Goal: Task Accomplishment & Management: Use online tool/utility

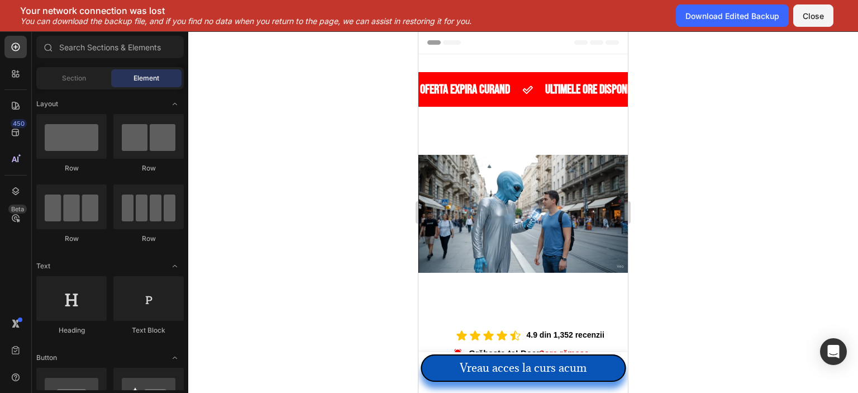
drag, startPoint x: 487, startPoint y: 22, endPoint x: 2, endPoint y: 11, distance: 485.2
click at [2, 11] on div "Your network connection was lost You can download the backup file, and if you f…" at bounding box center [246, 15] width 492 height 21
copy div "Your network connection was lost You can download the backup file, and if you f…"
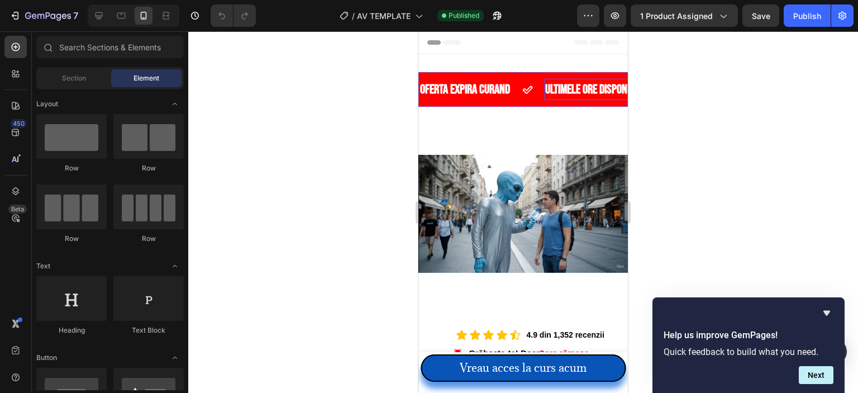
click at [571, 84] on p "ULTIMELE ore DISPONIBILE" at bounding box center [595, 89] width 101 height 10
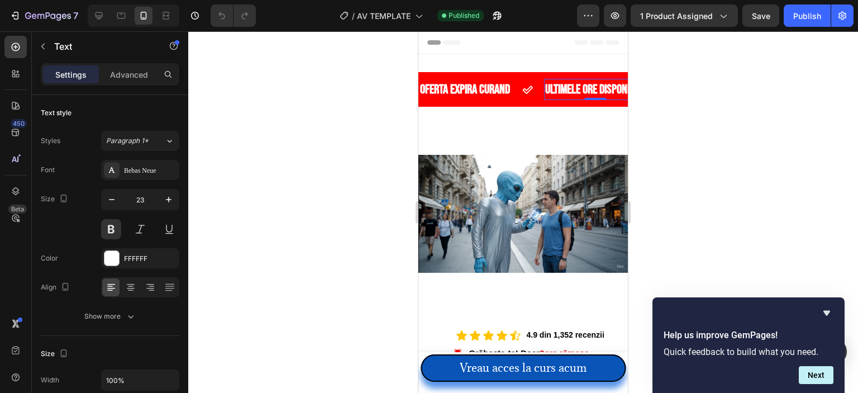
click at [569, 87] on p "ULTIMELE ore DISPONIBILE" at bounding box center [595, 89] width 101 height 10
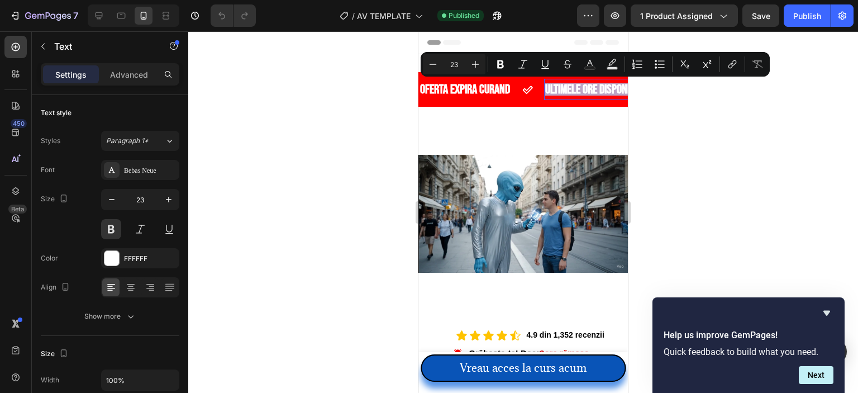
copy p "ULTIMELE ore DISPONIBILE"
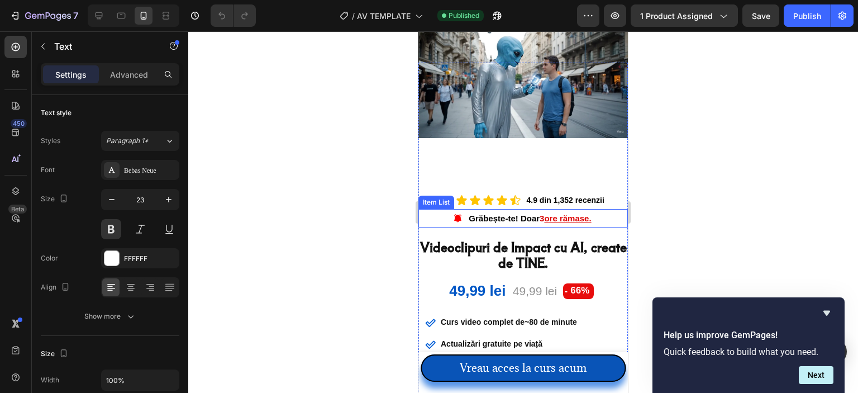
type input "16"
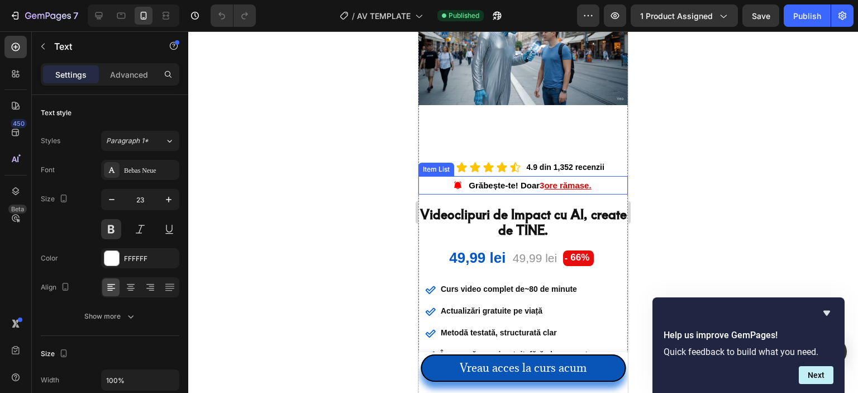
click at [565, 180] on u "ore rămase." at bounding box center [567, 184] width 47 height 9
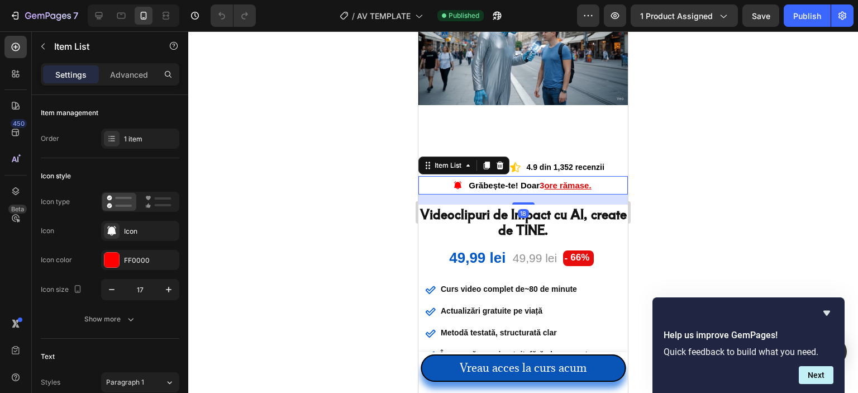
click at [561, 180] on u "ore rămase." at bounding box center [567, 184] width 47 height 9
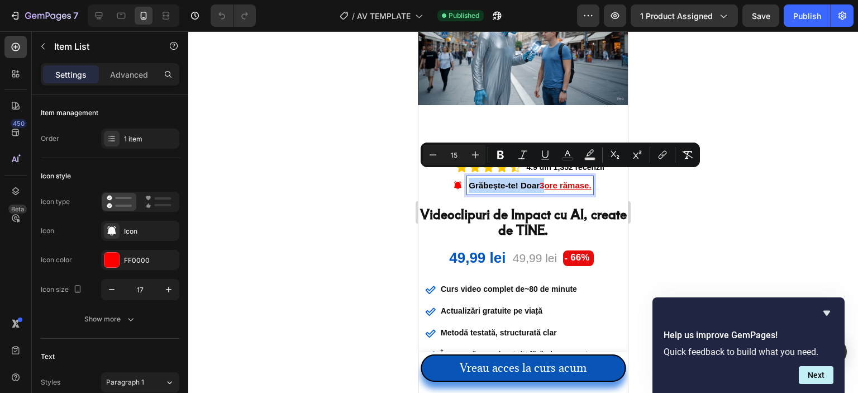
copy p "Grăbește-te! Doar 3"
click at [518, 284] on strong "Curs video complet de~80 de minute" at bounding box center [509, 288] width 136 height 9
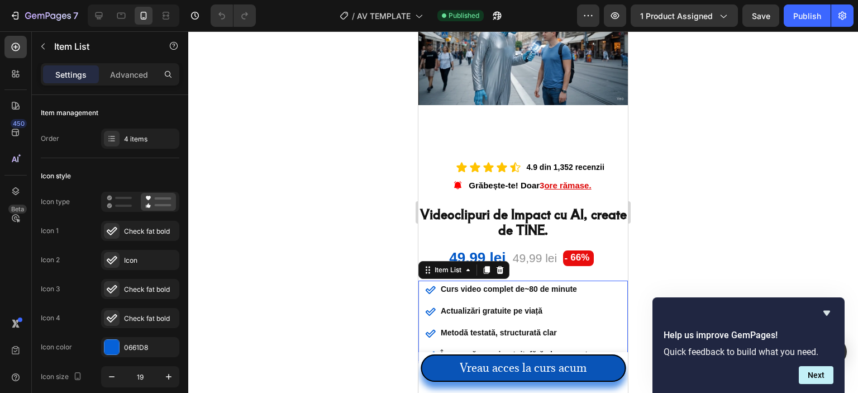
click at [532, 284] on strong "Curs video complet de~80 de minute" at bounding box center [509, 288] width 136 height 9
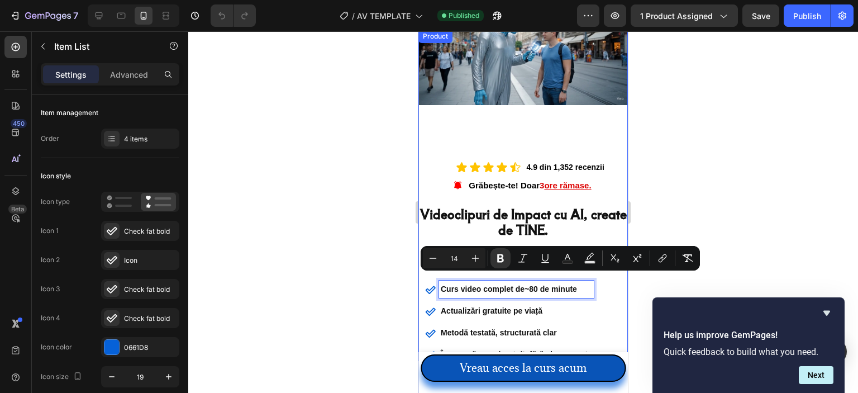
scroll to position [224, 0]
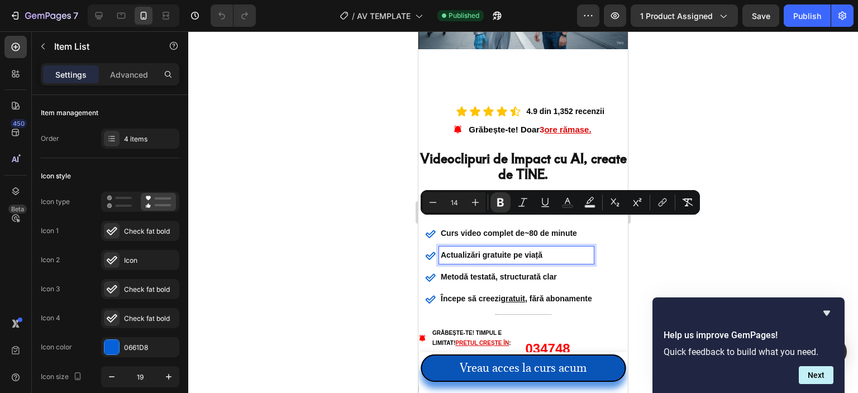
click at [503, 250] on strong "Actualizări gratuite pe viață" at bounding box center [492, 254] width 102 height 9
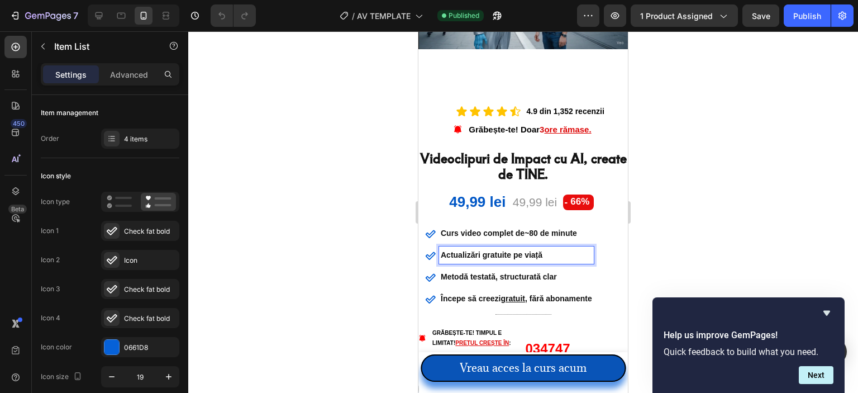
click at [504, 250] on p "Actualizări gratuite pe viață" at bounding box center [516, 255] width 151 height 14
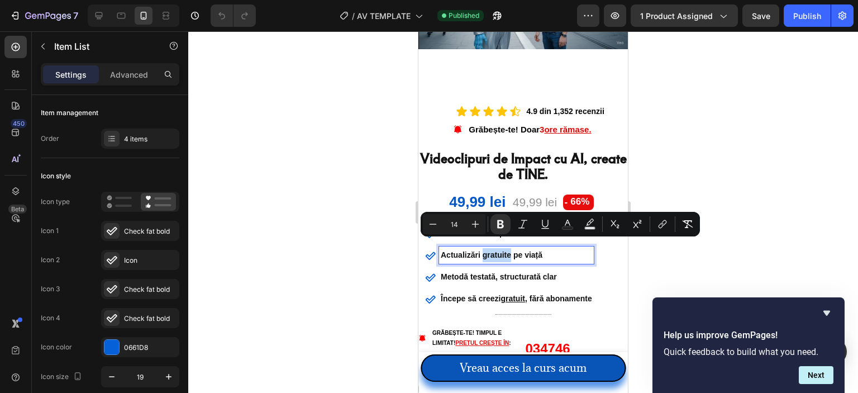
click at [504, 250] on strong "Actualizări gratuite pe viață" at bounding box center [492, 254] width 102 height 9
click at [516, 272] on strong "Metodă testată, structurată clar" at bounding box center [499, 276] width 116 height 9
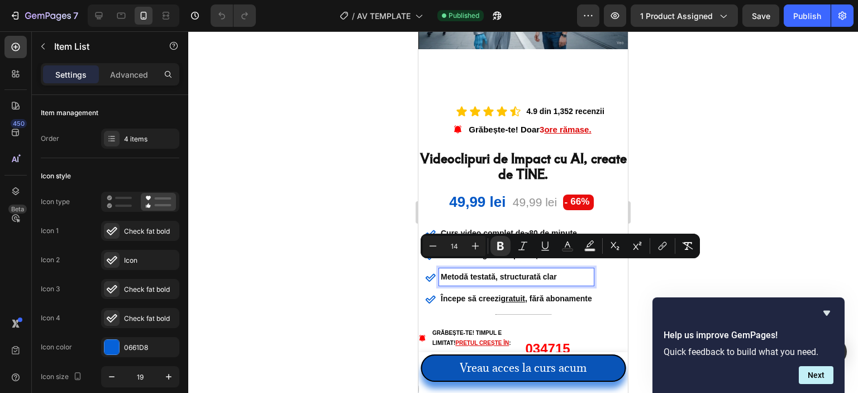
click at [530, 294] on strong "Începe să creezi gratuit , fără abonamente" at bounding box center [516, 298] width 151 height 9
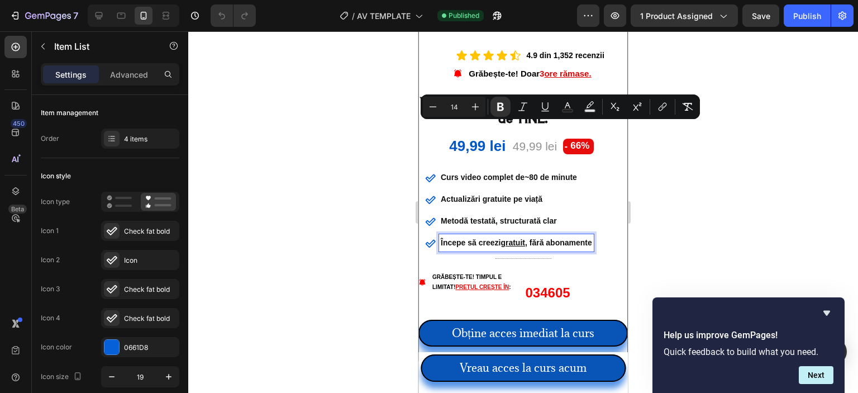
scroll to position [391, 0]
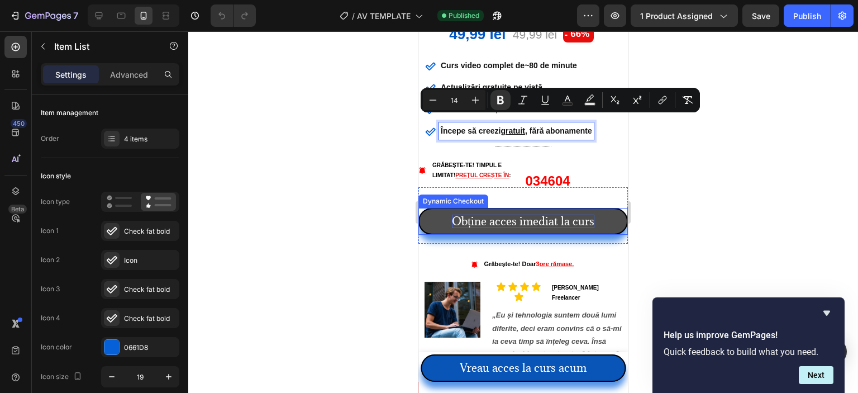
click at [543, 215] on p "Obține acces imediat la curs" at bounding box center [523, 222] width 142 height 14
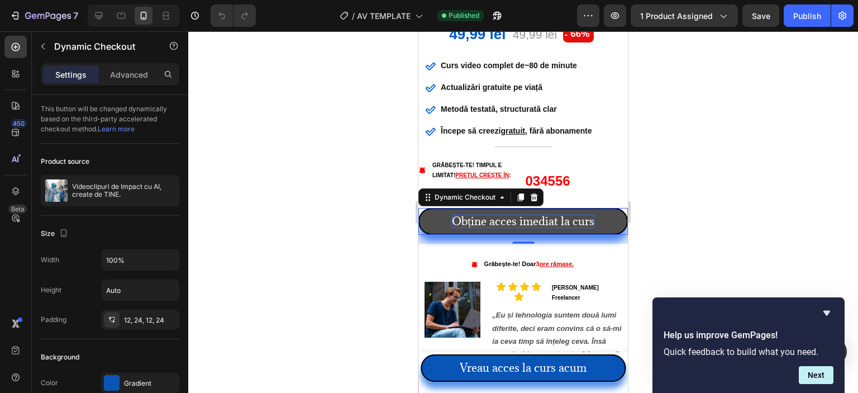
click at [543, 215] on p "Obține acces imediat la curs" at bounding box center [523, 222] width 142 height 14
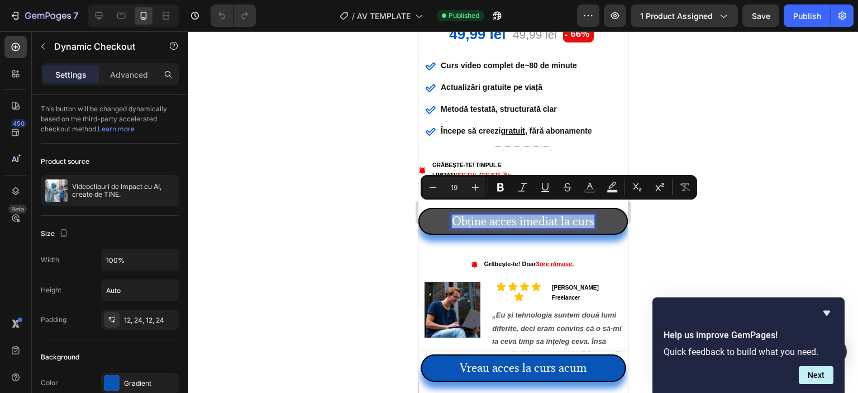
copy p "Obține acces imediat la curs"
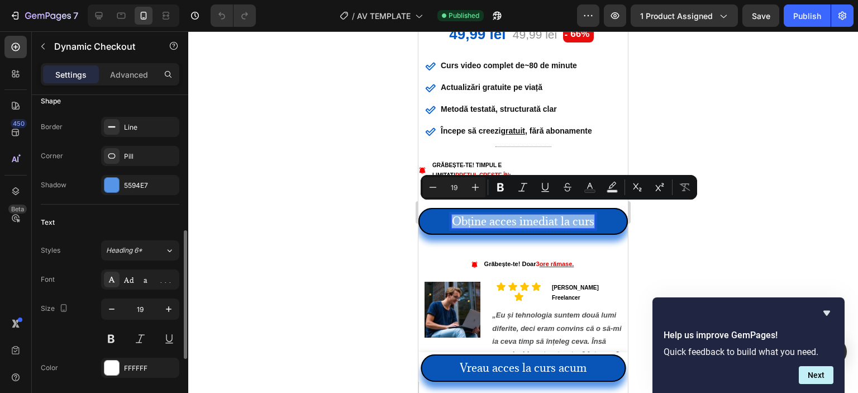
scroll to position [292, 0]
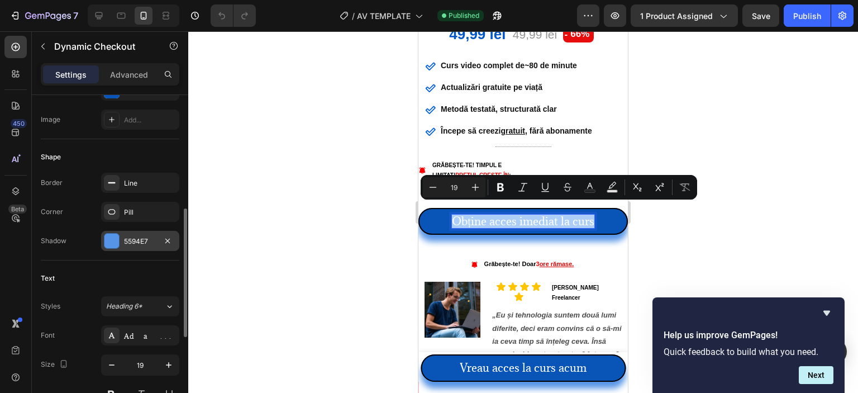
click at [153, 236] on div "5594E7" at bounding box center [140, 241] width 32 height 10
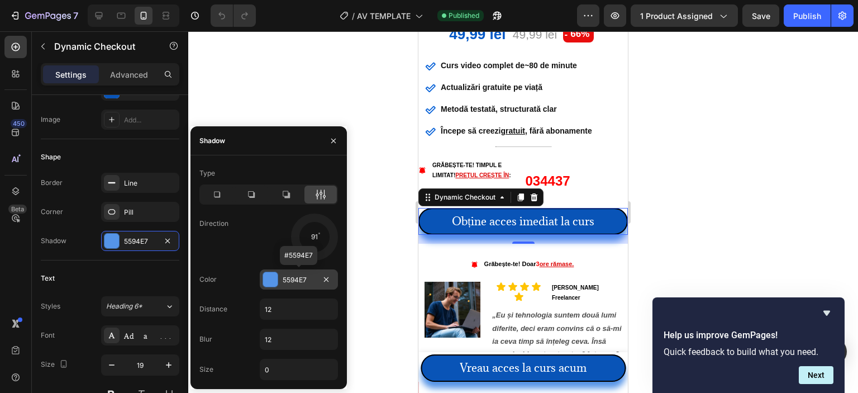
click at [297, 277] on div "5594E7" at bounding box center [299, 280] width 32 height 10
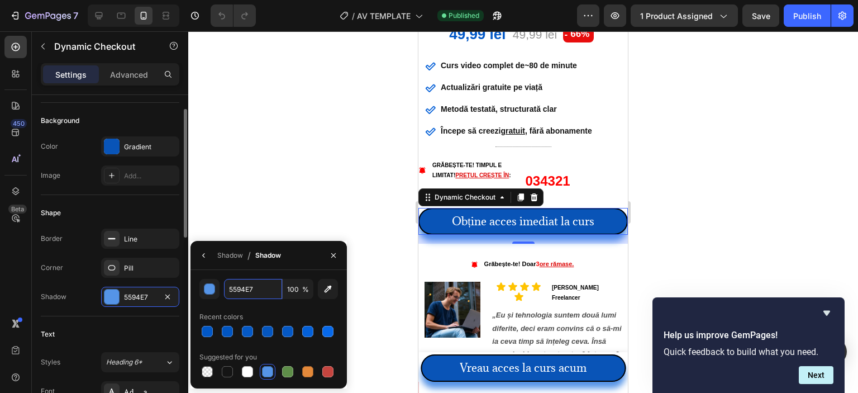
scroll to position [180, 0]
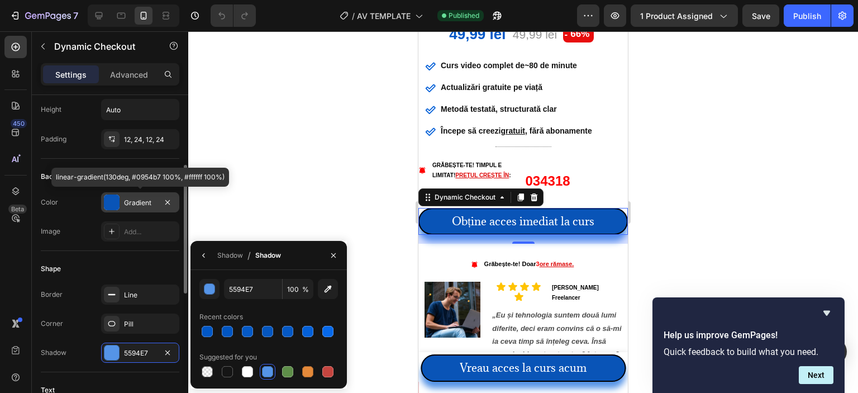
click at [139, 198] on div "Gradient" at bounding box center [140, 203] width 32 height 10
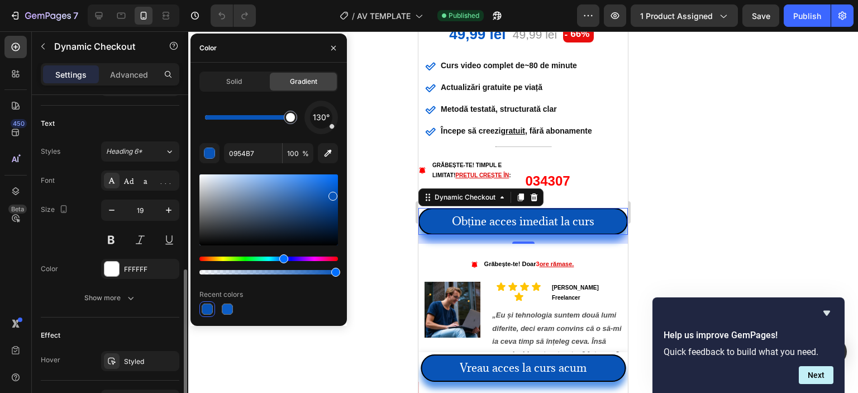
scroll to position [503, 0]
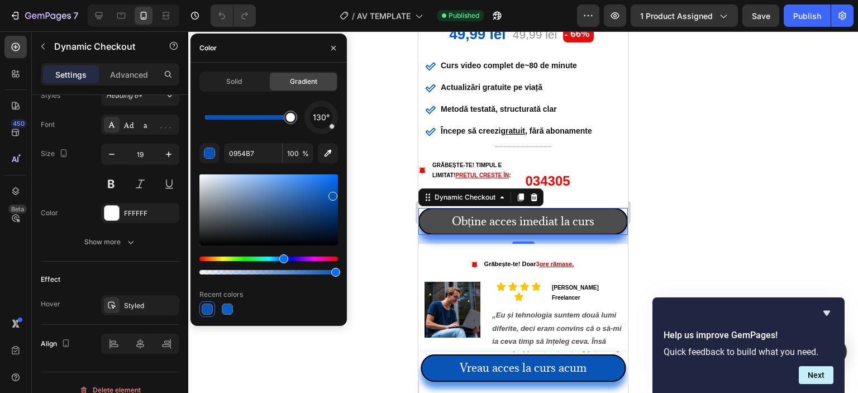
click at [595, 210] on button "Obține acces imediat la curs" at bounding box center [524, 221] width 210 height 27
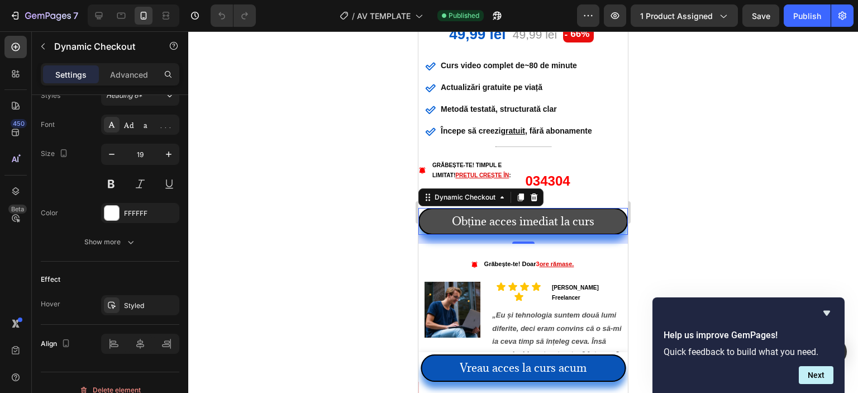
click at [596, 210] on button "Obține acces imediat la curs" at bounding box center [524, 221] width 210 height 27
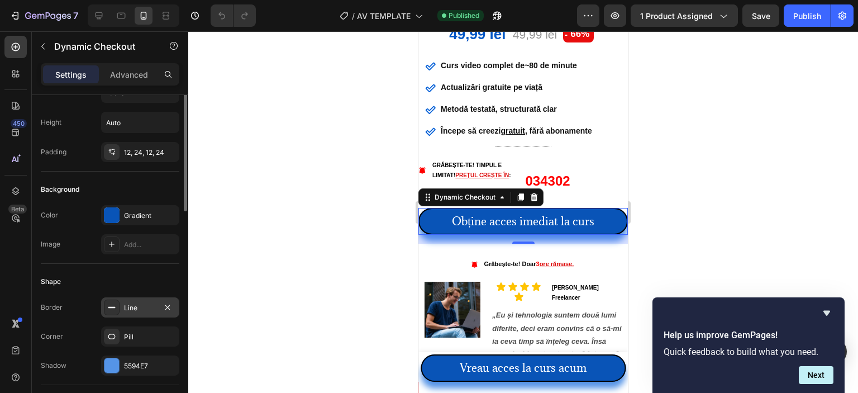
scroll to position [112, 0]
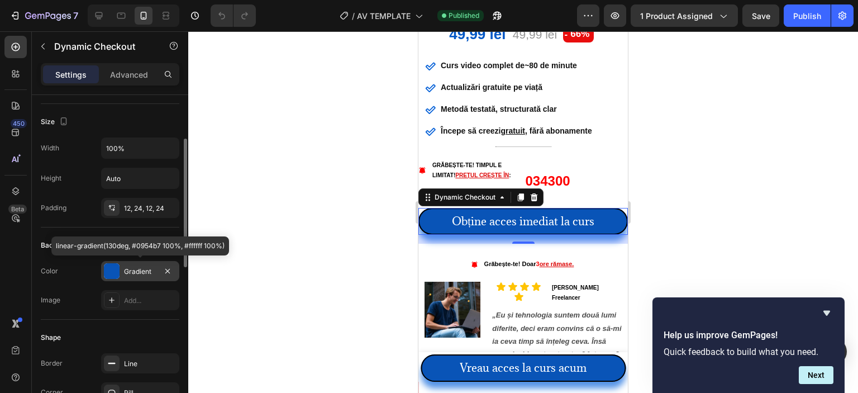
click at [140, 267] on div "Gradient" at bounding box center [140, 272] width 32 height 10
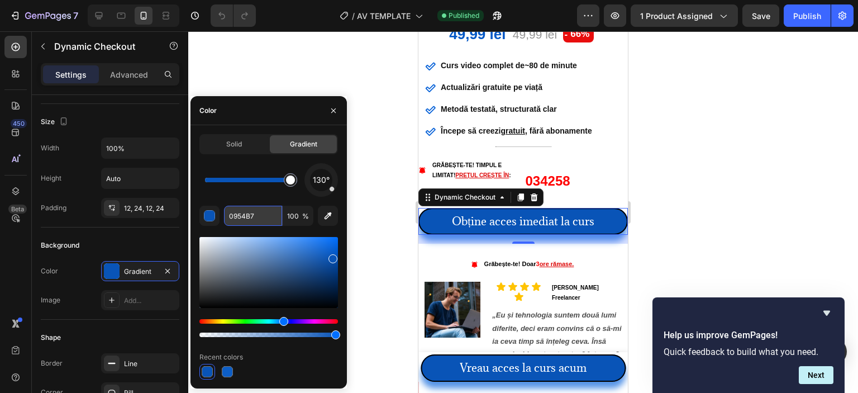
click at [262, 212] on input "0954B7" at bounding box center [253, 216] width 58 height 20
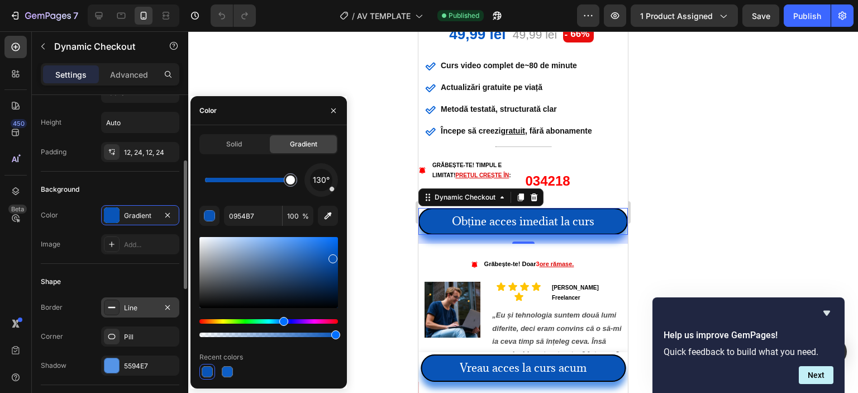
click at [142, 303] on div "Line" at bounding box center [140, 308] width 32 height 10
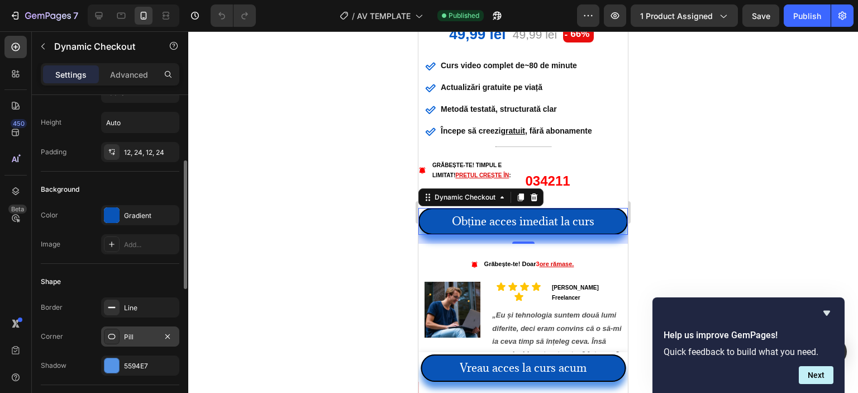
click at [135, 332] on div "Pill" at bounding box center [140, 337] width 32 height 10
click at [135, 365] on div "5594E7" at bounding box center [140, 366] width 32 height 10
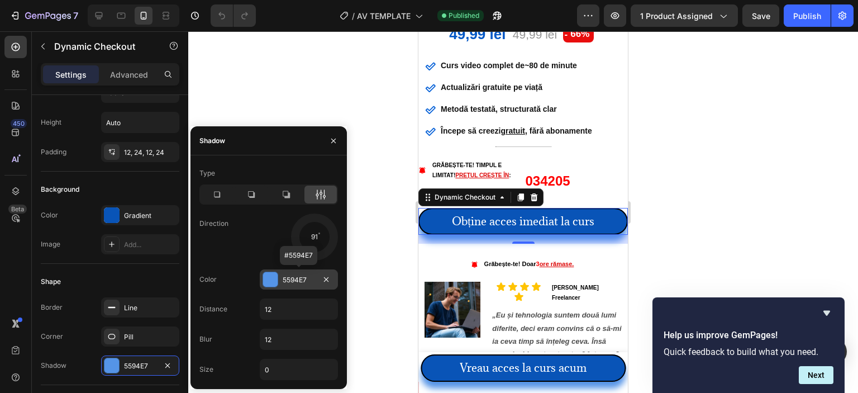
click at [297, 278] on div "5594E7" at bounding box center [299, 280] width 32 height 10
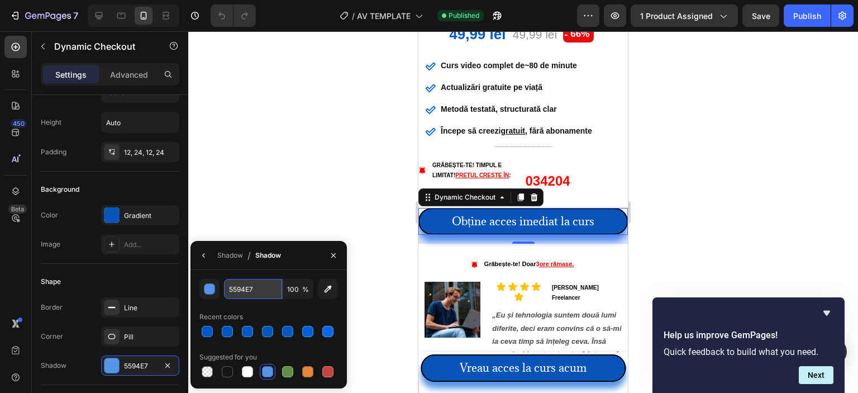
click at [241, 290] on input "5594E7" at bounding box center [253, 289] width 58 height 20
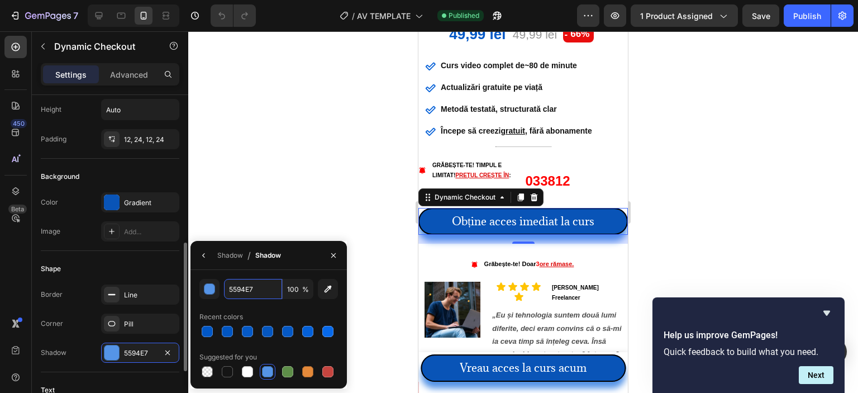
scroll to position [236, 0]
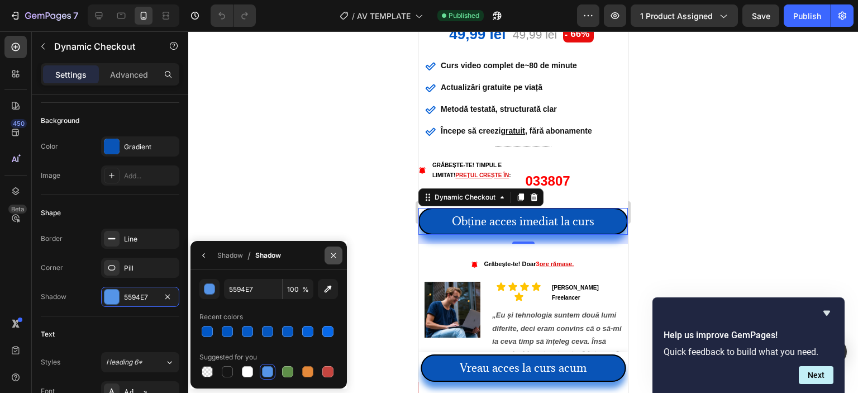
click at [334, 252] on icon "button" at bounding box center [333, 255] width 9 height 9
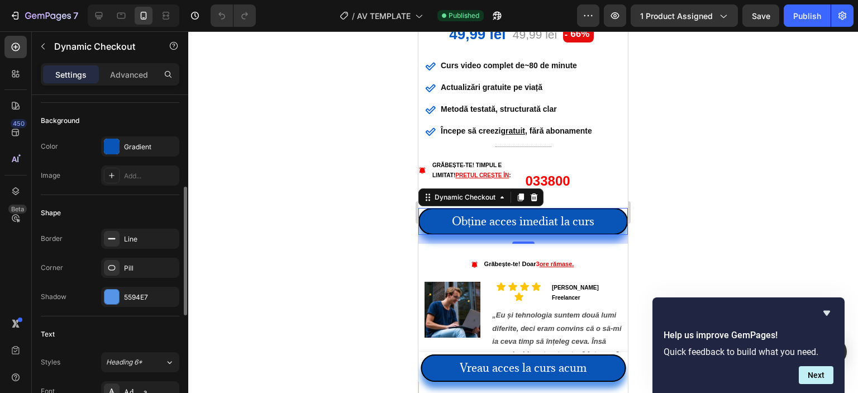
scroll to position [180, 0]
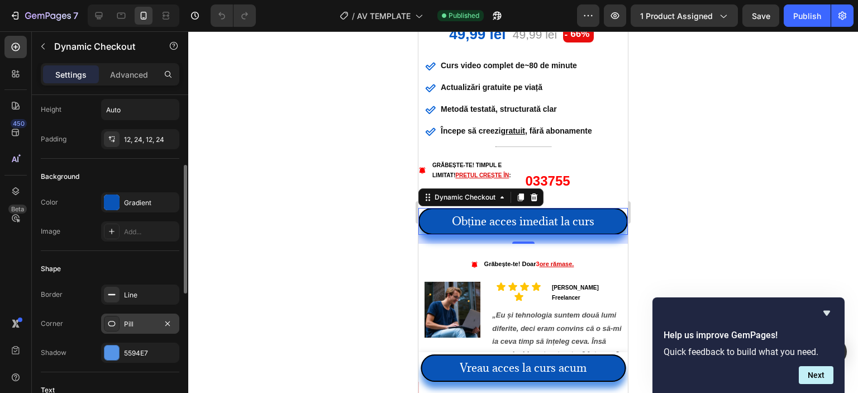
click at [137, 325] on div "Pill" at bounding box center [140, 324] width 32 height 10
click at [140, 296] on div "Line" at bounding box center [140, 295] width 32 height 10
click at [141, 348] on div "5594E7" at bounding box center [140, 353] width 32 height 10
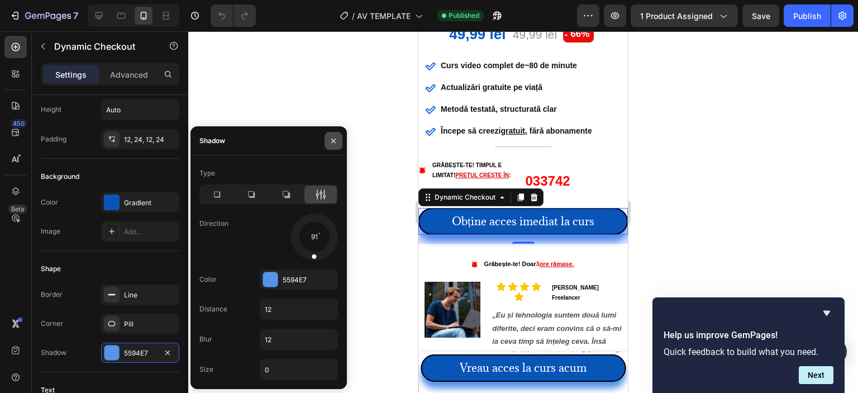
click at [334, 142] on icon "button" at bounding box center [333, 140] width 9 height 9
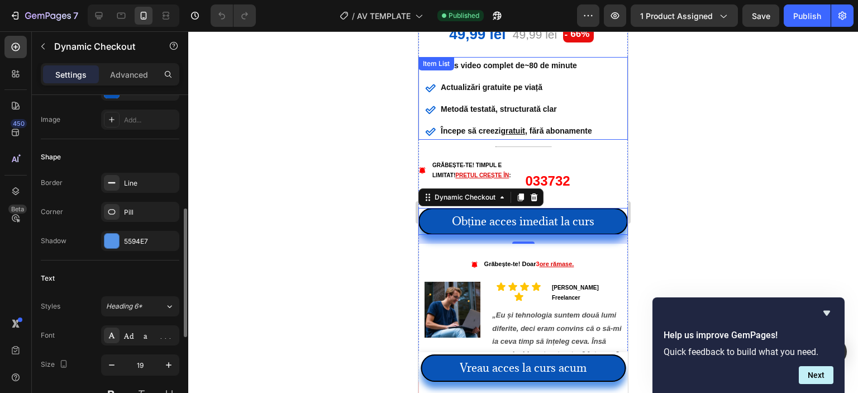
scroll to position [348, 0]
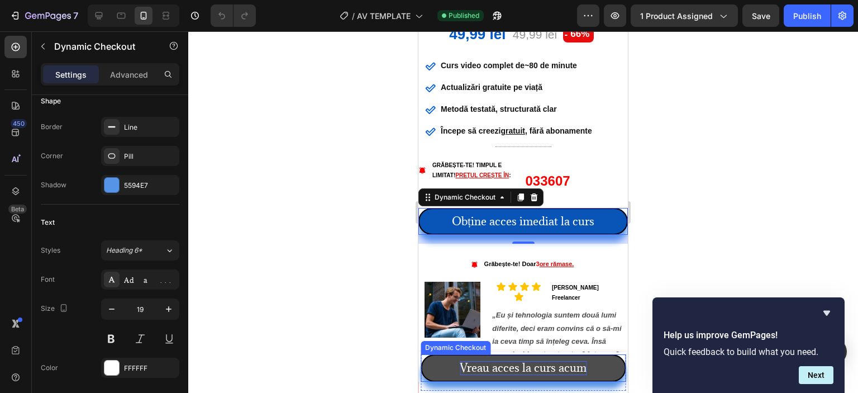
click at [532, 371] on p "Vreau acces la curs acum" at bounding box center [523, 368] width 127 height 14
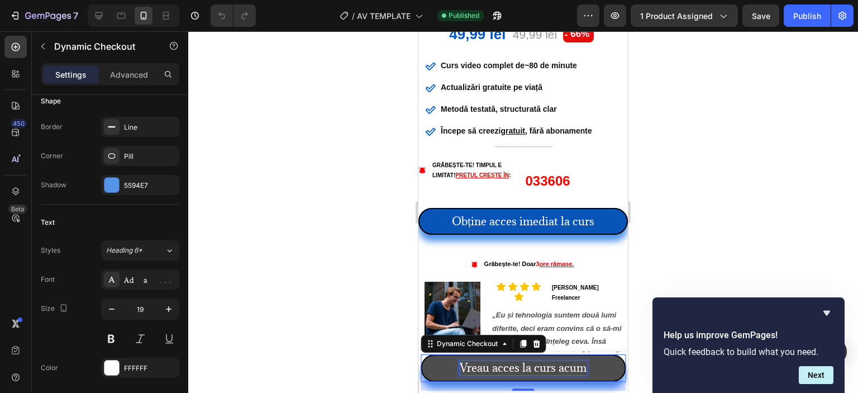
click at [536, 370] on p "Vreau acces la curs acum" at bounding box center [523, 368] width 127 height 14
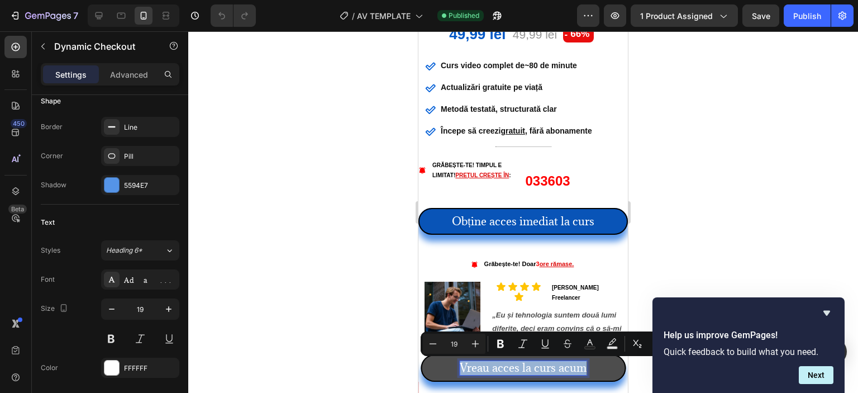
copy p "Vreau acces la curs acum"
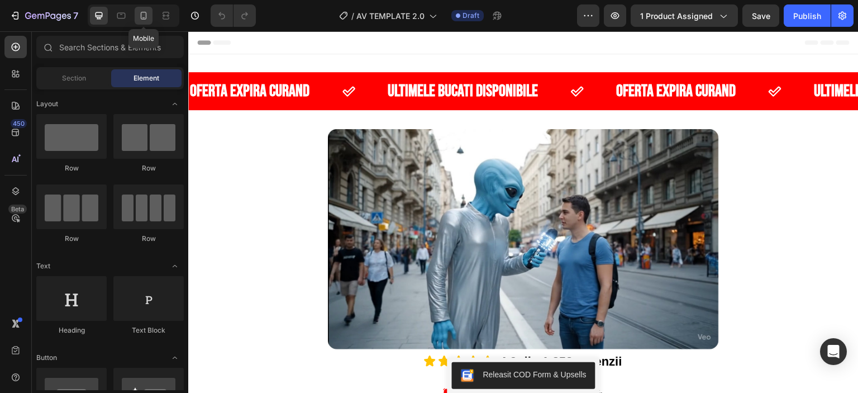
click at [141, 21] on icon at bounding box center [143, 15] width 11 height 11
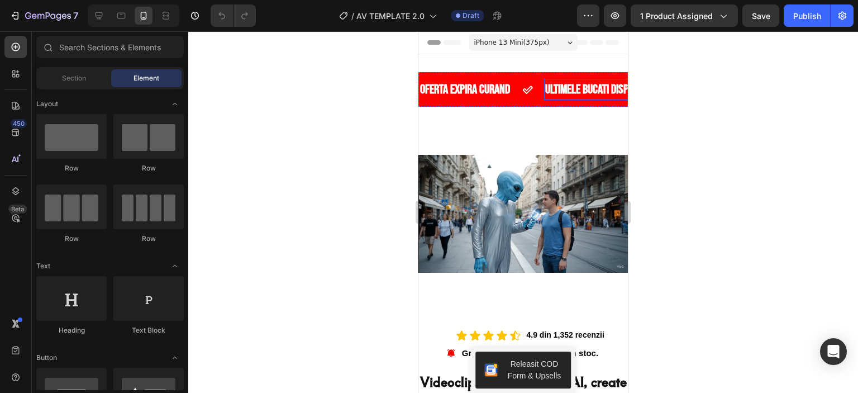
click at [570, 88] on p "ULTIMELE BUCATI DISPONIBILE" at bounding box center [601, 89] width 112 height 10
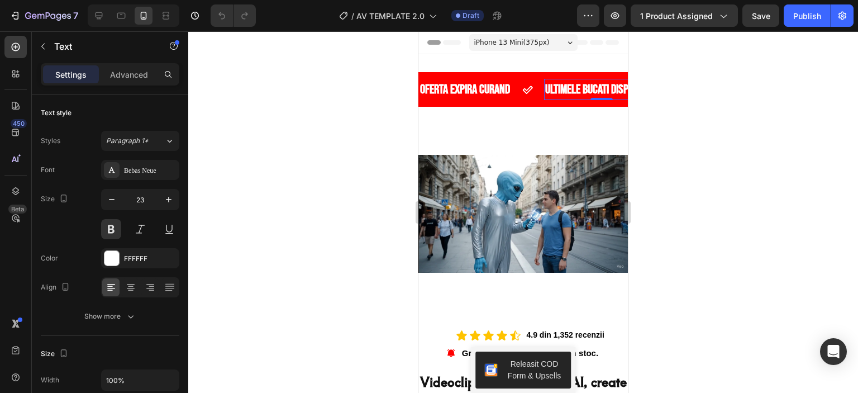
click at [570, 88] on p "ULTIMELE BUCATI DISPONIBILE" at bounding box center [601, 89] width 112 height 10
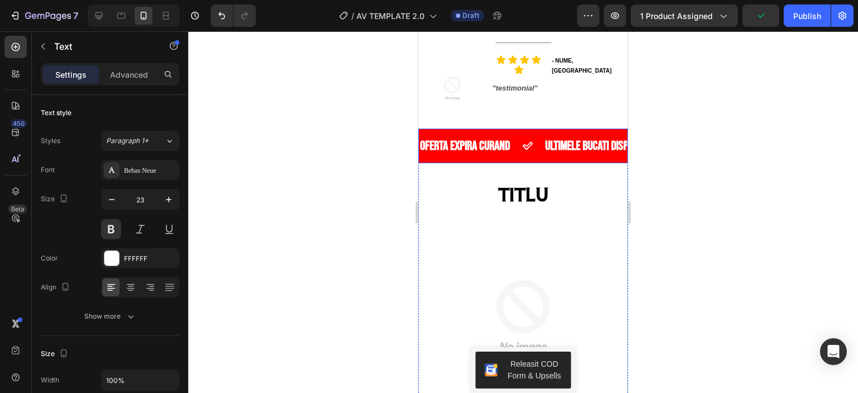
scroll to position [671, 0]
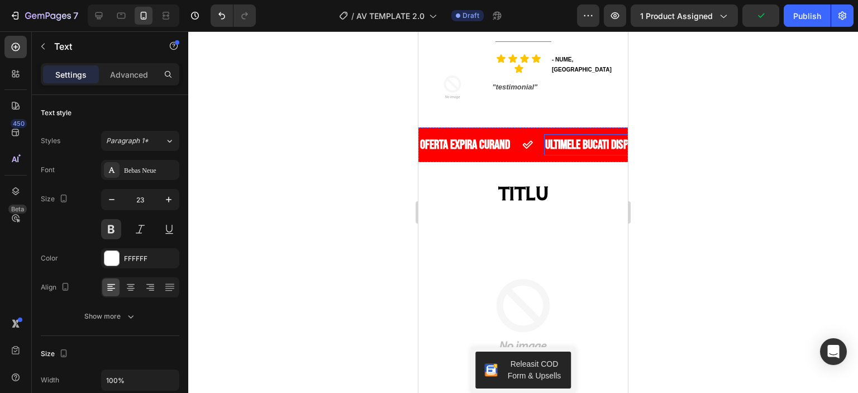
click at [563, 141] on p "ULTIMELE BUCATI DISPONIBILE" at bounding box center [601, 145] width 112 height 10
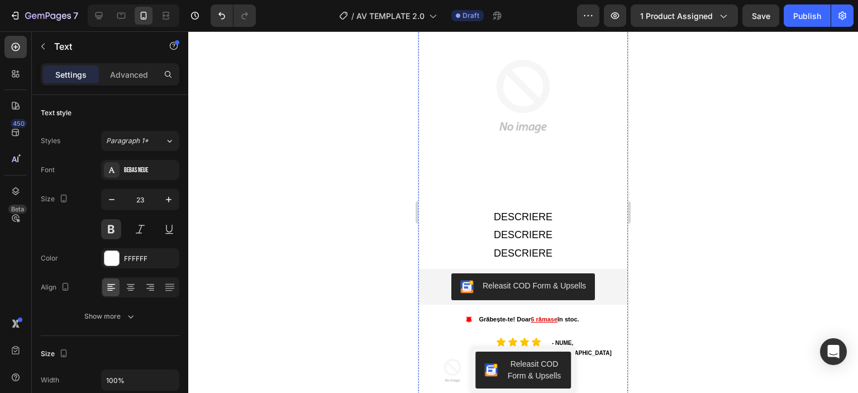
scroll to position [1956, 0]
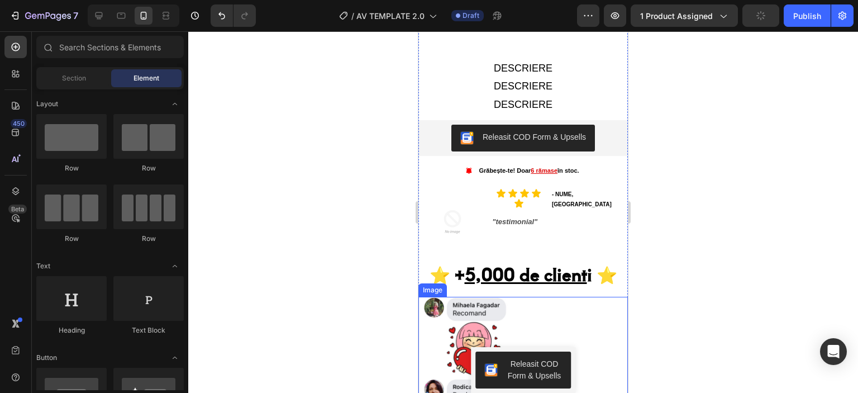
scroll to position [391, 0]
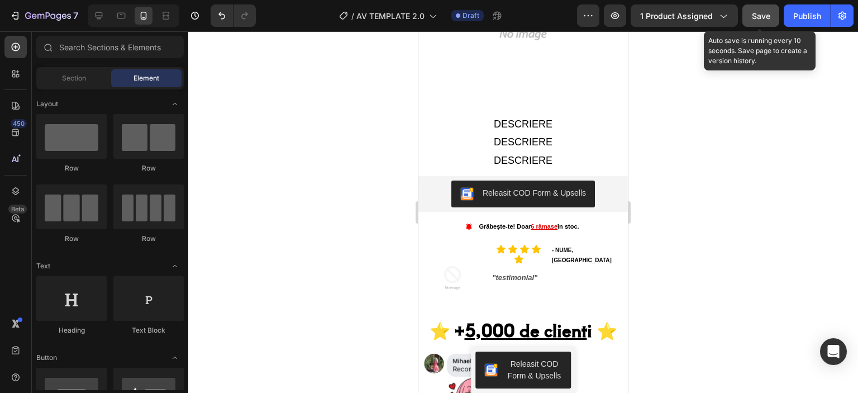
click at [759, 16] on span "Save" at bounding box center [761, 15] width 18 height 9
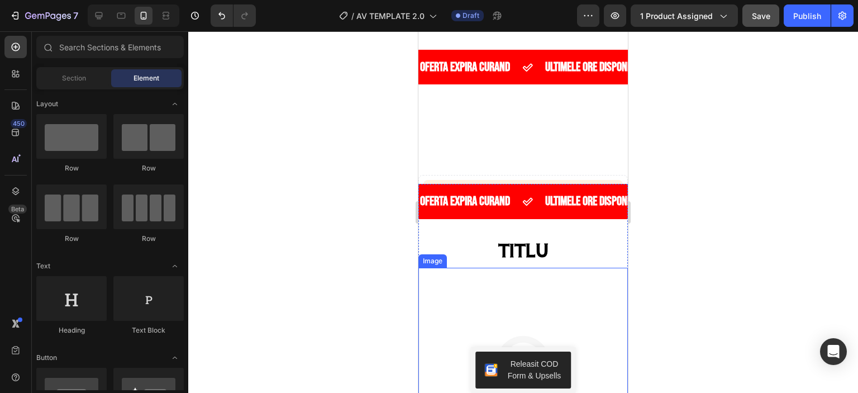
scroll to position [0, 0]
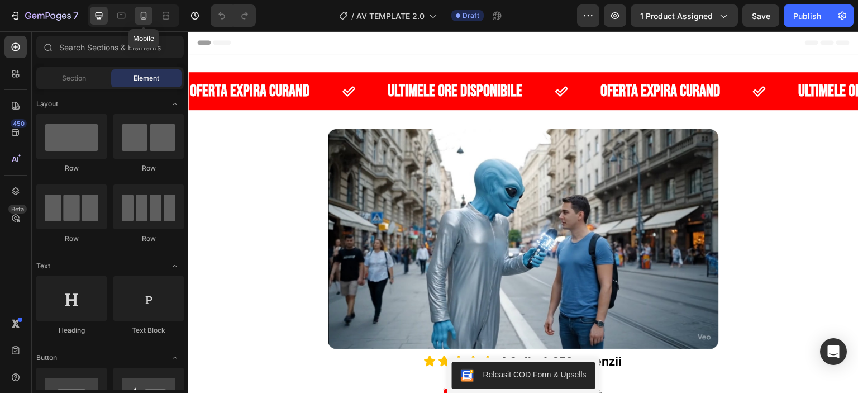
click at [150, 13] on div at bounding box center [144, 16] width 18 height 18
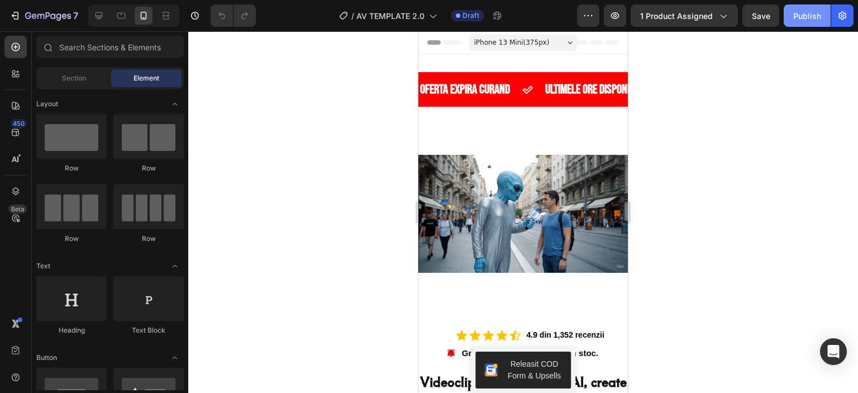
click at [800, 17] on div "Publish" at bounding box center [808, 16] width 28 height 12
click at [331, 176] on div at bounding box center [523, 212] width 670 height 362
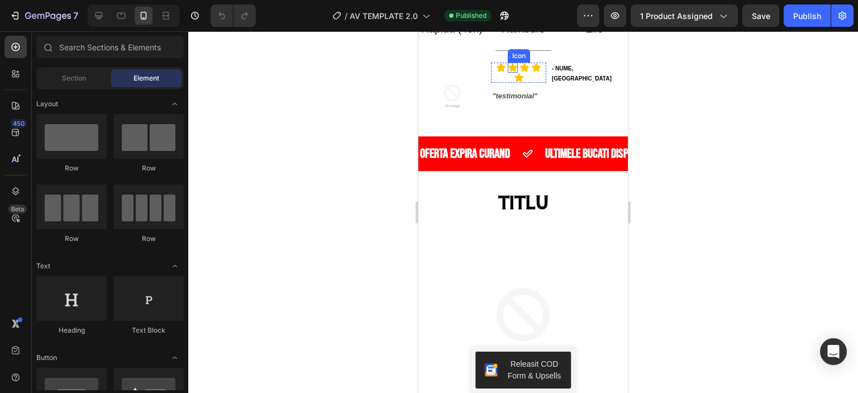
scroll to position [671, 0]
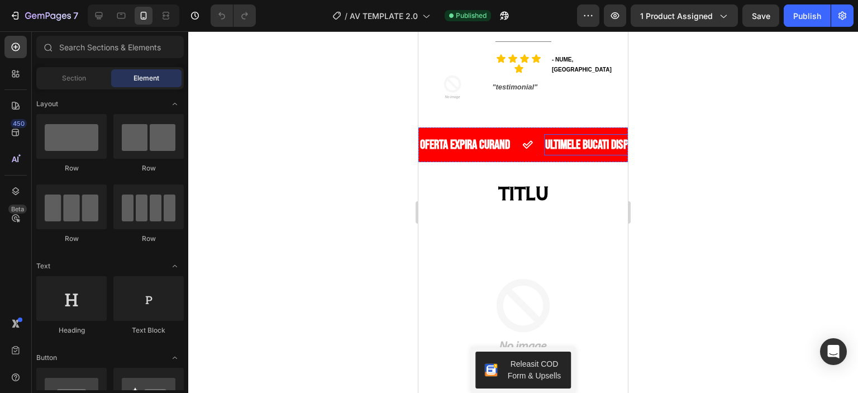
click at [579, 140] on p "ULTIMELE BUCATI DISPONIBILE" at bounding box center [601, 145] width 112 height 10
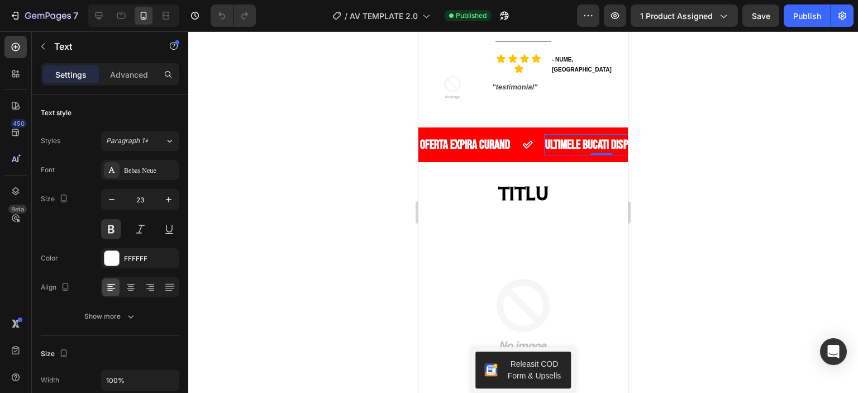
click at [578, 140] on p "ULTIMELE BUCATI DISPONIBILE" at bounding box center [601, 145] width 112 height 10
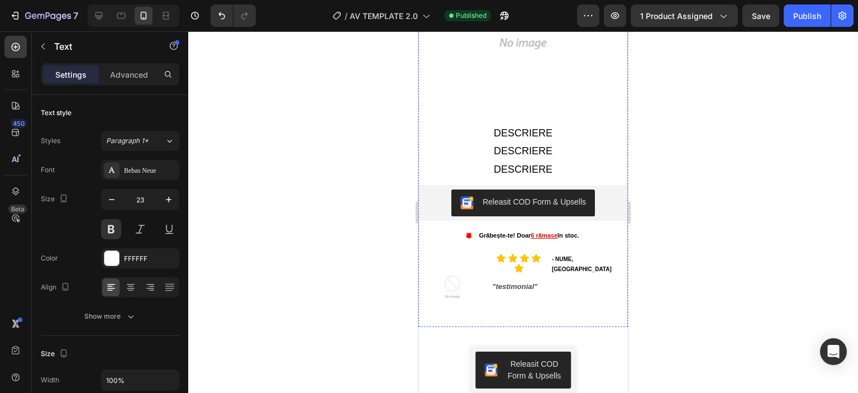
scroll to position [1956, 0]
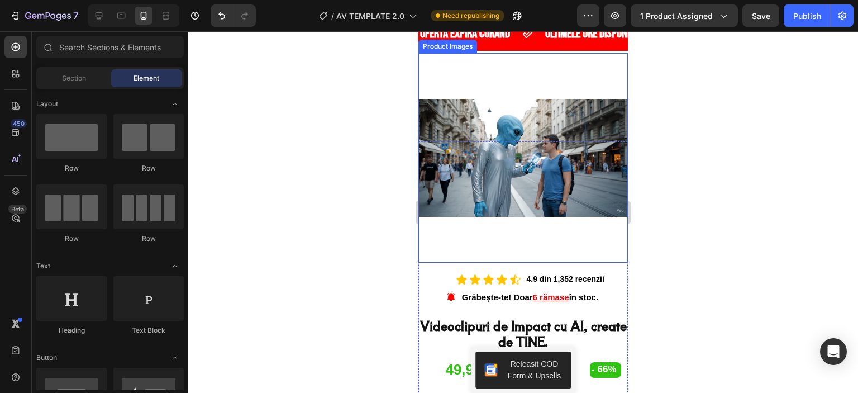
scroll to position [168, 0]
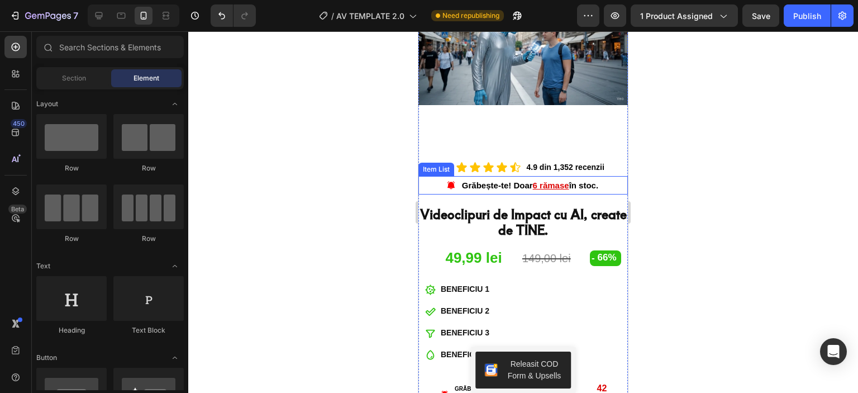
click at [546, 180] on u "6 rămase" at bounding box center [551, 184] width 36 height 9
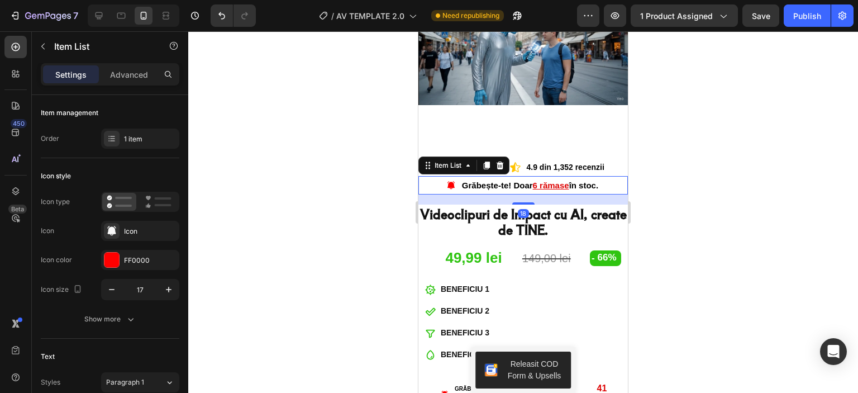
click at [546, 180] on u "6 rămase" at bounding box center [551, 184] width 36 height 9
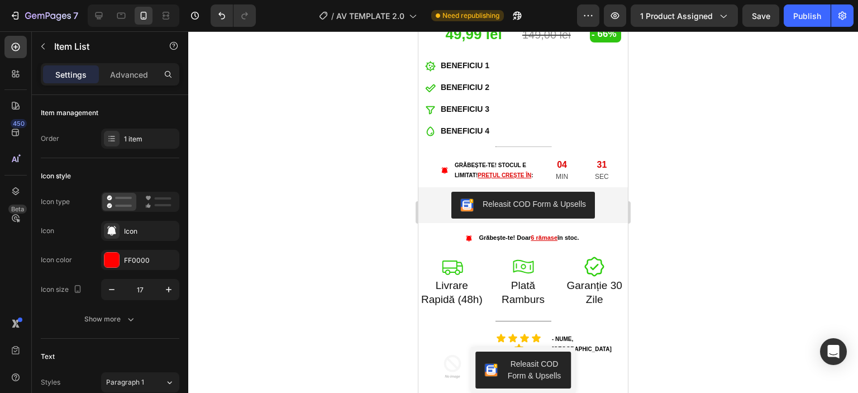
scroll to position [447, 0]
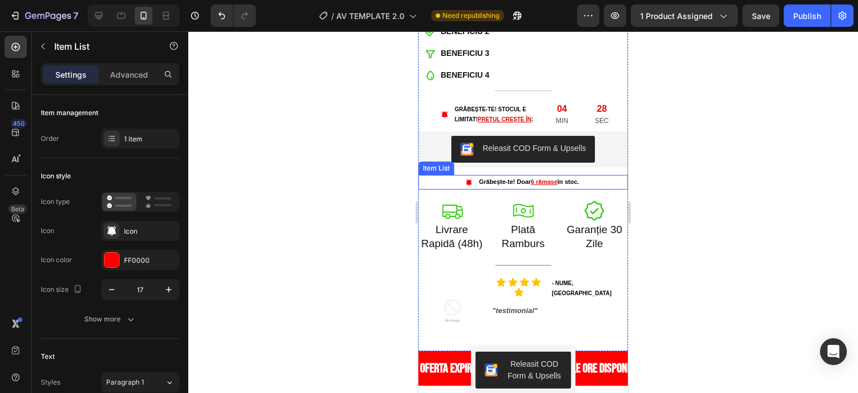
click at [548, 183] on u "6 rămase" at bounding box center [544, 181] width 27 height 7
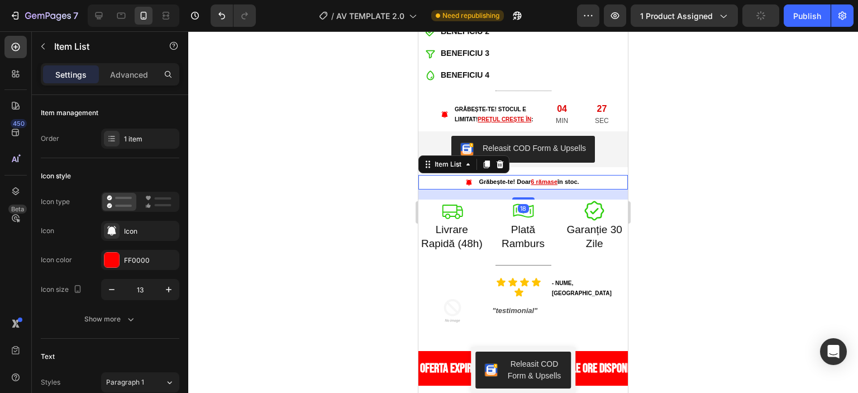
click at [545, 178] on u "6 rămase" at bounding box center [544, 181] width 27 height 7
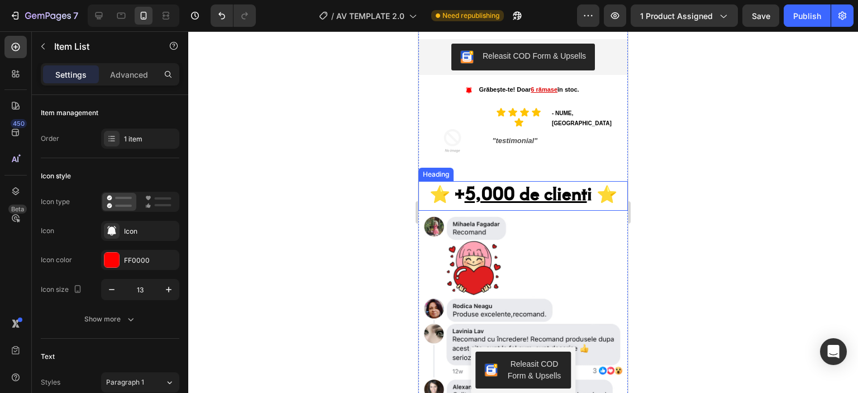
scroll to position [1062, 0]
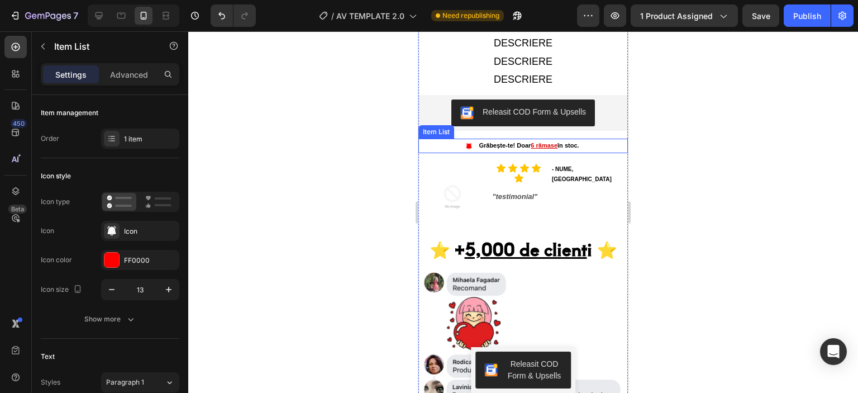
click at [538, 142] on u "6 rămase" at bounding box center [544, 145] width 27 height 7
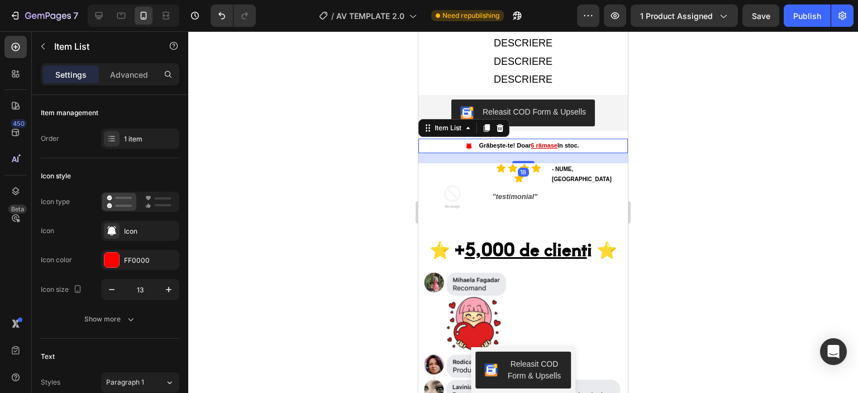
click at [538, 142] on u "6 rămase" at bounding box center [544, 145] width 27 height 7
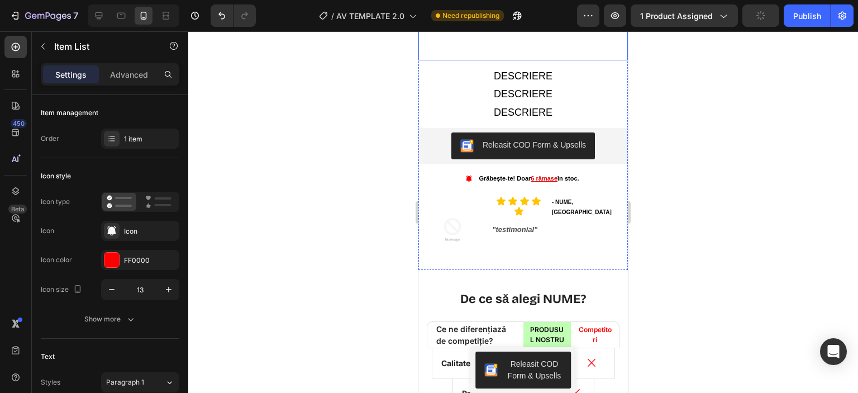
scroll to position [2850, 0]
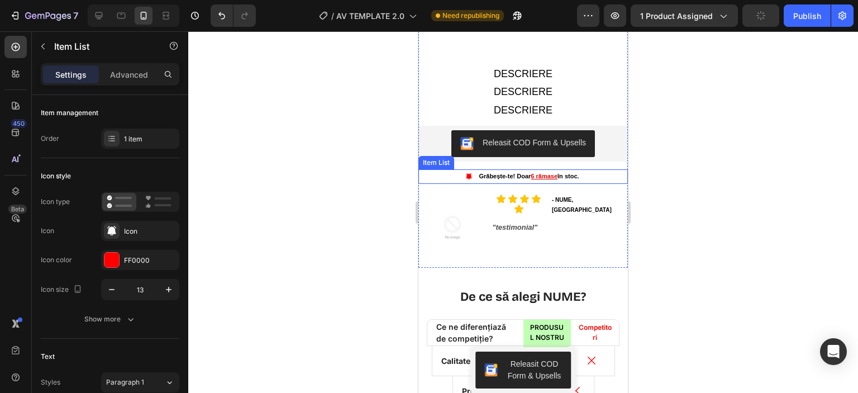
click at [539, 173] on u "6 rămase" at bounding box center [544, 176] width 27 height 7
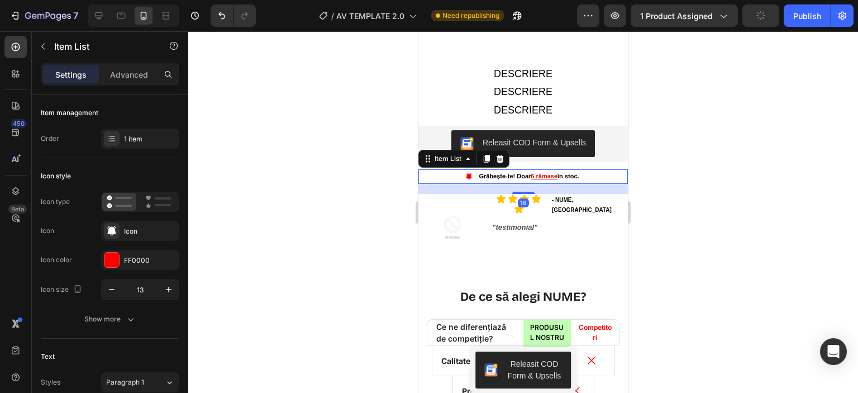
click at [539, 173] on u "6 rămase" at bounding box center [544, 176] width 27 height 7
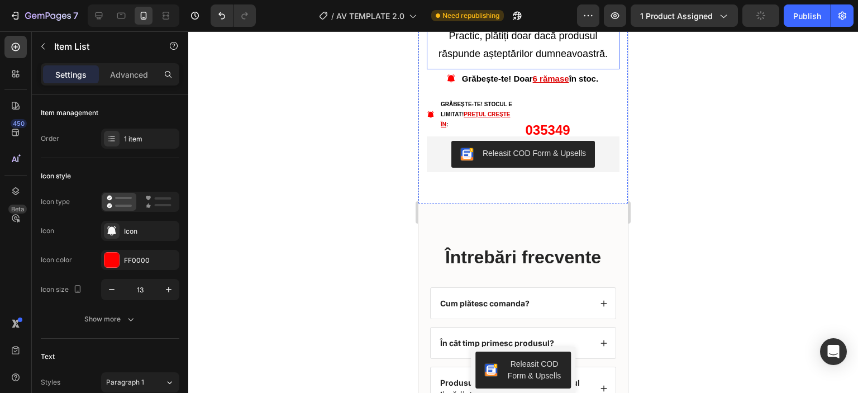
scroll to position [3800, 0]
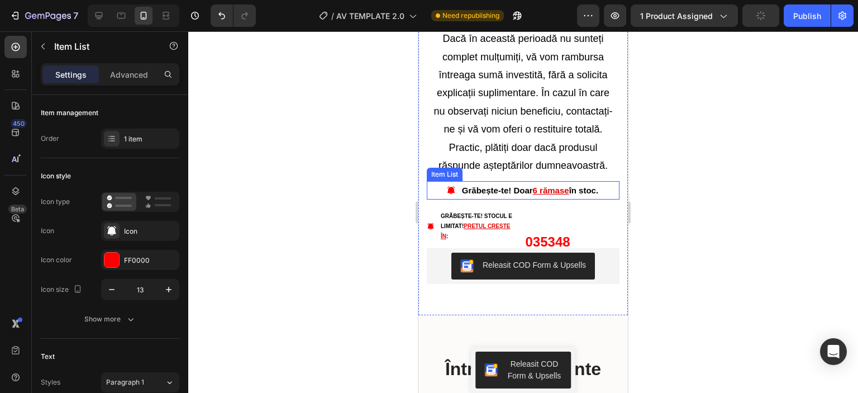
click at [538, 186] on u "6 rămase" at bounding box center [551, 190] width 36 height 9
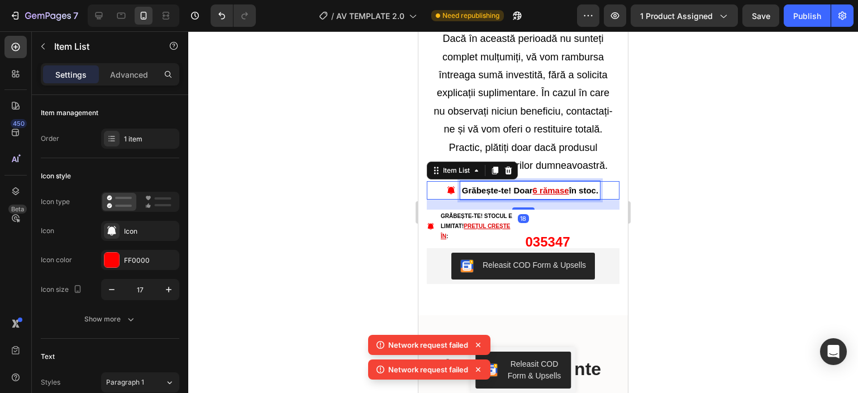
click at [538, 186] on u "6 rămase" at bounding box center [551, 190] width 36 height 9
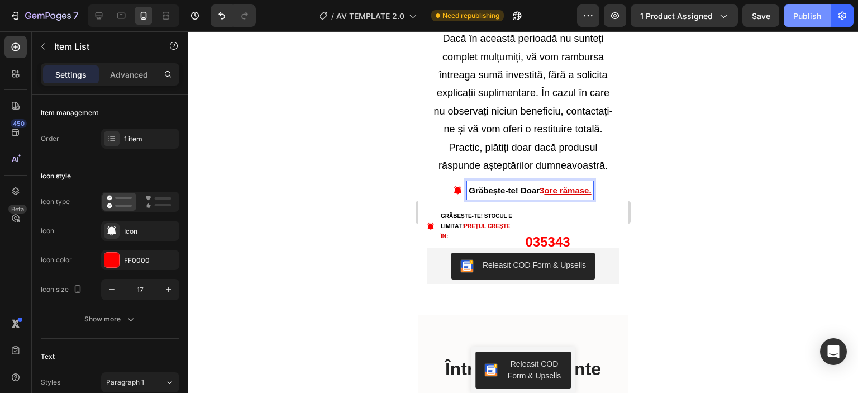
click at [791, 17] on button "Publish" at bounding box center [807, 15] width 47 height 22
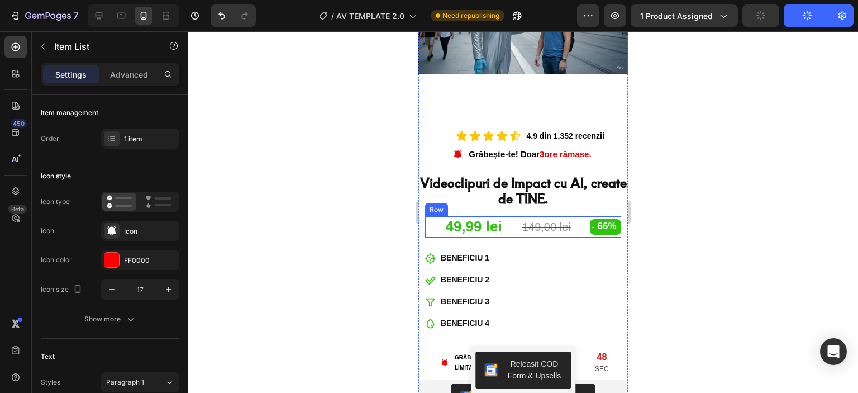
scroll to position [206, 0]
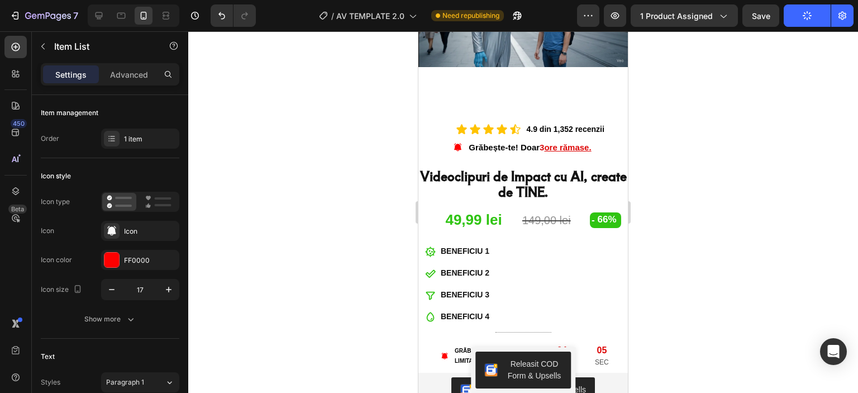
click at [644, 274] on div at bounding box center [523, 212] width 670 height 362
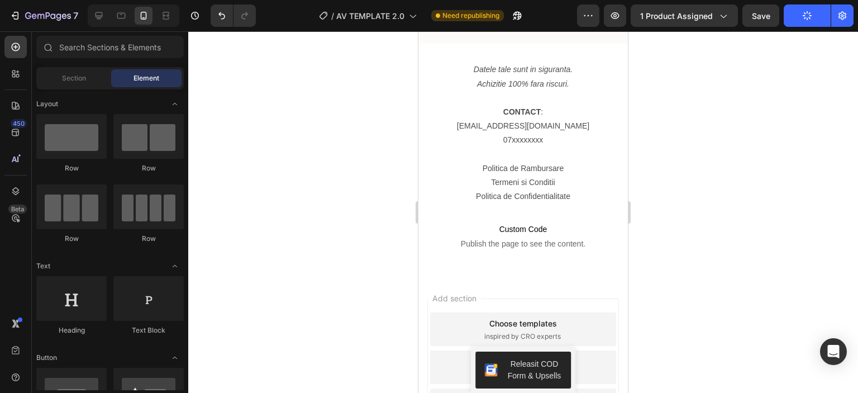
scroll to position [4397, 0]
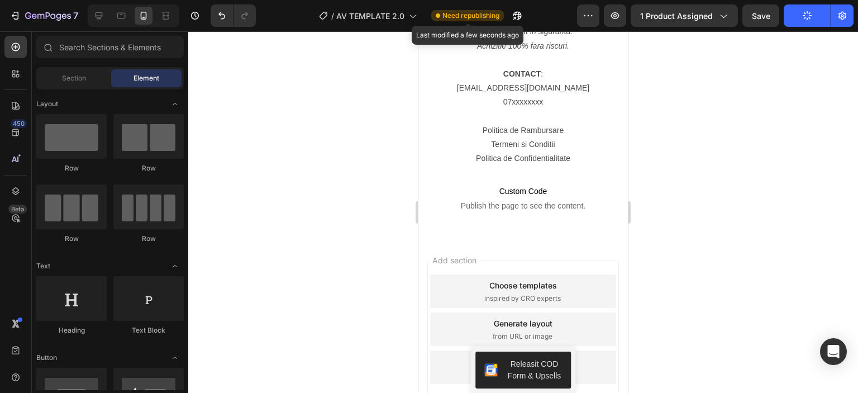
click at [476, 11] on span "Need republishing" at bounding box center [471, 16] width 57 height 10
click at [806, 19] on icon "button" at bounding box center [807, 15] width 9 height 9
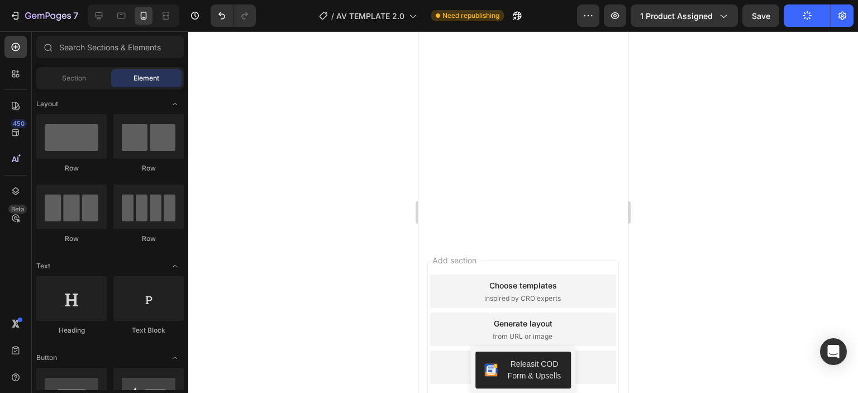
scroll to position [1218, 0]
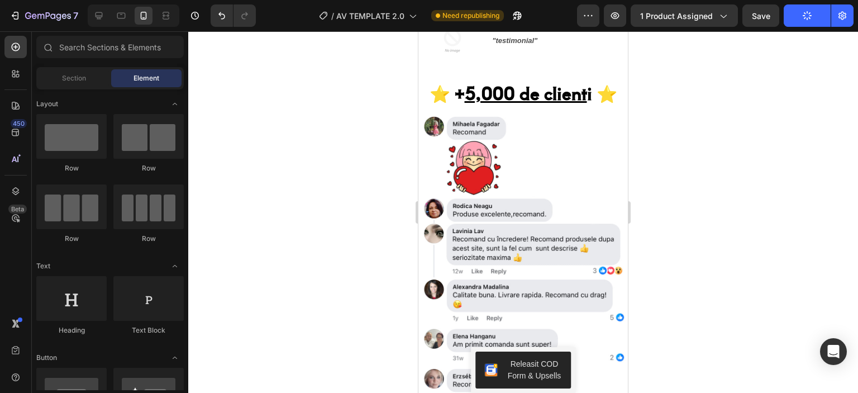
drag, startPoint x: 623, startPoint y: 366, endPoint x: 1054, endPoint y: 44, distance: 538.7
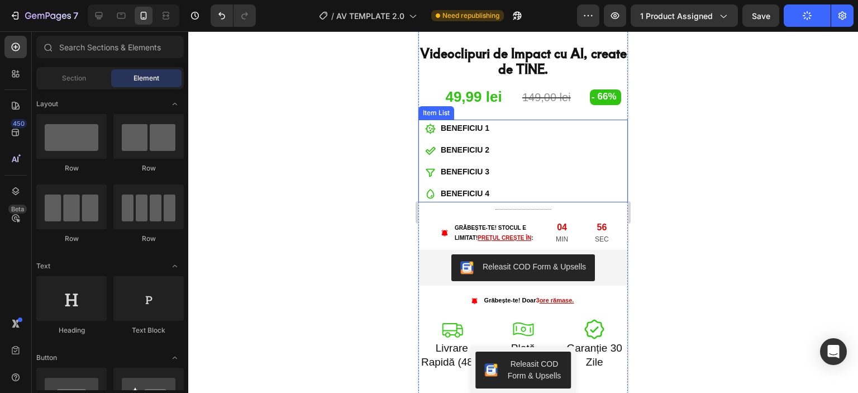
scroll to position [335, 0]
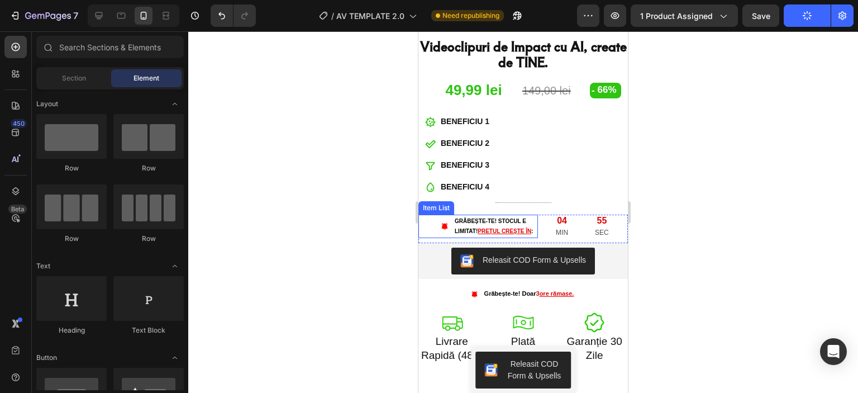
click at [521, 216] on p "Grăbește-te! STOCUL E LIMITAT! PREȚUL CREȘTE ÎN :" at bounding box center [496, 226] width 82 height 20
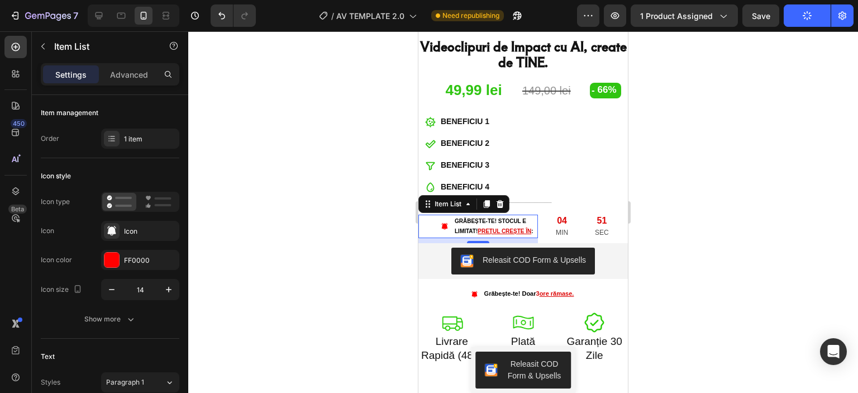
click at [514, 216] on p "Grăbește-te! STOCUL E LIMITAT! PREȚUL CREȘTE ÎN :" at bounding box center [496, 226] width 82 height 20
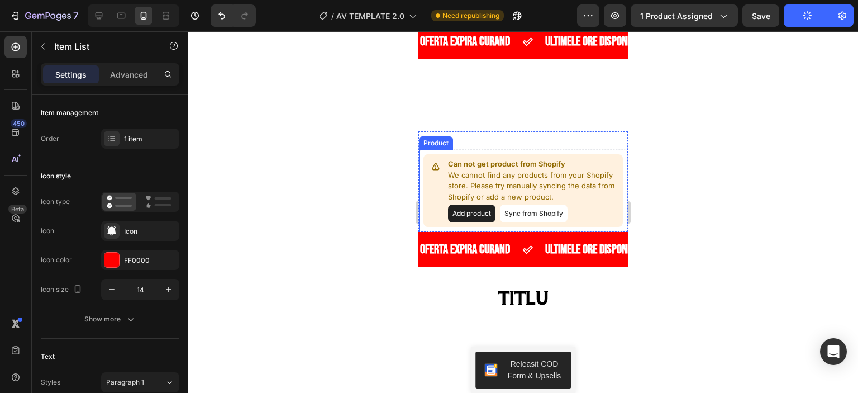
scroll to position [0, 0]
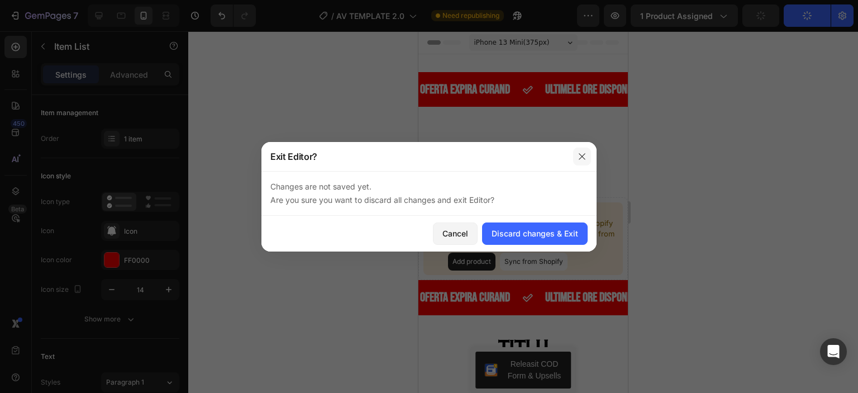
click at [583, 158] on icon "button" at bounding box center [582, 156] width 9 height 9
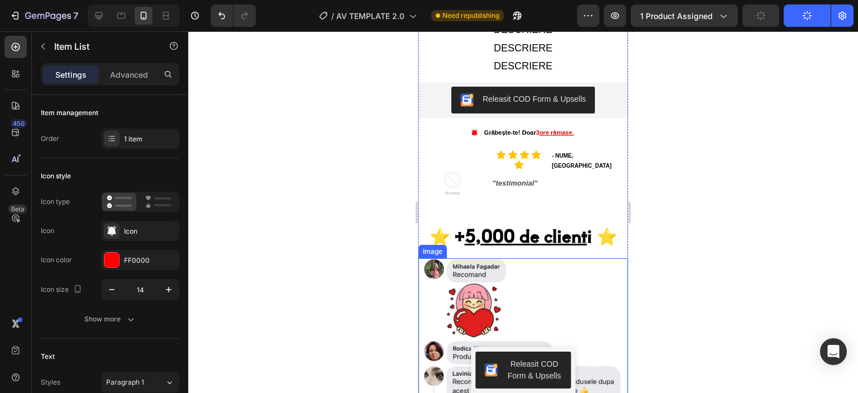
scroll to position [726, 0]
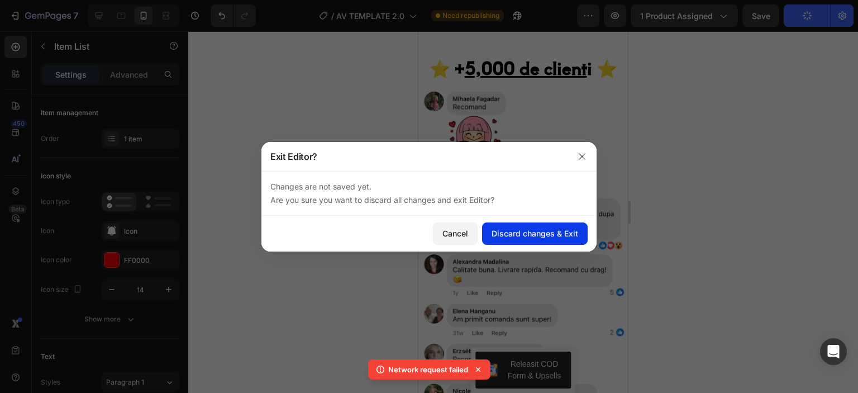
click at [543, 231] on div "Discard changes & Exit" at bounding box center [535, 233] width 87 height 12
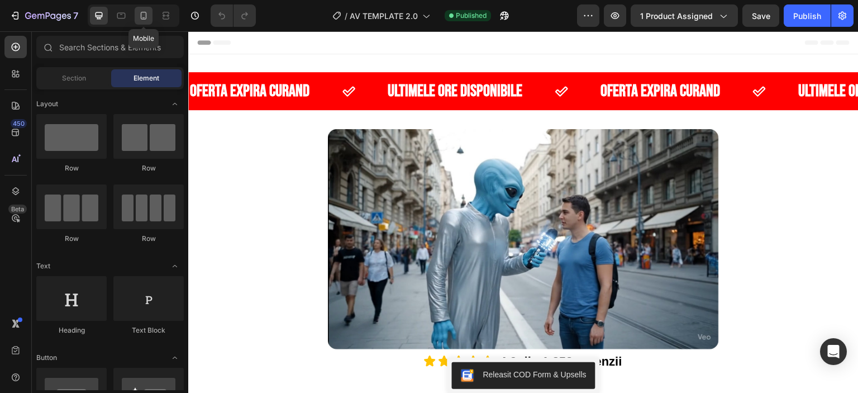
click at [144, 12] on icon at bounding box center [144, 16] width 6 height 8
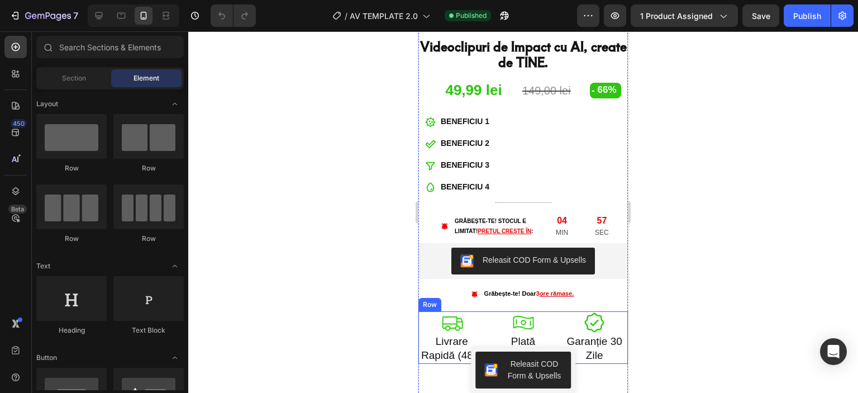
scroll to position [447, 0]
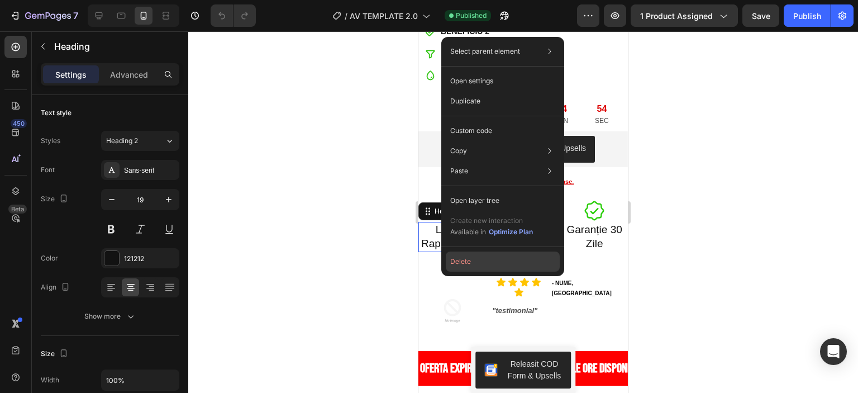
drag, startPoint x: 494, startPoint y: 266, endPoint x: 65, endPoint y: 223, distance: 430.8
click at [494, 266] on button "Delete" at bounding box center [503, 261] width 114 height 20
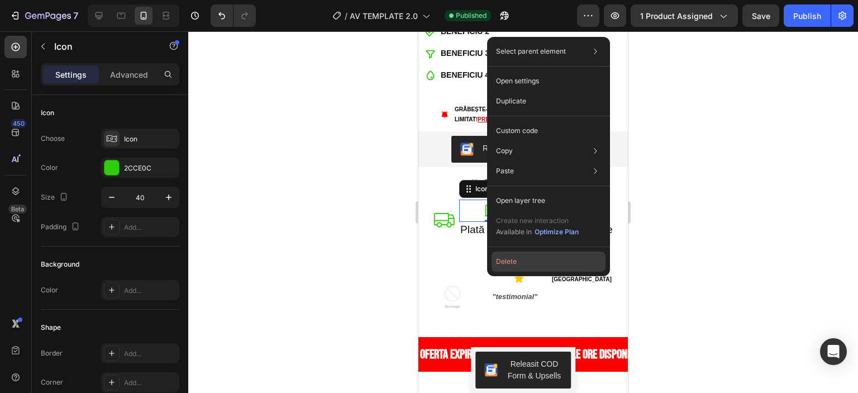
click at [548, 259] on button "Delete" at bounding box center [549, 261] width 114 height 20
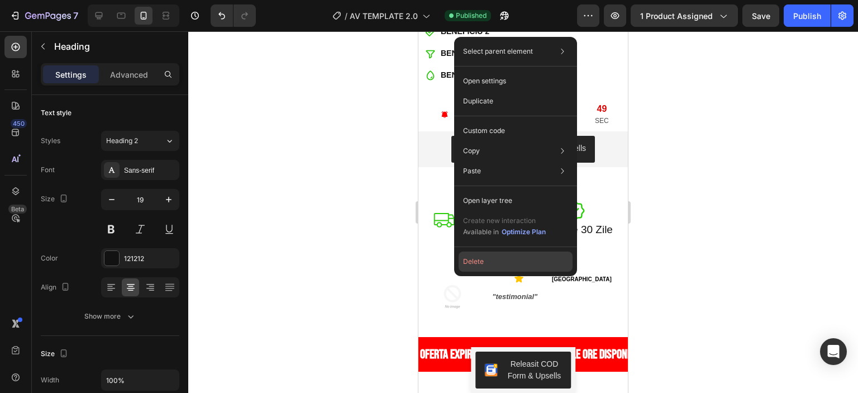
click at [497, 259] on button "Delete" at bounding box center [516, 261] width 114 height 20
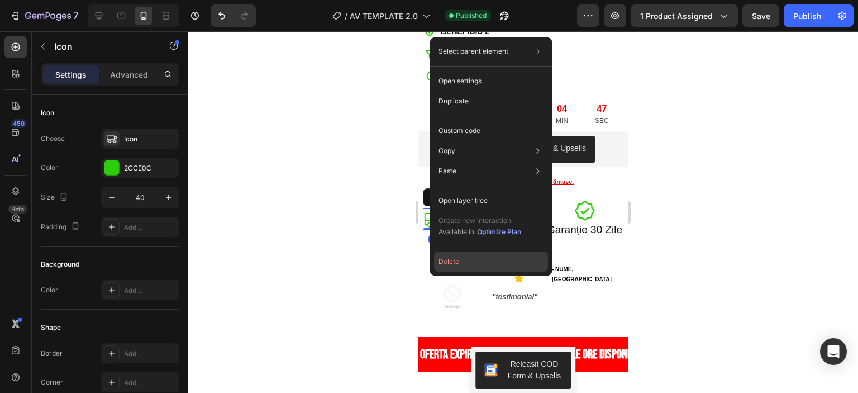
drag, startPoint x: 501, startPoint y: 265, endPoint x: 84, endPoint y: 235, distance: 417.4
click at [501, 265] on button "Delete" at bounding box center [491, 261] width 114 height 20
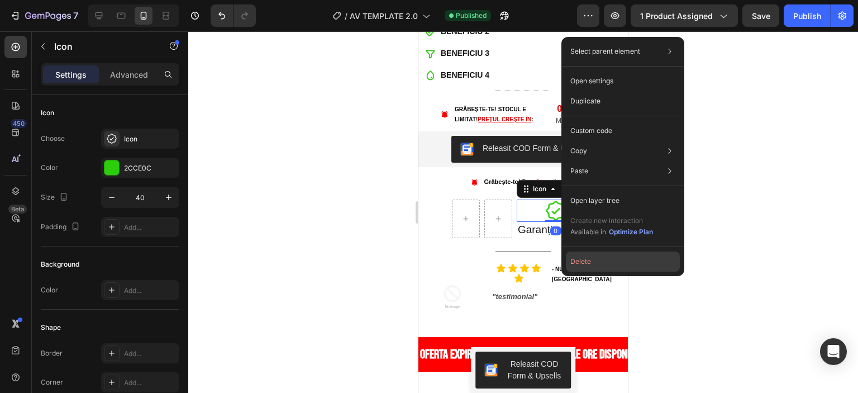
click at [578, 256] on button "Delete" at bounding box center [623, 261] width 114 height 20
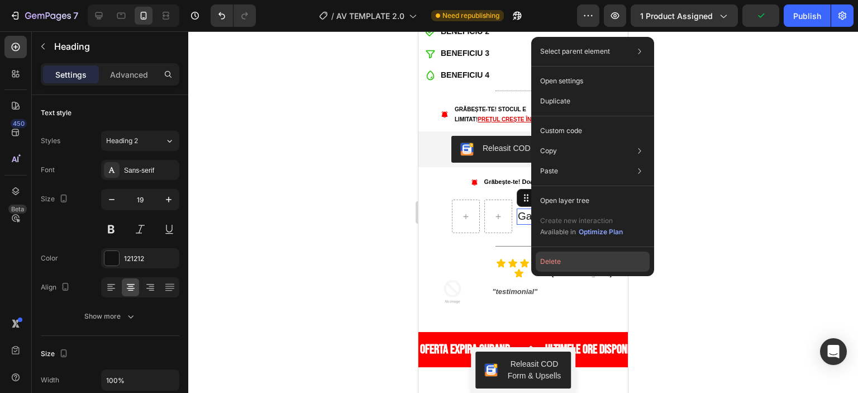
drag, startPoint x: 138, startPoint y: 227, endPoint x: 561, endPoint y: 261, distance: 424.3
click at [561, 261] on button "Delete" at bounding box center [593, 261] width 114 height 20
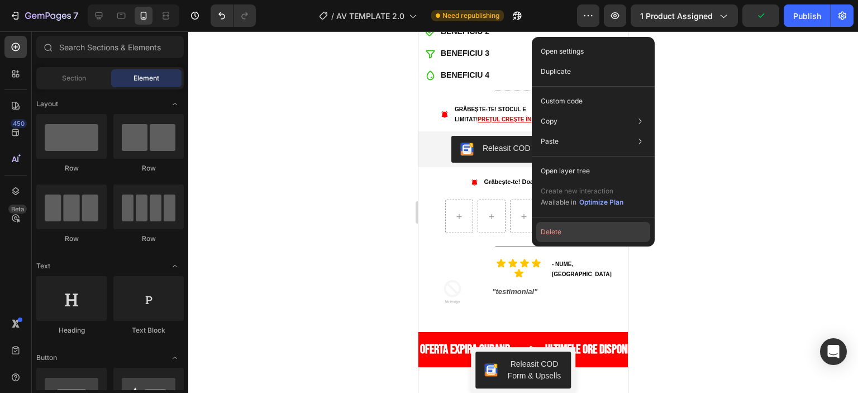
click at [560, 225] on button "Delete" at bounding box center [593, 232] width 114 height 20
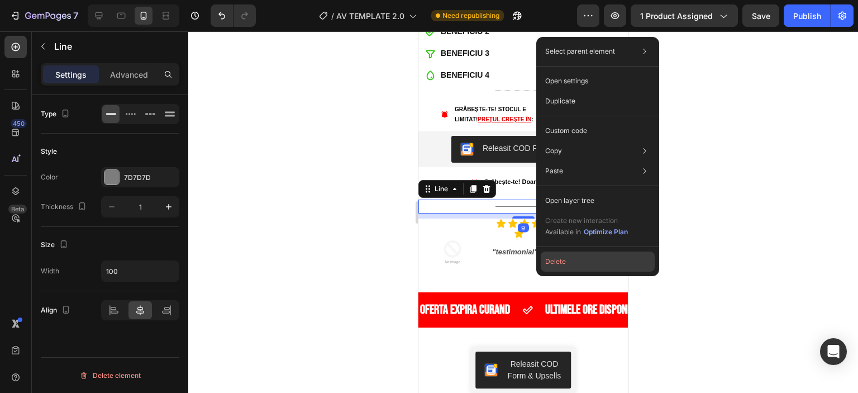
click at [572, 260] on button "Delete" at bounding box center [598, 261] width 114 height 20
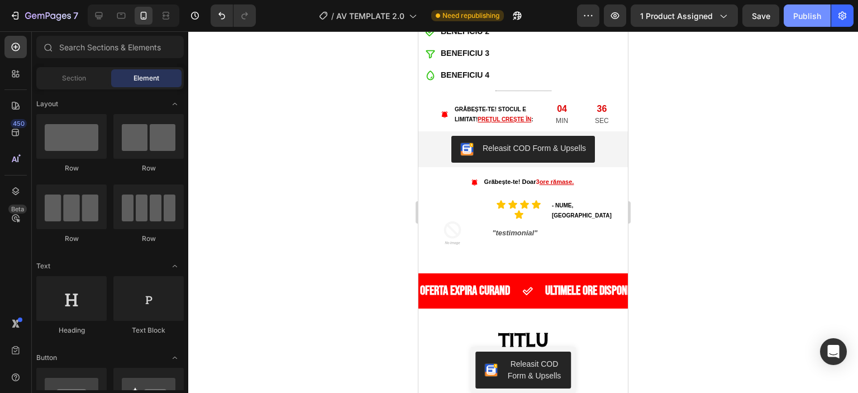
click at [808, 11] on div "Publish" at bounding box center [808, 16] width 28 height 12
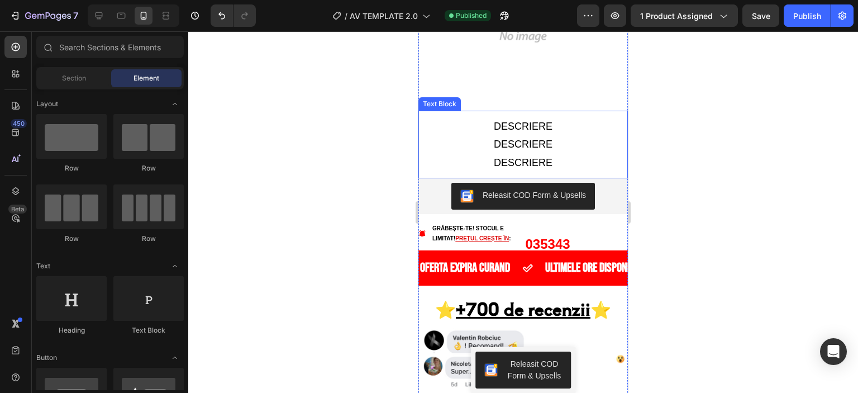
scroll to position [1844, 0]
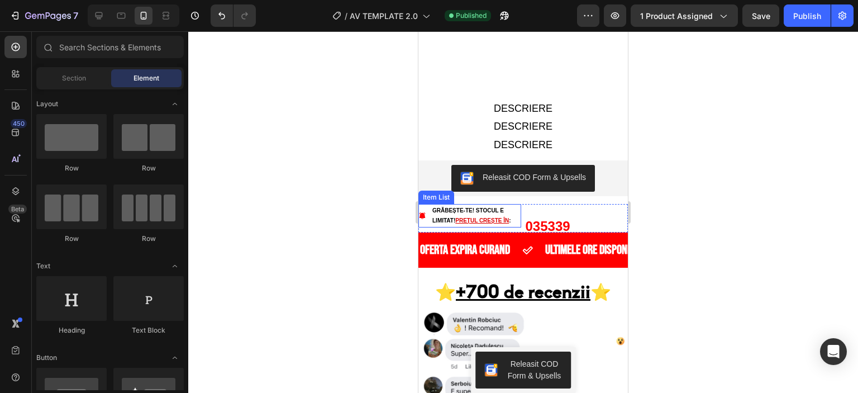
click at [491, 206] on p "Grăbește-te! STOCUL E LIMITAT! PREȚUL CREȘTE ÎN :" at bounding box center [476, 216] width 87 height 20
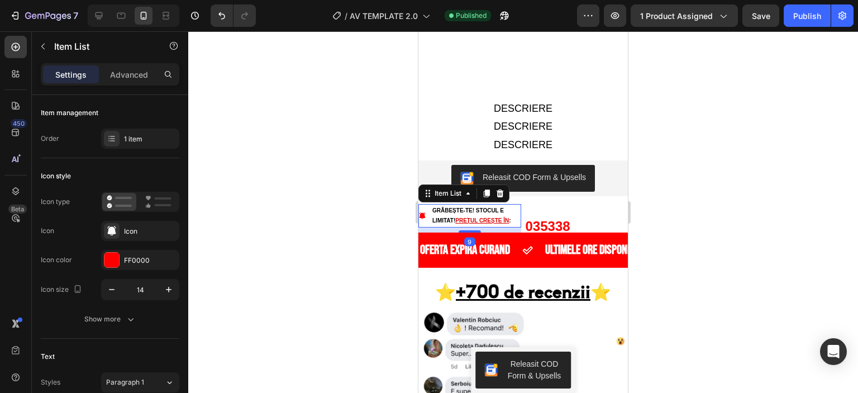
click at [491, 206] on p "Grăbește-te! STOCUL E LIMITAT! PREȚUL CREȘTE ÎN :" at bounding box center [476, 216] width 87 height 20
click at [805, 15] on div "Publish" at bounding box center [808, 16] width 28 height 12
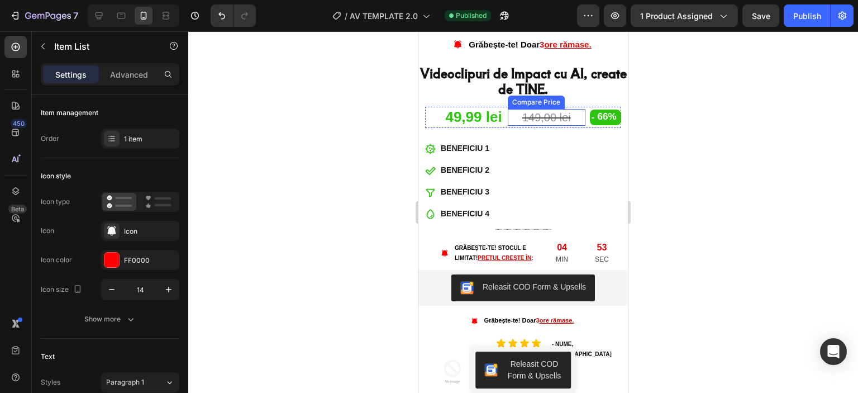
scroll to position [335, 0]
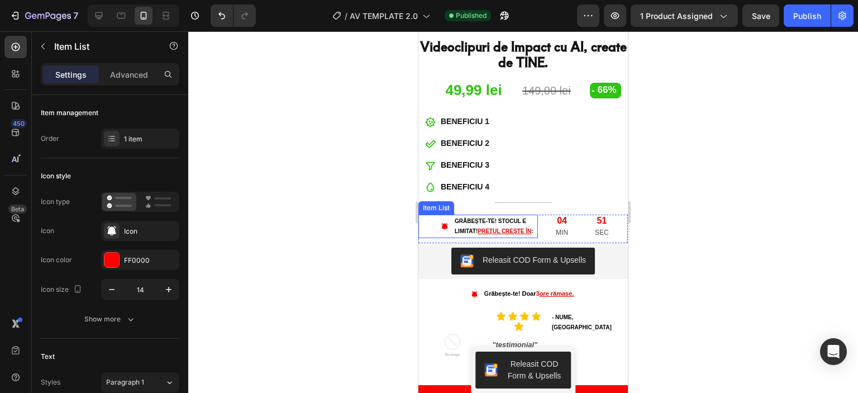
click at [512, 216] on p "Grăbește-te! STOCUL E LIMITAT! PREȚUL CREȘTE ÎN :" at bounding box center [496, 226] width 82 height 20
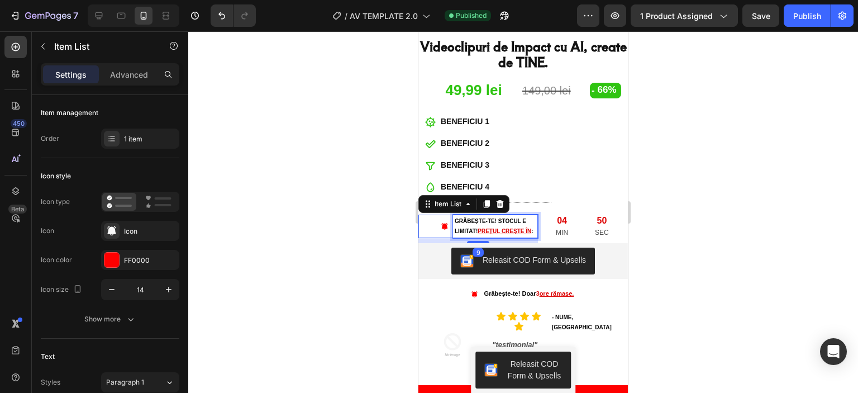
click at [512, 216] on p "Grăbește-te! STOCUL E LIMITAT! PREȚUL CREȘTE ÎN :" at bounding box center [496, 226] width 82 height 20
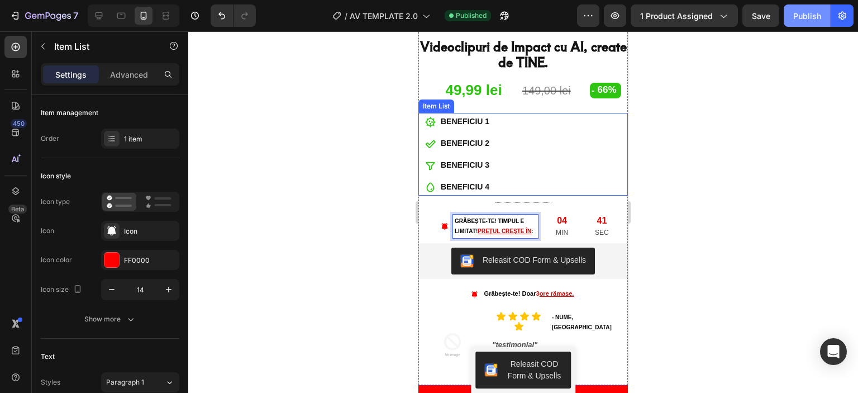
click at [799, 15] on div "Publish" at bounding box center [808, 16] width 28 height 12
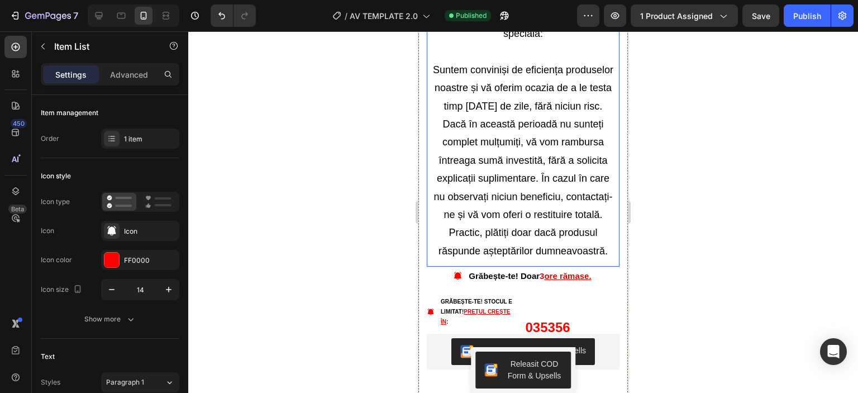
scroll to position [3744, 0]
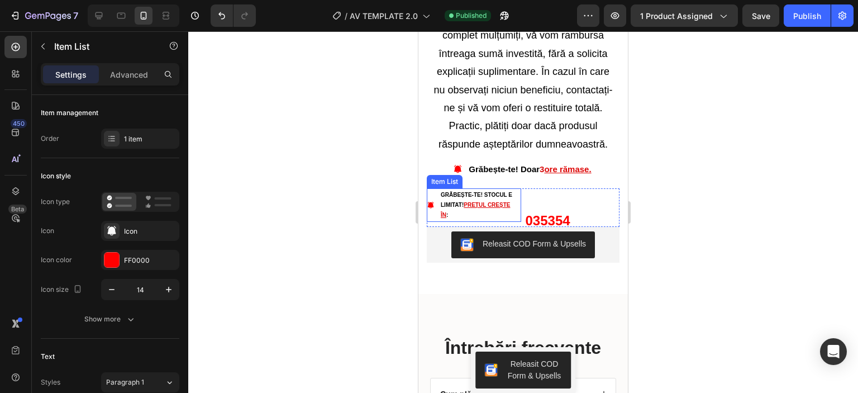
click at [500, 190] on p "Grăbește-te! STOCUL E LIMITAT! PREȚUL CREȘTE ÎN :" at bounding box center [480, 205] width 79 height 30
click at [800, 6] on button "Publish" at bounding box center [807, 15] width 47 height 22
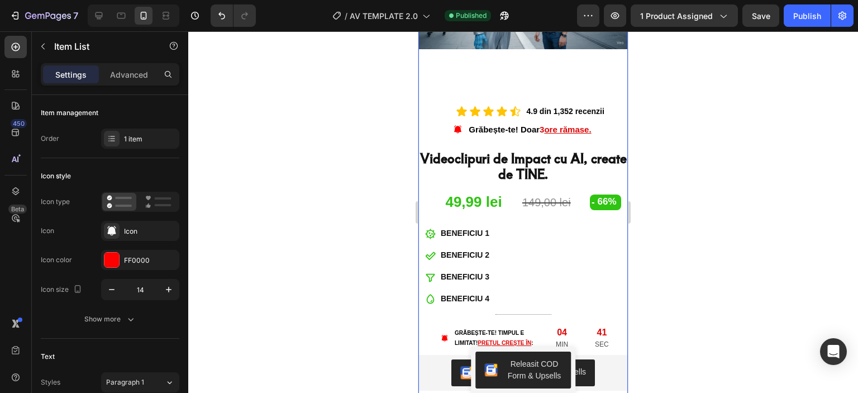
scroll to position [279, 0]
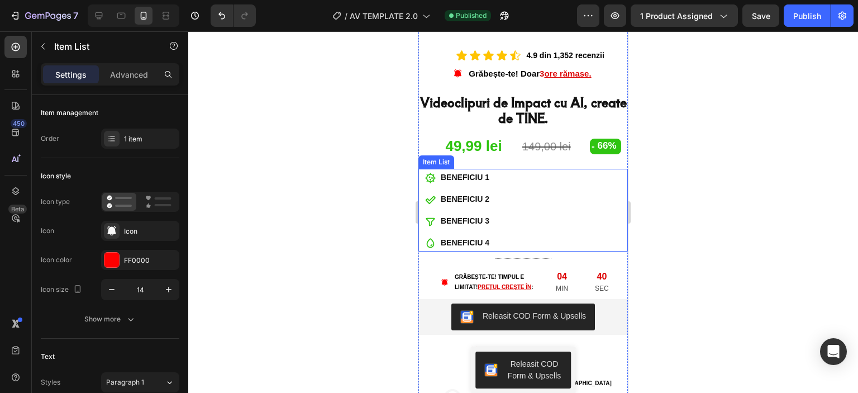
click at [545, 169] on div "BENEFICIU 1 BENEFICIU 2 BENEFICIU 3 BENEFICIU 4" at bounding box center [524, 210] width 210 height 83
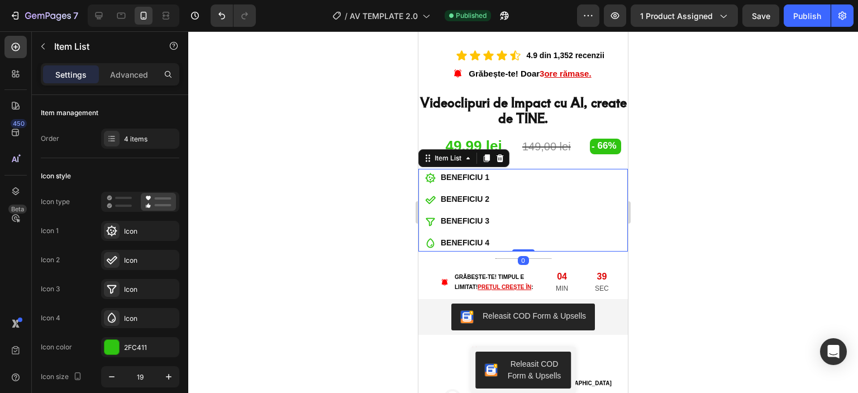
click at [467, 170] on p "BENEFICIU 1" at bounding box center [465, 177] width 49 height 14
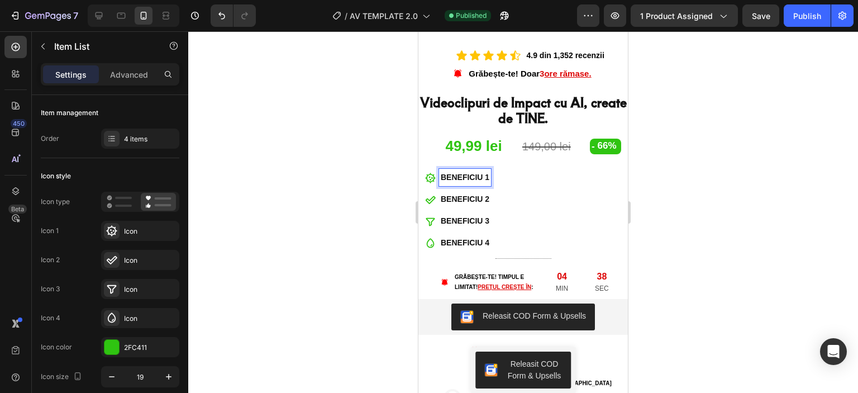
click at [429, 173] on icon at bounding box center [430, 178] width 10 height 10
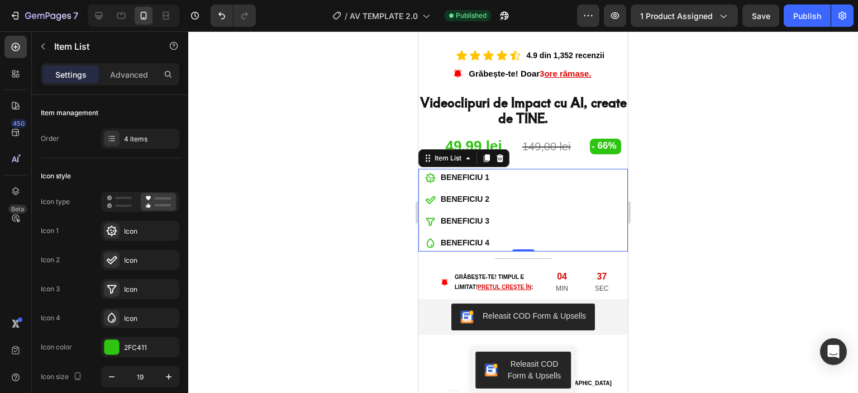
click at [429, 173] on icon at bounding box center [430, 178] width 11 height 11
click at [134, 228] on div "Icon" at bounding box center [150, 231] width 53 height 10
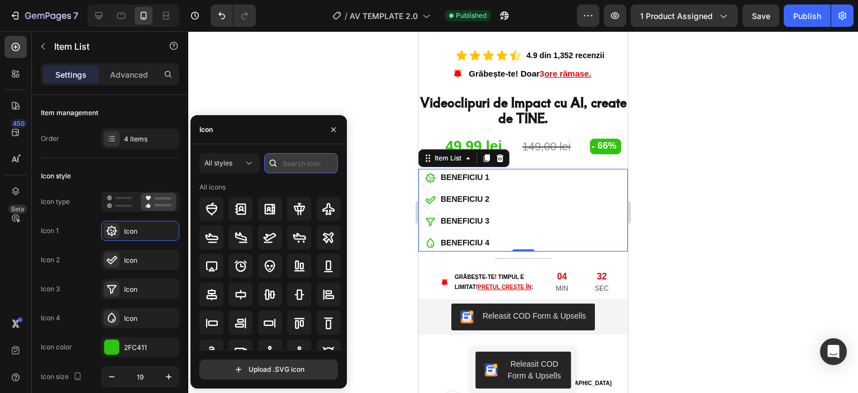
click at [308, 157] on input "text" at bounding box center [301, 163] width 74 height 20
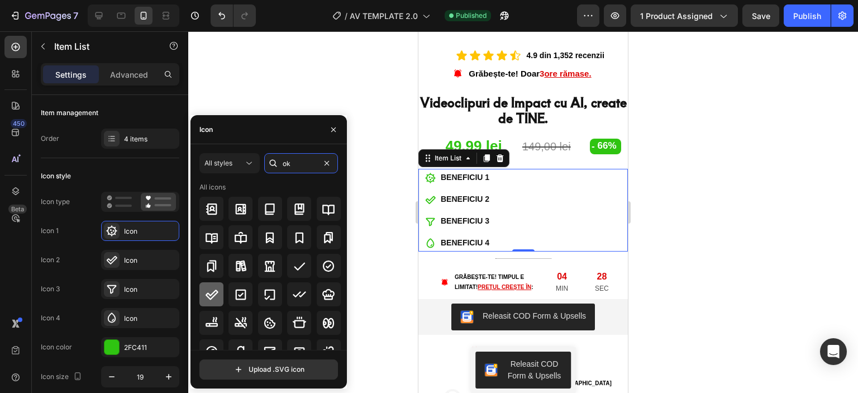
type input "ok"
click at [216, 289] on icon at bounding box center [211, 294] width 13 height 13
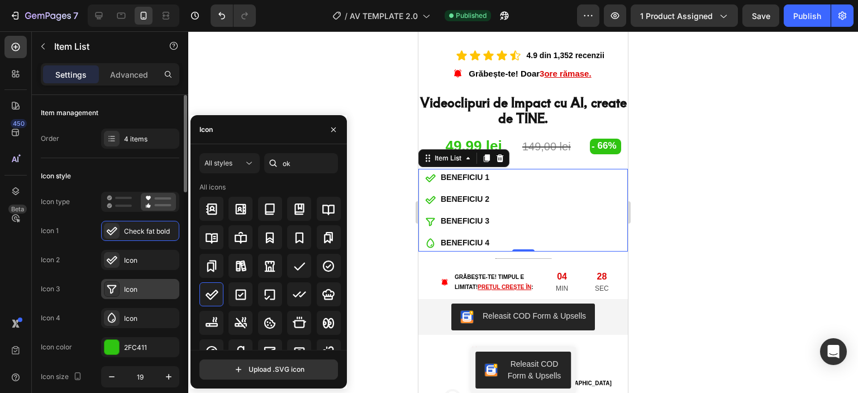
click at [148, 291] on div "Icon" at bounding box center [150, 289] width 53 height 10
click at [212, 288] on icon at bounding box center [211, 294] width 13 height 13
click at [156, 312] on div "Icon" at bounding box center [140, 318] width 78 height 20
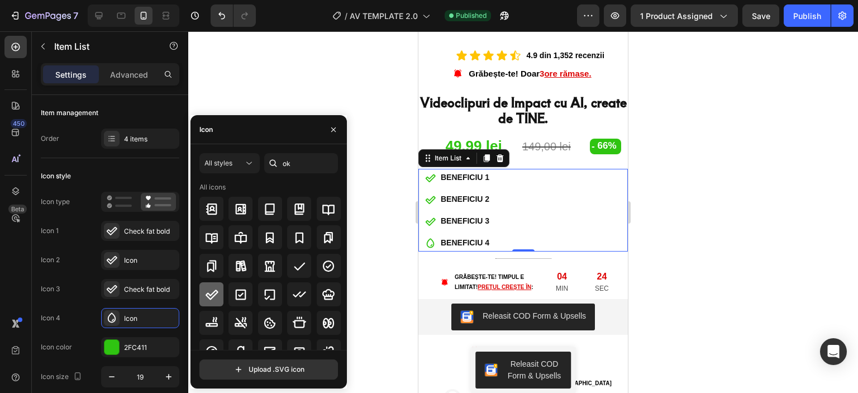
click at [216, 288] on icon at bounding box center [211, 294] width 13 height 13
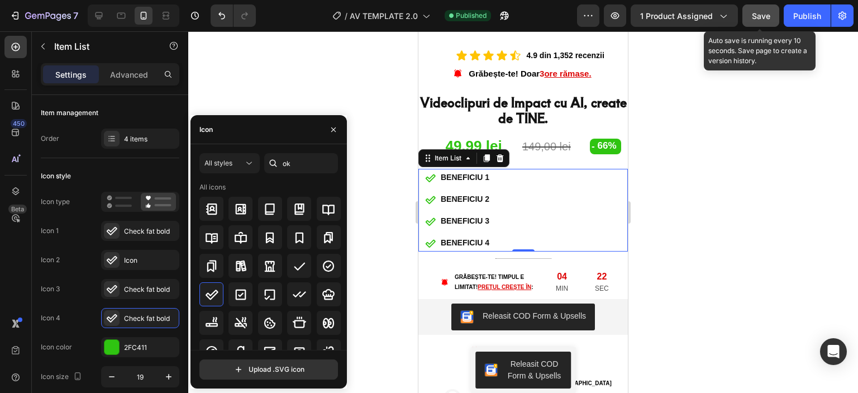
click at [763, 17] on span "Save" at bounding box center [761, 15] width 18 height 9
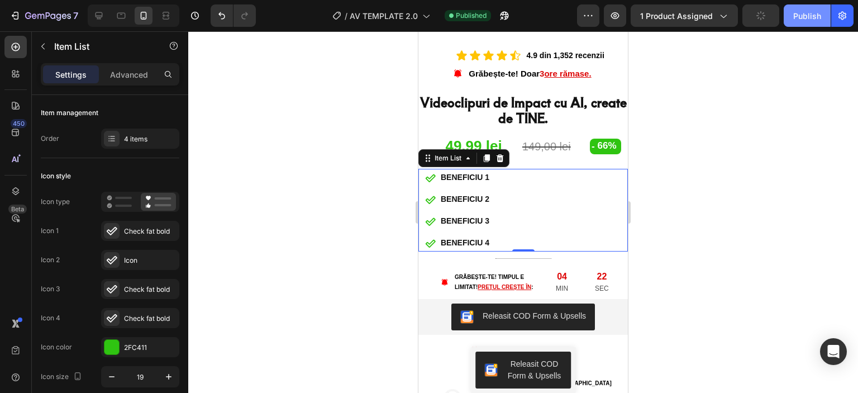
click at [802, 13] on div "Publish" at bounding box center [808, 16] width 28 height 12
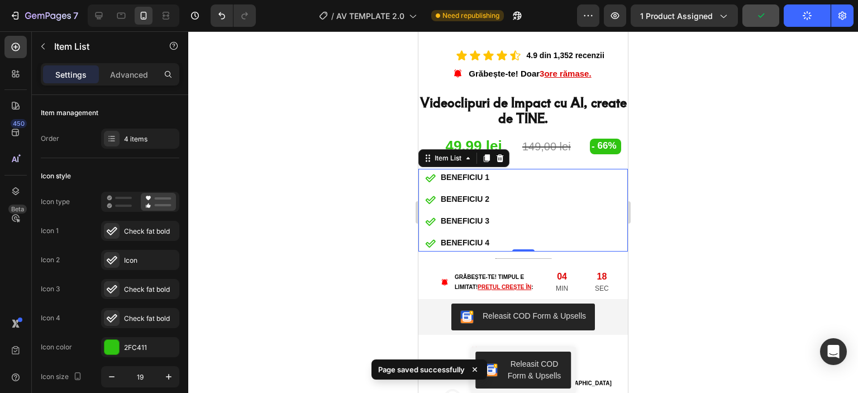
click at [493, 169] on div "BENEFICIU 1 BENEFICIU 2 BENEFICIU 3 BENEFICIU 4" at bounding box center [524, 210] width 210 height 83
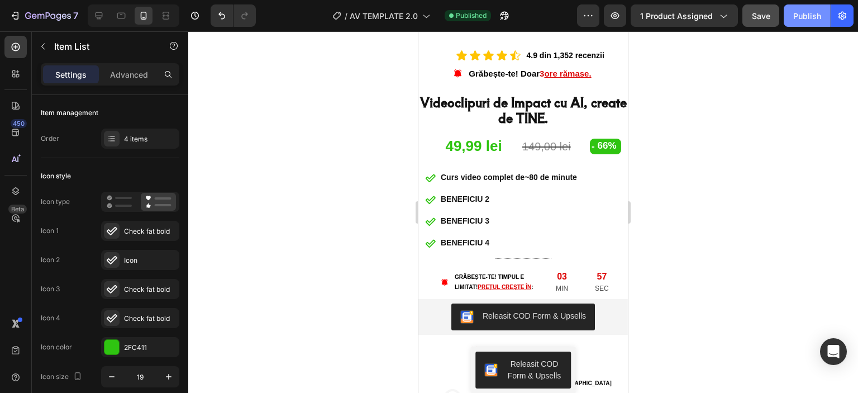
click at [795, 17] on div "Publish" at bounding box center [808, 16] width 28 height 12
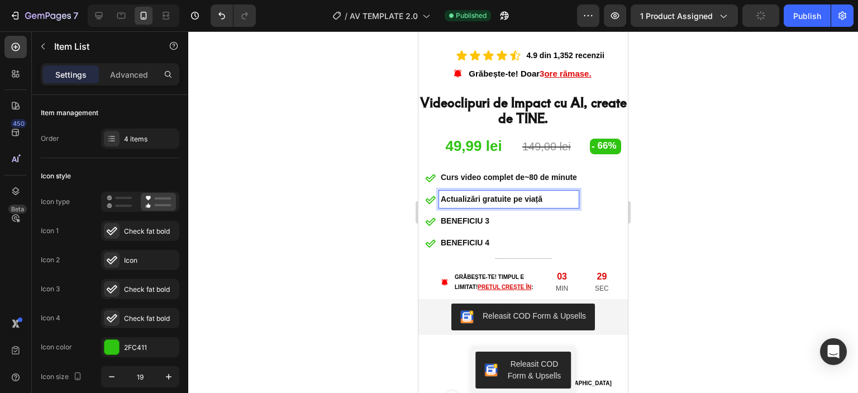
click at [484, 214] on p "BENEFICIU 3" at bounding box center [509, 221] width 136 height 14
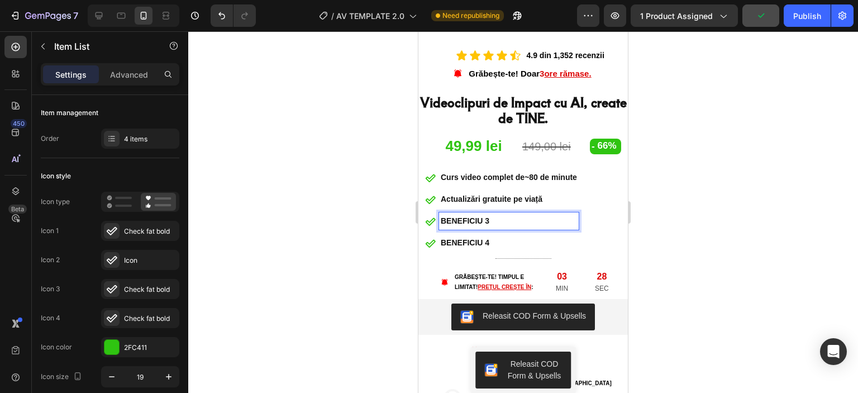
click at [483, 214] on p "BENEFICIU 3" at bounding box center [509, 221] width 136 height 14
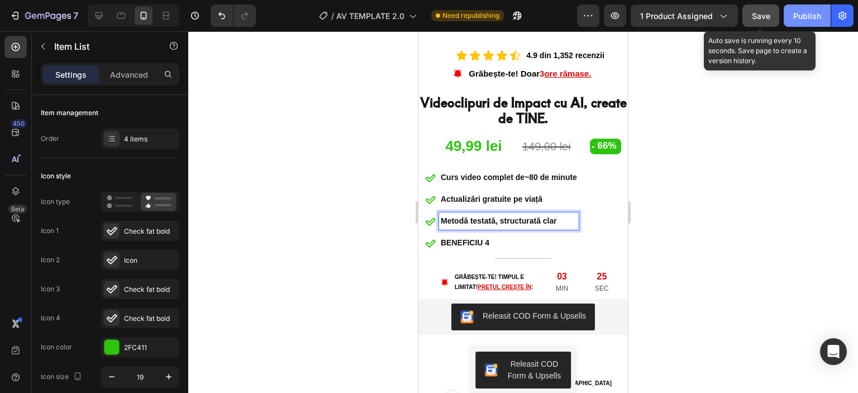
click at [762, 6] on button "Save" at bounding box center [761, 15] width 37 height 22
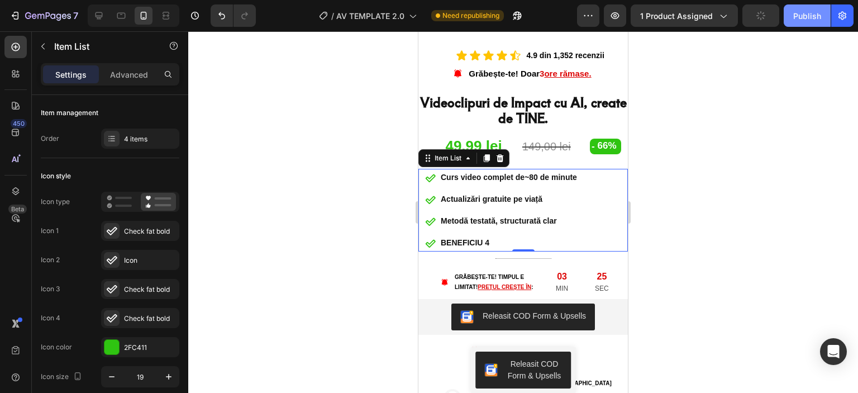
click at [811, 15] on div "Publish" at bounding box center [808, 16] width 28 height 12
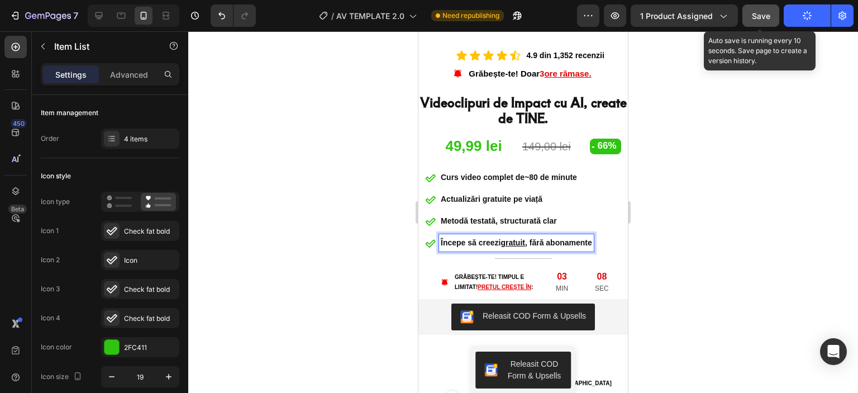
click at [771, 16] on span "Save" at bounding box center [761, 15] width 18 height 9
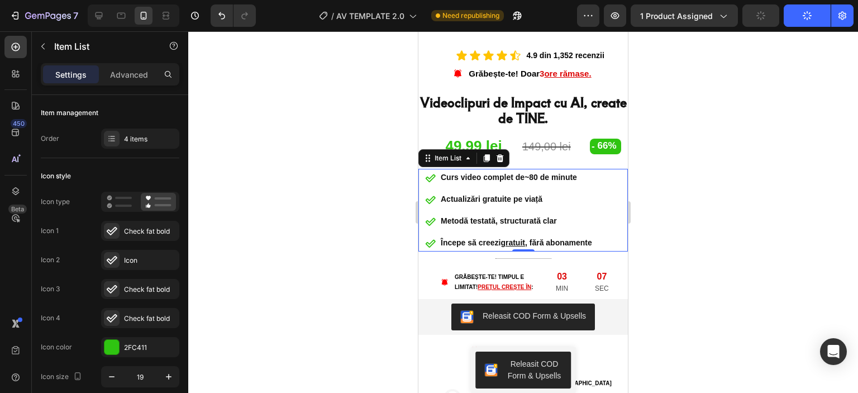
click at [801, 22] on button "Publish" at bounding box center [807, 15] width 47 height 22
click at [126, 348] on div "2FC411" at bounding box center [140, 348] width 32 height 10
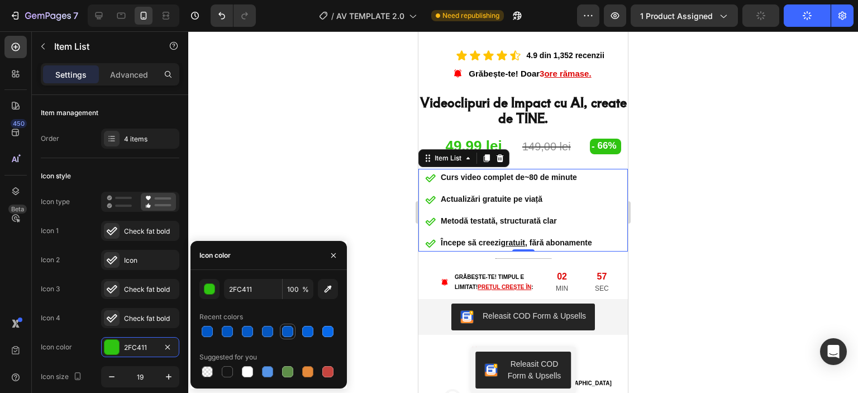
click at [289, 331] on div at bounding box center [287, 331] width 11 height 11
type input "0558C4"
click at [465, 140] on div "49,99 lei" at bounding box center [464, 146] width 78 height 21
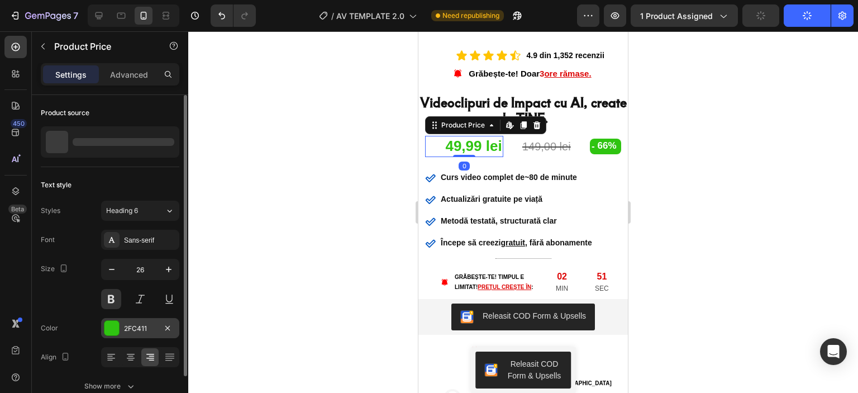
click at [124, 328] on div "2FC411" at bounding box center [140, 329] width 32 height 10
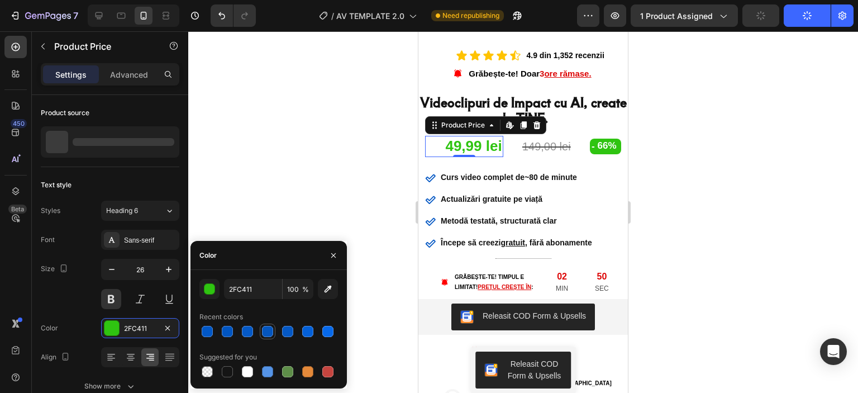
click at [266, 330] on div at bounding box center [267, 331] width 11 height 11
type input "0556BF"
click at [599, 141] on div "66%" at bounding box center [607, 146] width 21 height 15
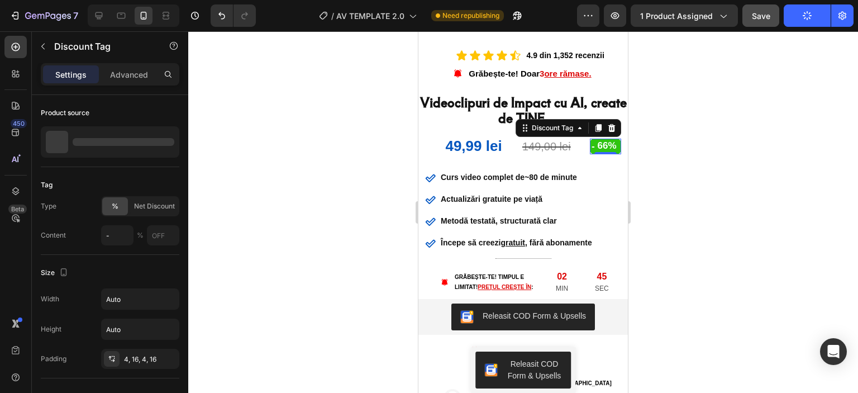
click at [604, 139] on div "66%" at bounding box center [607, 146] width 21 height 15
click at [601, 139] on div "66%" at bounding box center [607, 146] width 21 height 15
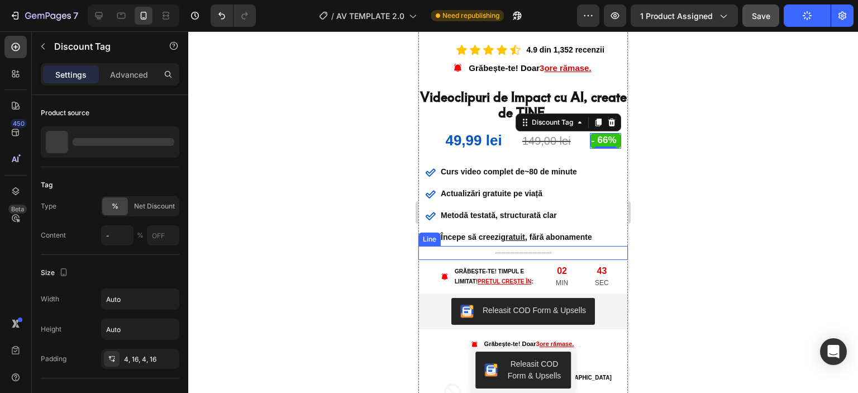
scroll to position [224, 0]
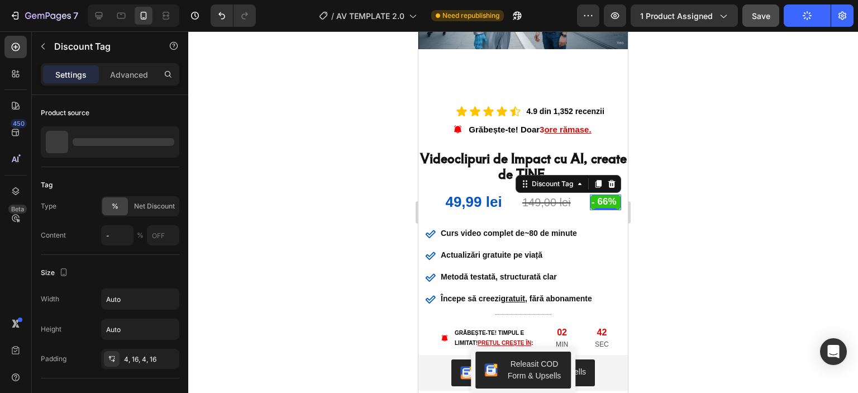
click at [605, 194] on div "66%" at bounding box center [607, 201] width 21 height 15
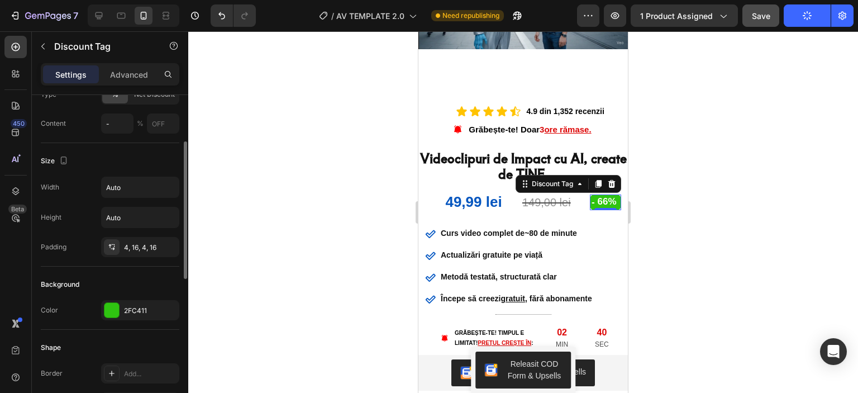
scroll to position [168, 0]
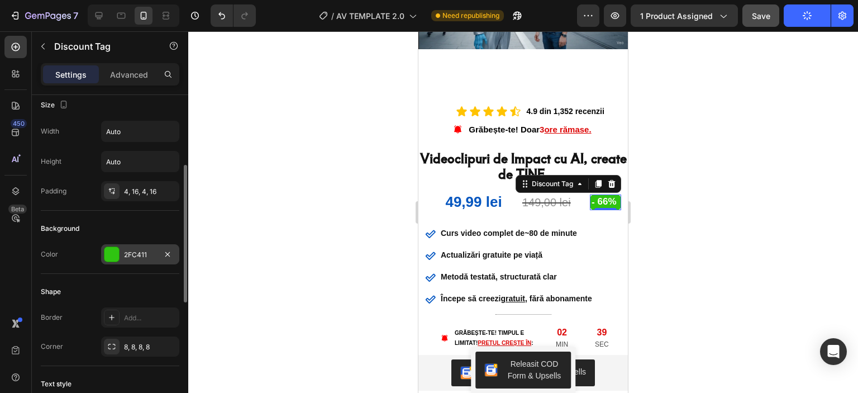
click at [131, 251] on div "2FC411" at bounding box center [140, 255] width 32 height 10
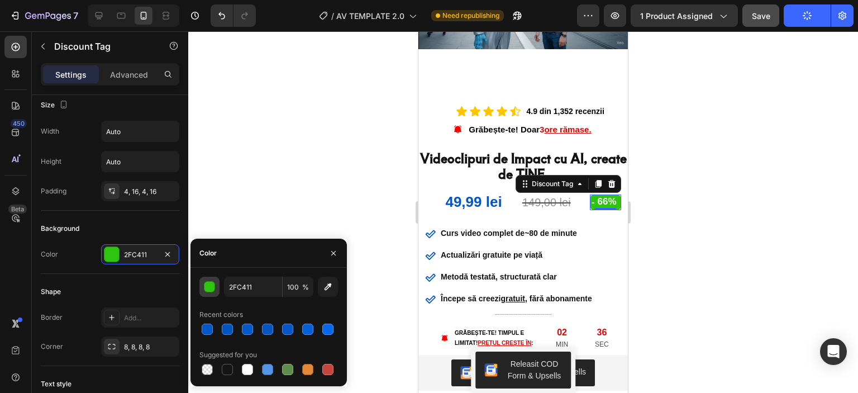
click at [219, 289] on button "button" at bounding box center [209, 287] width 20 height 20
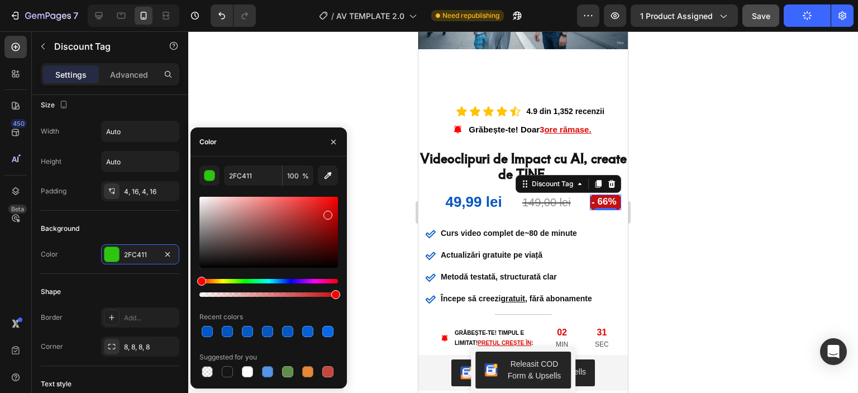
drag, startPoint x: 243, startPoint y: 278, endPoint x: 193, endPoint y: 286, distance: 50.4
click at [191, 286] on div "2FC411 100 % Recent colors Suggested for you" at bounding box center [269, 272] width 156 height 214
drag, startPoint x: 329, startPoint y: 217, endPoint x: 338, endPoint y: 183, distance: 34.8
click at [338, 183] on div "C41111 100 % Recent colors Suggested for you" at bounding box center [269, 272] width 156 height 214
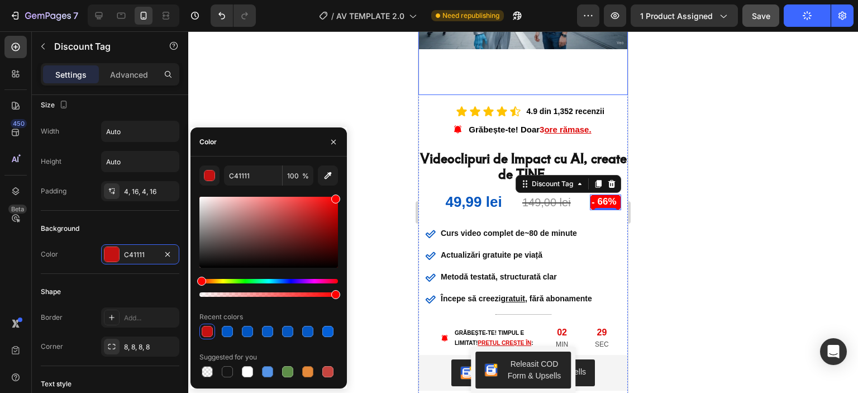
type input "FF0000"
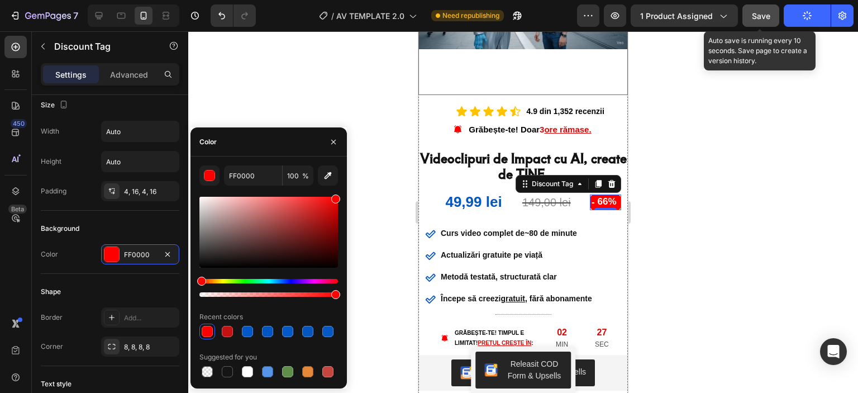
click at [778, 13] on button "Save" at bounding box center [761, 15] width 37 height 22
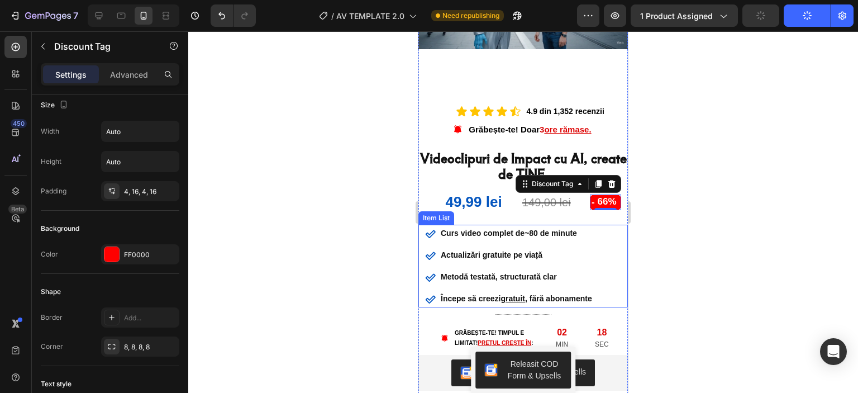
scroll to position [279, 0]
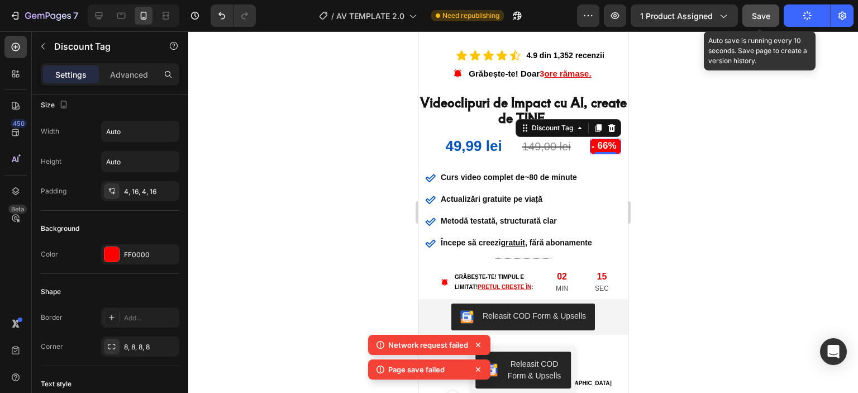
click at [750, 18] on button "Save" at bounding box center [761, 15] width 37 height 22
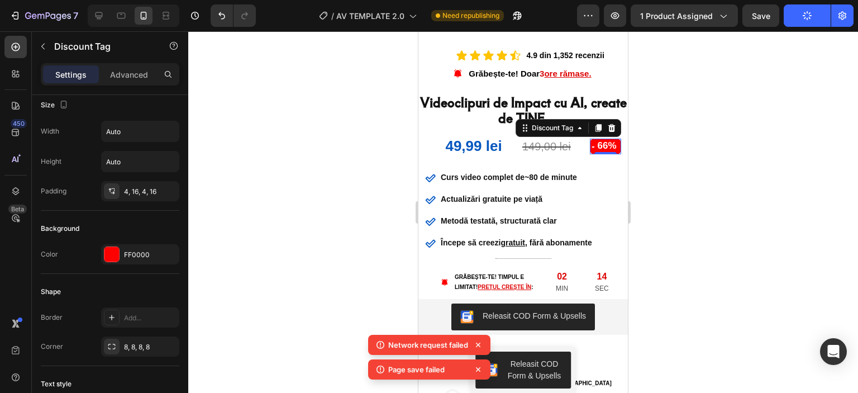
click at [795, 20] on button "Publish" at bounding box center [807, 15] width 47 height 22
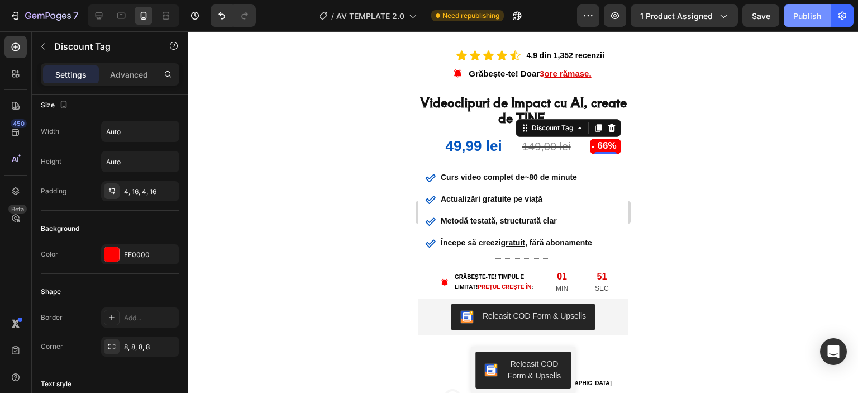
click at [809, 18] on div "Publish" at bounding box center [808, 16] width 28 height 12
click at [804, 20] on div "Publish" at bounding box center [808, 16] width 28 height 12
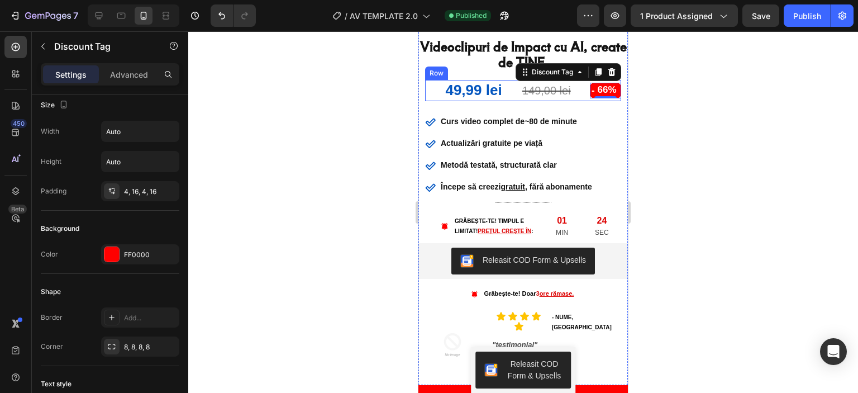
scroll to position [391, 0]
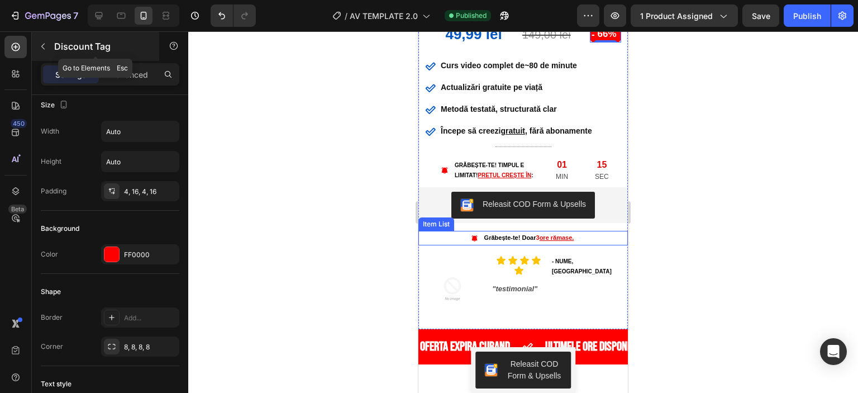
click at [44, 47] on icon "button" at bounding box center [43, 46] width 9 height 9
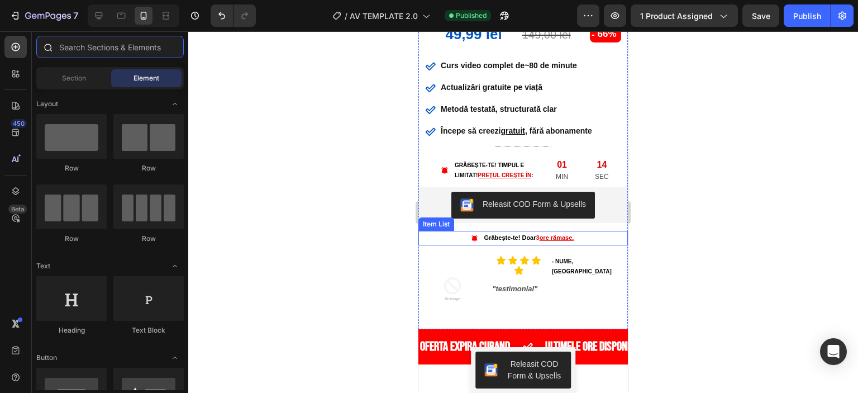
click at [84, 49] on input "text" at bounding box center [110, 47] width 148 height 22
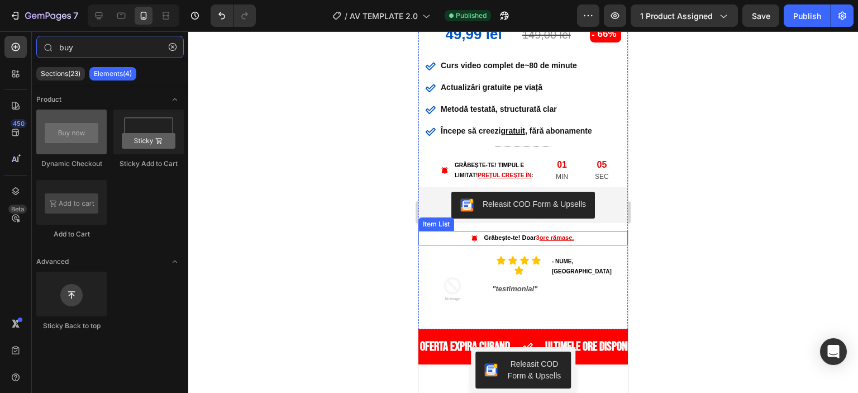
type input "buy"
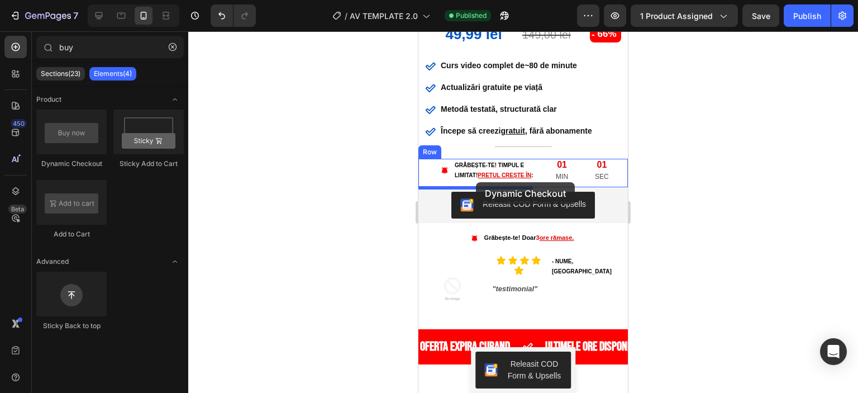
drag, startPoint x: 475, startPoint y: 173, endPoint x: 476, endPoint y: 182, distance: 9.0
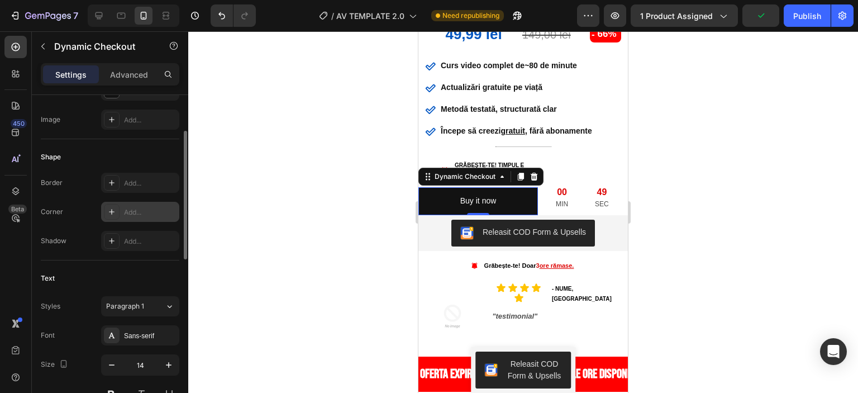
scroll to position [236, 0]
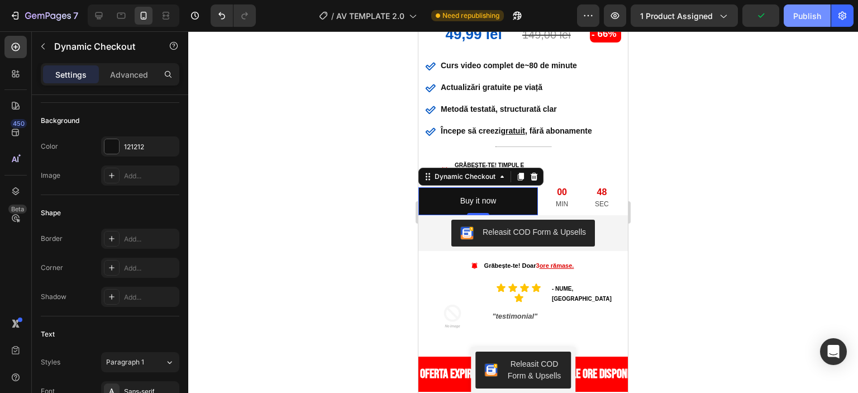
click at [796, 17] on div "Publish" at bounding box center [808, 16] width 28 height 12
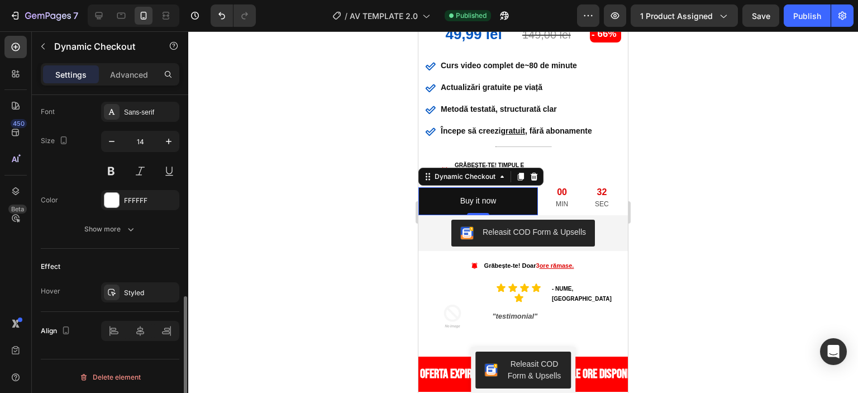
scroll to position [460, 0]
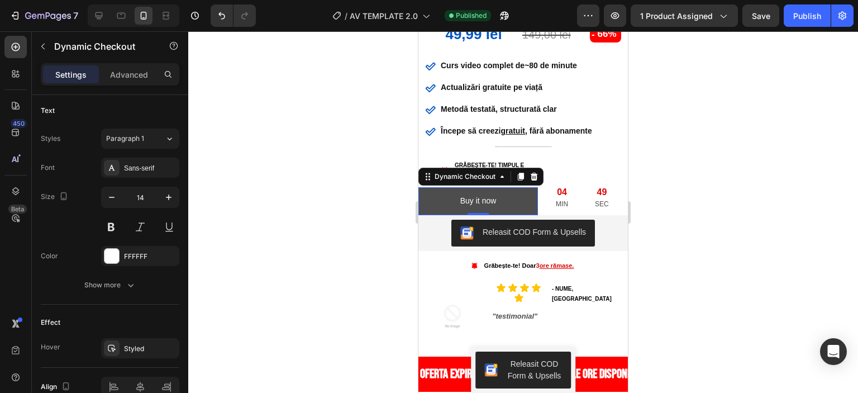
click at [519, 194] on button "Buy it now" at bounding box center [479, 200] width 120 height 27
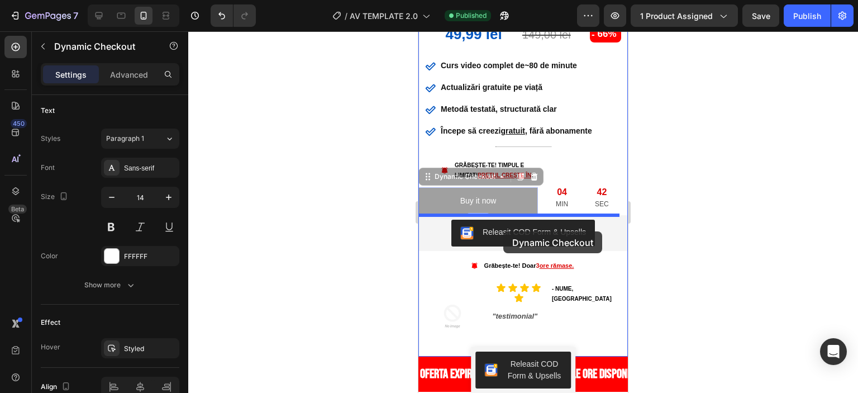
drag, startPoint x: 502, startPoint y: 197, endPoint x: 503, endPoint y: 231, distance: 34.1
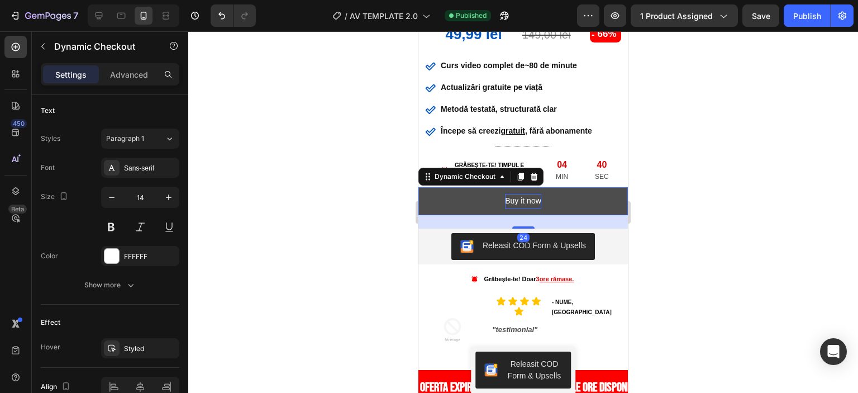
click at [514, 202] on div "Buy it now" at bounding box center [523, 201] width 36 height 14
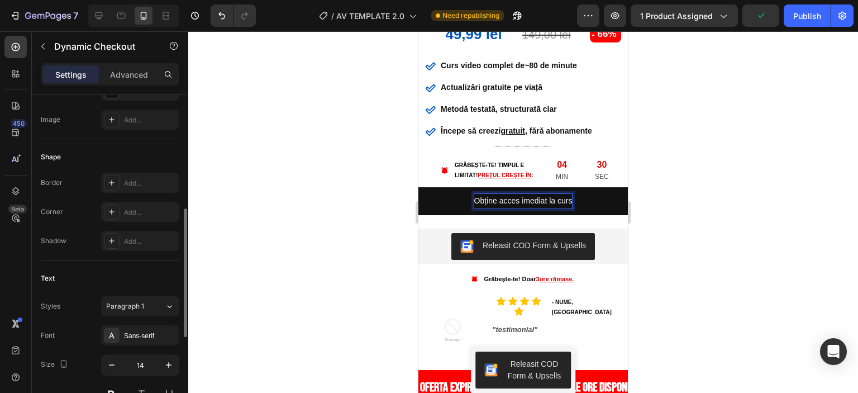
scroll to position [348, 0]
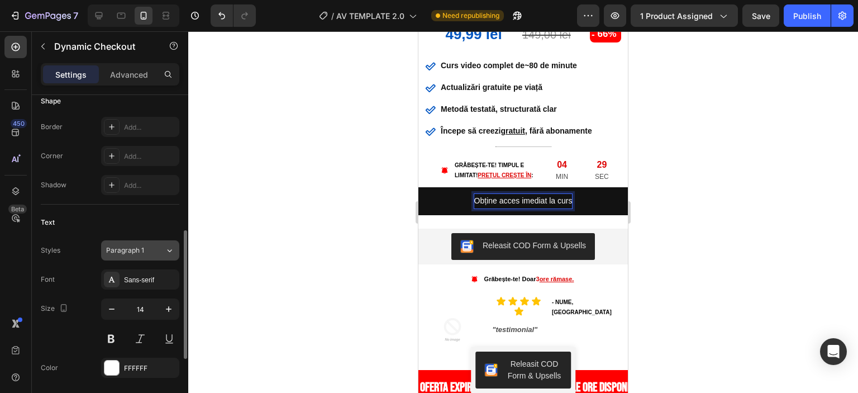
click at [163, 252] on div "Paragraph 1" at bounding box center [135, 250] width 59 height 10
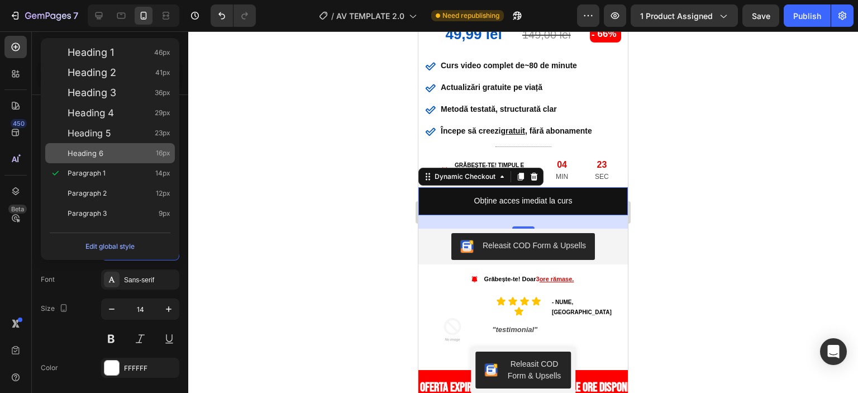
click at [129, 149] on div "Heading 6 16px" at bounding box center [119, 153] width 103 height 11
type input "16"
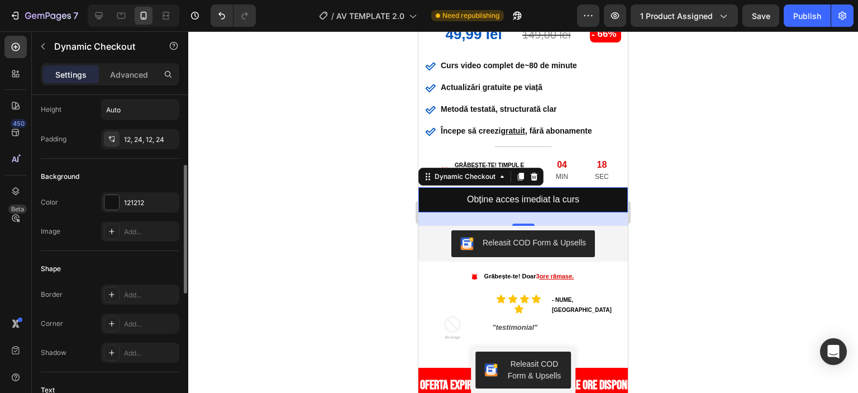
scroll to position [125, 0]
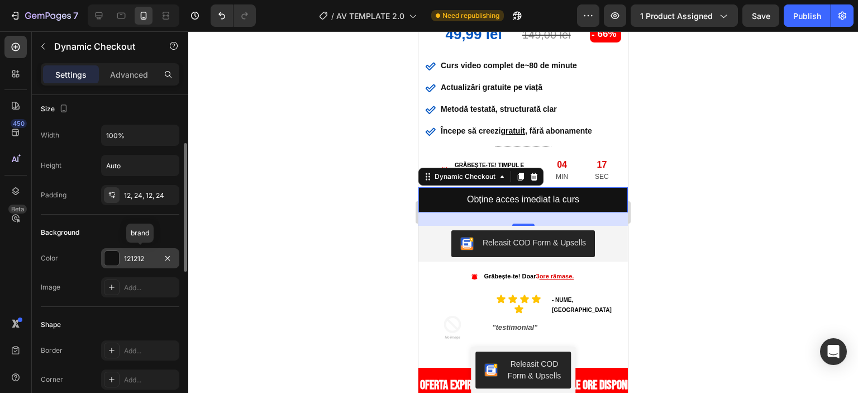
click at [132, 258] on div "121212" at bounding box center [140, 259] width 32 height 10
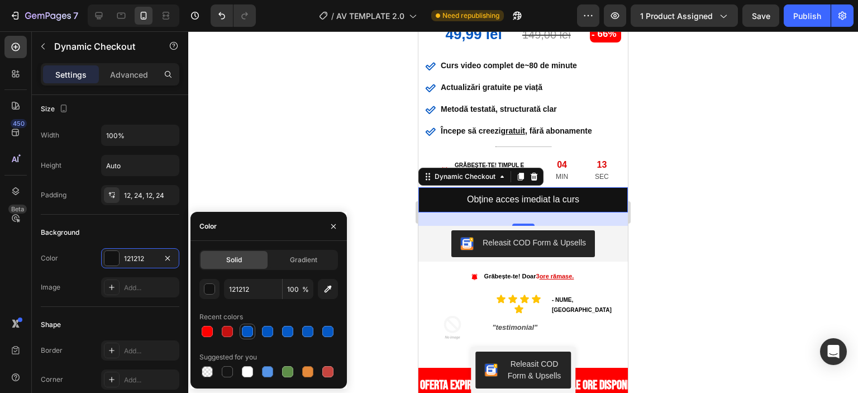
click at [251, 332] on div at bounding box center [247, 331] width 11 height 11
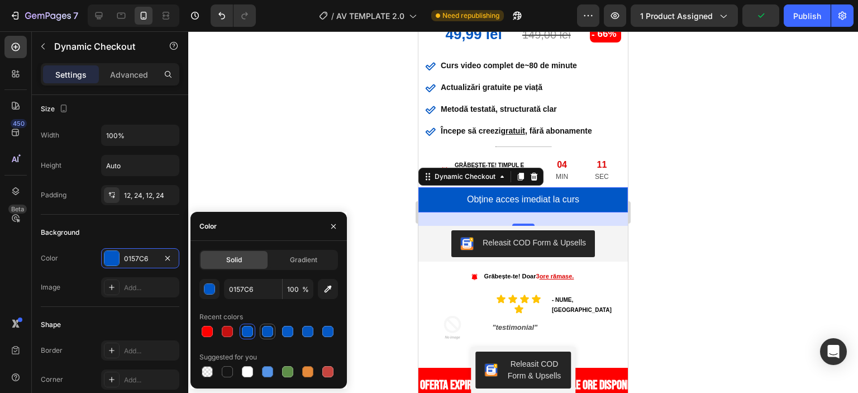
click at [264, 332] on div at bounding box center [267, 331] width 11 height 11
click at [139, 258] on div "0155C1" at bounding box center [140, 259] width 32 height 10
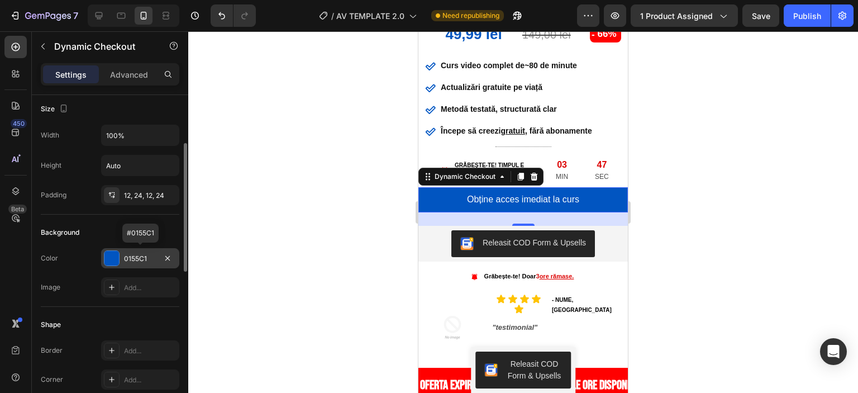
click at [138, 255] on div "0155C1" at bounding box center [140, 259] width 32 height 10
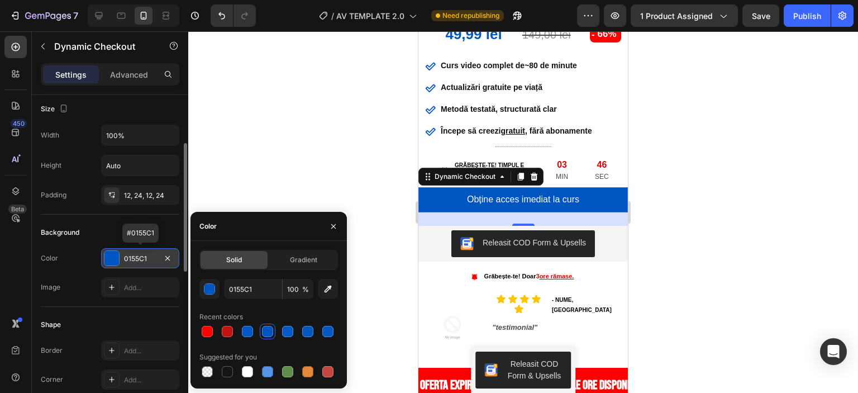
click at [138, 255] on div "0155C1" at bounding box center [140, 259] width 32 height 10
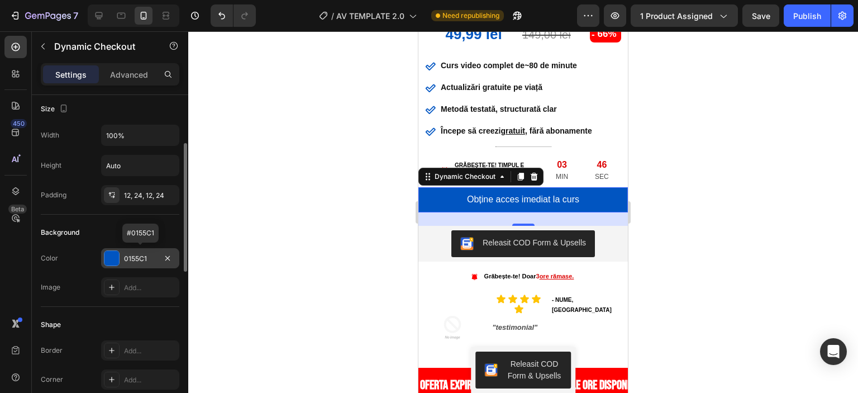
click at [138, 255] on div "0155C1" at bounding box center [140, 259] width 32 height 10
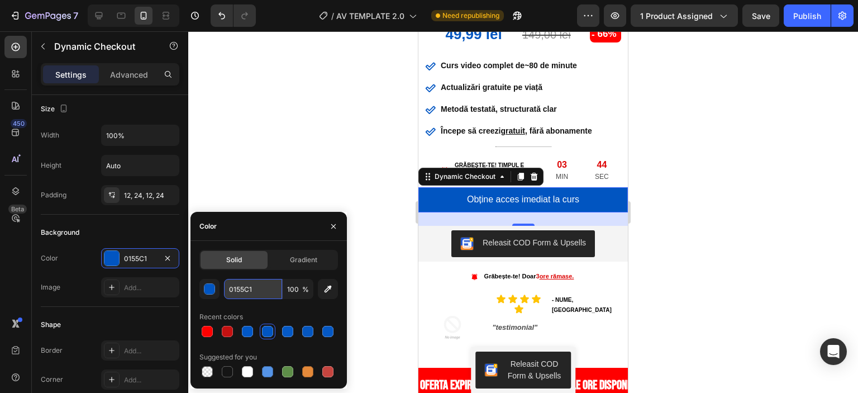
click at [260, 286] on input "0155C1" at bounding box center [253, 289] width 58 height 20
paste input "5594E7"
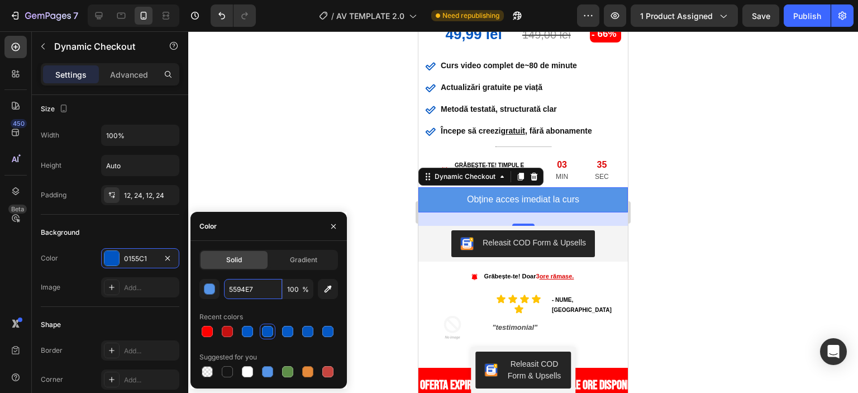
type input "5594E7"
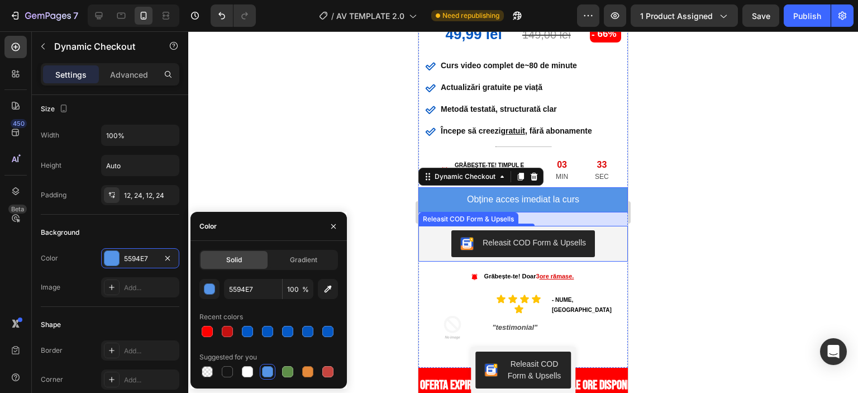
click at [403, 233] on div at bounding box center [523, 212] width 670 height 362
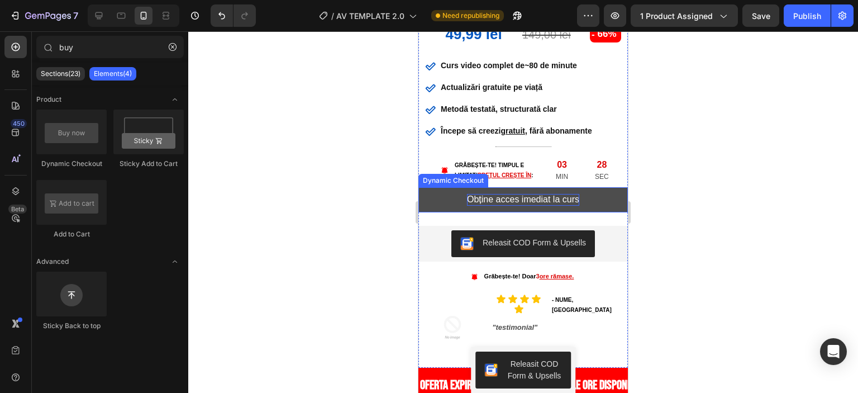
click at [468, 197] on p "Obține acces imediat la curs" at bounding box center [523, 200] width 112 height 12
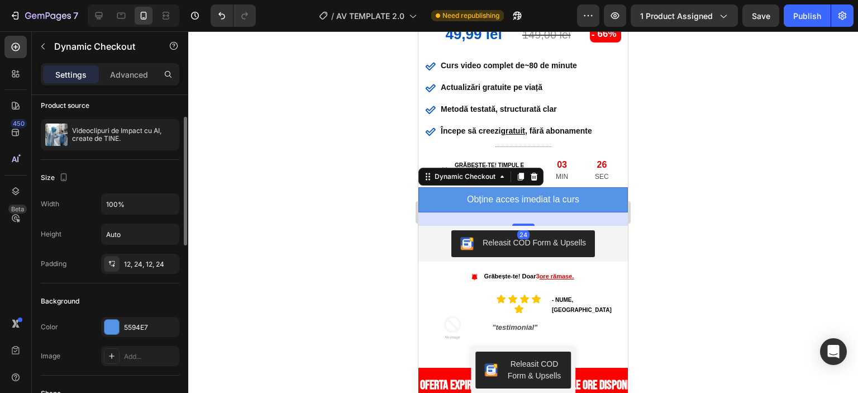
scroll to position [112, 0]
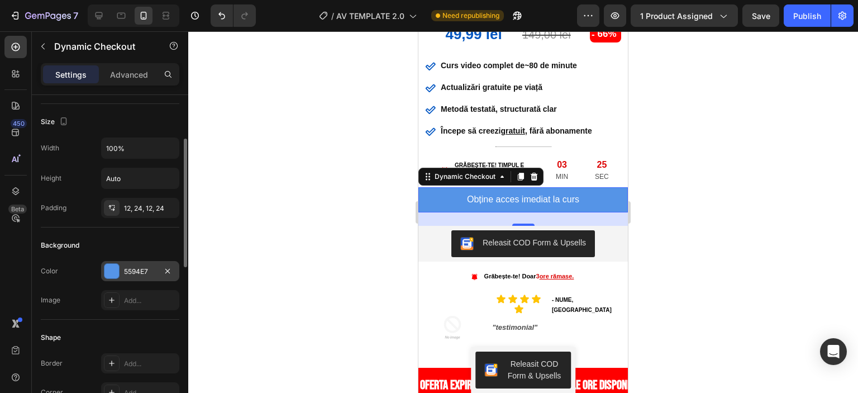
click at [146, 267] on div "5594E7" at bounding box center [140, 272] width 32 height 10
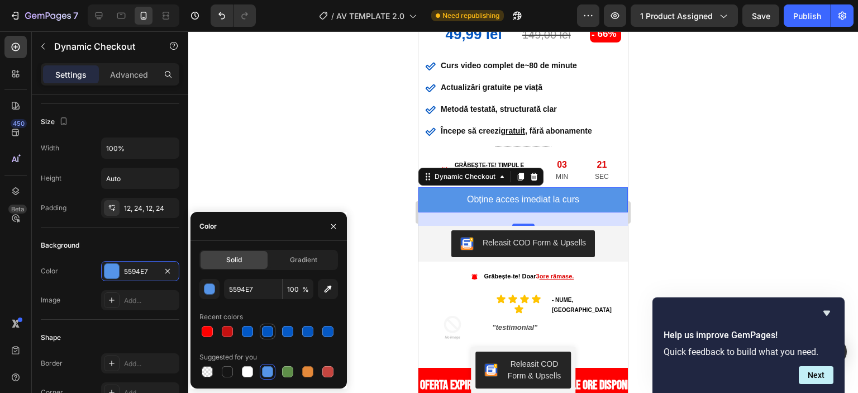
click at [269, 328] on div at bounding box center [267, 331] width 11 height 11
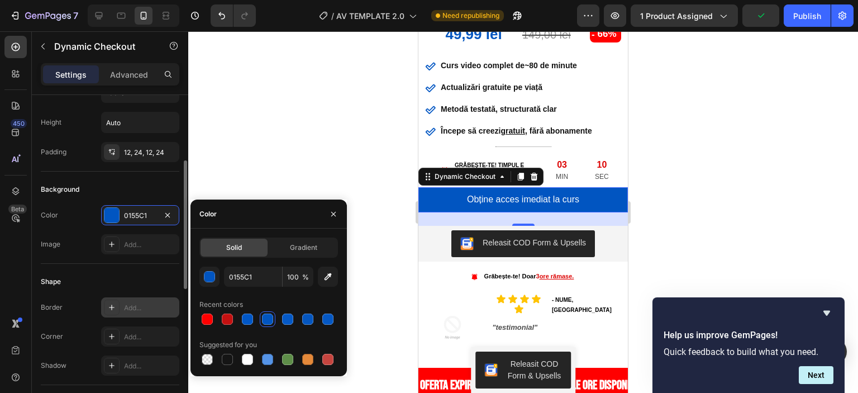
scroll to position [224, 0]
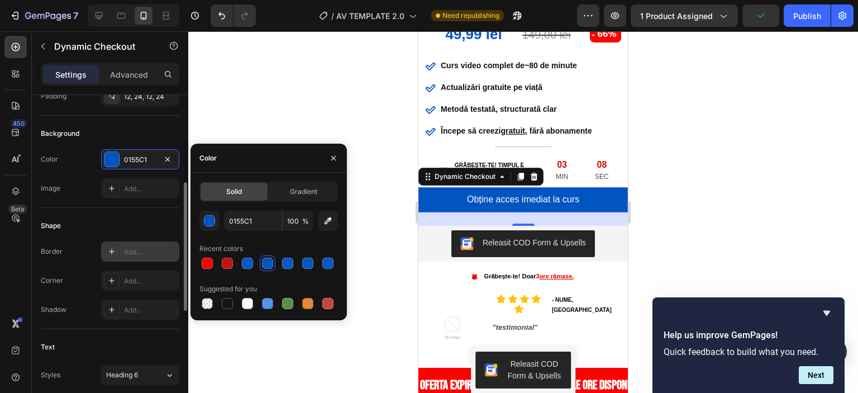
click at [136, 248] on div "Add..." at bounding box center [150, 252] width 53 height 10
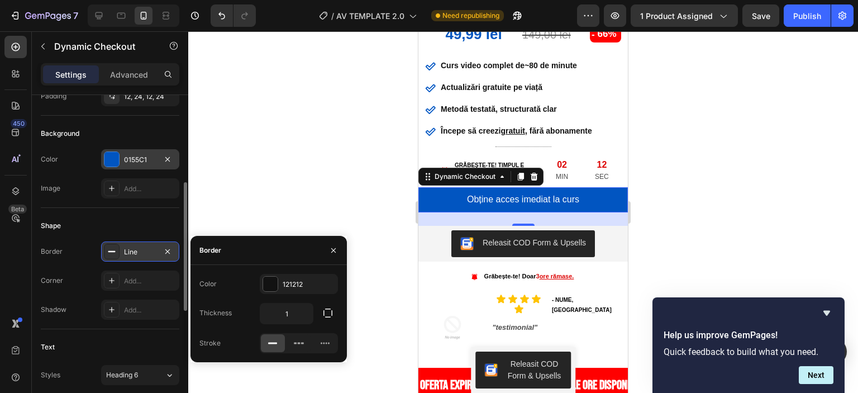
click at [141, 158] on div "0155C1" at bounding box center [140, 160] width 32 height 10
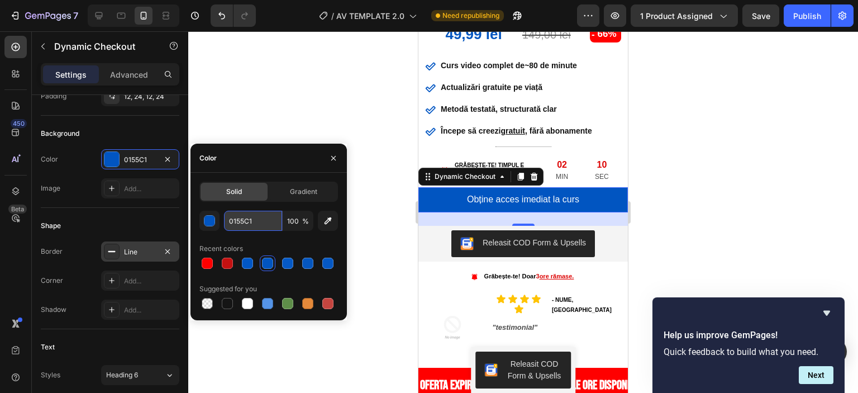
click at [273, 222] on input "0155C1" at bounding box center [253, 221] width 58 height 20
paste input "954B7"
type input "0954B7"
click at [264, 222] on input "0954B7" at bounding box center [253, 221] width 58 height 20
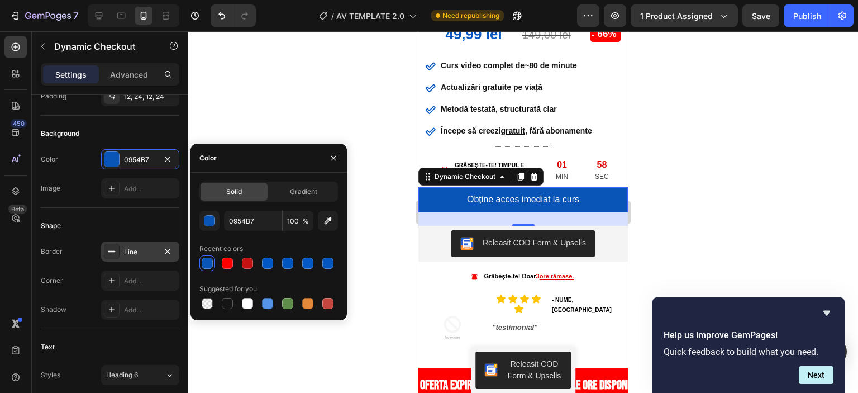
click at [150, 225] on div "Shape" at bounding box center [110, 226] width 139 height 18
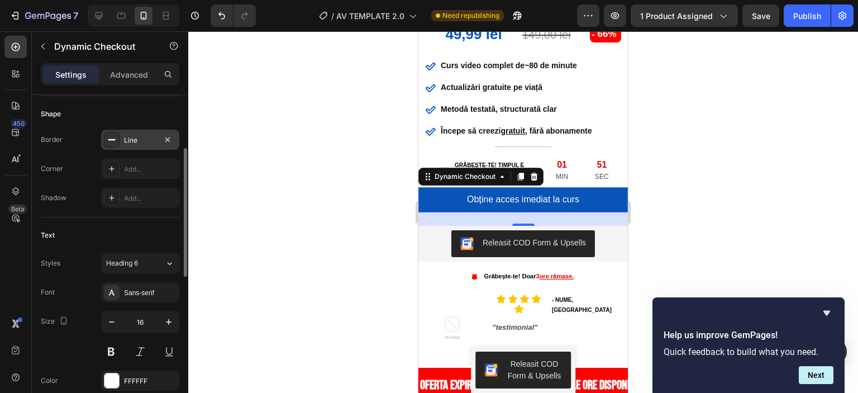
scroll to position [279, 0]
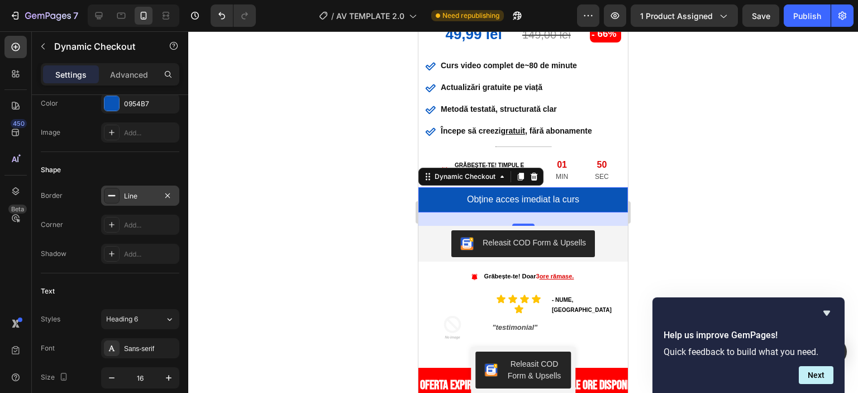
click at [139, 192] on div "Line" at bounding box center [140, 196] width 32 height 10
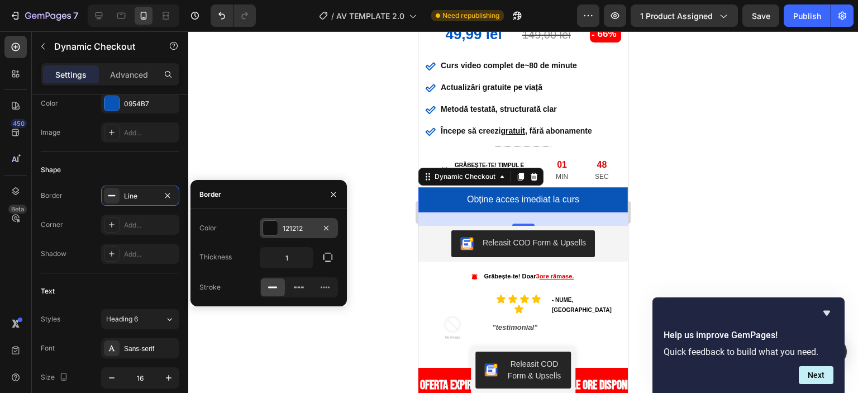
click at [308, 228] on div "121212" at bounding box center [299, 229] width 32 height 10
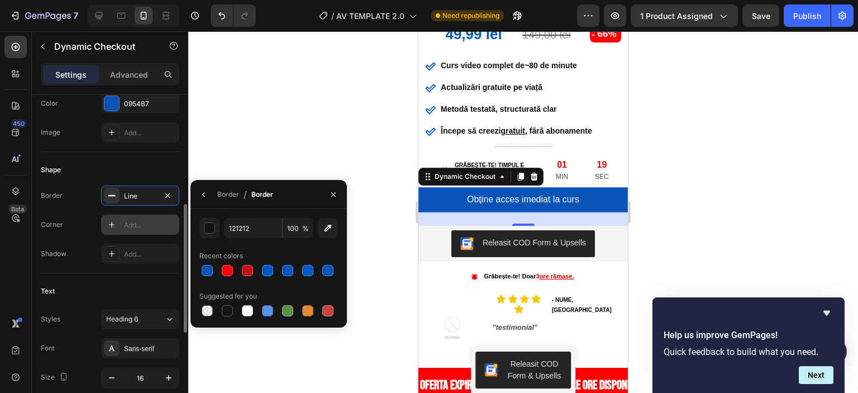
click at [143, 230] on div "Add..." at bounding box center [140, 225] width 78 height 20
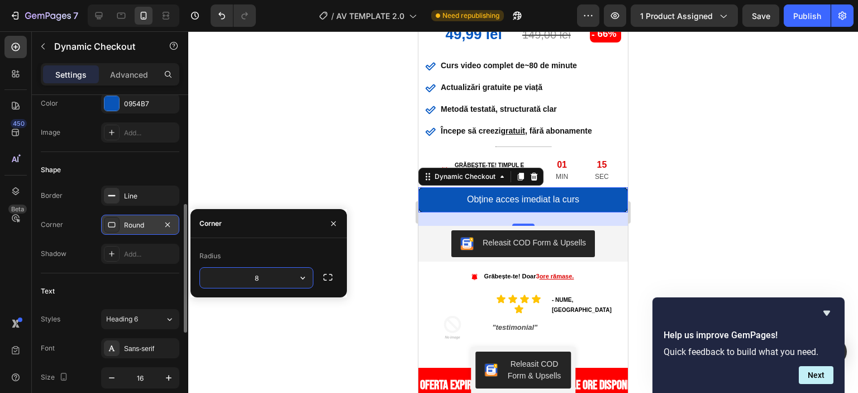
click at [139, 223] on div "Round" at bounding box center [140, 225] width 32 height 10
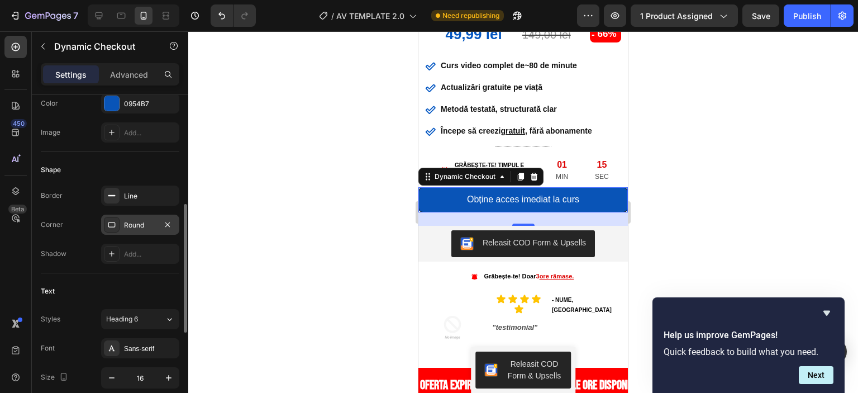
click at [139, 223] on div "Round" at bounding box center [140, 225] width 32 height 10
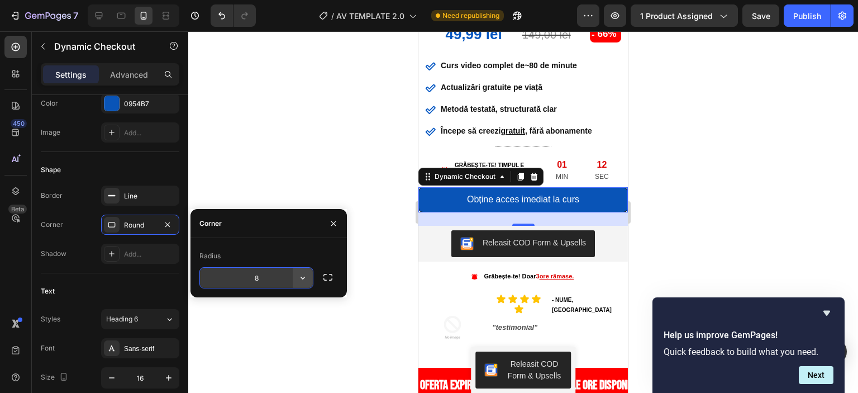
click at [304, 278] on icon "button" at bounding box center [302, 277] width 11 height 11
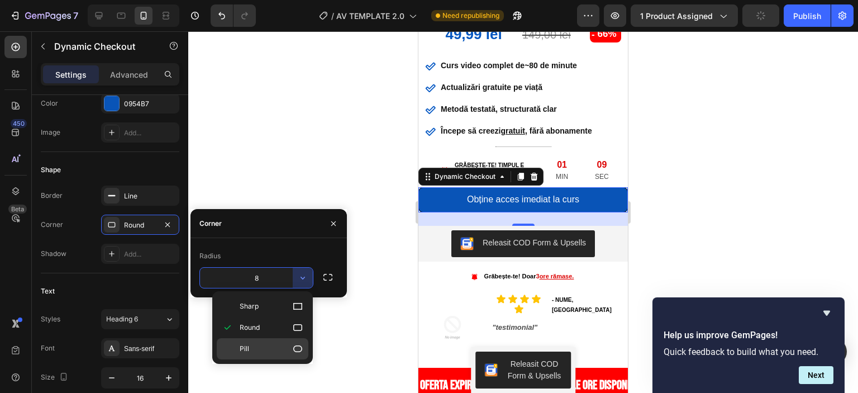
click at [250, 339] on div "Pill" at bounding box center [263, 348] width 92 height 21
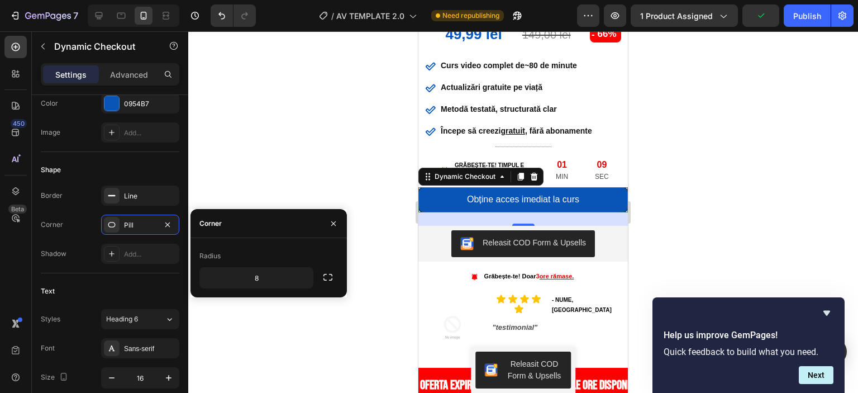
type input "9999"
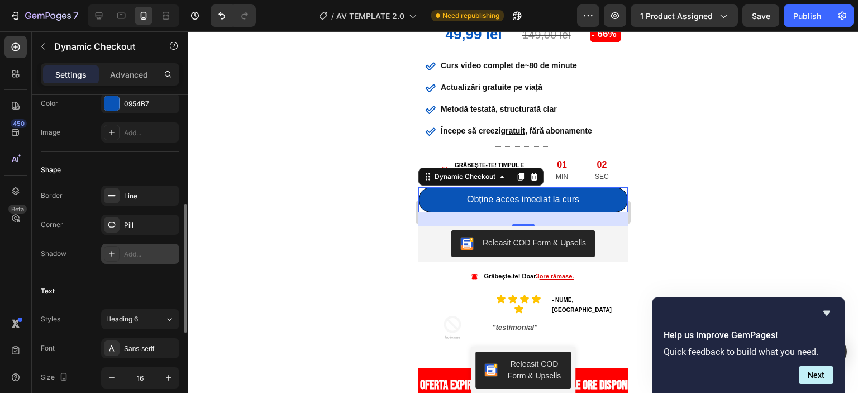
click at [135, 255] on div "Add..." at bounding box center [150, 254] width 53 height 10
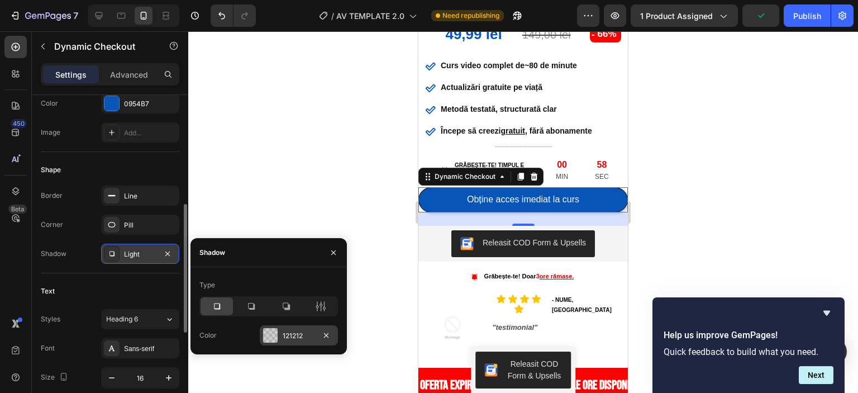
click at [282, 332] on div "121212" at bounding box center [299, 335] width 78 height 20
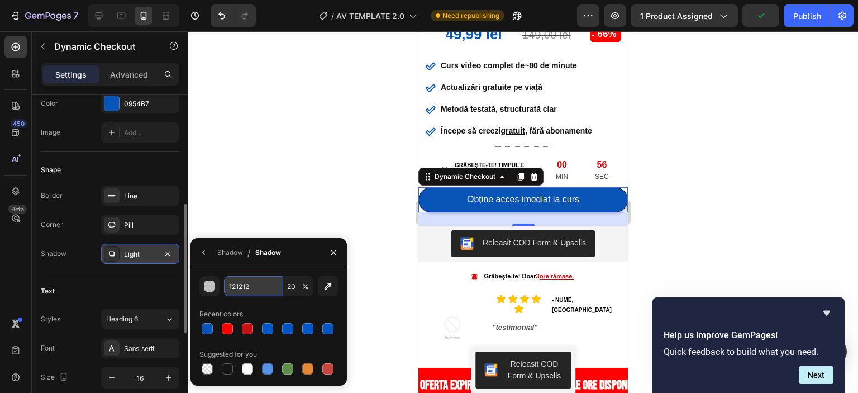
click at [255, 287] on input "121212" at bounding box center [253, 286] width 58 height 20
paste input "5594E7"
type input "5594E7"
click at [333, 250] on icon "button" at bounding box center [333, 252] width 9 height 9
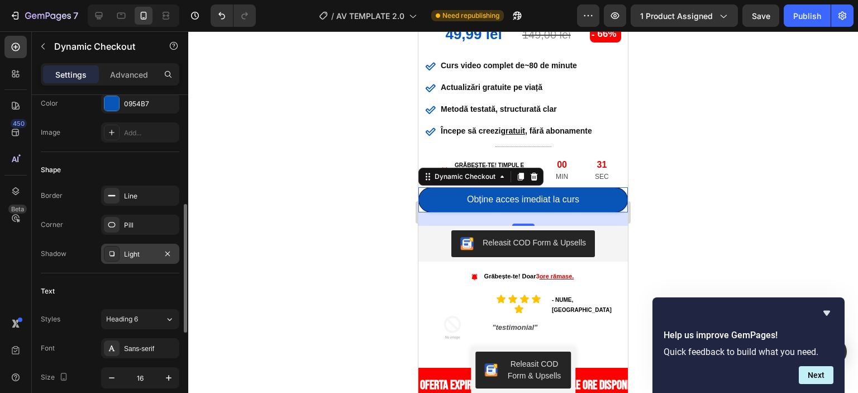
click at [133, 252] on div "Light" at bounding box center [140, 254] width 32 height 10
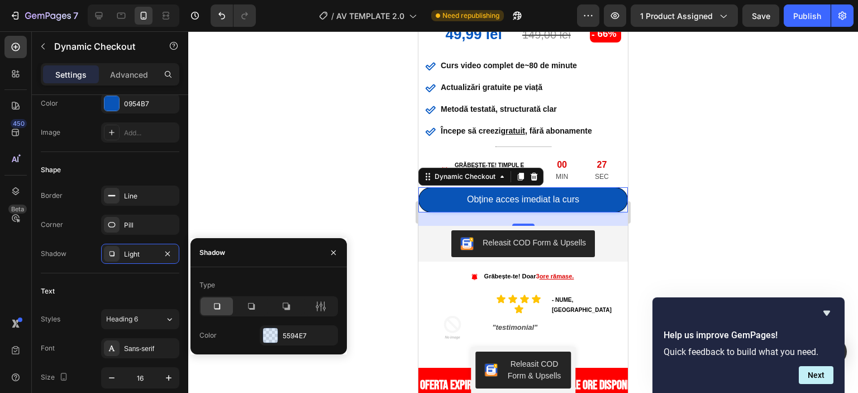
click at [215, 310] on icon at bounding box center [216, 306] width 11 height 11
click at [291, 335] on div "5594E7" at bounding box center [299, 336] width 32 height 10
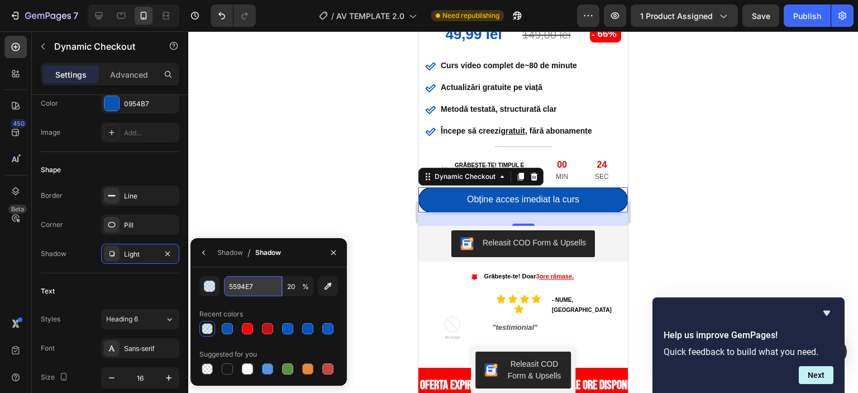
click at [256, 288] on input "5594E7" at bounding box center [253, 286] width 58 height 20
click at [299, 288] on input "20" at bounding box center [298, 286] width 31 height 20
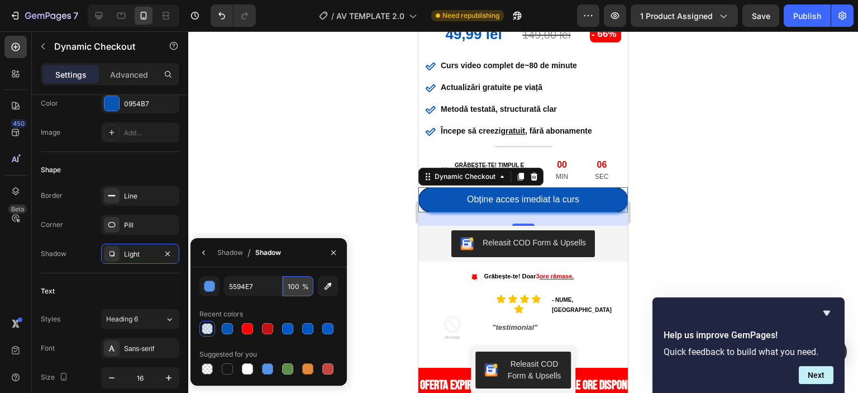
type input "100"
click at [339, 247] on button "button" at bounding box center [334, 253] width 18 height 18
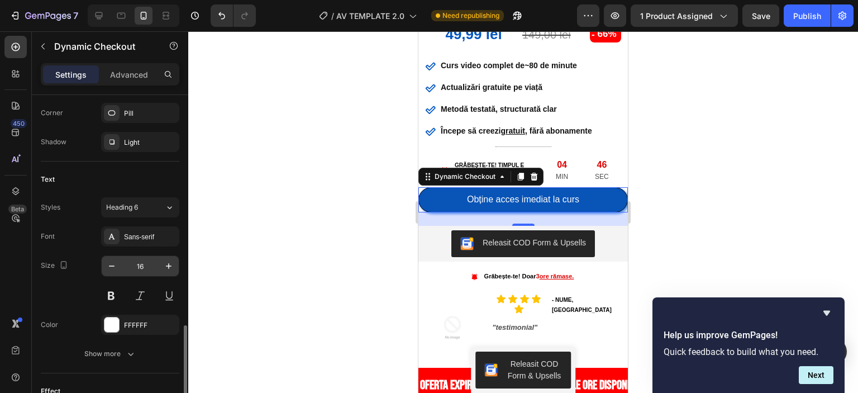
scroll to position [447, 0]
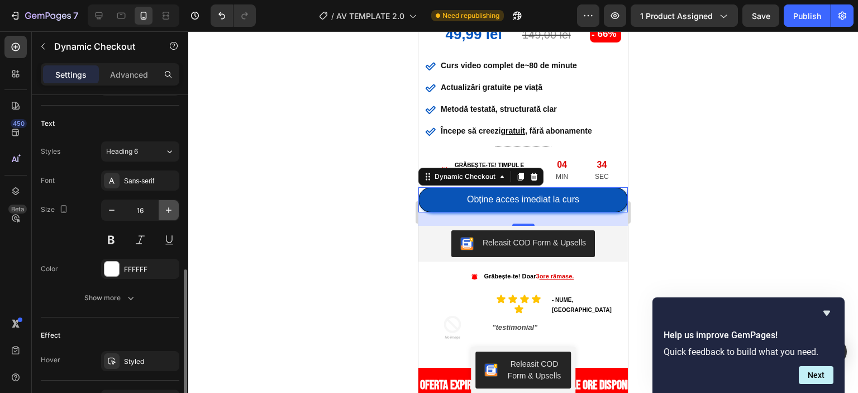
click at [177, 208] on button "button" at bounding box center [169, 210] width 20 height 20
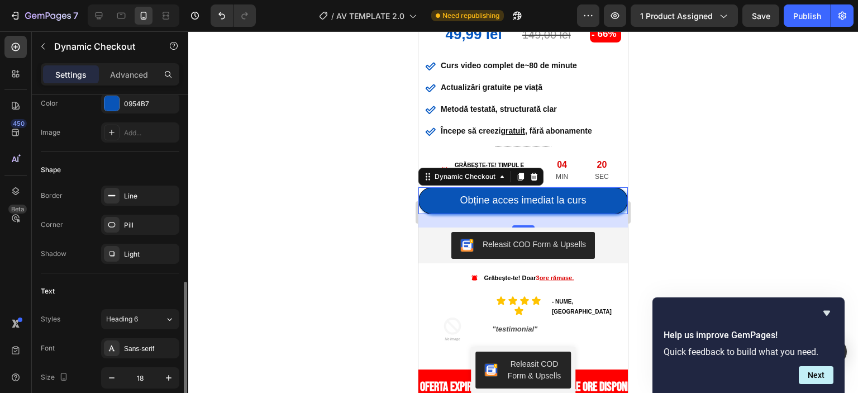
scroll to position [335, 0]
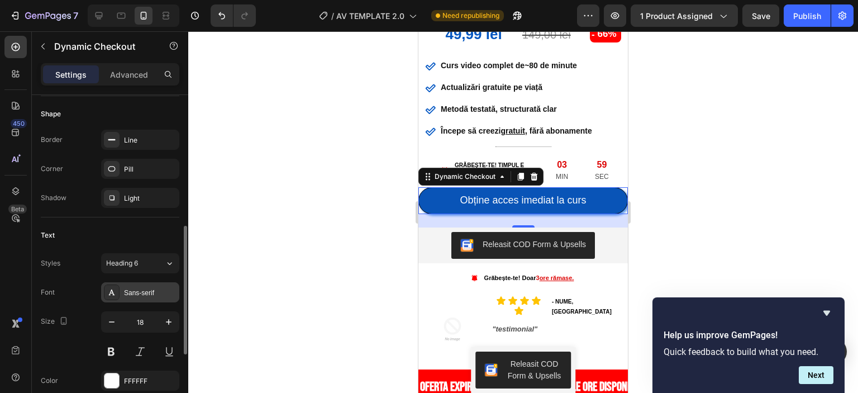
click at [142, 296] on div "Sans-serif" at bounding box center [150, 293] width 53 height 10
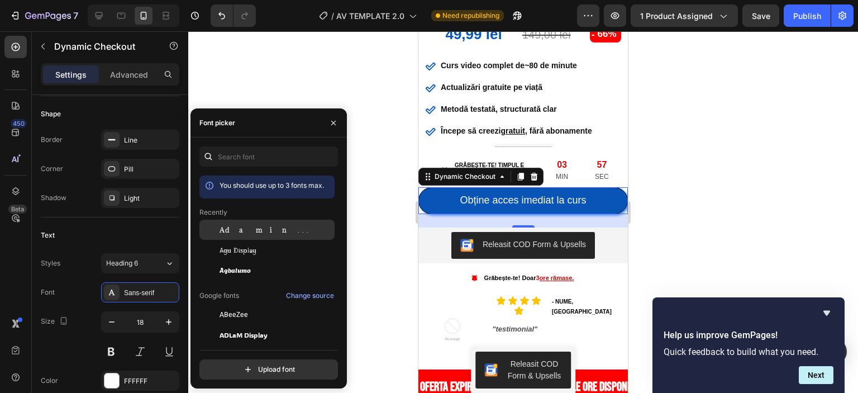
click at [228, 236] on div "Adamina" at bounding box center [266, 230] width 135 height 20
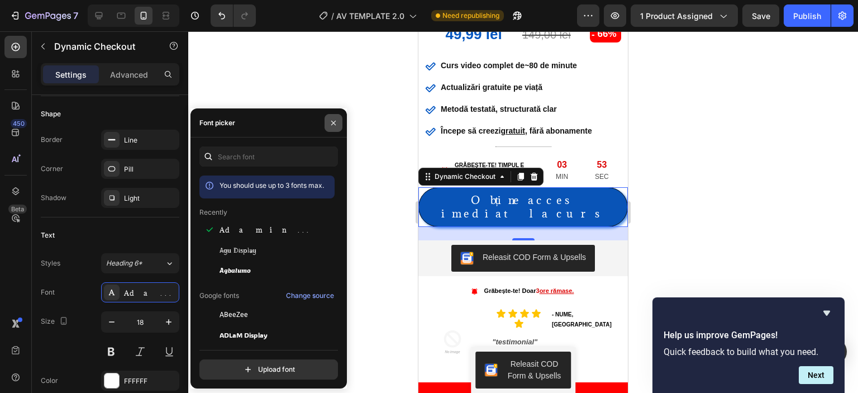
click at [336, 122] on icon "button" at bounding box center [333, 122] width 9 height 9
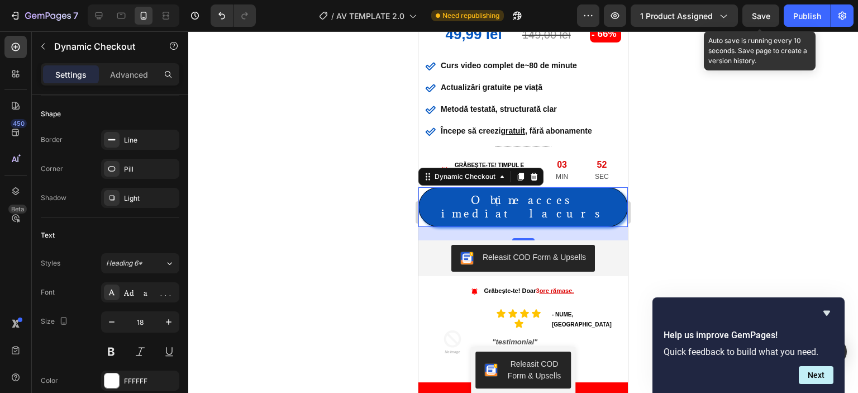
click at [759, 9] on button "Save" at bounding box center [761, 15] width 37 height 22
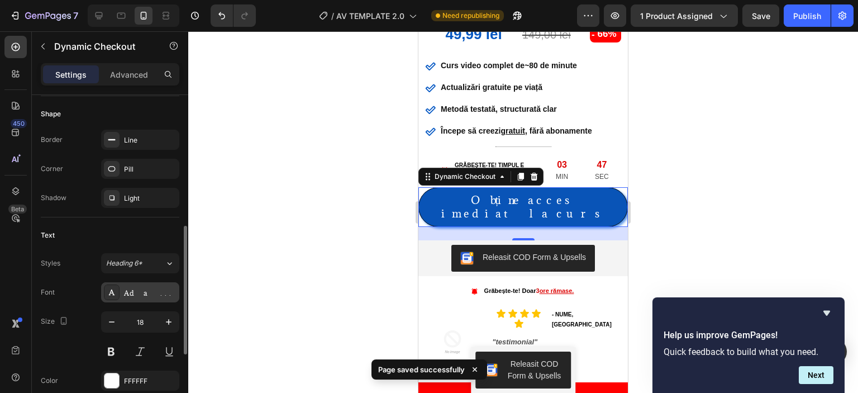
scroll to position [391, 0]
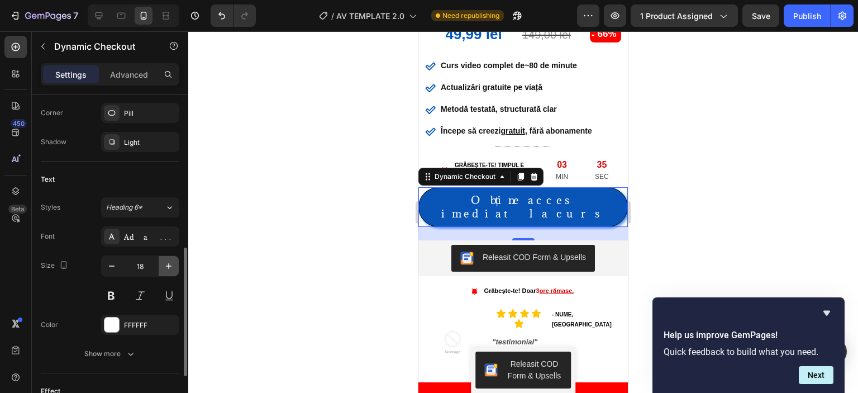
click at [170, 265] on icon "button" at bounding box center [168, 265] width 11 height 11
type input "19"
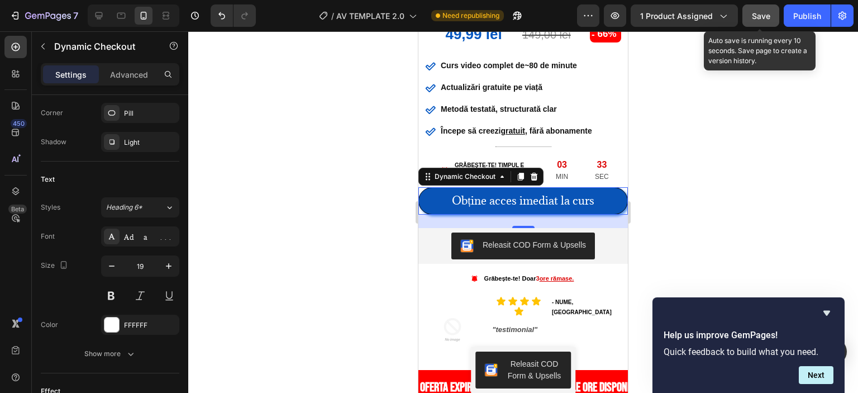
click at [751, 17] on button "Save" at bounding box center [761, 15] width 37 height 22
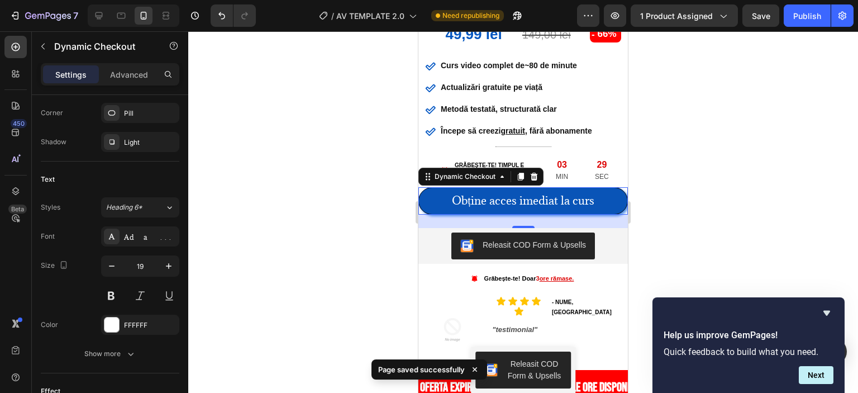
click at [325, 203] on div at bounding box center [523, 212] width 670 height 362
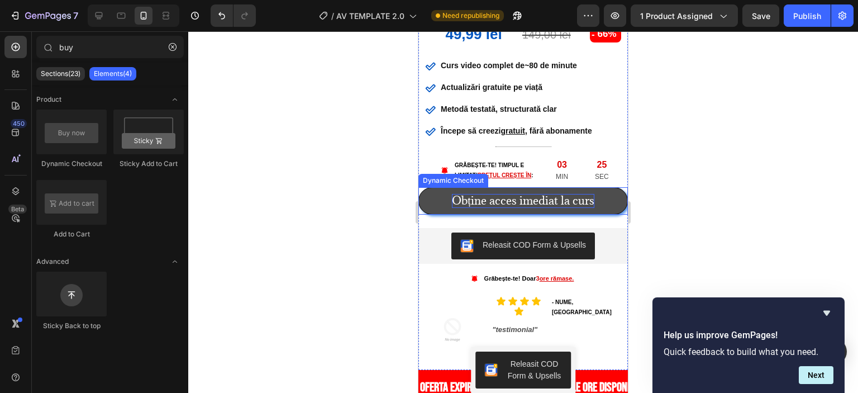
click at [510, 198] on p "Obține acces imediat la curs" at bounding box center [523, 201] width 142 height 14
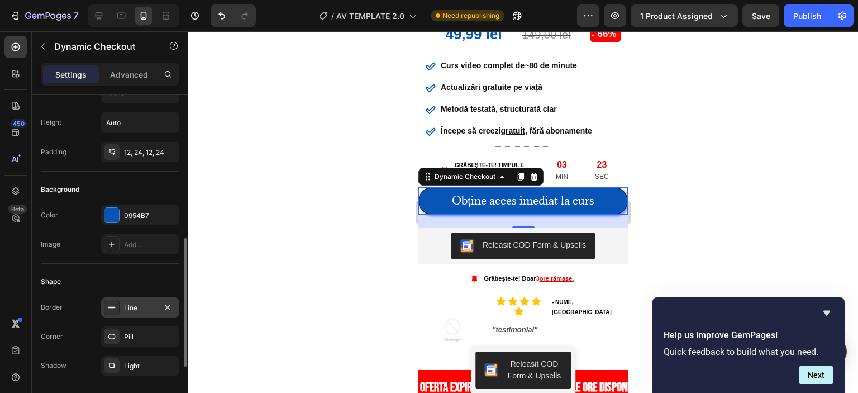
scroll to position [224, 0]
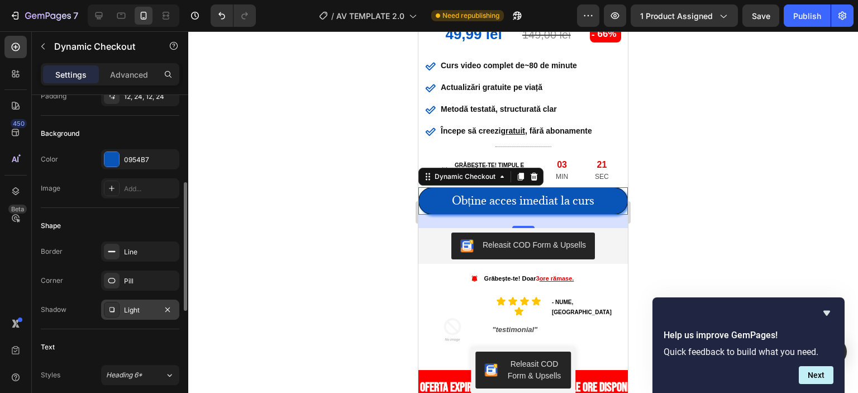
click at [139, 308] on div "Light" at bounding box center [140, 310] width 32 height 10
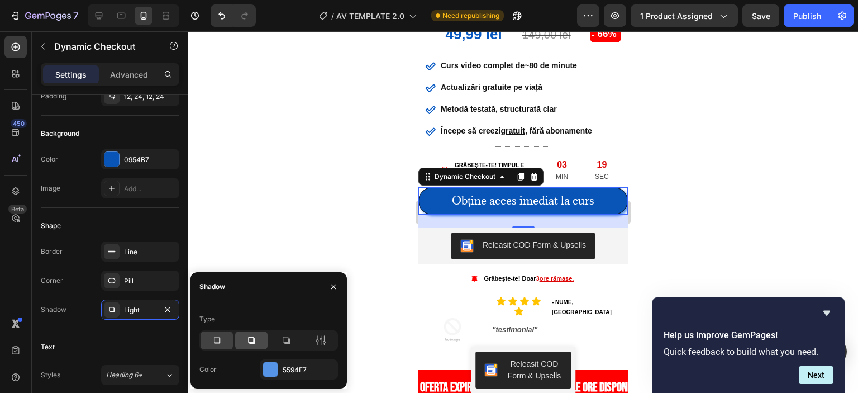
click at [259, 339] on div at bounding box center [251, 340] width 32 height 18
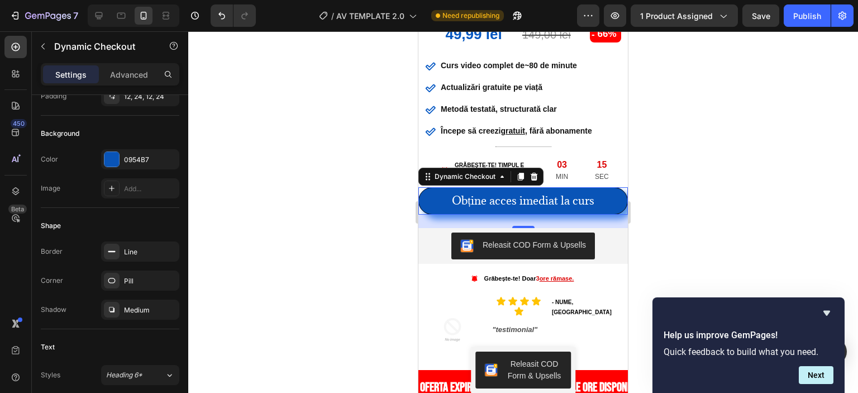
click at [375, 225] on div at bounding box center [523, 212] width 670 height 362
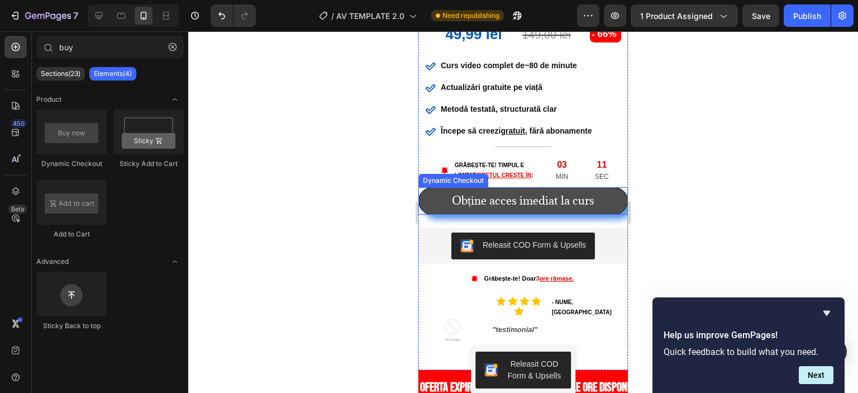
click at [452, 198] on p "Obține acces imediat la curs" at bounding box center [523, 201] width 142 height 14
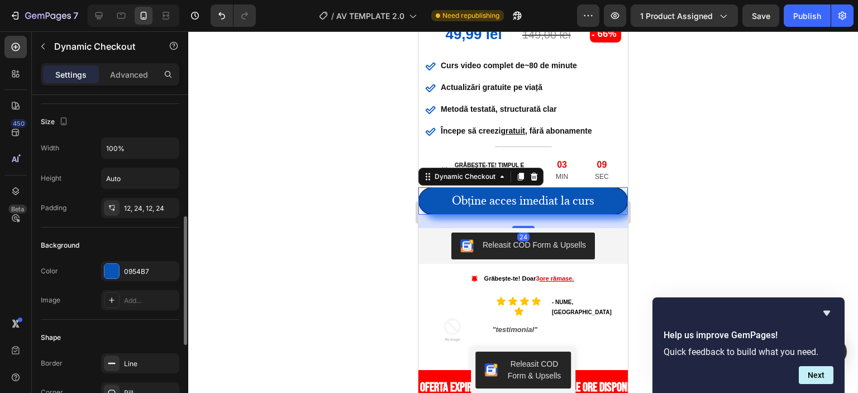
scroll to position [168, 0]
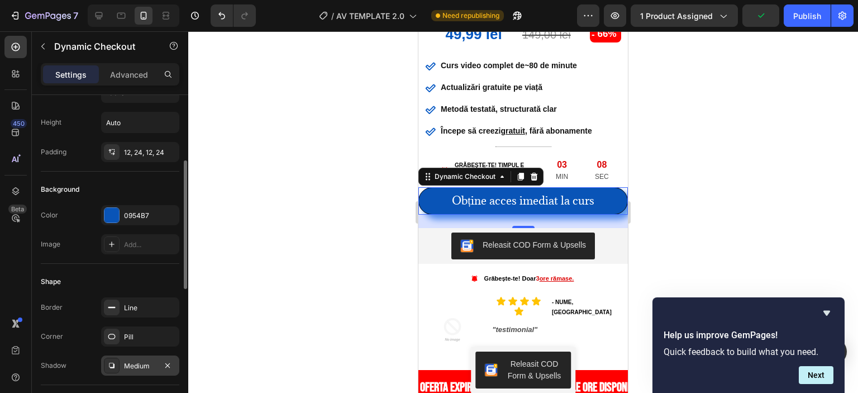
click at [134, 362] on div "Medium" at bounding box center [140, 366] width 32 height 10
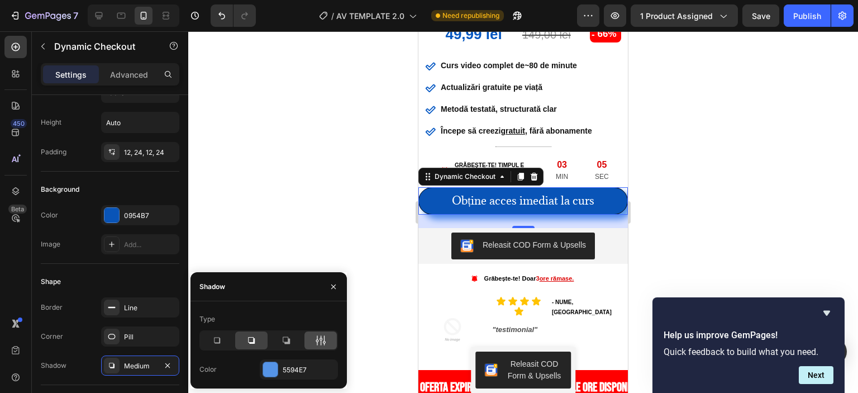
click at [322, 333] on div at bounding box center [321, 340] width 32 height 18
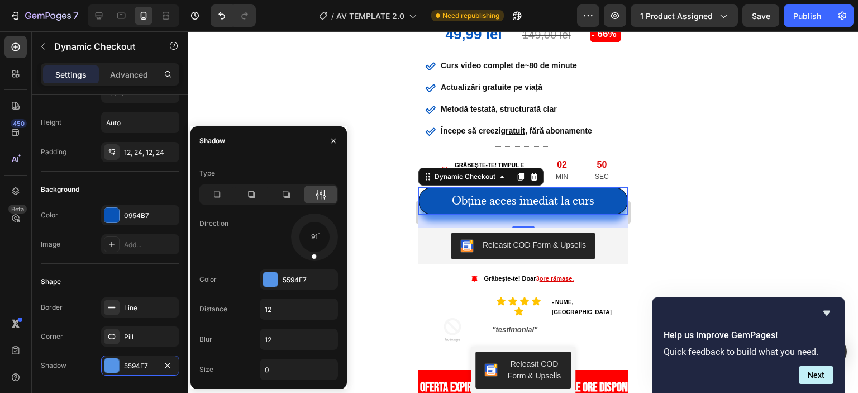
drag, startPoint x: 325, startPoint y: 249, endPoint x: 312, endPoint y: 266, distance: 21.2
click at [312, 266] on div "Type Direction 91 Color 5594E7 Distance 12 Blur 12 Size 0" at bounding box center [269, 272] width 156 height 216
click at [312, 253] on div at bounding box center [314, 249] width 7 height 25
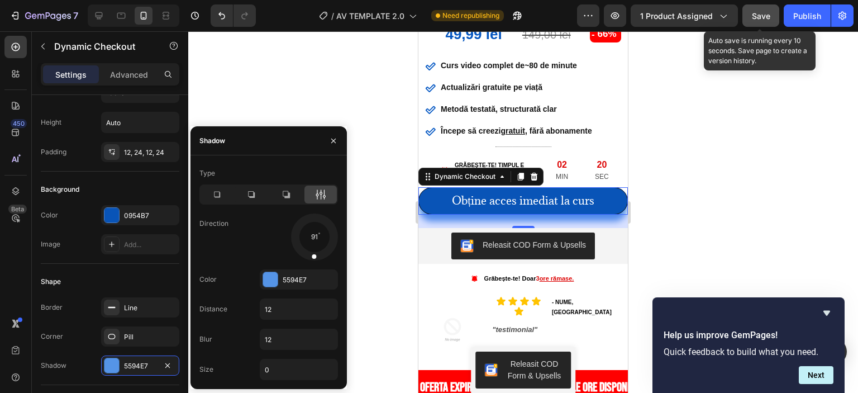
drag, startPoint x: 761, startPoint y: 12, endPoint x: 748, endPoint y: 23, distance: 17.5
click at [762, 12] on span "Save" at bounding box center [761, 15] width 18 height 9
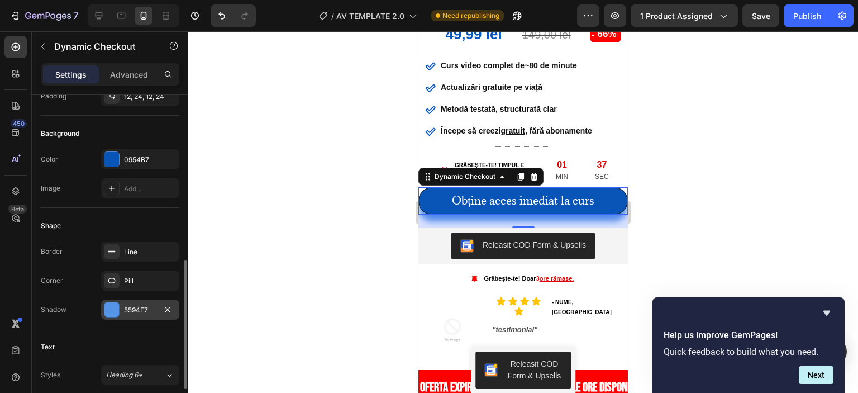
scroll to position [279, 0]
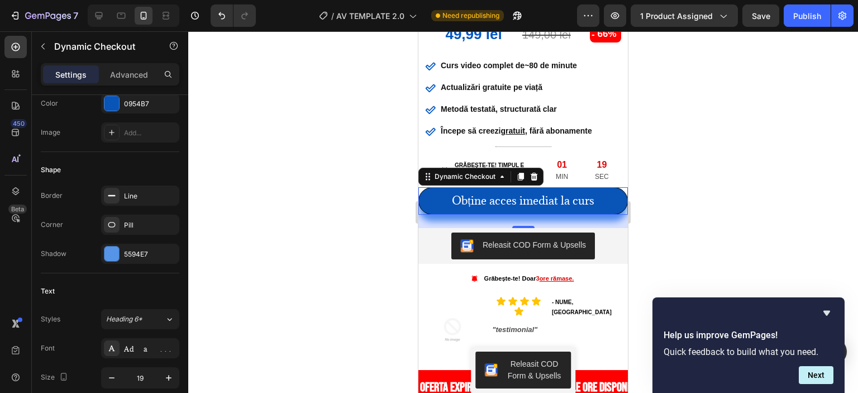
click at [749, 205] on div at bounding box center [523, 212] width 670 height 362
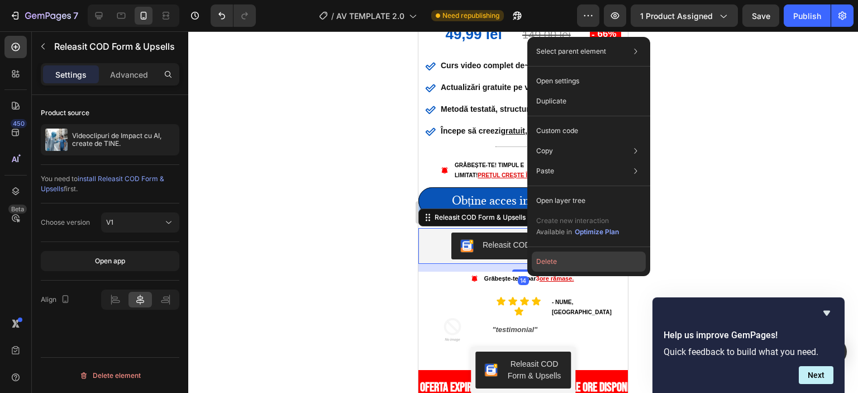
click at [570, 259] on button "Delete" at bounding box center [589, 261] width 114 height 20
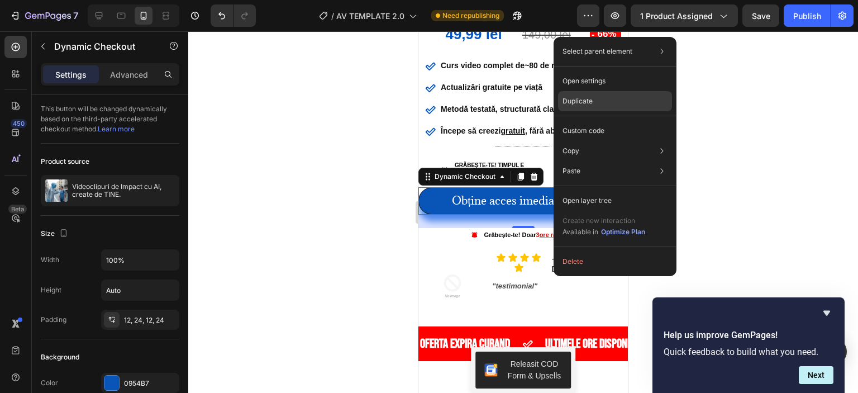
click at [611, 100] on div "Duplicate" at bounding box center [615, 101] width 114 height 20
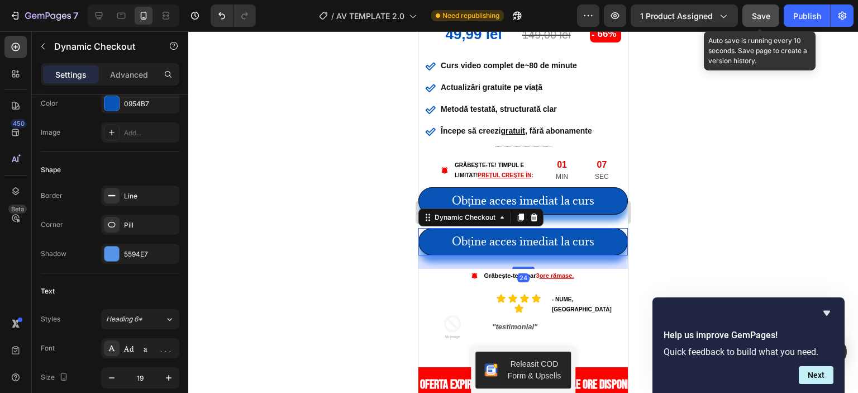
click at [756, 13] on span "Save" at bounding box center [761, 15] width 18 height 9
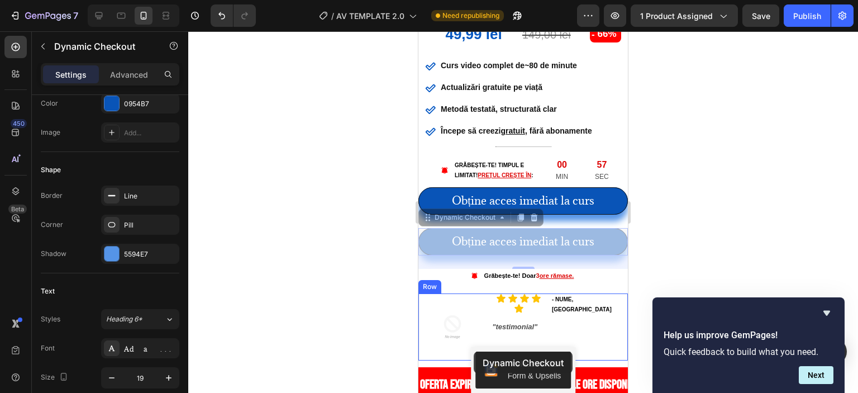
drag, startPoint x: 519, startPoint y: 234, endPoint x: 474, endPoint y: 351, distance: 125.8
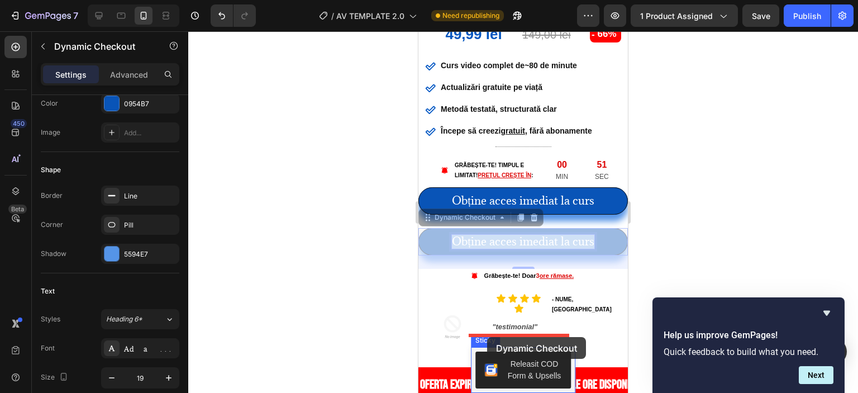
drag, startPoint x: 492, startPoint y: 240, endPoint x: 487, endPoint y: 338, distance: 97.9
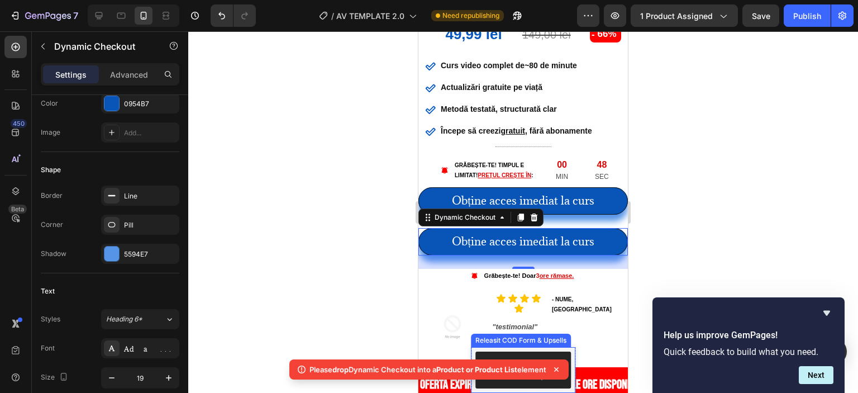
click at [516, 351] on button "Releasit COD Form & Upsells" at bounding box center [524, 369] width 96 height 37
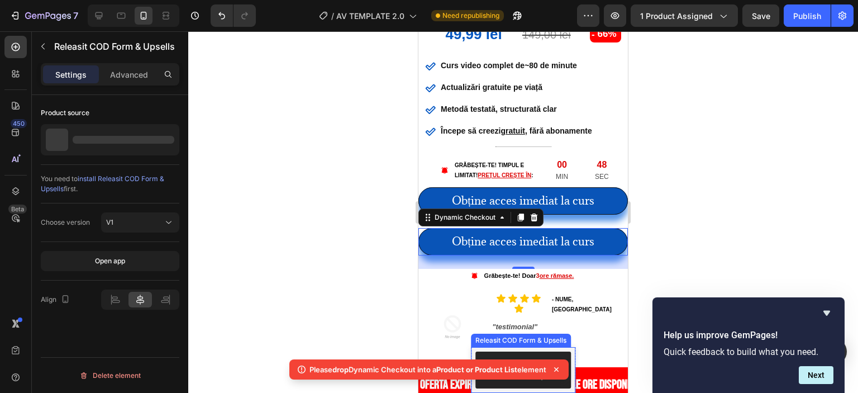
scroll to position [0, 0]
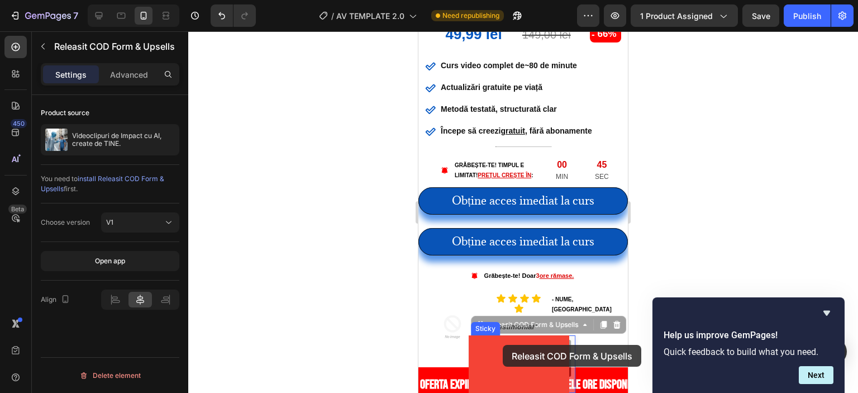
drag, startPoint x: 507, startPoint y: 345, endPoint x: 506, endPoint y: 336, distance: 9.0
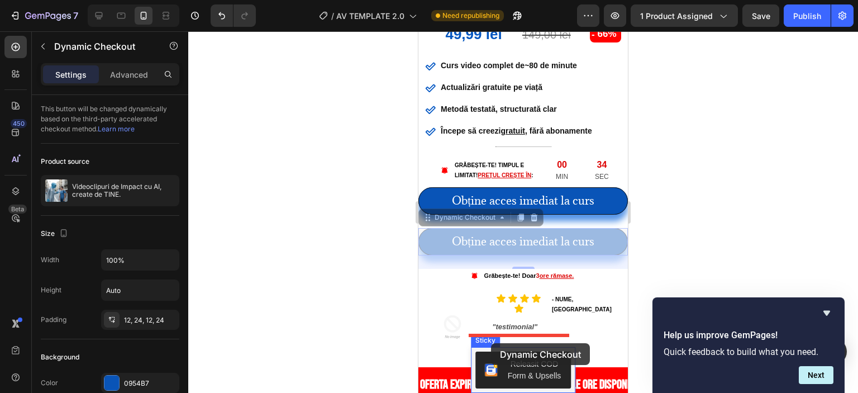
drag, startPoint x: 497, startPoint y: 248, endPoint x: 491, endPoint y: 343, distance: 95.8
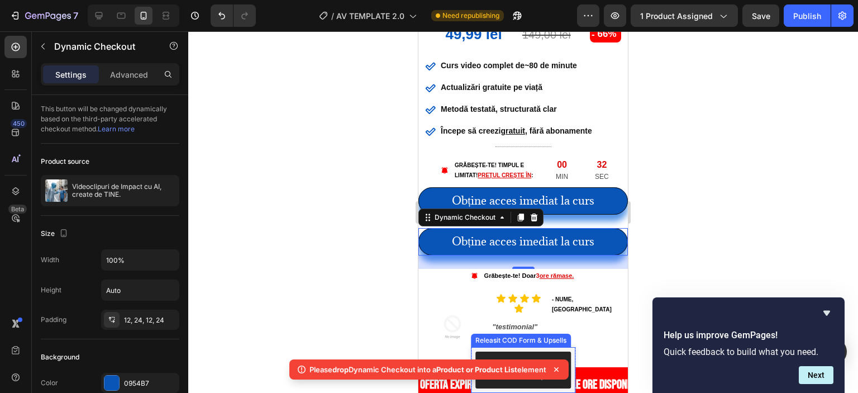
click at [490, 335] on div "Releasit COD Form & Upsells" at bounding box center [521, 340] width 96 height 10
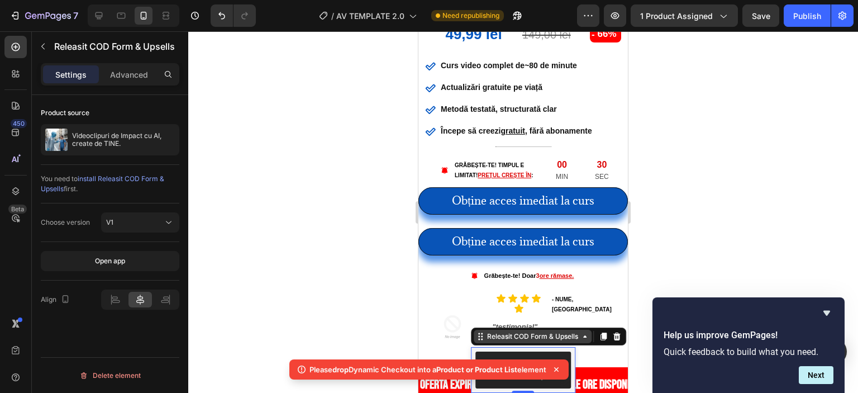
click at [524, 331] on div "Releasit COD Form & Upsells" at bounding box center [533, 336] width 96 height 10
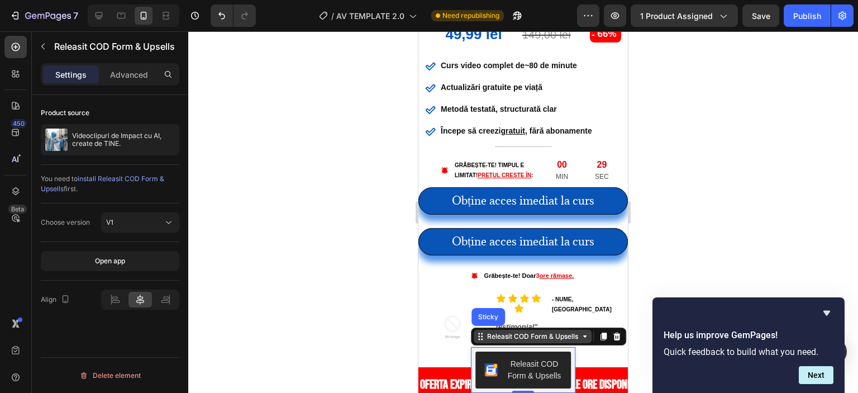
click at [581, 332] on icon at bounding box center [585, 336] width 9 height 9
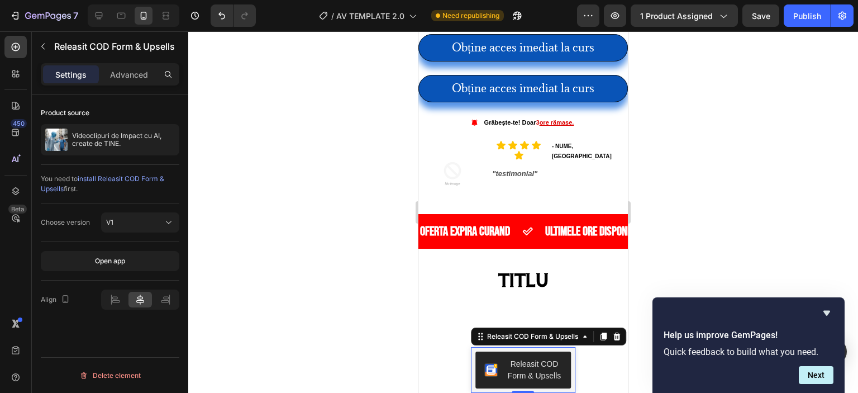
scroll to position [559, 0]
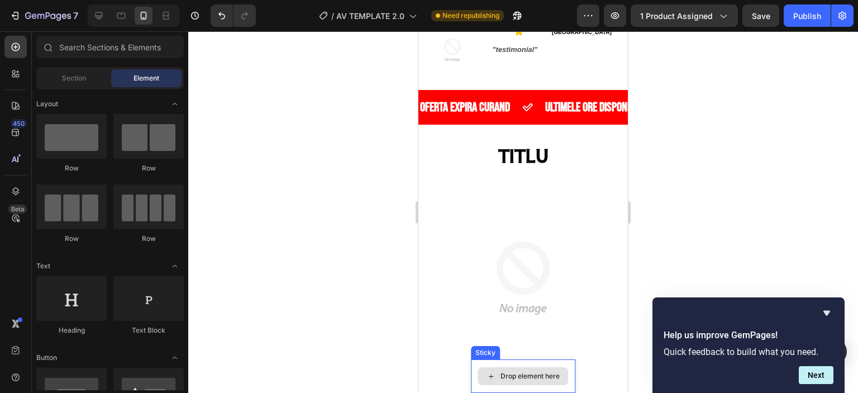
click at [503, 376] on div "Drop element here" at bounding box center [530, 376] width 59 height 9
click at [486, 369] on div "Drop element here" at bounding box center [523, 376] width 91 height 18
click at [485, 369] on div "Drop element here" at bounding box center [523, 376] width 91 height 18
click at [479, 371] on div "Drop element here" at bounding box center [523, 376] width 91 height 18
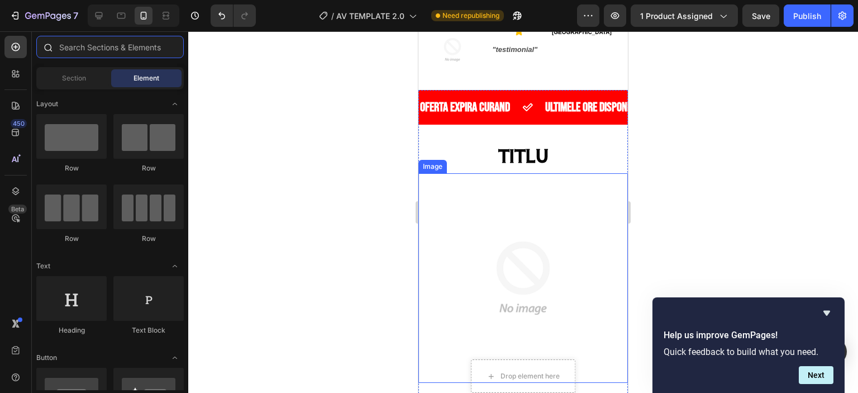
click at [139, 53] on input "text" at bounding box center [110, 47] width 148 height 22
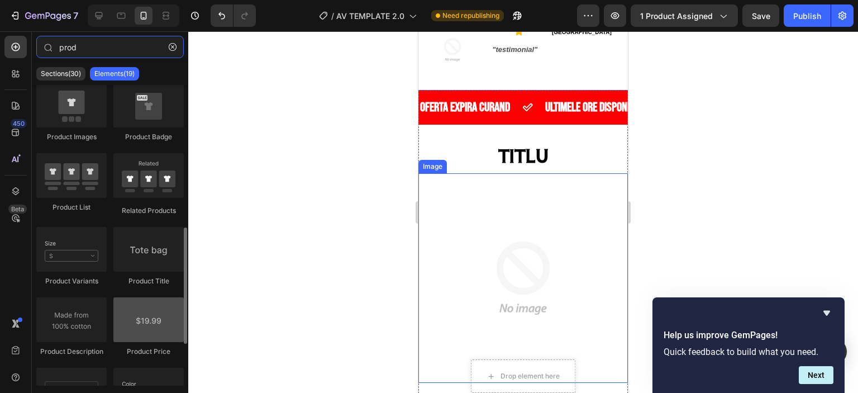
scroll to position [224, 0]
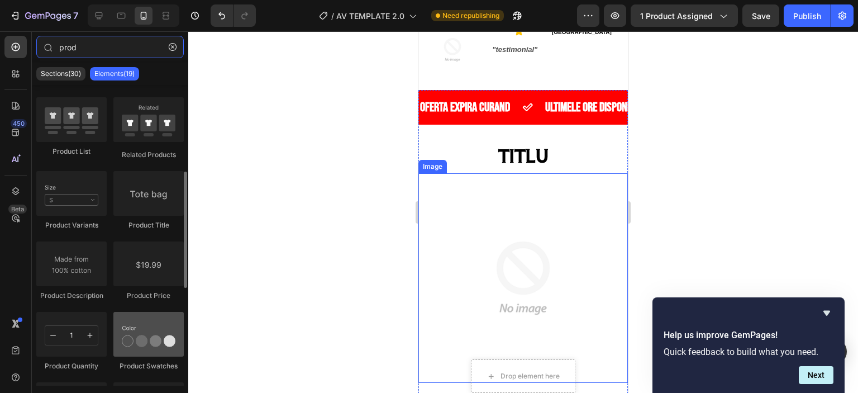
type input "prod"
click at [149, 327] on div at bounding box center [148, 334] width 70 height 45
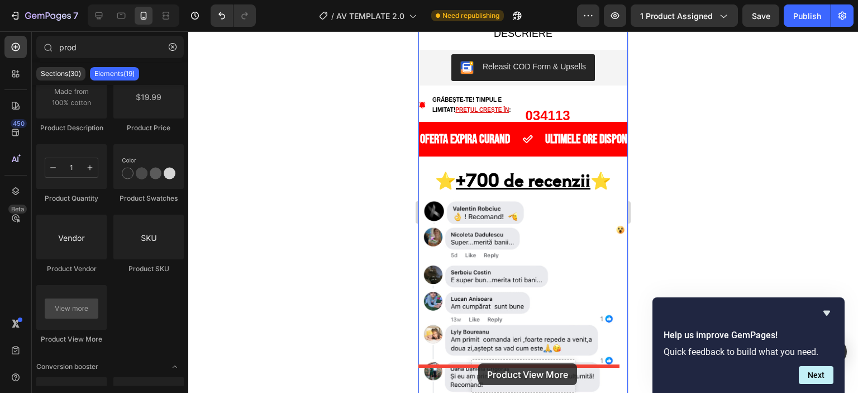
scroll to position [1643, 0]
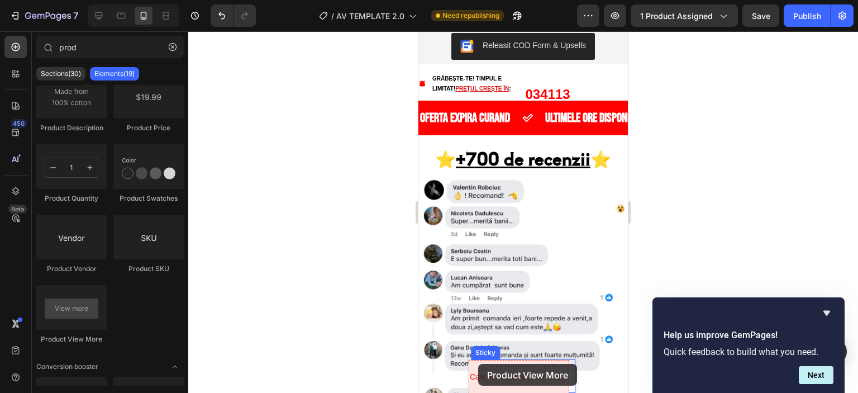
drag, startPoint x: 504, startPoint y: 346, endPoint x: 897, endPoint y: 395, distance: 395.9
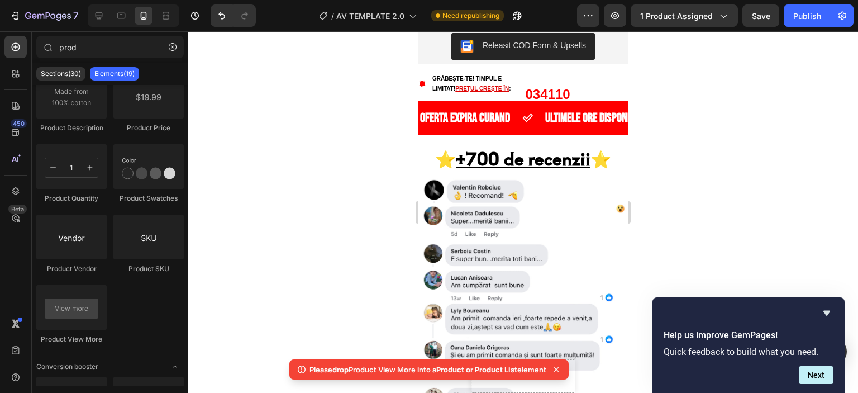
click at [559, 366] on icon at bounding box center [556, 369] width 11 height 11
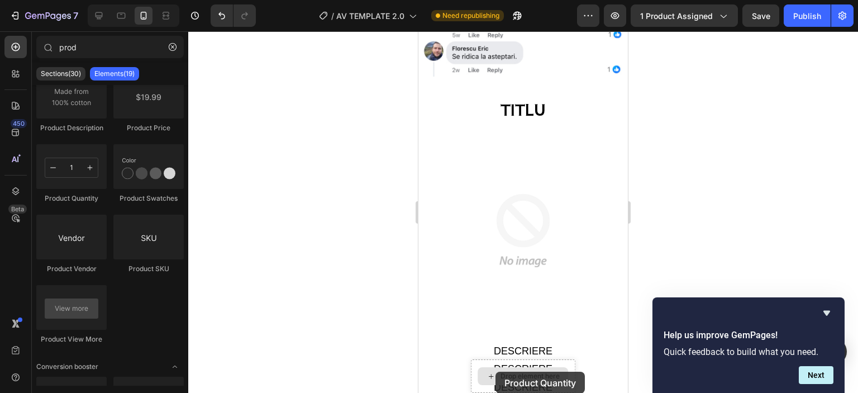
scroll to position [2182, 0]
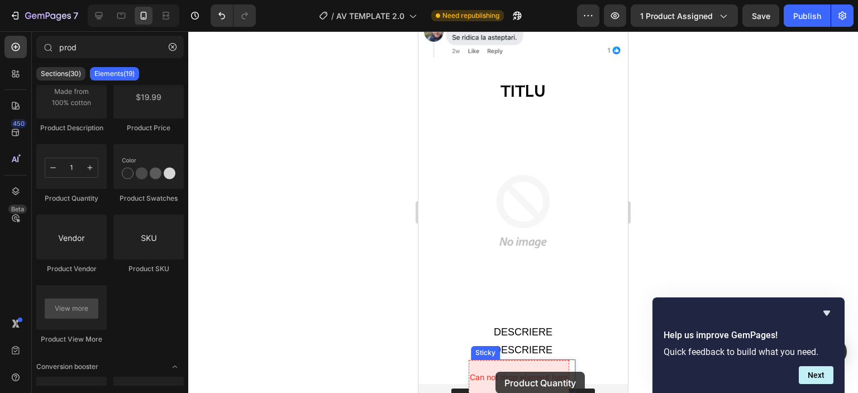
drag, startPoint x: 490, startPoint y: 203, endPoint x: 912, endPoint y: 405, distance: 468.2
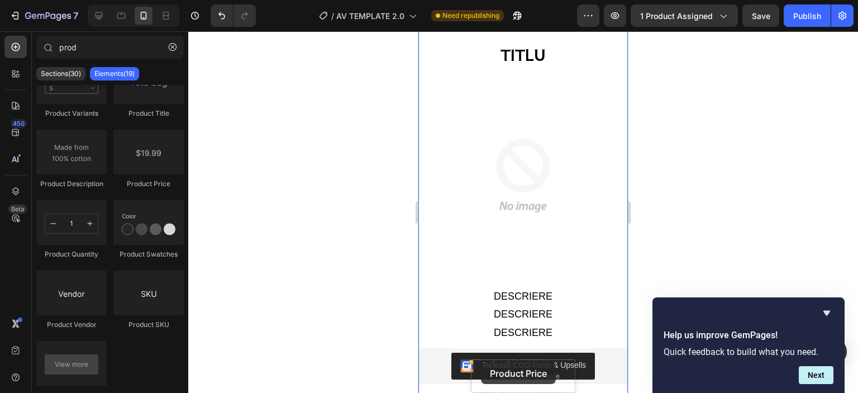
scroll to position [2221, 0]
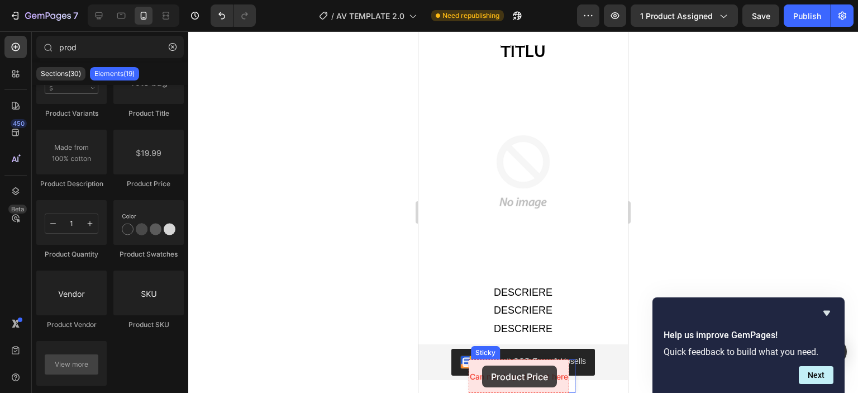
drag, startPoint x: 565, startPoint y: 196, endPoint x: 482, endPoint y: 365, distance: 188.4
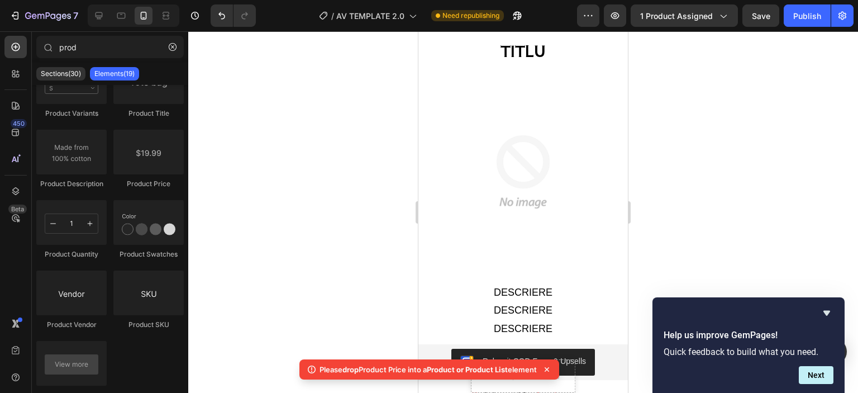
click at [549, 368] on icon at bounding box center [547, 369] width 4 height 4
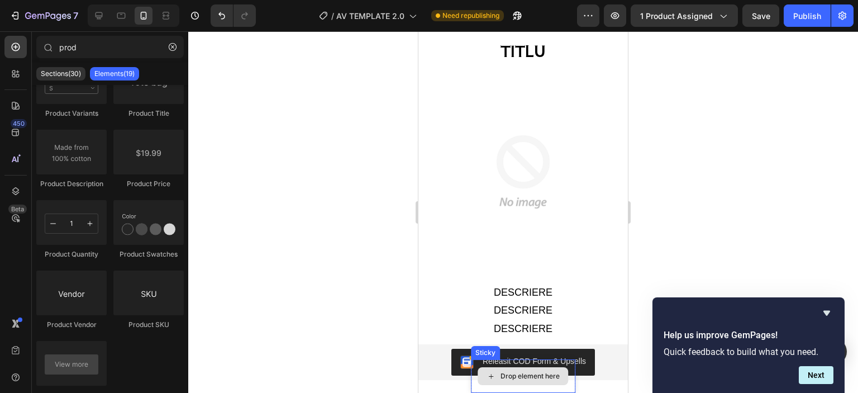
click at [545, 373] on div "Drop element here" at bounding box center [530, 376] width 59 height 9
click at [530, 373] on div "Drop element here" at bounding box center [530, 376] width 59 height 9
click at [487, 377] on icon at bounding box center [491, 376] width 9 height 9
click at [487, 350] on div "Sticky" at bounding box center [485, 353] width 25 height 10
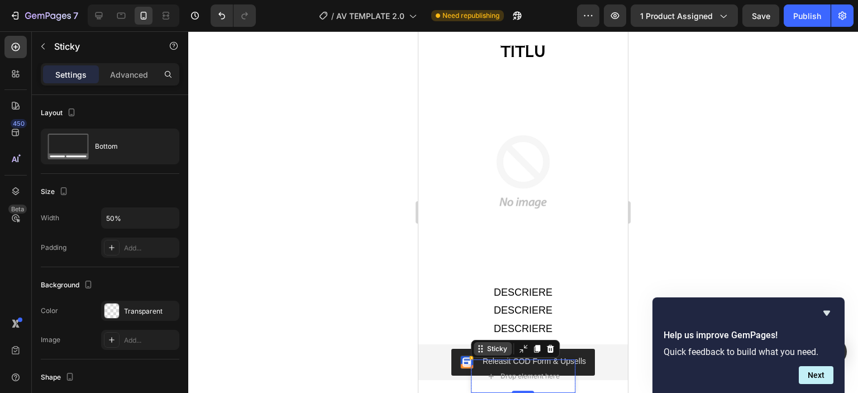
click at [481, 348] on icon at bounding box center [480, 348] width 9 height 9
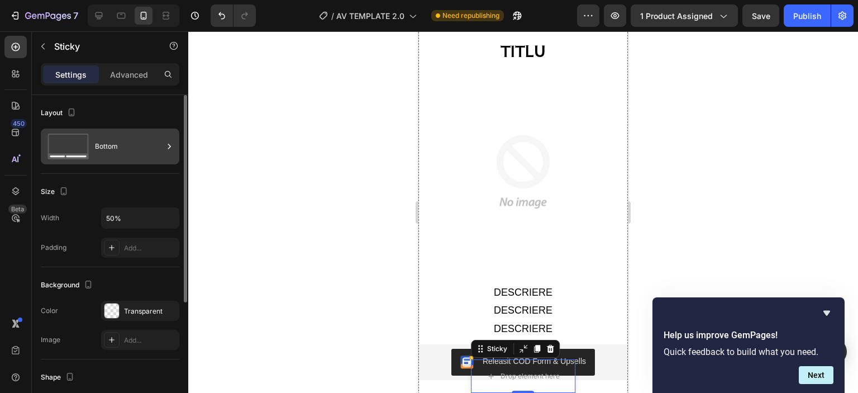
click at [96, 154] on div "Bottom" at bounding box center [129, 147] width 68 height 26
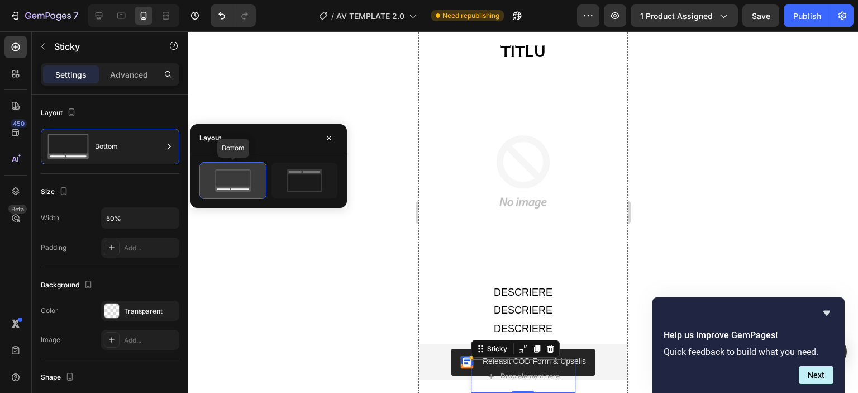
click at [241, 180] on icon at bounding box center [233, 180] width 53 height 22
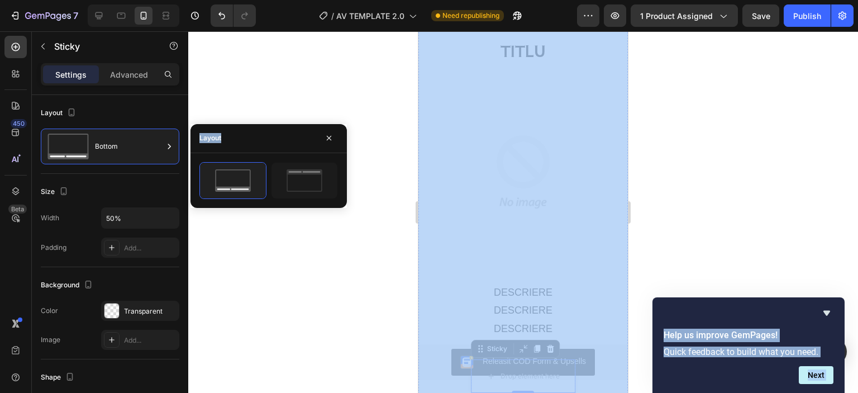
drag, startPoint x: 659, startPoint y: 212, endPoint x: 490, endPoint y: 334, distance: 208.1
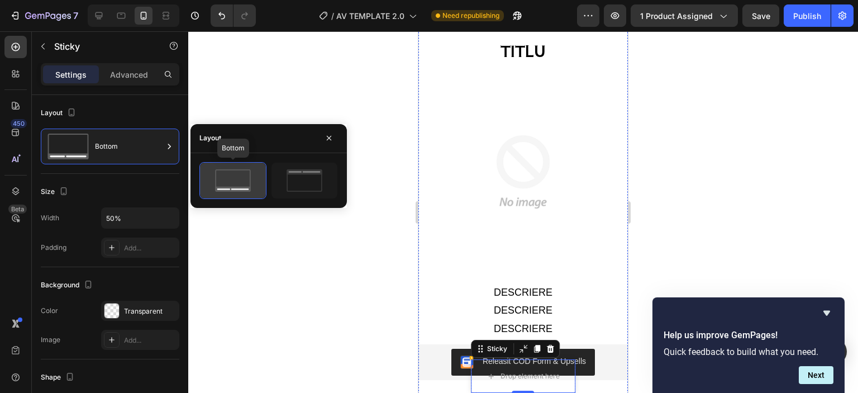
click at [241, 172] on icon at bounding box center [233, 180] width 53 height 22
click at [236, 179] on icon at bounding box center [233, 180] width 53 height 22
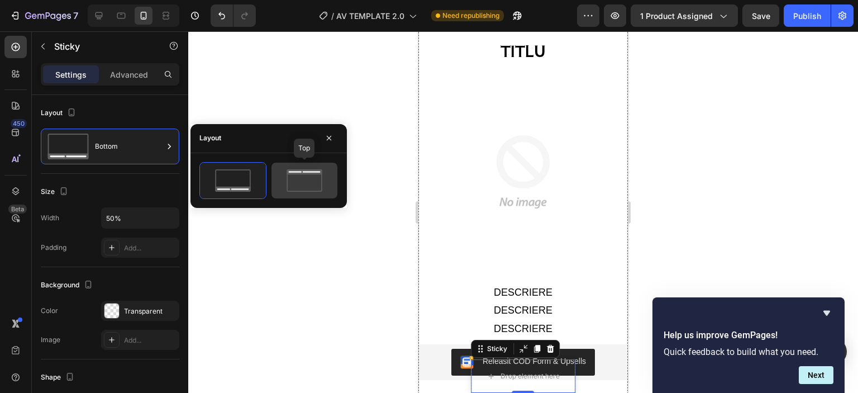
drag, startPoint x: 235, startPoint y: 178, endPoint x: 292, endPoint y: 172, distance: 57.9
click at [292, 172] on div "Top" at bounding box center [268, 180] width 139 height 37
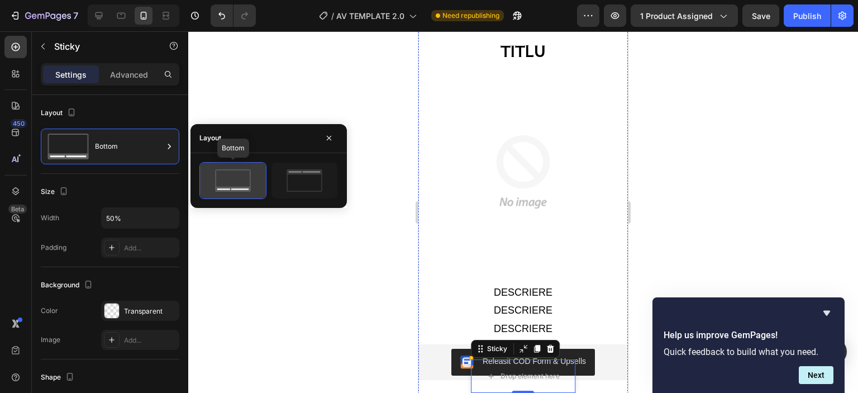
click at [259, 172] on icon at bounding box center [233, 180] width 53 height 22
click at [236, 184] on icon at bounding box center [233, 180] width 53 height 22
click at [225, 175] on icon at bounding box center [233, 180] width 53 height 22
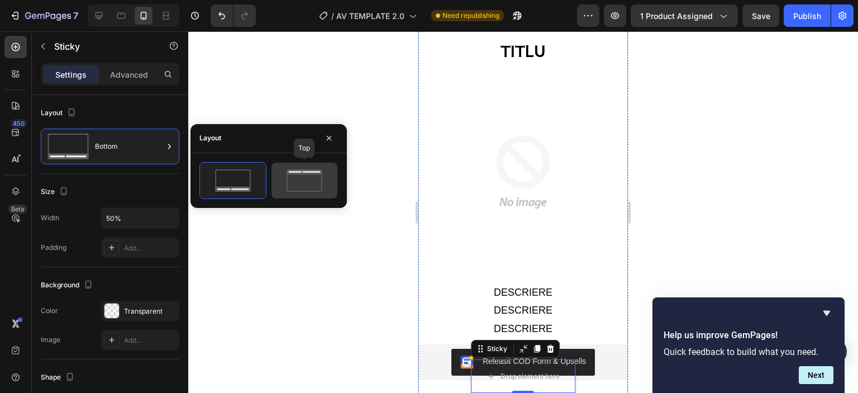
click at [305, 190] on icon at bounding box center [304, 180] width 53 height 22
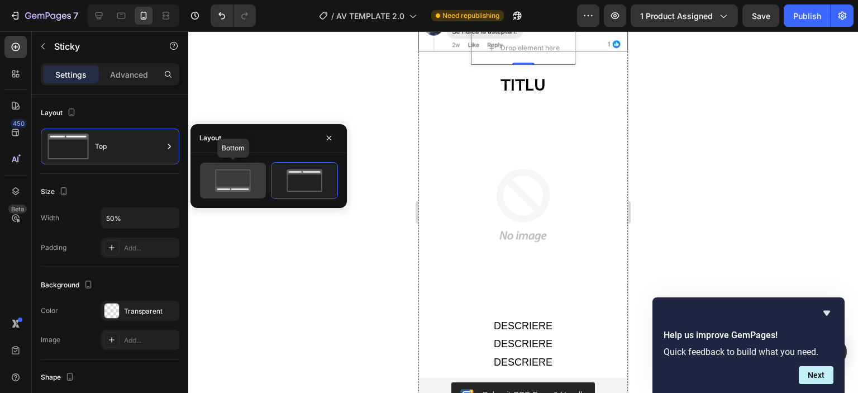
click at [241, 187] on icon at bounding box center [232, 188] width 35 height 5
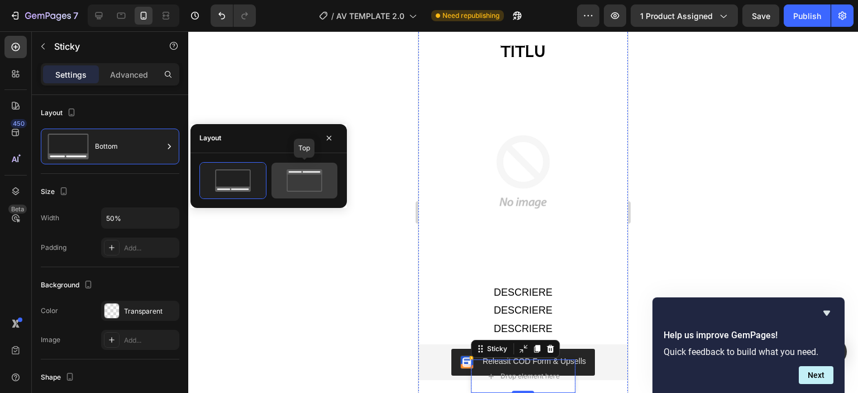
click at [301, 175] on icon at bounding box center [304, 180] width 53 height 22
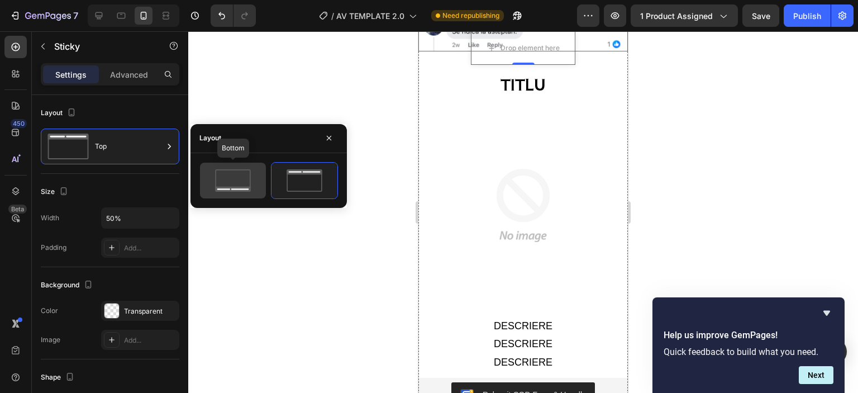
click at [251, 186] on icon at bounding box center [233, 180] width 53 height 22
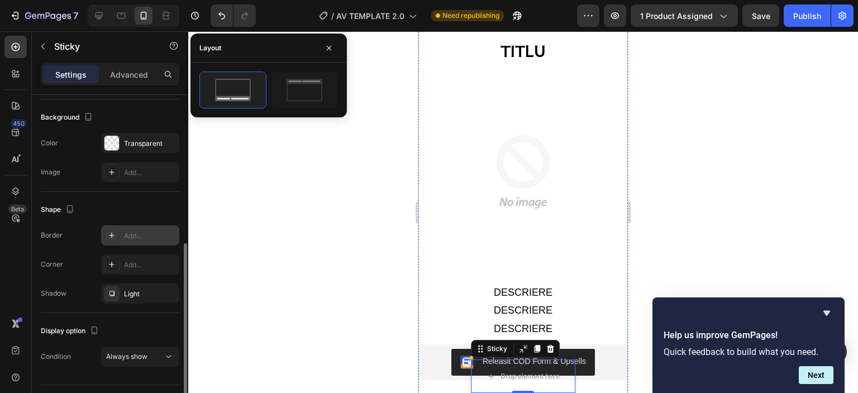
scroll to position [194, 0]
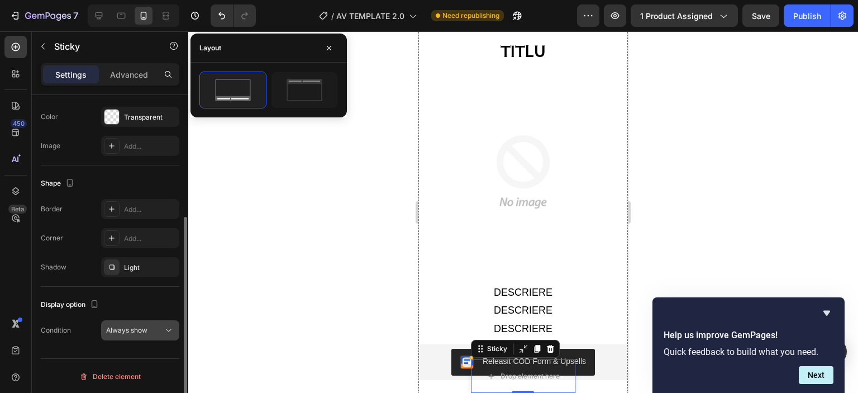
click at [166, 330] on icon at bounding box center [168, 330] width 11 height 11
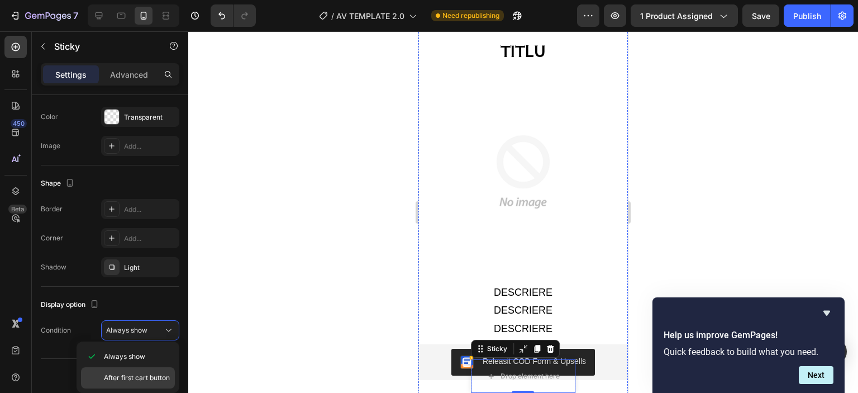
click at [149, 379] on span "After first cart button" at bounding box center [137, 378] width 66 height 10
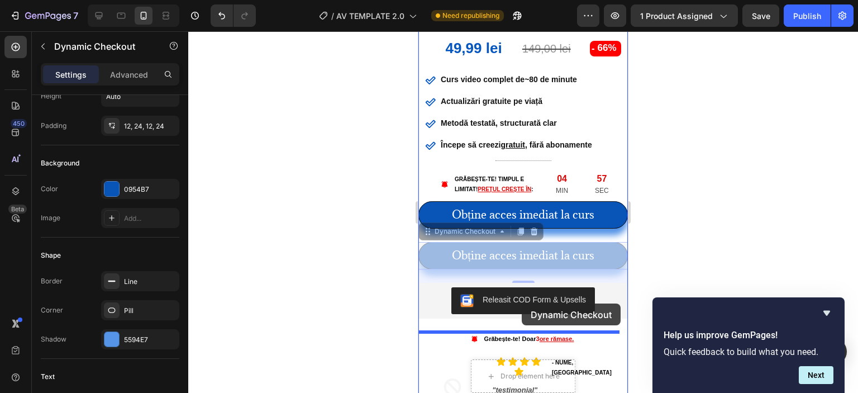
scroll to position [0, 0]
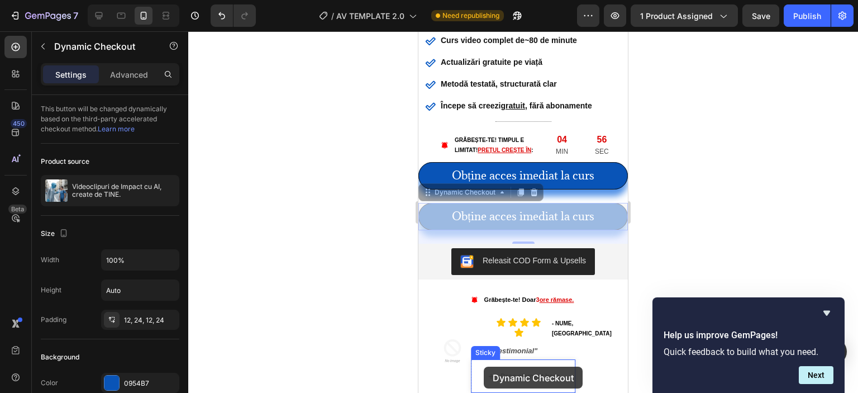
drag, startPoint x: 510, startPoint y: 263, endPoint x: 484, endPoint y: 367, distance: 106.5
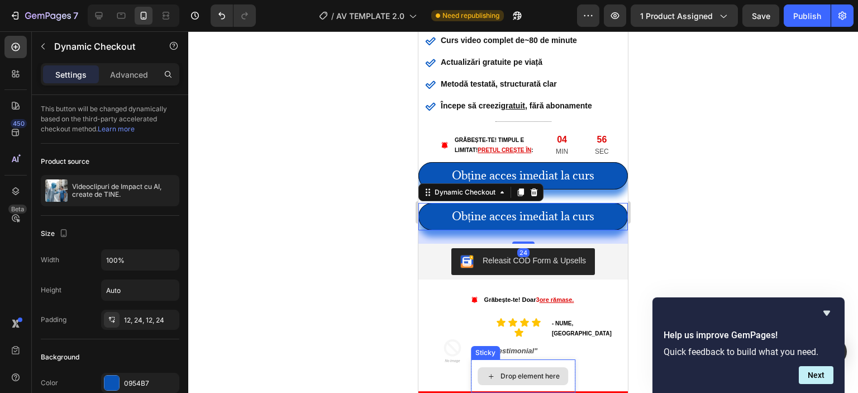
scroll to position [421, 0]
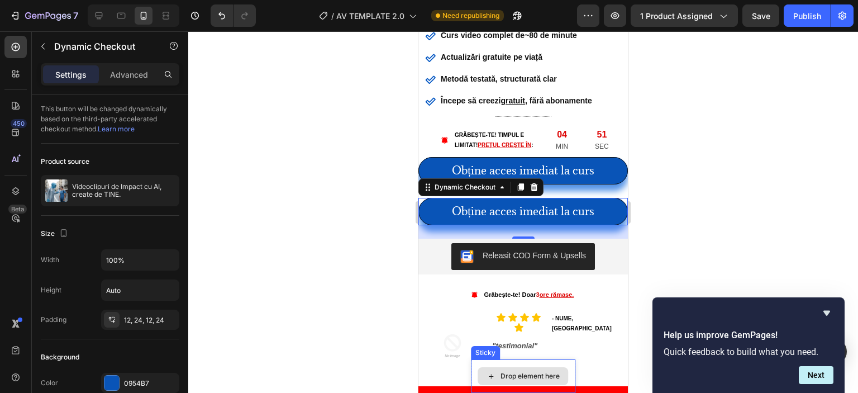
click at [510, 379] on div "Drop element here" at bounding box center [530, 376] width 59 height 9
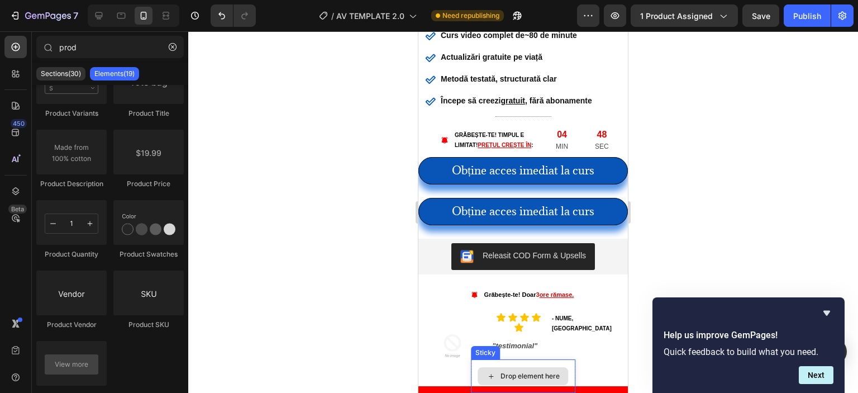
click at [514, 363] on div "Drop element here" at bounding box center [523, 376] width 105 height 34
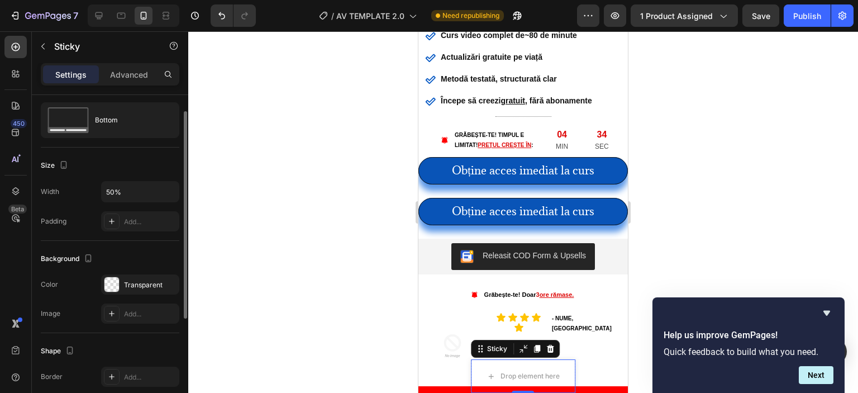
scroll to position [0, 0]
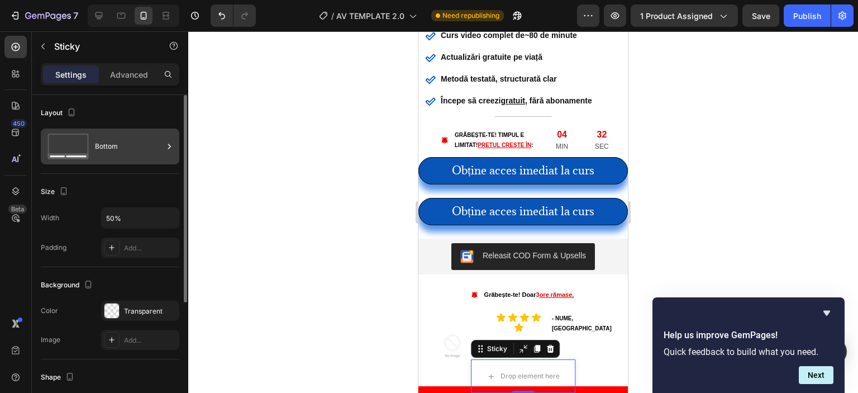
click at [116, 151] on div "Bottom" at bounding box center [129, 147] width 68 height 26
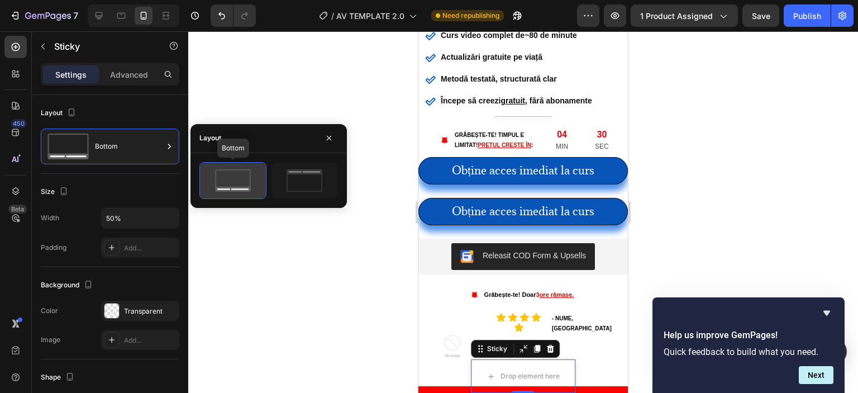
click at [230, 172] on icon at bounding box center [233, 180] width 53 height 22
click at [325, 135] on icon "button" at bounding box center [329, 138] width 9 height 9
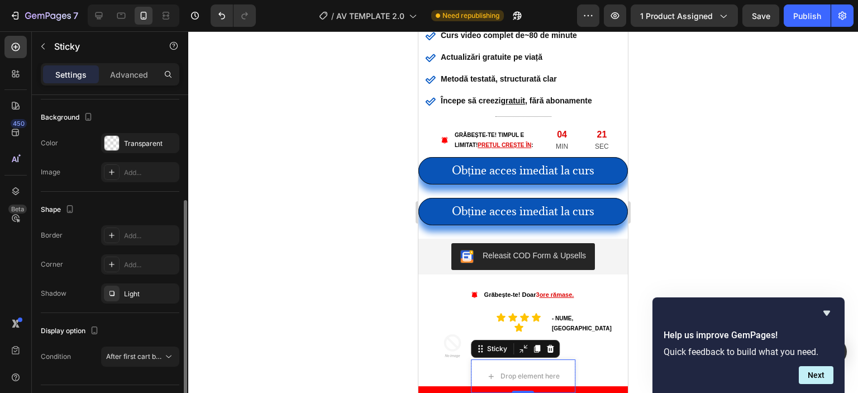
scroll to position [194, 0]
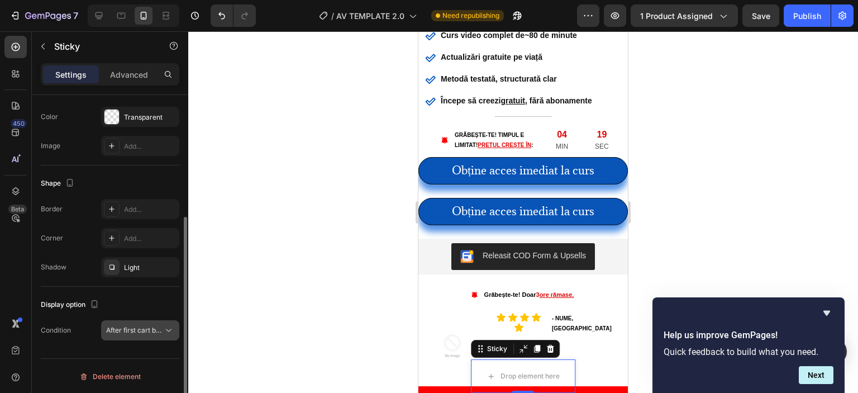
click at [159, 335] on div "After first cart button" at bounding box center [140, 330] width 68 height 11
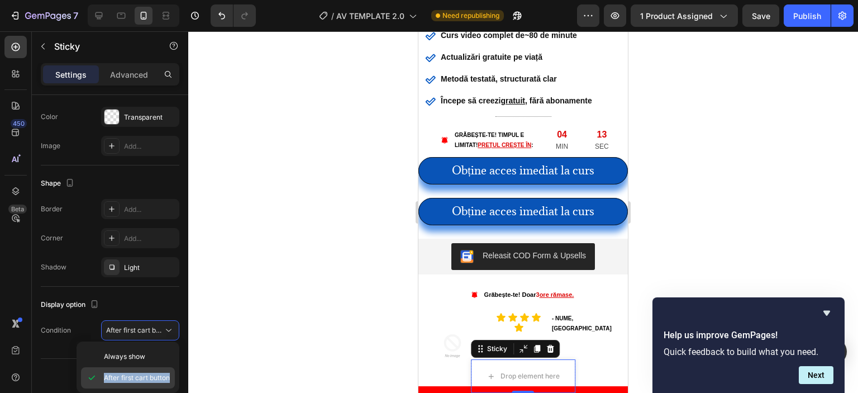
drag, startPoint x: 173, startPoint y: 377, endPoint x: 103, endPoint y: 384, distance: 70.7
click at [103, 384] on div "After first cart button" at bounding box center [128, 377] width 94 height 21
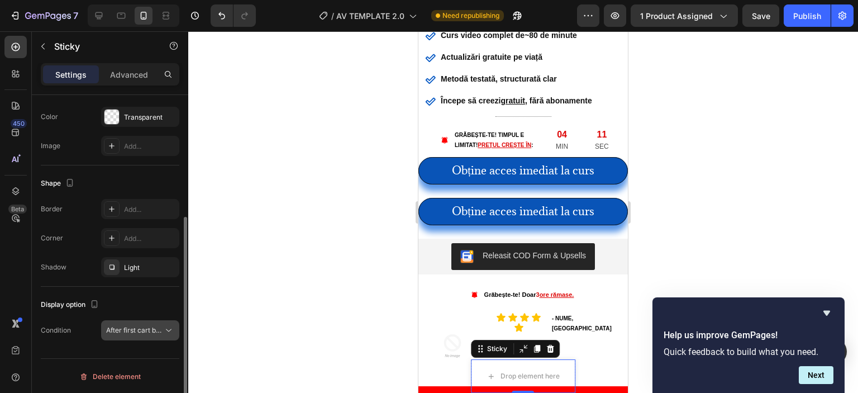
click at [164, 330] on icon at bounding box center [168, 330] width 11 height 11
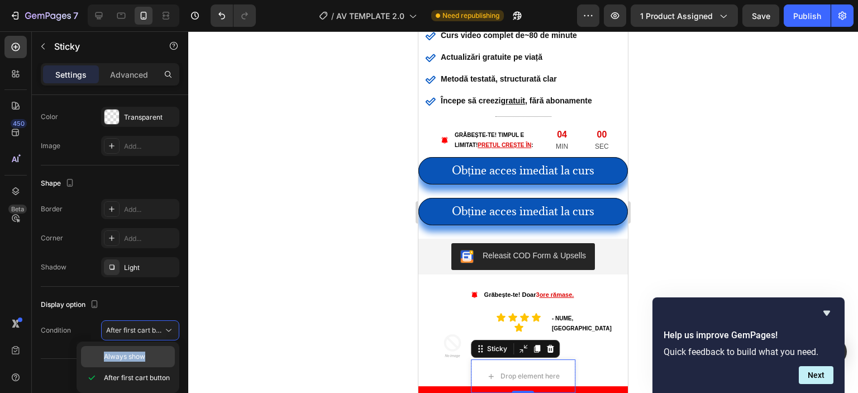
drag, startPoint x: 158, startPoint y: 355, endPoint x: 101, endPoint y: 354, distance: 57.0
click at [101, 354] on div "Always show" at bounding box center [128, 356] width 94 height 21
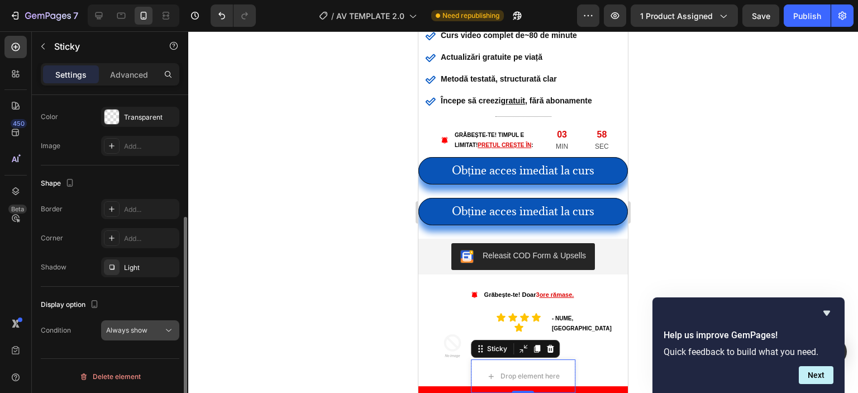
click at [125, 335] on button "Always show" at bounding box center [140, 330] width 78 height 20
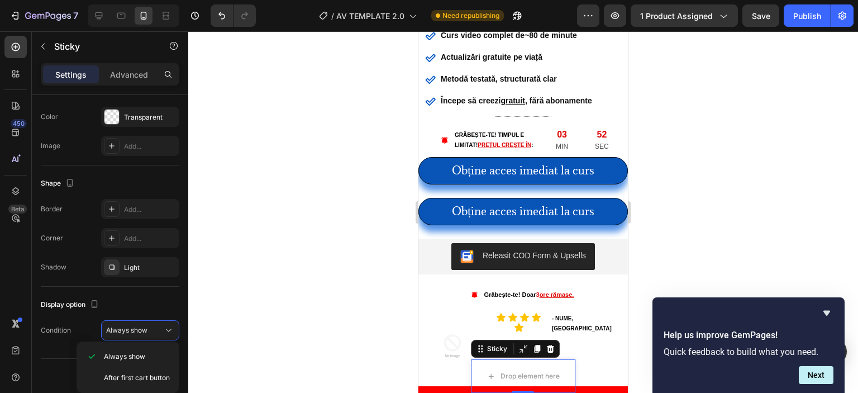
drag, startPoint x: 233, startPoint y: 336, endPoint x: 228, endPoint y: 339, distance: 5.8
click at [233, 336] on div at bounding box center [523, 212] width 670 height 362
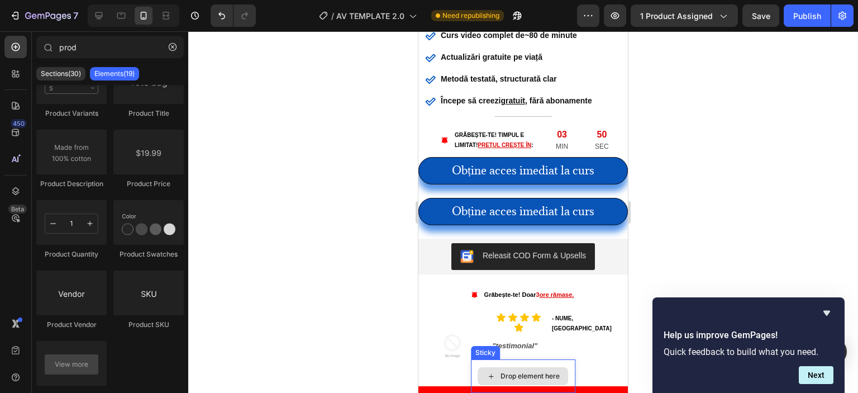
click at [510, 372] on div "Drop element here" at bounding box center [530, 376] width 59 height 9
click at [481, 364] on div "Drop element here" at bounding box center [523, 376] width 105 height 34
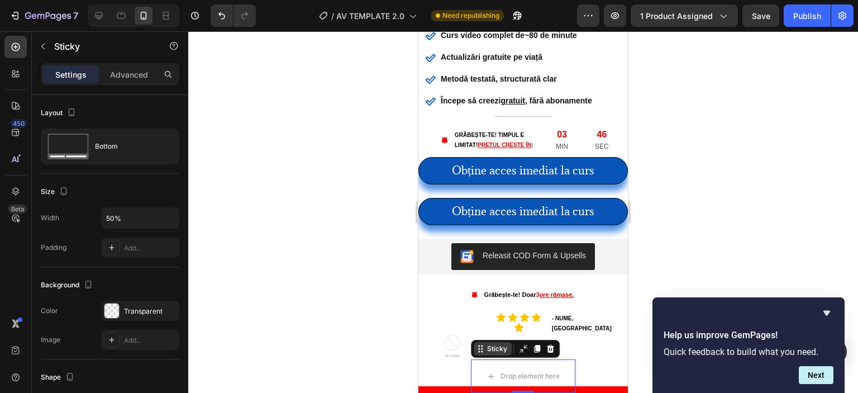
click at [489, 348] on div "Sticky" at bounding box center [497, 349] width 25 height 10
click at [478, 352] on icon at bounding box center [479, 352] width 2 height 2
click at [524, 346] on icon at bounding box center [523, 348] width 9 height 9
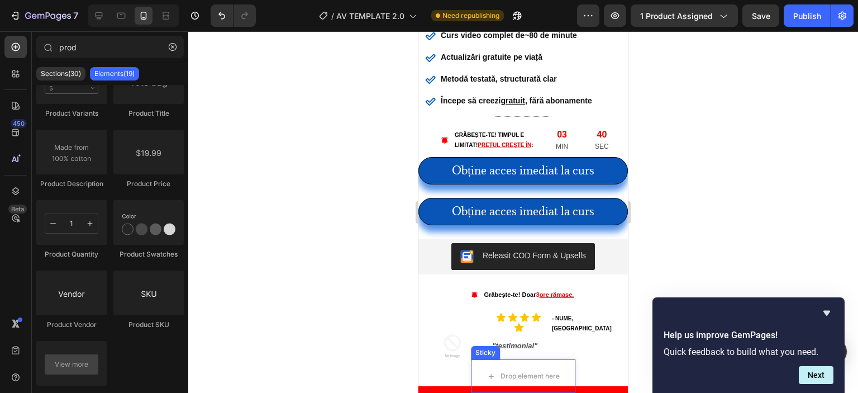
click at [484, 357] on div "Sticky" at bounding box center [485, 352] width 29 height 13
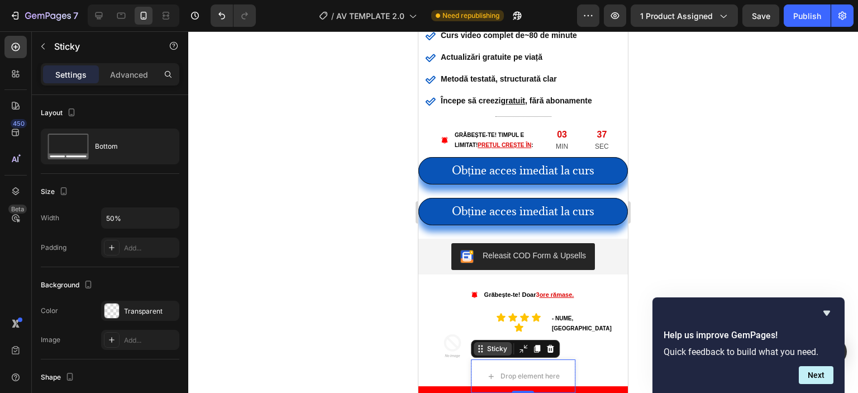
click at [481, 350] on icon at bounding box center [480, 348] width 9 height 9
click at [476, 353] on icon at bounding box center [480, 348] width 9 height 9
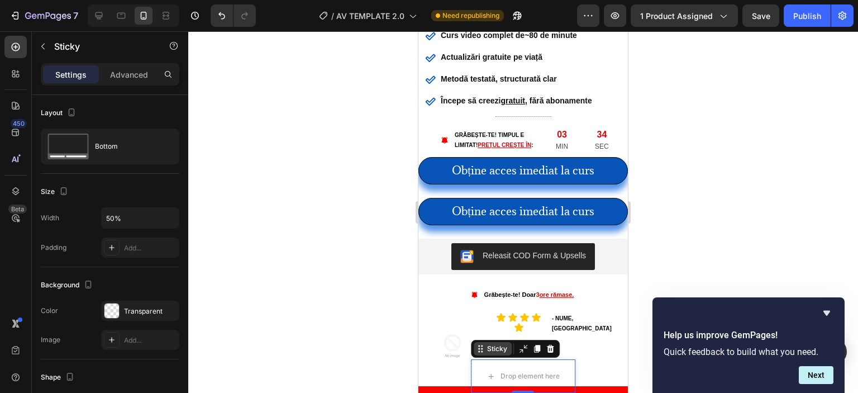
click at [476, 353] on icon at bounding box center [480, 348] width 9 height 9
click at [486, 354] on div "Sticky" at bounding box center [493, 348] width 38 height 13
click at [498, 355] on div "Sticky" at bounding box center [515, 349] width 89 height 18
click at [490, 349] on div "Sticky" at bounding box center [497, 349] width 25 height 10
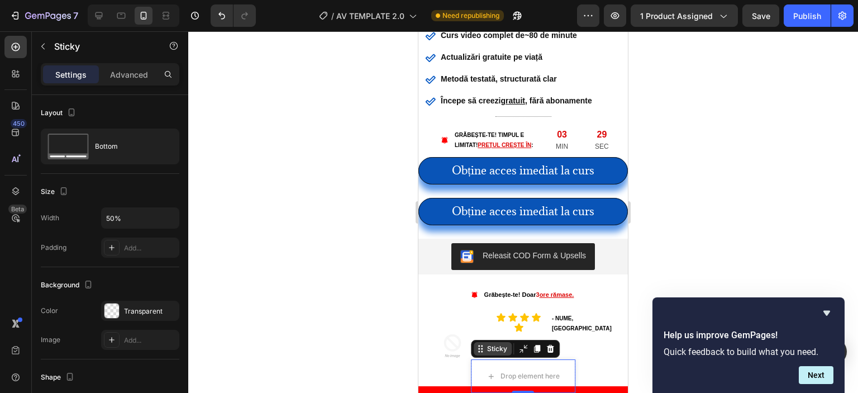
click at [493, 353] on div "Sticky" at bounding box center [497, 349] width 25 height 10
click at [481, 356] on div "Sticky" at bounding box center [515, 349] width 89 height 18
click at [481, 351] on icon at bounding box center [482, 352] width 2 height 2
click at [478, 353] on icon at bounding box center [480, 348] width 9 height 9
click at [519, 353] on div at bounding box center [523, 348] width 13 height 13
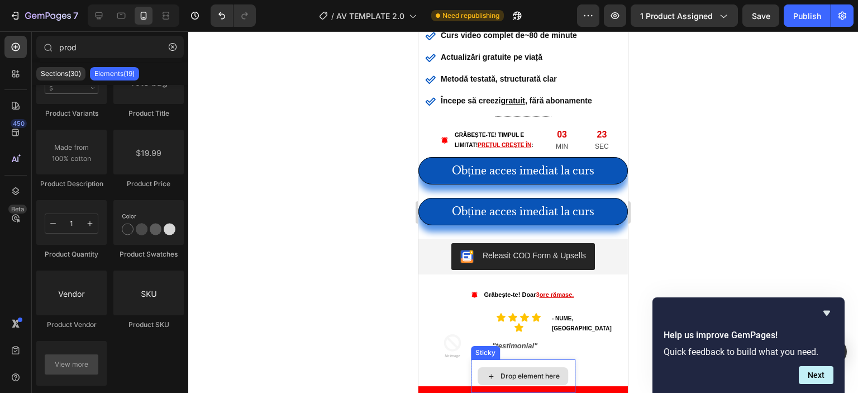
click at [516, 367] on div "Drop element here" at bounding box center [523, 376] width 91 height 18
click at [484, 354] on div "Sticky" at bounding box center [485, 353] width 25 height 10
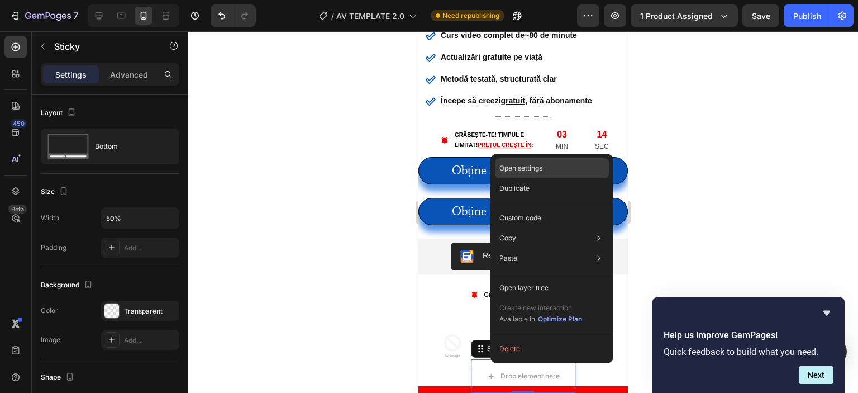
click at [582, 171] on div "Open settings" at bounding box center [552, 168] width 114 height 20
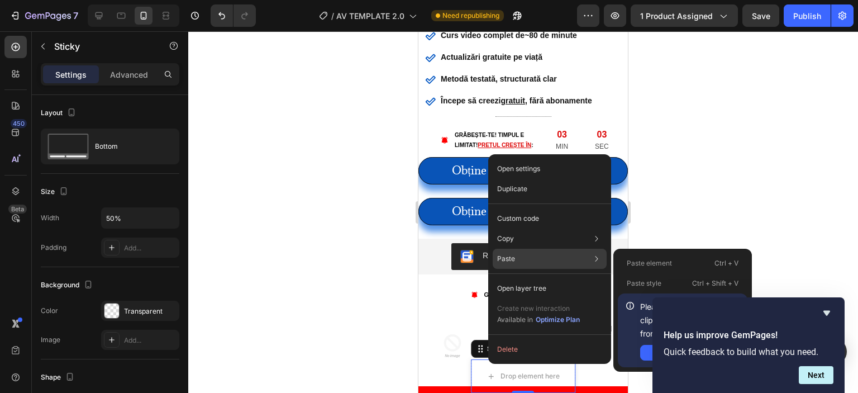
click at [557, 262] on div "Paste Paste element Ctrl + V Paste style Ctrl + Shift + V Please allow access t…" at bounding box center [550, 259] width 114 height 20
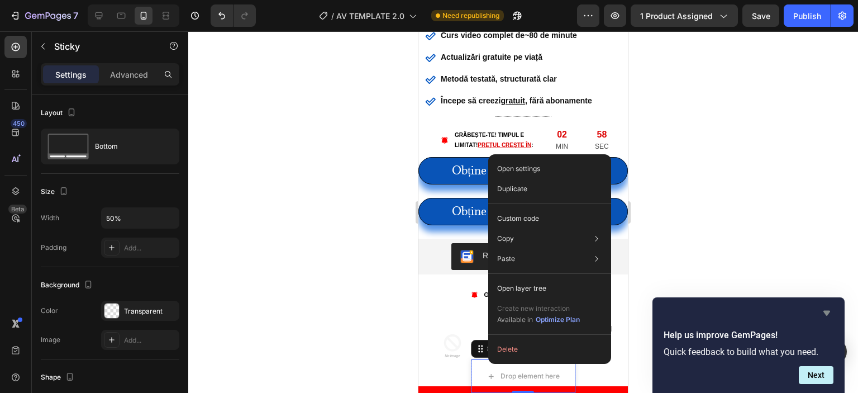
click at [827, 308] on icon "Hide survey" at bounding box center [826, 312] width 13 height 13
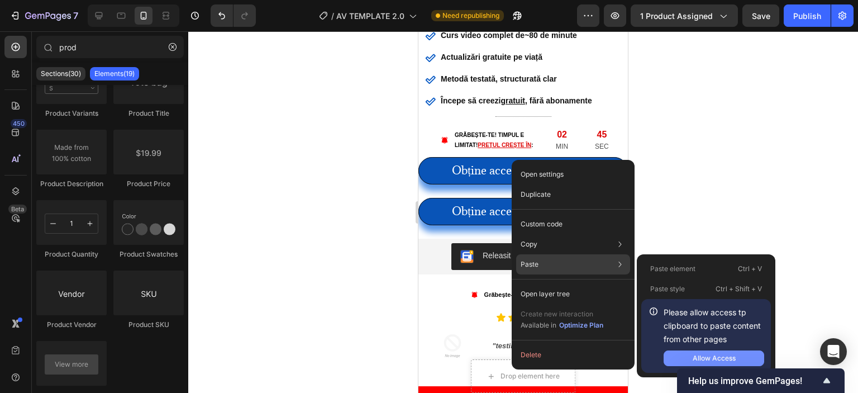
click at [691, 351] on button "Allow Access" at bounding box center [714, 358] width 101 height 16
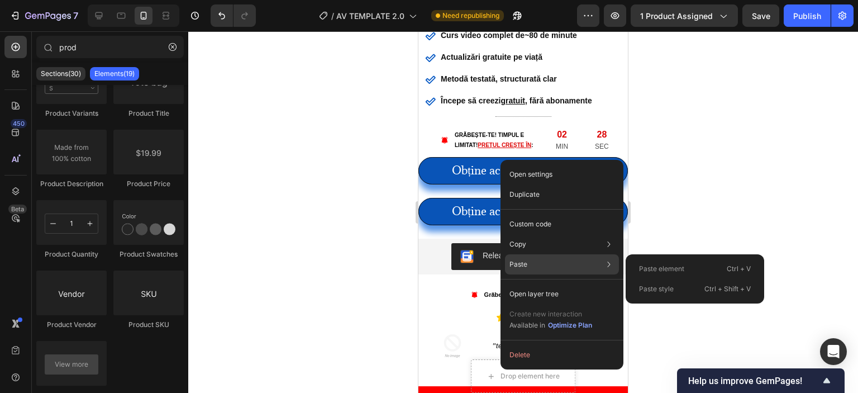
click at [575, 261] on div "Paste Paste element Ctrl + V Paste style Ctrl + Shift + V" at bounding box center [562, 264] width 114 height 20
click at [650, 269] on p "Paste element" at bounding box center [661, 269] width 45 height 10
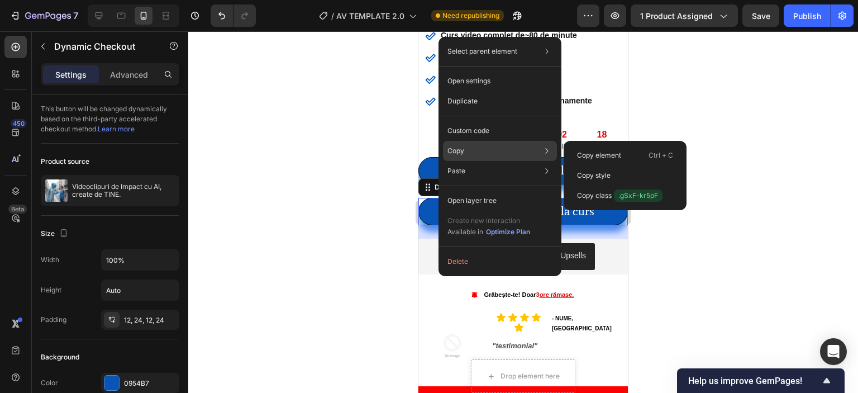
click at [480, 147] on div "Copy Copy element Ctrl + C Copy style Copy class .gSxF-kr5pF" at bounding box center [500, 151] width 114 height 20
click at [592, 153] on p "Copy element" at bounding box center [599, 155] width 44 height 10
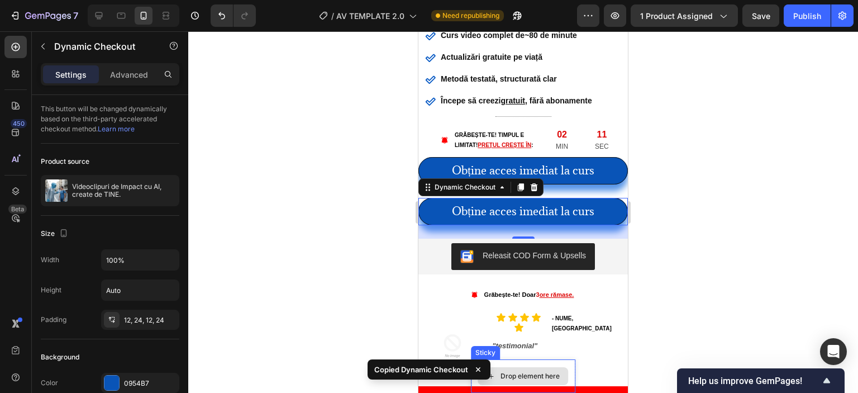
click at [524, 369] on div "Drop element here" at bounding box center [523, 376] width 91 height 18
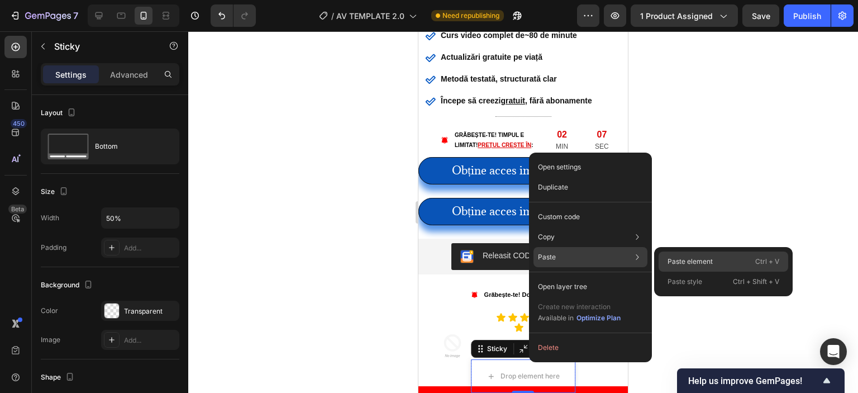
click at [673, 261] on p "Paste element" at bounding box center [690, 261] width 45 height 10
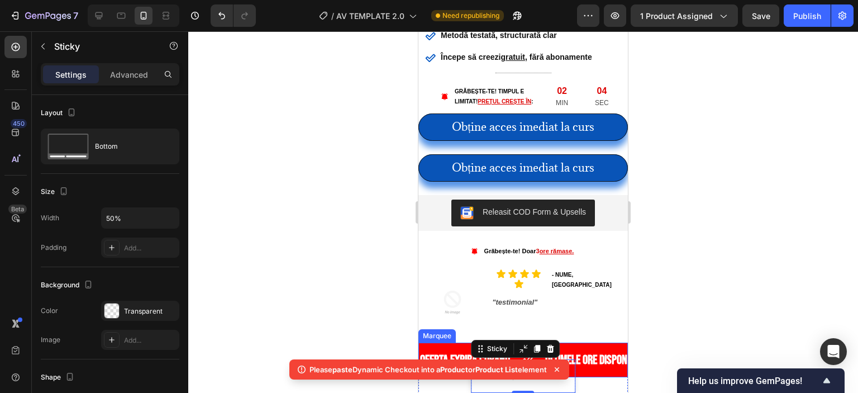
scroll to position [477, 0]
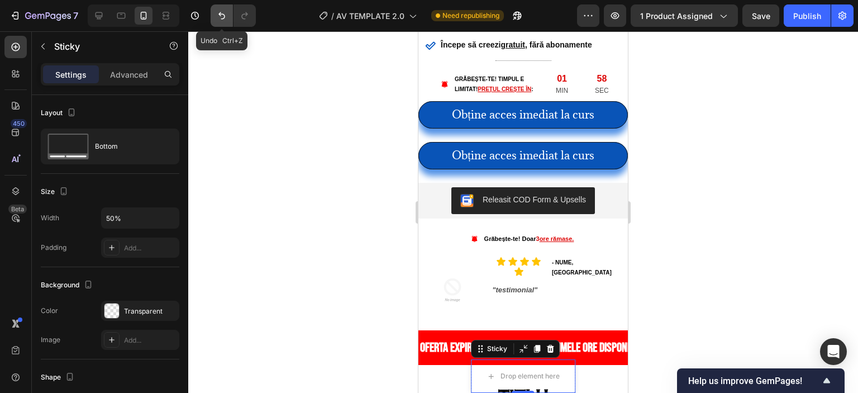
click at [218, 20] on icon "Undo/Redo" at bounding box center [221, 15] width 11 height 11
click at [215, 16] on button "Undo/Redo" at bounding box center [222, 15] width 22 height 22
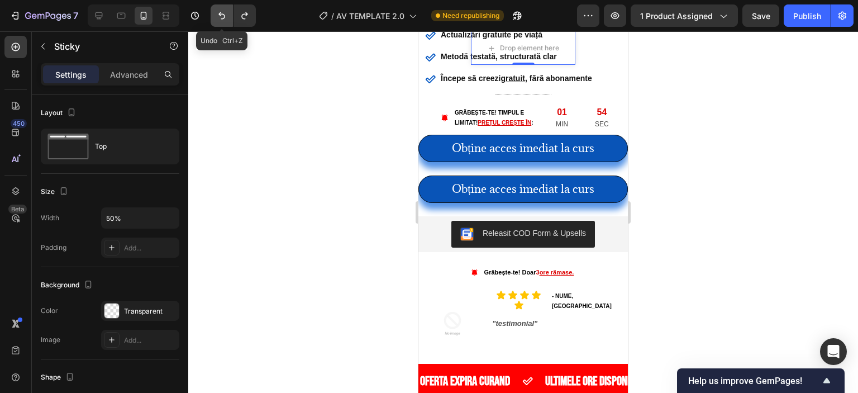
click at [216, 19] on icon "Undo/Redo" at bounding box center [221, 15] width 11 height 11
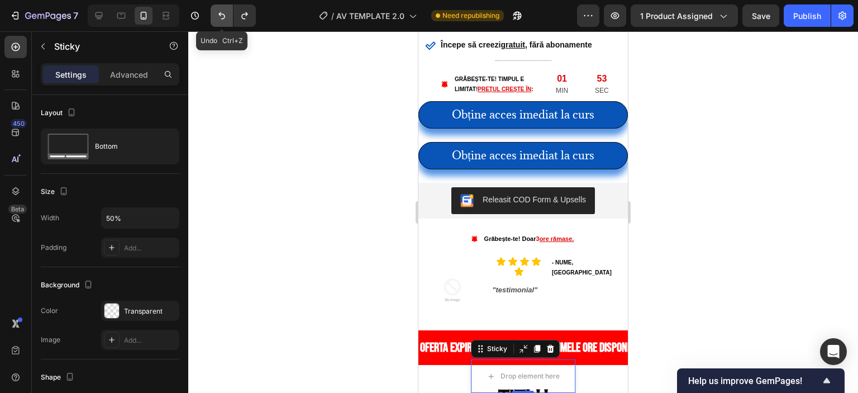
click at [216, 21] on icon "Undo/Redo" at bounding box center [221, 15] width 11 height 11
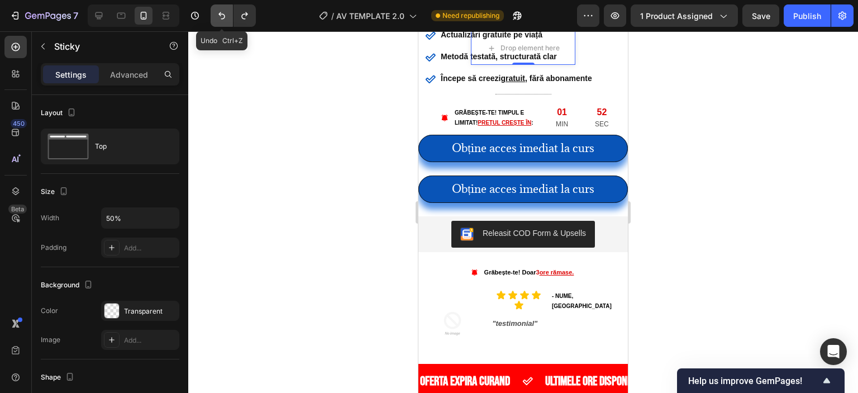
click at [216, 21] on icon "Undo/Redo" at bounding box center [221, 15] width 11 height 11
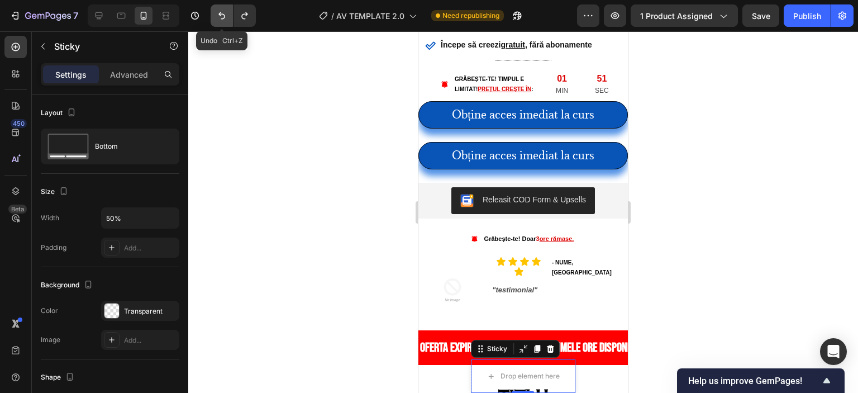
click at [216, 21] on icon "Undo/Redo" at bounding box center [221, 15] width 11 height 11
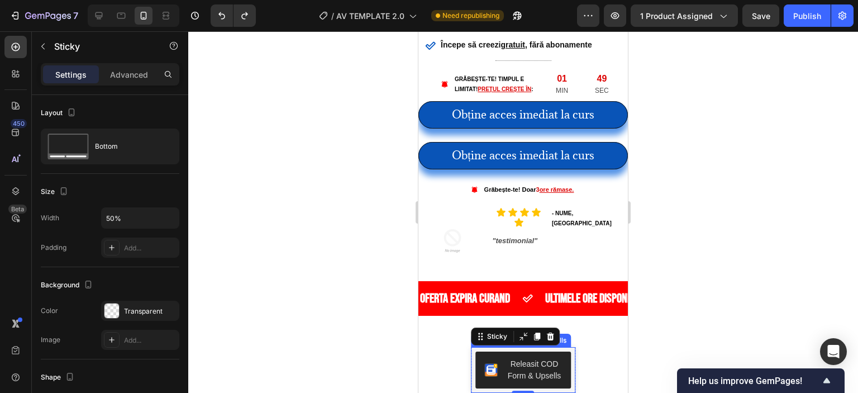
click at [498, 362] on div "Releasit COD Form & Upsells" at bounding box center [523, 369] width 78 height 23
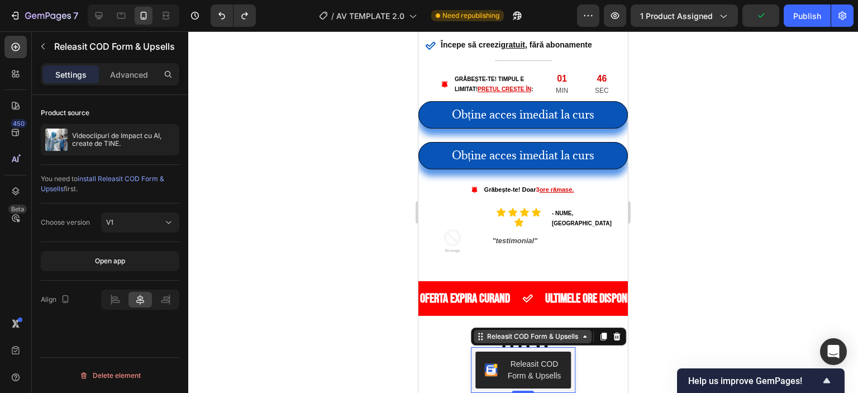
click at [577, 331] on div "Releasit COD Form & Upsells" at bounding box center [533, 336] width 96 height 10
click at [583, 330] on div "Releasit COD Form & Upsells" at bounding box center [533, 336] width 118 height 13
click at [585, 330] on div "Releasit COD Form & Upsells" at bounding box center [533, 336] width 118 height 13
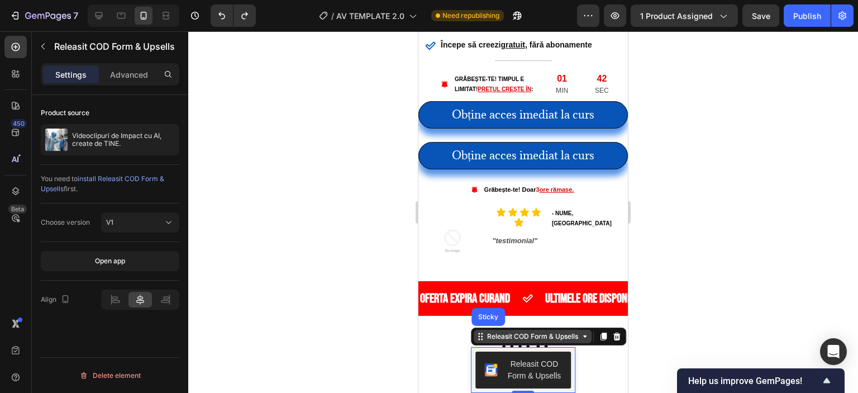
click at [585, 330] on div "Releasit COD Form & Upsells" at bounding box center [533, 336] width 118 height 13
click at [478, 339] on icon at bounding box center [479, 340] width 2 height 2
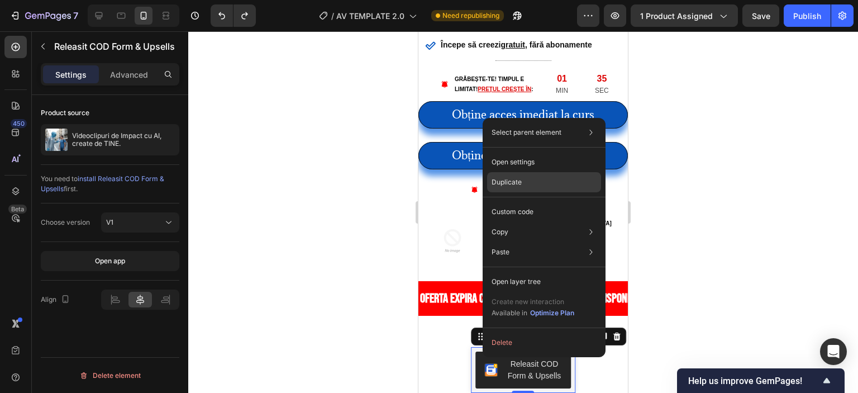
drag, startPoint x: 552, startPoint y: 177, endPoint x: 135, endPoint y: 145, distance: 418.6
click at [552, 177] on div "Duplicate" at bounding box center [544, 182] width 114 height 20
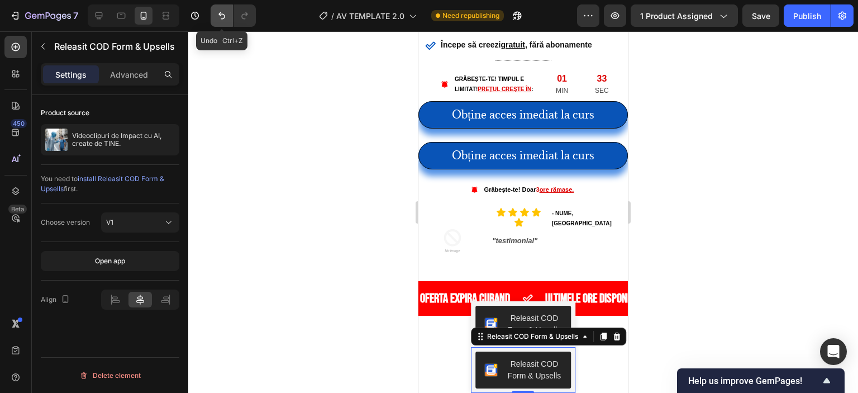
click at [224, 13] on icon "Undo/Redo" at bounding box center [221, 15] width 11 height 11
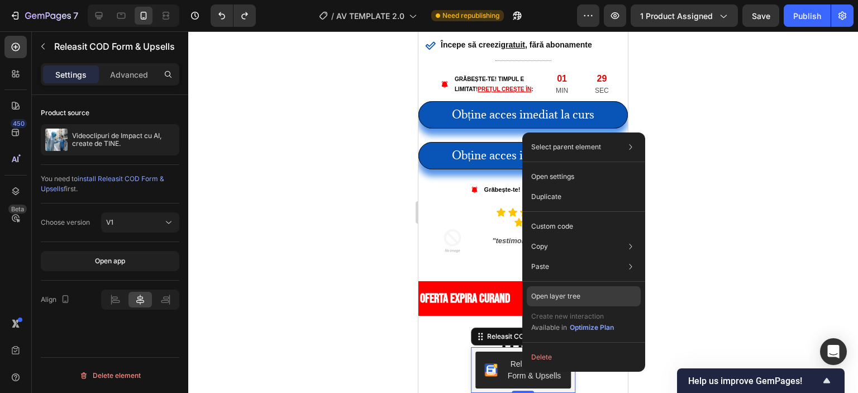
click at [563, 297] on p "Open layer tree" at bounding box center [555, 296] width 49 height 10
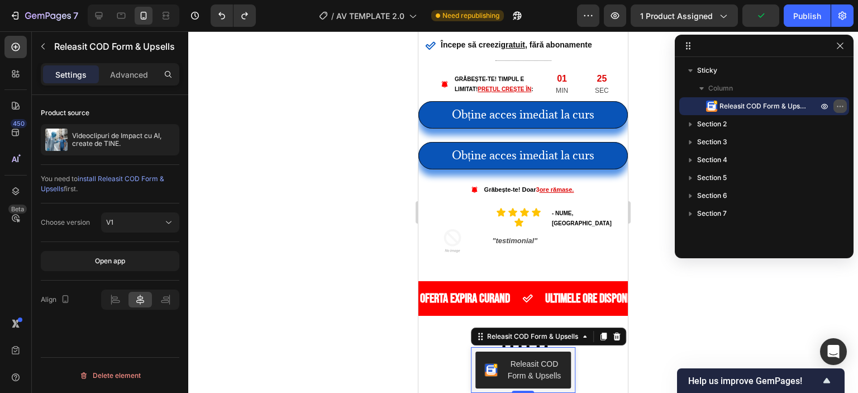
click at [840, 107] on icon "button" at bounding box center [840, 106] width 9 height 9
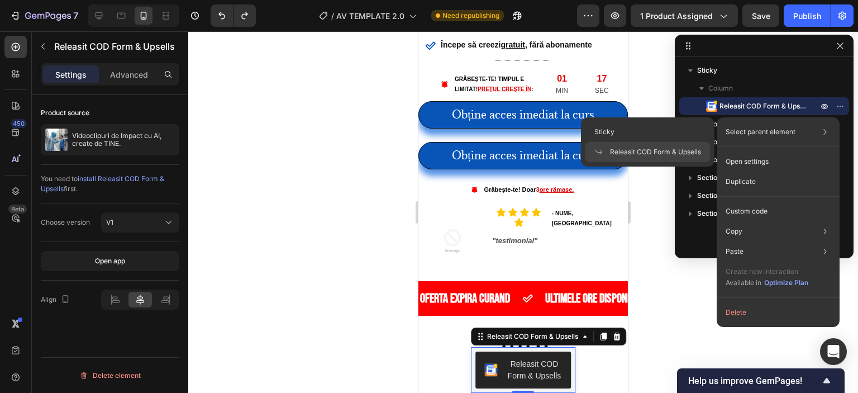
click at [818, 131] on div "Select parent element Sticky Releasit COD Form & Upsells" at bounding box center [778, 132] width 114 height 20
click at [827, 129] on icon at bounding box center [825, 131] width 11 height 11
click at [795, 127] on p "Select parent element" at bounding box center [761, 132] width 70 height 10
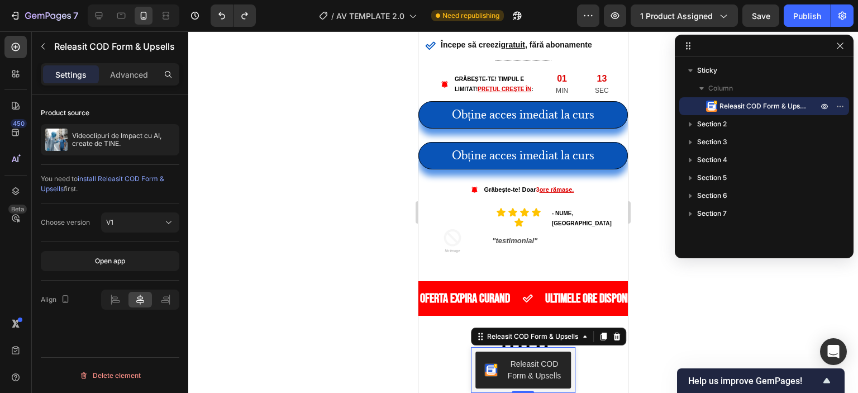
click at [652, 182] on div at bounding box center [523, 212] width 670 height 362
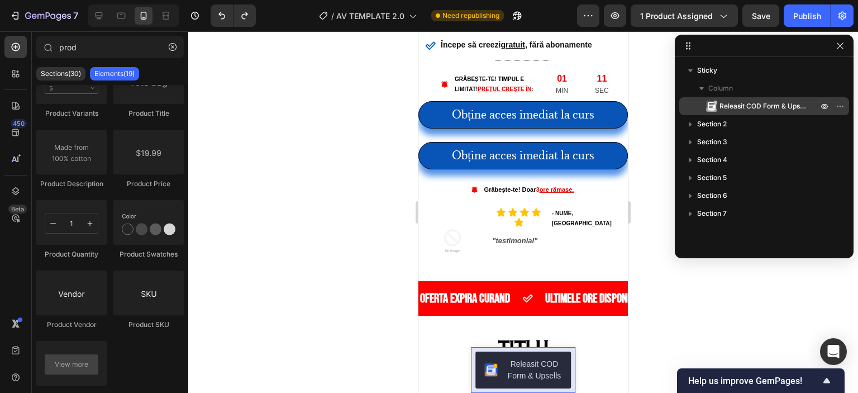
click at [751, 107] on span "Releasit COD Form & Upsells" at bounding box center [763, 106] width 87 height 11
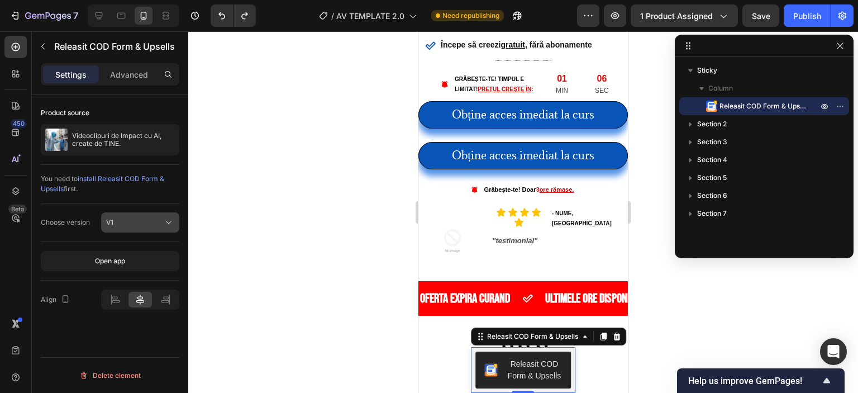
click at [153, 224] on div "V1" at bounding box center [134, 222] width 57 height 10
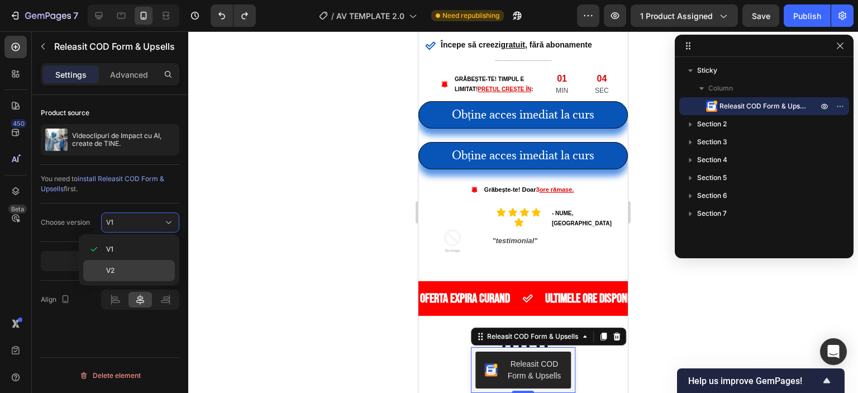
click at [145, 263] on div "V2" at bounding box center [129, 270] width 92 height 21
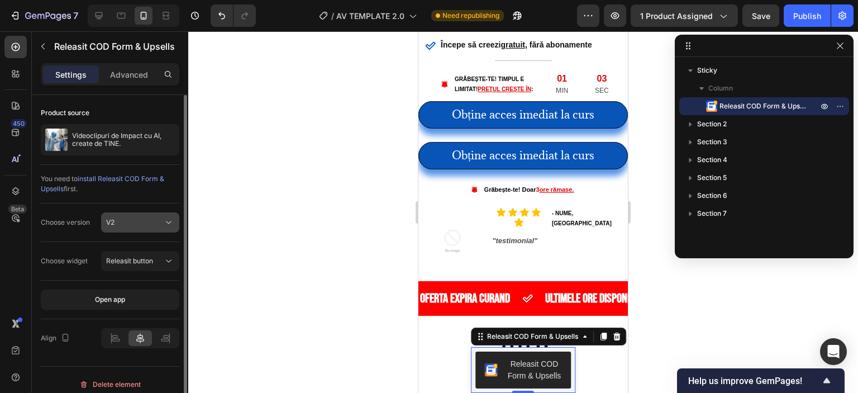
click at [166, 232] on button "V2" at bounding box center [140, 222] width 78 height 20
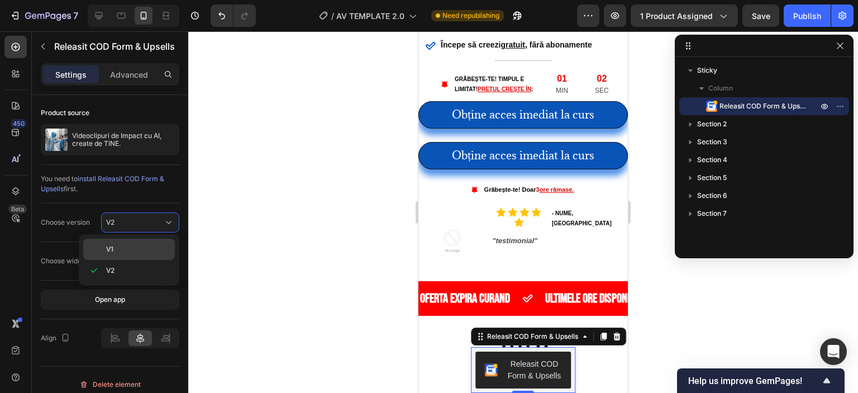
click at [158, 245] on p "V1" at bounding box center [138, 249] width 64 height 10
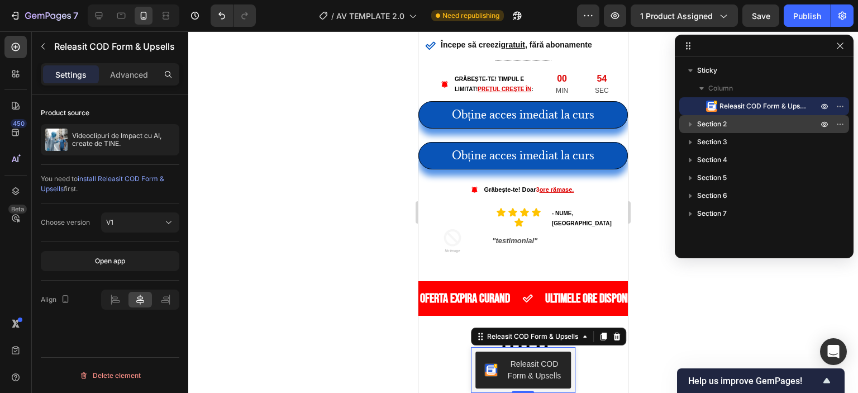
click at [750, 125] on p "Section 2" at bounding box center [758, 123] width 123 height 11
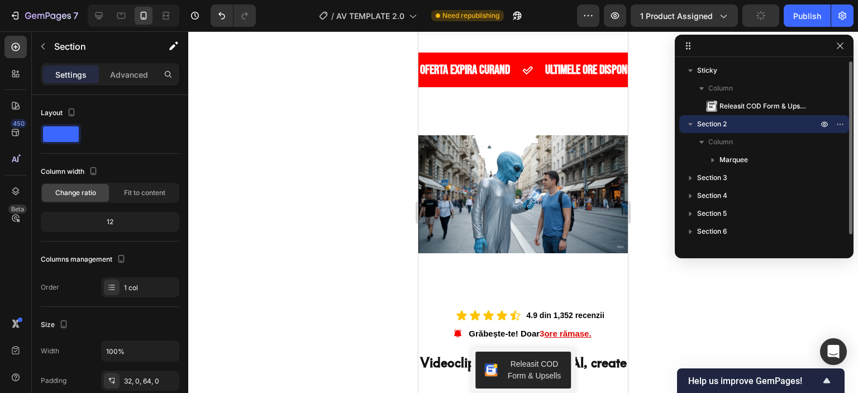
scroll to position [0, 0]
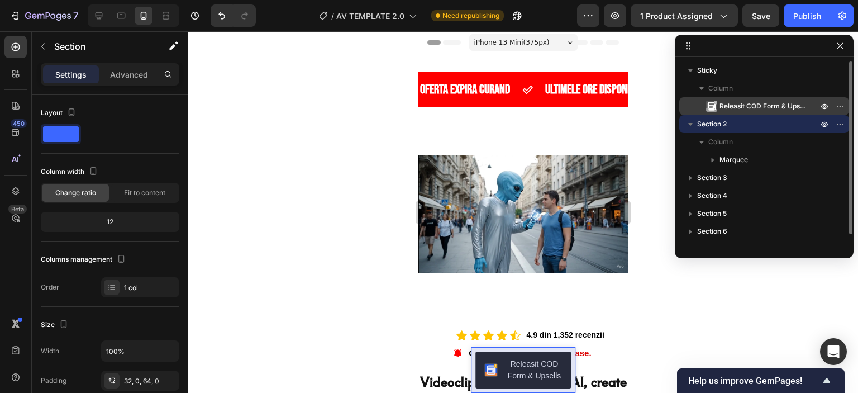
click at [746, 103] on span "Releasit COD Form & Upsells" at bounding box center [763, 106] width 87 height 11
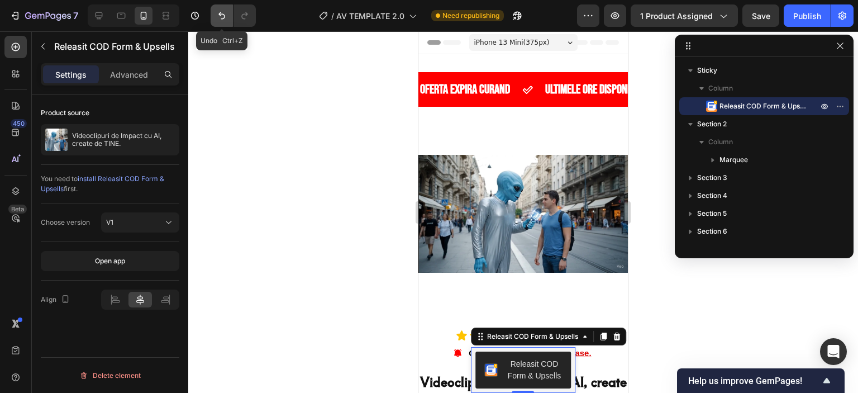
click at [219, 13] on icon "Undo/Redo" at bounding box center [221, 15] width 7 height 7
click at [218, 13] on icon "Undo/Redo" at bounding box center [221, 15] width 11 height 11
click at [218, 14] on icon "Undo/Redo" at bounding box center [221, 15] width 11 height 11
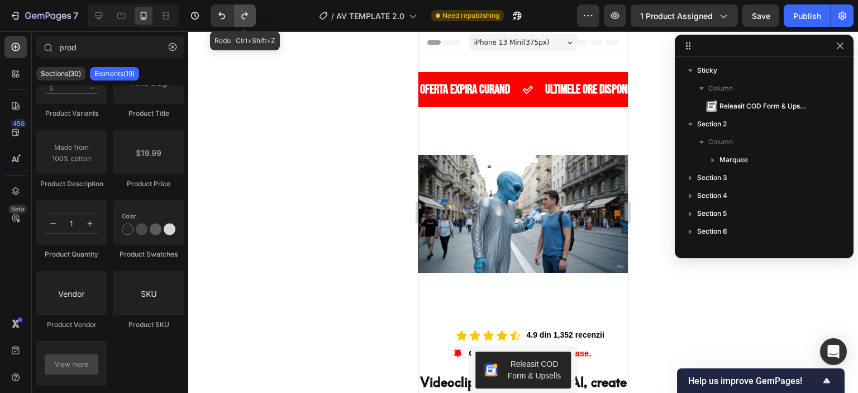
click at [244, 11] on icon "Undo/Redo" at bounding box center [244, 15] width 11 height 11
click at [219, 20] on icon "Undo/Redo" at bounding box center [221, 15] width 11 height 11
click at [854, 45] on div at bounding box center [523, 212] width 670 height 362
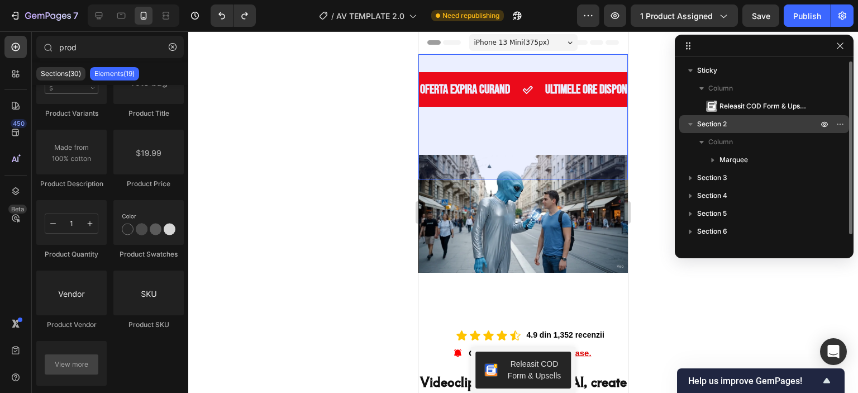
click at [769, 118] on p "Section 2" at bounding box center [758, 123] width 123 height 11
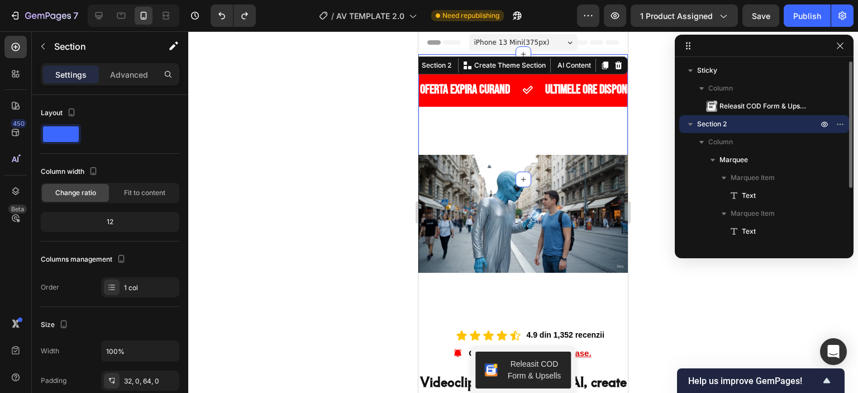
click at [764, 126] on p "Section 2" at bounding box center [758, 123] width 123 height 11
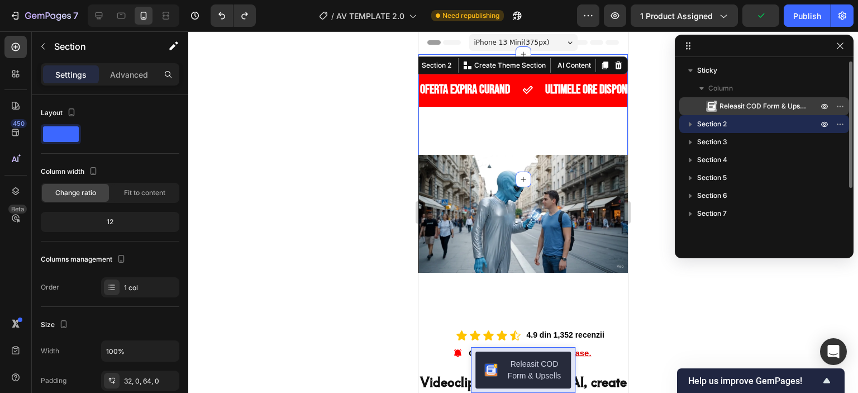
click at [769, 104] on span "Releasit COD Form & Upsells" at bounding box center [763, 106] width 87 height 11
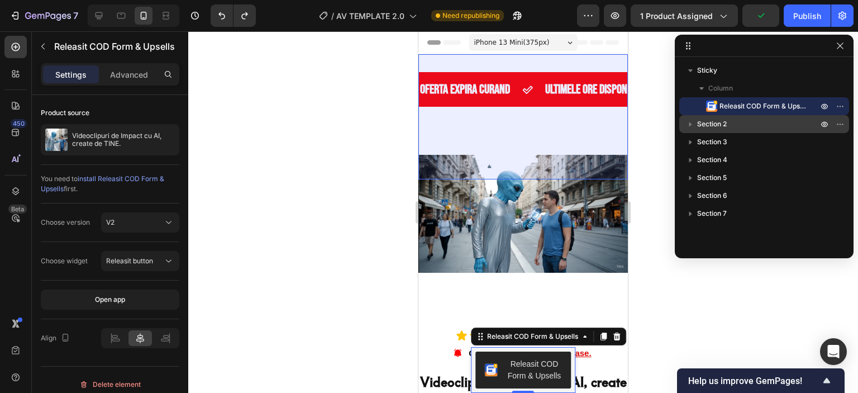
click at [756, 120] on p "Section 2" at bounding box center [758, 123] width 123 height 11
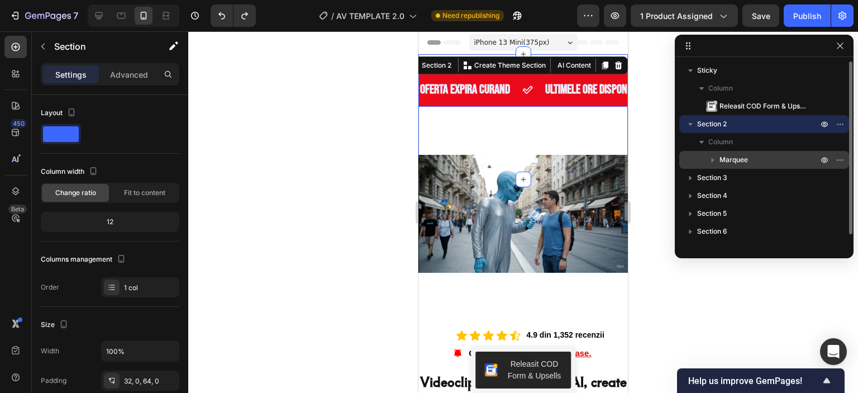
click at [760, 159] on p "Marquee" at bounding box center [770, 159] width 101 height 11
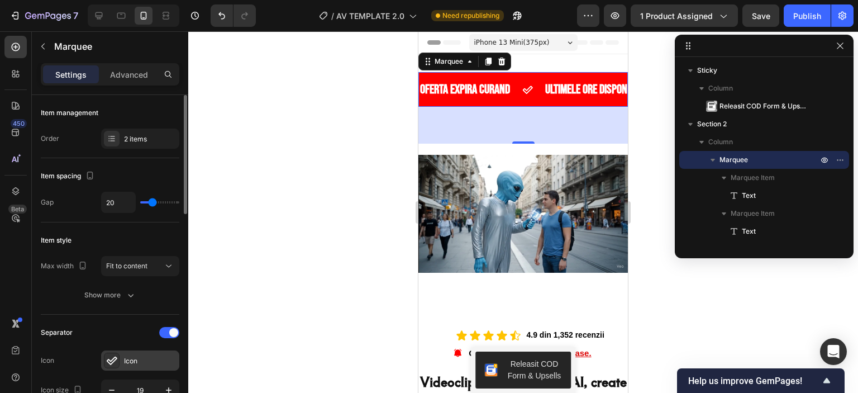
scroll to position [112, 0]
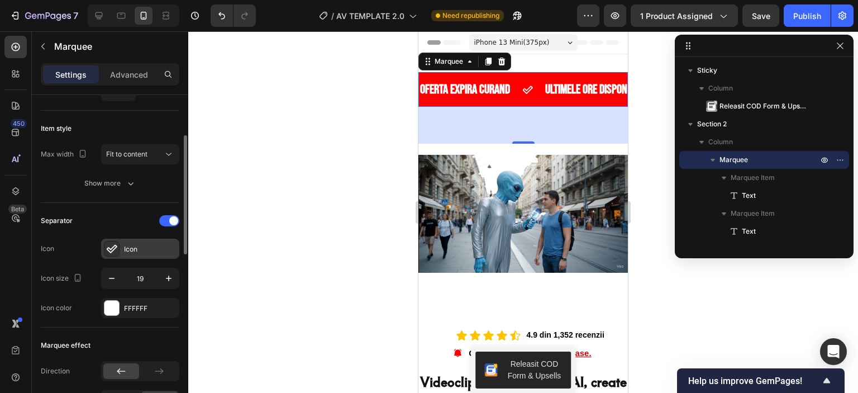
click at [130, 244] on div "Icon" at bounding box center [150, 249] width 53 height 10
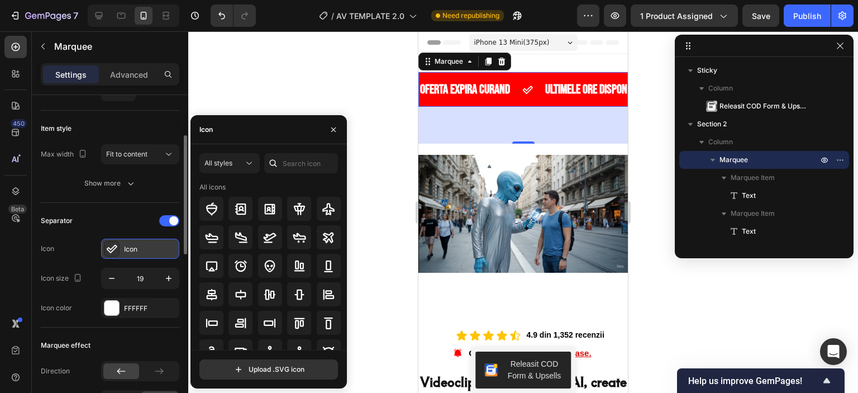
click at [110, 241] on div at bounding box center [112, 249] width 16 height 16
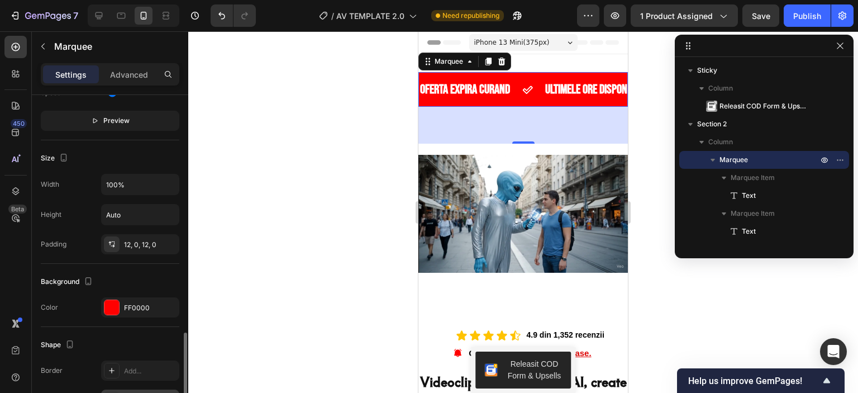
scroll to position [559, 0]
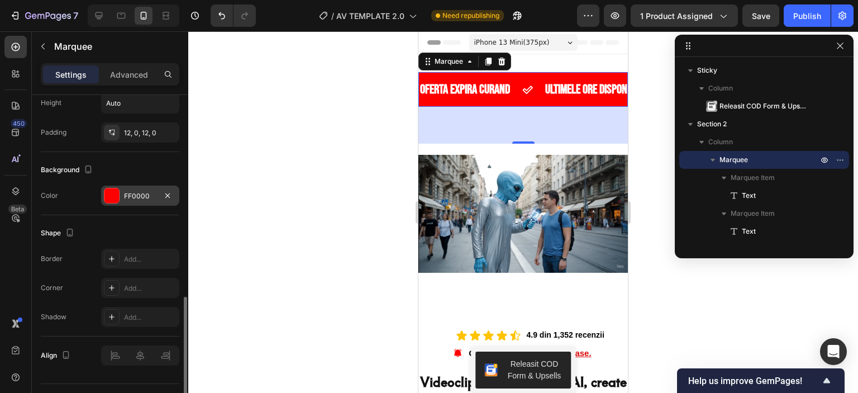
click at [114, 192] on div at bounding box center [111, 195] width 15 height 15
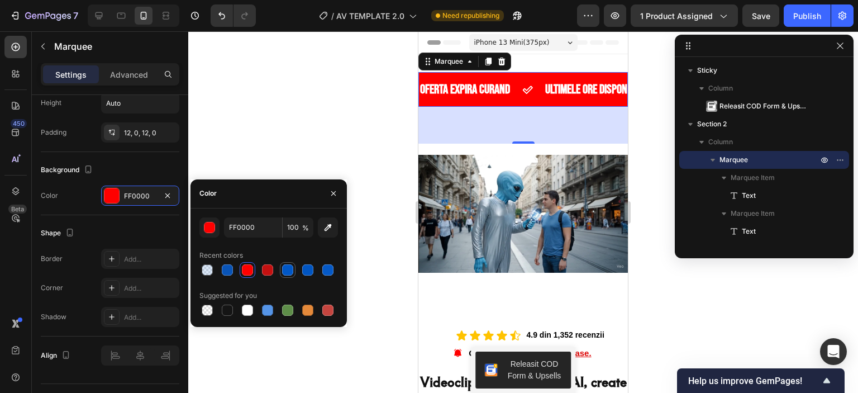
click at [293, 267] on div at bounding box center [287, 269] width 11 height 11
type input "0157C6"
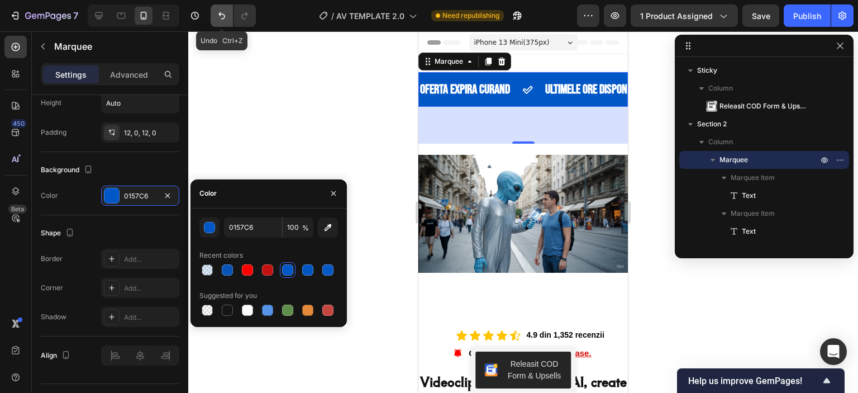
click at [226, 18] on icon "Undo/Redo" at bounding box center [221, 15] width 11 height 11
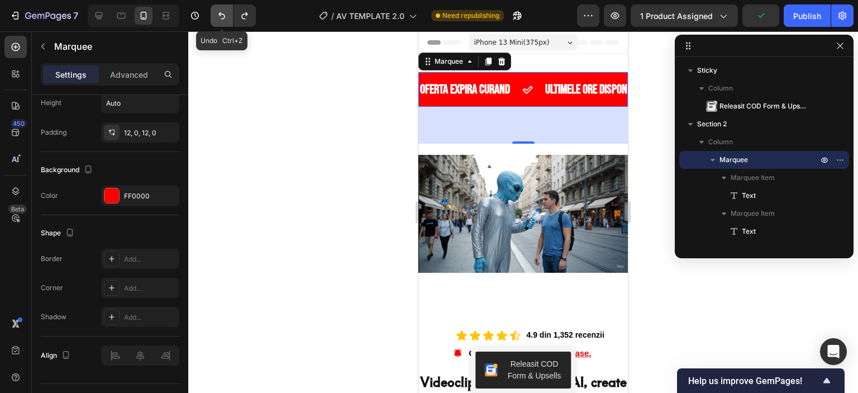
click at [218, 15] on icon "Undo/Redo" at bounding box center [221, 15] width 11 height 11
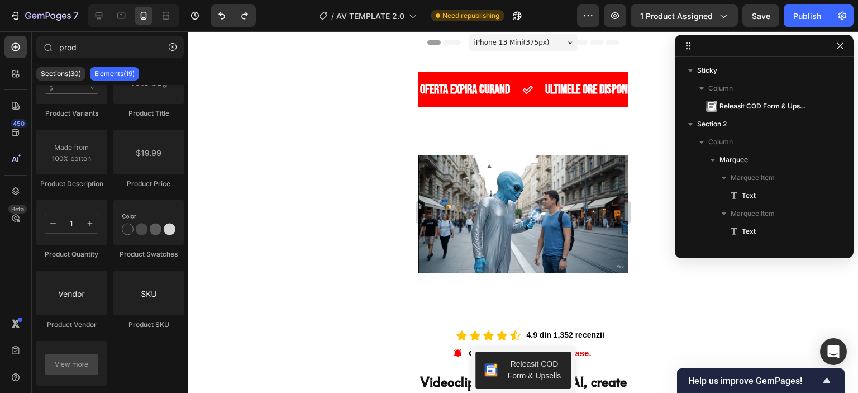
click at [313, 172] on div at bounding box center [523, 212] width 670 height 362
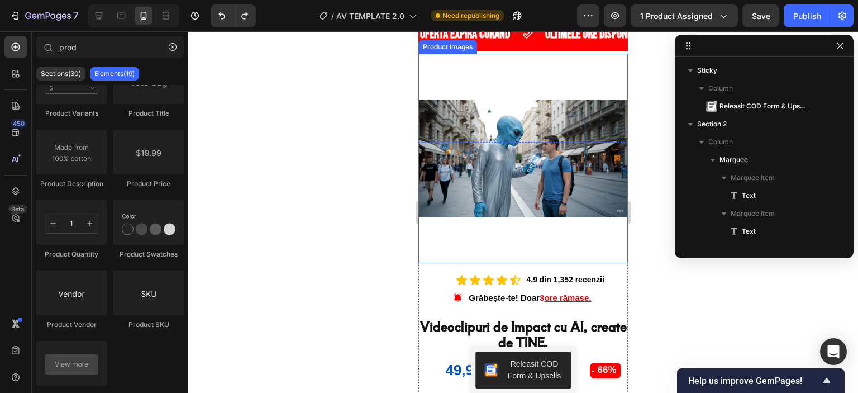
scroll to position [56, 0]
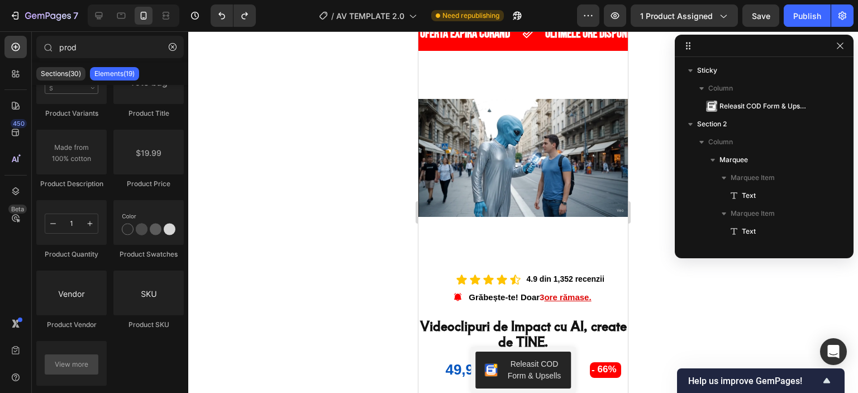
click at [672, 321] on div at bounding box center [523, 212] width 670 height 362
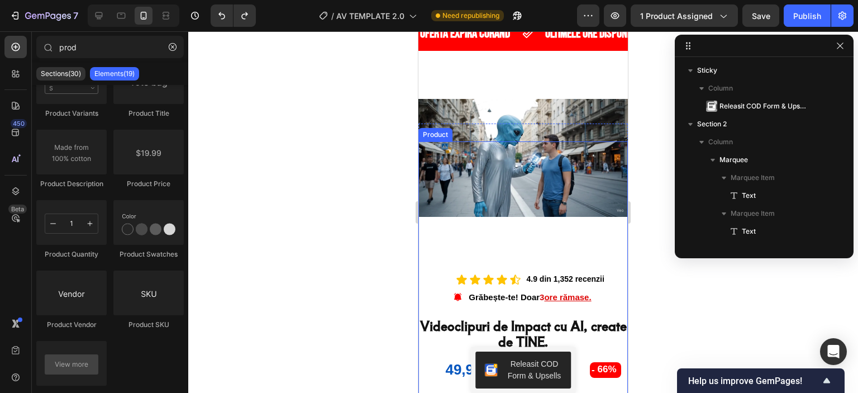
scroll to position [112, 0]
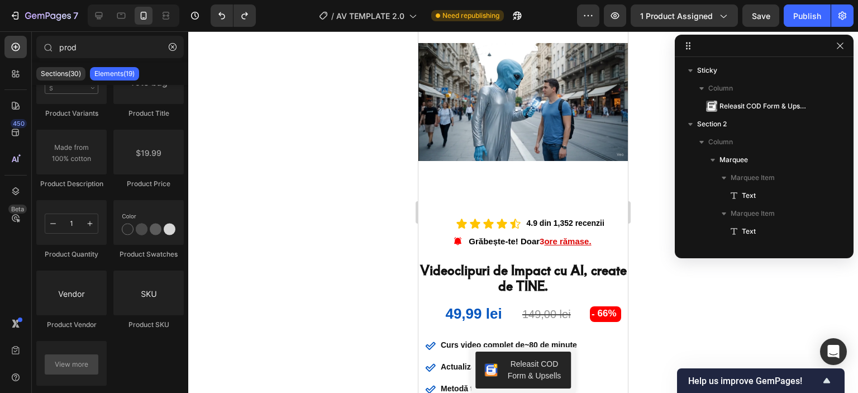
click at [847, 47] on div at bounding box center [764, 46] width 179 height 22
click at [845, 47] on button "button" at bounding box center [840, 45] width 13 height 13
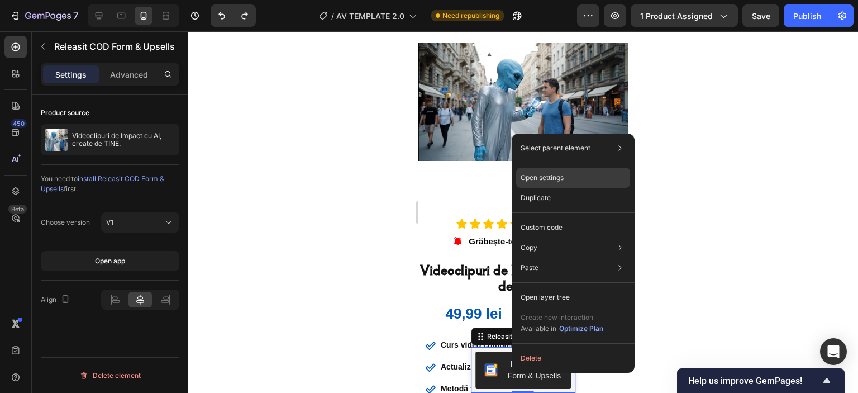
click at [561, 175] on p "Open settings" at bounding box center [542, 178] width 43 height 10
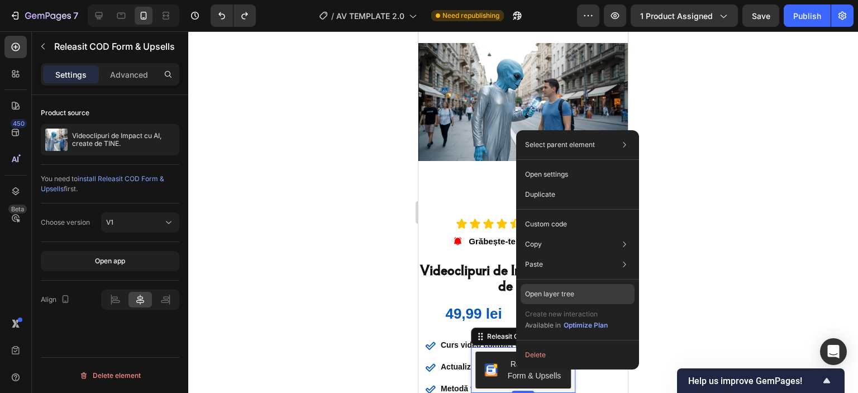
click at [560, 289] on p "Open layer tree" at bounding box center [549, 294] width 49 height 10
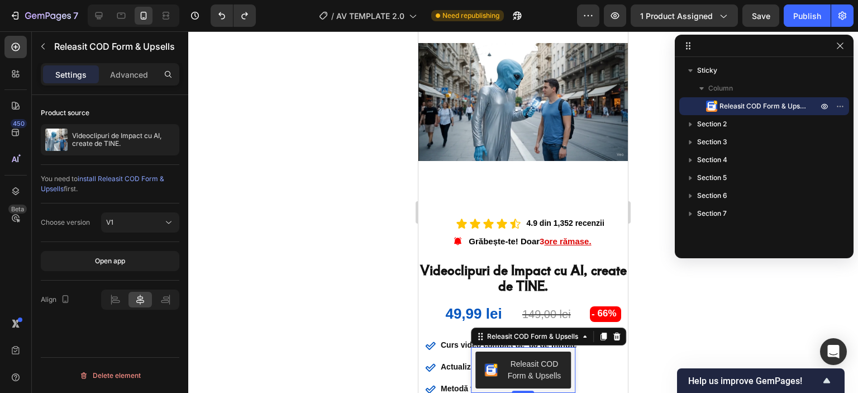
click at [754, 102] on span "Releasit COD Form & Upsells" at bounding box center [763, 106] width 87 height 11
click at [845, 107] on button "button" at bounding box center [840, 105] width 13 height 13
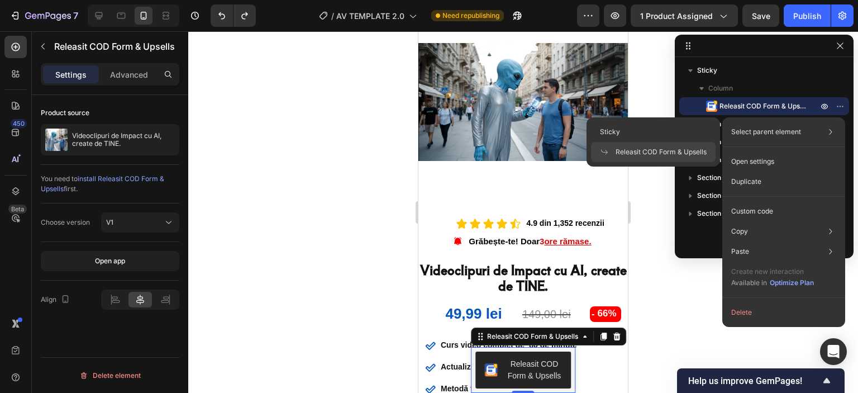
click at [805, 133] on div "Select parent element Sticky Releasit COD Form & Upsells" at bounding box center [784, 132] width 114 height 20
click at [827, 131] on icon at bounding box center [830, 131] width 11 height 11
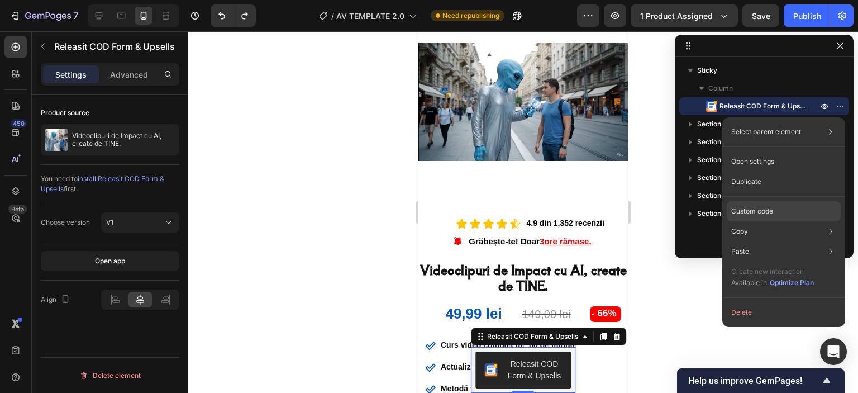
click at [790, 212] on div "Custom code" at bounding box center [784, 211] width 114 height 20
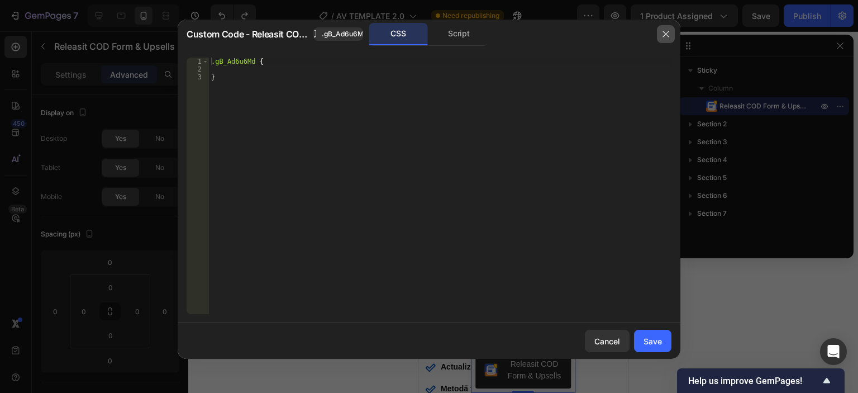
click at [668, 37] on icon "button" at bounding box center [666, 34] width 9 height 9
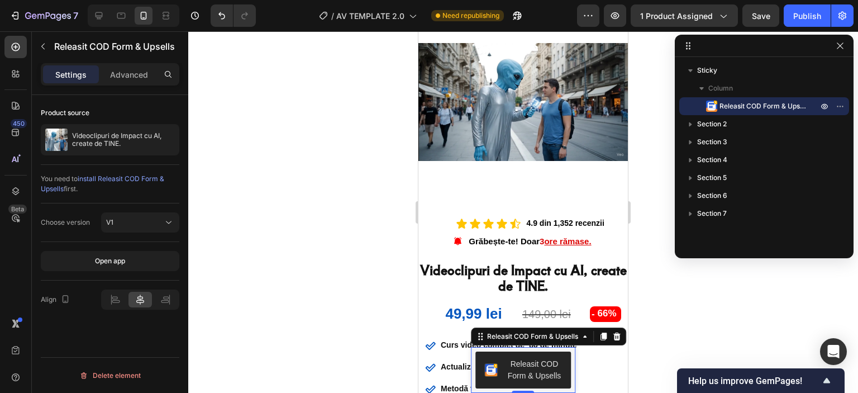
click at [848, 49] on div at bounding box center [764, 46] width 179 height 22
click at [844, 49] on icon "button" at bounding box center [840, 45] width 9 height 9
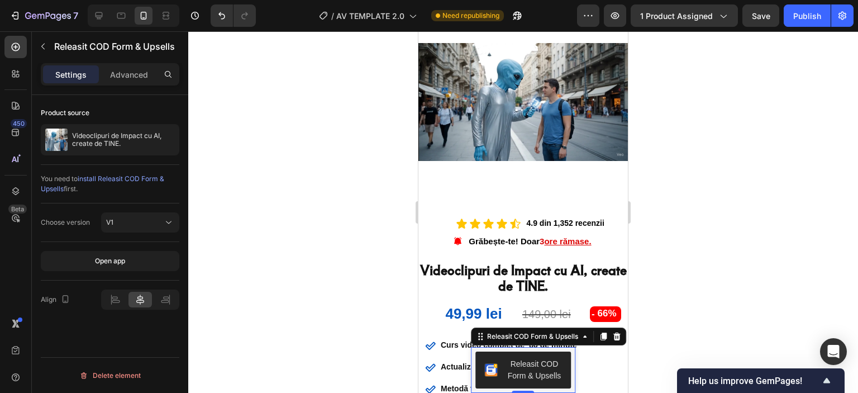
click at [517, 358] on div "Releasit COD Form & Upsells" at bounding box center [535, 369] width 56 height 23
click at [112, 294] on icon at bounding box center [115, 299] width 11 height 11
click at [169, 301] on icon at bounding box center [165, 301] width 8 height 3
click at [135, 295] on icon at bounding box center [140, 299] width 11 height 11
click at [490, 374] on span "Releasit COD Form & Upsells" at bounding box center [490, 369] width 13 height 23
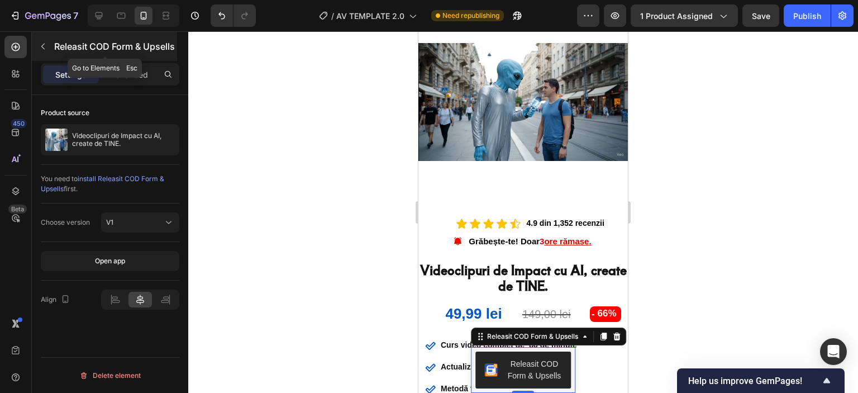
click at [44, 42] on icon "button" at bounding box center [43, 46] width 9 height 9
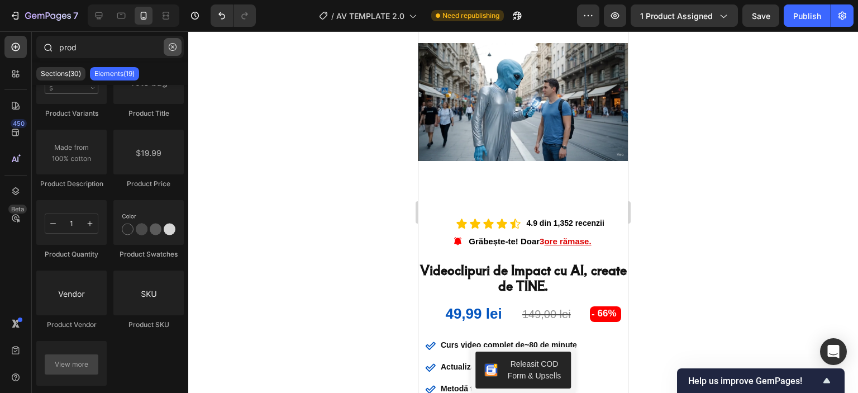
click at [176, 48] on icon "button" at bounding box center [173, 47] width 8 height 8
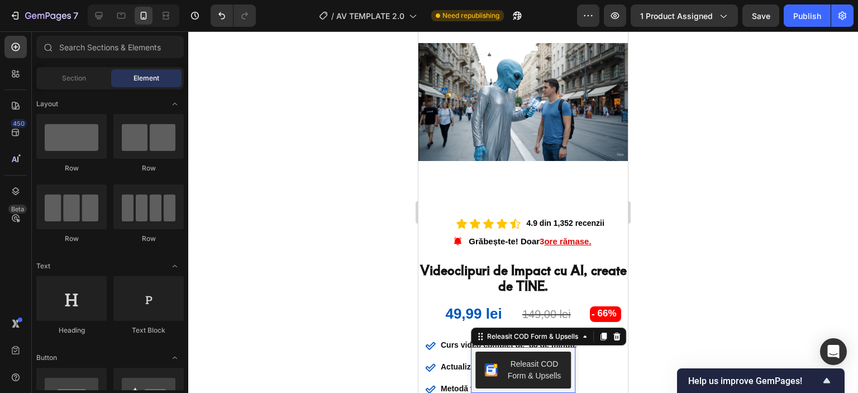
click at [514, 376] on div "Releasit COD Form & Upsells" at bounding box center [535, 369] width 56 height 23
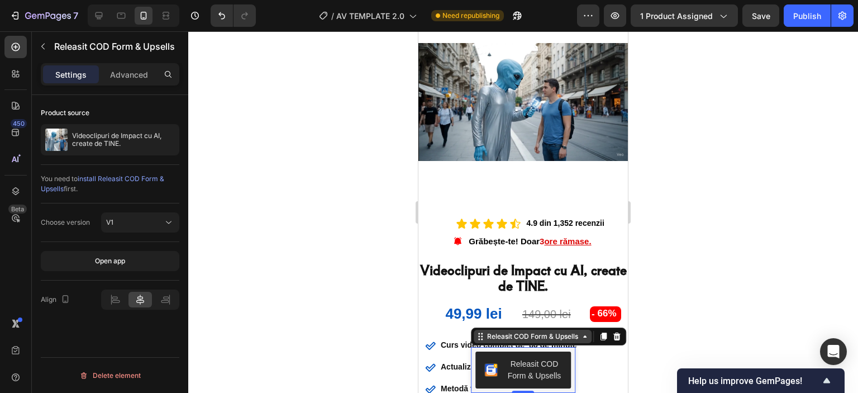
click at [563, 331] on div "Releasit COD Form & Upsells" at bounding box center [533, 336] width 96 height 10
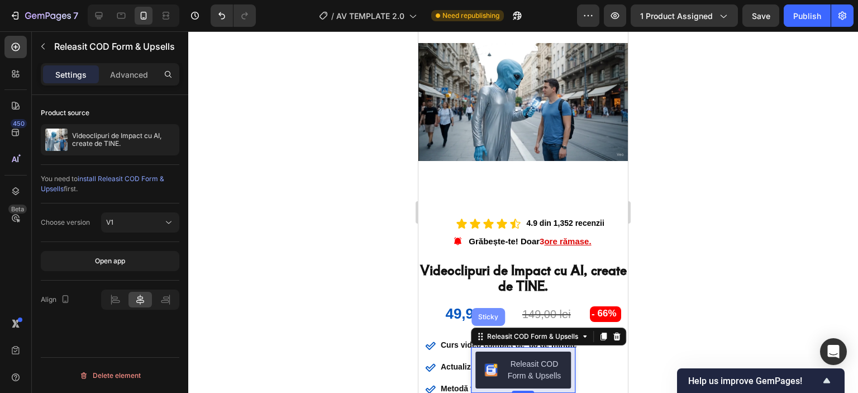
click at [482, 313] on div "Sticky" at bounding box center [488, 316] width 25 height 7
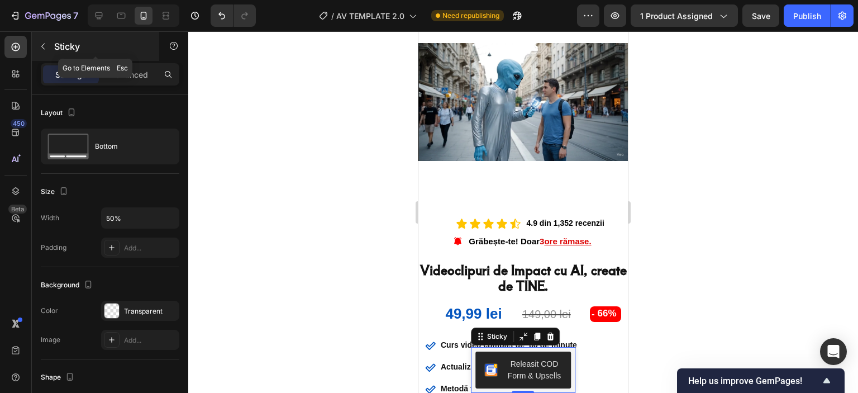
click at [45, 51] on button "button" at bounding box center [43, 46] width 18 height 18
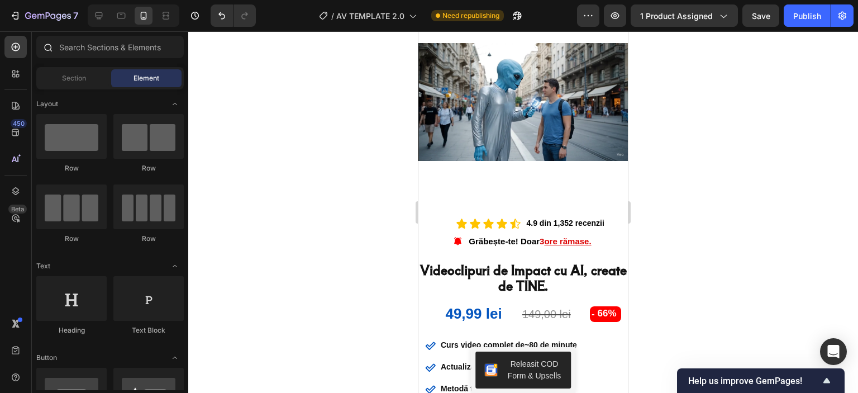
click at [58, 46] on div at bounding box center [47, 47] width 22 height 22
click at [64, 47] on input "text" at bounding box center [110, 47] width 148 height 22
type input "t"
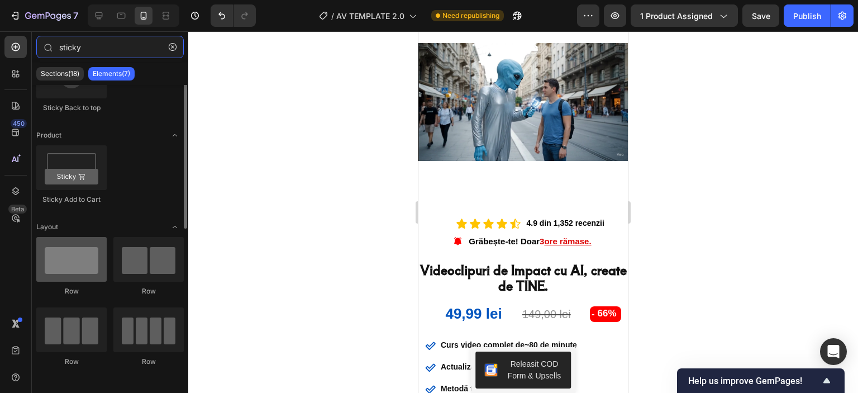
scroll to position [0, 0]
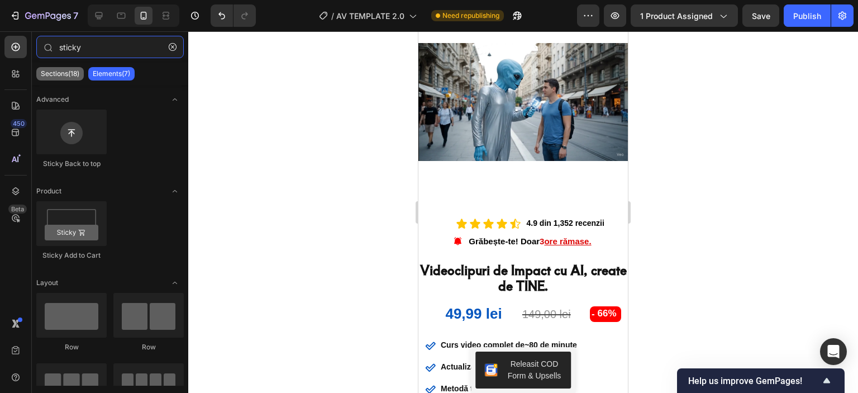
type input "sticky"
click at [61, 80] on div "Sections(18)" at bounding box center [59, 73] width 47 height 13
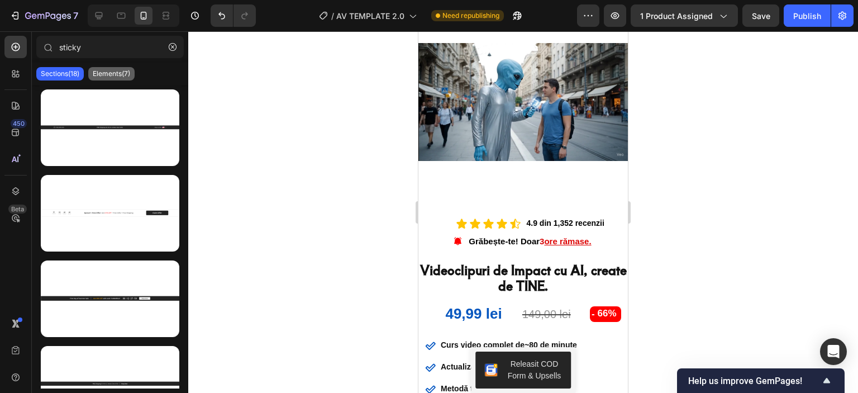
click at [108, 77] on p "Elements(7)" at bounding box center [111, 73] width 37 height 9
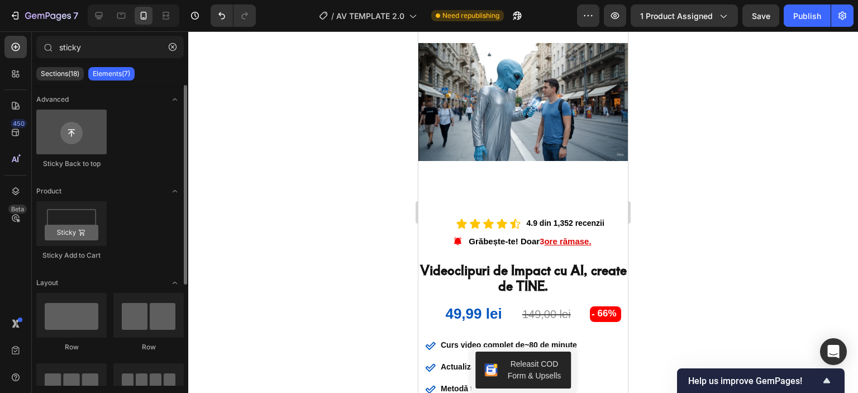
click at [72, 145] on div at bounding box center [71, 132] width 70 height 45
click at [72, 136] on div at bounding box center [71, 132] width 70 height 45
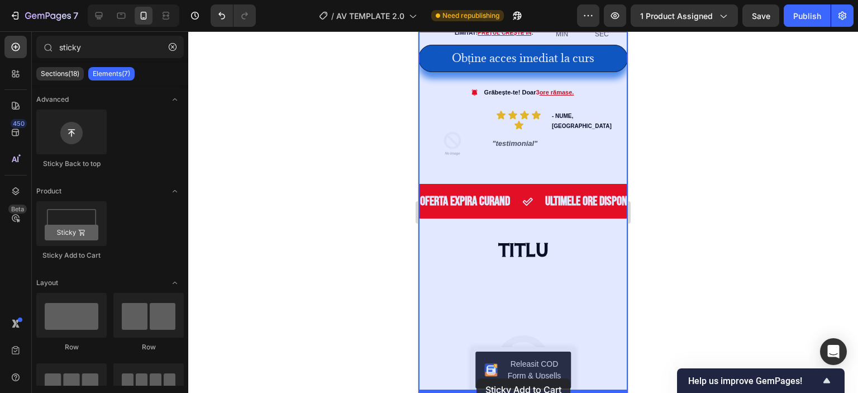
drag, startPoint x: 496, startPoint y: 243, endPoint x: 477, endPoint y: 378, distance: 136.6
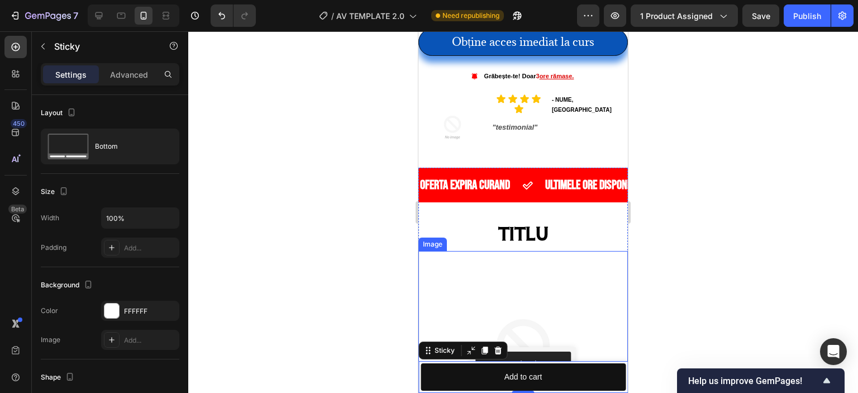
click at [724, 335] on div at bounding box center [523, 212] width 670 height 362
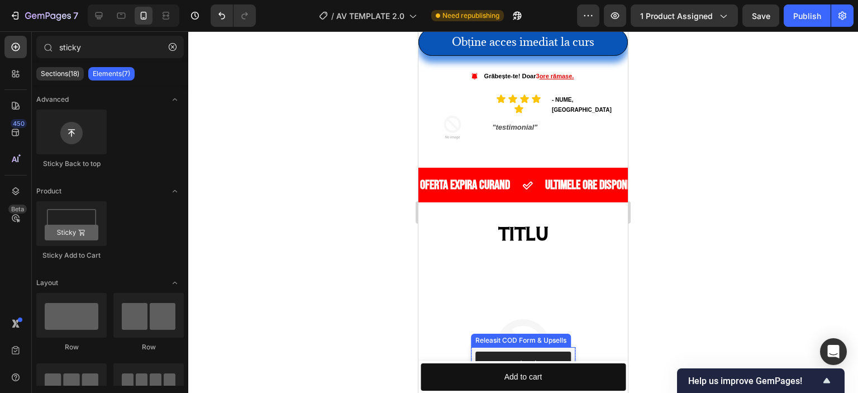
click at [541, 358] on div "Releasit COD Form & Upsells" at bounding box center [535, 369] width 56 height 23
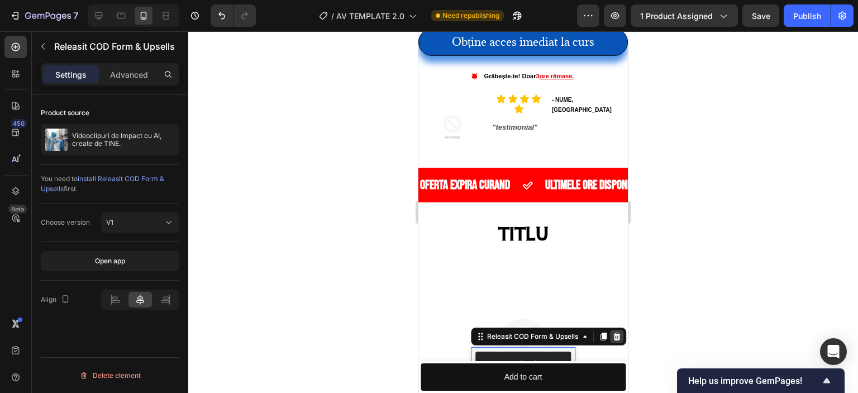
click at [614, 332] on icon at bounding box center [616, 336] width 9 height 9
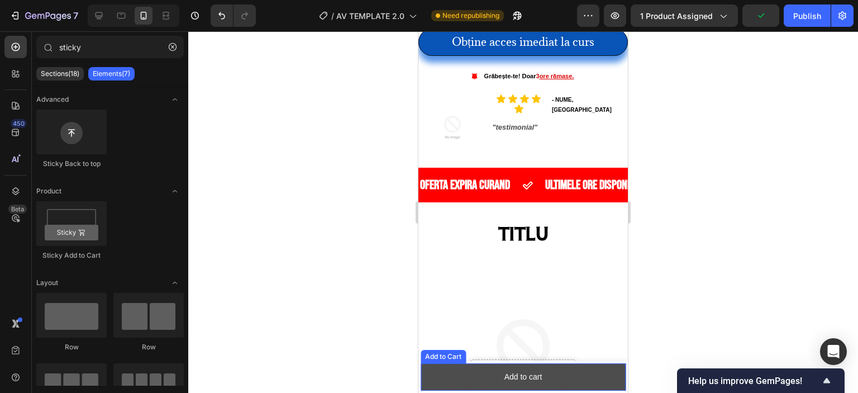
click at [580, 375] on button "Add to cart" at bounding box center [523, 376] width 205 height 27
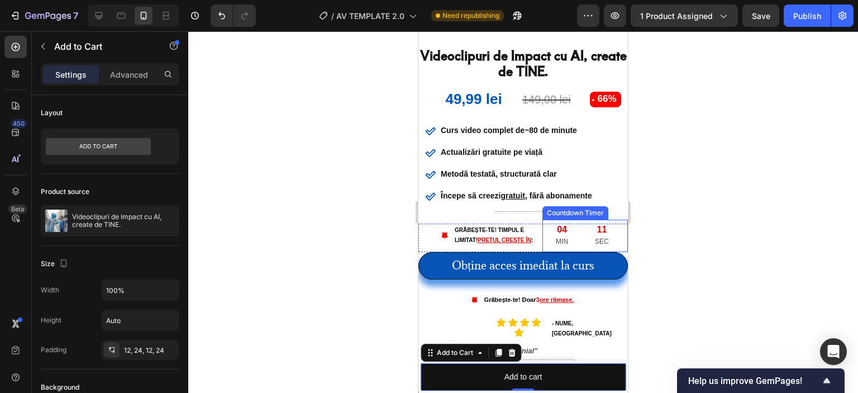
scroll to position [382, 0]
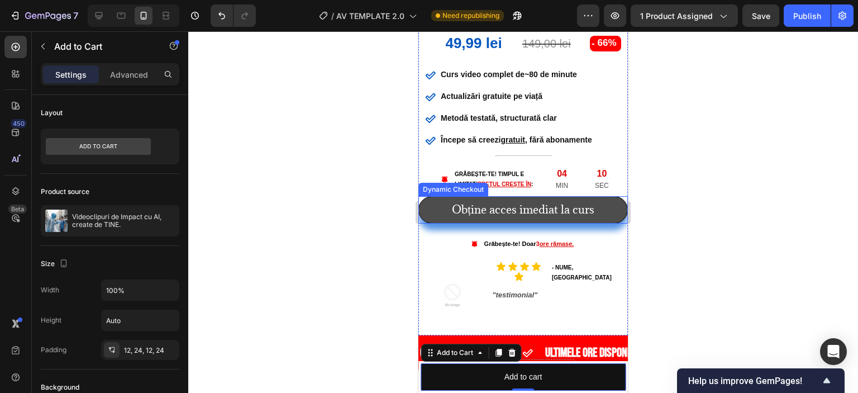
click at [535, 217] on button "Obține acces imediat la curs" at bounding box center [524, 209] width 210 height 27
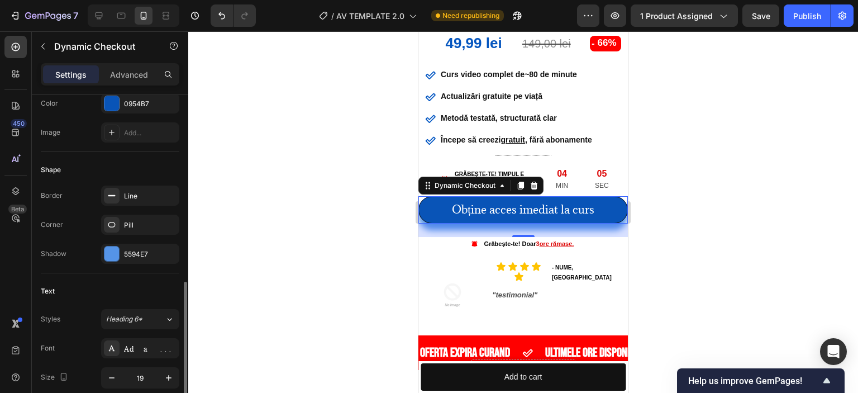
scroll to position [335, 0]
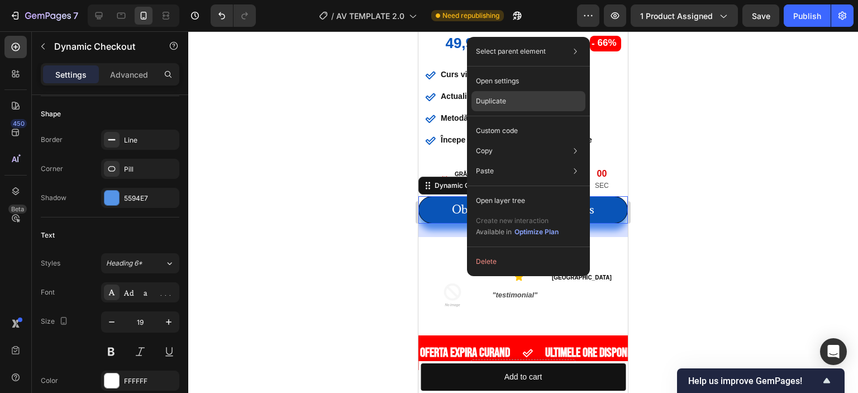
click at [506, 99] on div "Duplicate" at bounding box center [529, 101] width 114 height 20
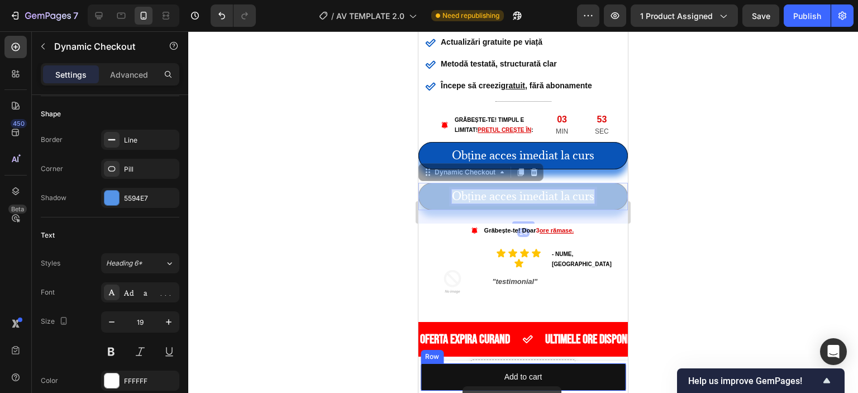
scroll to position [462, 0]
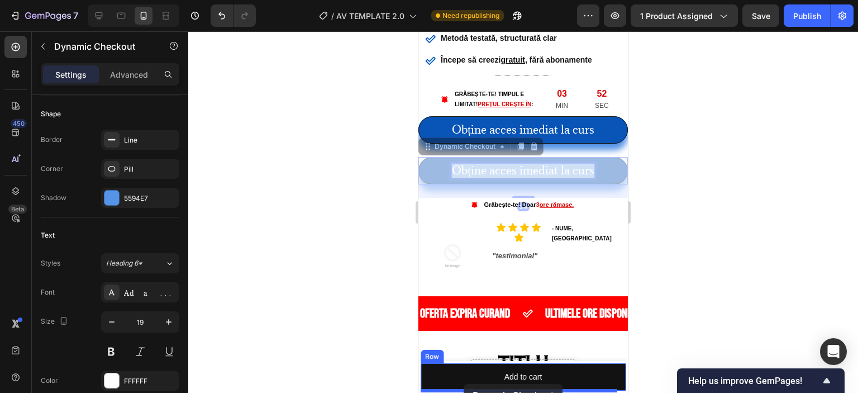
drag, startPoint x: 502, startPoint y: 249, endPoint x: 464, endPoint y: 384, distance: 140.5
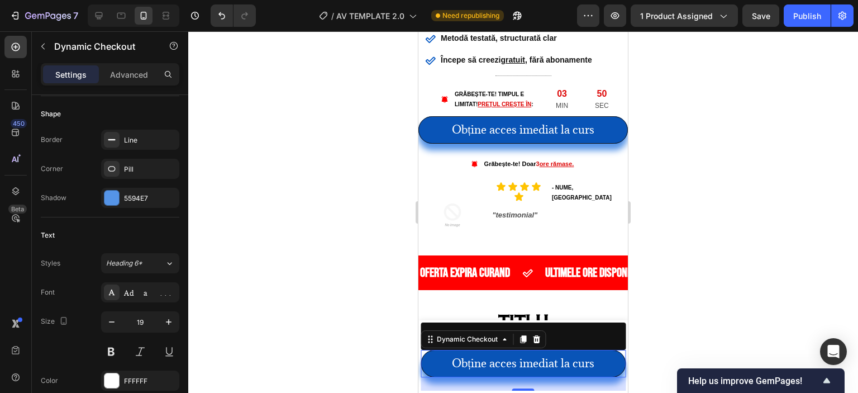
click at [724, 292] on div at bounding box center [523, 212] width 670 height 362
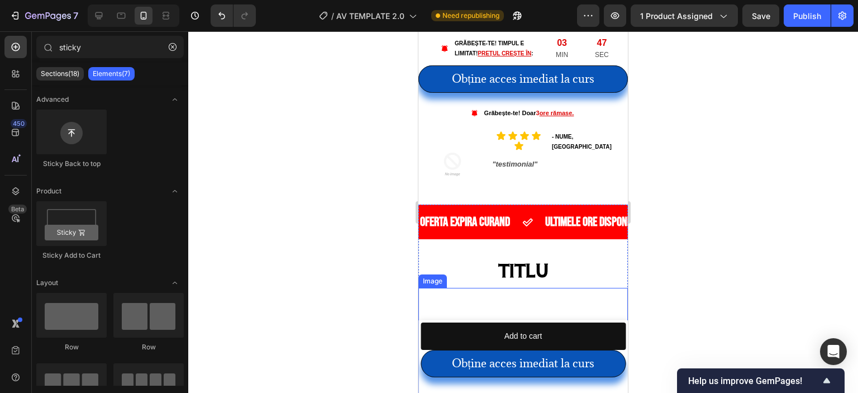
scroll to position [518, 0]
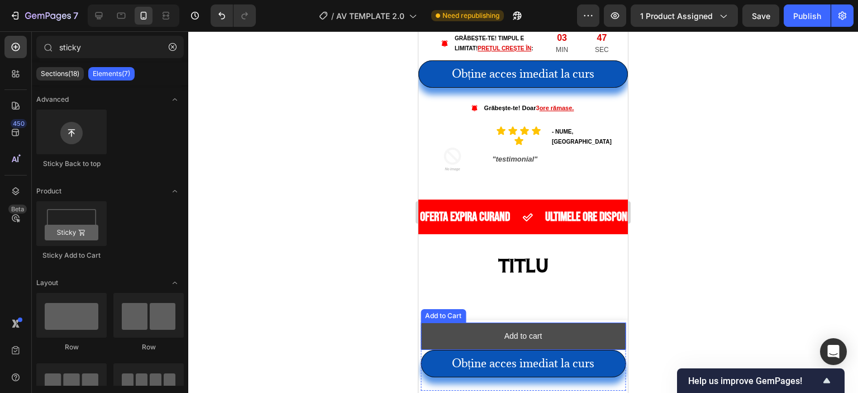
click at [528, 328] on button "Add to cart" at bounding box center [523, 335] width 205 height 27
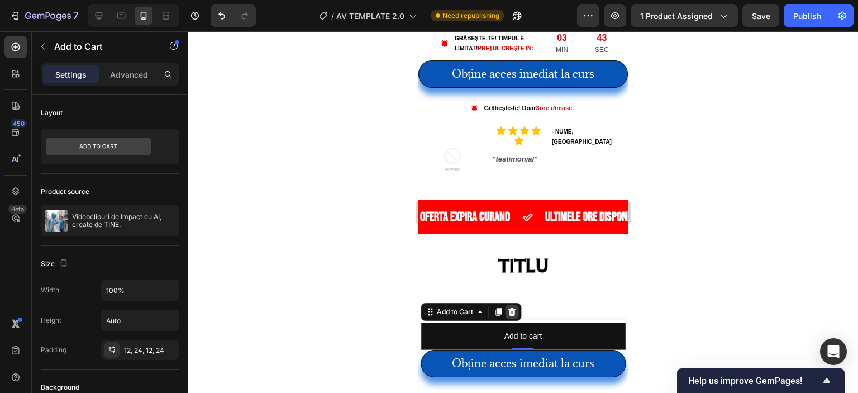
click at [512, 312] on icon at bounding box center [512, 312] width 7 height 8
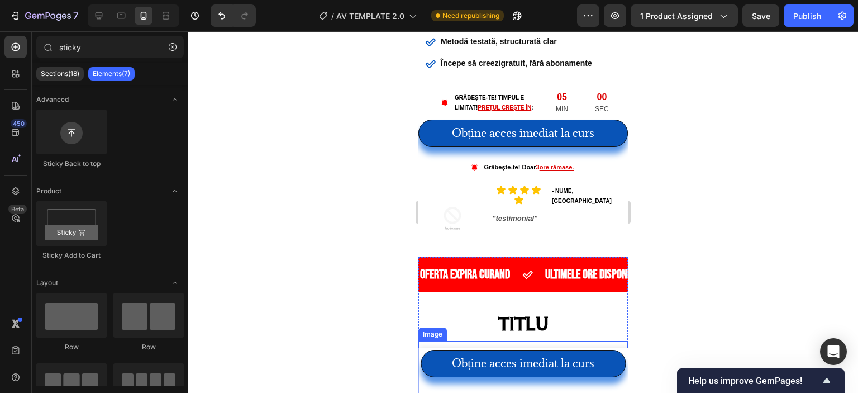
scroll to position [447, 0]
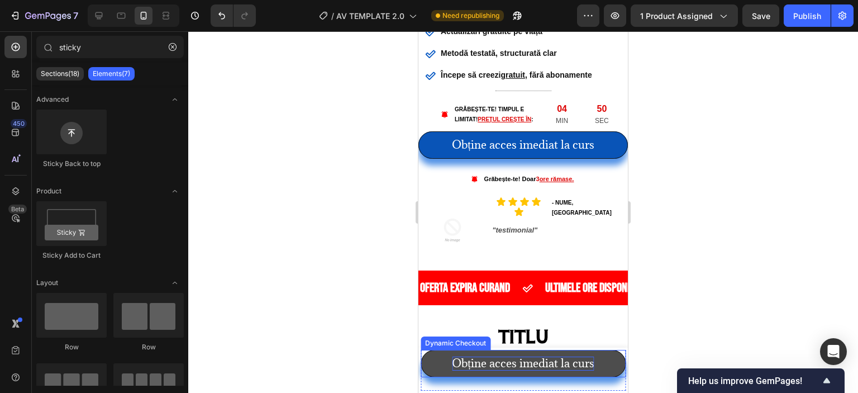
click at [521, 364] on p "Obține acces imediat la curs" at bounding box center [523, 364] width 142 height 14
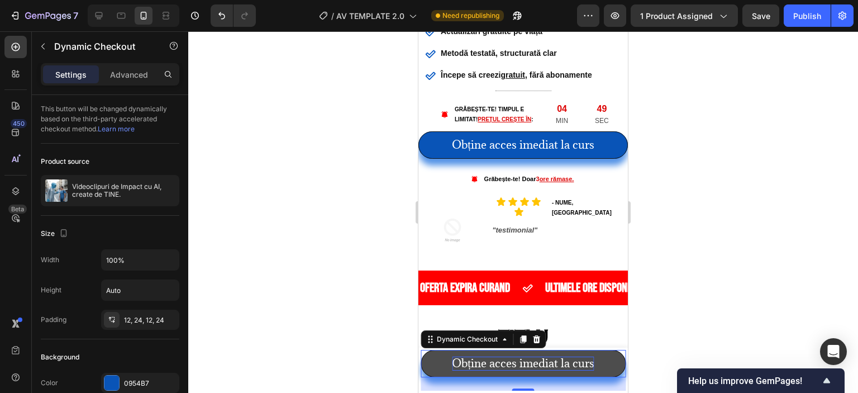
click at [521, 364] on p "Obține acces imediat la curs" at bounding box center [523, 364] width 142 height 14
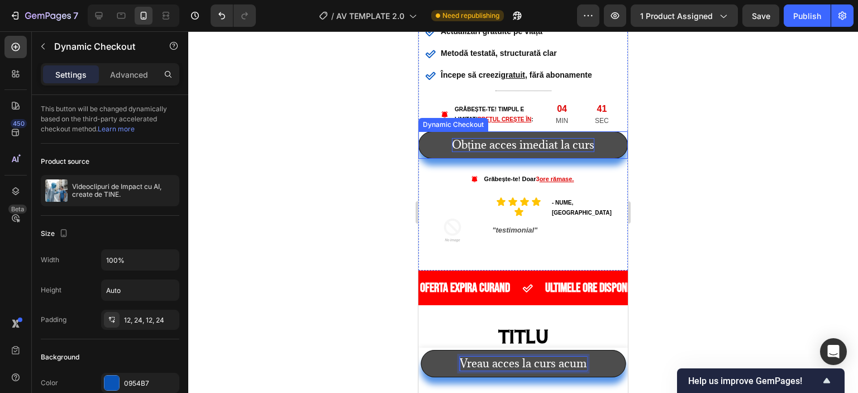
click at [539, 150] on p "Obține acces imediat la curs" at bounding box center [523, 145] width 142 height 14
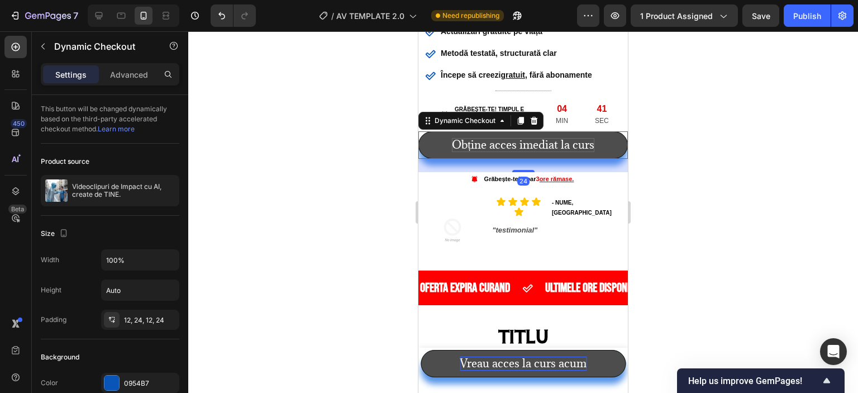
scroll to position [335, 0]
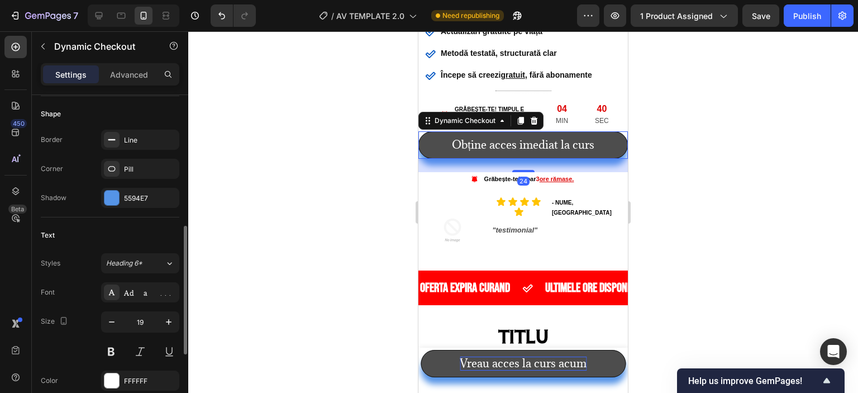
click at [605, 147] on button "Obține acces imediat la curs" at bounding box center [524, 144] width 210 height 27
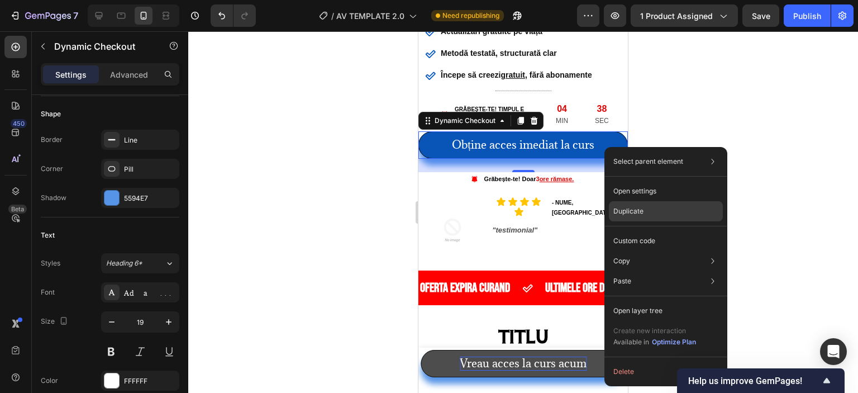
click at [639, 212] on p "Duplicate" at bounding box center [629, 211] width 30 height 10
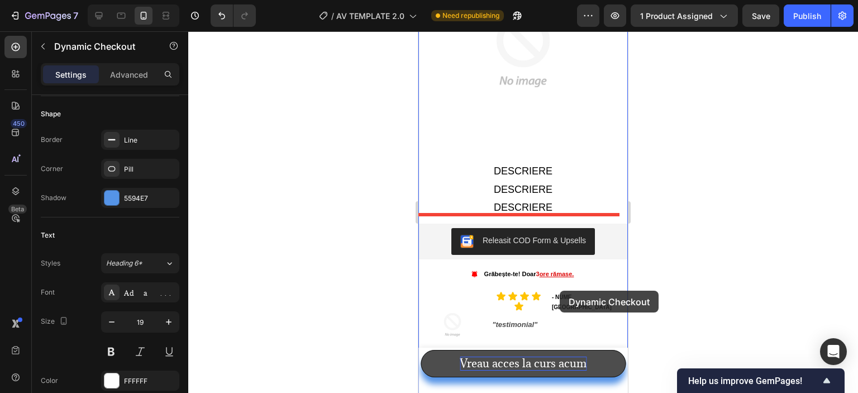
scroll to position [1006, 0]
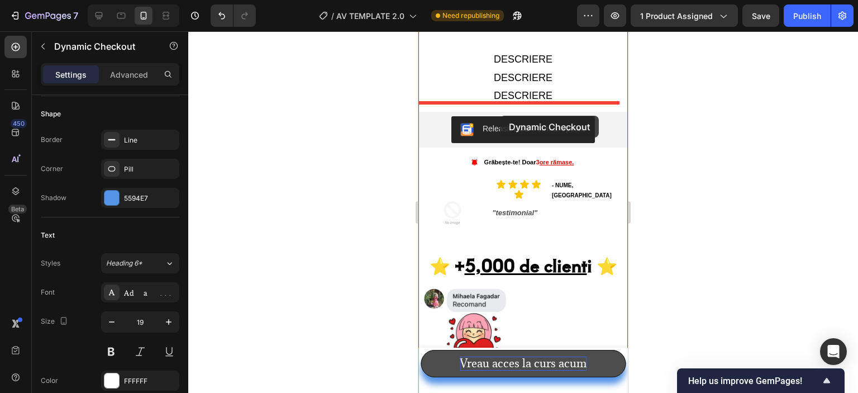
drag, startPoint x: 601, startPoint y: 202, endPoint x: 500, endPoint y: 116, distance: 132.8
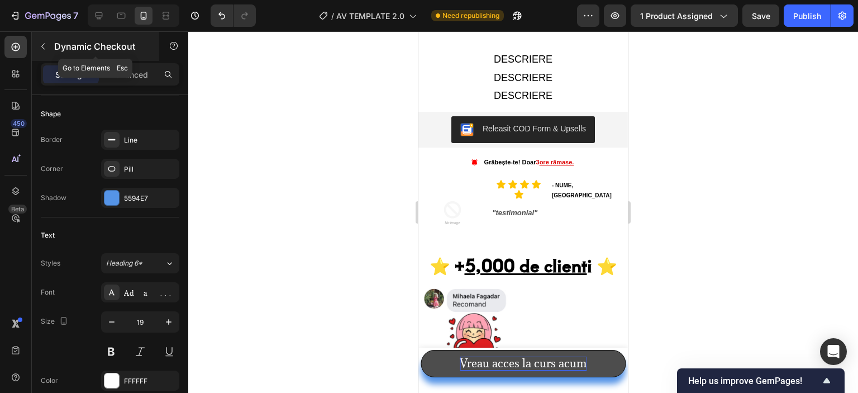
click at [46, 50] on icon "button" at bounding box center [43, 46] width 9 height 9
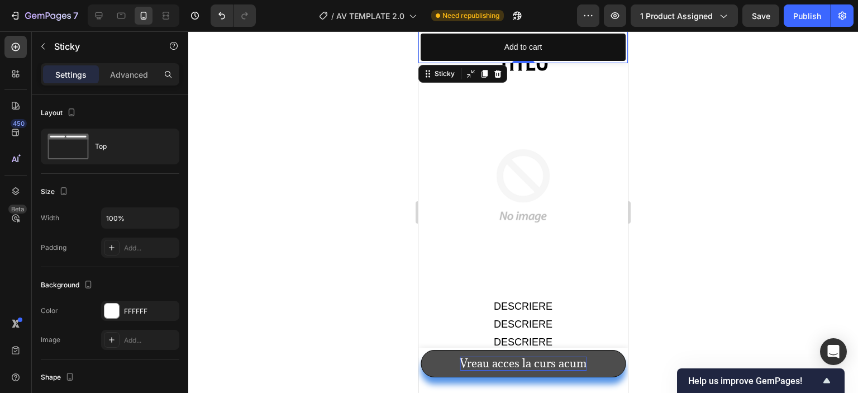
scroll to position [814, 0]
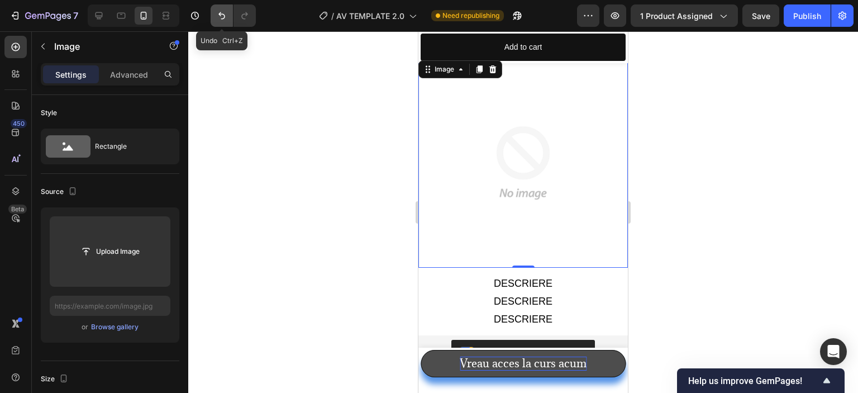
click at [224, 15] on icon "Undo/Redo" at bounding box center [221, 15] width 7 height 7
click at [221, 21] on icon "Undo/Redo" at bounding box center [221, 15] width 11 height 11
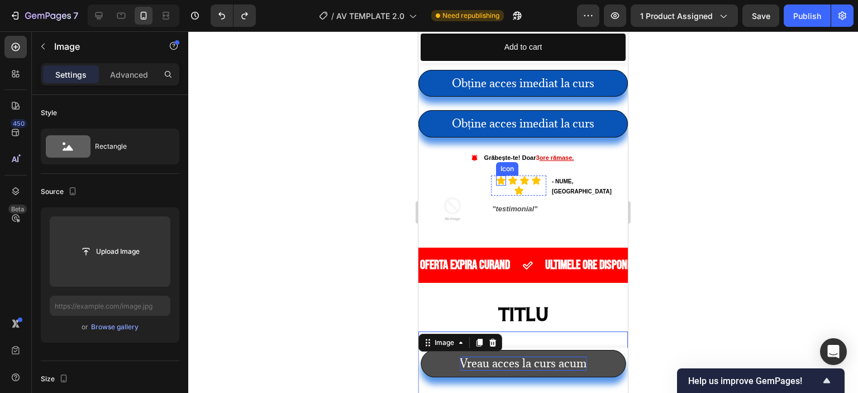
scroll to position [535, 0]
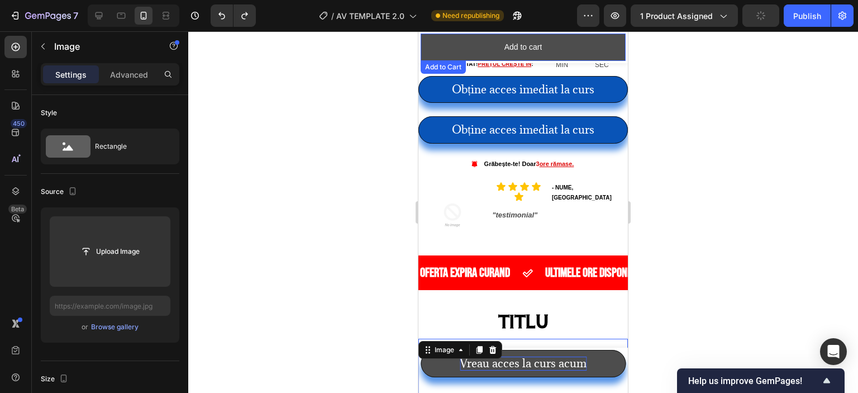
click at [496, 53] on button "Add to cart" at bounding box center [523, 47] width 205 height 27
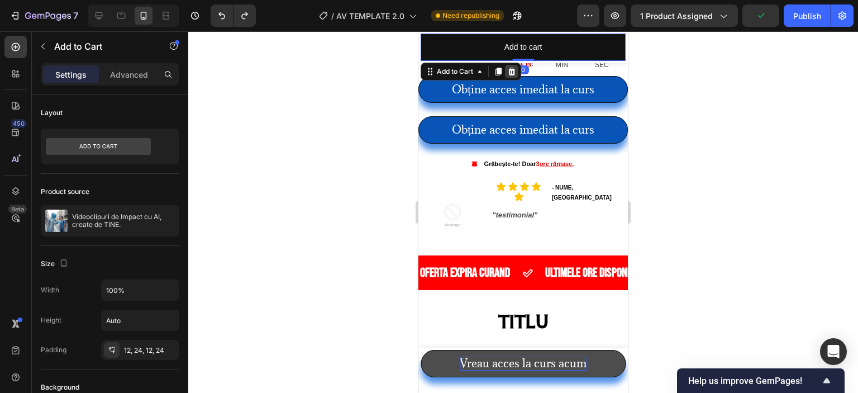
click at [514, 72] on icon at bounding box center [512, 72] width 7 height 8
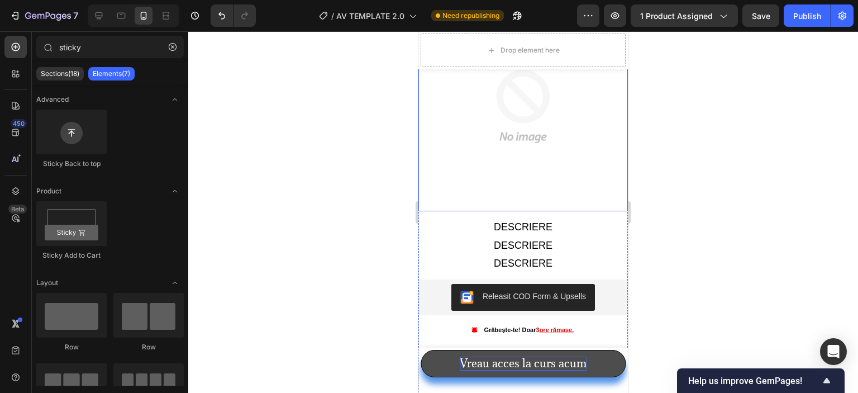
scroll to position [988, 0]
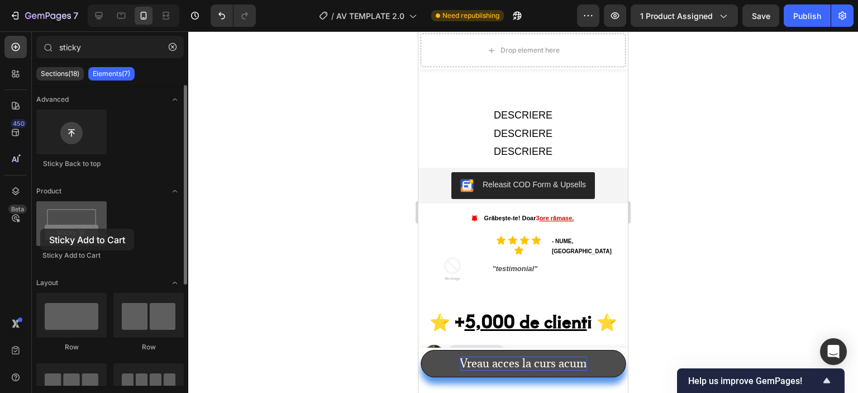
drag, startPoint x: 84, startPoint y: 227, endPoint x: 40, endPoint y: 230, distance: 43.7
click at [40, 230] on div at bounding box center [71, 223] width 70 height 45
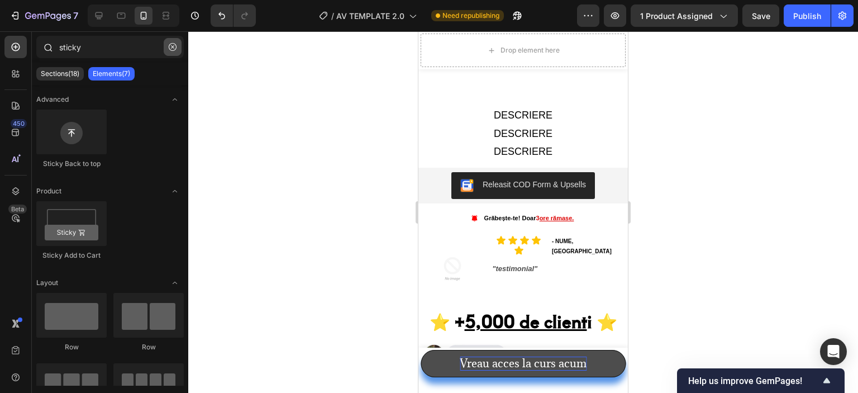
click at [172, 46] on icon "button" at bounding box center [173, 47] width 8 height 8
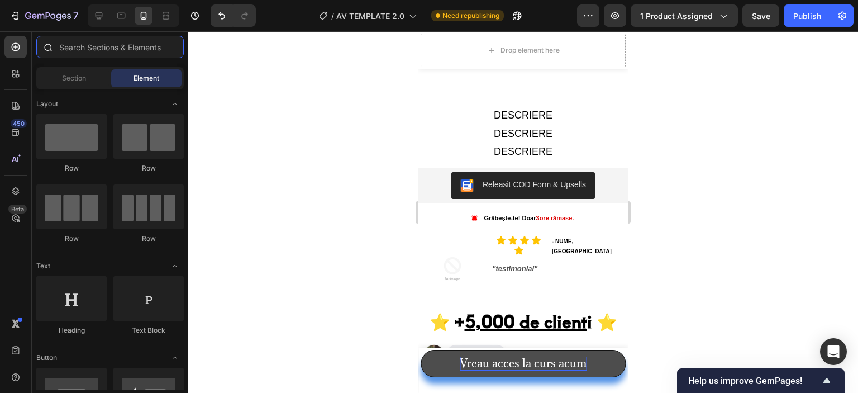
click at [128, 49] on input "text" at bounding box center [110, 47] width 148 height 22
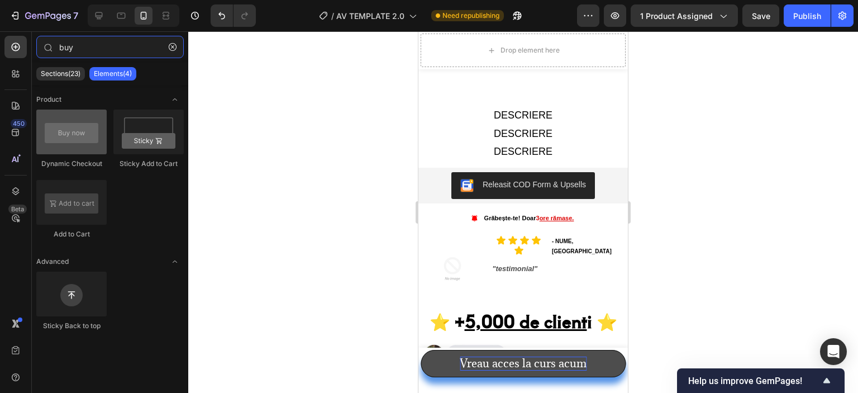
type input "buy"
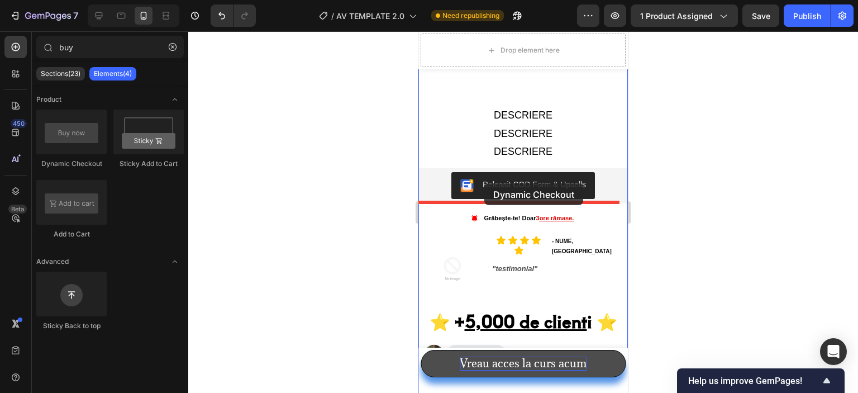
drag, startPoint x: 506, startPoint y: 161, endPoint x: 484, endPoint y: 183, distance: 30.4
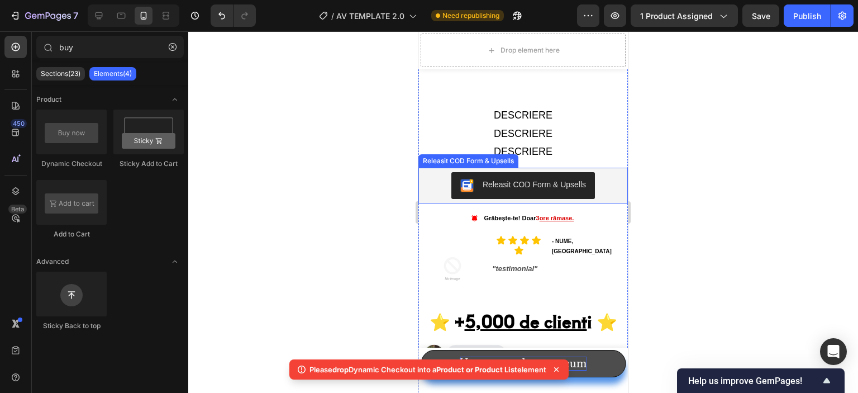
scroll to position [932, 0]
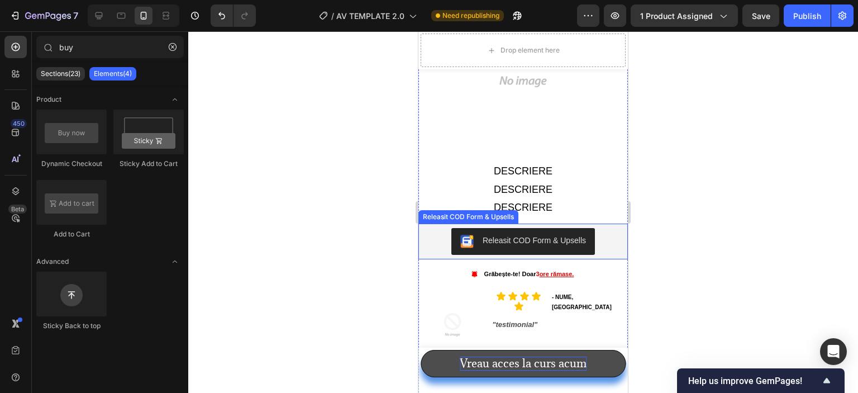
click at [463, 236] on img "Releasit COD Form & Upsells" at bounding box center [466, 241] width 13 height 13
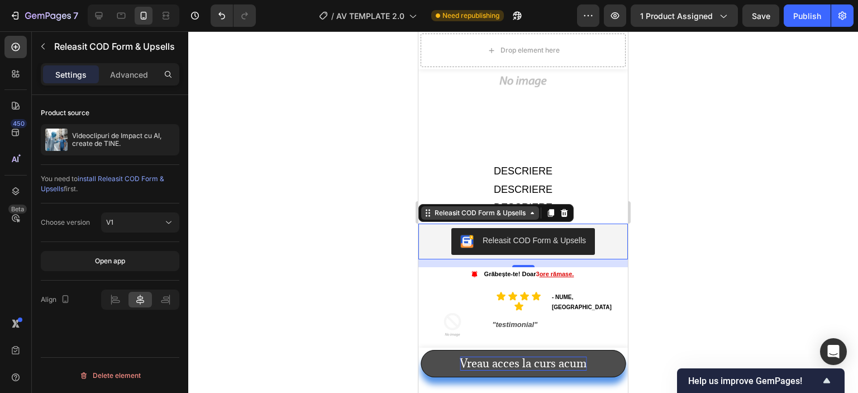
click at [516, 208] on div "Releasit COD Form & Upsells" at bounding box center [481, 213] width 96 height 10
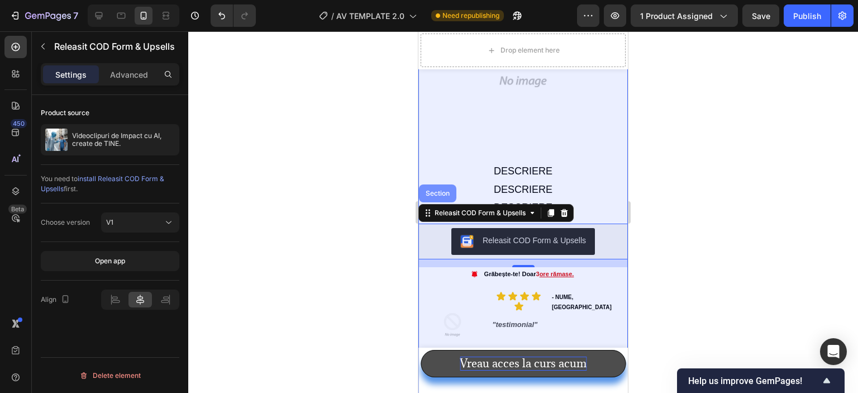
click at [445, 190] on div "Section" at bounding box center [438, 193] width 28 height 7
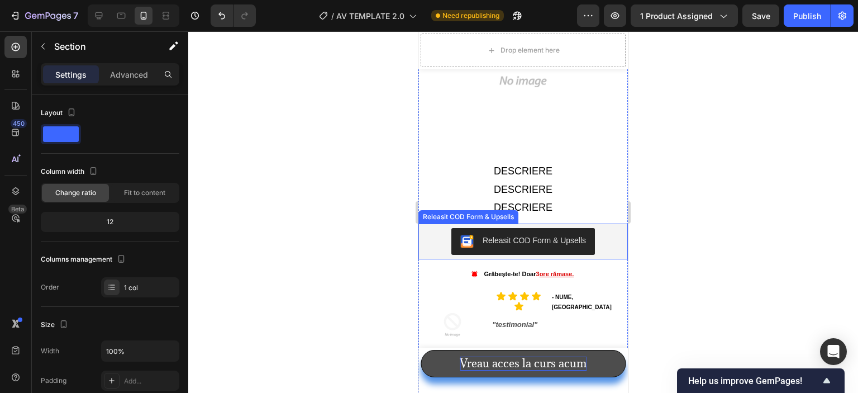
click at [472, 235] on div "Releasit COD Form & Upsells" at bounding box center [523, 241] width 126 height 13
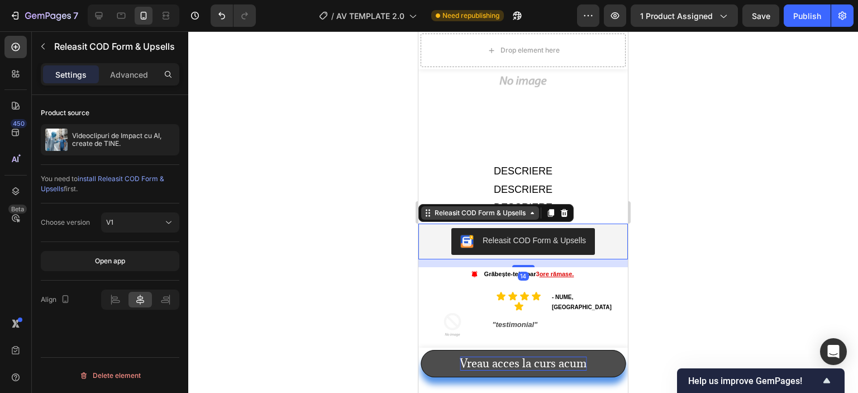
click at [433, 208] on div "Releasit COD Form & Upsells" at bounding box center [481, 213] width 96 height 10
click at [531, 208] on icon at bounding box center [532, 212] width 9 height 9
click at [384, 184] on div at bounding box center [523, 212] width 670 height 362
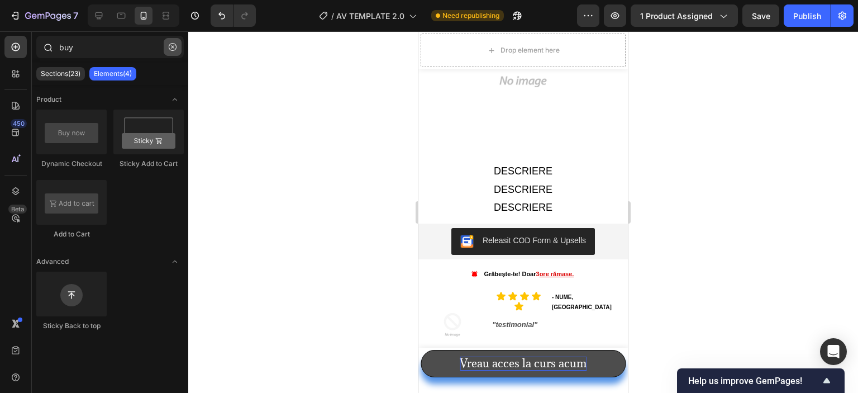
click at [174, 44] on icon "button" at bounding box center [173, 47] width 8 height 8
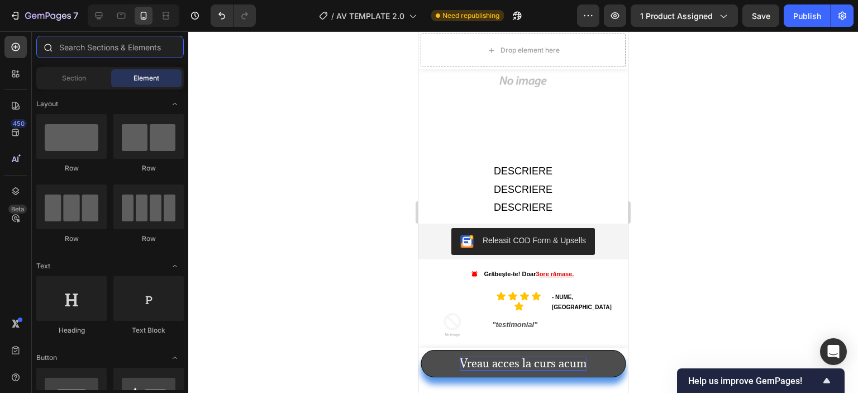
click at [141, 51] on input "text" at bounding box center [110, 47] width 148 height 22
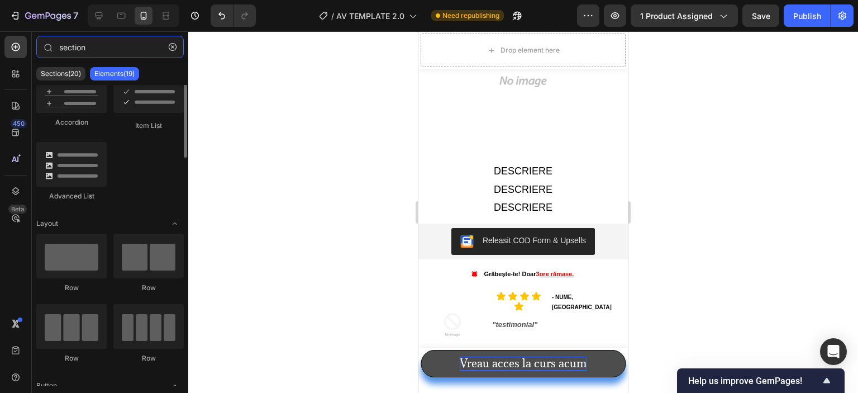
scroll to position [0, 0]
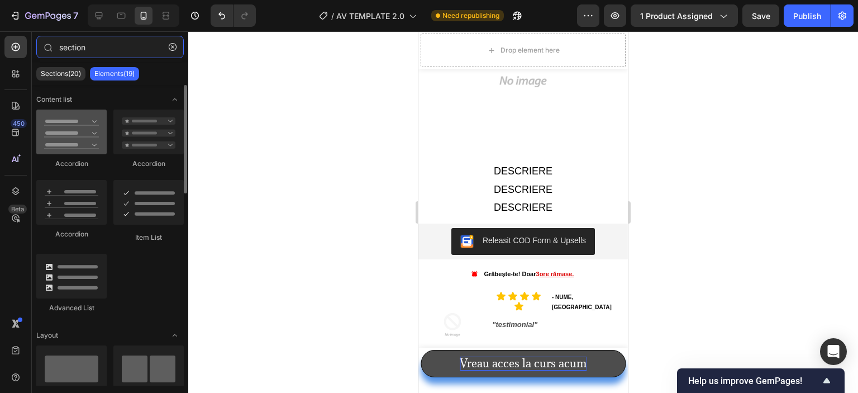
type input "section"
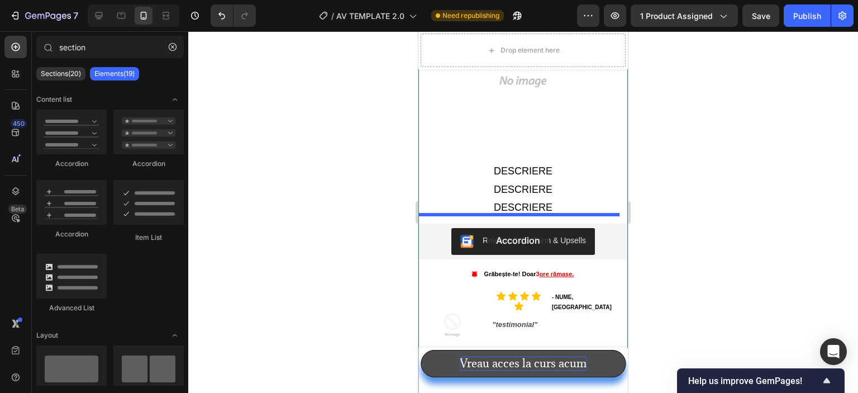
drag, startPoint x: 514, startPoint y: 178, endPoint x: 487, endPoint y: 229, distance: 58.0
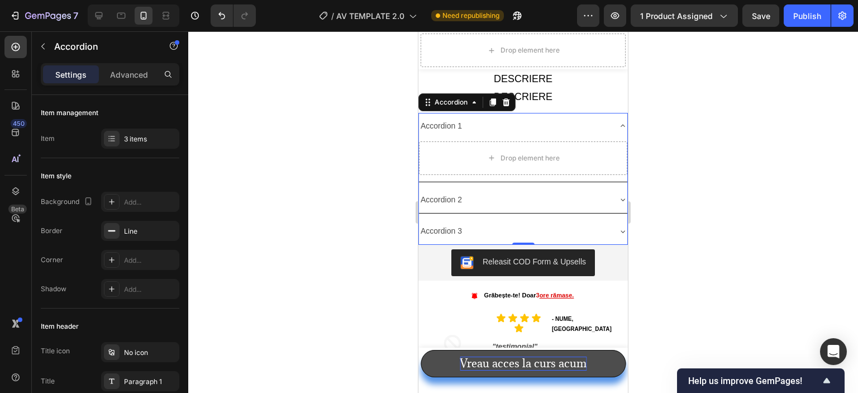
scroll to position [1044, 0]
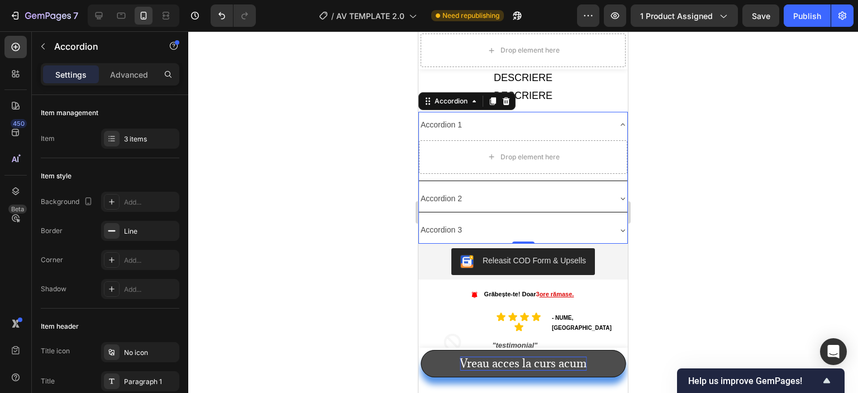
click at [682, 198] on div at bounding box center [523, 212] width 670 height 362
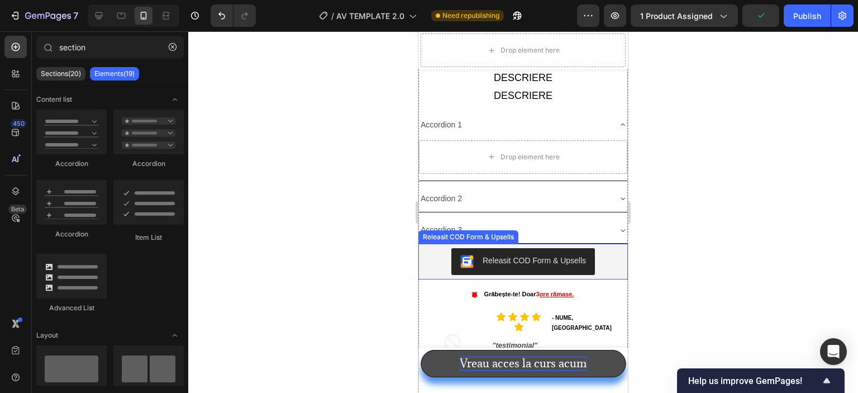
click at [516, 248] on button "Releasit COD Form & Upsells" at bounding box center [524, 261] width 144 height 27
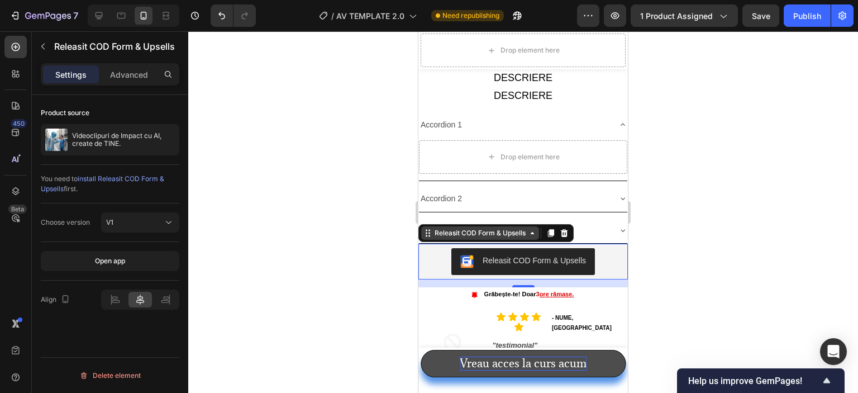
click at [431, 229] on icon at bounding box center [428, 233] width 9 height 9
click at [459, 228] on div "Releasit COD Form & Upsells" at bounding box center [481, 233] width 96 height 10
click at [512, 228] on div "Releasit COD Form & Upsells" at bounding box center [481, 233] width 96 height 10
click at [509, 228] on div "Releasit COD Form & Upsells" at bounding box center [481, 233] width 96 height 10
click at [724, 253] on div at bounding box center [523, 212] width 670 height 362
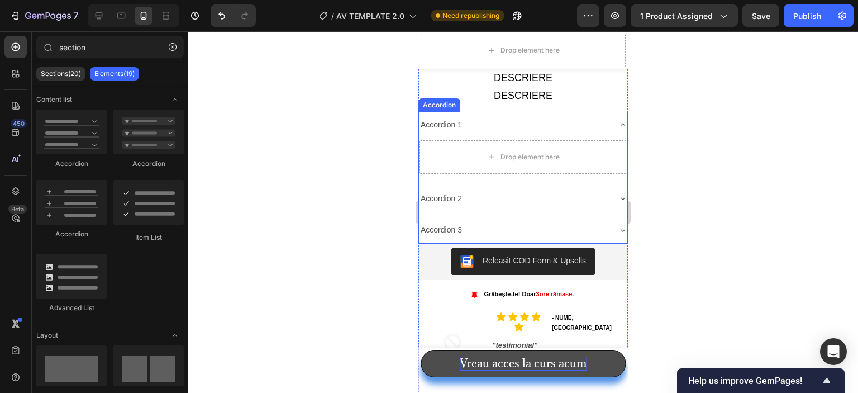
click at [565, 221] on div "Accordion 3" at bounding box center [514, 229] width 191 height 17
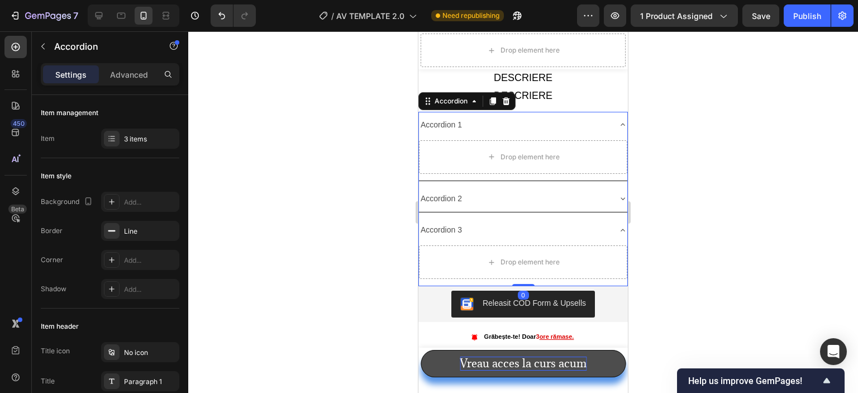
click at [569, 221] on div "Accordion 3" at bounding box center [514, 229] width 191 height 17
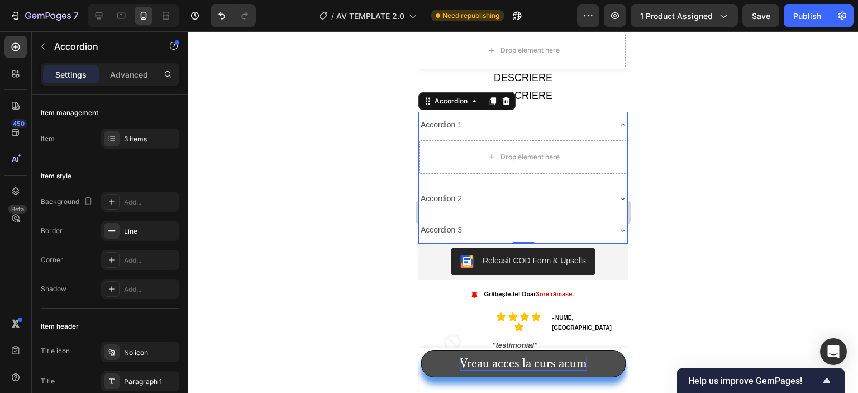
click at [575, 173] on div "Accordion 1 Drop element here Accordion 2 Accordion 3" at bounding box center [524, 178] width 210 height 132
click at [577, 190] on div "Accordion 2" at bounding box center [514, 198] width 191 height 17
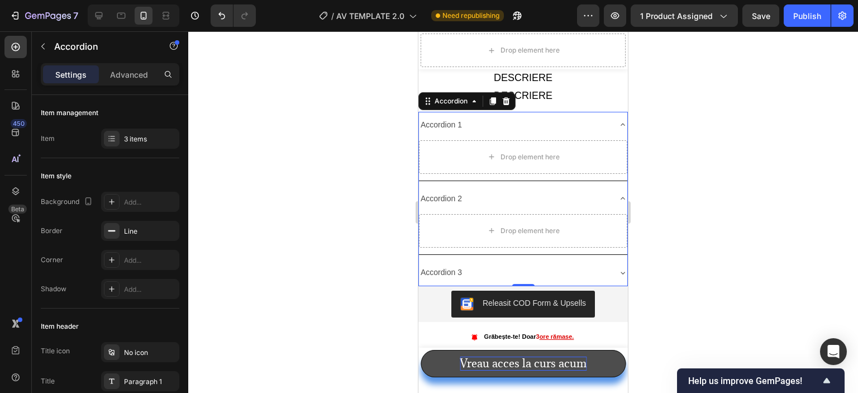
click at [552, 194] on div "Accordion 2" at bounding box center [514, 198] width 191 height 17
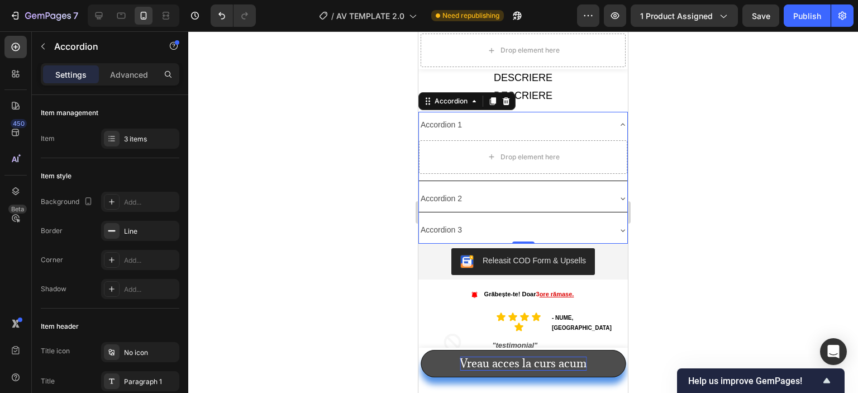
click at [541, 221] on div "Accordion 3" at bounding box center [514, 229] width 191 height 17
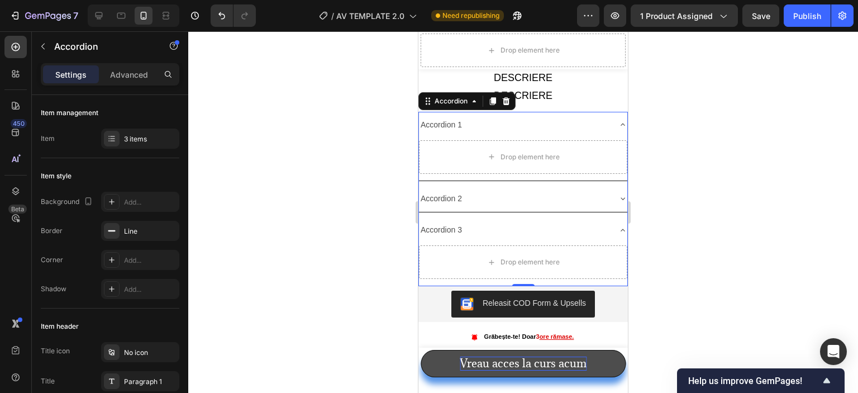
click at [541, 221] on div "Accordion 3" at bounding box center [514, 229] width 191 height 17
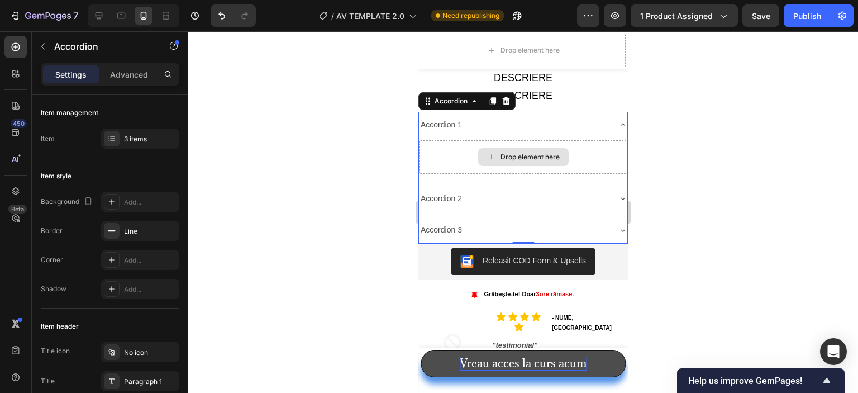
click at [569, 140] on div "Drop element here" at bounding box center [523, 157] width 208 height 34
click at [570, 121] on div "Accordion 1" at bounding box center [514, 124] width 191 height 17
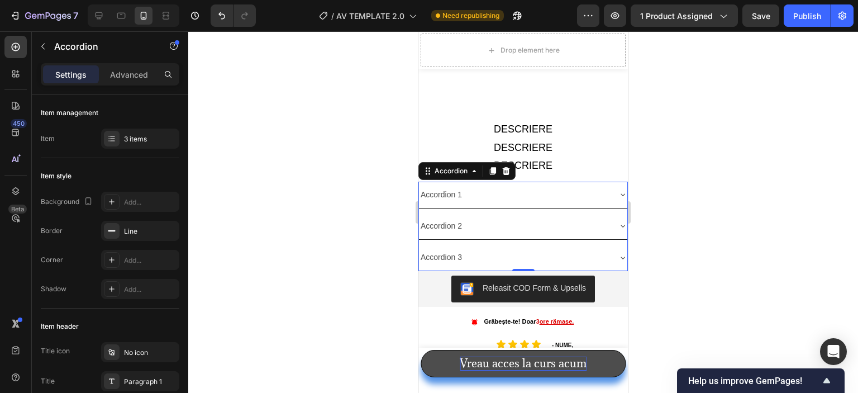
scroll to position [932, 0]
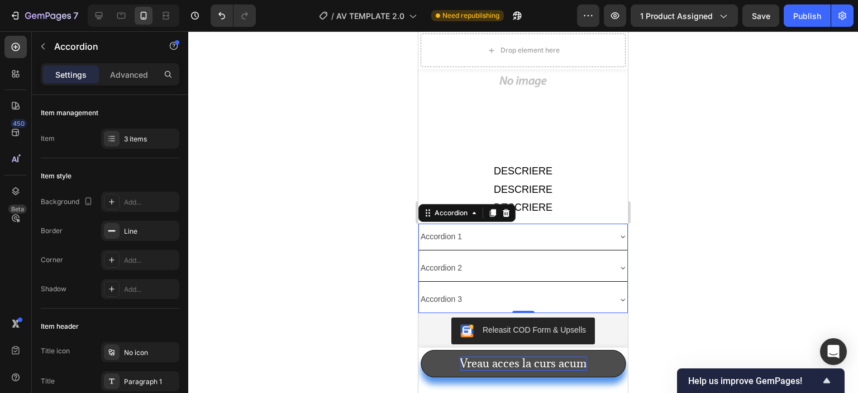
click at [559, 229] on div "Accordion 1" at bounding box center [514, 236] width 191 height 17
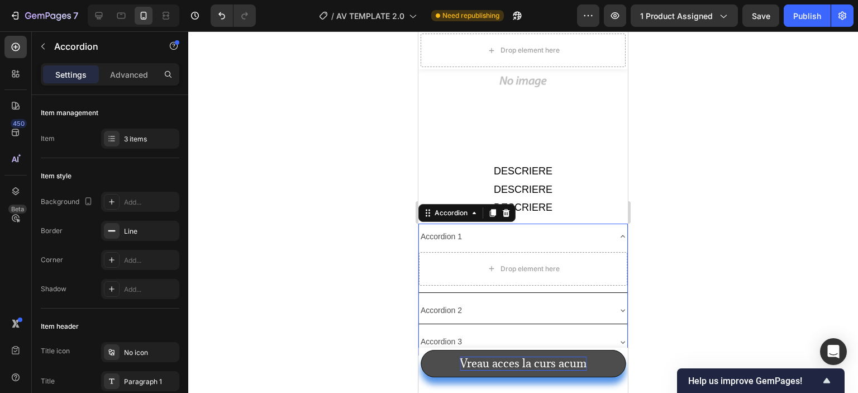
click at [559, 229] on div "Accordion 1" at bounding box center [514, 236] width 191 height 17
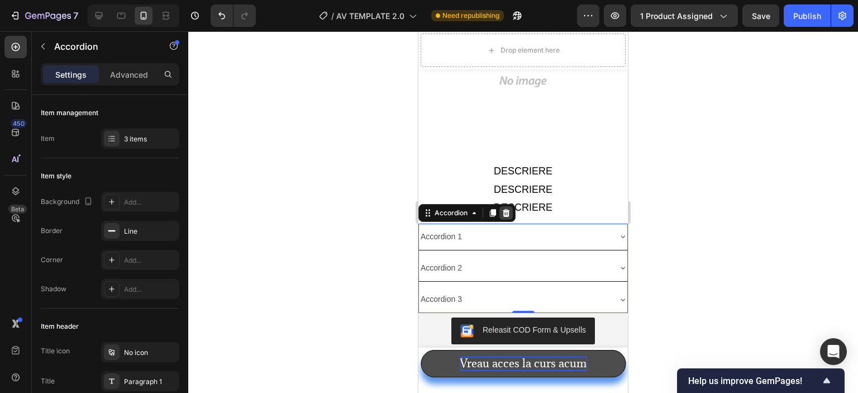
click at [510, 208] on icon at bounding box center [506, 212] width 9 height 9
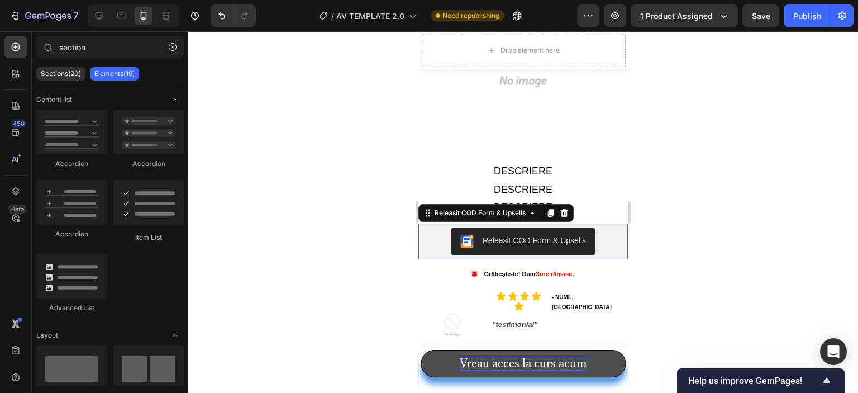
click at [510, 228] on button "Releasit COD Form & Upsells" at bounding box center [524, 241] width 144 height 27
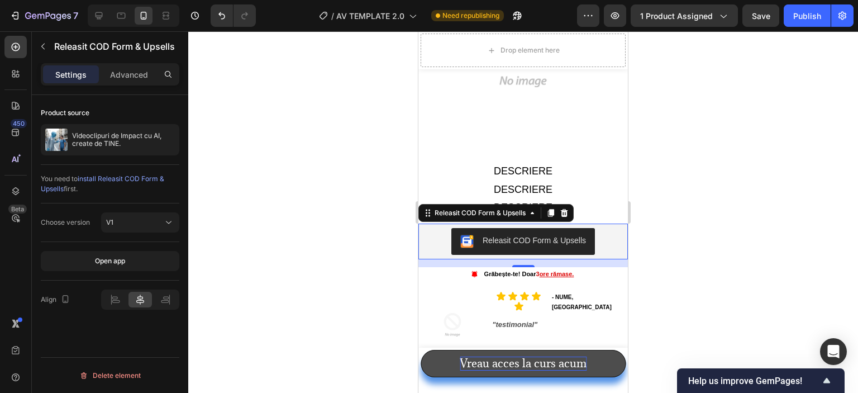
click at [513, 235] on div "Releasit COD Form & Upsells" at bounding box center [534, 241] width 103 height 12
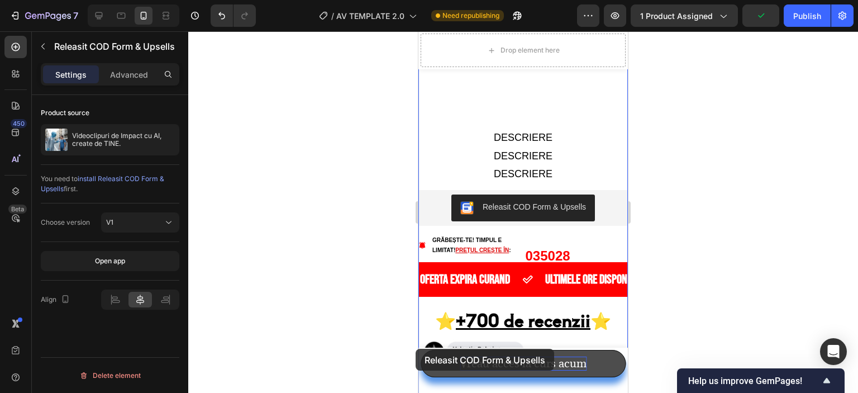
scroll to position [1908, 0]
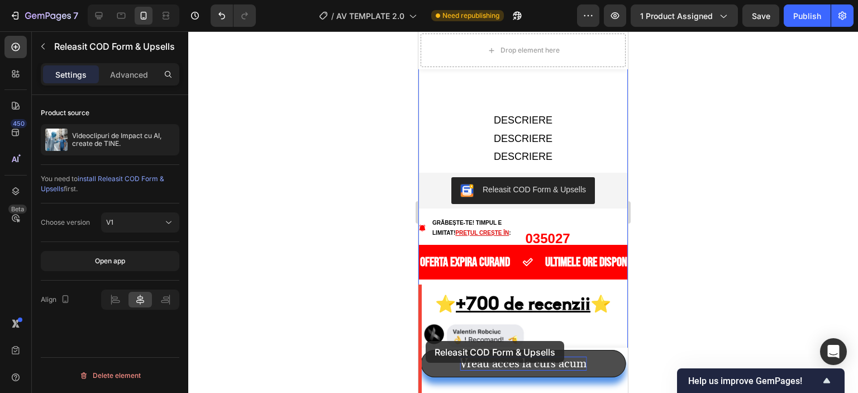
drag, startPoint x: 513, startPoint y: 227, endPoint x: 426, endPoint y: 341, distance: 143.1
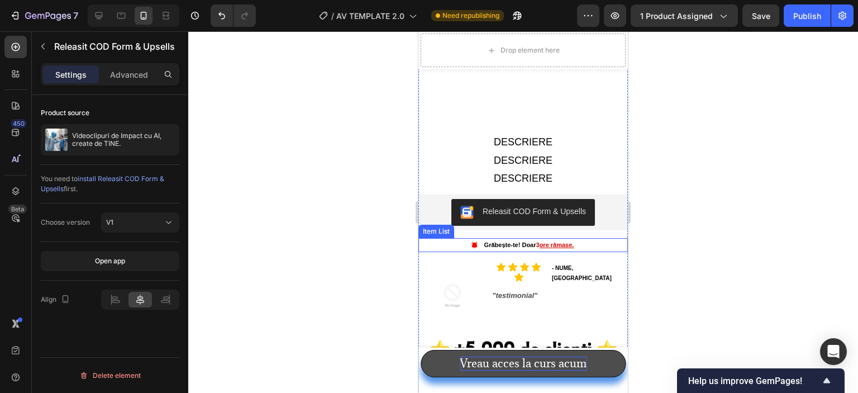
scroll to position [902, 0]
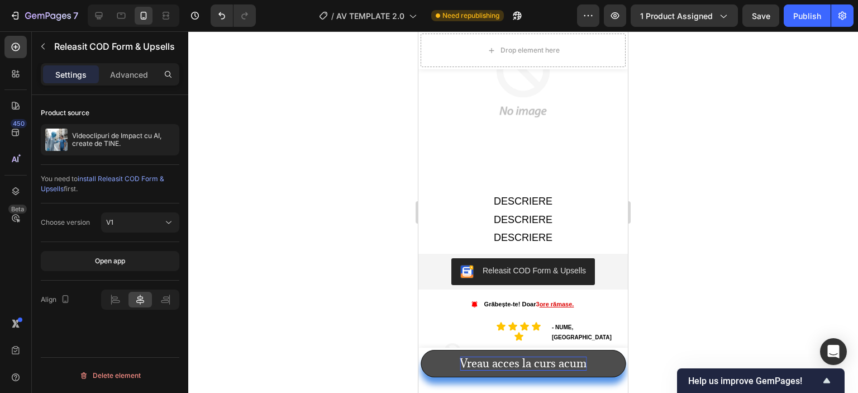
click at [522, 265] on div "Releasit COD Form & Upsells" at bounding box center [534, 271] width 103 height 12
click at [536, 258] on button "Releasit COD Form & Upsells" at bounding box center [524, 271] width 144 height 27
click at [533, 265] on div "Releasit COD Form & Upsells" at bounding box center [534, 271] width 103 height 12
click at [598, 265] on div "Releasit COD Form & Upsells" at bounding box center [523, 271] width 201 height 27
click at [795, 15] on div "Publish" at bounding box center [808, 16] width 28 height 12
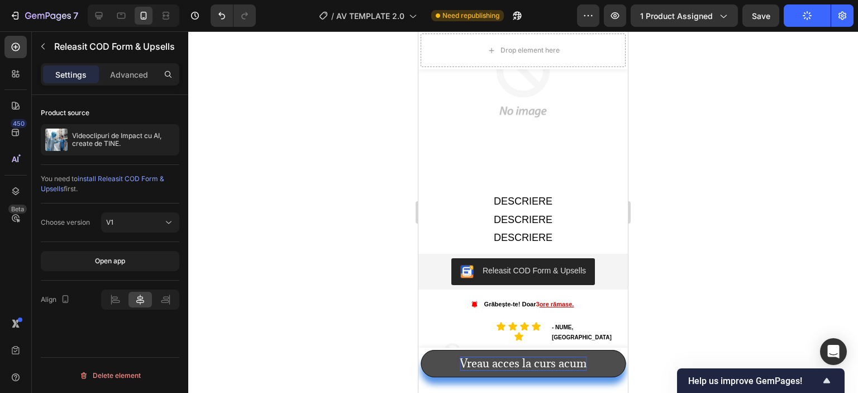
click at [544, 265] on div "Releasit COD Form & Upsells" at bounding box center [534, 271] width 103 height 12
click at [549, 265] on div "Releasit COD Form & Upsells" at bounding box center [534, 271] width 103 height 12
click at [609, 263] on div "Releasit COD Form & Upsells" at bounding box center [523, 271] width 201 height 27
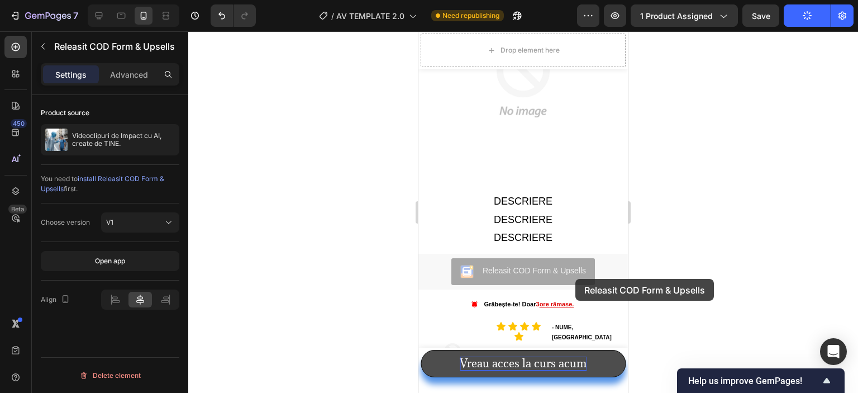
drag, startPoint x: 581, startPoint y: 264, endPoint x: 576, endPoint y: 279, distance: 15.4
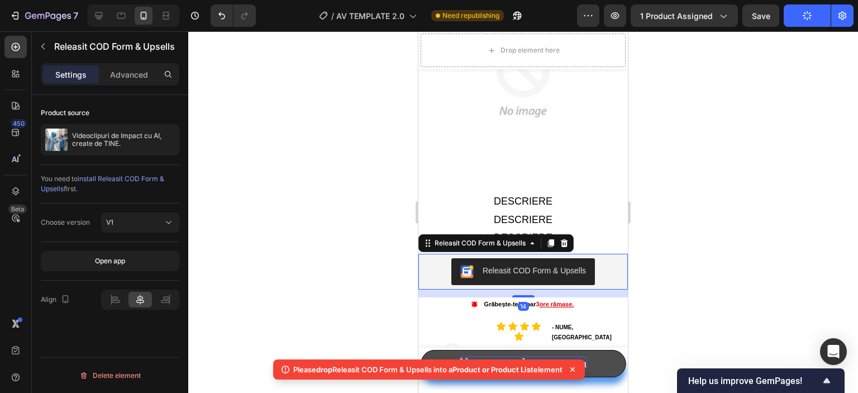
click at [559, 265] on div "Releasit COD Form & Upsells" at bounding box center [534, 271] width 103 height 12
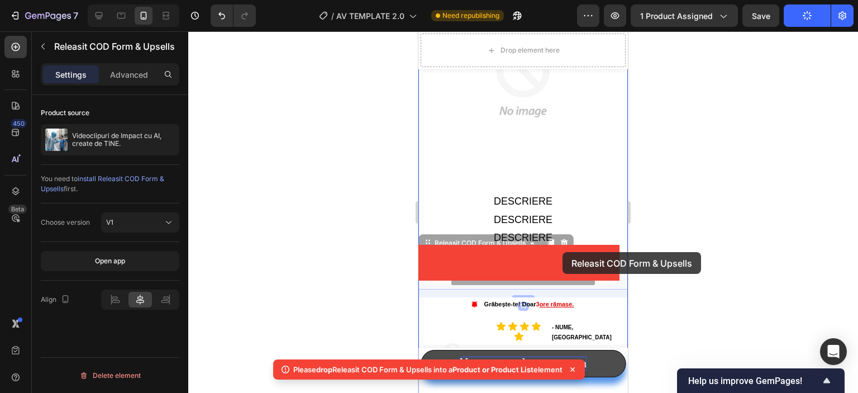
drag, startPoint x: 554, startPoint y: 256, endPoint x: 563, endPoint y: 252, distance: 9.5
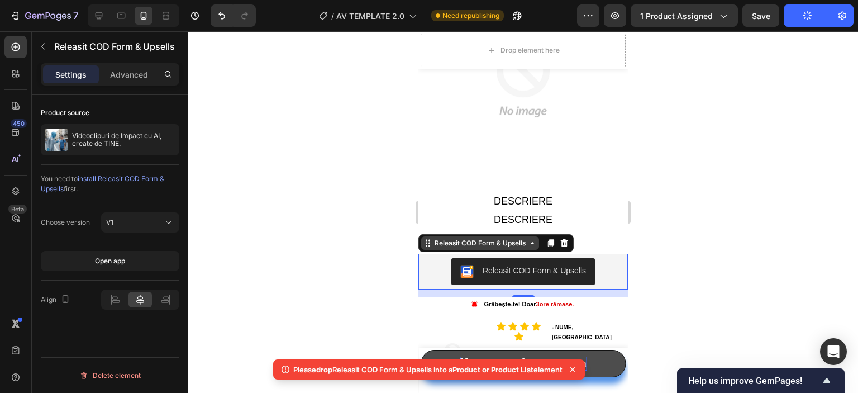
click at [518, 238] on div "Releasit COD Form & Upsells" at bounding box center [481, 243] width 96 height 10
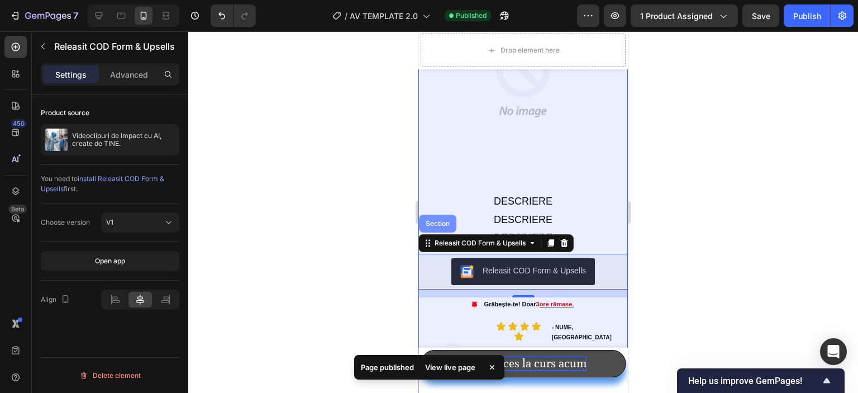
click at [441, 220] on div "Section" at bounding box center [438, 223] width 28 height 7
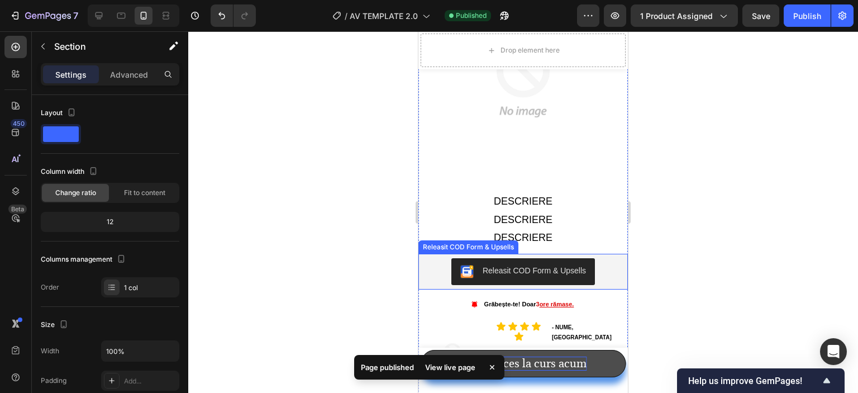
click at [468, 270] on button "Releasit COD Form & Upsells" at bounding box center [524, 271] width 144 height 27
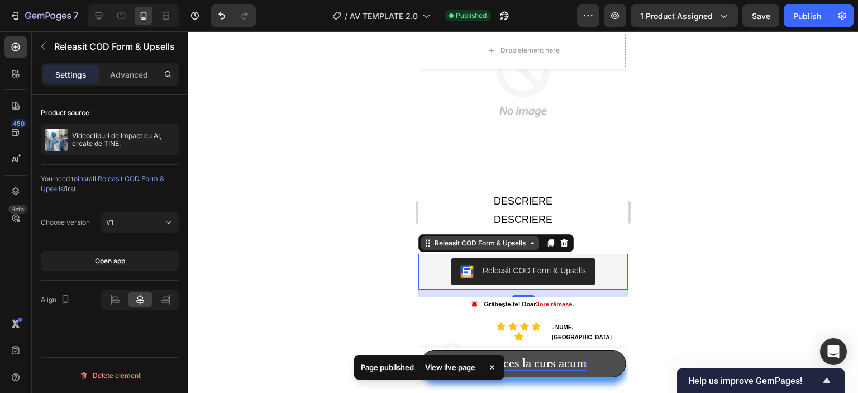
click at [530, 239] on icon at bounding box center [532, 243] width 9 height 9
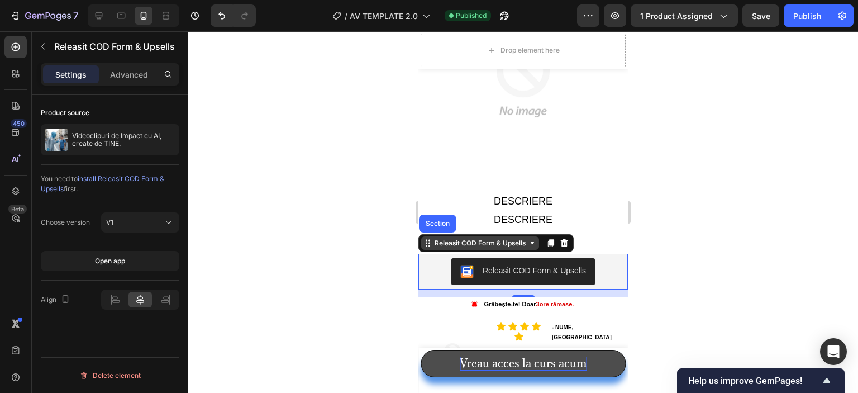
click at [457, 238] on div "Releasit COD Form & Upsells" at bounding box center [481, 243] width 96 height 10
click at [445, 238] on div "Releasit COD Form & Upsells" at bounding box center [481, 243] width 96 height 10
click at [426, 245] on icon at bounding box center [427, 246] width 2 height 2
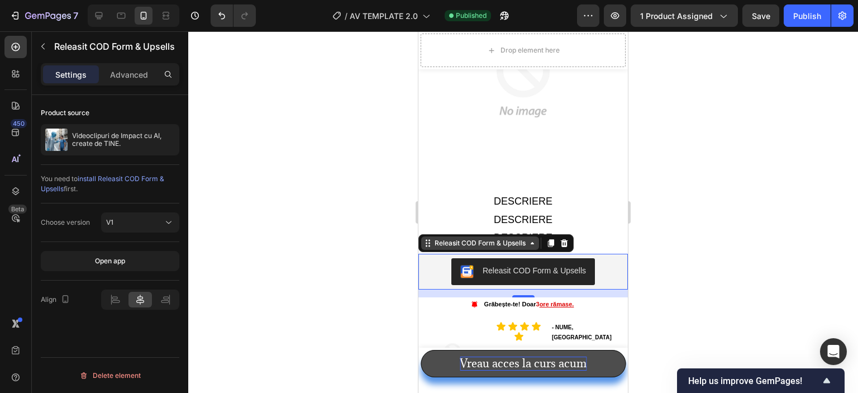
click at [426, 245] on icon at bounding box center [427, 246] width 2 height 2
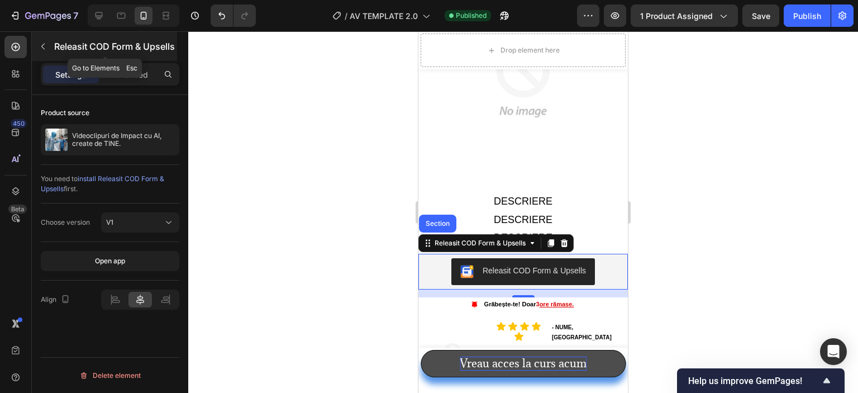
click at [42, 44] on icon "button" at bounding box center [42, 47] width 3 height 6
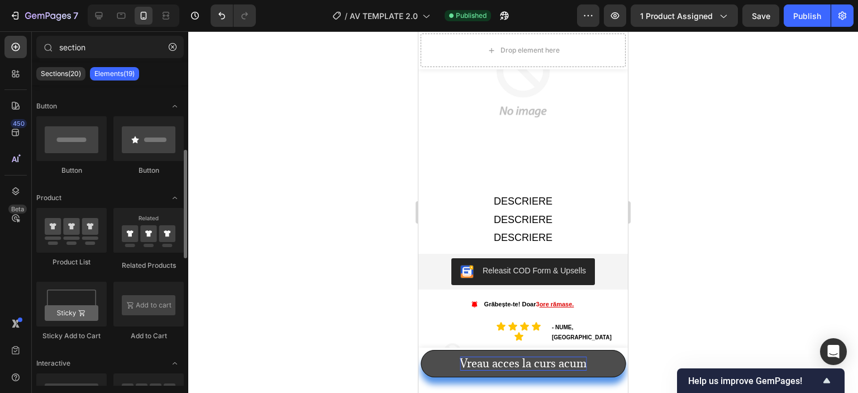
scroll to position [335, 0]
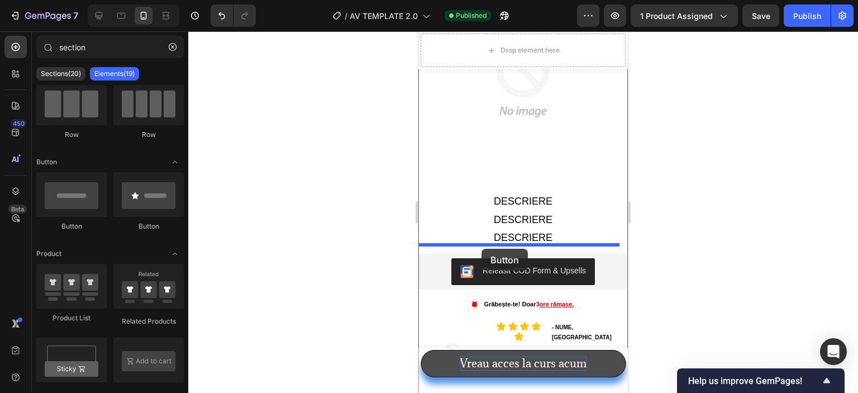
drag, startPoint x: 498, startPoint y: 243, endPoint x: 482, endPoint y: 250, distance: 18.1
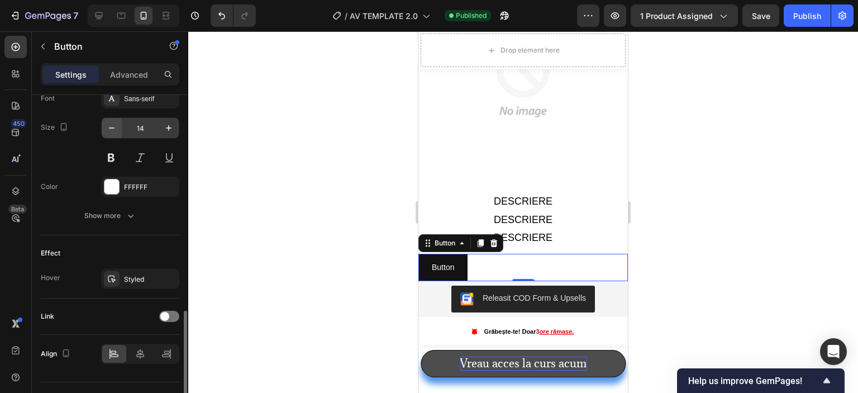
scroll to position [469, 0]
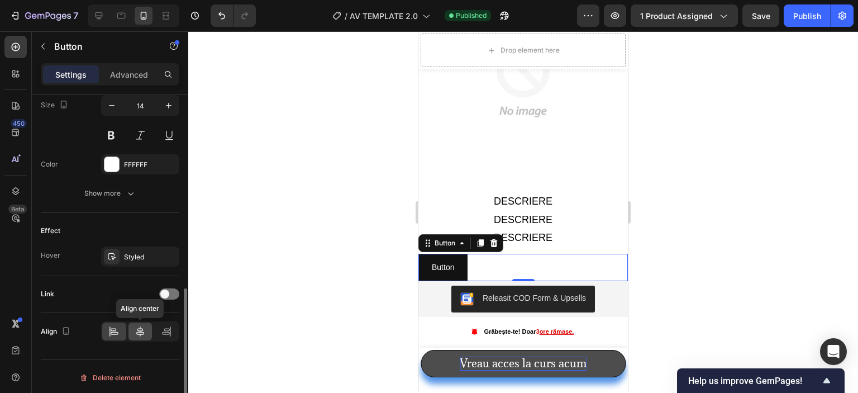
click at [138, 328] on icon at bounding box center [140, 331] width 8 height 10
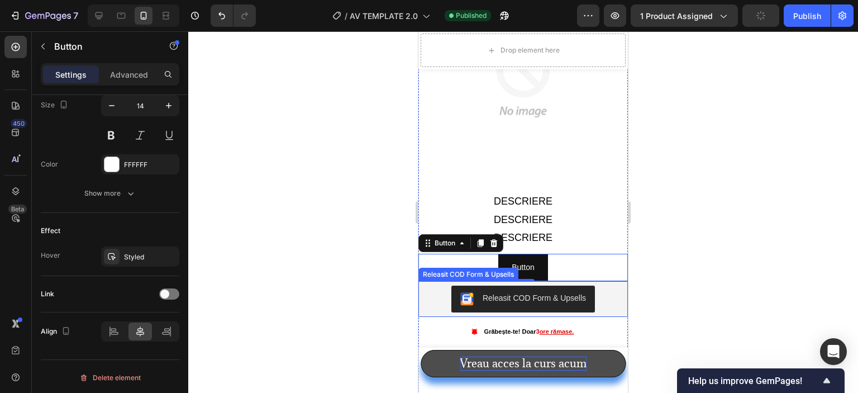
click at [483, 294] on div "Releasit COD Form & Upsells" at bounding box center [534, 298] width 103 height 12
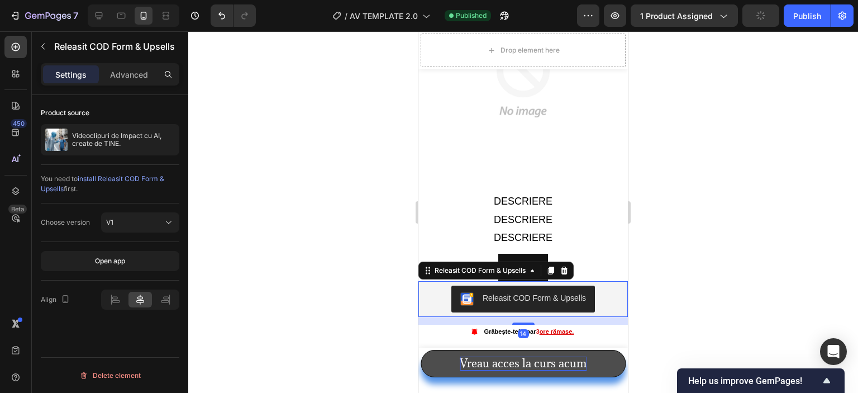
scroll to position [0, 0]
click at [568, 267] on icon at bounding box center [564, 271] width 7 height 8
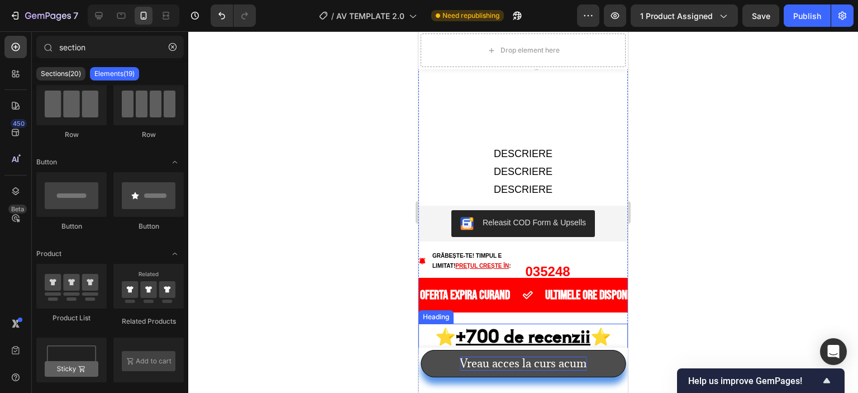
scroll to position [1852, 0]
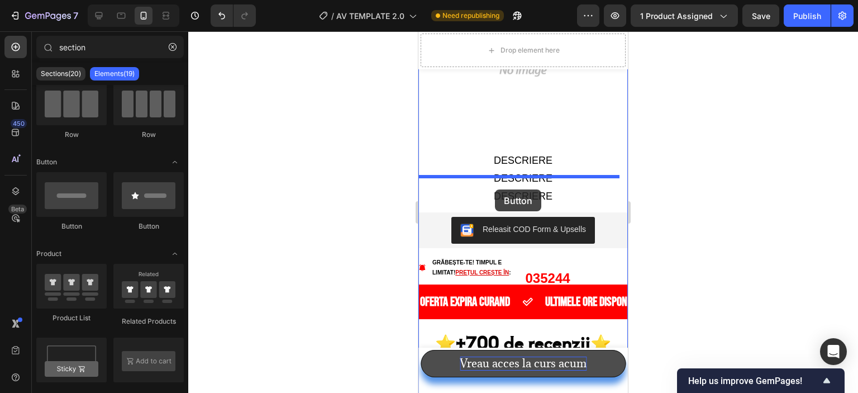
drag, startPoint x: 473, startPoint y: 237, endPoint x: 495, endPoint y: 189, distance: 53.0
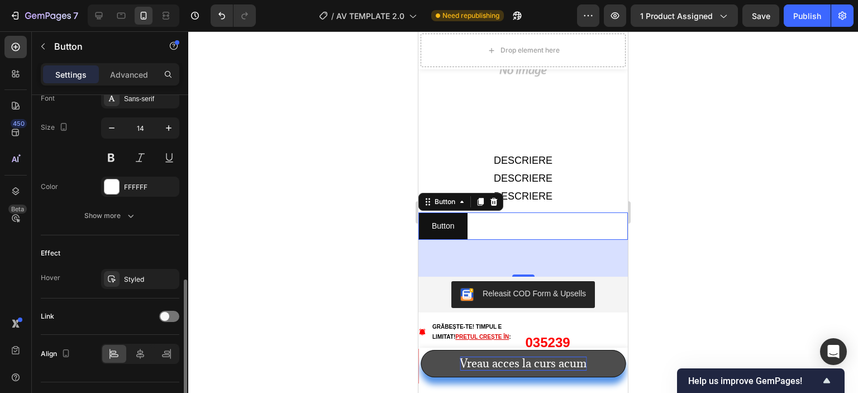
scroll to position [469, 0]
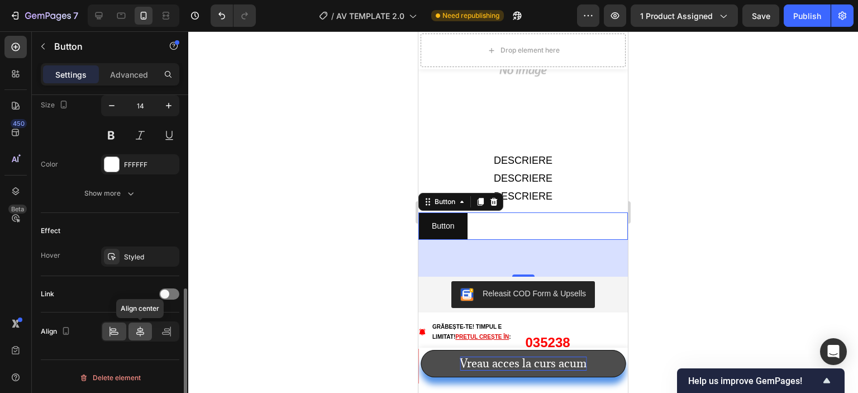
click at [132, 326] on div at bounding box center [141, 331] width 24 height 18
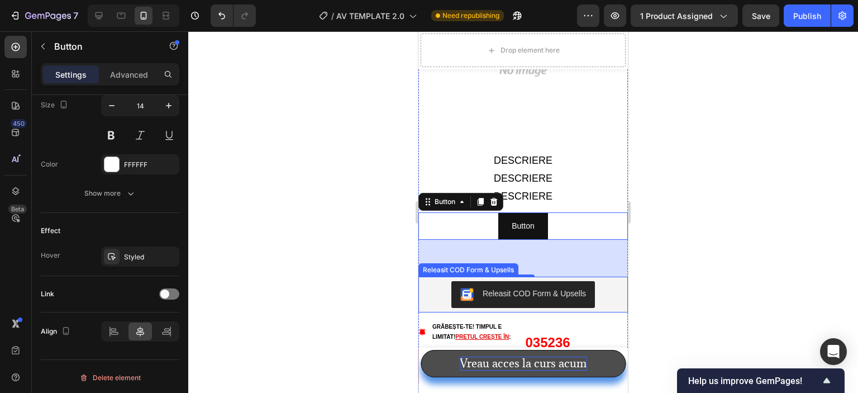
click at [531, 288] on div "Releasit COD Form & Upsells" at bounding box center [534, 294] width 103 height 12
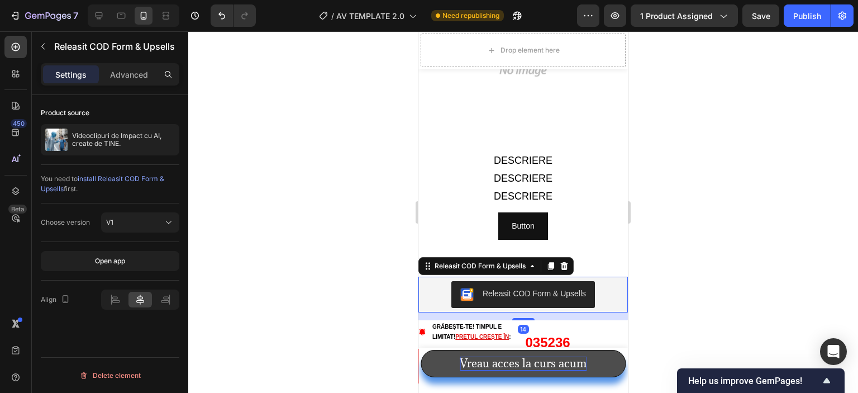
scroll to position [0, 0]
click at [564, 262] on icon at bounding box center [564, 266] width 9 height 9
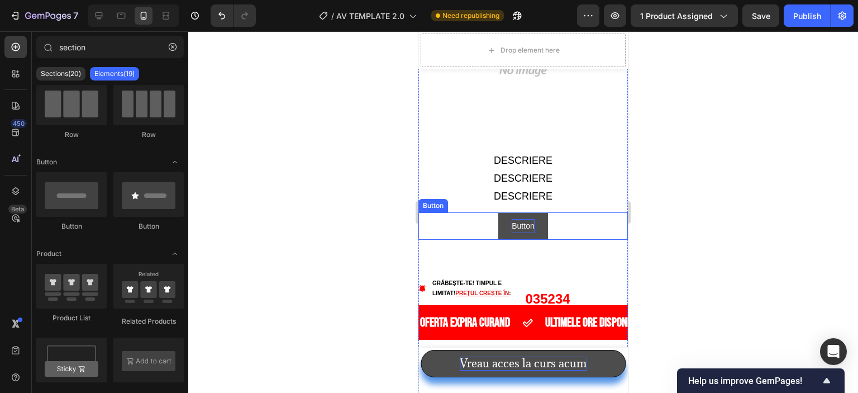
click at [514, 219] on p "Button" at bounding box center [523, 226] width 22 height 14
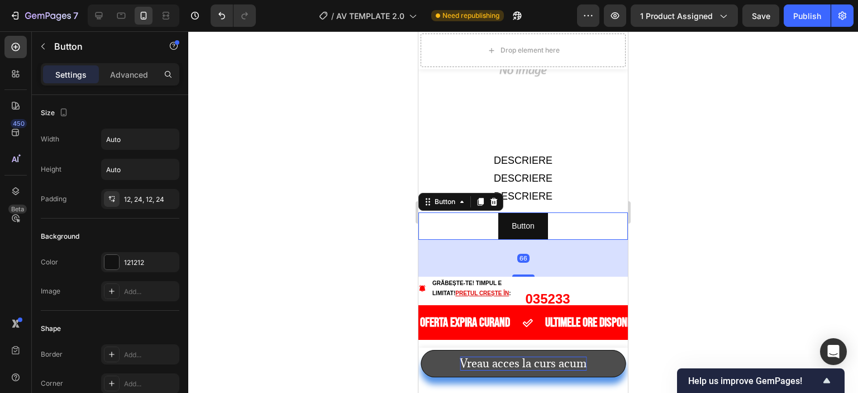
click at [498, 240] on div "66" at bounding box center [524, 258] width 210 height 37
click at [496, 240] on div "66" at bounding box center [524, 258] width 210 height 37
click at [227, 23] on button "Undo/Redo" at bounding box center [222, 15] width 22 height 22
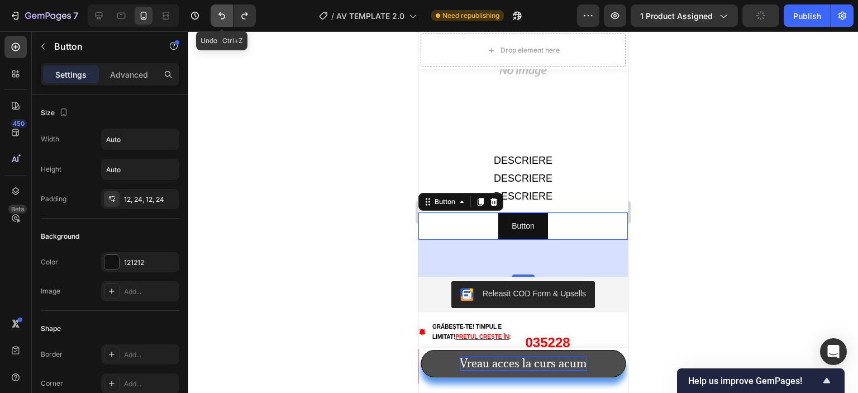
click at [227, 23] on button "Undo/Redo" at bounding box center [222, 15] width 22 height 22
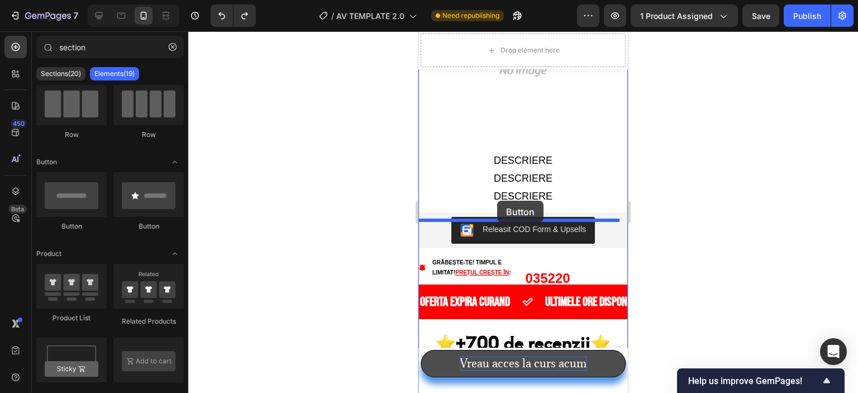
drag, startPoint x: 492, startPoint y: 234, endPoint x: 497, endPoint y: 201, distance: 33.9
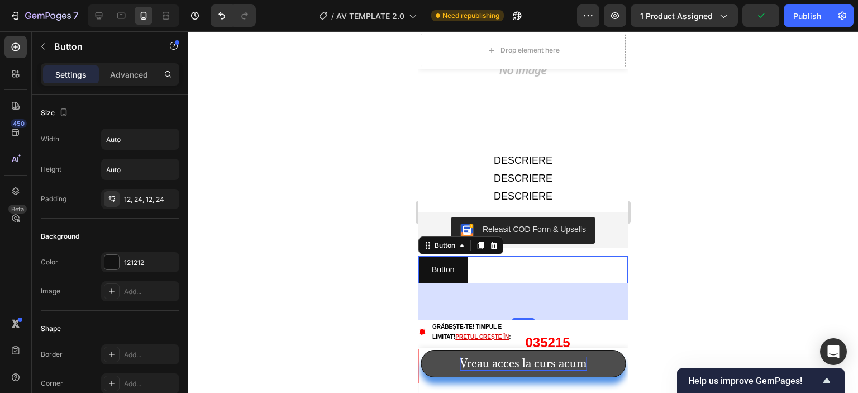
click at [526, 283] on div "66" at bounding box center [524, 301] width 210 height 37
click at [221, 18] on icon "Undo/Redo" at bounding box center [221, 15] width 11 height 11
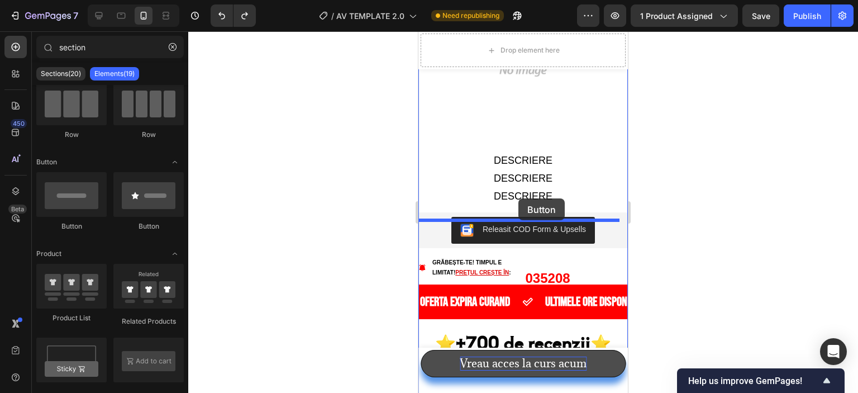
drag, startPoint x: 582, startPoint y: 233, endPoint x: 519, endPoint y: 198, distance: 72.0
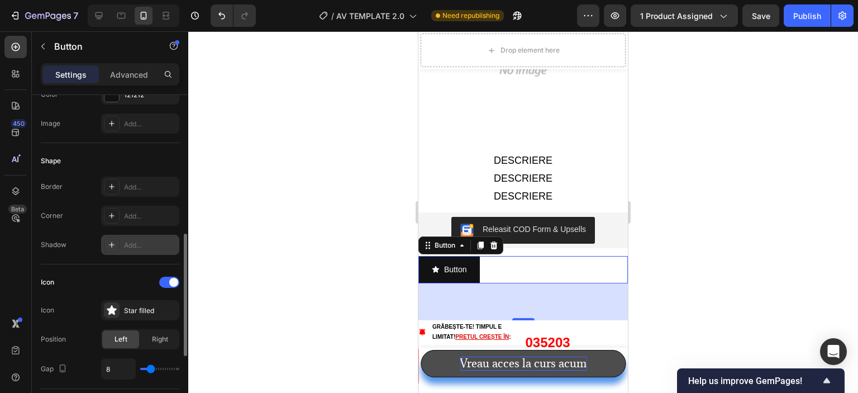
scroll to position [224, 0]
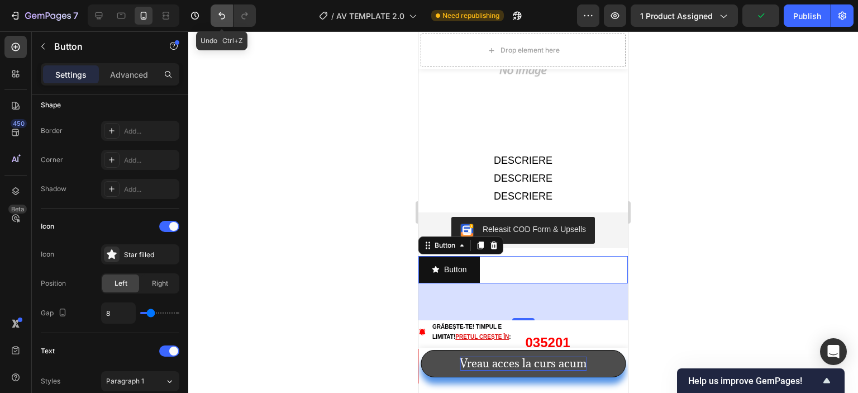
click at [218, 8] on button "Undo/Redo" at bounding box center [222, 15] width 22 height 22
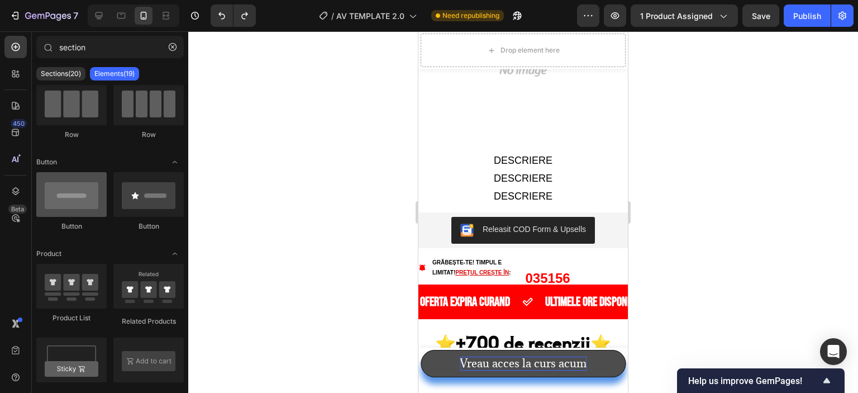
scroll to position [279, 0]
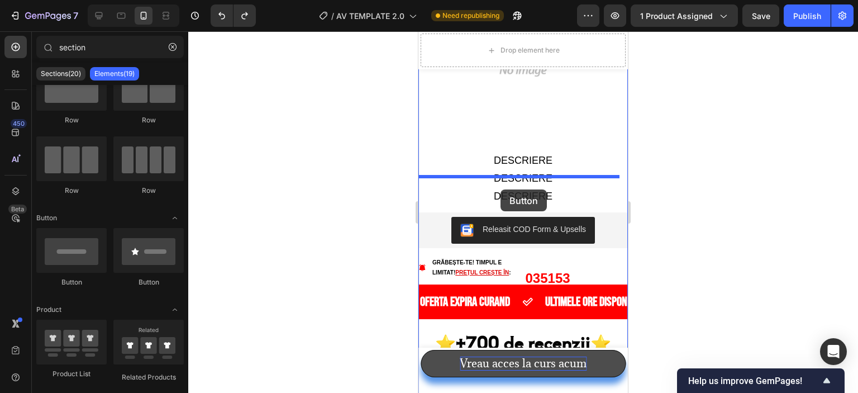
drag, startPoint x: 493, startPoint y: 288, endPoint x: 501, endPoint y: 189, distance: 98.6
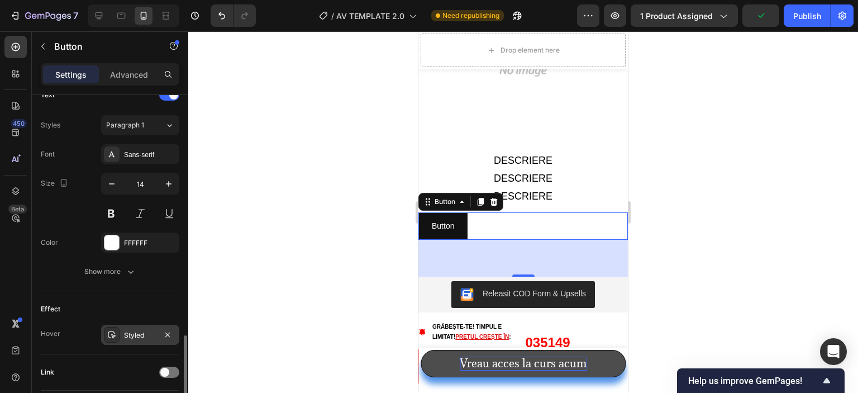
scroll to position [469, 0]
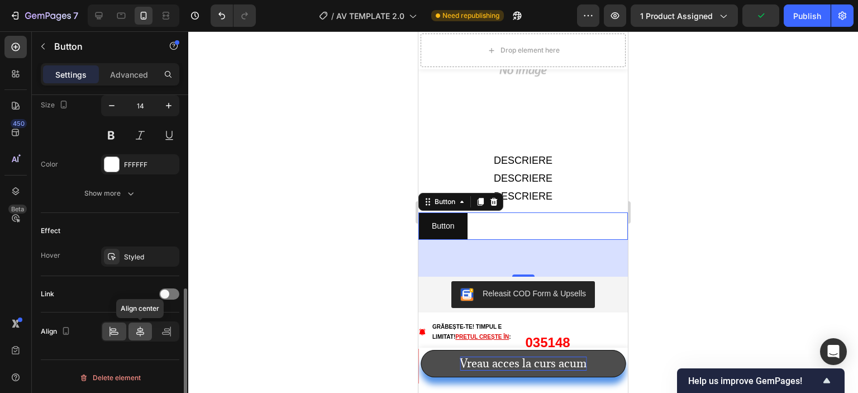
click at [141, 330] on icon at bounding box center [140, 331] width 8 height 10
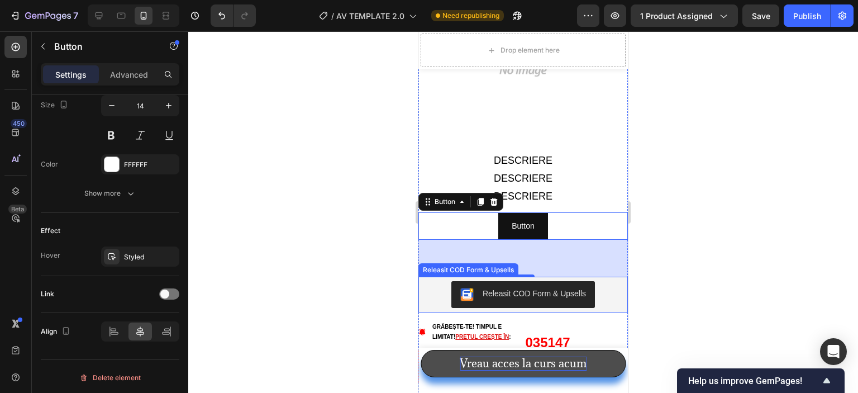
drag, startPoint x: 518, startPoint y: 259, endPoint x: 524, endPoint y: 254, distance: 7.2
click at [519, 288] on div "Releasit COD Form & Upsells" at bounding box center [534, 294] width 103 height 12
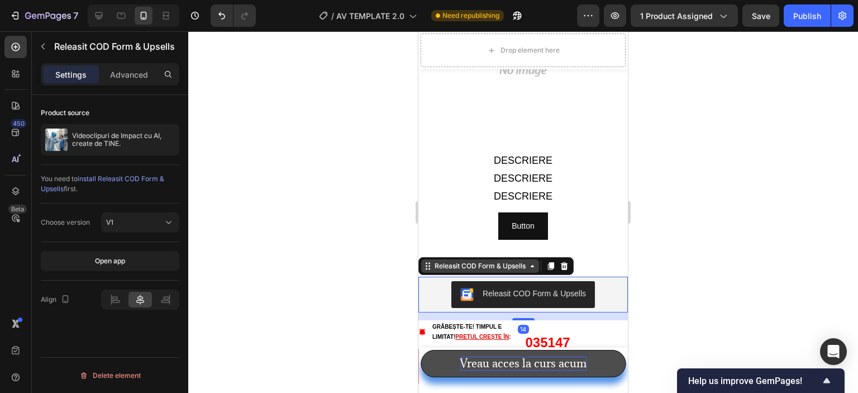
scroll to position [0, 0]
click at [567, 262] on icon at bounding box center [564, 266] width 7 height 8
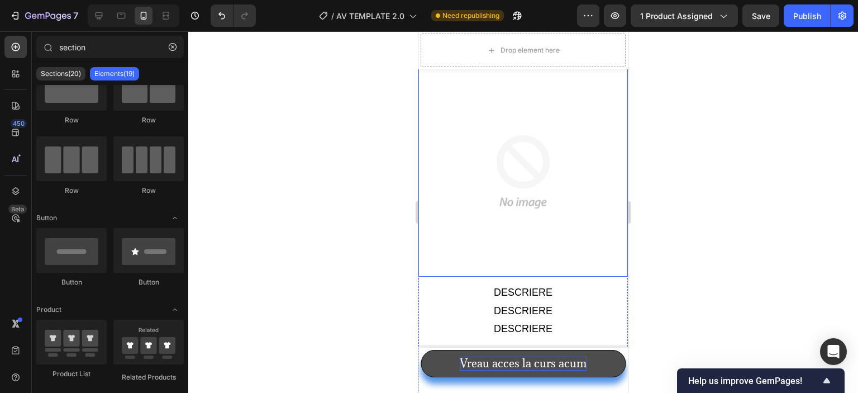
scroll to position [2858, 0]
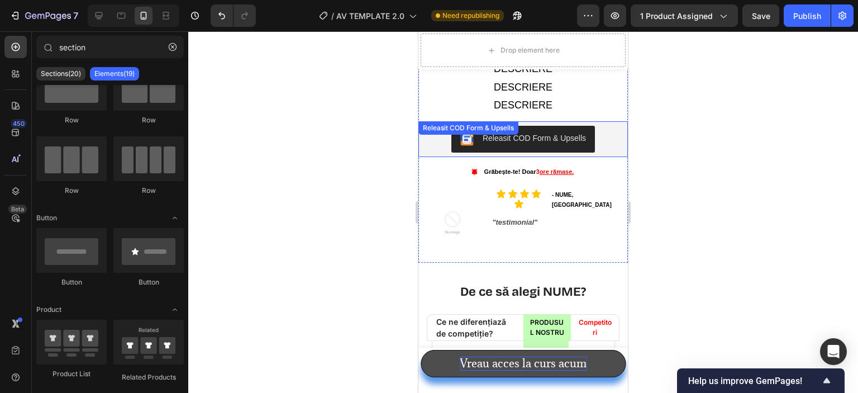
click at [505, 132] on div "Releasit COD Form & Upsells" at bounding box center [523, 138] width 126 height 13
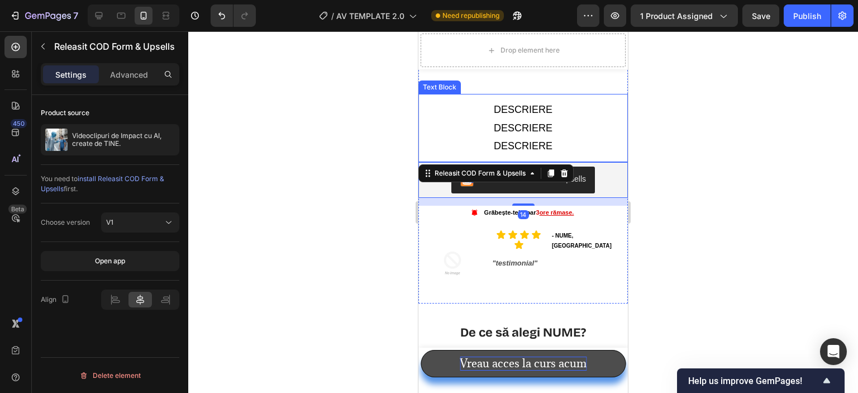
scroll to position [2746, 0]
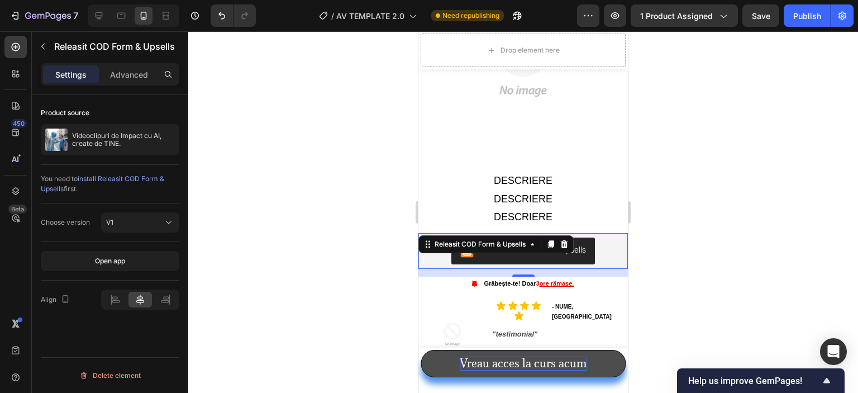
click at [367, 251] on div at bounding box center [523, 212] width 670 height 362
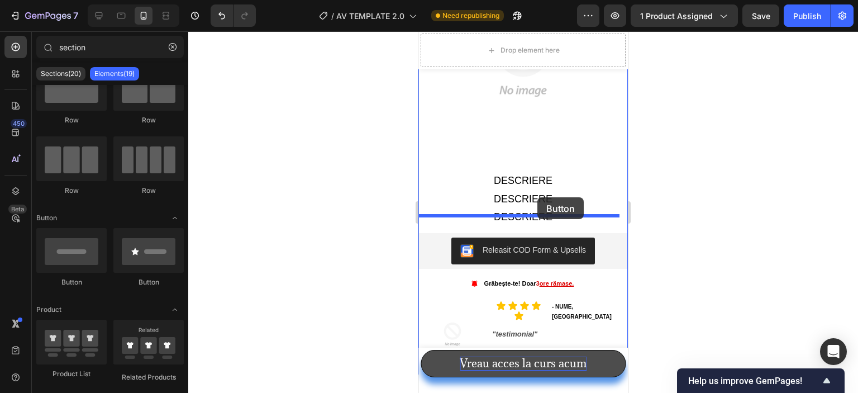
drag, startPoint x: 492, startPoint y: 296, endPoint x: 538, endPoint y: 197, distance: 108.8
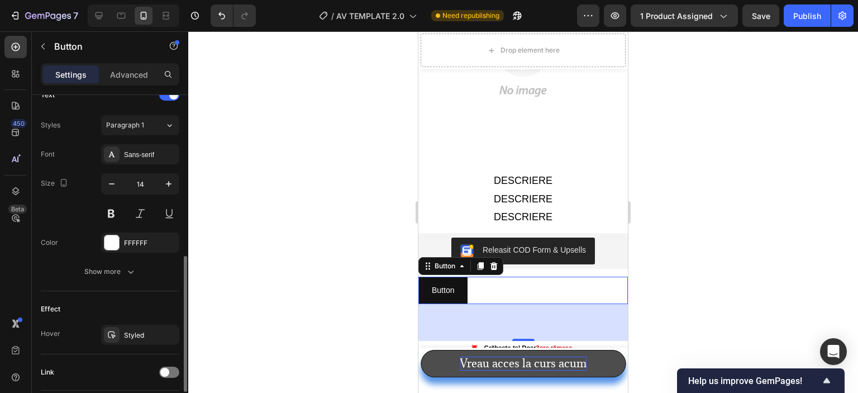
scroll to position [469, 0]
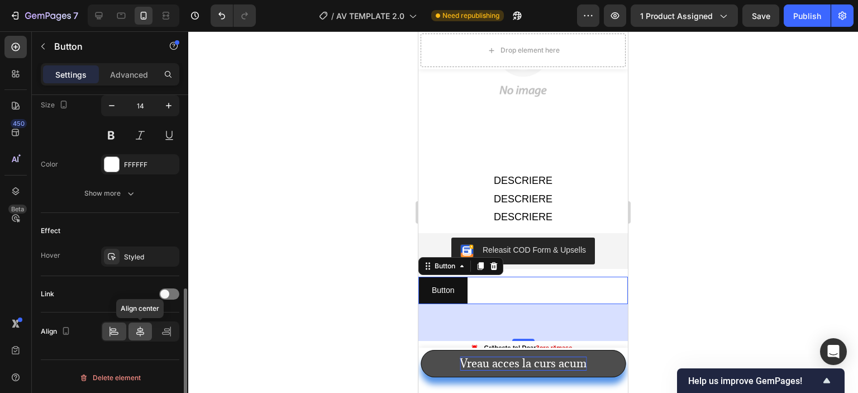
click at [135, 323] on div at bounding box center [141, 331] width 24 height 18
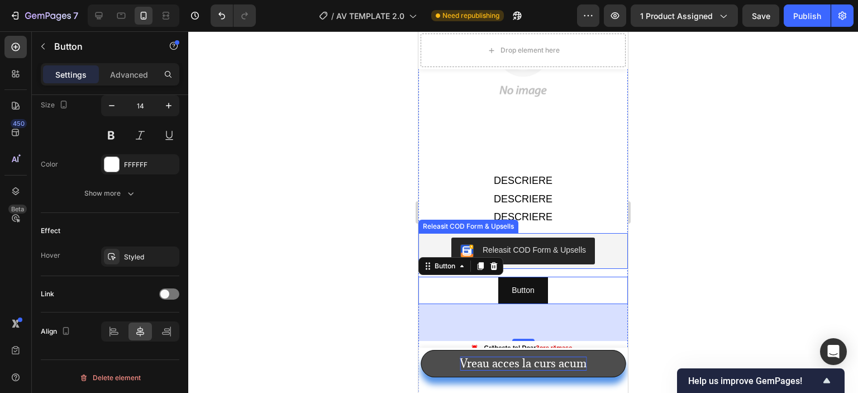
click at [462, 244] on img "Releasit COD Form & Upsells" at bounding box center [466, 250] width 13 height 13
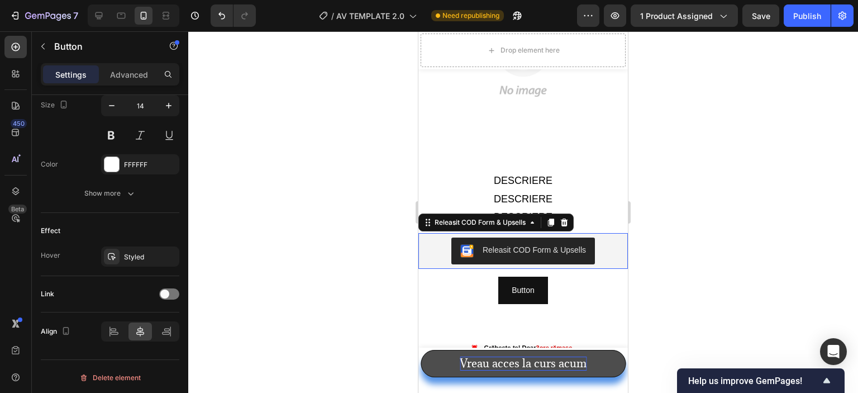
scroll to position [0, 0]
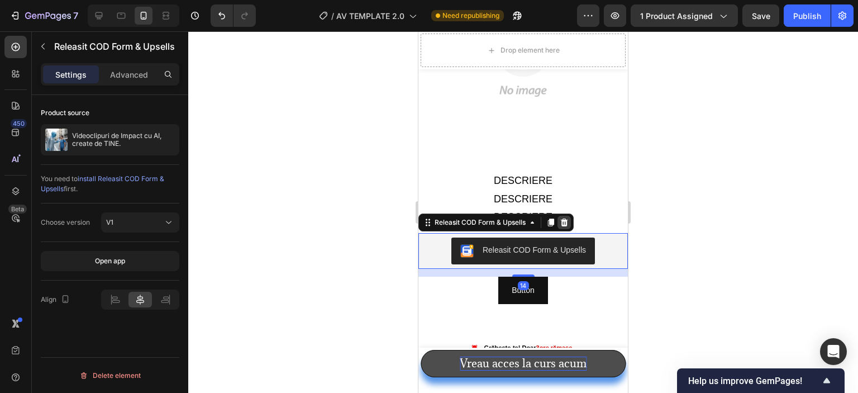
click at [563, 218] on icon at bounding box center [564, 222] width 7 height 8
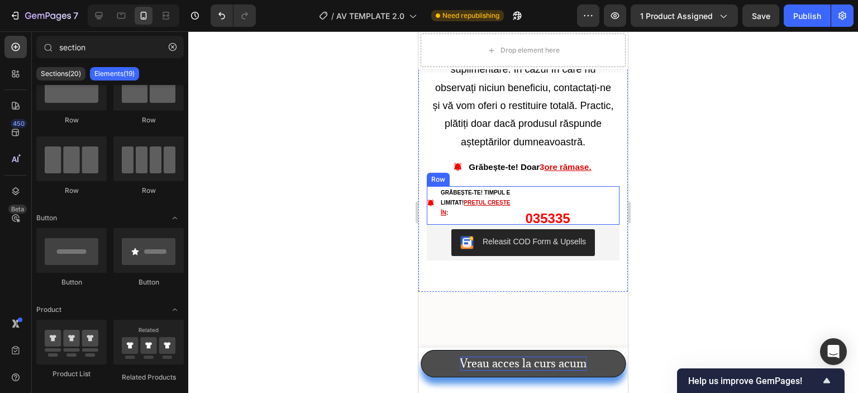
scroll to position [3920, 0]
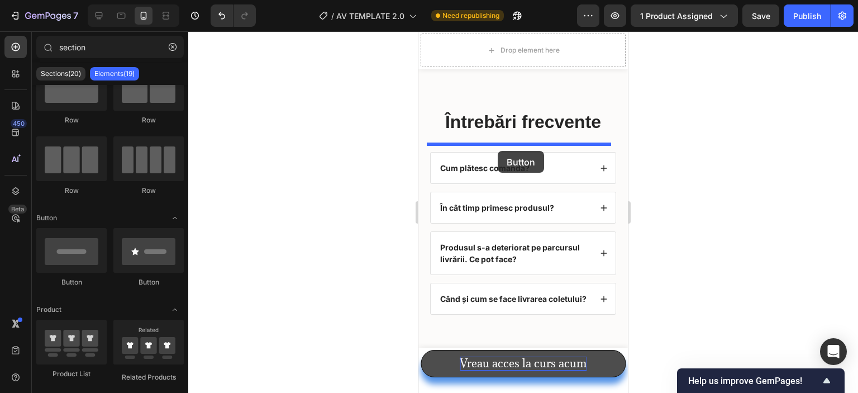
drag, startPoint x: 614, startPoint y: 256, endPoint x: 498, endPoint y: 151, distance: 157.1
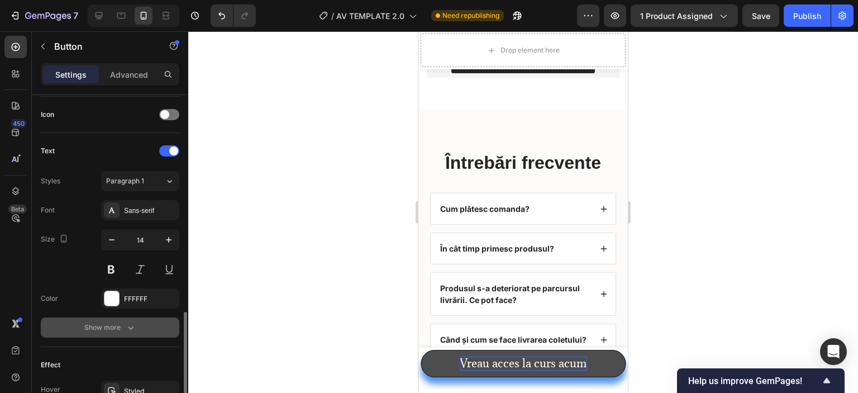
scroll to position [469, 0]
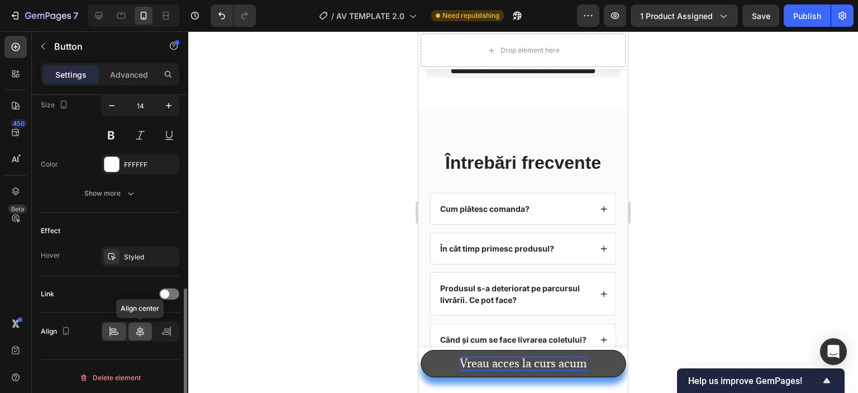
click at [146, 326] on div at bounding box center [141, 331] width 24 height 18
click at [487, 65] on div "Releasit COD Form & Upsells" at bounding box center [534, 59] width 103 height 12
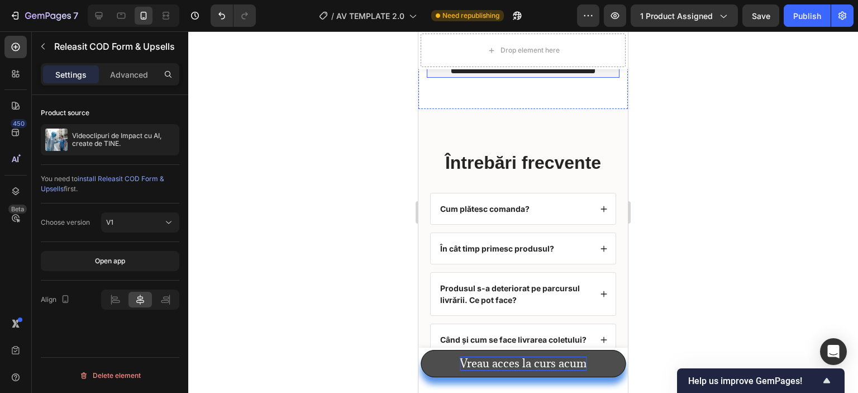
scroll to position [0, 0]
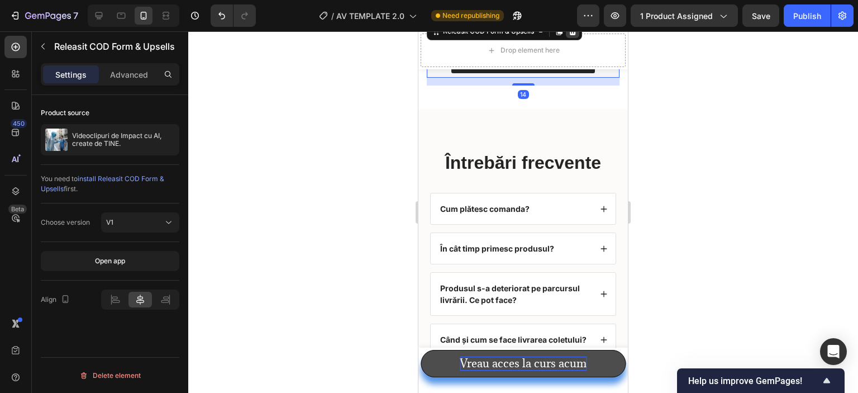
click at [573, 38] on div at bounding box center [572, 31] width 13 height 13
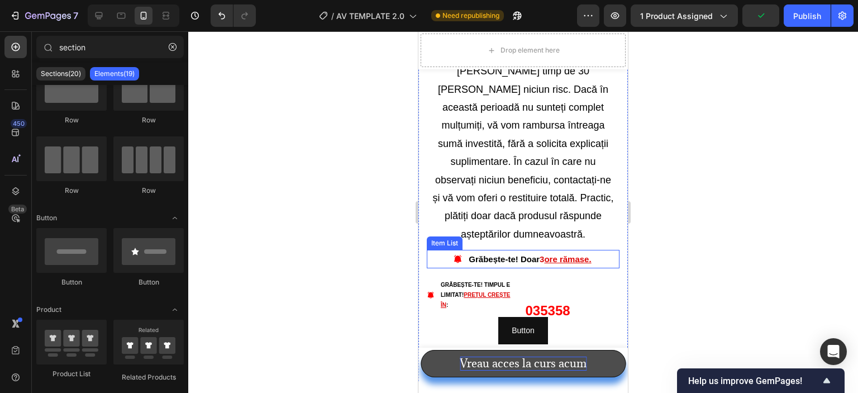
scroll to position [3803, 0]
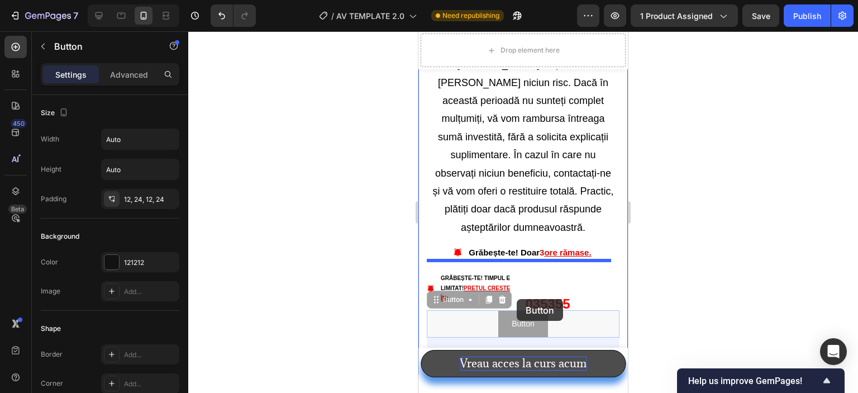
drag, startPoint x: 525, startPoint y: 275, endPoint x: 517, endPoint y: 299, distance: 24.9
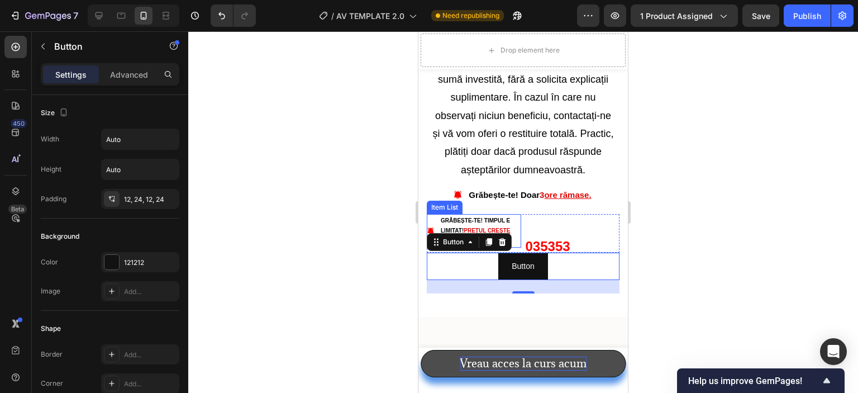
scroll to position [3915, 0]
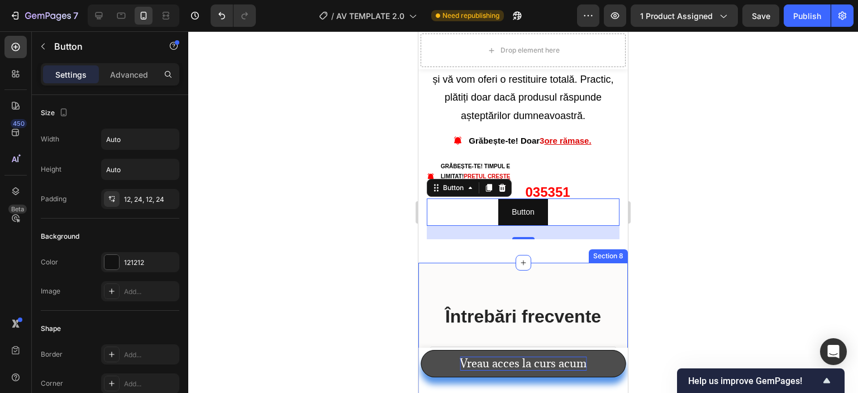
click at [392, 211] on div at bounding box center [523, 212] width 670 height 362
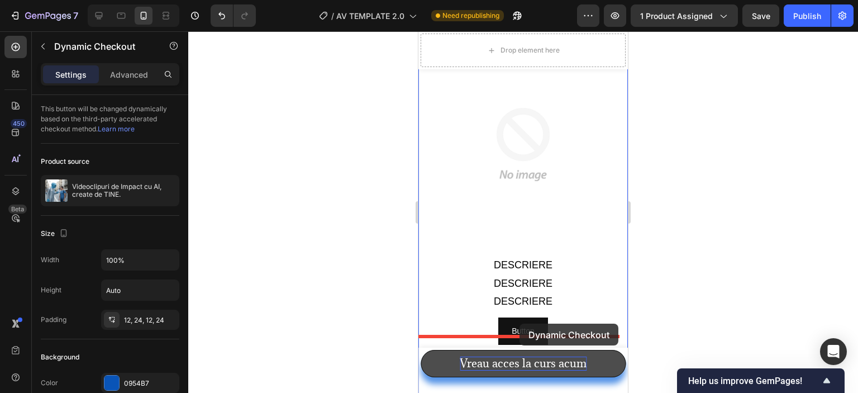
scroll to position [950, 0]
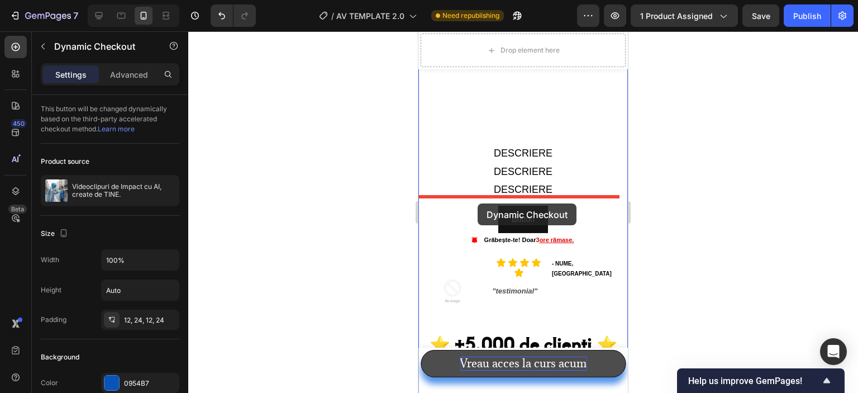
drag, startPoint x: 518, startPoint y: 225, endPoint x: 478, endPoint y: 203, distance: 45.8
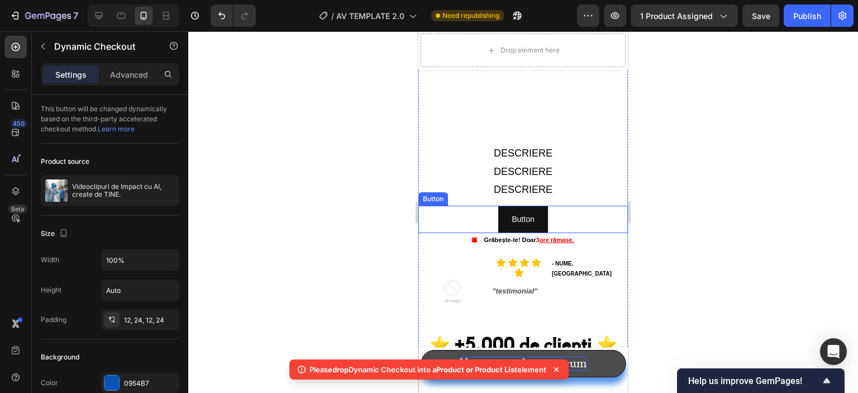
click at [472, 206] on div "Button Button" at bounding box center [524, 219] width 210 height 27
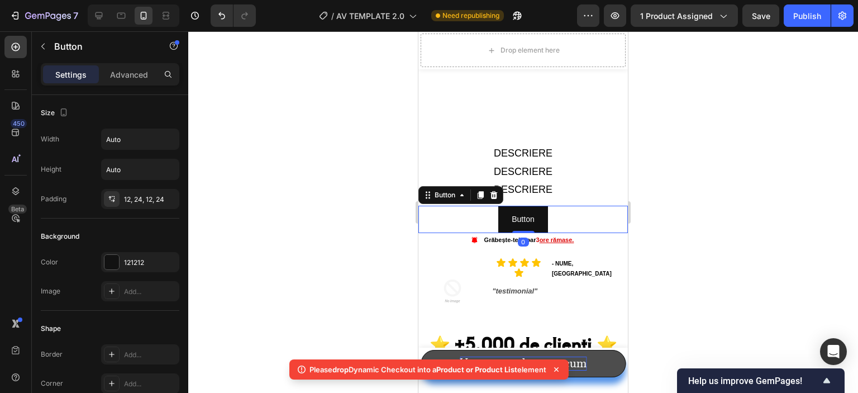
click at [472, 206] on div "Button Button 0" at bounding box center [524, 219] width 210 height 27
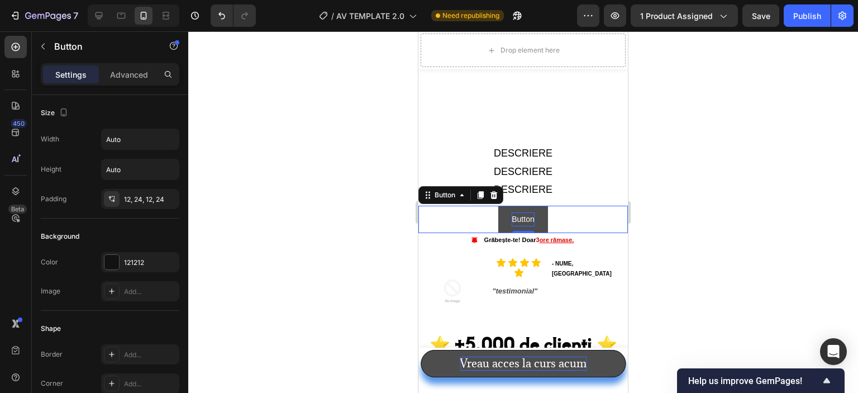
click at [512, 212] on p "Button" at bounding box center [523, 219] width 22 height 14
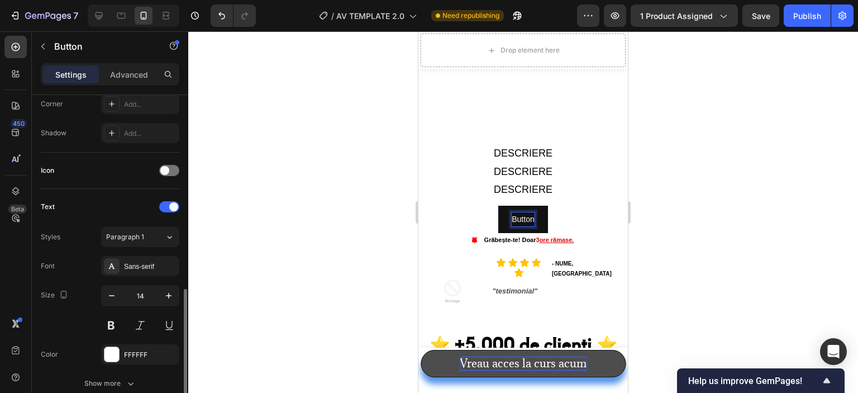
scroll to position [447, 0]
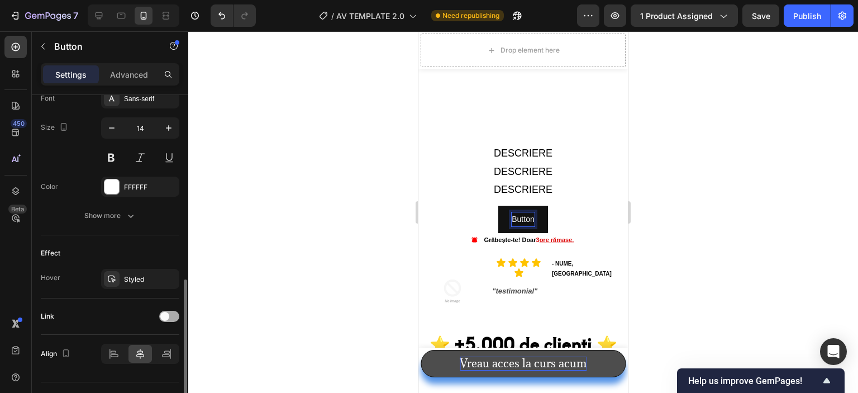
click at [165, 315] on span at bounding box center [164, 316] width 9 height 9
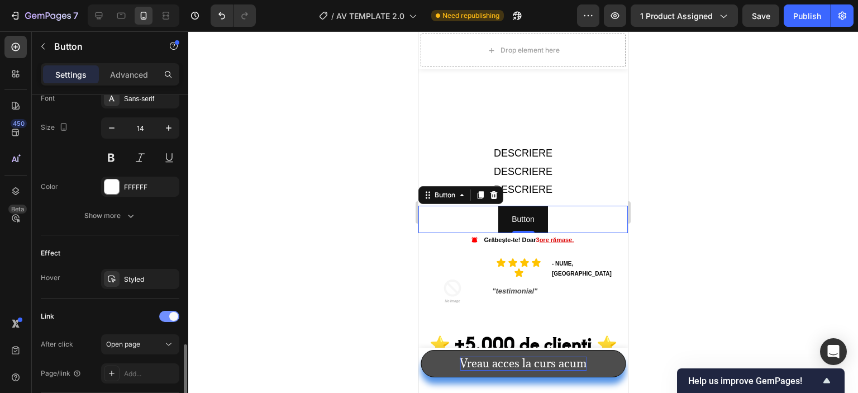
scroll to position [503, 0]
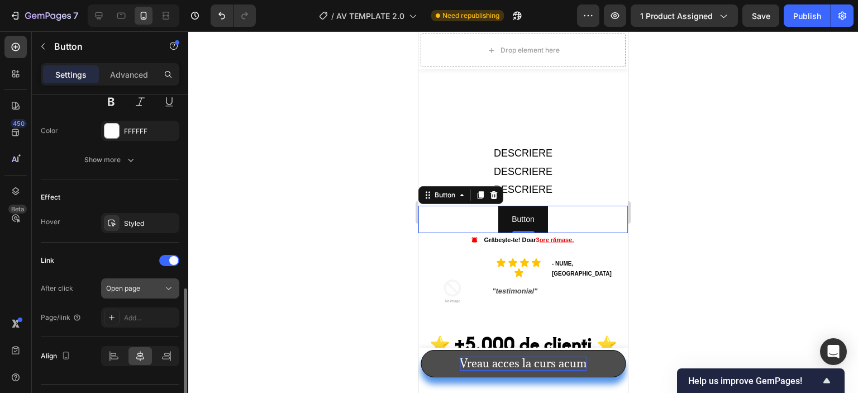
click at [161, 290] on div "Open page" at bounding box center [134, 288] width 57 height 10
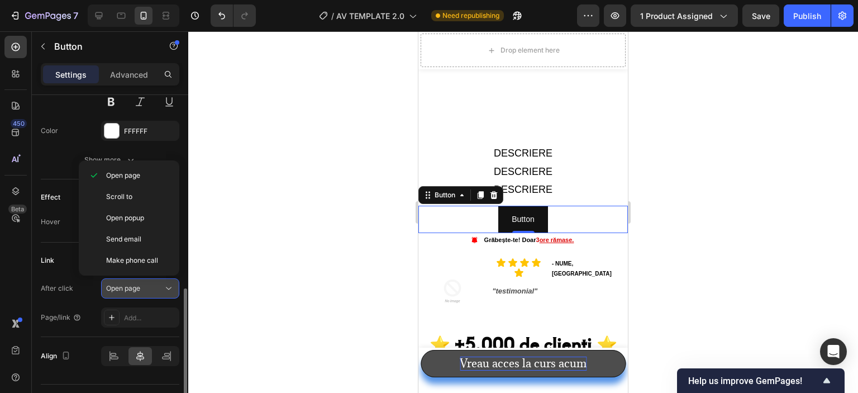
click at [151, 283] on div "Open page" at bounding box center [134, 288] width 57 height 10
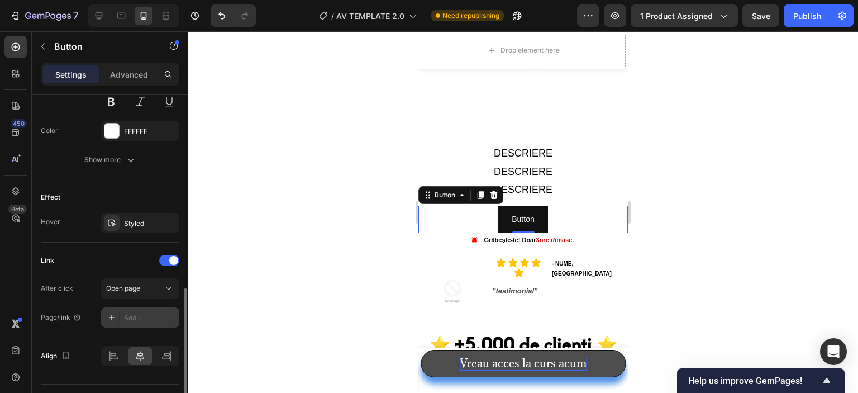
click at [132, 314] on div "Add..." at bounding box center [150, 318] width 53 height 10
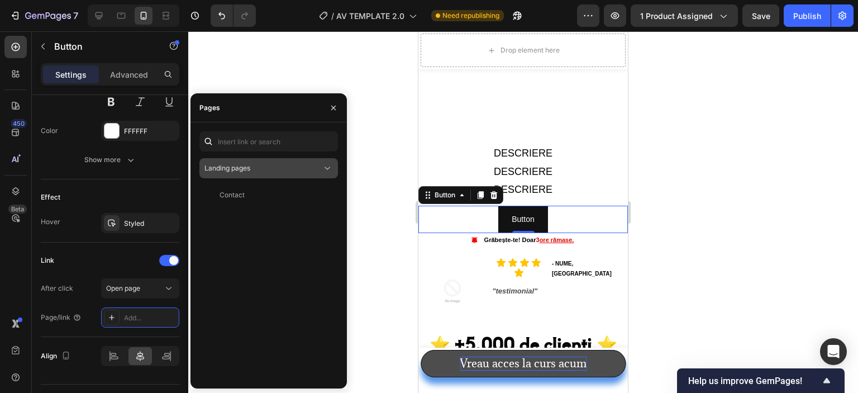
click at [270, 162] on button "Landing pages" at bounding box center [268, 168] width 139 height 20
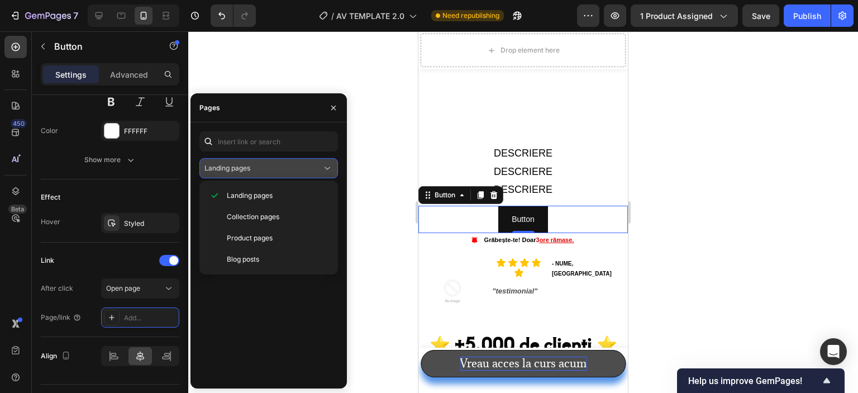
click at [315, 167] on div "Landing pages" at bounding box center [263, 168] width 117 height 10
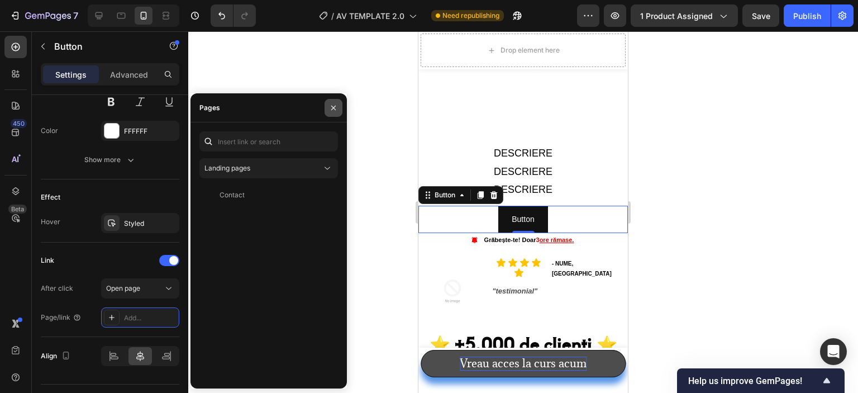
click at [333, 102] on button "button" at bounding box center [334, 108] width 18 height 18
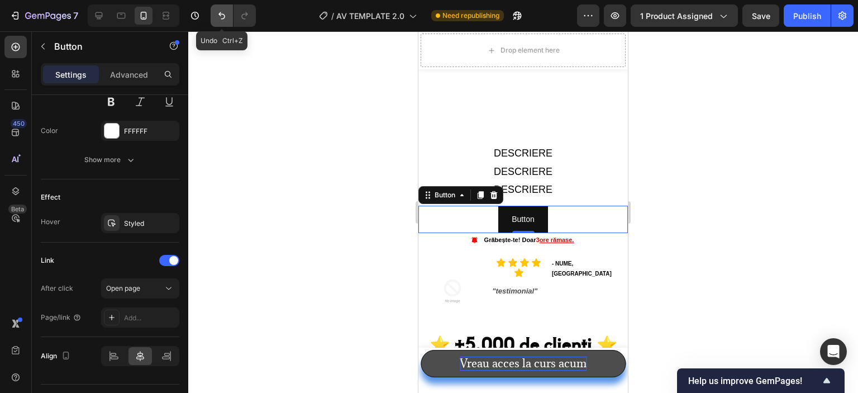
click at [218, 13] on icon "Undo/Redo" at bounding box center [221, 15] width 11 height 11
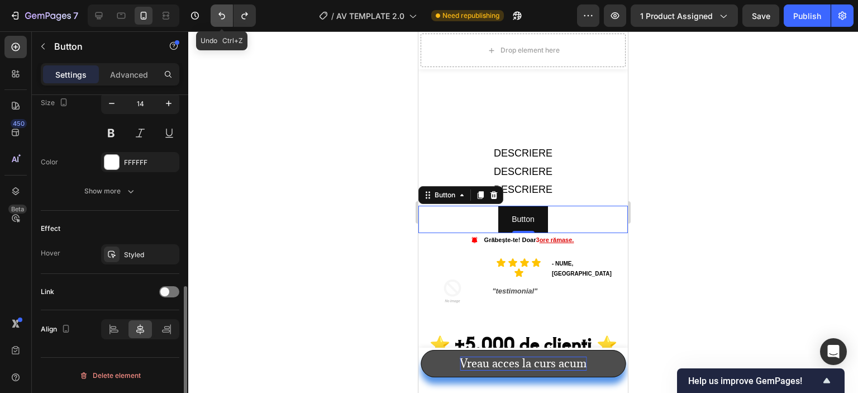
scroll to position [469, 0]
click at [218, 13] on icon "Undo/Redo" at bounding box center [221, 15] width 11 height 11
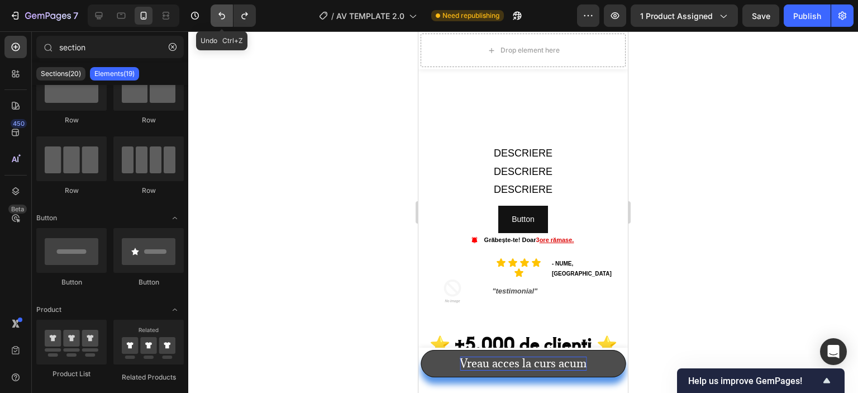
click at [218, 13] on icon "Undo/Redo" at bounding box center [221, 15] width 11 height 11
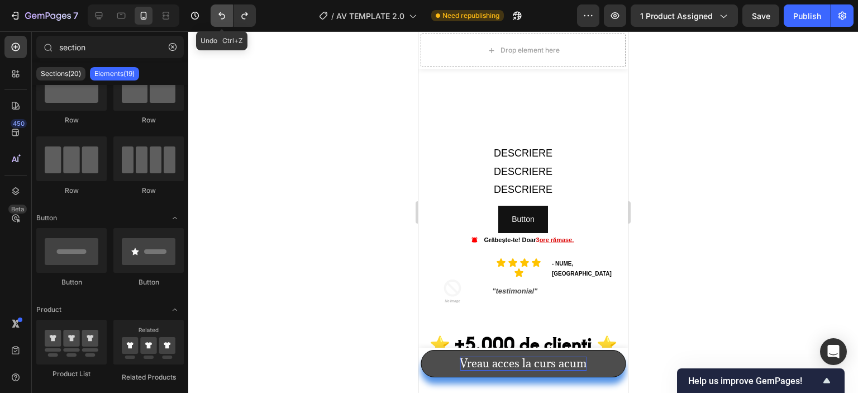
click at [218, 13] on icon "Undo/Redo" at bounding box center [221, 15] width 11 height 11
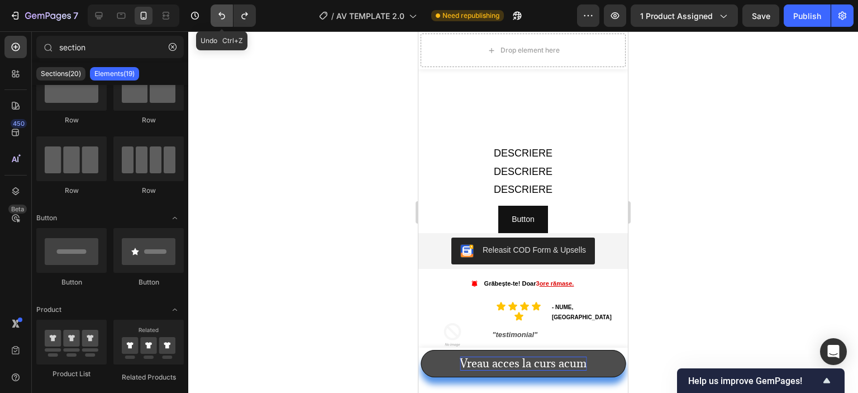
click at [218, 13] on icon "Undo/Redo" at bounding box center [221, 15] width 11 height 11
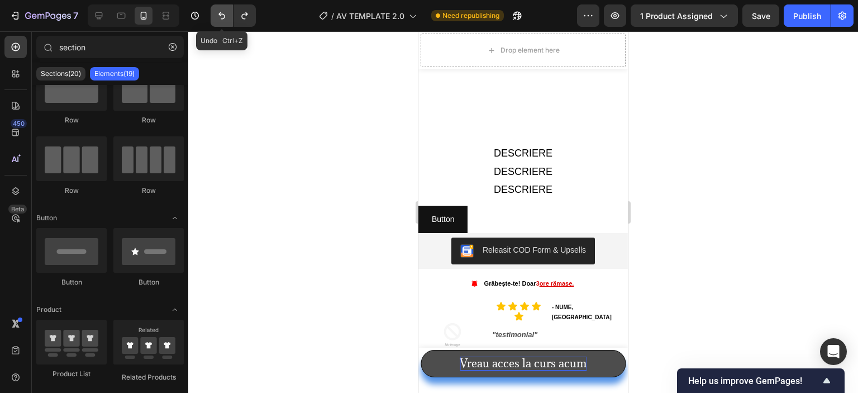
click at [218, 13] on icon "Undo/Redo" at bounding box center [221, 15] width 11 height 11
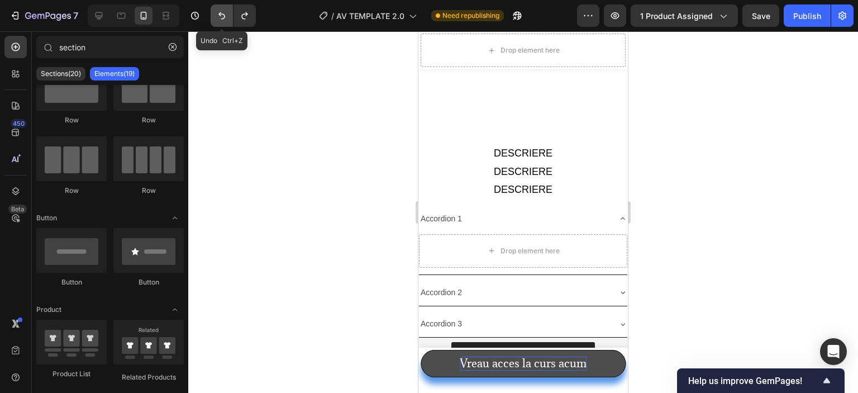
click at [218, 13] on icon "Undo/Redo" at bounding box center [221, 15] width 11 height 11
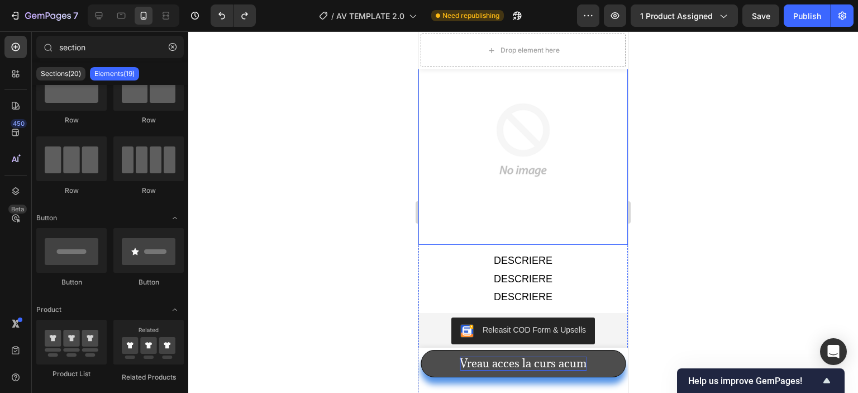
scroll to position [1062, 0]
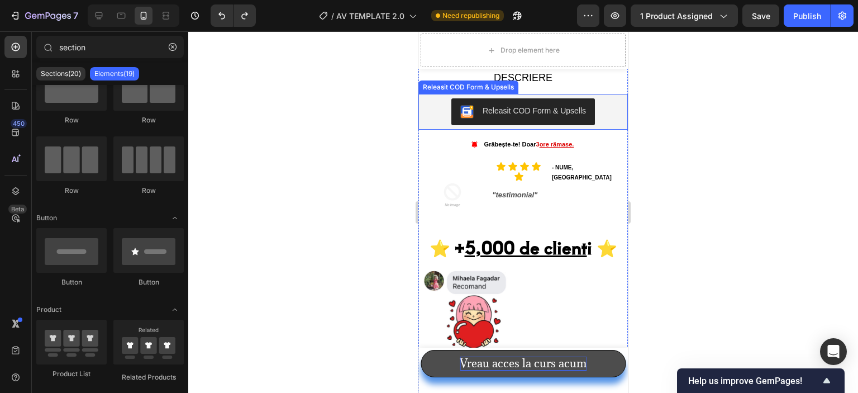
click at [560, 105] on div "Releasit COD Form & Upsells" at bounding box center [534, 111] width 103 height 12
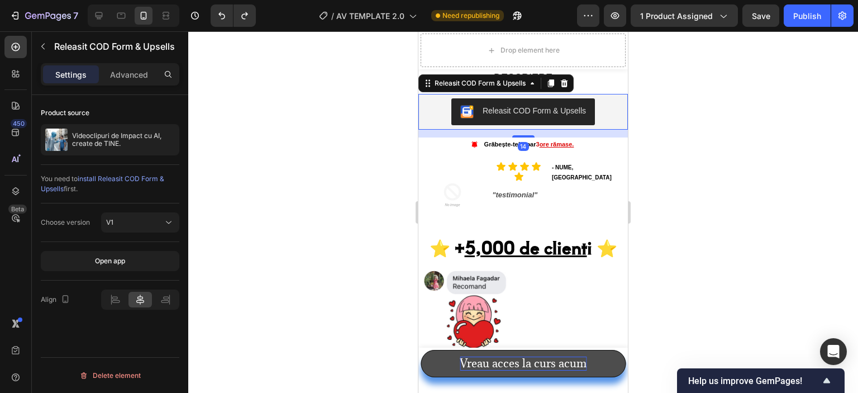
click at [337, 149] on div at bounding box center [523, 212] width 670 height 362
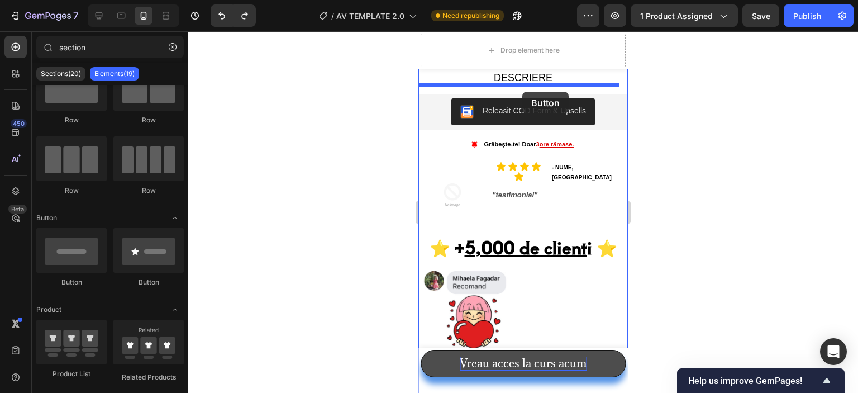
drag, startPoint x: 488, startPoint y: 283, endPoint x: 522, endPoint y: 92, distance: 194.2
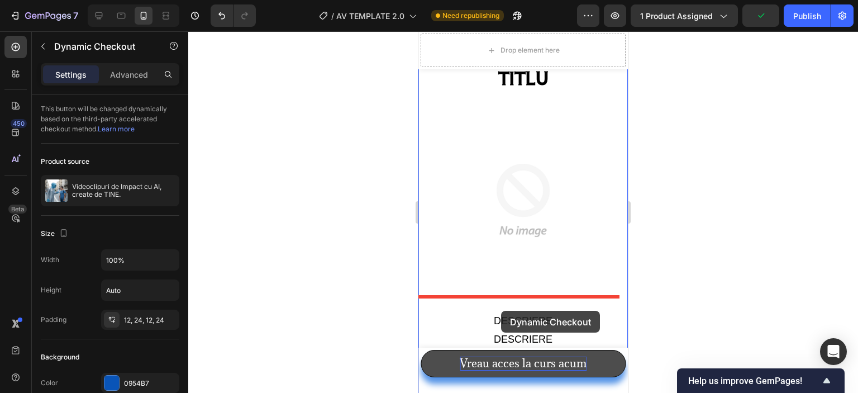
scroll to position [894, 0]
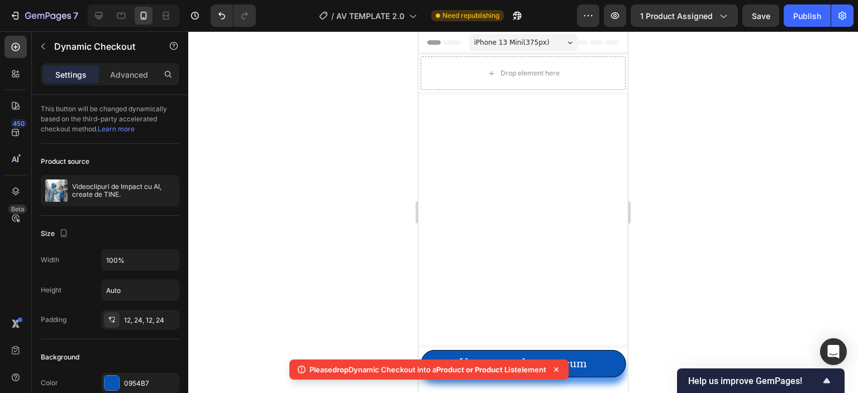
scroll to position [894, 0]
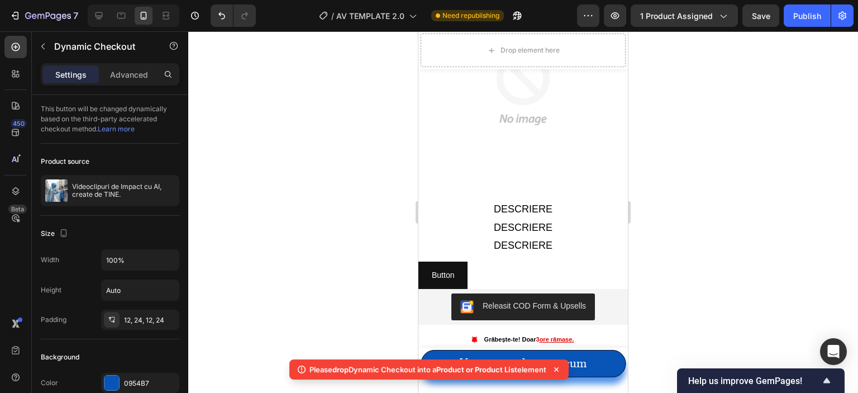
click at [349, 236] on div at bounding box center [523, 212] width 670 height 362
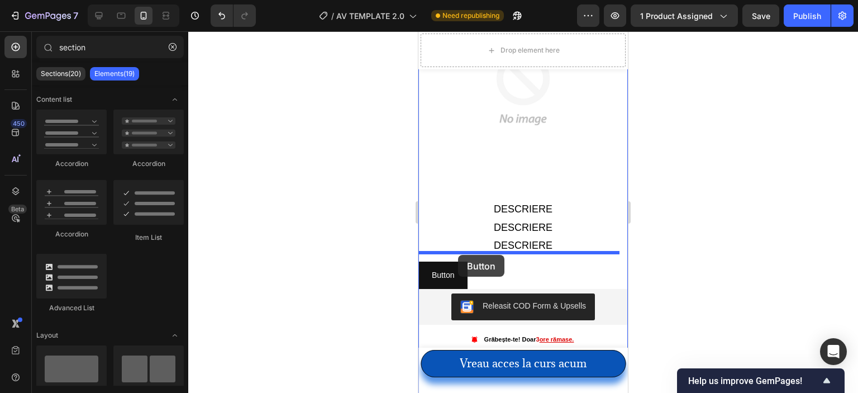
drag, startPoint x: 581, startPoint y: 288, endPoint x: 458, endPoint y: 255, distance: 126.7
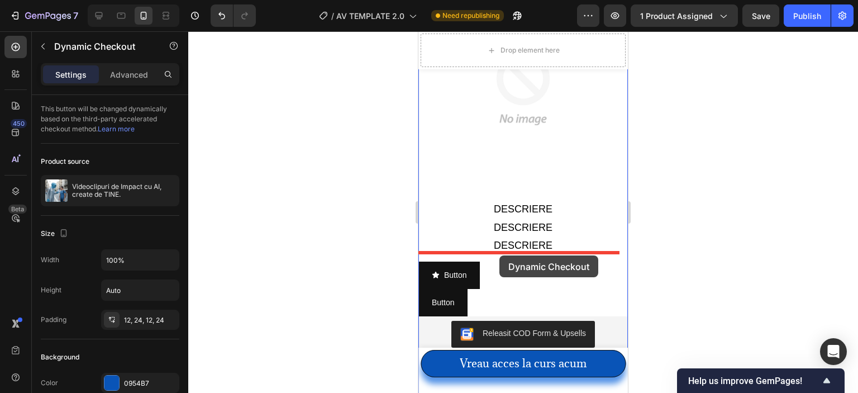
drag, startPoint x: 501, startPoint y: 230, endPoint x: 500, endPoint y: 255, distance: 25.7
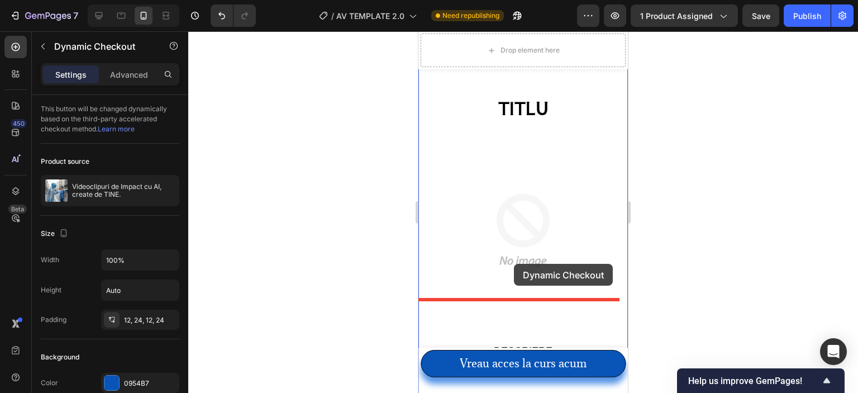
scroll to position [1900, 0]
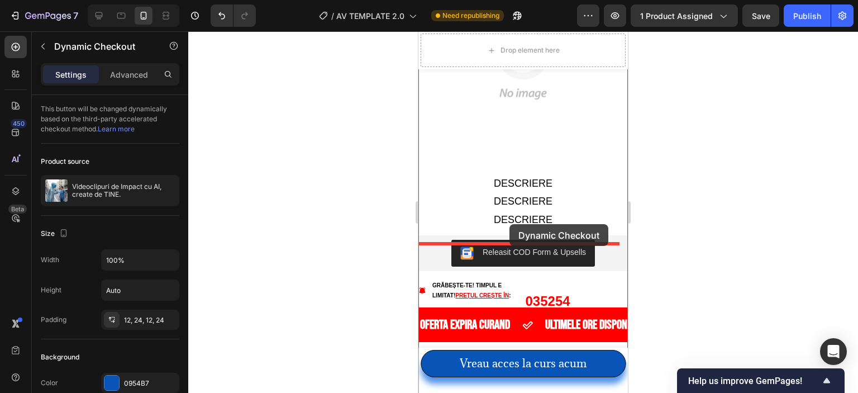
drag, startPoint x: 548, startPoint y: 119, endPoint x: 510, endPoint y: 224, distance: 111.7
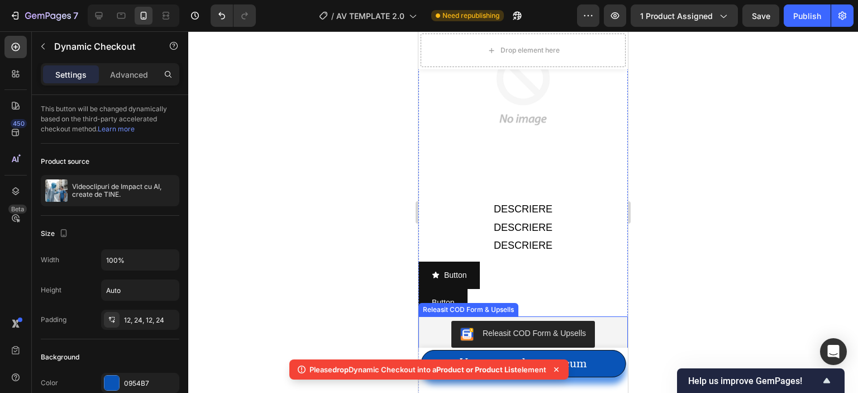
scroll to position [1006, 0]
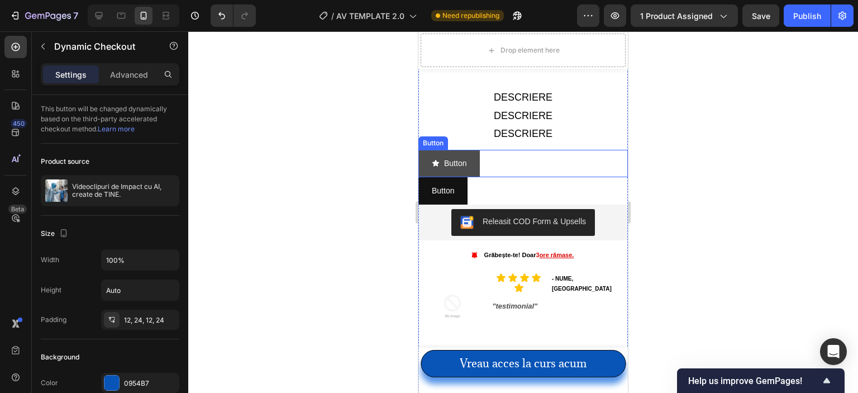
click at [468, 154] on button "Button" at bounding box center [449, 163] width 61 height 27
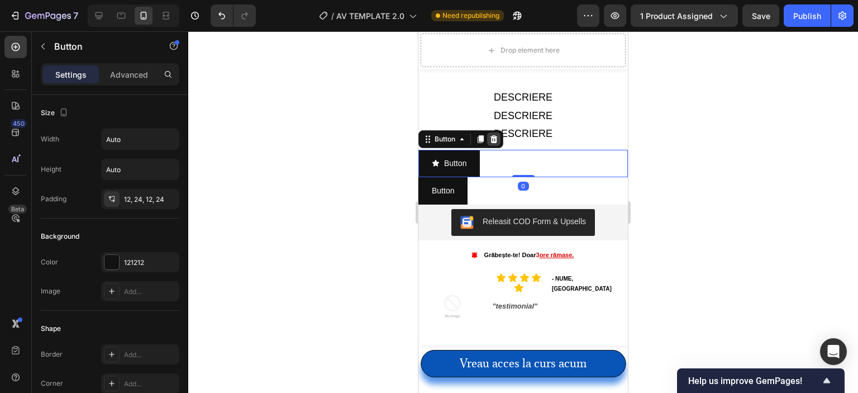
click at [492, 135] on icon at bounding box center [494, 139] width 7 height 8
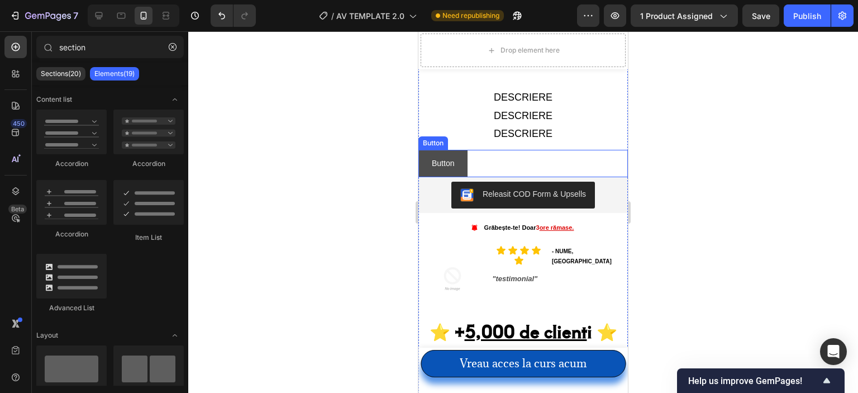
click at [463, 150] on button "Button" at bounding box center [443, 163] width 49 height 27
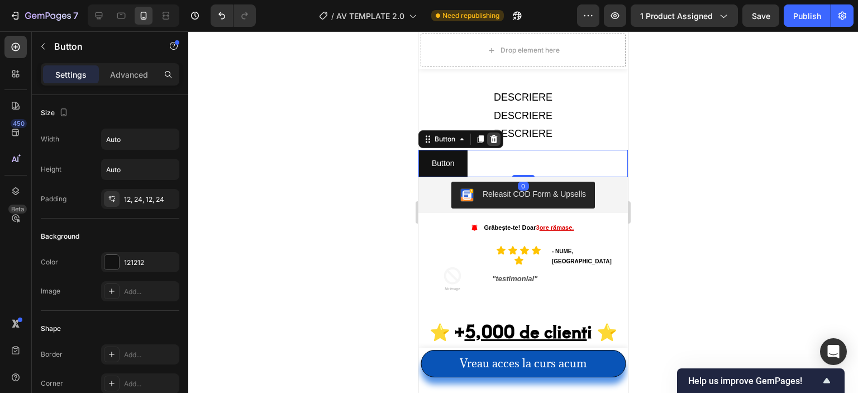
click at [492, 135] on icon at bounding box center [494, 139] width 7 height 8
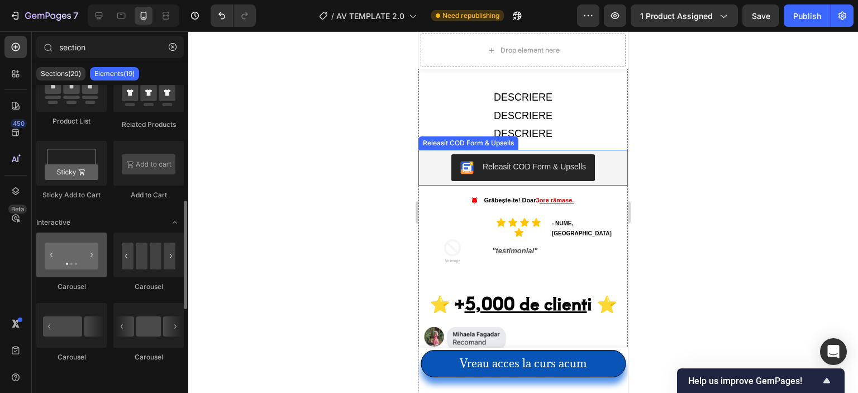
scroll to position [476, 0]
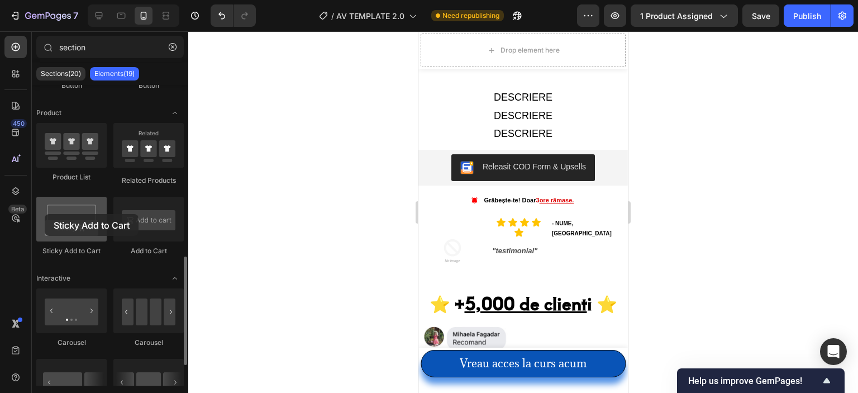
drag, startPoint x: 85, startPoint y: 225, endPoint x: 37, endPoint y: 213, distance: 49.5
click at [37, 213] on div at bounding box center [71, 219] width 70 height 45
drag, startPoint x: 139, startPoint y: 218, endPoint x: 136, endPoint y: 170, distance: 47.6
click at [136, 170] on div "Product List Related Products Sticky Add to Cart Add to Cart" at bounding box center [110, 194] width 148 height 143
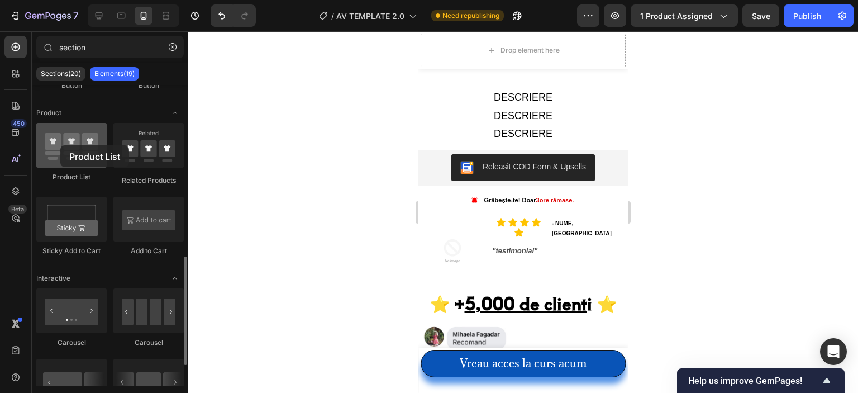
drag, startPoint x: 80, startPoint y: 159, endPoint x: 58, endPoint y: 146, distance: 25.5
click at [58, 146] on div at bounding box center [71, 145] width 70 height 45
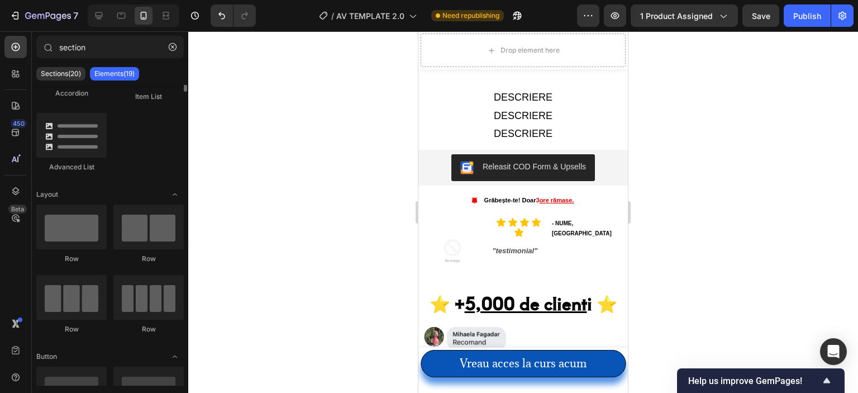
scroll to position [0, 0]
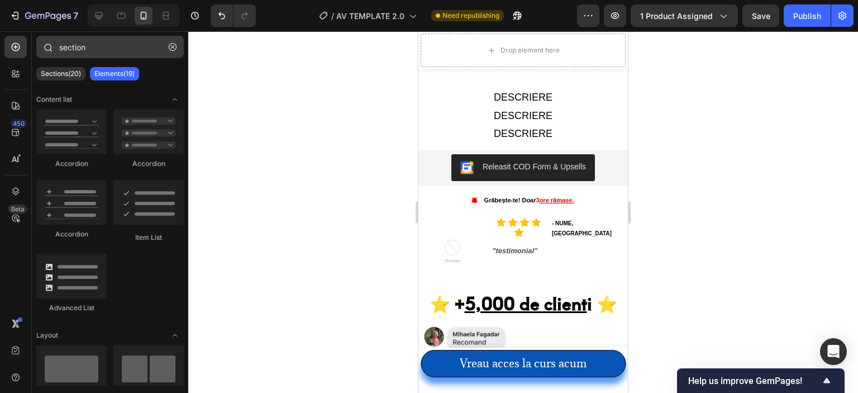
click at [172, 51] on button "button" at bounding box center [173, 47] width 18 height 18
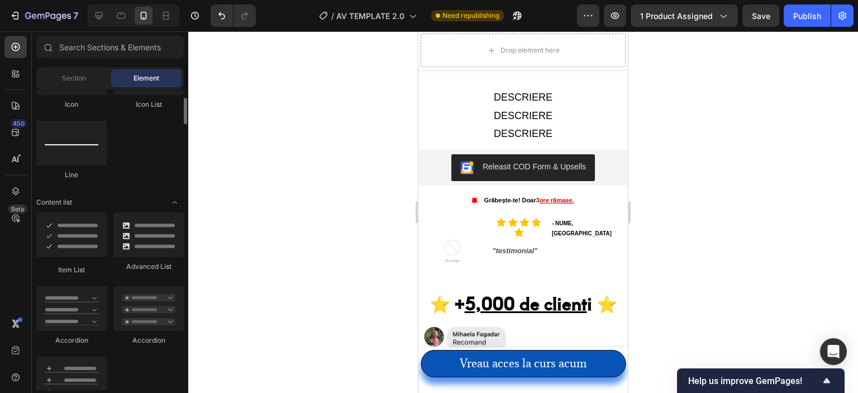
scroll to position [726, 0]
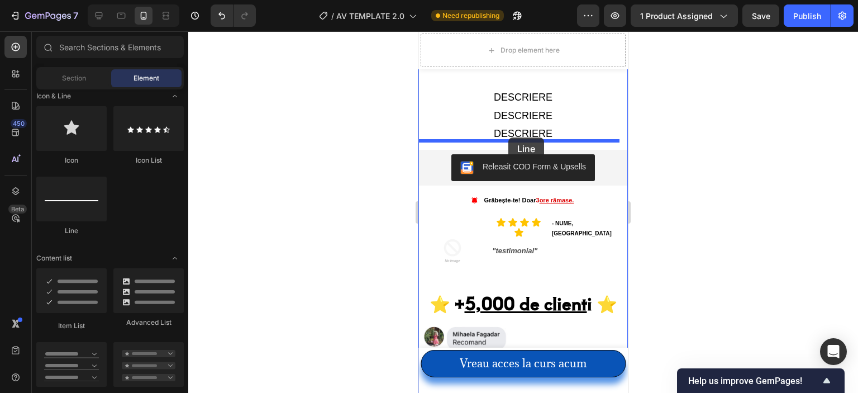
drag, startPoint x: 508, startPoint y: 240, endPoint x: 509, endPoint y: 137, distance: 102.8
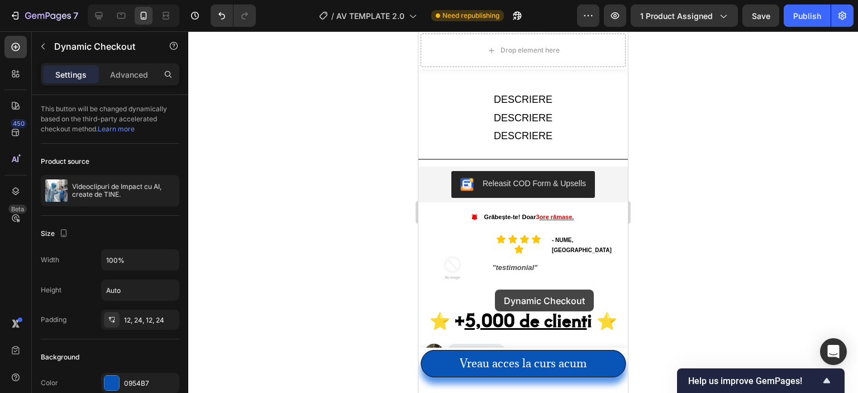
scroll to position [1006, 0]
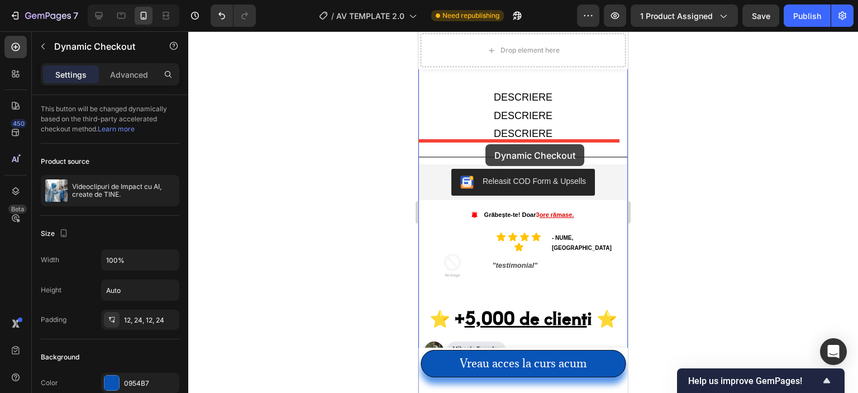
drag, startPoint x: 498, startPoint y: 270, endPoint x: 486, endPoint y: 144, distance: 126.4
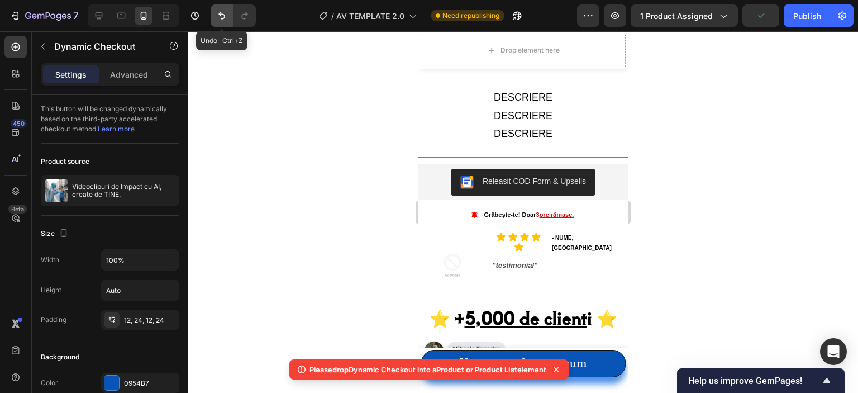
click at [228, 12] on button "Undo/Redo" at bounding box center [222, 15] width 22 height 22
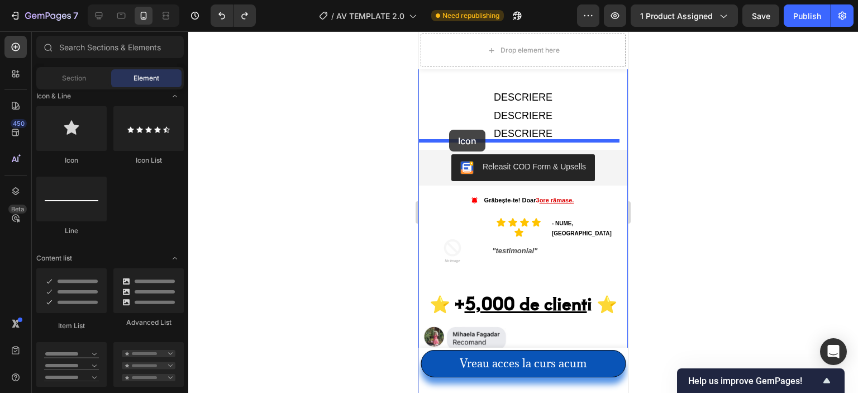
drag, startPoint x: 505, startPoint y: 170, endPoint x: 449, endPoint y: 130, distance: 68.9
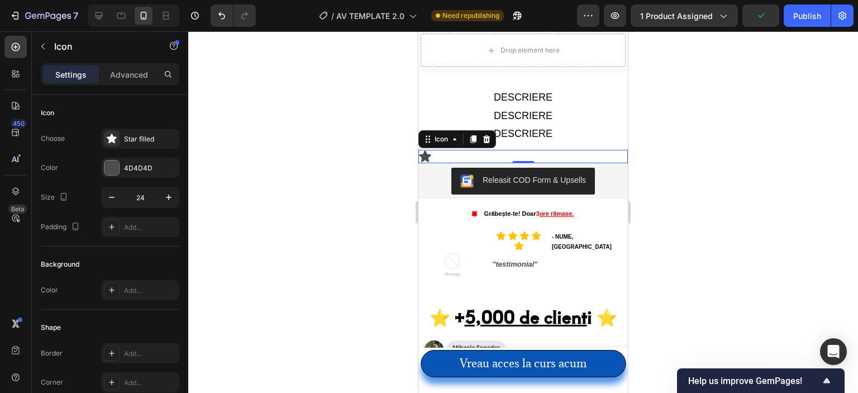
click at [329, 201] on div at bounding box center [523, 212] width 670 height 362
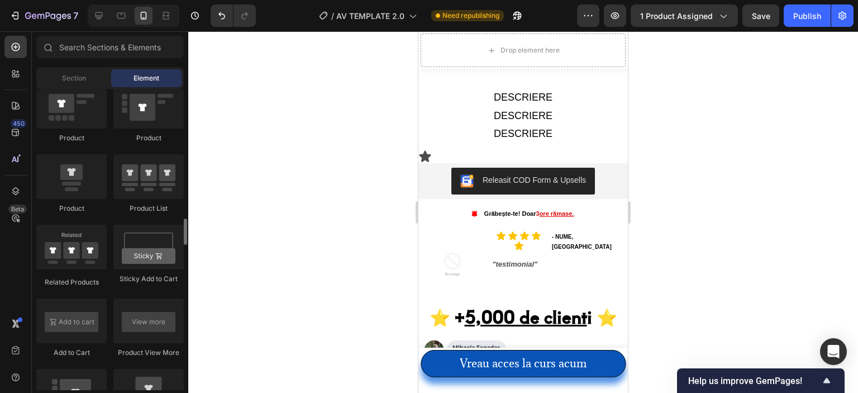
scroll to position [1509, 0]
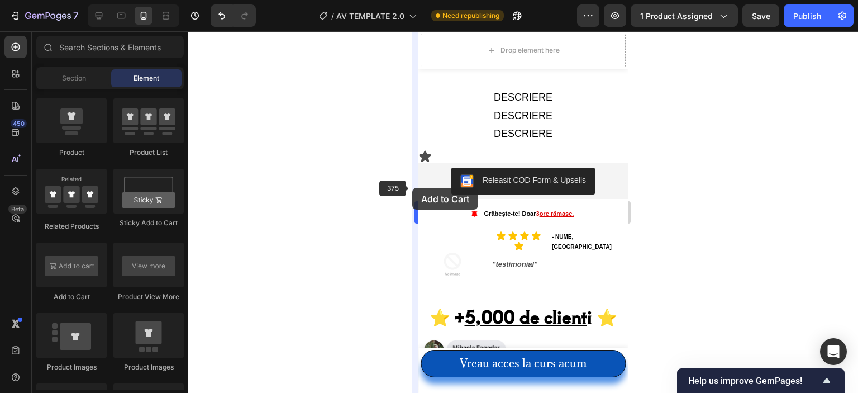
drag, startPoint x: 84, startPoint y: 268, endPoint x: 412, endPoint y: 188, distance: 337.6
click at [412, 0] on div "7 / AV TEMPLATE 2.0 Need republishing Preview 1 product assigned Save Publish 4…" at bounding box center [429, 0] width 858 height 0
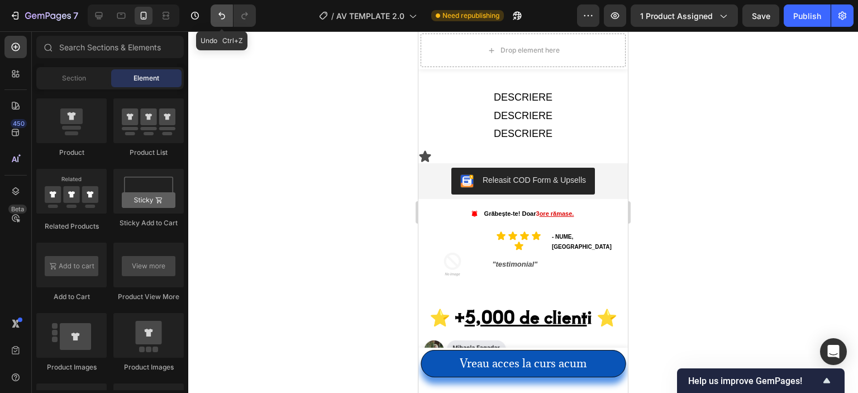
click at [221, 17] on icon "Undo/Redo" at bounding box center [221, 15] width 11 height 11
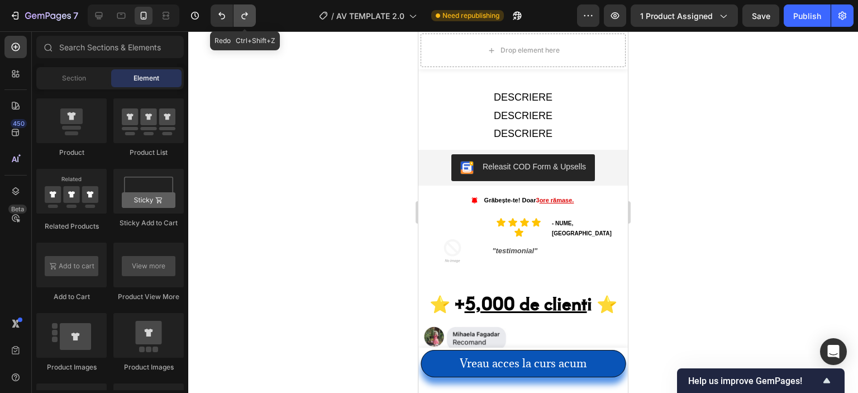
click at [242, 17] on icon "Undo/Redo" at bounding box center [244, 15] width 11 height 11
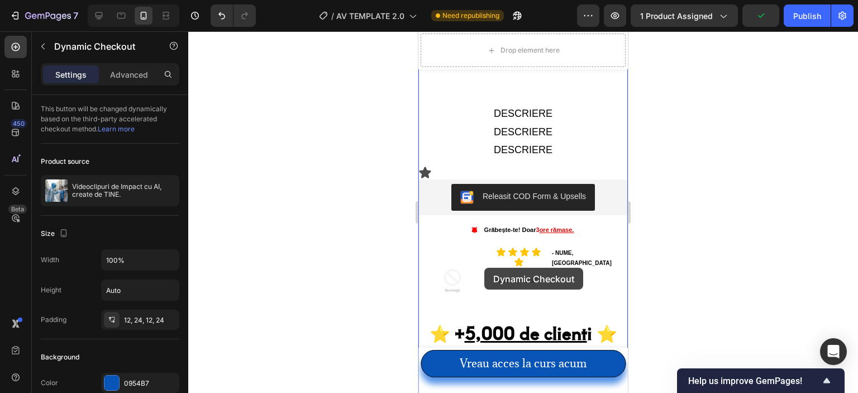
scroll to position [1062, 0]
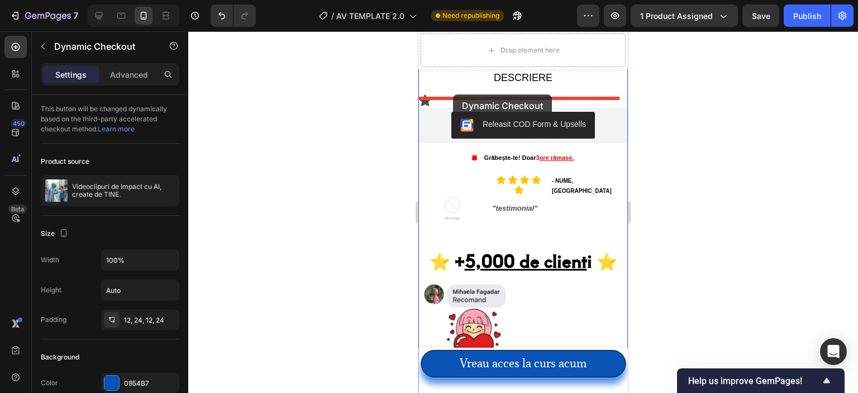
drag, startPoint x: 493, startPoint y: 102, endPoint x: 453, endPoint y: 94, distance: 41.0
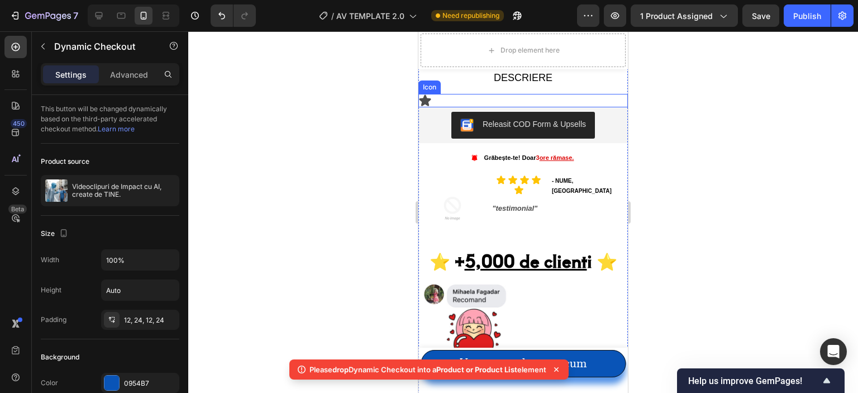
click at [454, 94] on div "Icon" at bounding box center [524, 100] width 210 height 13
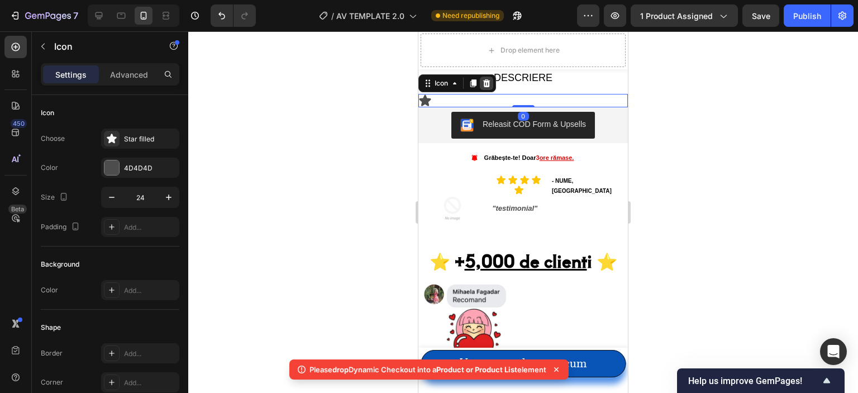
click at [488, 79] on icon at bounding box center [486, 83] width 7 height 8
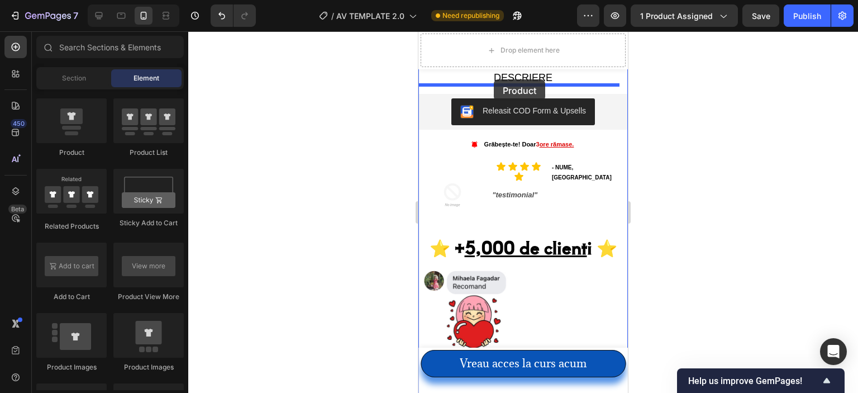
drag, startPoint x: 495, startPoint y: 163, endPoint x: 494, endPoint y: 79, distance: 83.8
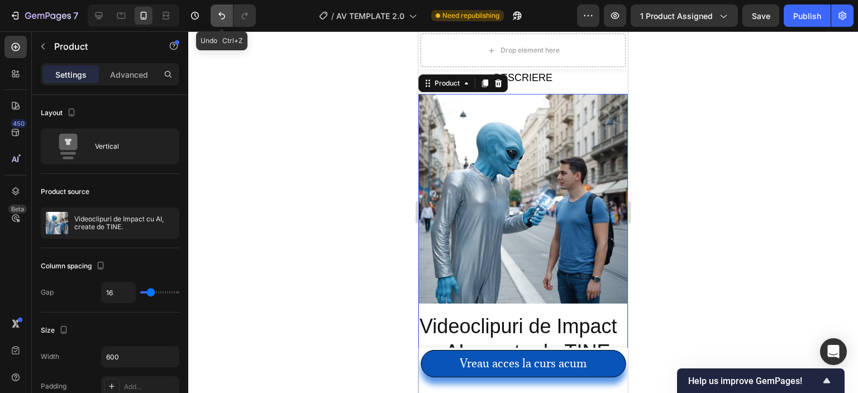
click at [227, 17] on button "Undo/Redo" at bounding box center [222, 15] width 22 height 22
click at [222, 10] on icon "Undo/Redo" at bounding box center [221, 15] width 11 height 11
click at [500, 79] on icon at bounding box center [498, 83] width 7 height 8
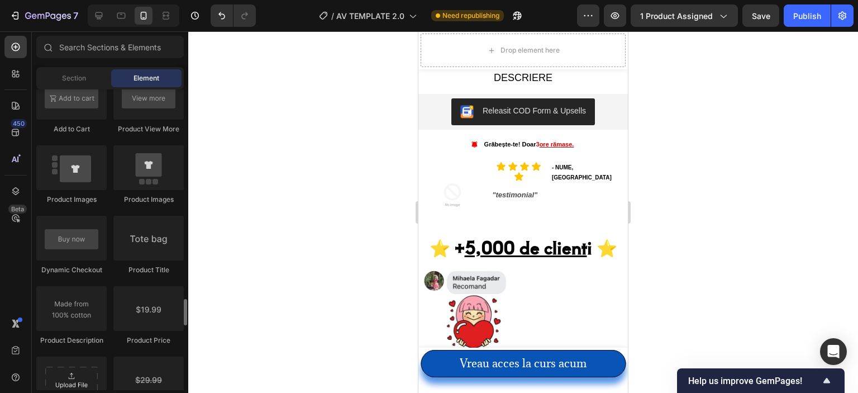
scroll to position [1788, 0]
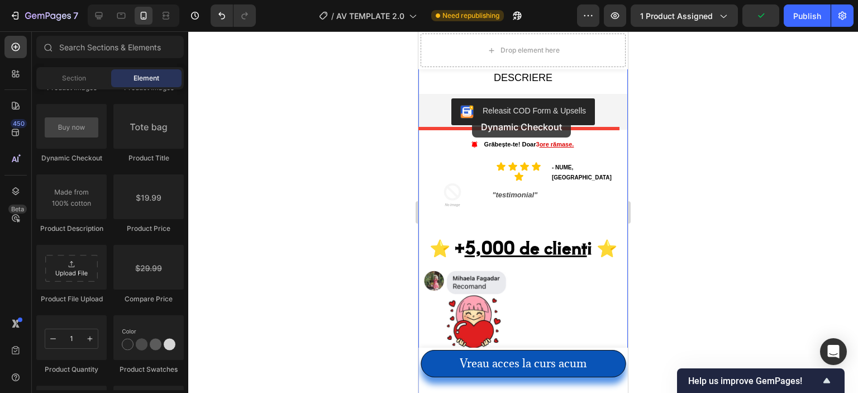
drag, startPoint x: 500, startPoint y: 178, endPoint x: 472, endPoint y: 116, distance: 68.5
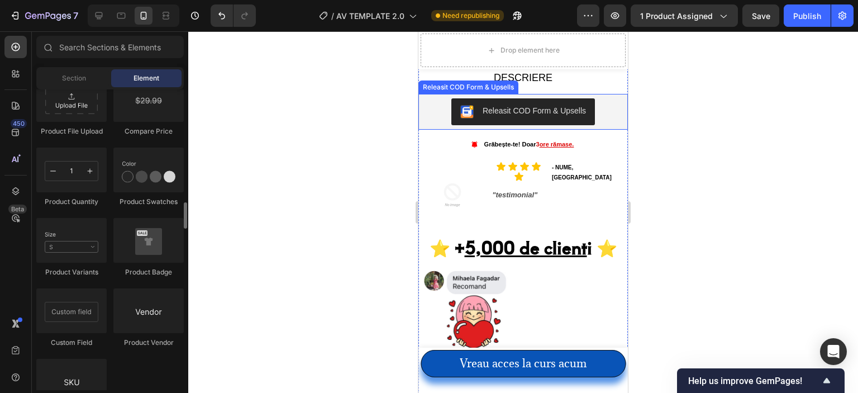
scroll to position [1900, 0]
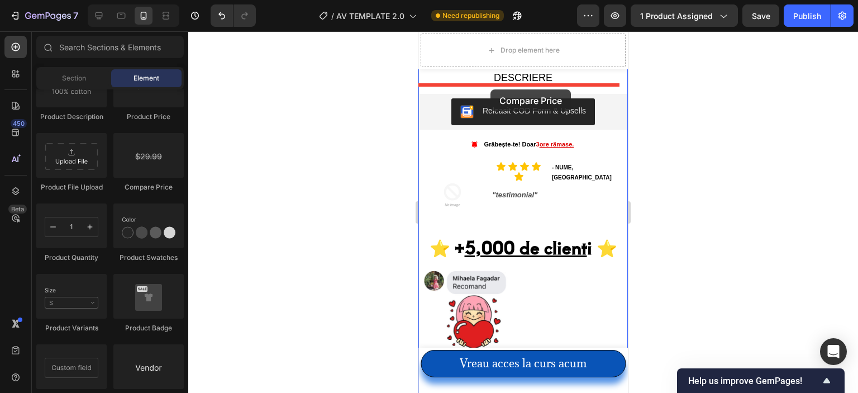
drag, startPoint x: 564, startPoint y: 207, endPoint x: 491, endPoint y: 89, distance: 138.3
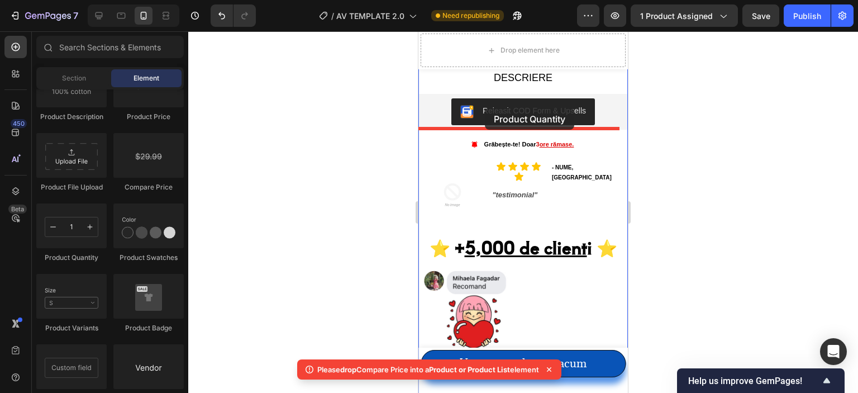
drag, startPoint x: 495, startPoint y: 256, endPoint x: 485, endPoint y: 108, distance: 148.4
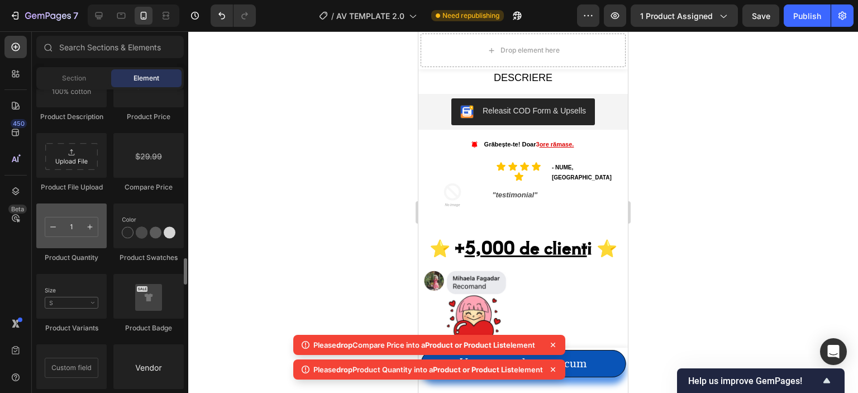
scroll to position [1956, 0]
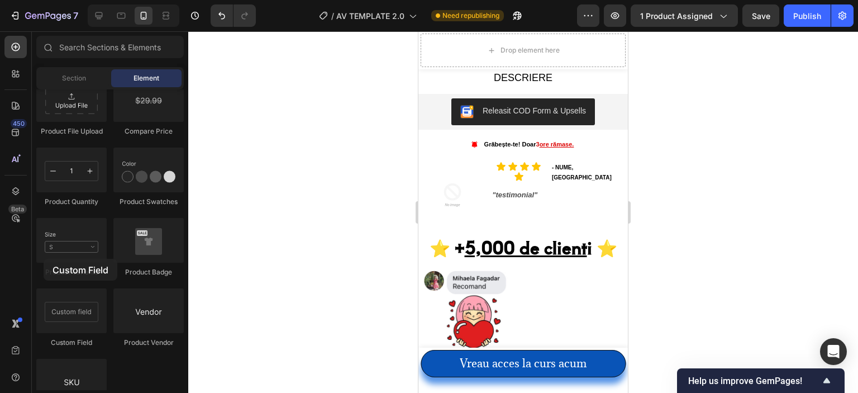
drag, startPoint x: 75, startPoint y: 294, endPoint x: 1, endPoint y: 286, distance: 75.4
click at [0, 282] on div "450 Beta Sections(30) Elements(84) Section Element Hero Section Product Detail …" at bounding box center [94, 212] width 188 height 362
drag, startPoint x: 122, startPoint y: 305, endPoint x: 0, endPoint y: 272, distance: 126.1
click at [0, 264] on div "450 Beta Sections(30) Elements(84) Section Element Hero Section Product Detail …" at bounding box center [94, 212] width 188 height 362
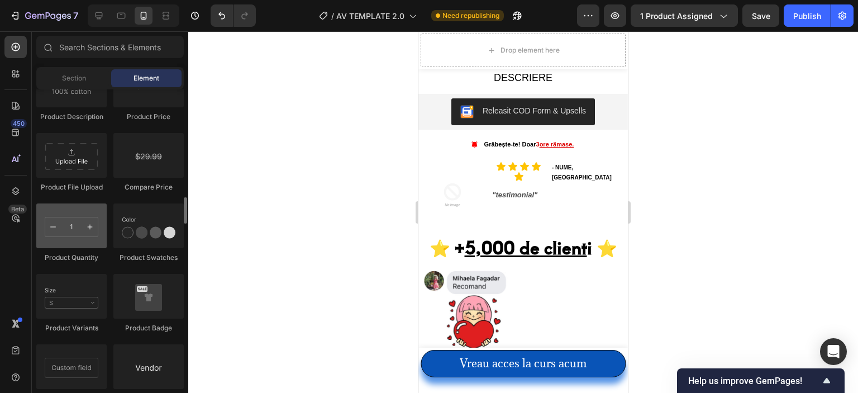
scroll to position [1844, 0]
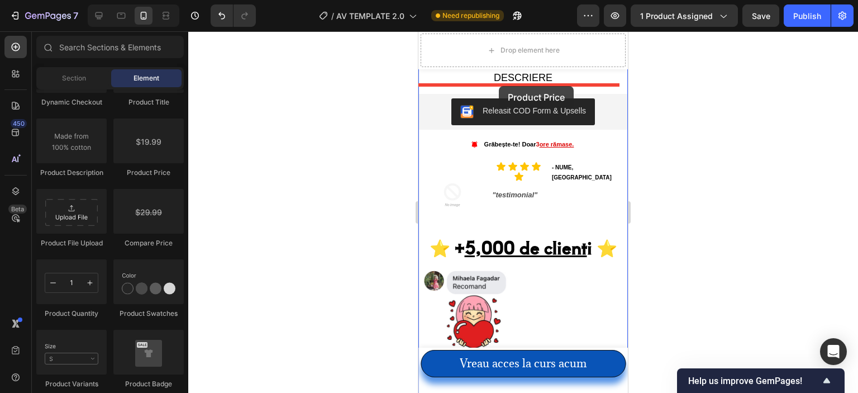
drag, startPoint x: 576, startPoint y: 187, endPoint x: 499, endPoint y: 86, distance: 126.9
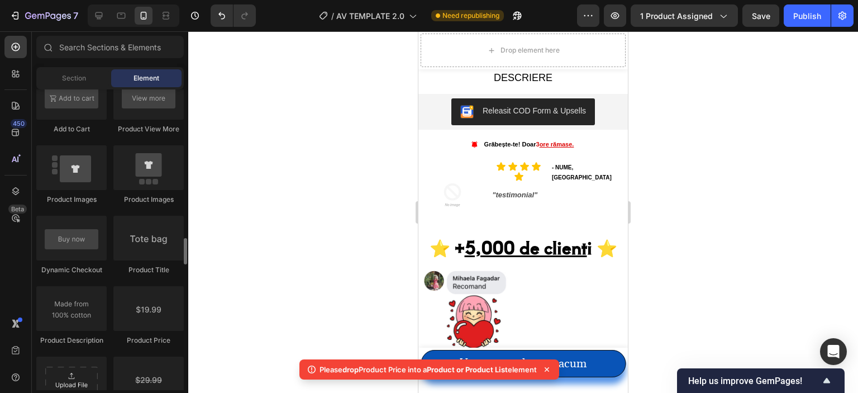
scroll to position [1621, 0]
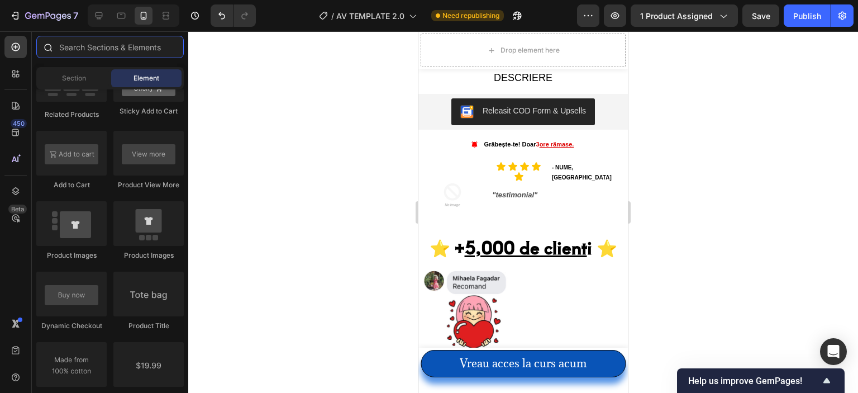
click at [108, 46] on input "text" at bounding box center [110, 47] width 148 height 22
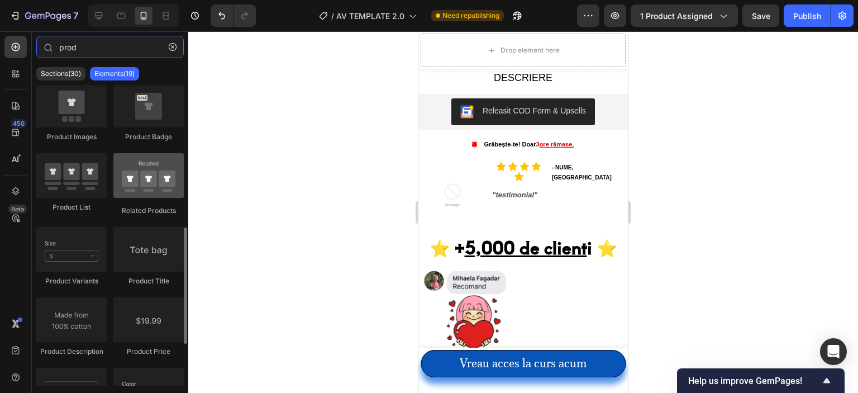
scroll to position [224, 0]
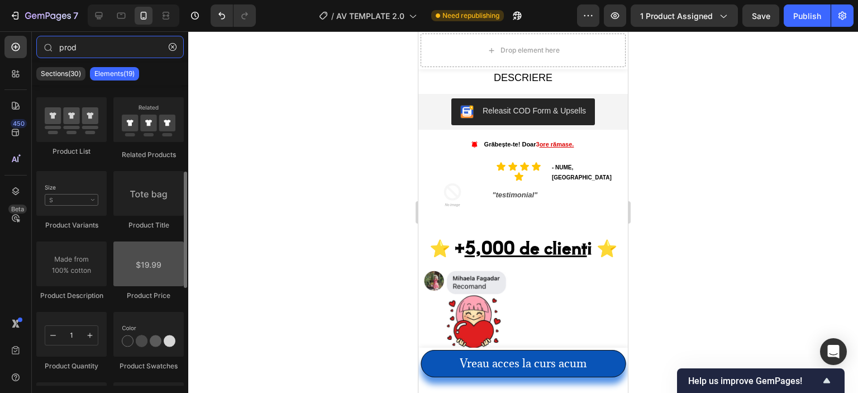
type input "prod"
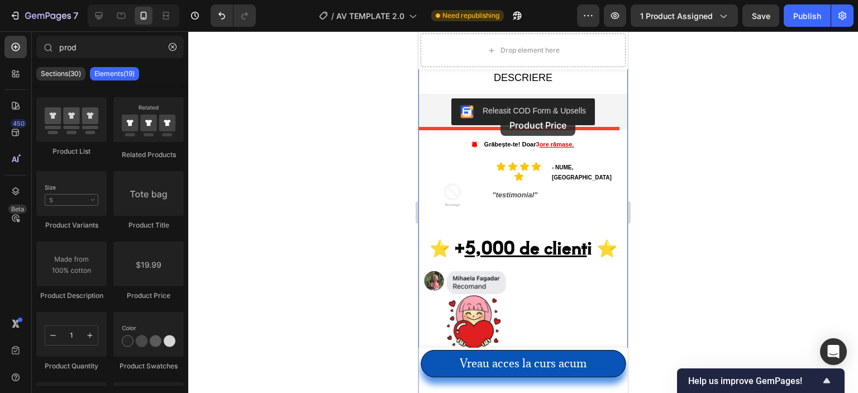
drag, startPoint x: 560, startPoint y: 293, endPoint x: 501, endPoint y: 114, distance: 189.1
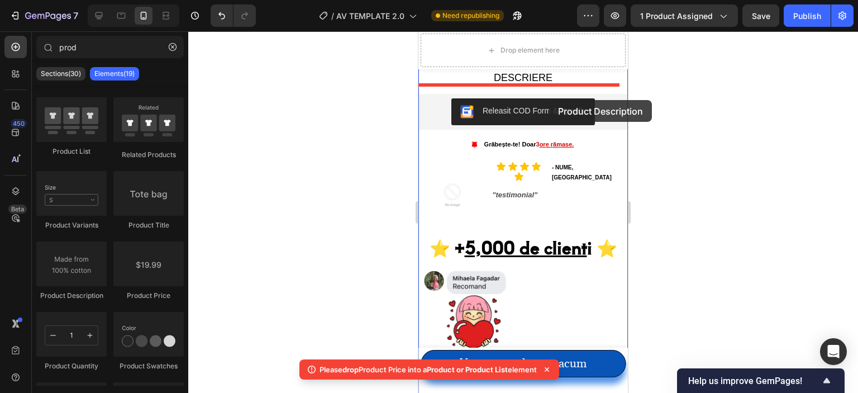
drag, startPoint x: 493, startPoint y: 312, endPoint x: 549, endPoint y: 100, distance: 219.7
drag, startPoint x: 573, startPoint y: 355, endPoint x: 484, endPoint y: 99, distance: 271.3
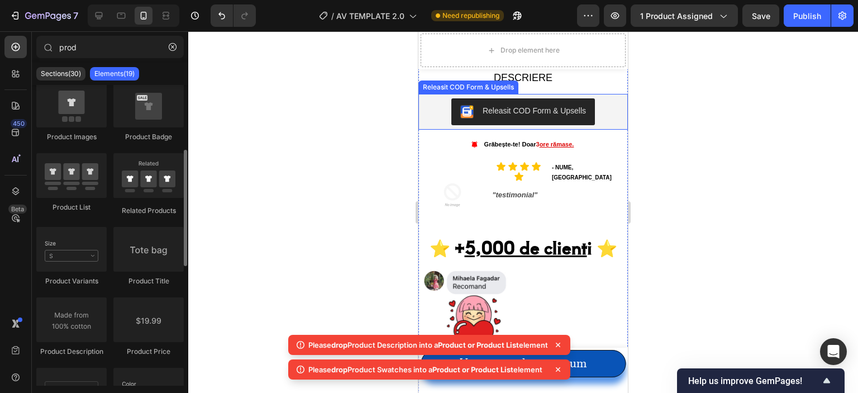
scroll to position [112, 0]
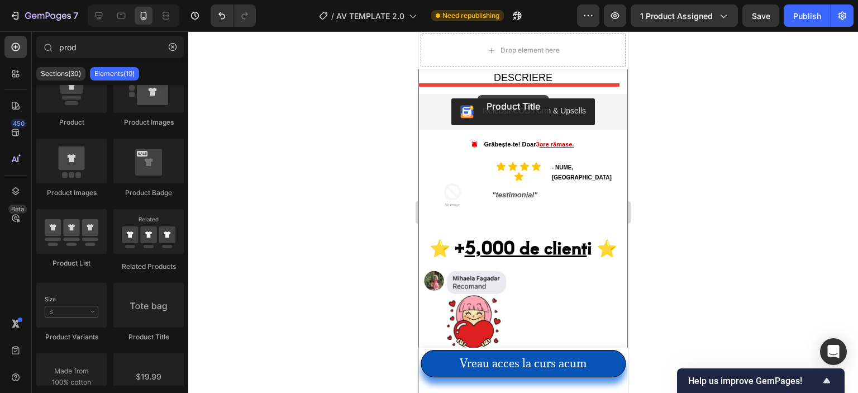
drag, startPoint x: 557, startPoint y: 338, endPoint x: 832, endPoint y: 142, distance: 337.0
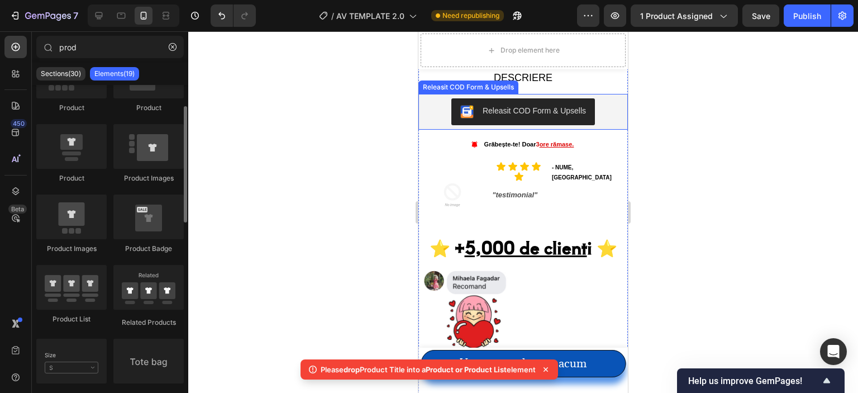
scroll to position [0, 0]
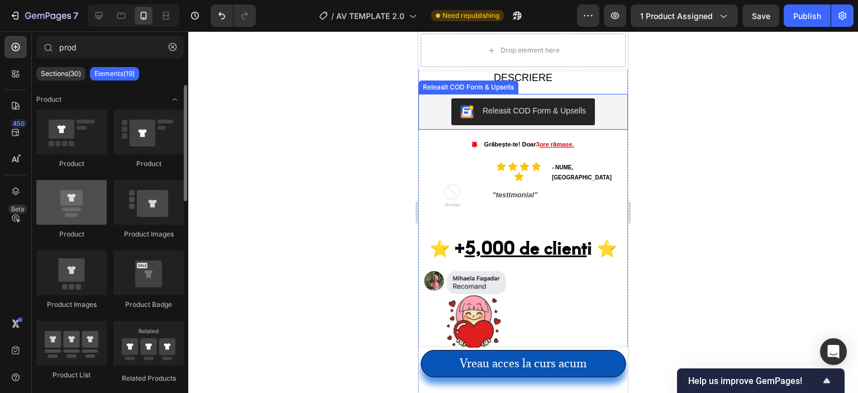
click at [74, 221] on div at bounding box center [71, 202] width 70 height 45
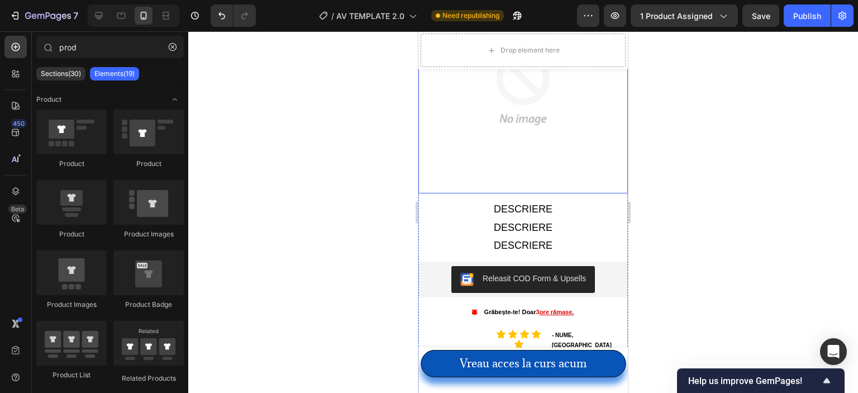
scroll to position [894, 0]
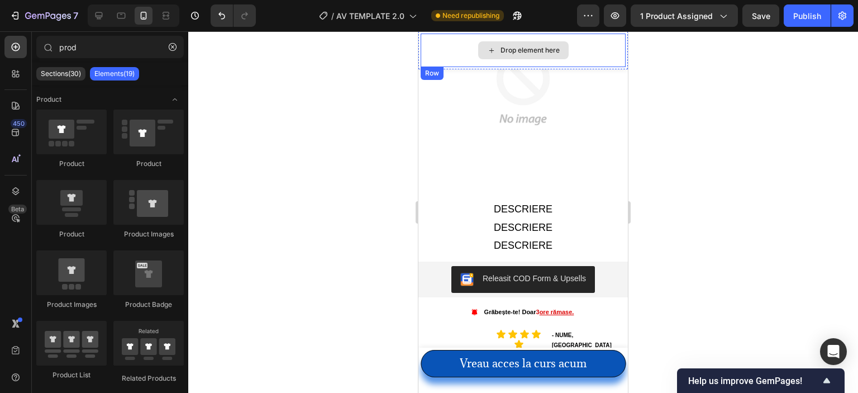
click at [544, 46] on div "Drop element here" at bounding box center [530, 50] width 59 height 9
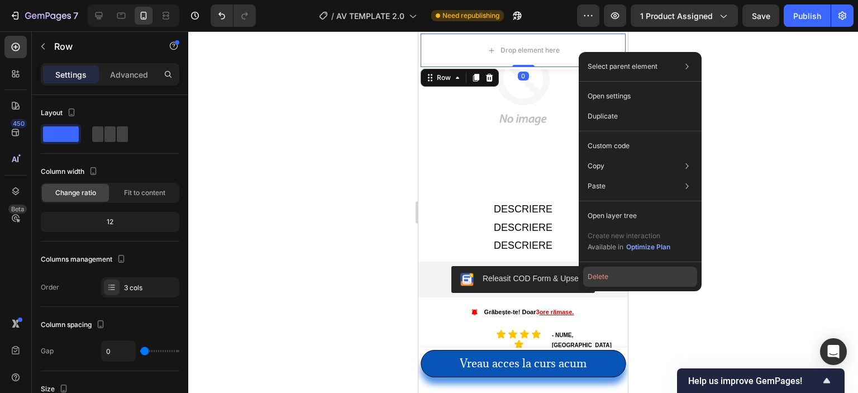
click at [631, 274] on button "Delete" at bounding box center [640, 277] width 114 height 20
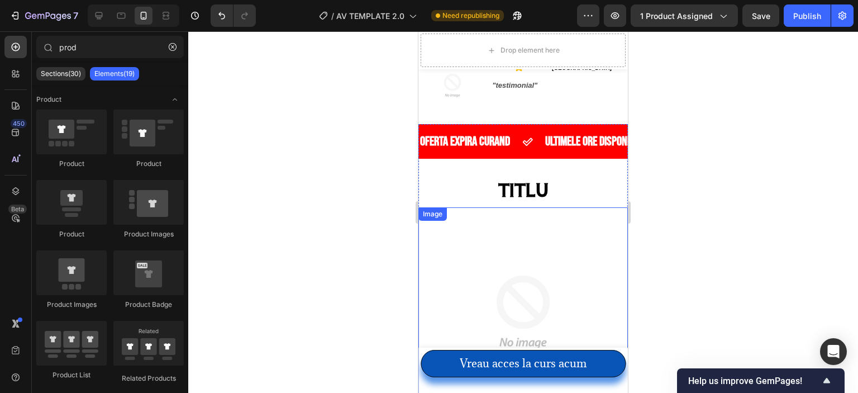
scroll to position [671, 0]
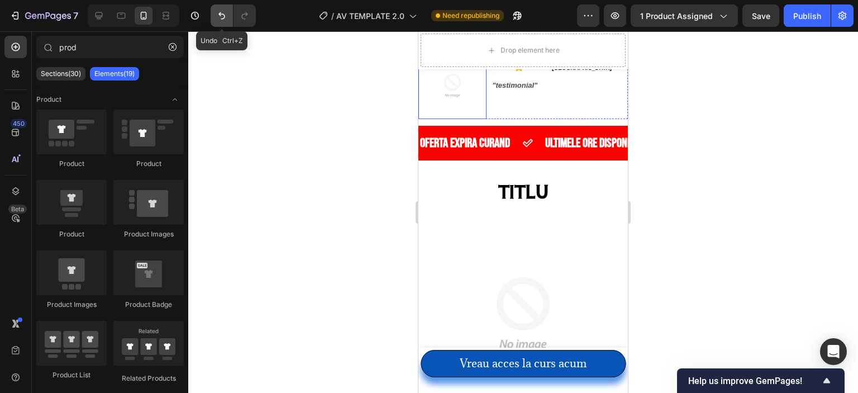
click at [221, 22] on button "Undo/Redo" at bounding box center [222, 15] width 22 height 22
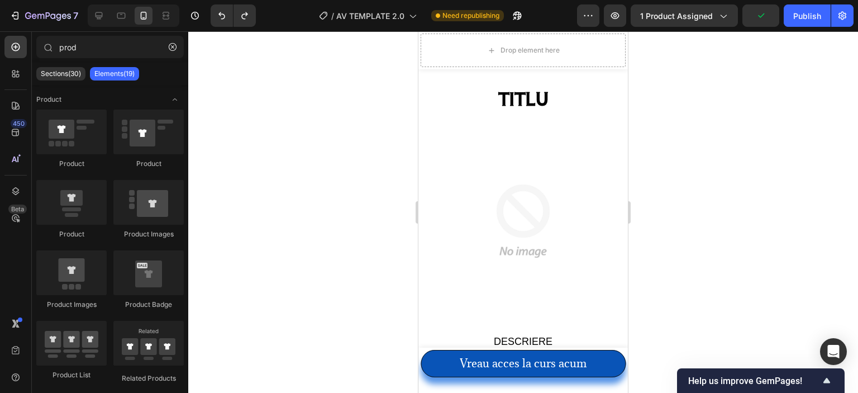
scroll to position [782, 0]
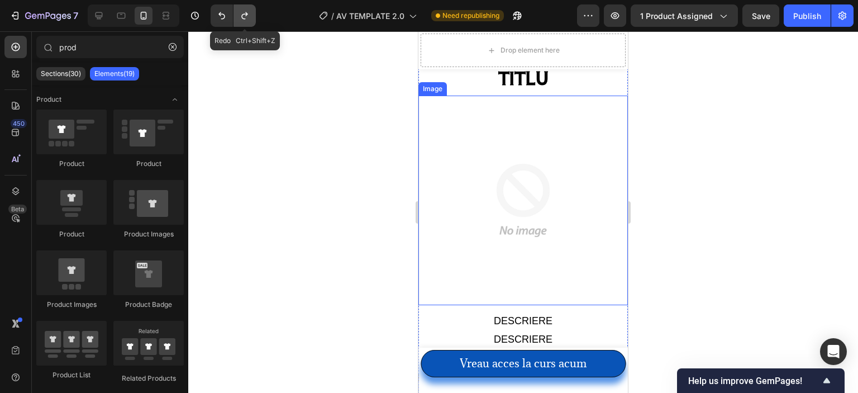
click at [251, 18] on button "Undo/Redo" at bounding box center [245, 15] width 22 height 22
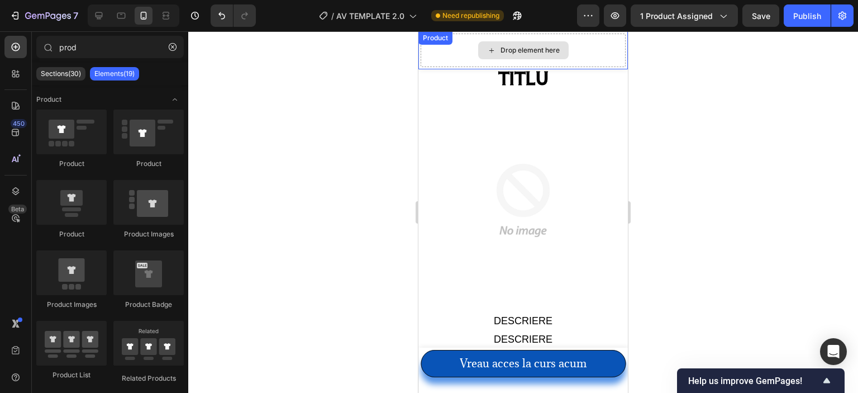
click at [444, 53] on div "Drop element here" at bounding box center [523, 51] width 205 height 34
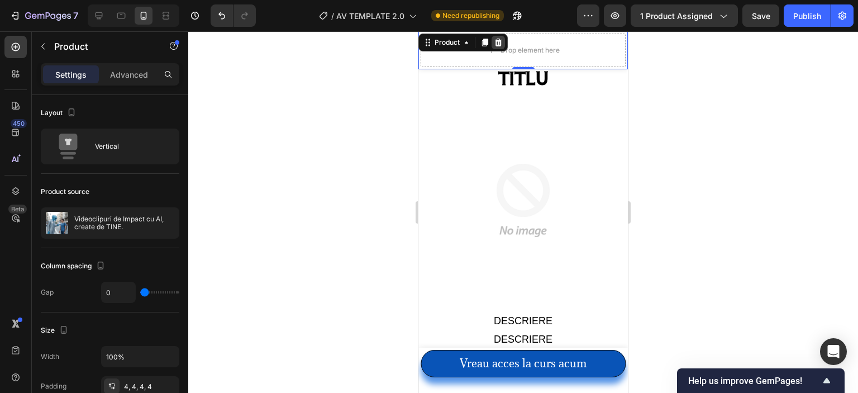
click at [498, 42] on icon at bounding box center [498, 43] width 7 height 8
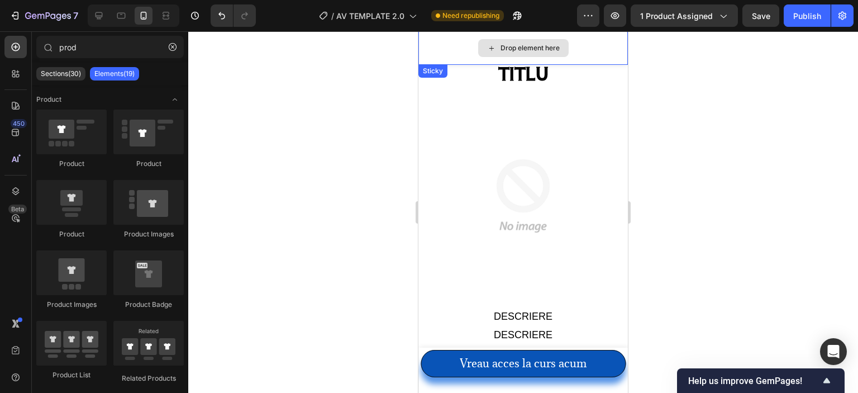
scroll to position [778, 0]
click at [440, 39] on div "Drop element here" at bounding box center [524, 48] width 210 height 34
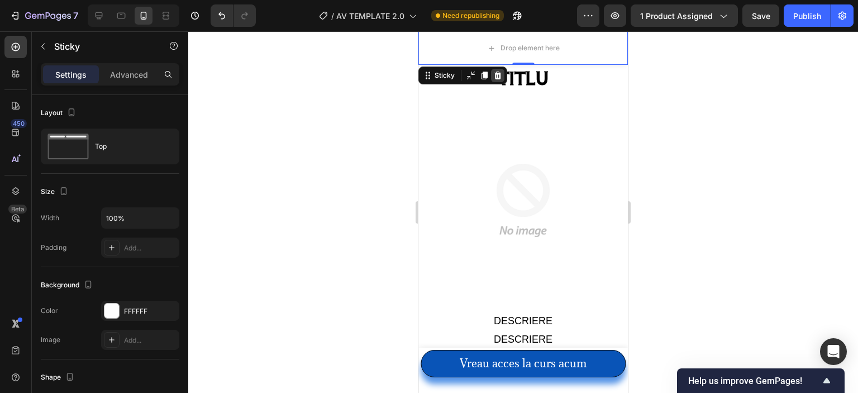
click at [498, 72] on icon at bounding box center [497, 75] width 9 height 9
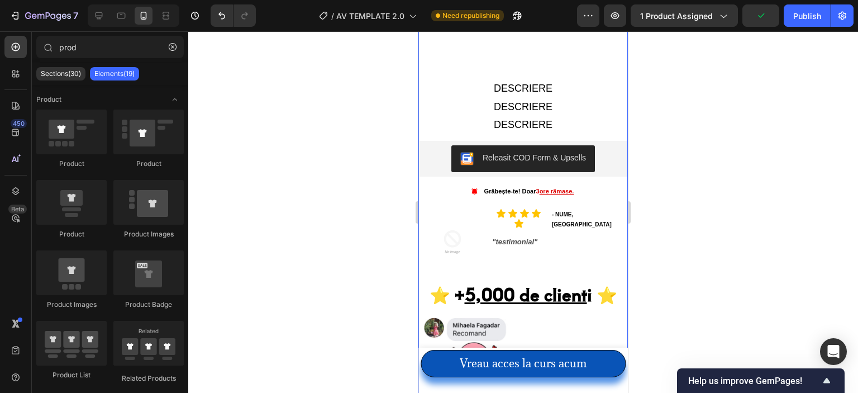
scroll to position [1024, 0]
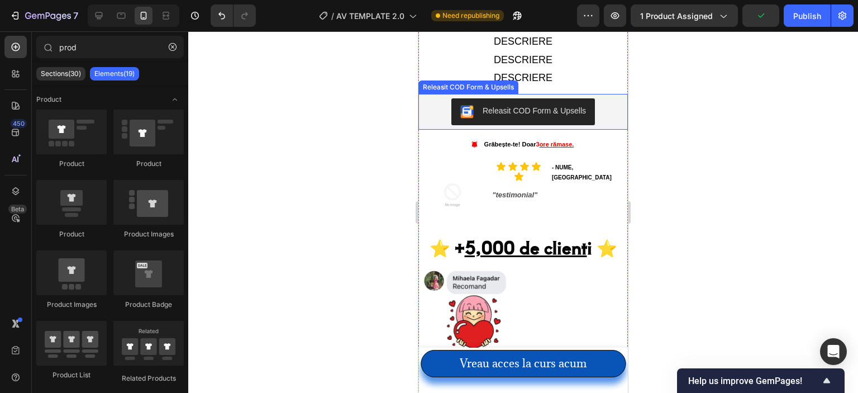
click at [500, 105] on div "Releasit COD Form & Upsells" at bounding box center [534, 111] width 103 height 12
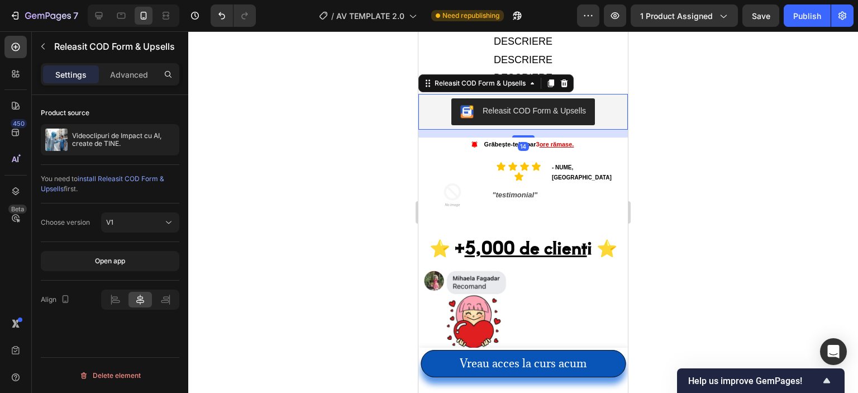
click at [389, 136] on div at bounding box center [523, 212] width 670 height 362
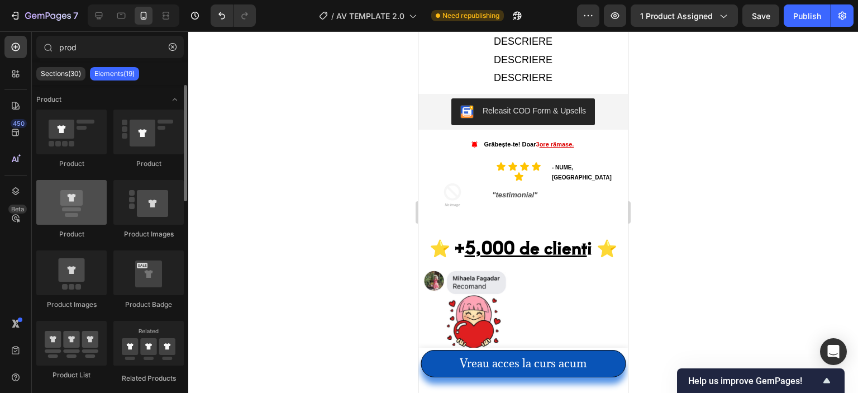
click at [75, 196] on div at bounding box center [71, 202] width 70 height 45
click at [74, 205] on div at bounding box center [71, 202] width 70 height 45
click at [74, 203] on div at bounding box center [71, 202] width 70 height 45
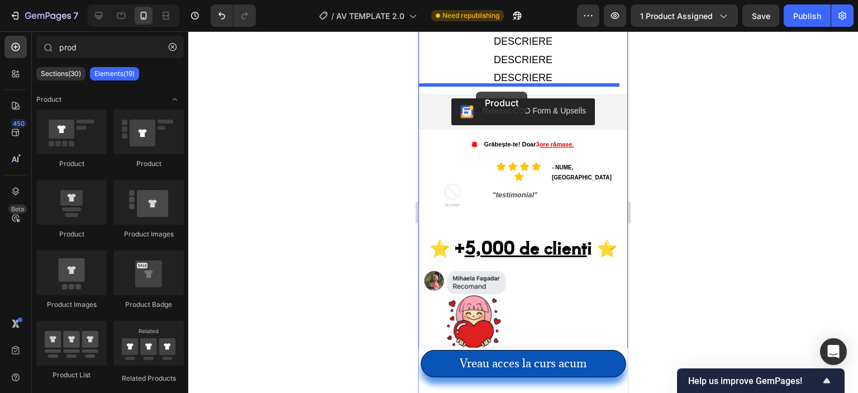
drag, startPoint x: 493, startPoint y: 234, endPoint x: 476, endPoint y: 92, distance: 143.5
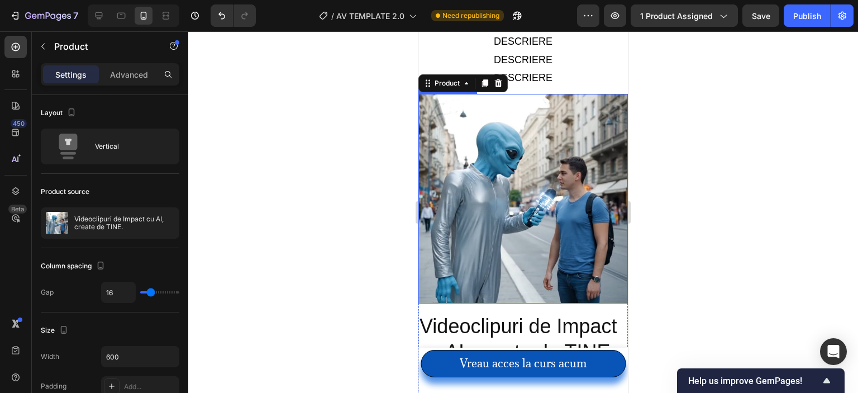
click at [492, 140] on img at bounding box center [524, 199] width 210 height 210
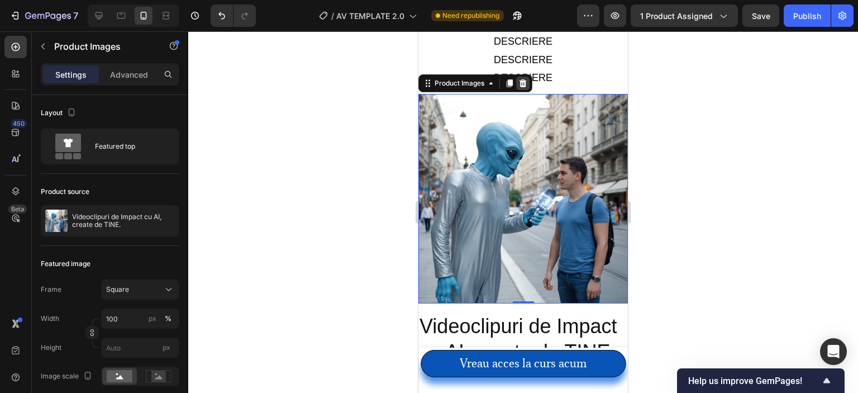
click at [520, 79] on icon at bounding box center [523, 83] width 9 height 9
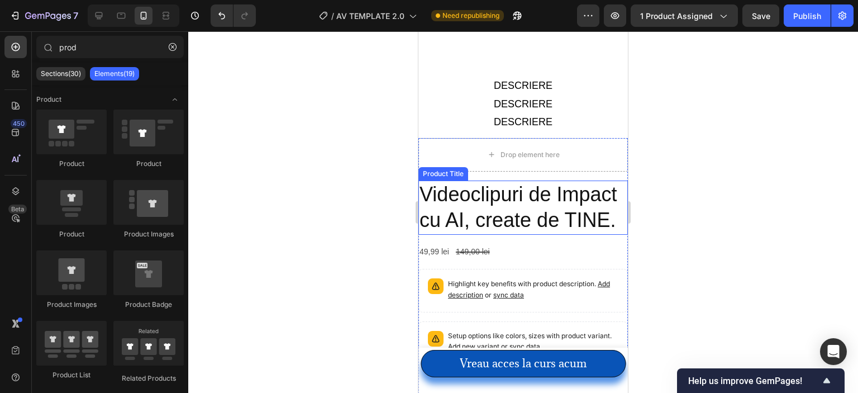
scroll to position [968, 0]
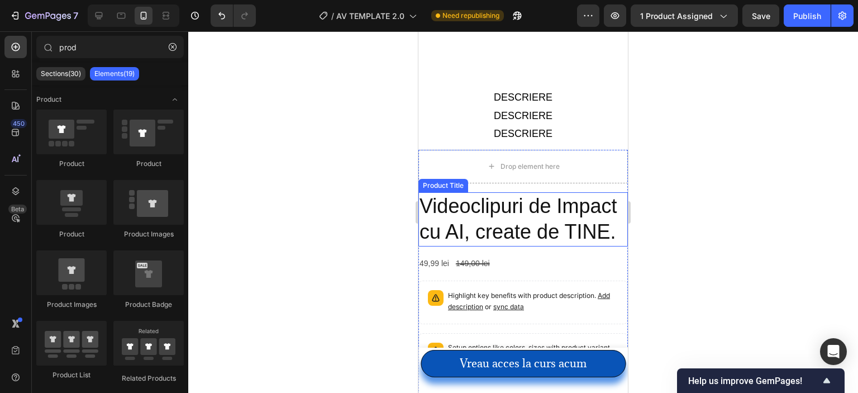
click at [521, 205] on h2 "Videoclipuri de Impact cu AI, create de TINE." at bounding box center [524, 219] width 210 height 55
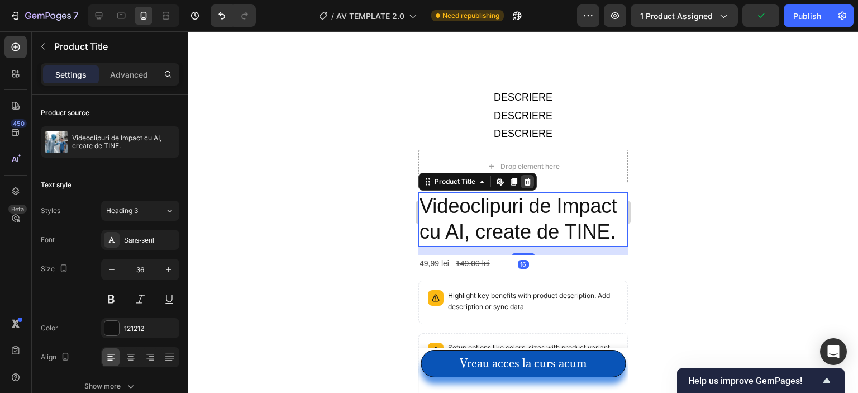
click at [523, 177] on icon at bounding box center [527, 181] width 9 height 9
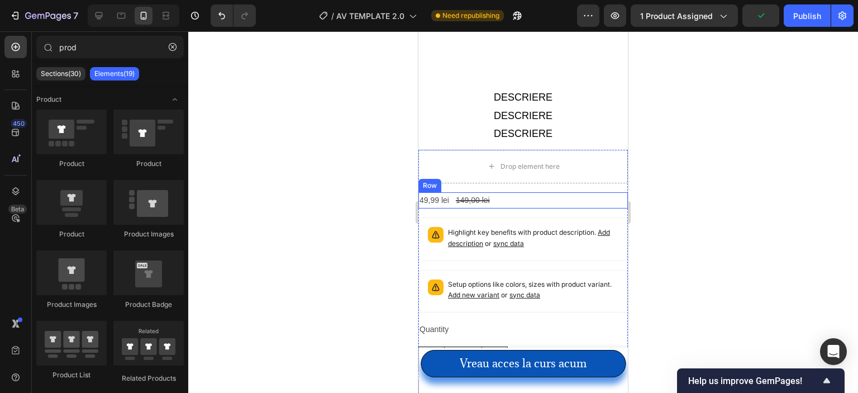
click at [514, 196] on div "49,99 lei Product Price Product Price 149,00 lei Product Price Product Price Row" at bounding box center [524, 200] width 210 height 16
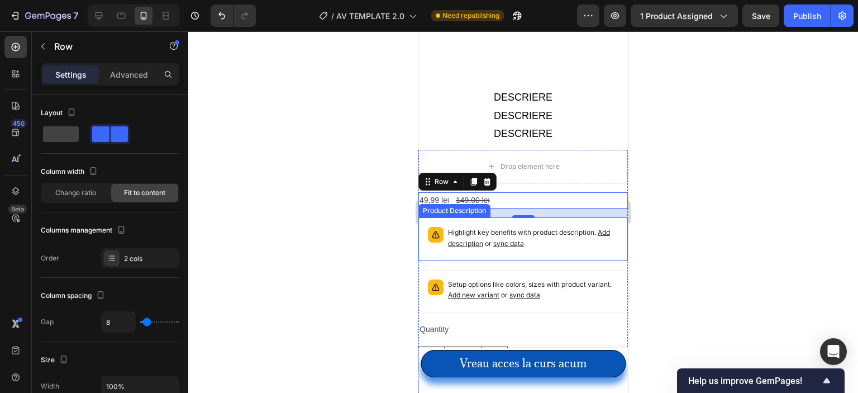
click at [476, 222] on div "Highlight key benefits with product description. Add description or sync data" at bounding box center [523, 239] width 199 height 34
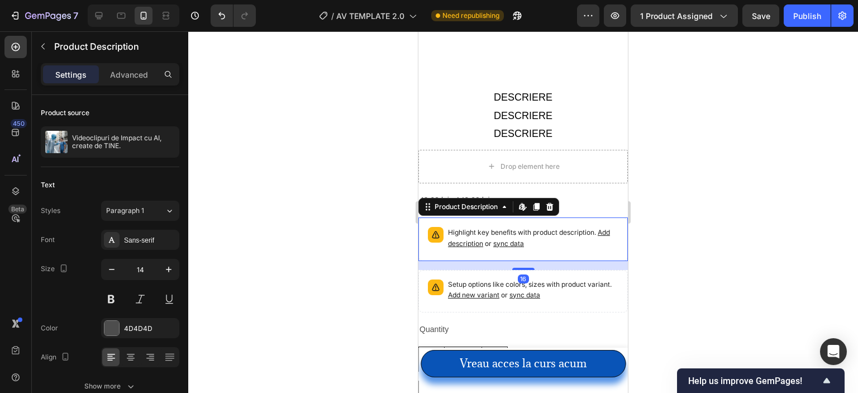
click at [551, 202] on icon at bounding box center [549, 206] width 9 height 9
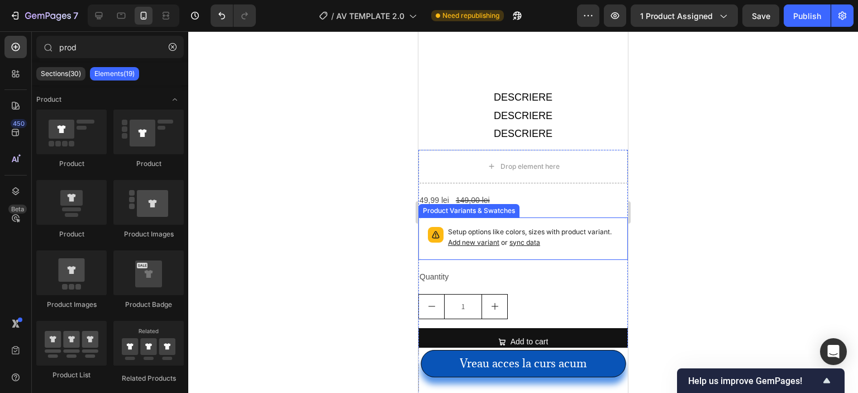
click at [516, 227] on p "Setup options like colors, sizes with product variant. Add new variant or sync …" at bounding box center [533, 237] width 170 height 21
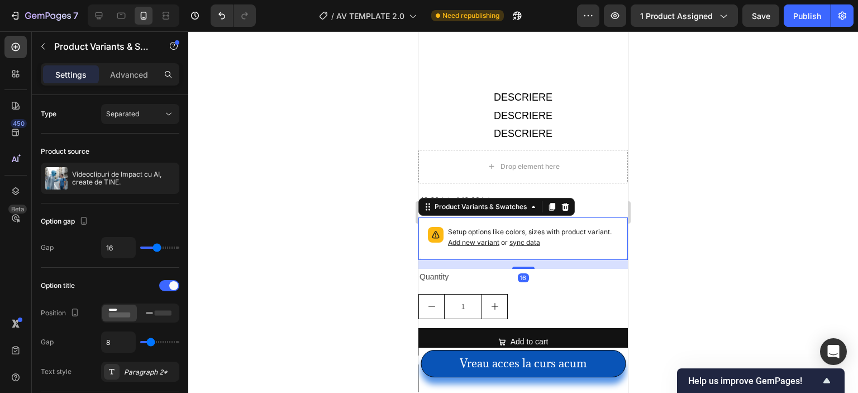
click at [563, 203] on icon at bounding box center [565, 207] width 7 height 8
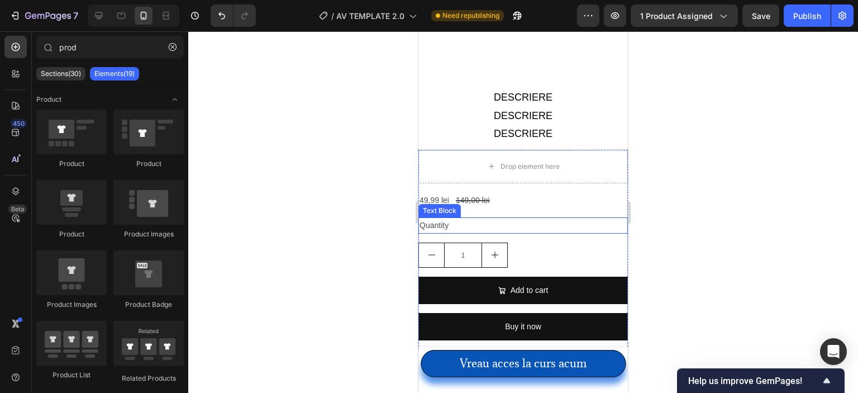
click at [536, 217] on div "Quantity" at bounding box center [524, 225] width 210 height 16
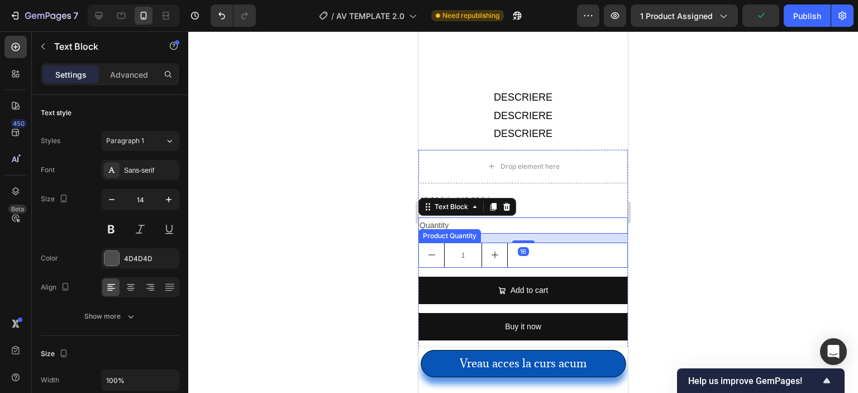
click at [540, 253] on div "1" at bounding box center [524, 255] width 210 height 25
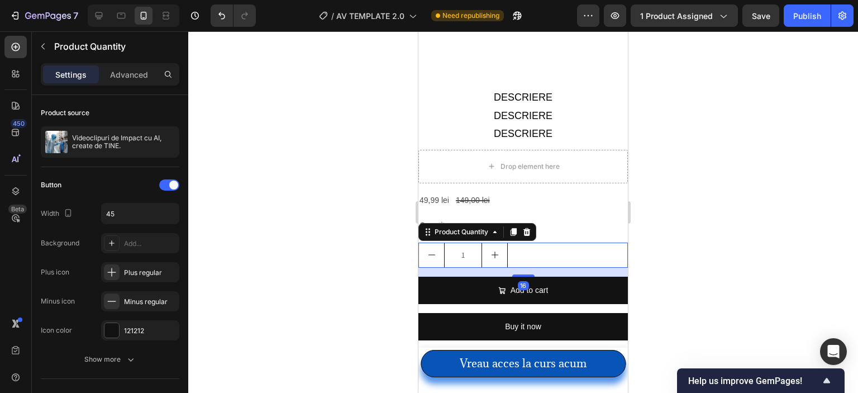
click at [535, 224] on div "Product Quantity" at bounding box center [478, 232] width 118 height 18
click at [532, 225] on div at bounding box center [526, 231] width 13 height 13
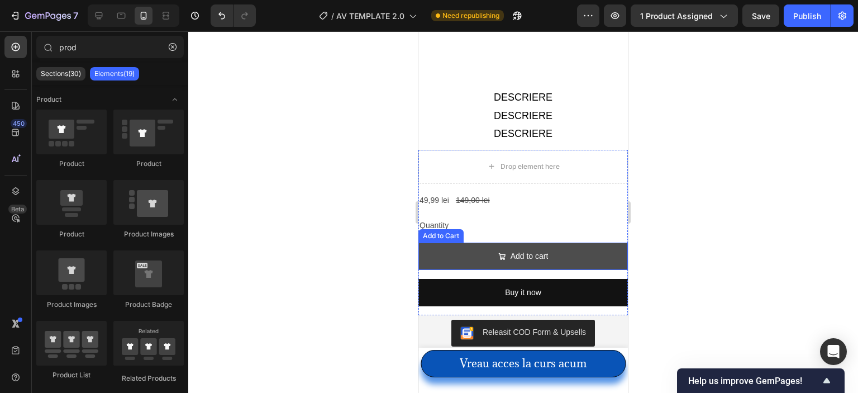
click at [577, 254] on button "Add to cart" at bounding box center [524, 256] width 210 height 27
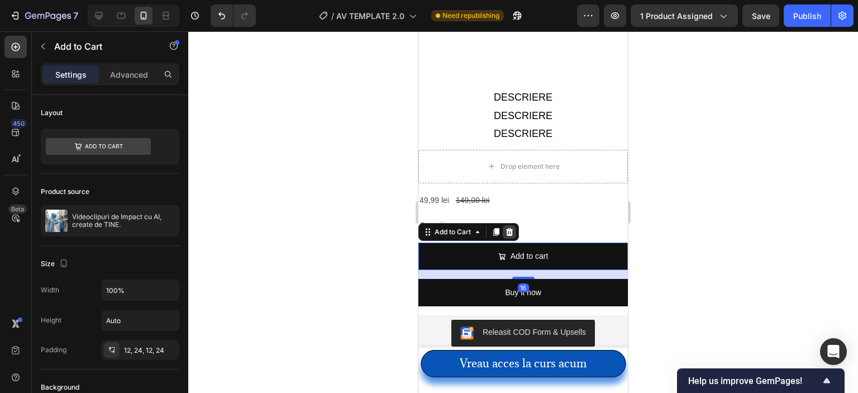
click at [510, 227] on icon at bounding box center [509, 231] width 9 height 9
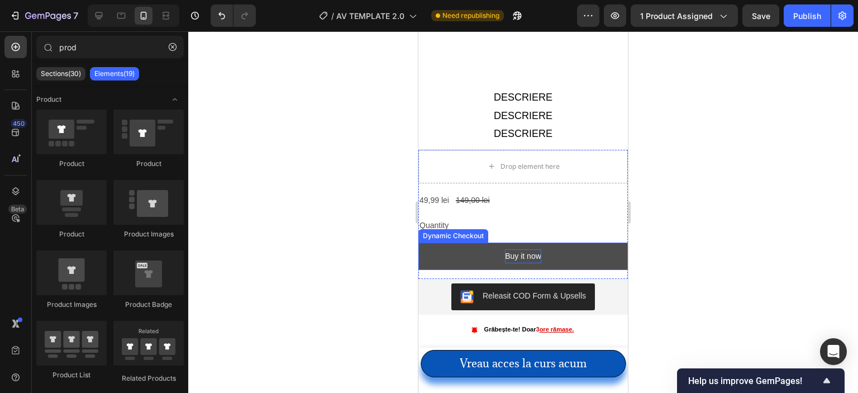
click at [523, 249] on div "Buy it now" at bounding box center [523, 256] width 36 height 14
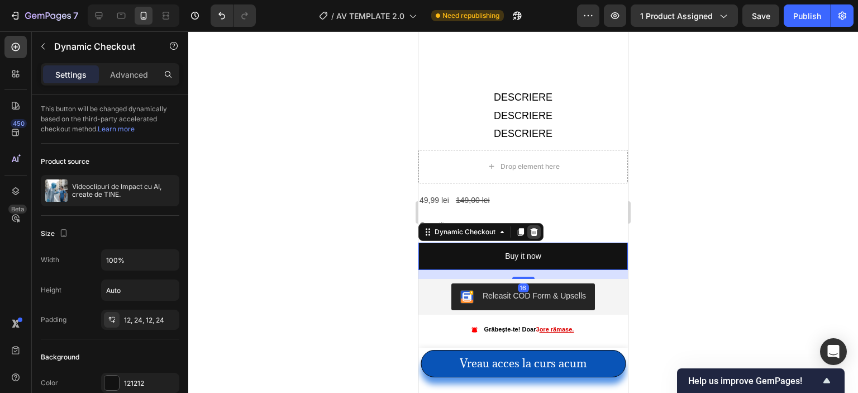
click at [530, 227] on icon at bounding box center [534, 231] width 9 height 9
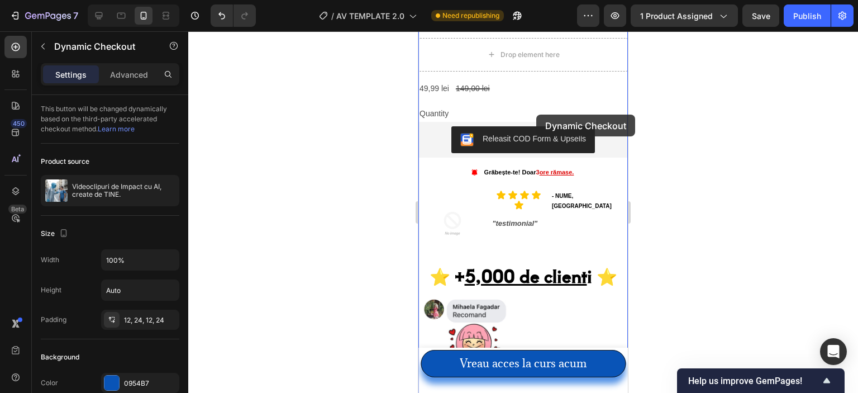
scroll to position [1024, 0]
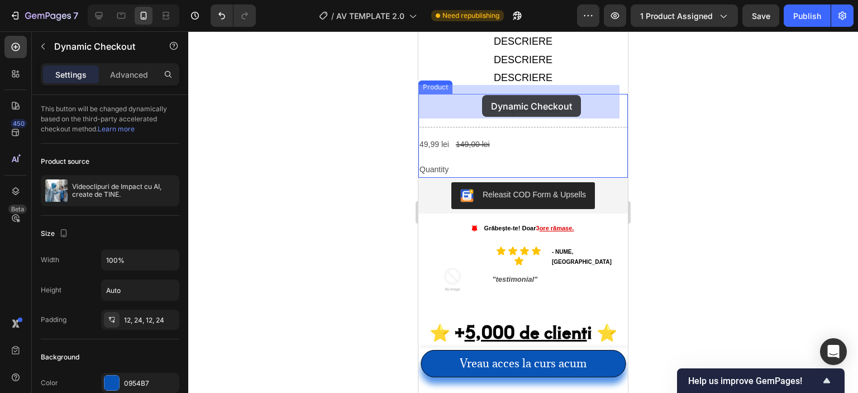
drag, startPoint x: 536, startPoint y: 113, endPoint x: 482, endPoint y: 96, distance: 57.1
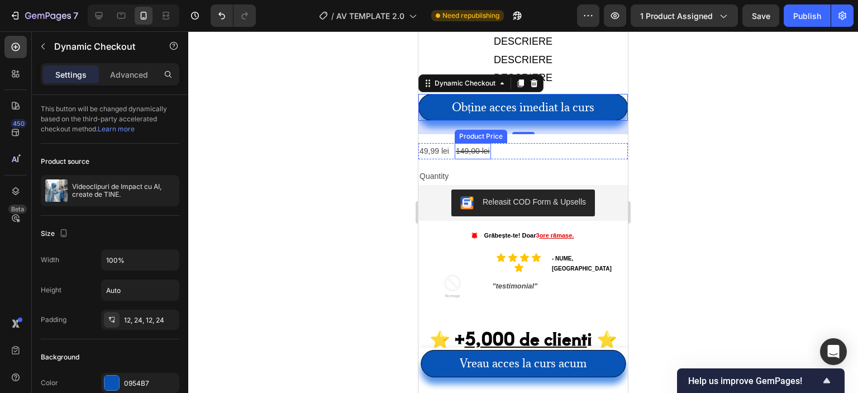
click at [487, 148] on div "149,00 lei" at bounding box center [473, 151] width 36 height 16
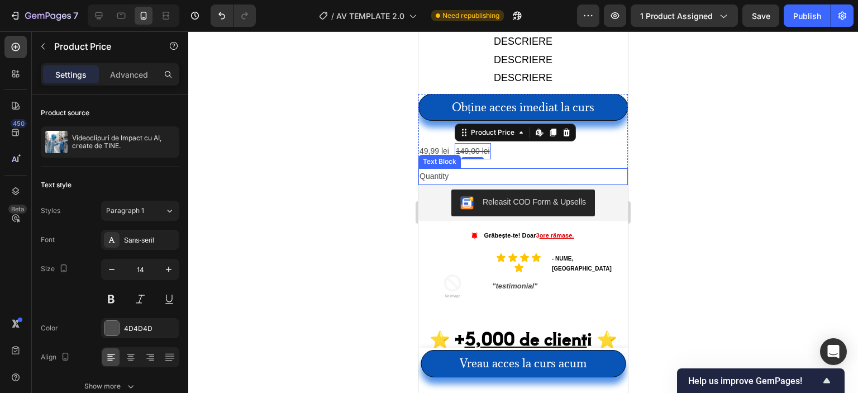
click at [476, 168] on div "Quantity" at bounding box center [524, 176] width 210 height 16
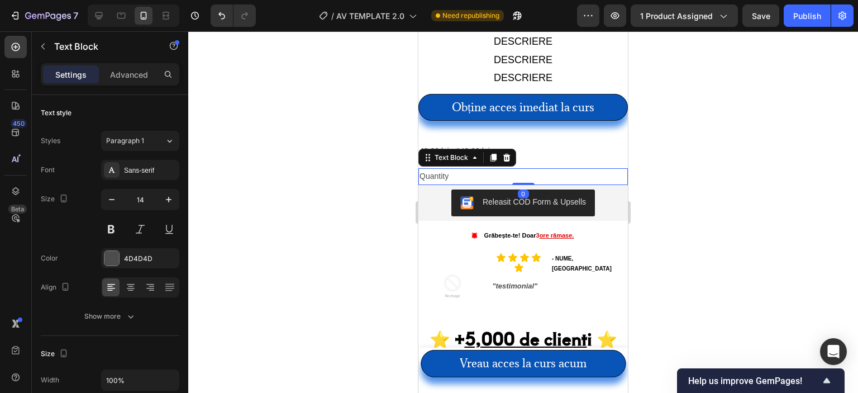
click at [462, 168] on div "Quantity" at bounding box center [524, 176] width 210 height 16
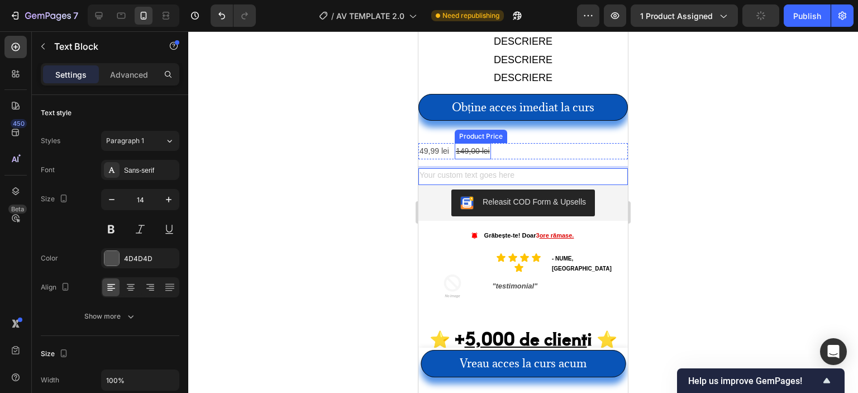
click at [457, 143] on div "149,00 lei" at bounding box center [473, 151] width 36 height 16
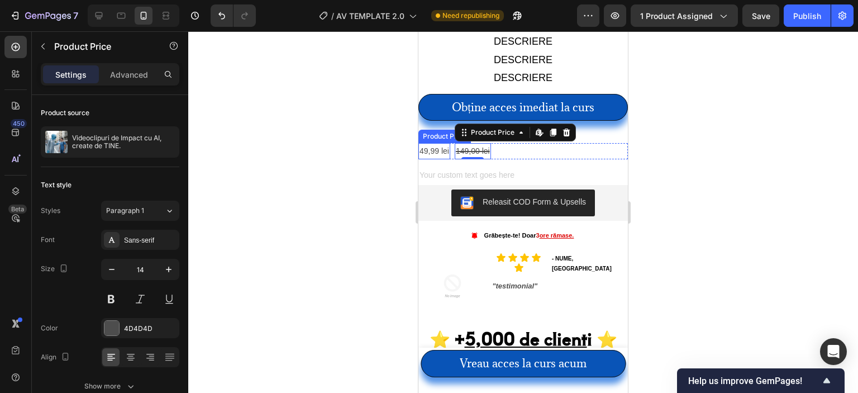
click at [445, 150] on div "49,99 lei" at bounding box center [435, 151] width 32 height 16
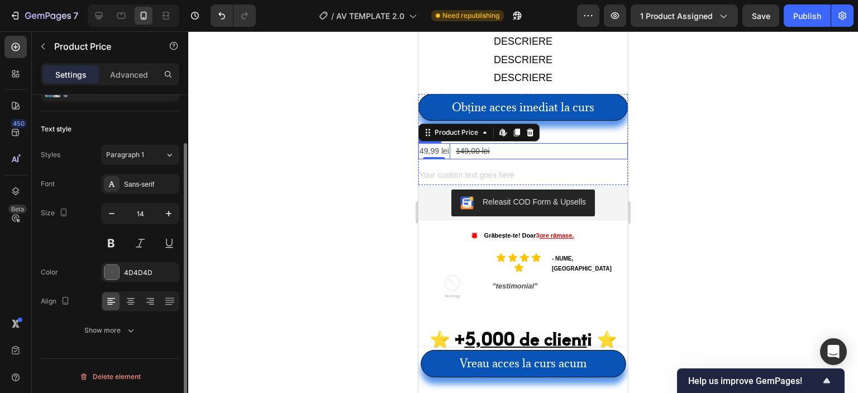
click at [515, 144] on div "49,99 lei Product Price Edit content in Shopify 0 Product Price Edit content in…" at bounding box center [524, 151] width 210 height 16
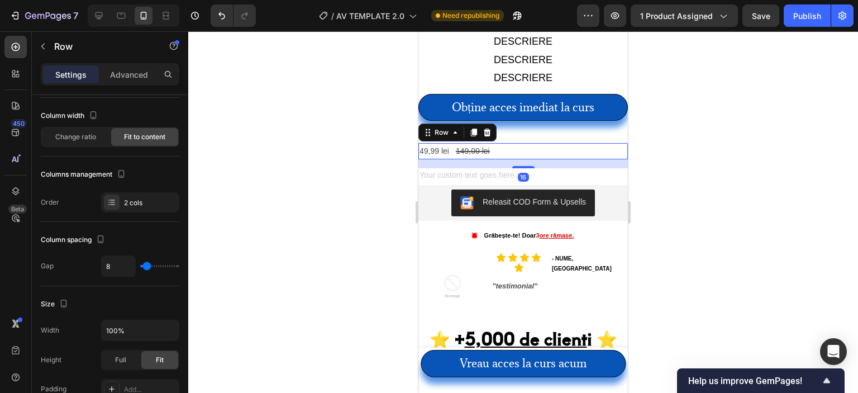
scroll to position [0, 0]
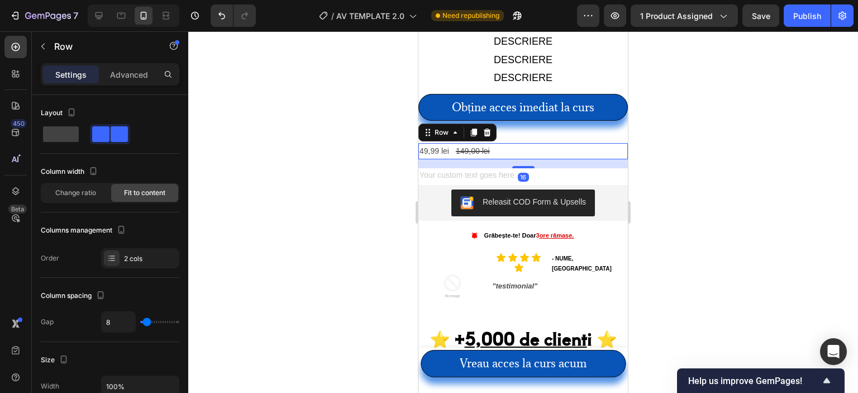
click at [497, 143] on div "49,99 lei Product Price Product Price 149,00 lei Product Price Product Price Ro…" at bounding box center [524, 151] width 210 height 16
click at [484, 128] on icon at bounding box center [487, 132] width 9 height 9
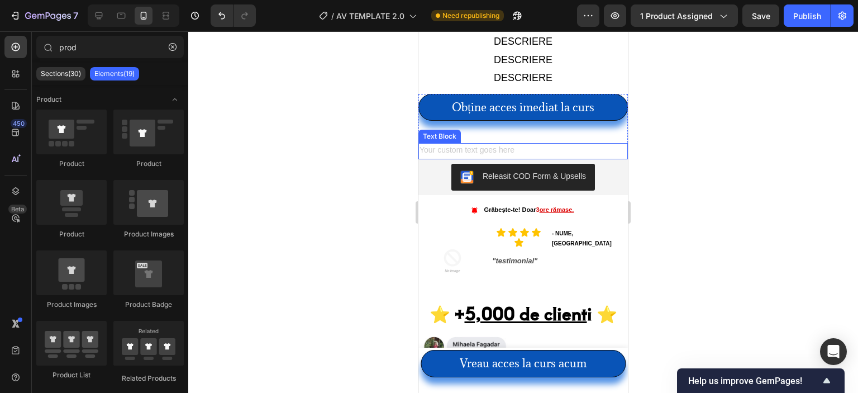
click at [484, 144] on div "Rich Text Editor. Editing area: main" at bounding box center [524, 151] width 210 height 16
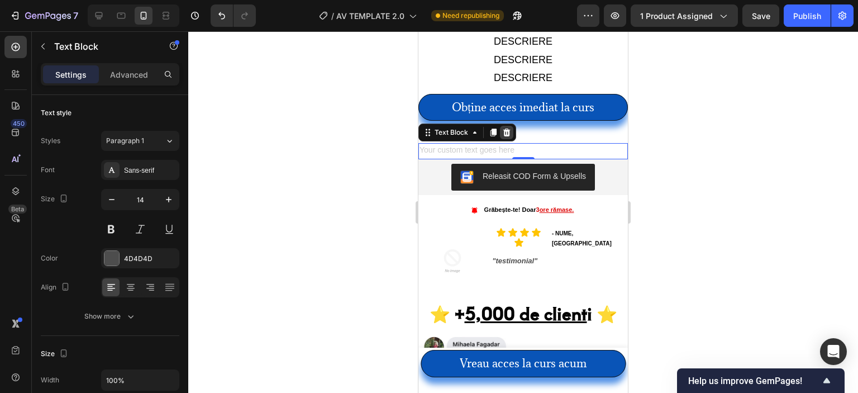
click at [507, 129] on icon at bounding box center [506, 133] width 7 height 8
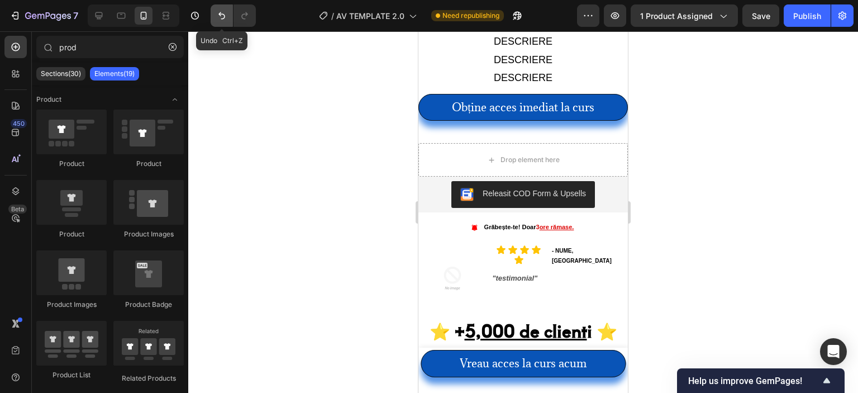
click at [222, 13] on icon "Undo/Redo" at bounding box center [221, 15] width 11 height 11
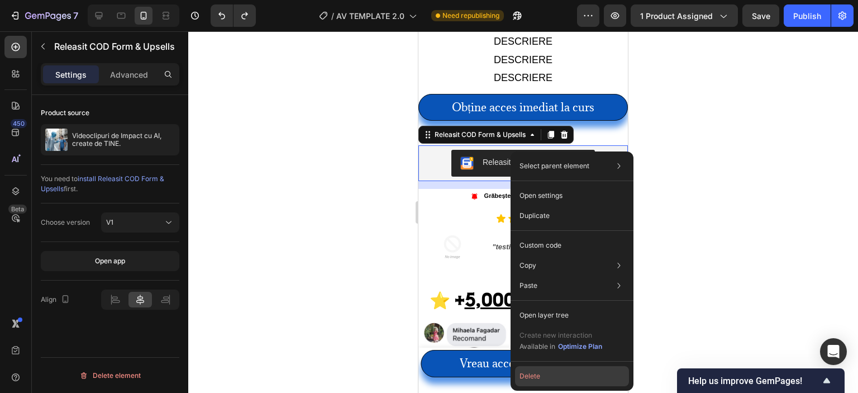
click at [557, 372] on button "Delete" at bounding box center [572, 376] width 114 height 20
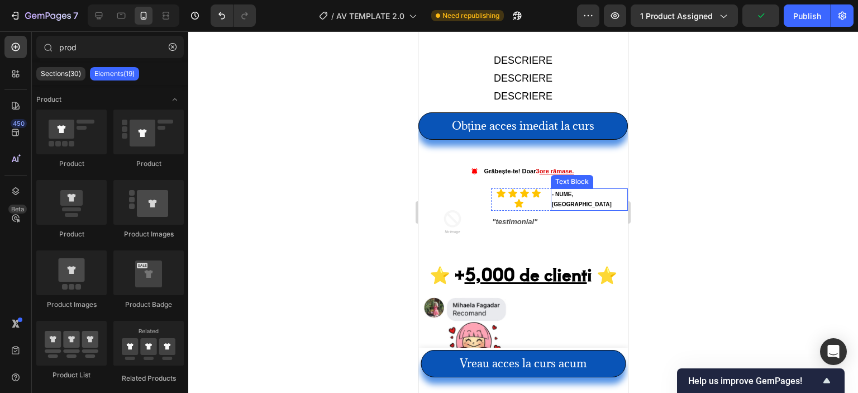
scroll to position [912, 0]
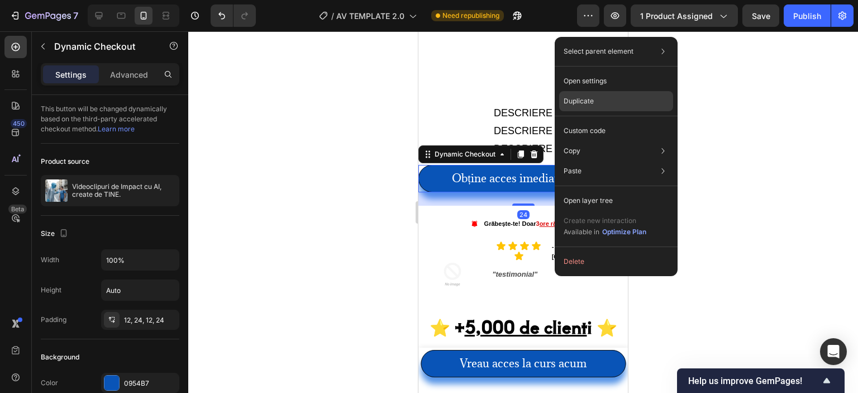
click at [605, 103] on div "Duplicate" at bounding box center [616, 101] width 114 height 20
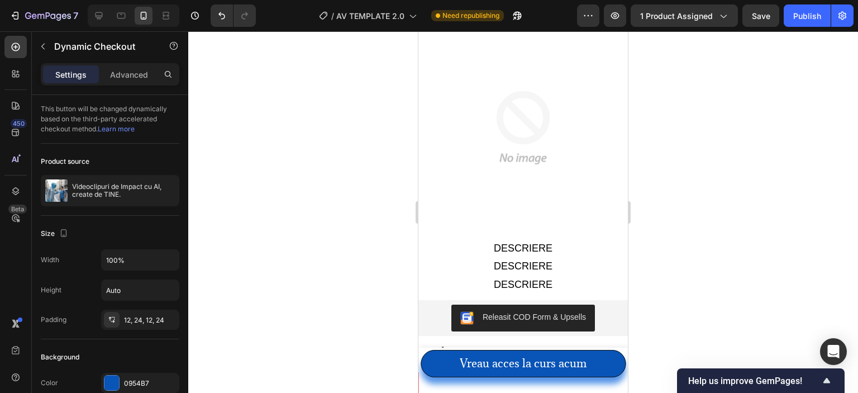
scroll to position [1862, 0]
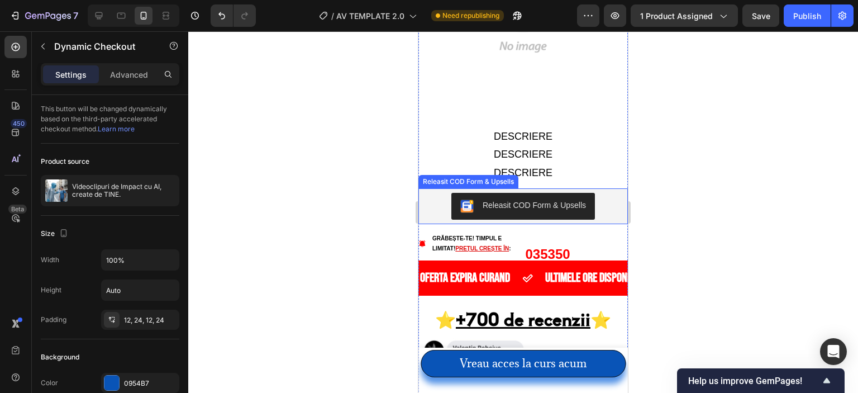
click at [519, 199] on div "Releasit COD Form & Upsells" at bounding box center [534, 205] width 103 height 12
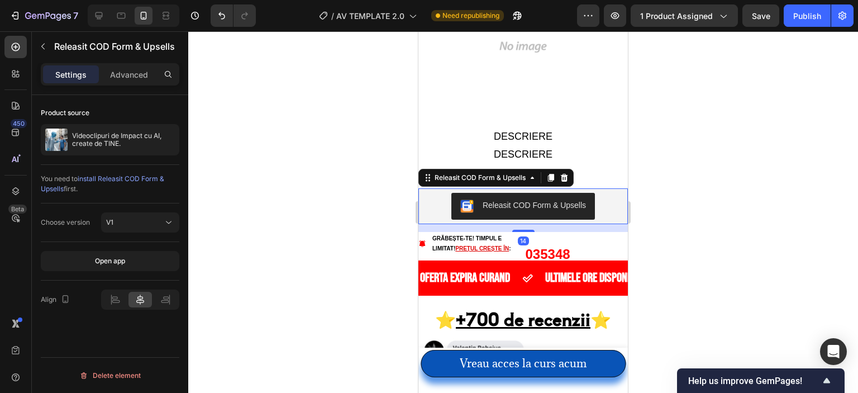
drag, startPoint x: 355, startPoint y: 163, endPoint x: 360, endPoint y: 158, distance: 6.3
click at [357, 160] on div at bounding box center [523, 212] width 670 height 362
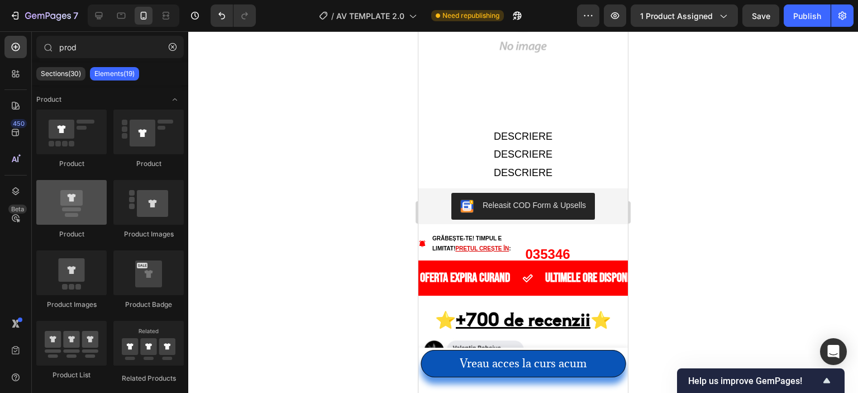
click at [76, 213] on div at bounding box center [71, 202] width 70 height 45
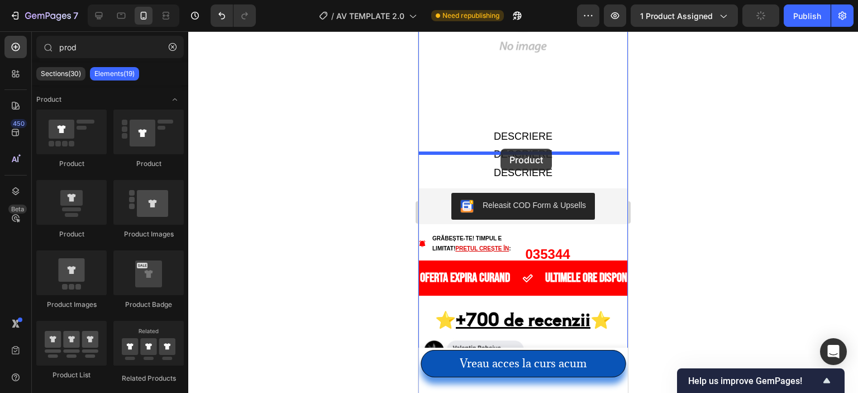
drag, startPoint x: 495, startPoint y: 244, endPoint x: 501, endPoint y: 149, distance: 95.8
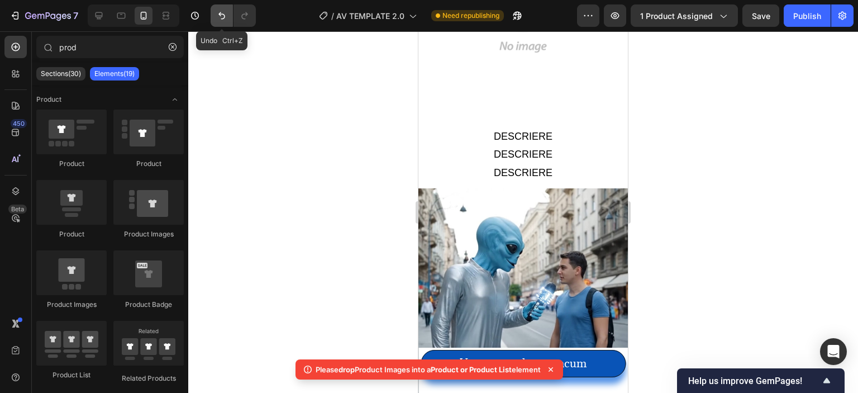
click at [223, 23] on button "Undo/Redo" at bounding box center [222, 15] width 22 height 22
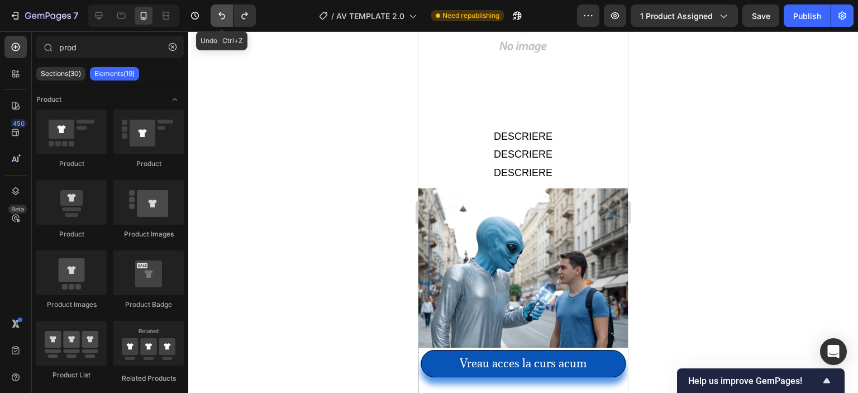
click at [223, 23] on button "Undo/Redo" at bounding box center [222, 15] width 22 height 22
click at [248, 14] on icon "Undo/Redo" at bounding box center [244, 15] width 11 height 11
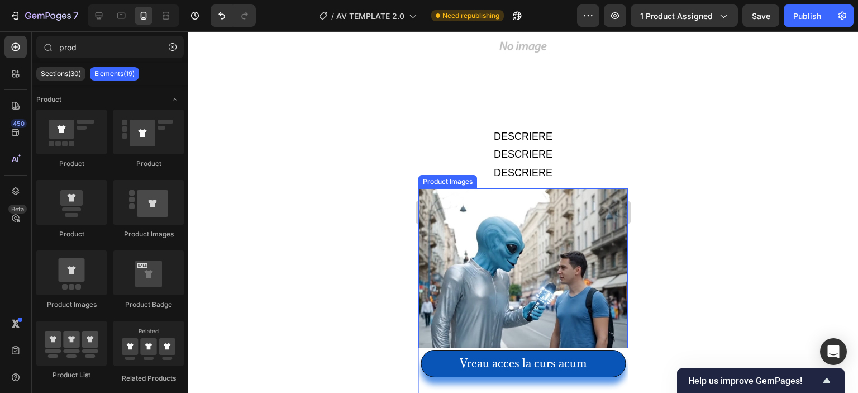
click at [509, 191] on img at bounding box center [524, 293] width 210 height 210
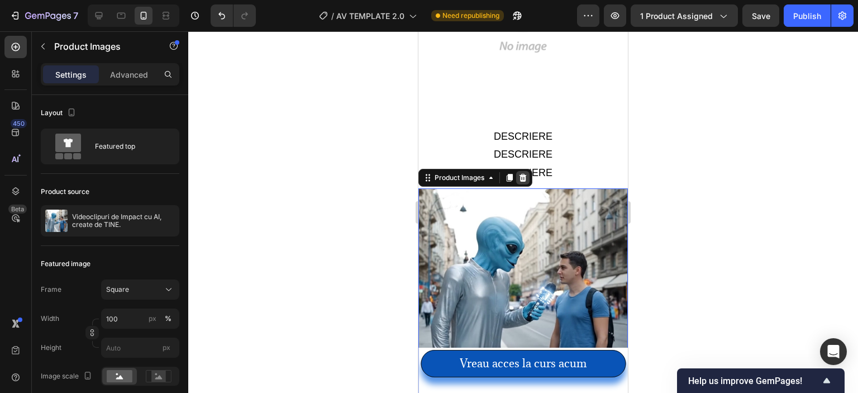
click at [528, 171] on div at bounding box center [522, 177] width 13 height 13
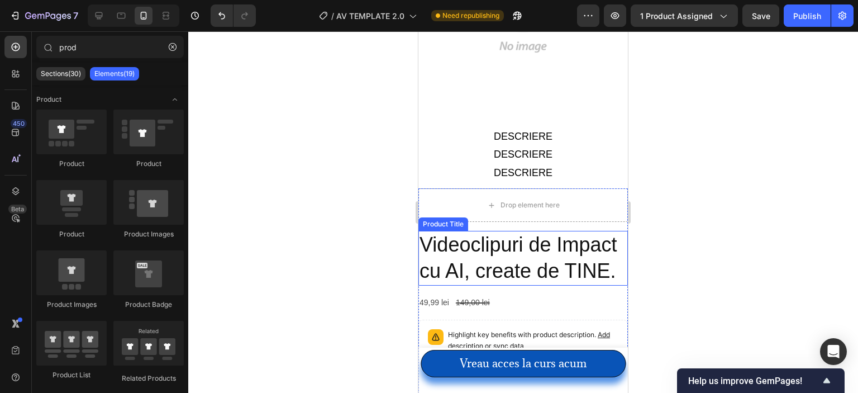
click at [511, 231] on h2 "Videoclipuri de Impact cu AI, create de TINE." at bounding box center [524, 258] width 210 height 55
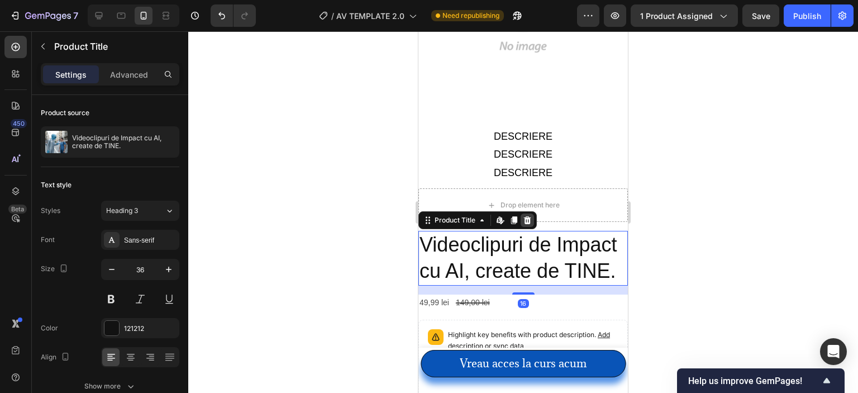
click at [528, 216] on icon at bounding box center [527, 220] width 7 height 8
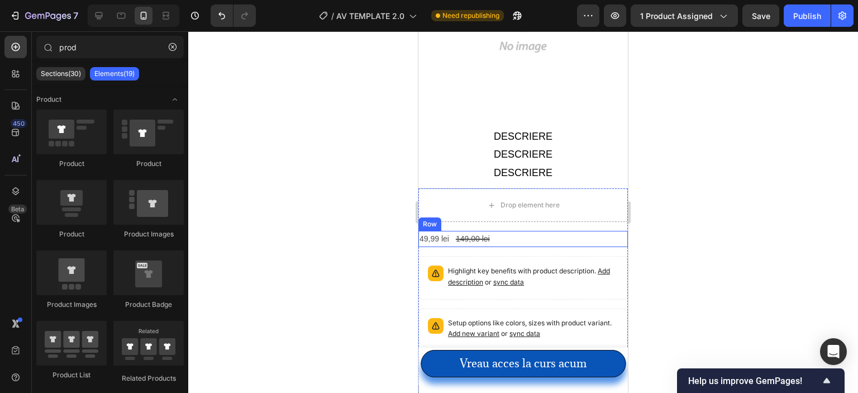
click at [508, 231] on div "49,99 lei Product Price Product Price 149,00 lei Product Price Product Price Row" at bounding box center [524, 239] width 210 height 16
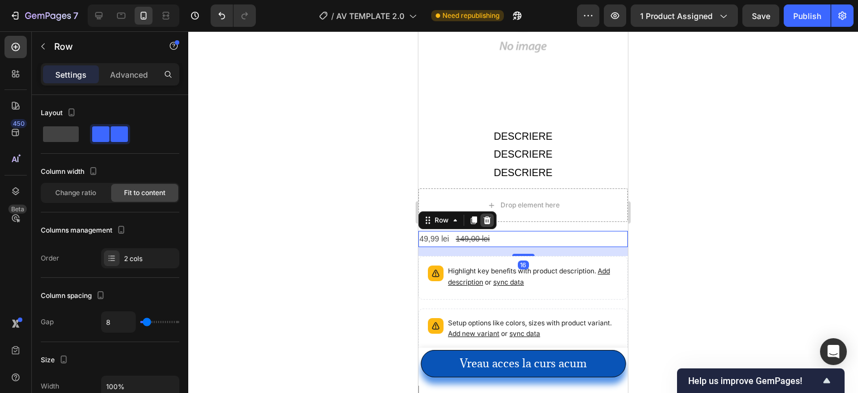
click at [492, 213] on div at bounding box center [487, 219] width 13 height 13
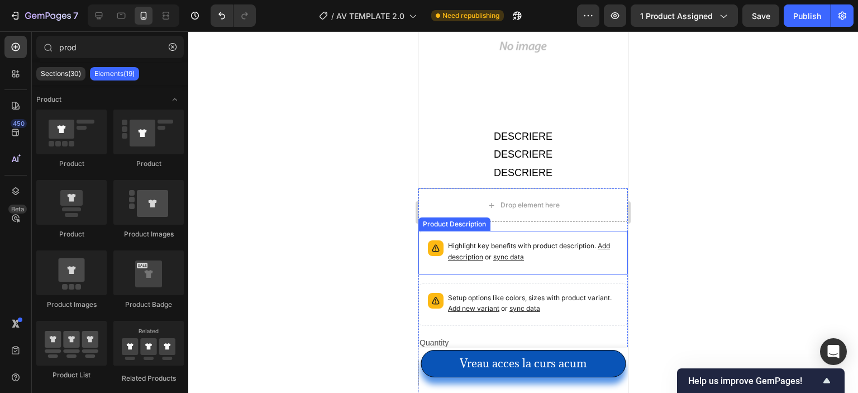
click at [495, 236] on div "Highlight key benefits with product description. Add description or sync data" at bounding box center [523, 253] width 199 height 34
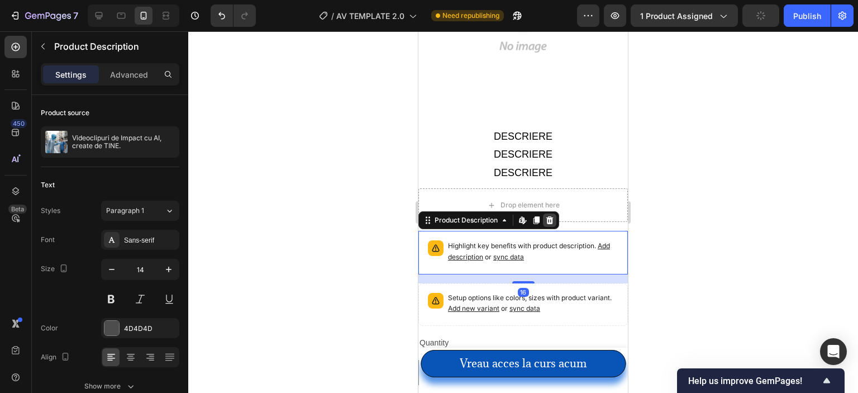
click at [550, 216] on icon at bounding box center [549, 220] width 9 height 9
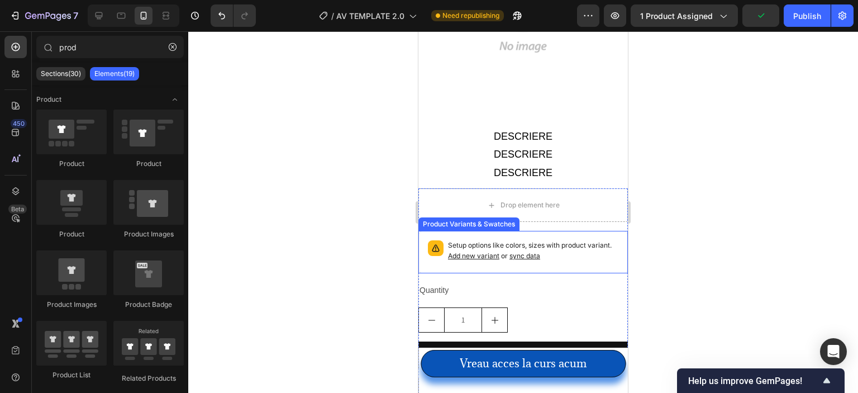
click at [515, 240] on p "Setup options like colors, sizes with product variant. Add new variant or sync …" at bounding box center [533, 250] width 170 height 21
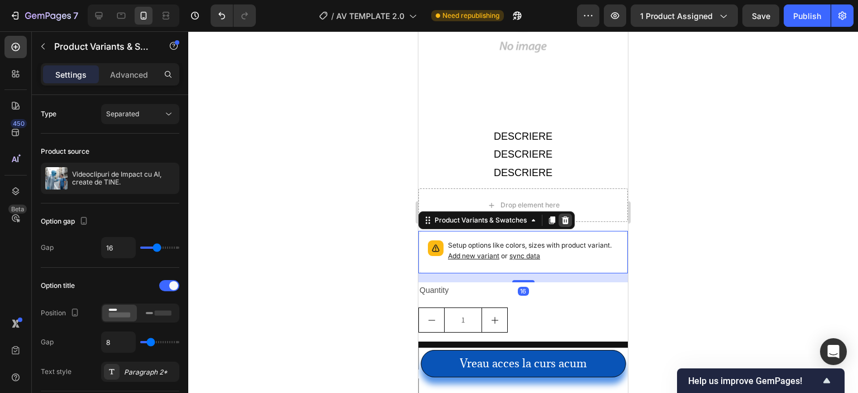
click at [564, 216] on icon at bounding box center [565, 220] width 9 height 9
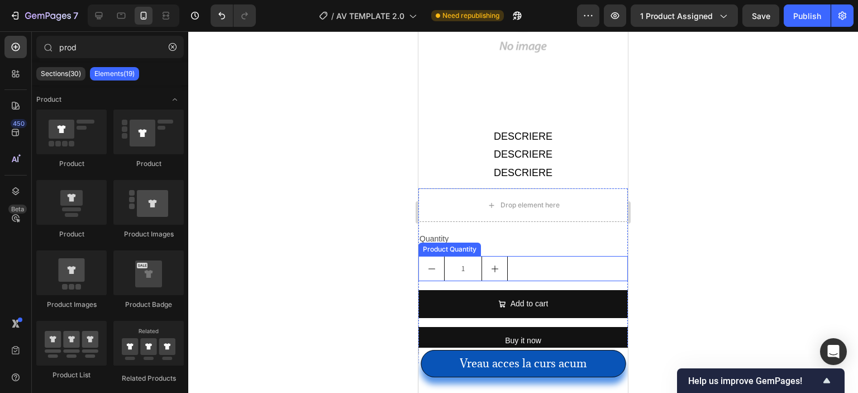
click at [494, 256] on button "increment" at bounding box center [494, 268] width 25 height 24
type input "2"
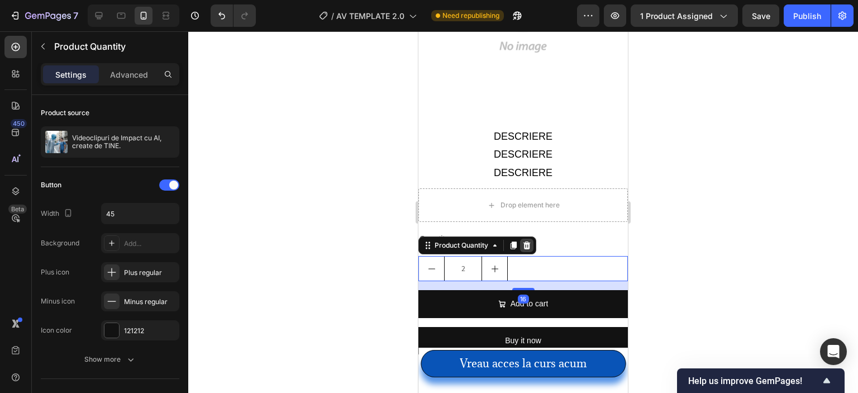
click at [528, 241] on icon at bounding box center [526, 245] width 9 height 9
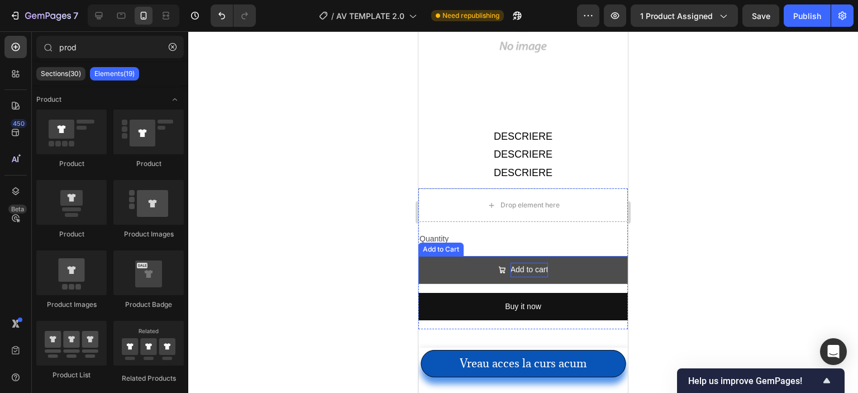
click at [529, 263] on div "Add to cart" at bounding box center [530, 270] width 38 height 14
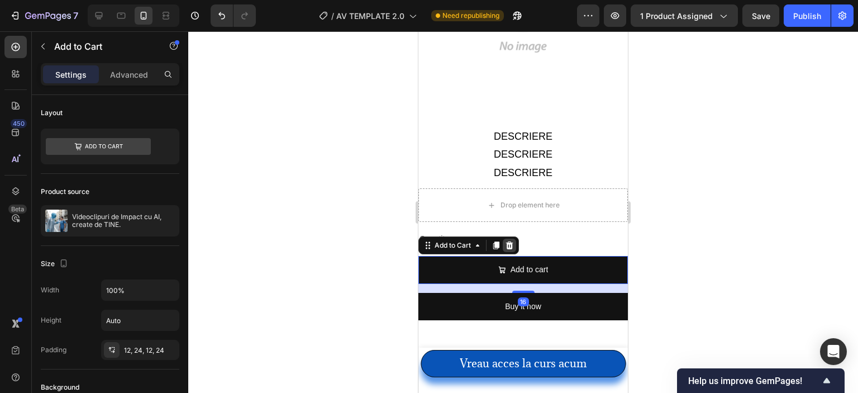
click at [510, 241] on icon at bounding box center [509, 245] width 7 height 8
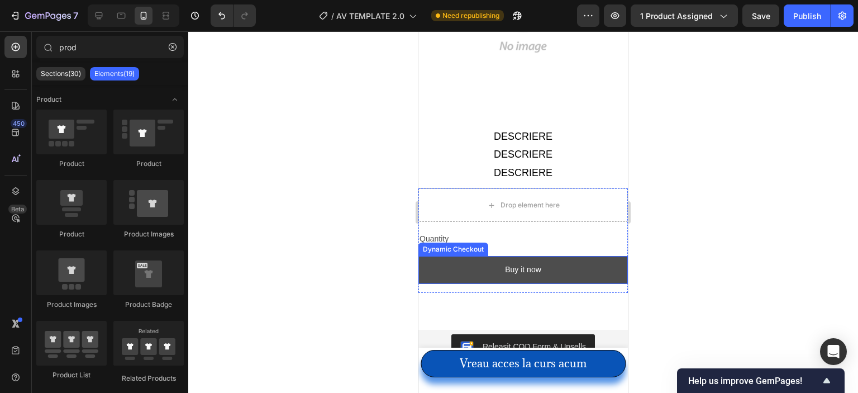
click at [510, 256] on button "Buy it now" at bounding box center [524, 269] width 210 height 27
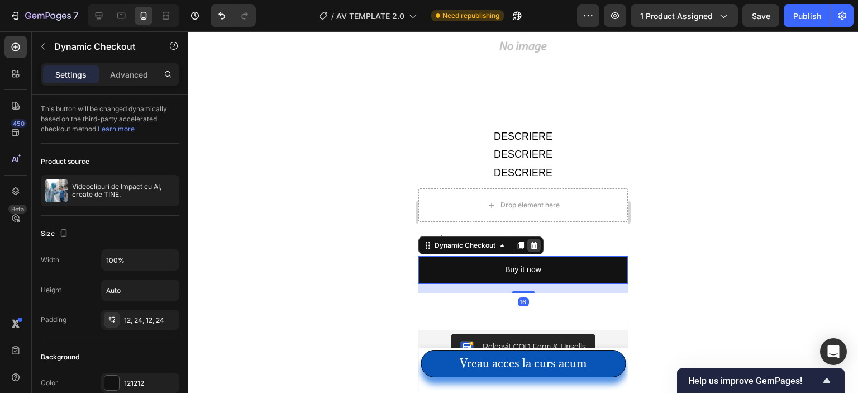
click at [533, 241] on icon at bounding box center [534, 245] width 7 height 8
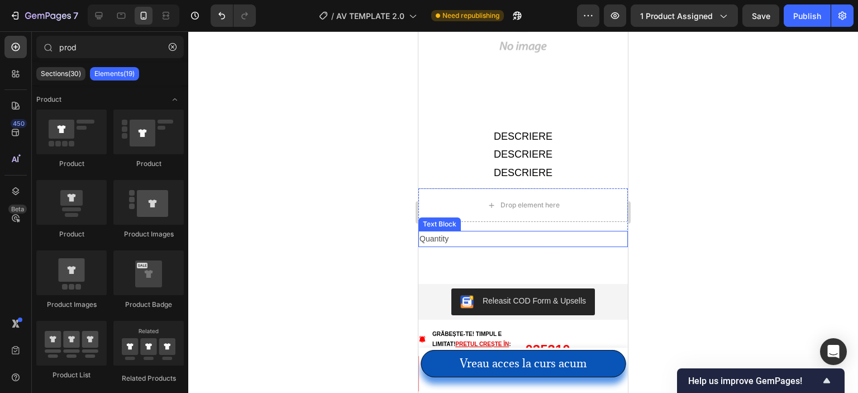
click at [530, 231] on div "Quantity" at bounding box center [524, 239] width 210 height 16
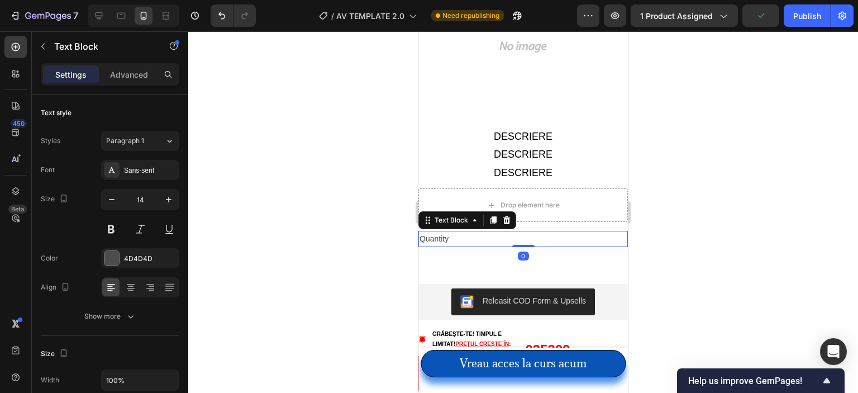
click at [530, 231] on div "Quantity" at bounding box center [524, 239] width 210 height 16
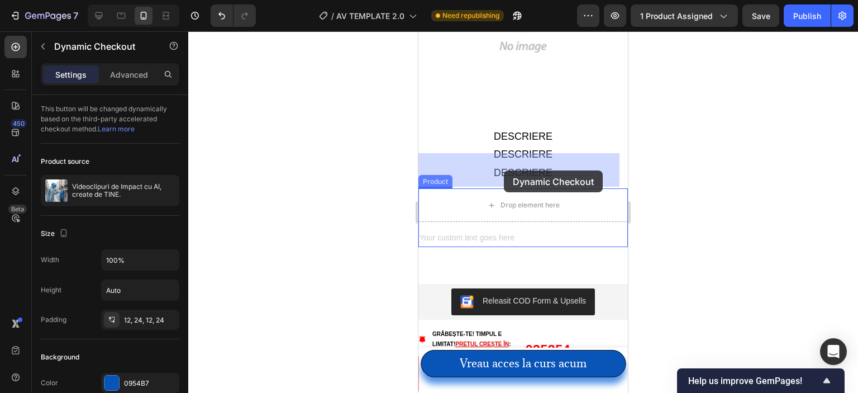
drag, startPoint x: 519, startPoint y: 160, endPoint x: 504, endPoint y: 170, distance: 18.1
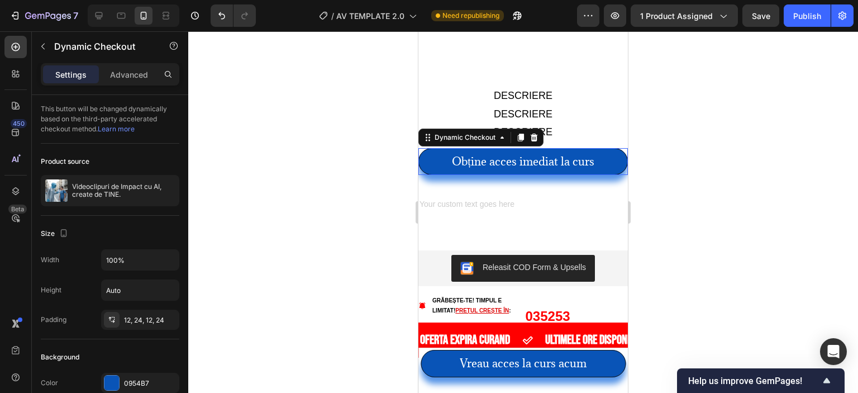
scroll to position [1821, 0]
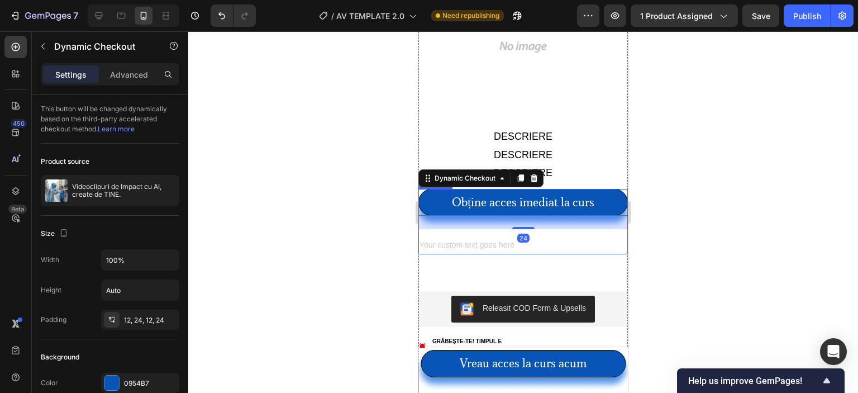
click at [479, 202] on div "Obține acces imediat la curs Dynamic Checkout 24 Text Block Product" at bounding box center [524, 222] width 210 height 66
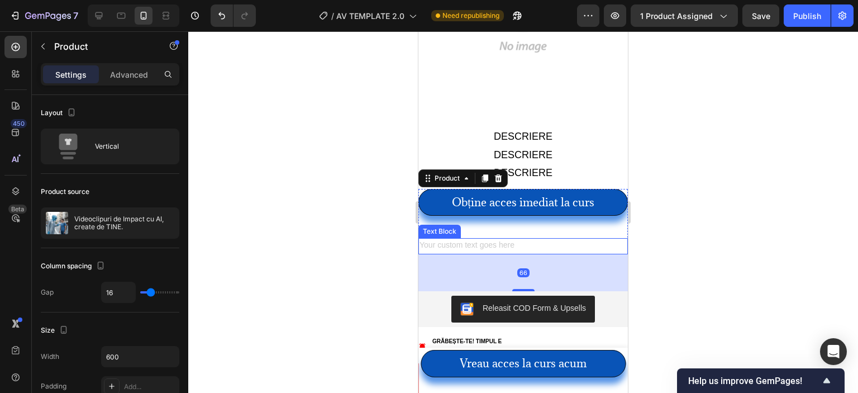
click at [372, 215] on div at bounding box center [523, 212] width 670 height 362
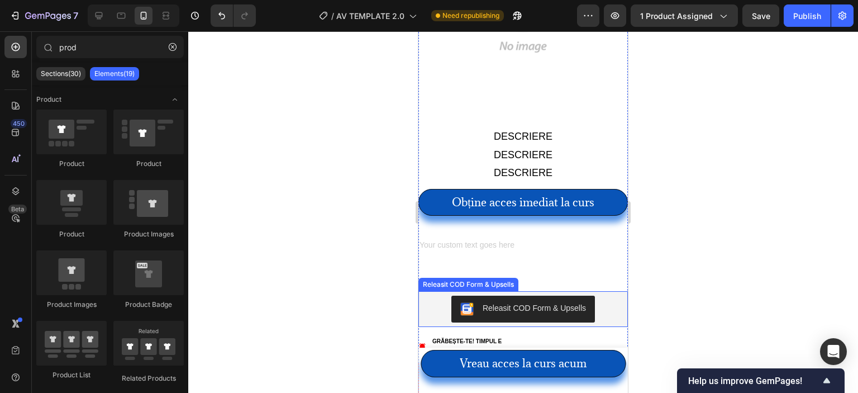
click at [477, 296] on button "Releasit COD Form & Upsells" at bounding box center [524, 309] width 144 height 27
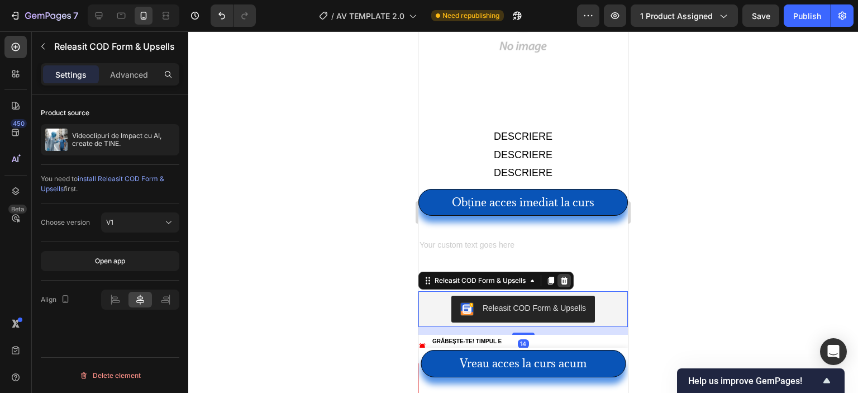
click at [566, 277] on icon at bounding box center [564, 281] width 7 height 8
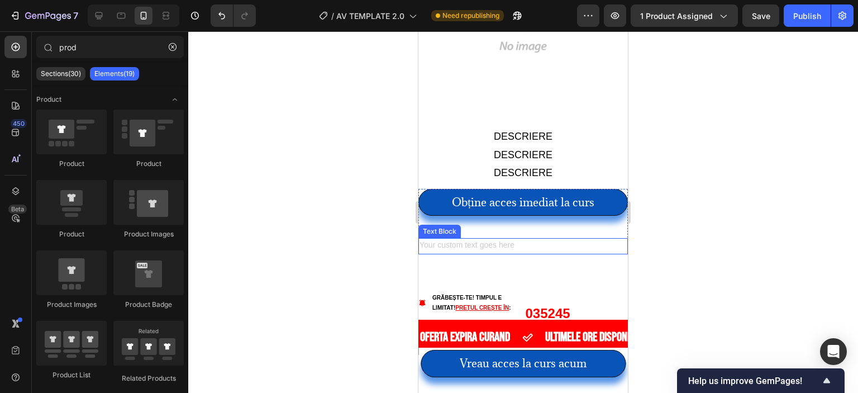
click at [465, 238] on div "Rich Text Editor. Editing area: main" at bounding box center [524, 246] width 210 height 16
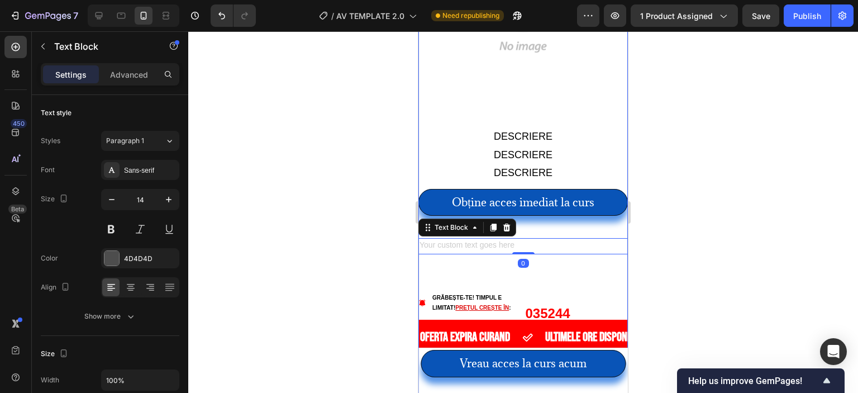
click at [452, 228] on div "OFERTA EXPIRA CURAND Text ULTIMELE ore DISPONIBILE Text OFERTA EXPIRA CURAND Te…" at bounding box center [524, 89] width 210 height 2389
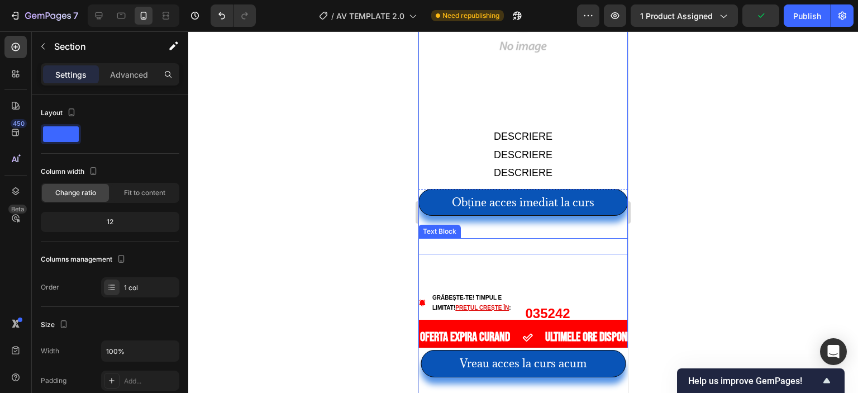
click at [480, 239] on p "Rich Text Editor. Editing area: main" at bounding box center [523, 246] width 207 height 14
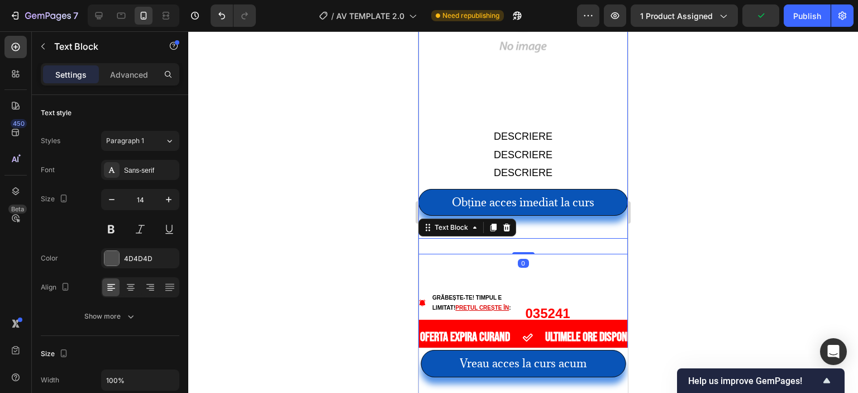
click at [449, 227] on div "OFERTA EXPIRA CURAND Text ULTIMELE ore DISPONIBILE Text OFERTA EXPIRA CURAND Te…" at bounding box center [524, 89] width 210 height 2389
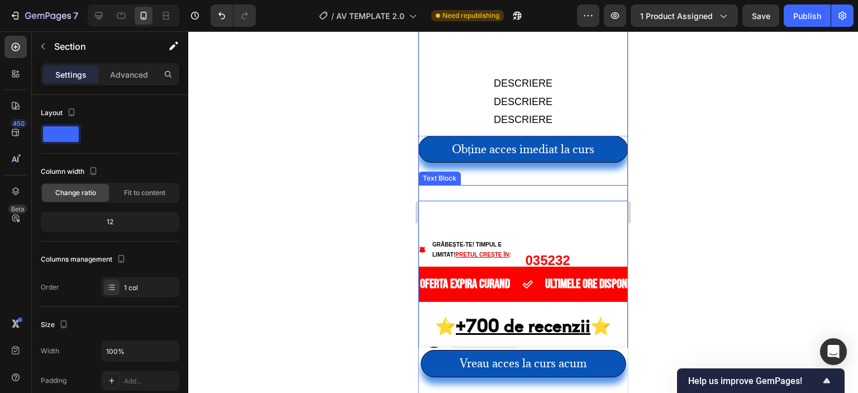
scroll to position [1877, 0]
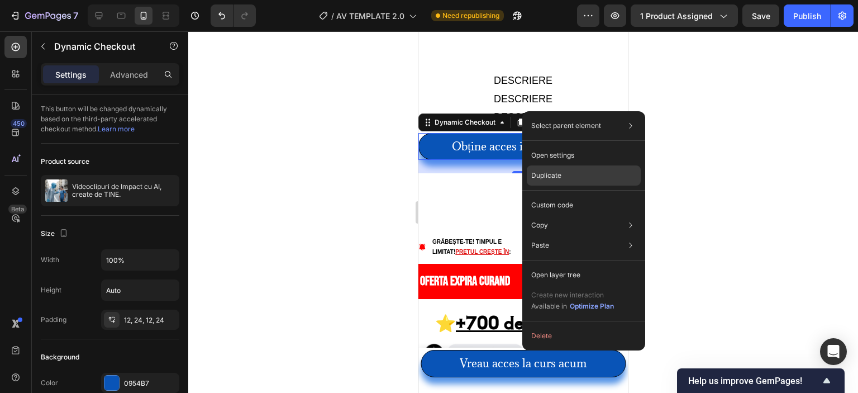
click at [567, 168] on div "Duplicate" at bounding box center [584, 175] width 114 height 20
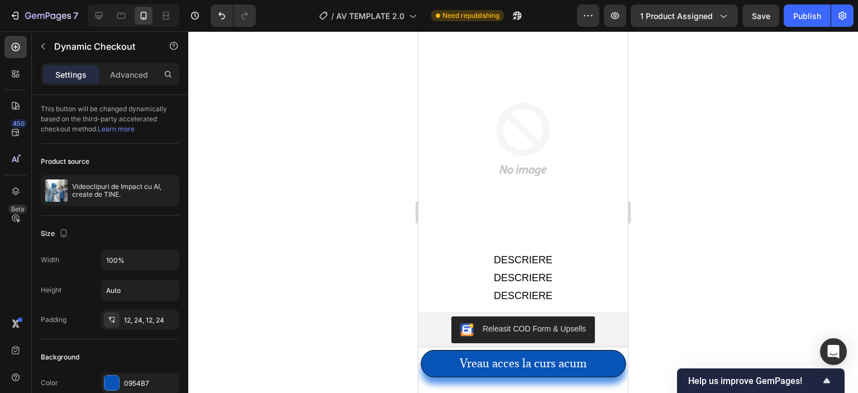
scroll to position [2771, 0]
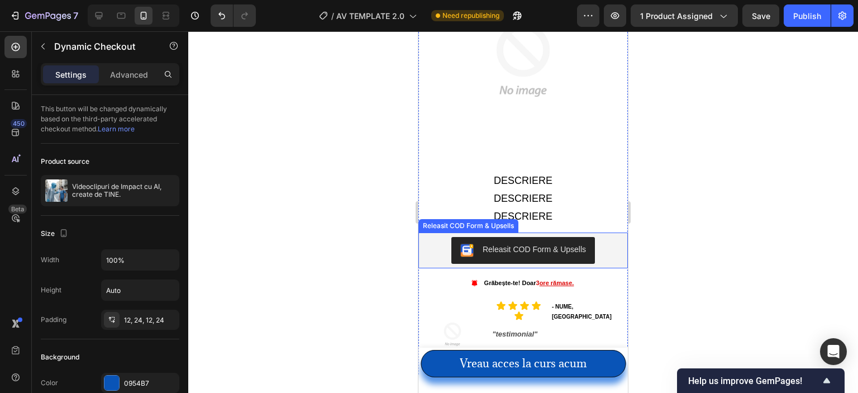
click at [501, 244] on div "Releasit COD Form & Upsells" at bounding box center [534, 250] width 103 height 12
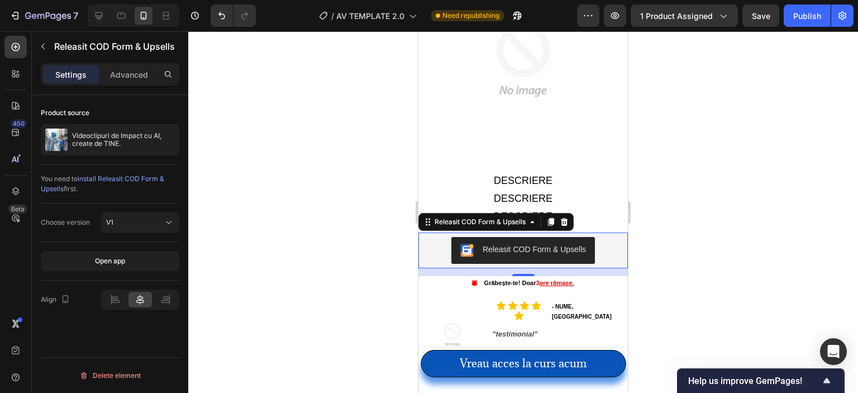
click at [378, 198] on div at bounding box center [523, 212] width 670 height 362
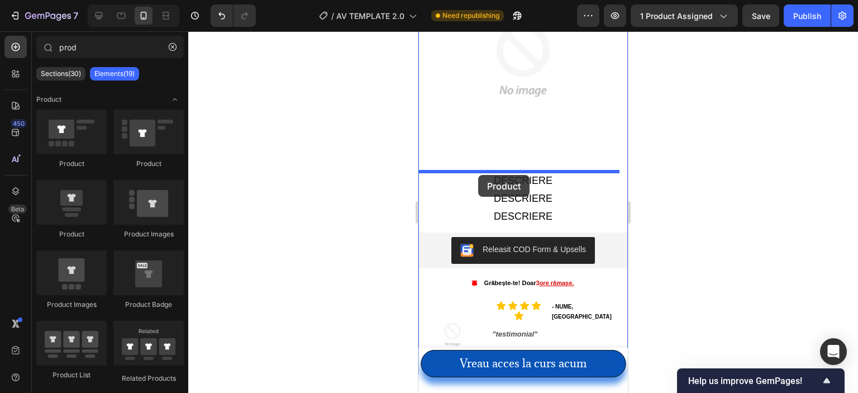
drag, startPoint x: 497, startPoint y: 252, endPoint x: 478, endPoint y: 175, distance: 79.4
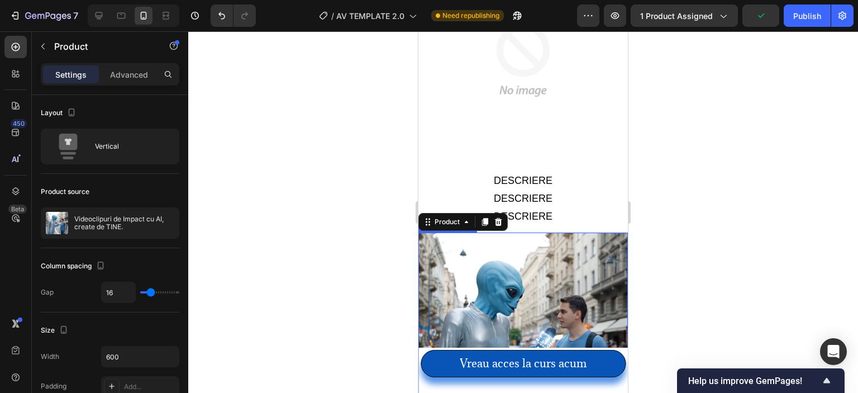
click at [476, 232] on img at bounding box center [524, 337] width 210 height 210
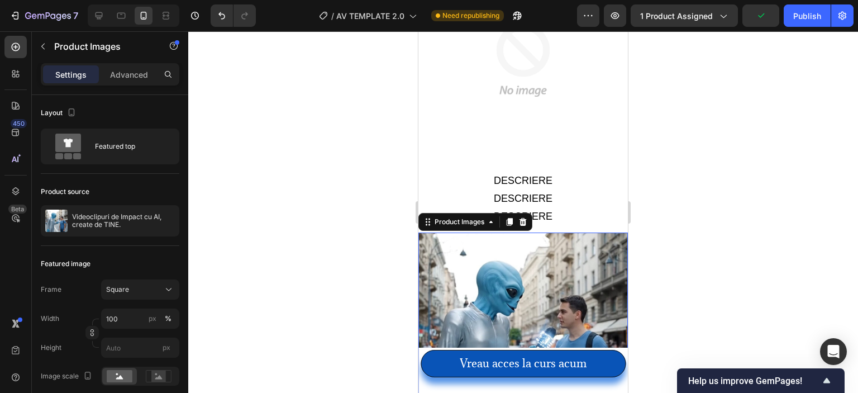
click at [486, 235] on img at bounding box center [524, 337] width 210 height 210
click at [523, 218] on icon at bounding box center [523, 222] width 7 height 8
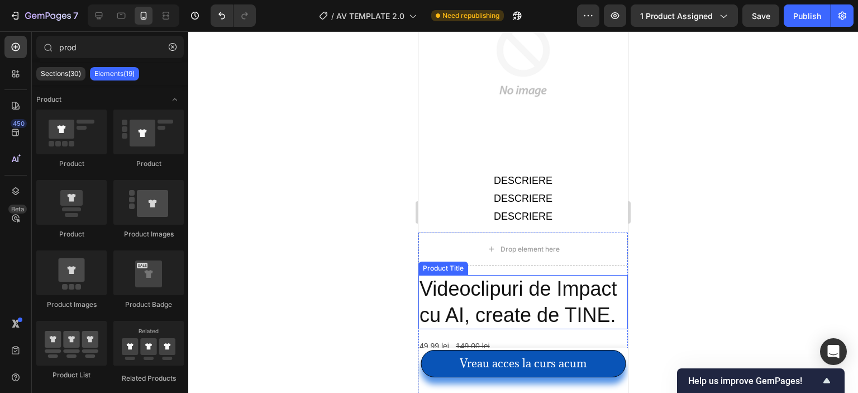
click at [490, 275] on h2 "Videoclipuri de Impact cu AI, create de TINE." at bounding box center [524, 302] width 210 height 55
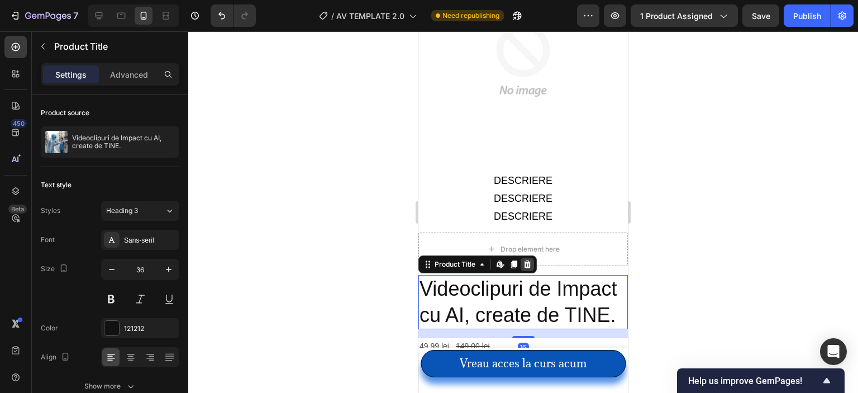
click at [528, 260] on icon at bounding box center [527, 264] width 7 height 8
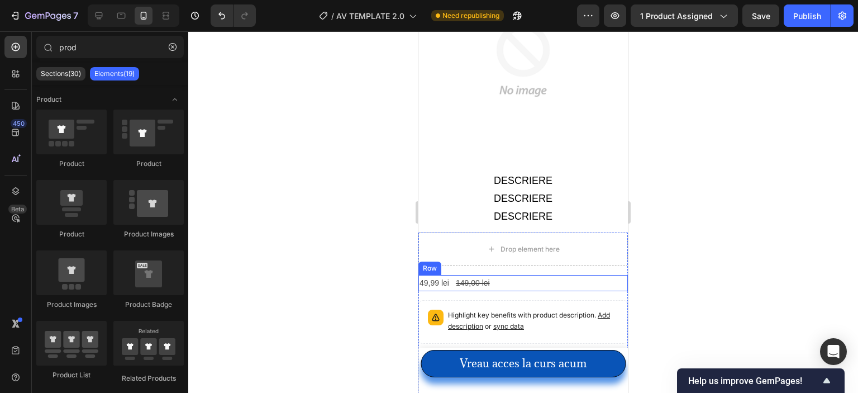
click at [506, 275] on div "49,99 lei Product Price Product Price 149,00 lei Product Price Product Price Row" at bounding box center [524, 283] width 210 height 16
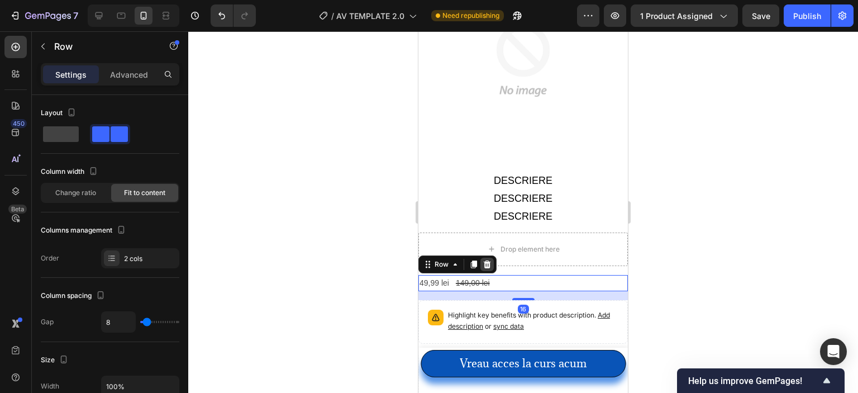
click at [487, 260] on icon at bounding box center [487, 264] width 7 height 8
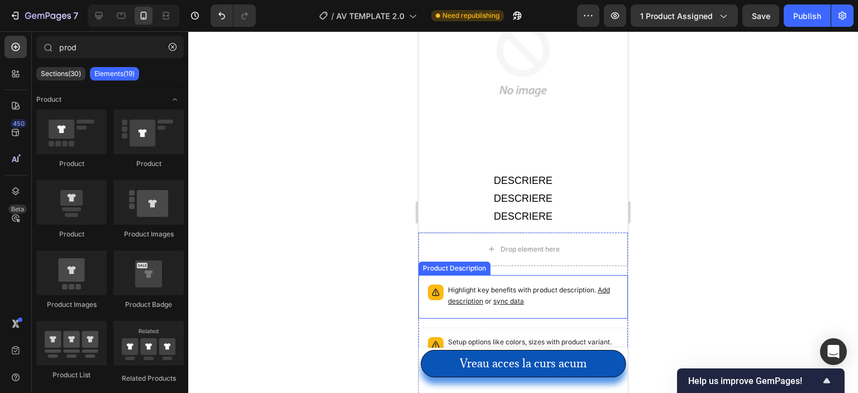
click at [490, 284] on p "Highlight key benefits with product description. Add description or sync data" at bounding box center [533, 295] width 170 height 22
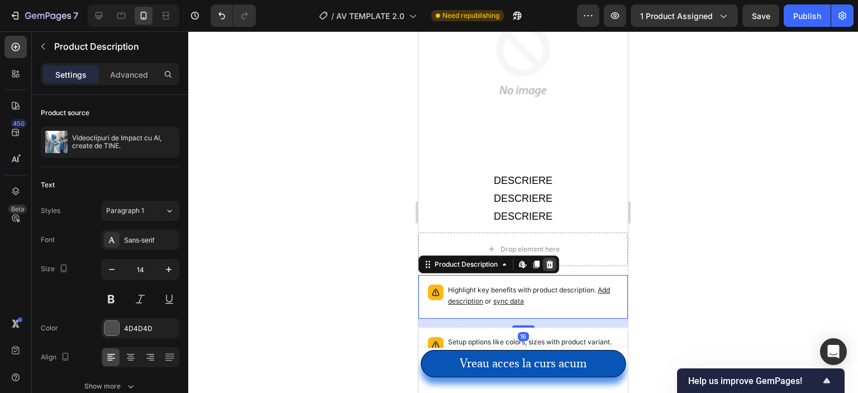
click at [550, 260] on icon at bounding box center [550, 264] width 7 height 8
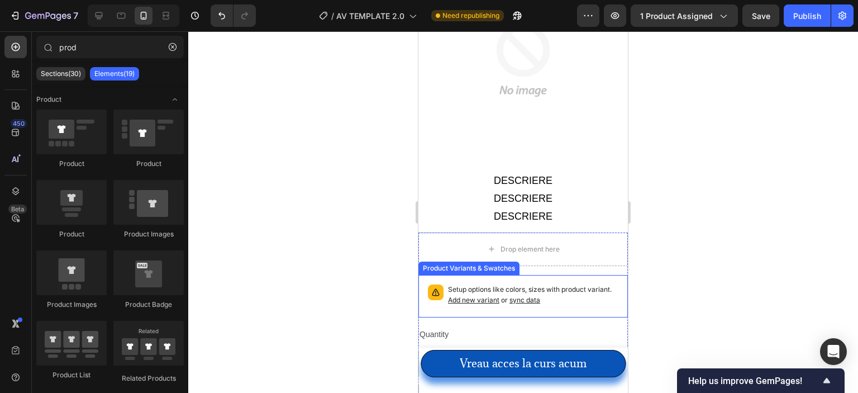
click at [500, 296] on span "Add new variant" at bounding box center [473, 300] width 51 height 8
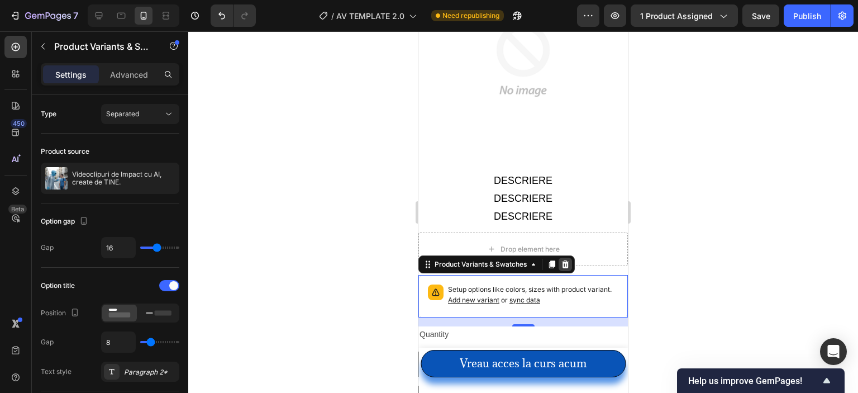
click at [571, 258] on div at bounding box center [565, 264] width 13 height 13
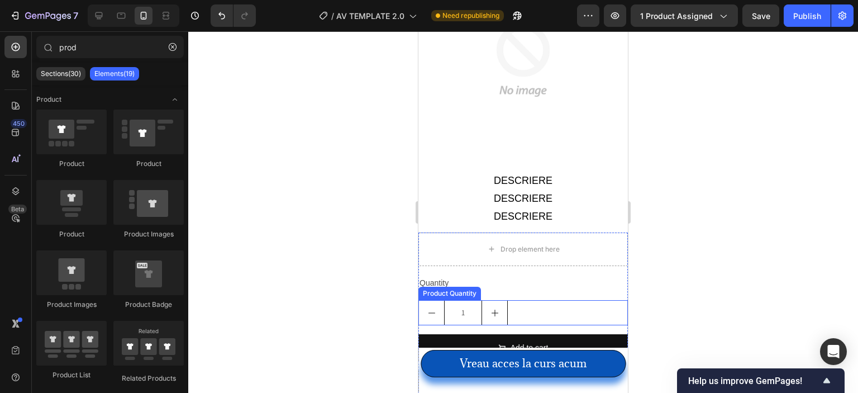
click at [527, 300] on div "1" at bounding box center [524, 312] width 210 height 25
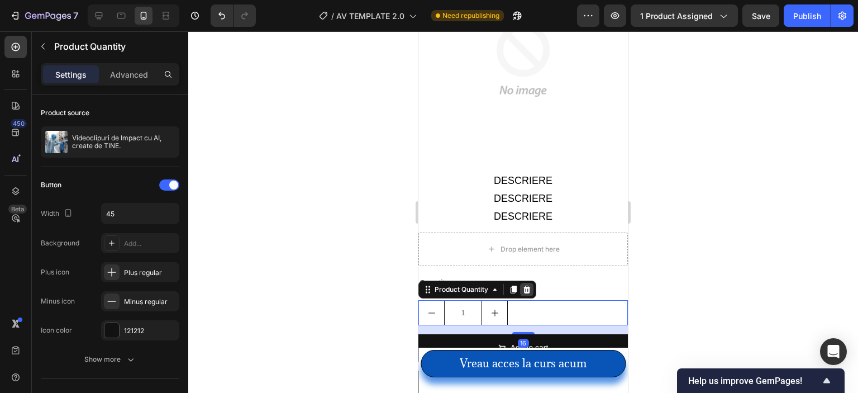
click at [526, 283] on div at bounding box center [526, 289] width 13 height 13
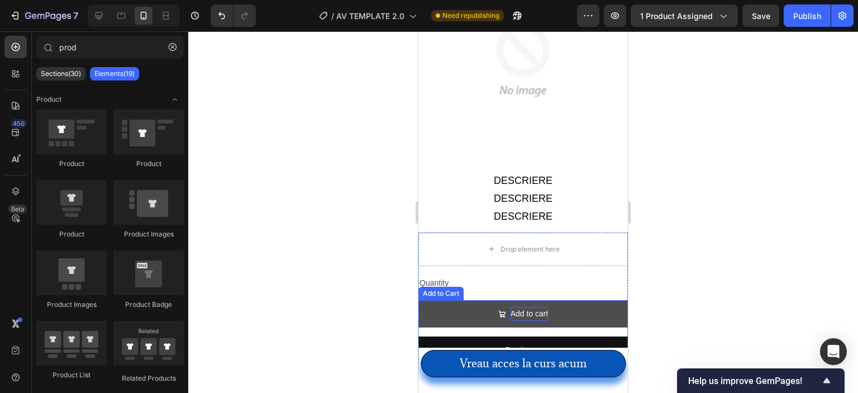
click at [528, 307] on div "Add to cart" at bounding box center [530, 314] width 38 height 14
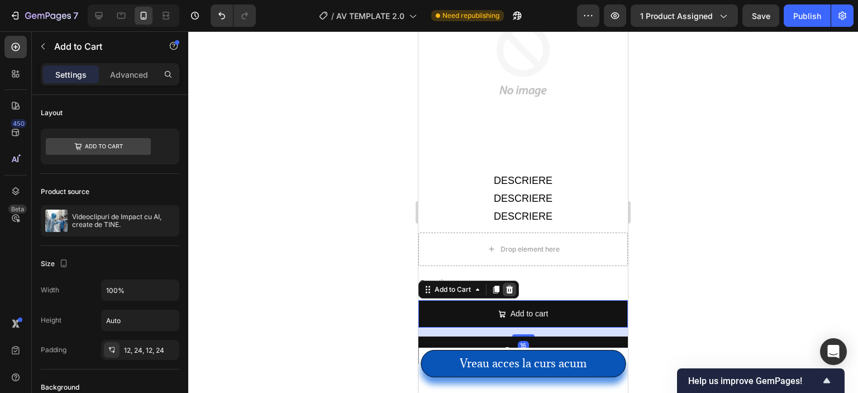
click at [512, 286] on icon at bounding box center [509, 290] width 7 height 8
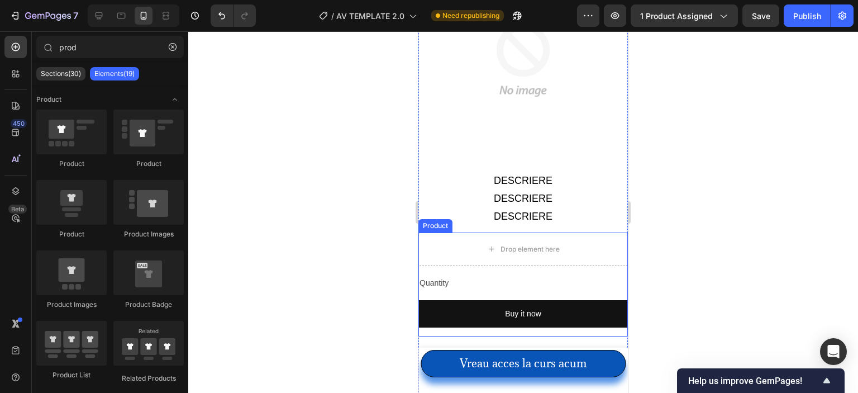
click at [515, 275] on div "Quantity Text Block Buy it now Dynamic Checkout" at bounding box center [524, 305] width 210 height 61
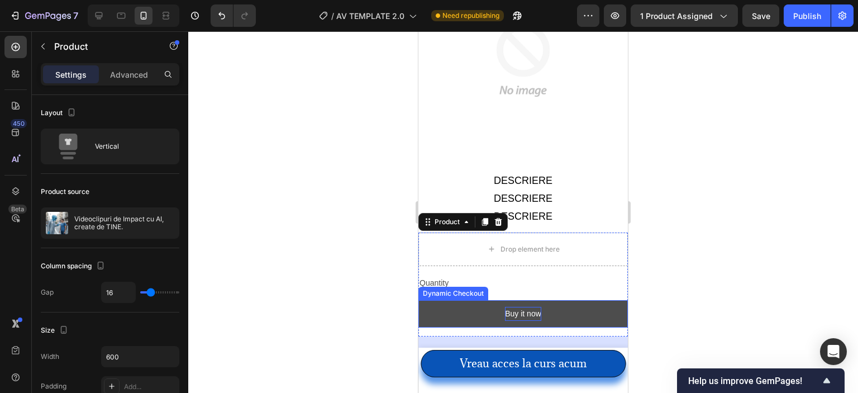
click at [512, 307] on div "Buy it now" at bounding box center [523, 314] width 36 height 14
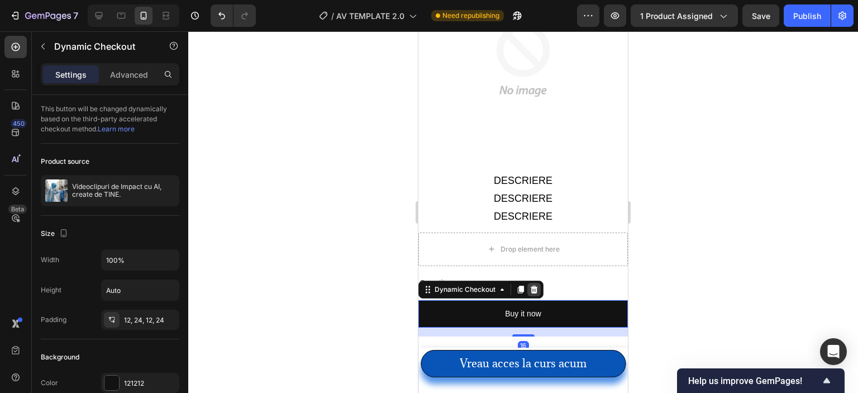
click at [534, 285] on icon at bounding box center [534, 289] width 9 height 9
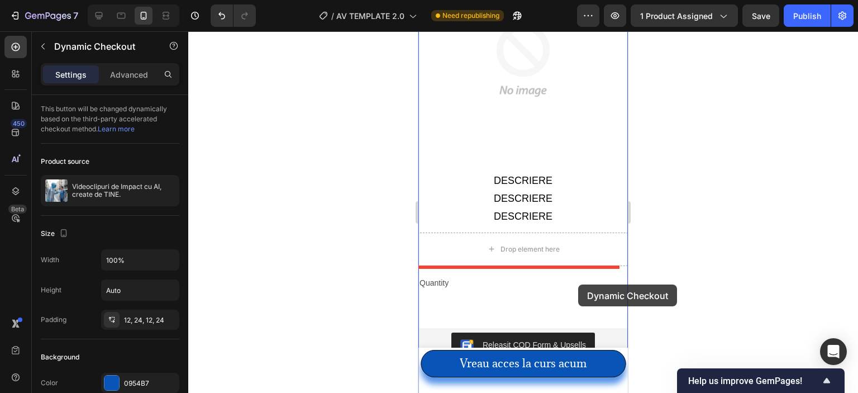
scroll to position [2827, 0]
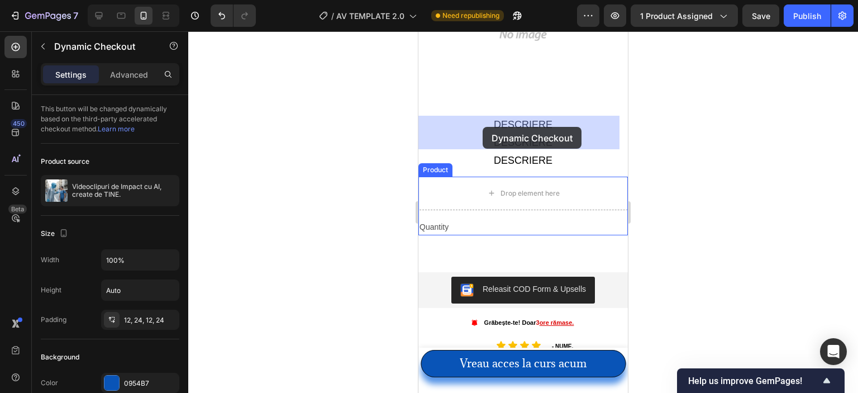
drag, startPoint x: 548, startPoint y: 154, endPoint x: 483, endPoint y: 127, distance: 70.4
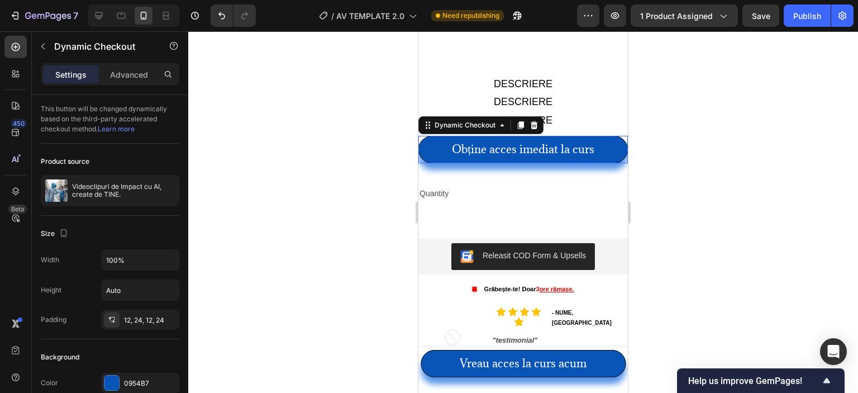
scroll to position [2786, 0]
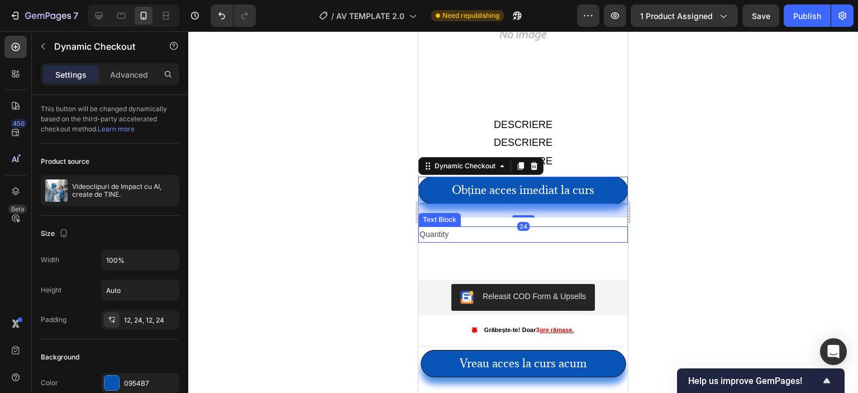
click at [451, 226] on div "Quantity" at bounding box center [524, 234] width 210 height 16
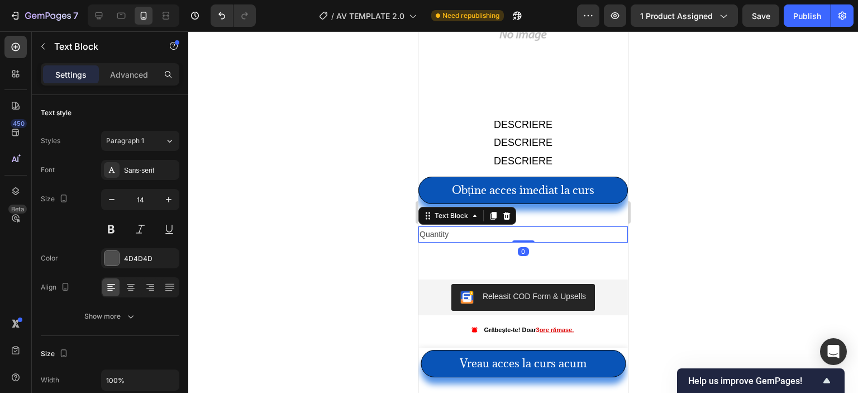
click at [452, 226] on div "Quantity" at bounding box center [524, 234] width 210 height 16
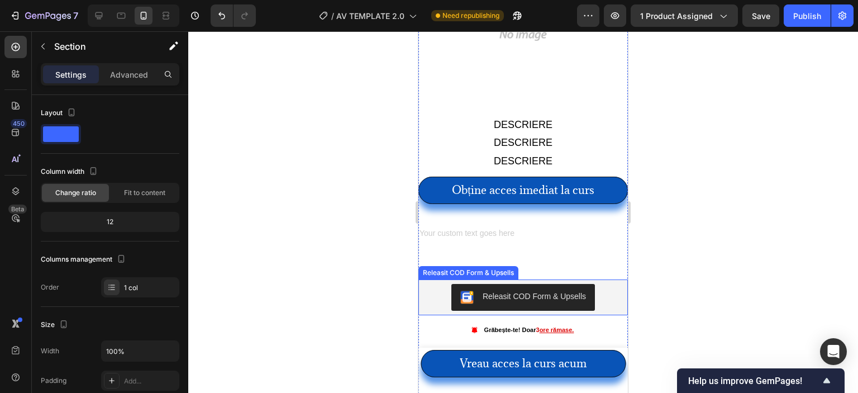
click at [475, 291] on div "Releasit COD Form & Upsells" at bounding box center [523, 297] width 126 height 13
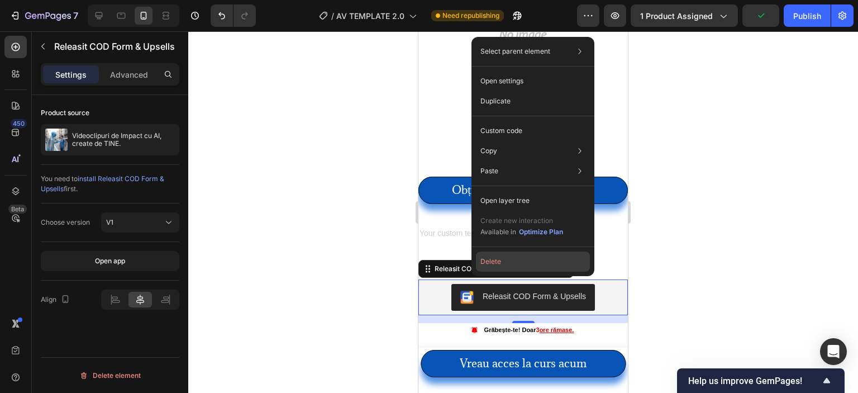
click at [496, 256] on button "Delete" at bounding box center [533, 261] width 114 height 20
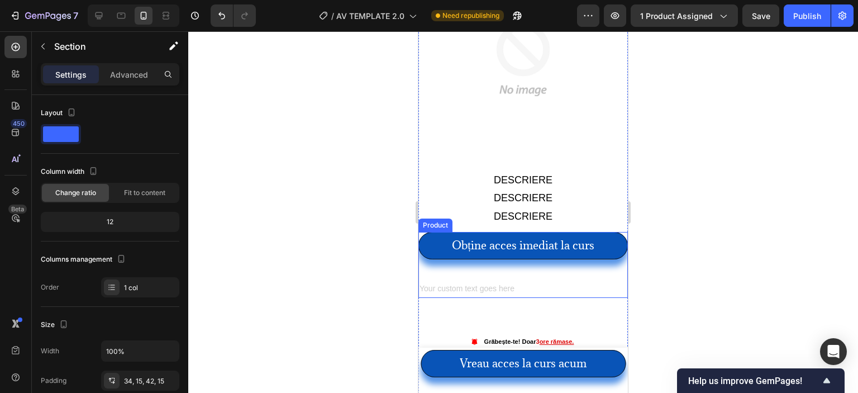
scroll to position [2730, 0]
click at [476, 282] on div "Rich Text Editor. Editing area: main" at bounding box center [524, 290] width 210 height 16
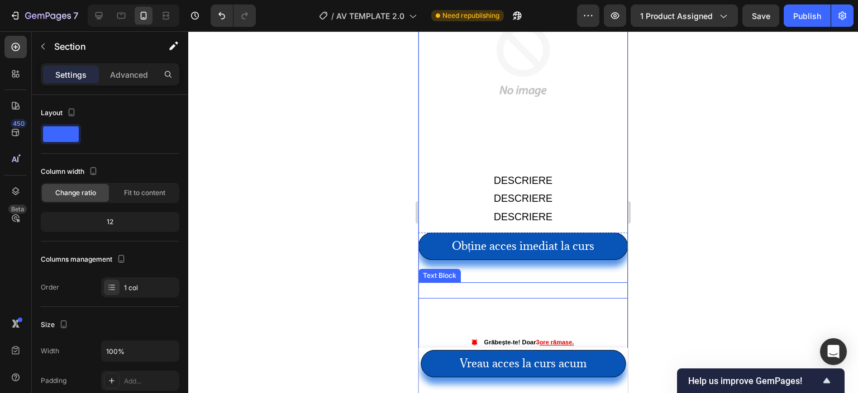
click at [477, 232] on div "Obține acces imediat la curs Dynamic Checkout Text Block Product" at bounding box center [524, 265] width 210 height 66
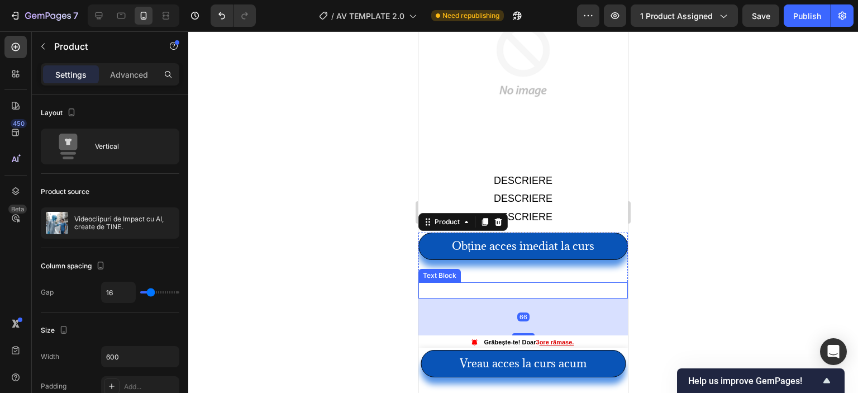
click at [472, 283] on p "Rich Text Editor. Editing area: main" at bounding box center [523, 290] width 207 height 14
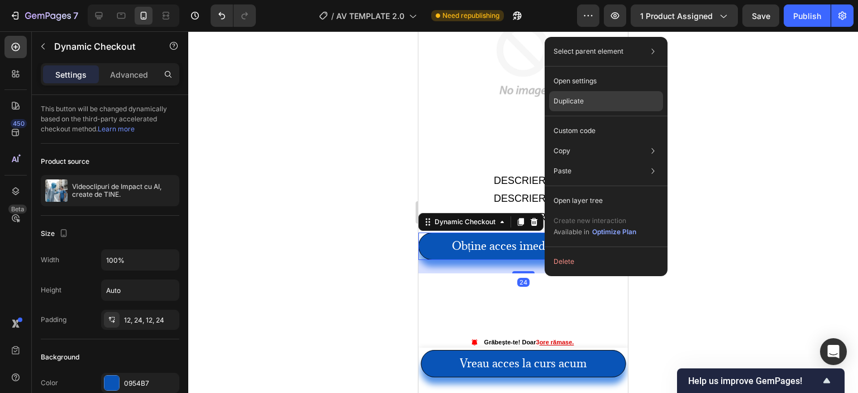
drag, startPoint x: 617, startPoint y: 100, endPoint x: 46, endPoint y: 177, distance: 576.8
click at [617, 100] on div "Duplicate" at bounding box center [606, 101] width 114 height 20
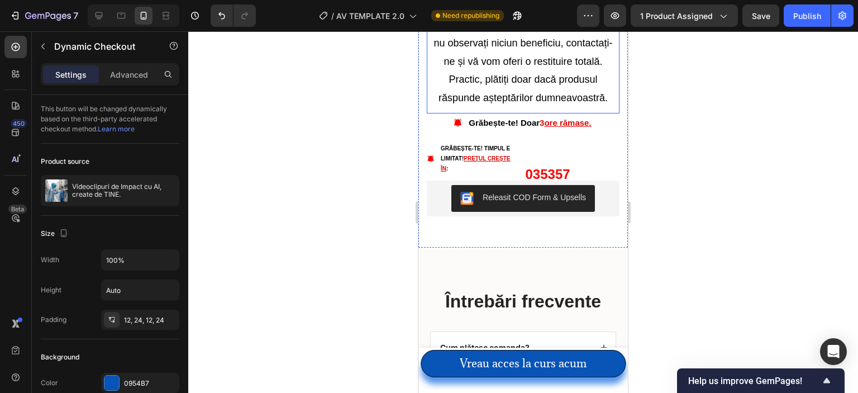
scroll to position [3960, 0]
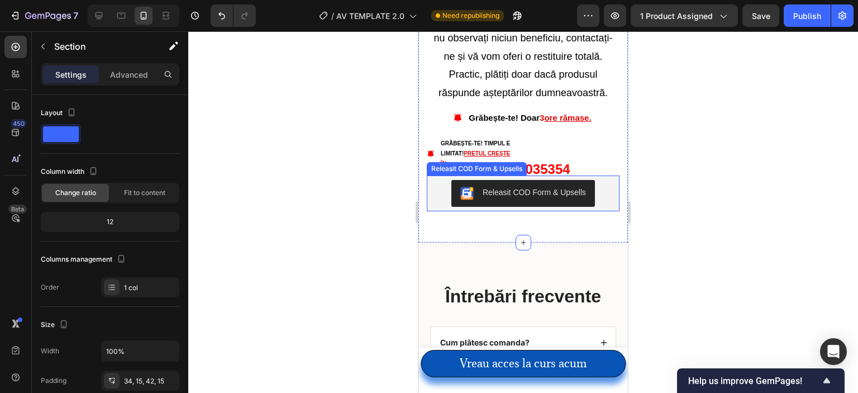
click at [462, 196] on button "Releasit COD Form & Upsells" at bounding box center [524, 193] width 144 height 27
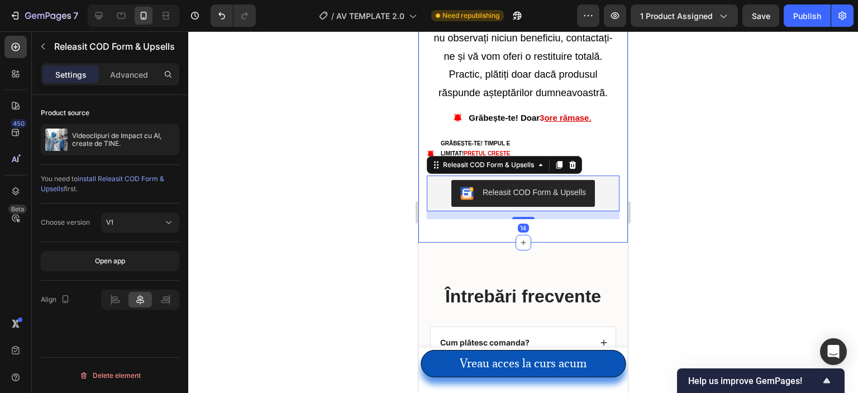
click at [360, 193] on div at bounding box center [523, 212] width 670 height 362
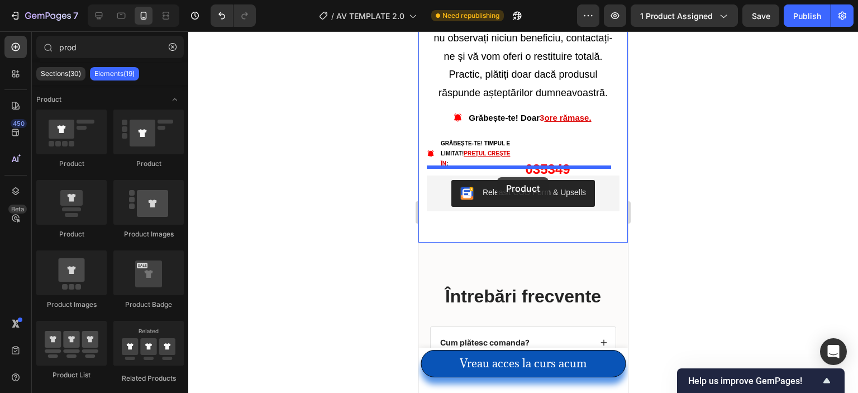
drag, startPoint x: 493, startPoint y: 234, endPoint x: 497, endPoint y: 177, distance: 57.1
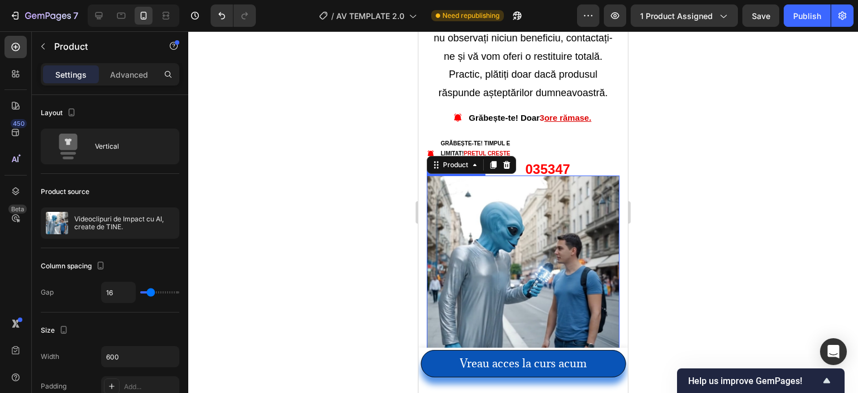
drag, startPoint x: 476, startPoint y: 225, endPoint x: 484, endPoint y: 225, distance: 8.9
click at [476, 225] on img at bounding box center [523, 271] width 193 height 193
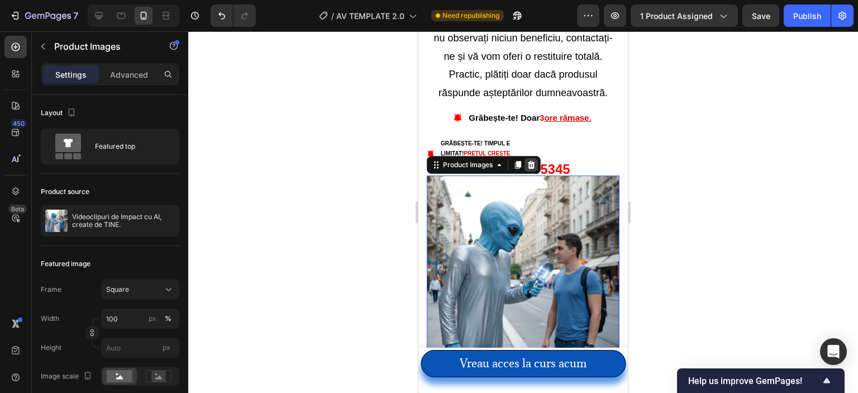
click at [530, 161] on icon at bounding box center [531, 165] width 7 height 8
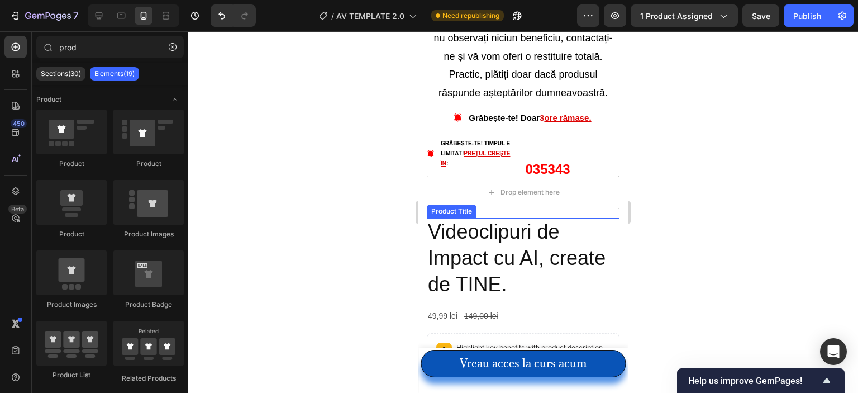
click at [492, 224] on h2 "Videoclipuri de Impact cu AI, create de TINE." at bounding box center [523, 258] width 193 height 80
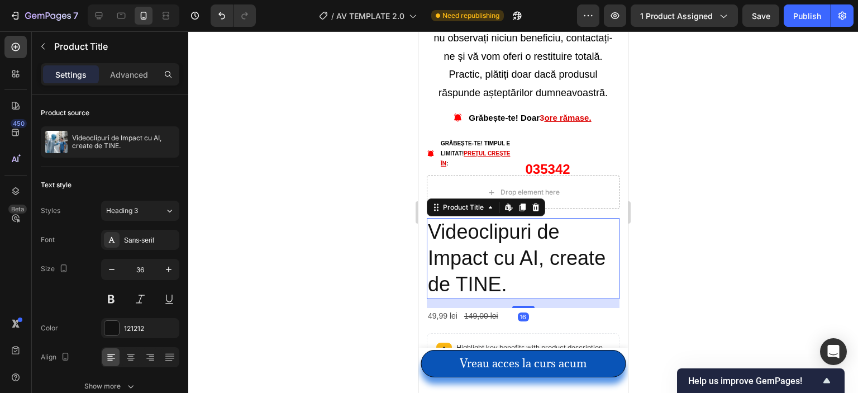
click at [539, 203] on icon at bounding box center [535, 207] width 9 height 9
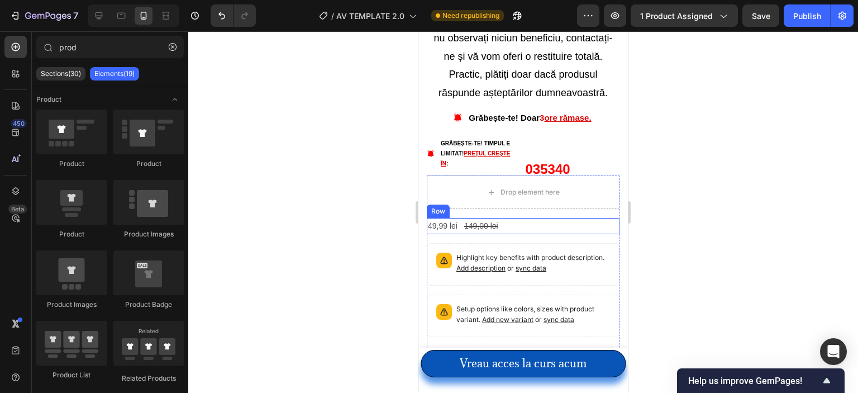
click at [505, 218] on div "49,99 lei Product Price Product Price 149,00 lei Product Price Product Price Row" at bounding box center [523, 226] width 193 height 16
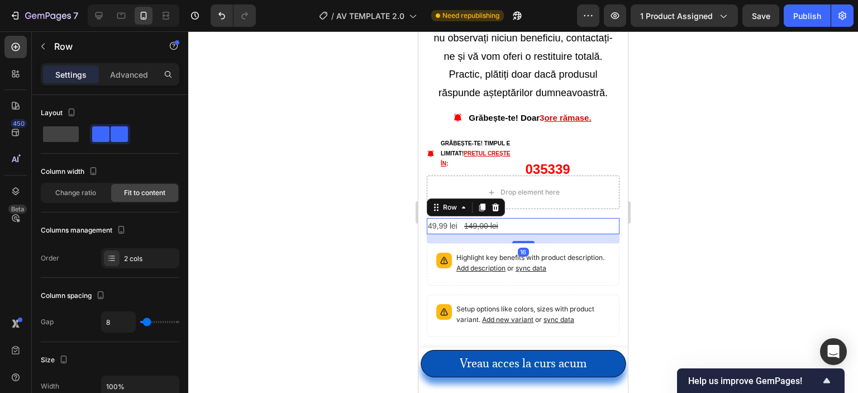
click at [494, 203] on icon at bounding box center [495, 207] width 7 height 8
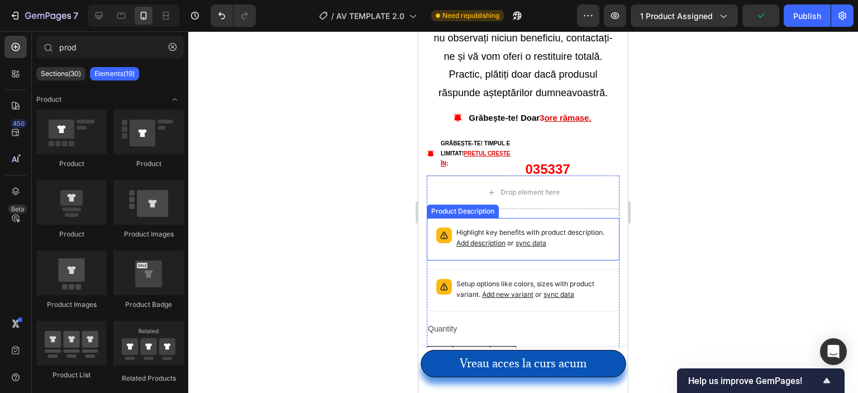
click at [506, 223] on div "Highlight key benefits with product description. Add description or sync data" at bounding box center [523, 239] width 183 height 32
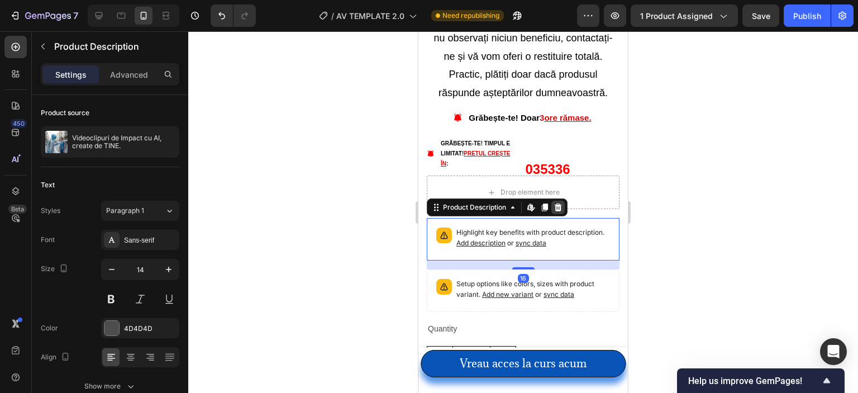
click at [563, 201] on div at bounding box center [558, 207] width 13 height 13
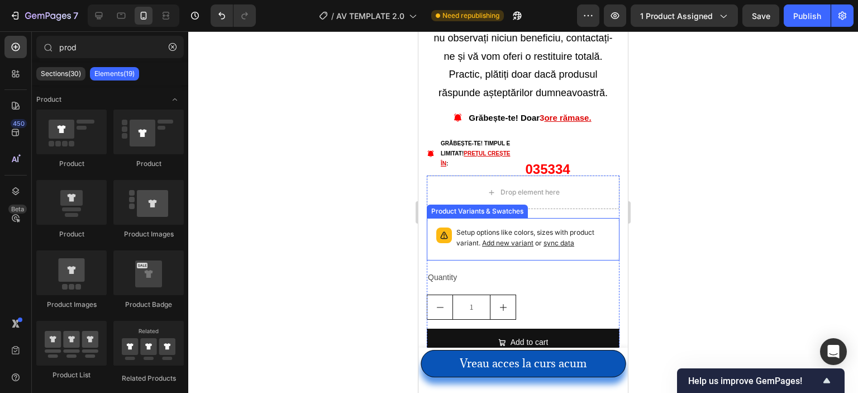
click at [501, 223] on div "Setup options like colors, sizes with product variant. Add new variant or sync …" at bounding box center [523, 239] width 183 height 32
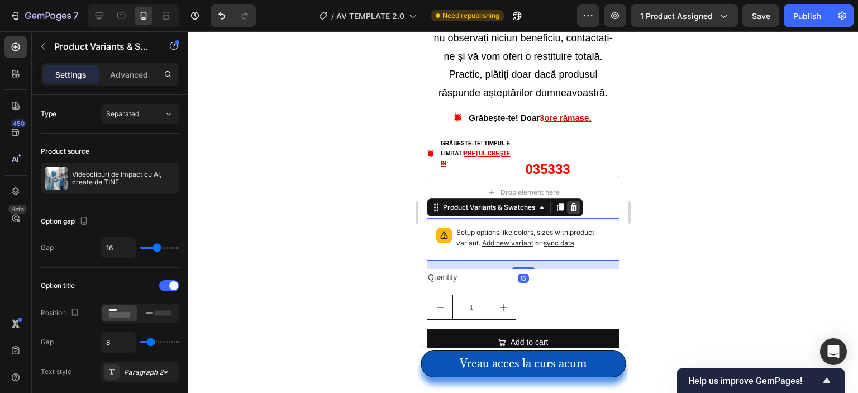
click at [575, 203] on icon at bounding box center [573, 207] width 9 height 9
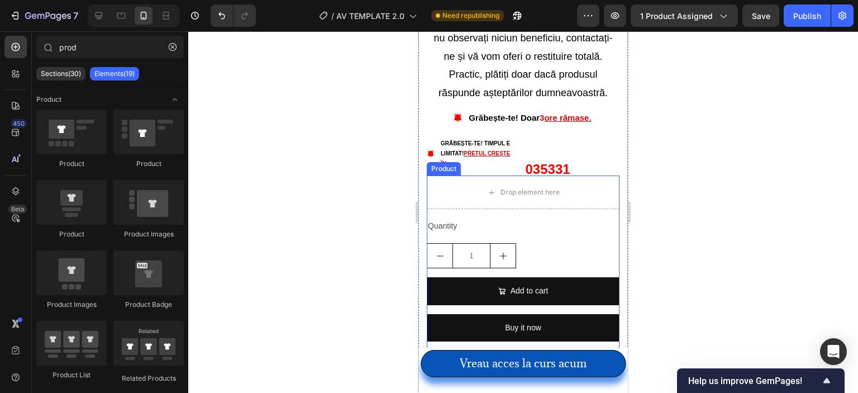
click at [503, 234] on div "Quantity Text Block 1 Product Quantity Add to cart Add to Cart Buy it now Dynam…" at bounding box center [523, 284] width 193 height 132
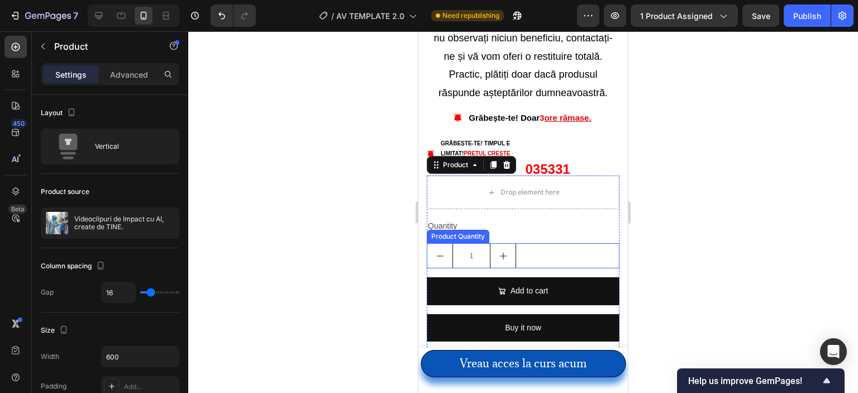
click at [498, 244] on button "increment" at bounding box center [503, 256] width 25 height 24
type input "2"
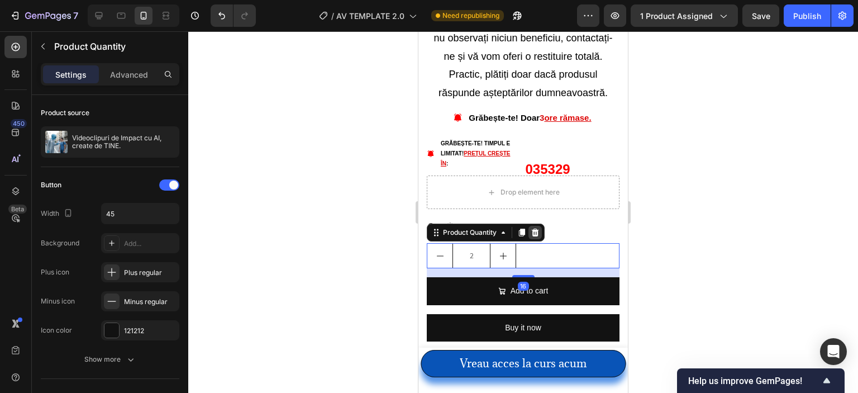
click at [538, 229] on icon at bounding box center [535, 233] width 7 height 8
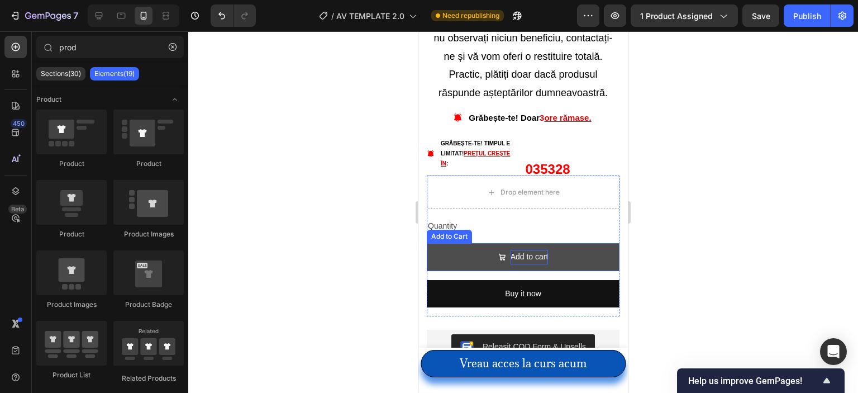
click at [531, 250] on div "Add to cart" at bounding box center [530, 257] width 38 height 14
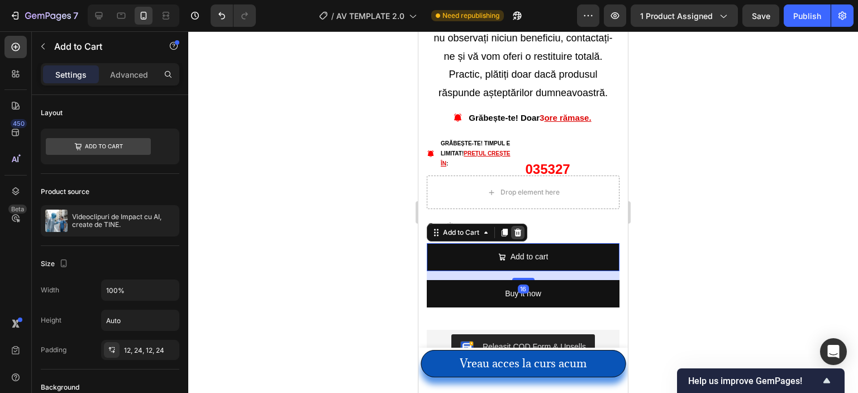
click at [521, 229] on icon at bounding box center [518, 233] width 7 height 8
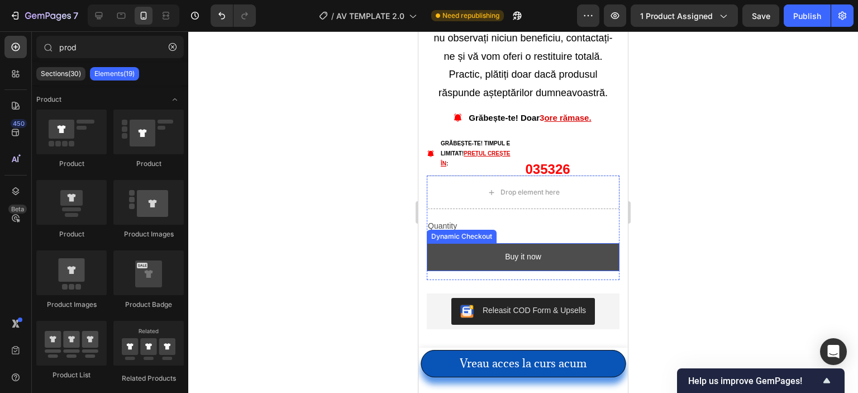
click at [506, 243] on button "Buy it now" at bounding box center [523, 256] width 193 height 27
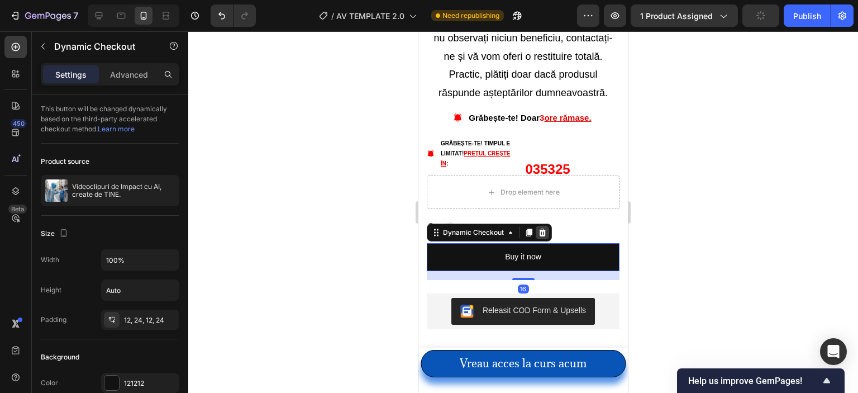
click at [543, 229] on icon at bounding box center [542, 233] width 7 height 8
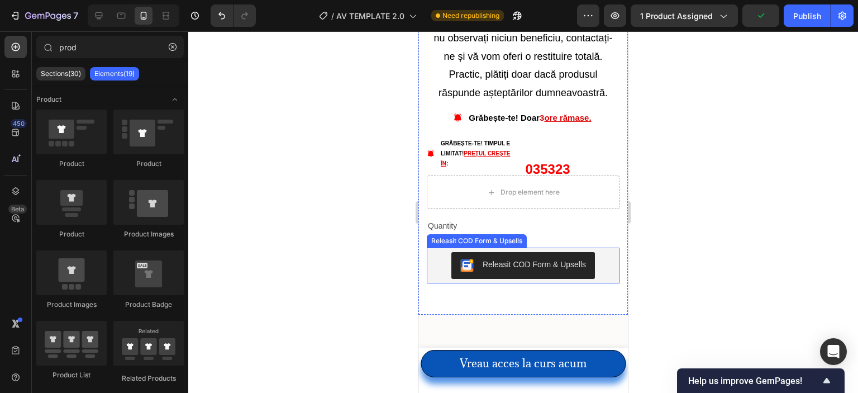
click at [493, 252] on button "Releasit COD Form & Upsells" at bounding box center [524, 265] width 144 height 27
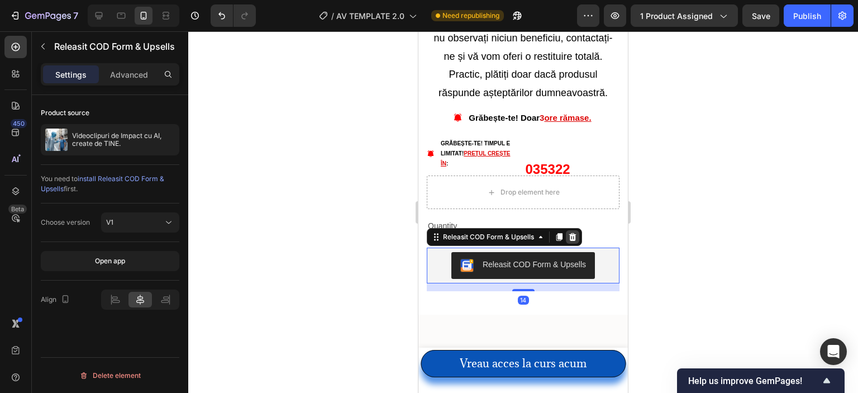
click at [577, 232] on icon at bounding box center [572, 236] width 9 height 9
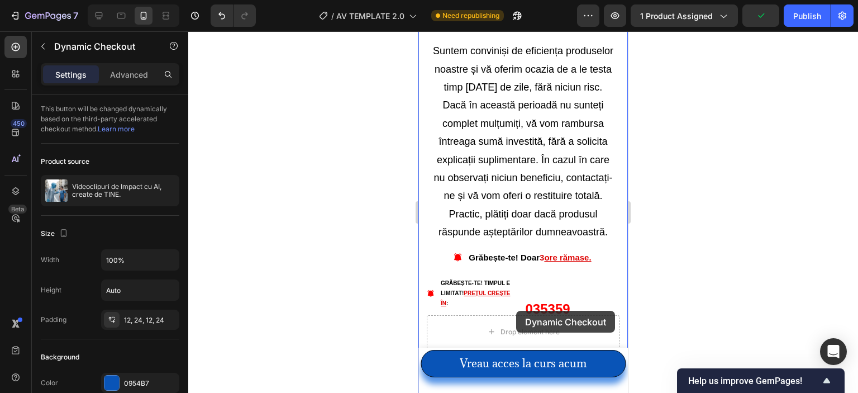
scroll to position [3904, 0]
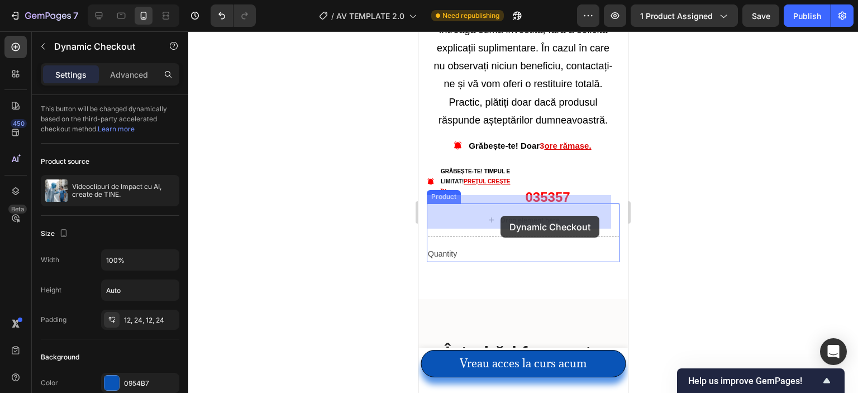
drag, startPoint x: 549, startPoint y: 212, endPoint x: 501, endPoint y: 216, distance: 48.2
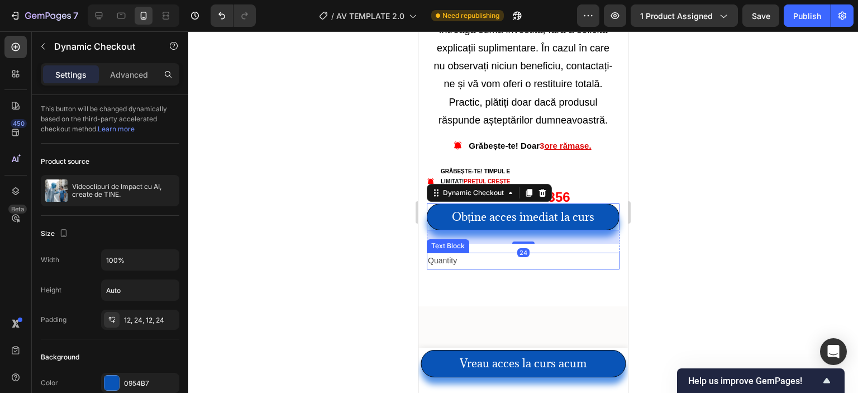
click at [468, 253] on div "Quantity" at bounding box center [523, 261] width 193 height 16
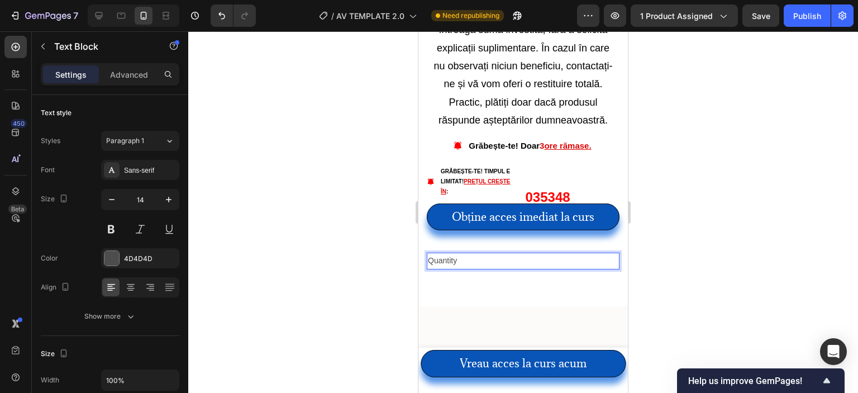
click at [456, 254] on p "Quantity" at bounding box center [523, 261] width 191 height 14
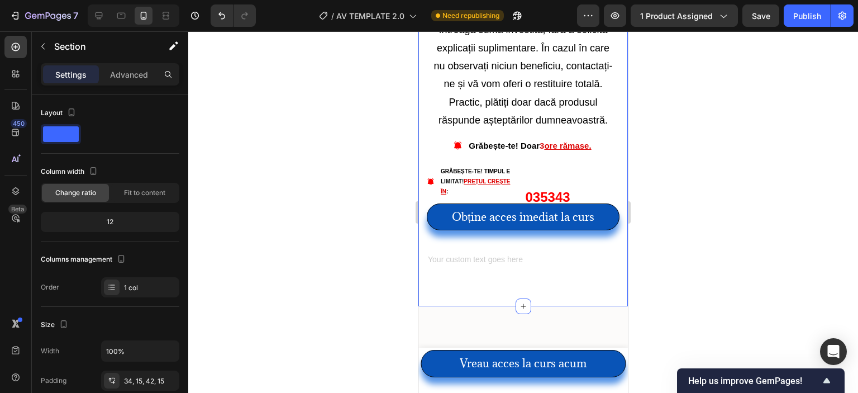
click at [398, 259] on div at bounding box center [523, 212] width 670 height 362
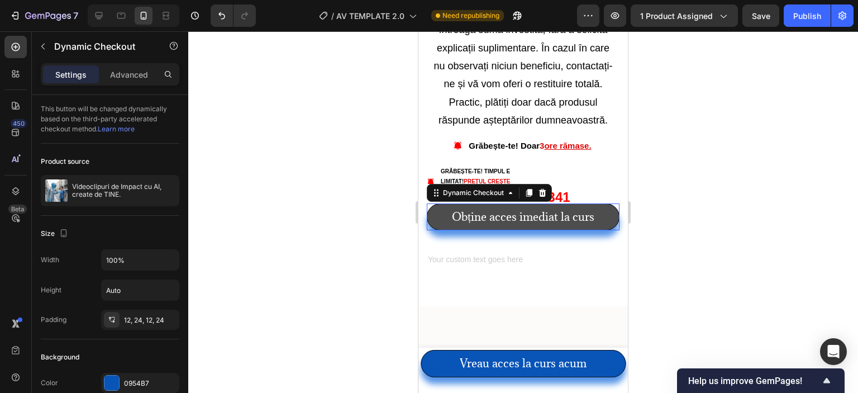
click at [446, 206] on button "Obține acces imediat la curs" at bounding box center [523, 216] width 193 height 27
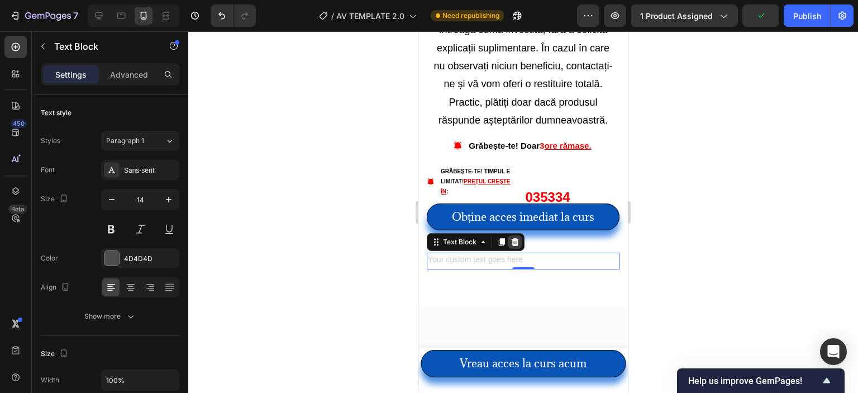
click at [512, 238] on icon at bounding box center [515, 242] width 7 height 8
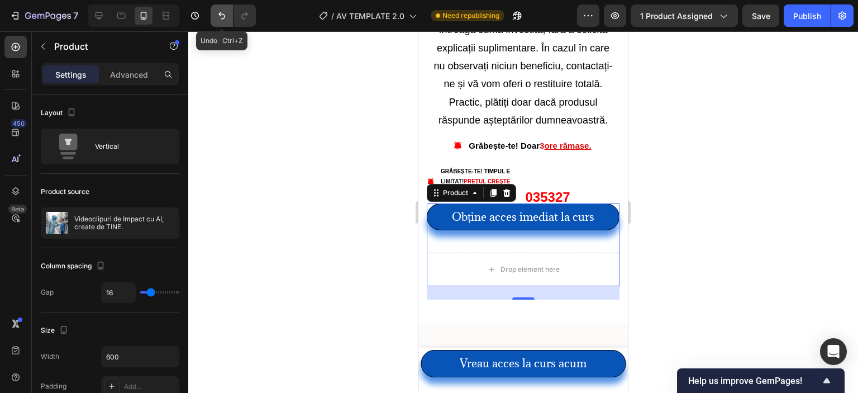
click at [213, 13] on button "Undo/Redo" at bounding box center [222, 15] width 22 height 22
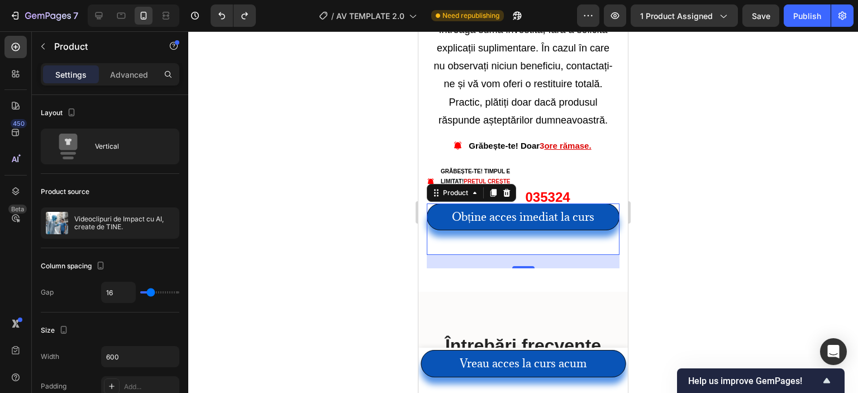
click at [357, 176] on div at bounding box center [523, 212] width 670 height 362
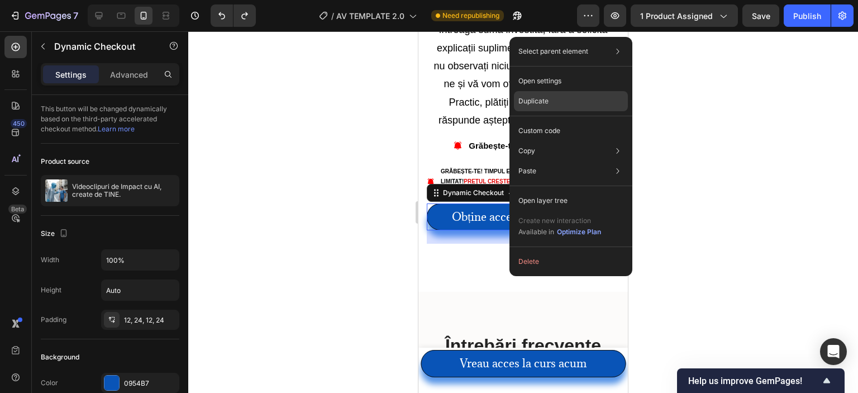
click at [560, 106] on div "Duplicate" at bounding box center [571, 101] width 114 height 20
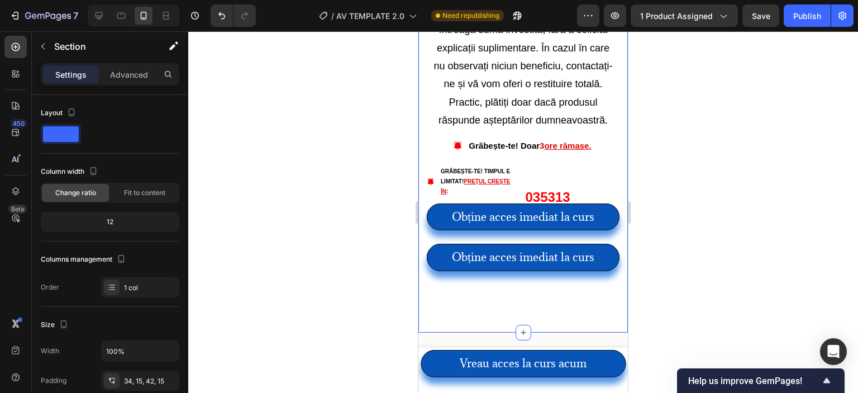
click at [493, 293] on div at bounding box center [523, 294] width 193 height 2
click at [456, 283] on div "Obține acces imediat la curs Dynamic Checkout Obține acces imediat la curs Dyna…" at bounding box center [523, 249] width 193 height 92
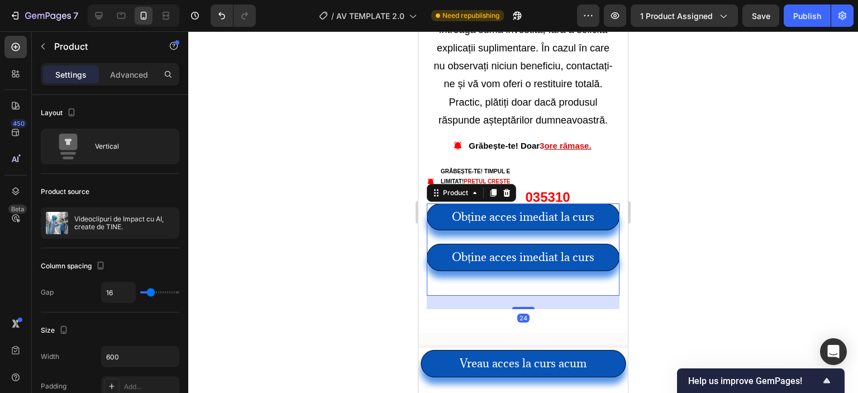
click at [472, 270] on div "Obține acces imediat la curs Dynamic Checkout Obține acces imediat la curs Dyna…" at bounding box center [523, 243] width 193 height 81
click at [467, 293] on div at bounding box center [523, 294] width 193 height 2
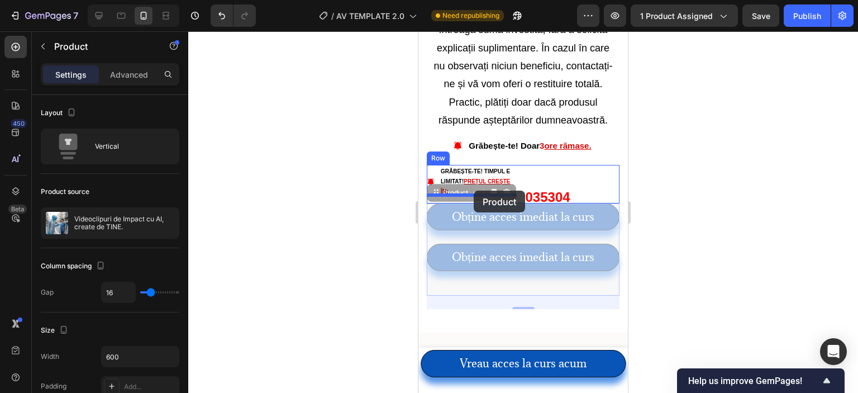
drag, startPoint x: 463, startPoint y: 284, endPoint x: 474, endPoint y: 191, distance: 94.0
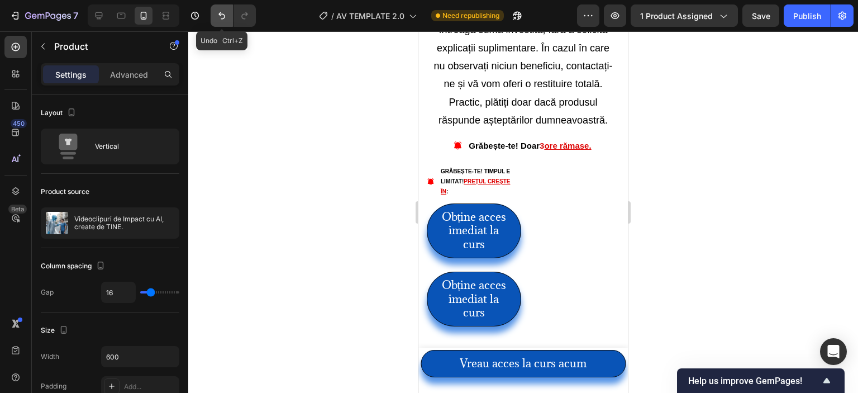
click at [224, 23] on button "Undo/Redo" at bounding box center [222, 15] width 22 height 22
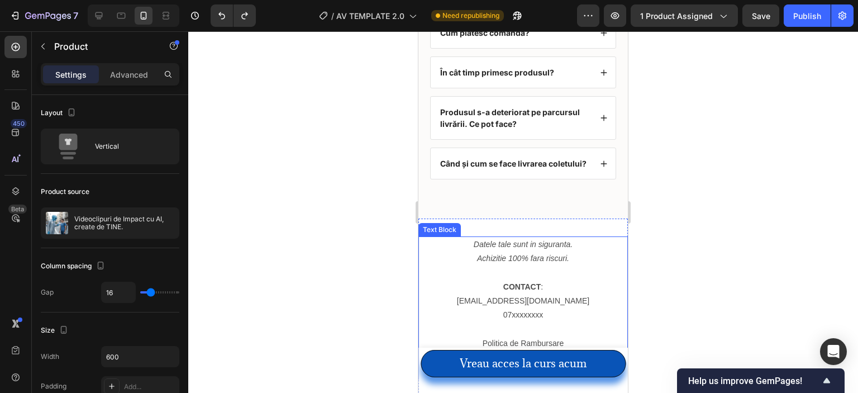
scroll to position [4517, 0]
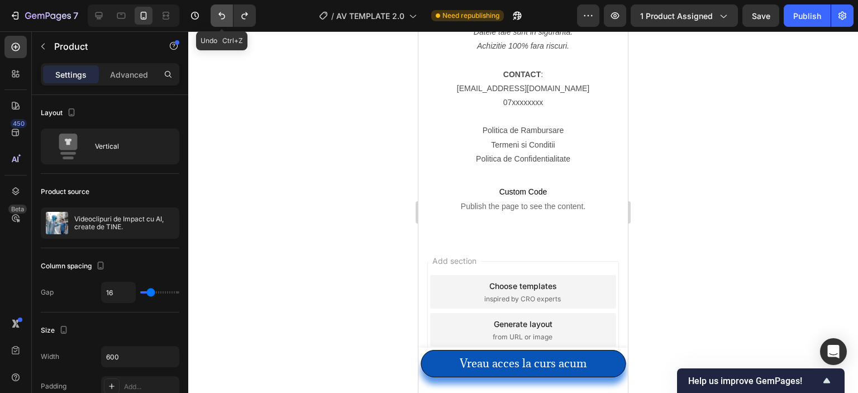
click at [224, 13] on icon "Undo/Redo" at bounding box center [221, 15] width 11 height 11
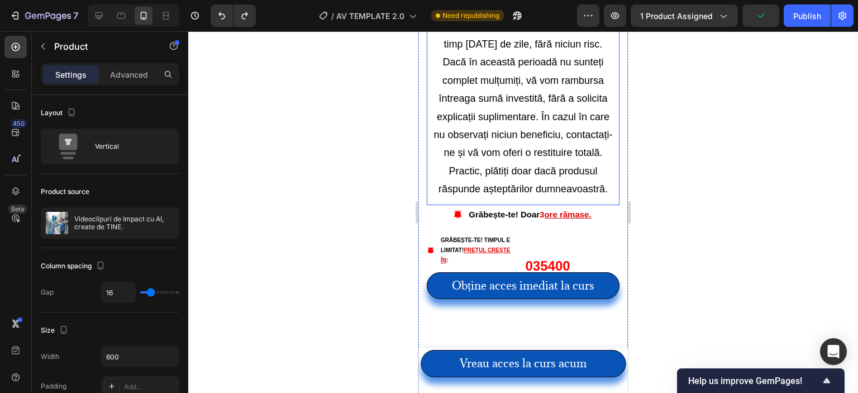
scroll to position [3959, 0]
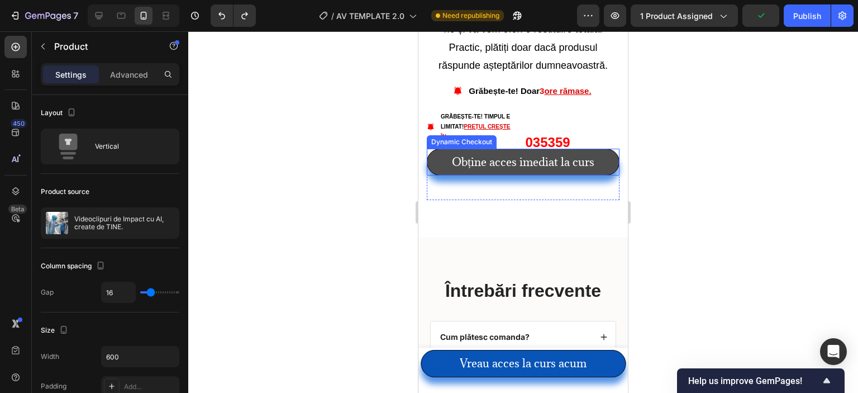
click at [512, 162] on button "Obține acces imediat la curs" at bounding box center [523, 162] width 193 height 27
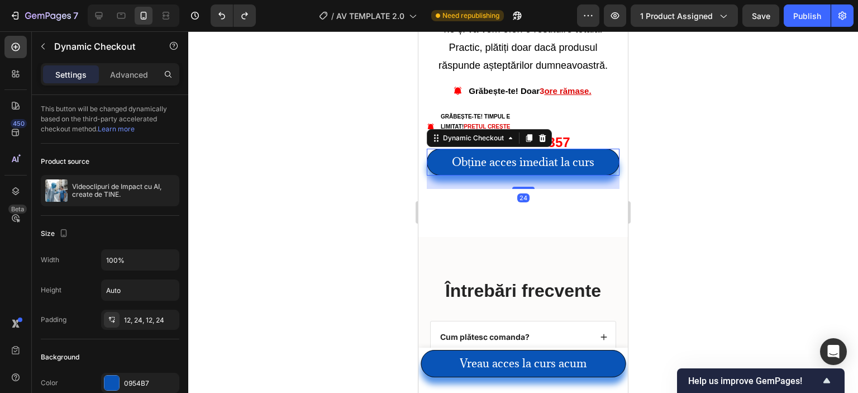
click at [332, 254] on div at bounding box center [523, 212] width 670 height 362
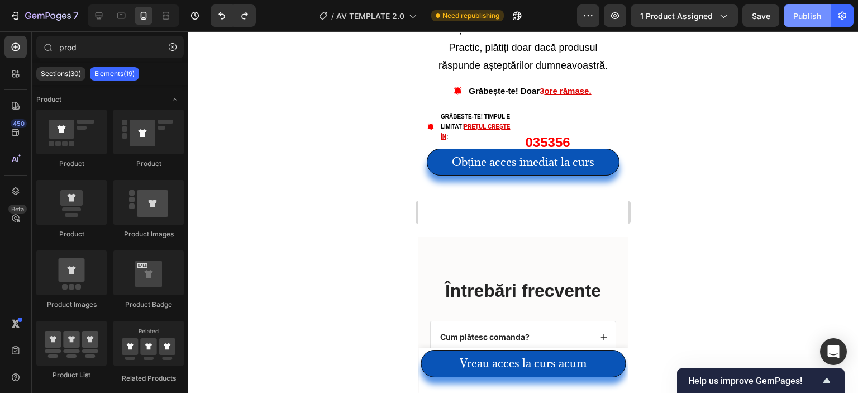
click at [794, 25] on button "Publish" at bounding box center [807, 15] width 47 height 22
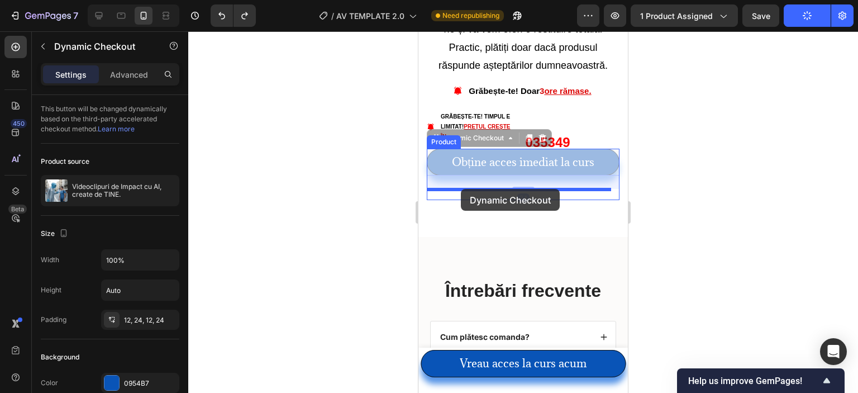
drag, startPoint x: 511, startPoint y: 152, endPoint x: 461, endPoint y: 189, distance: 61.9
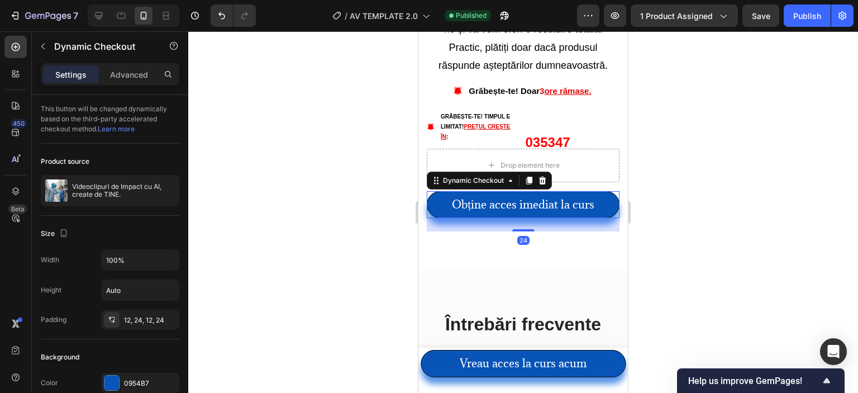
click at [398, 174] on div at bounding box center [523, 212] width 670 height 362
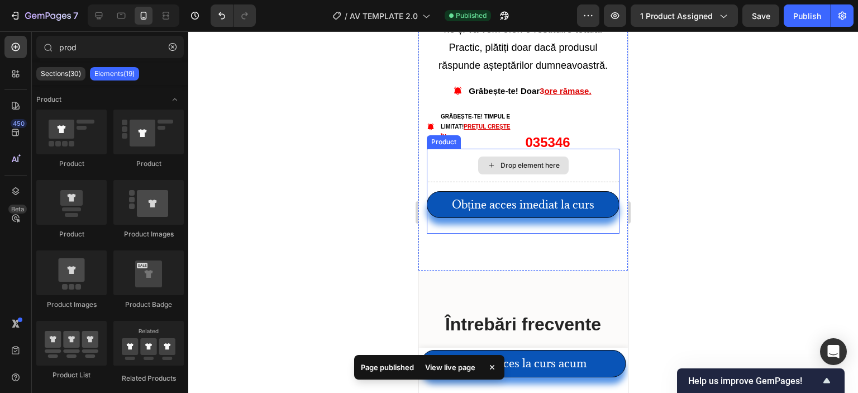
click at [447, 160] on div "Drop element here" at bounding box center [523, 166] width 193 height 34
click at [490, 160] on icon at bounding box center [491, 164] width 9 height 9
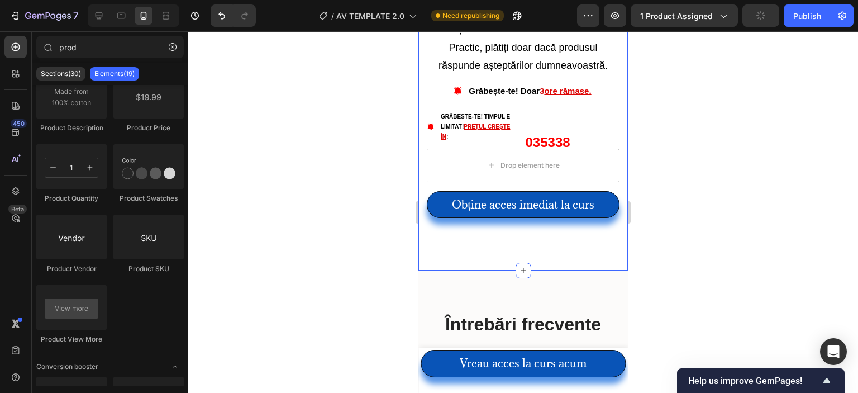
scroll to position [0, 0]
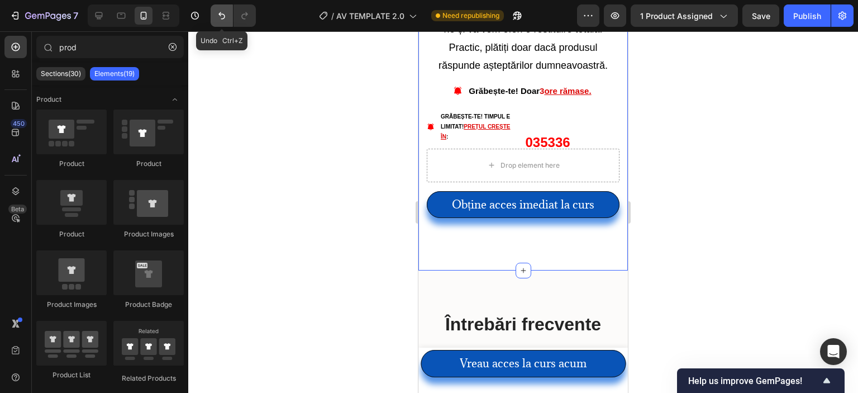
click at [221, 13] on icon "Undo/Redo" at bounding box center [221, 15] width 11 height 11
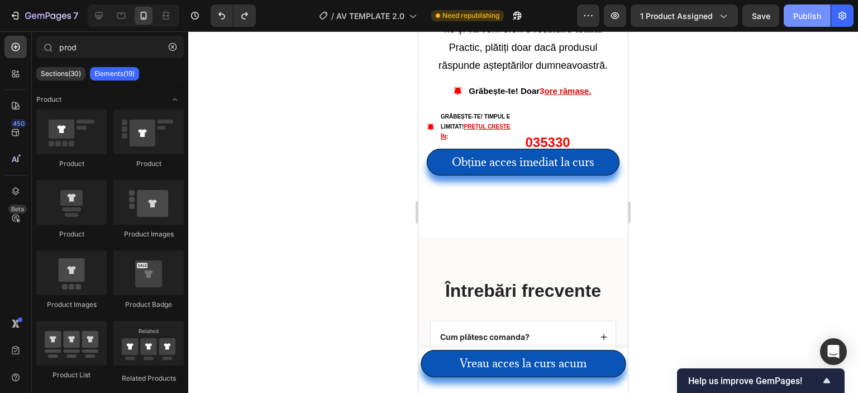
click at [792, 13] on button "Publish" at bounding box center [807, 15] width 47 height 22
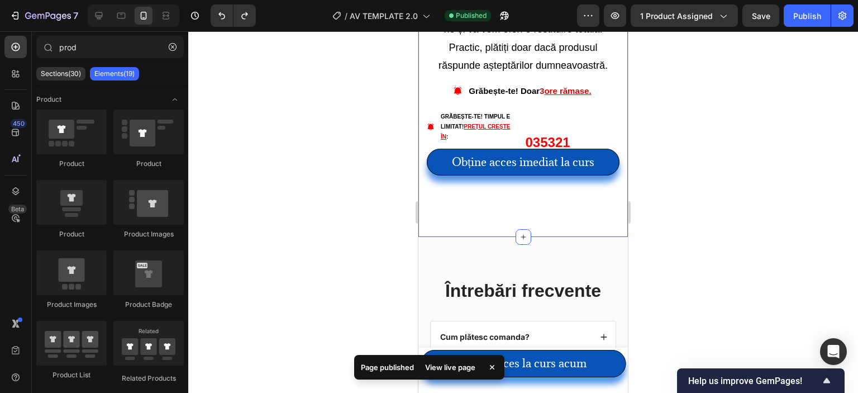
scroll to position [4070, 0]
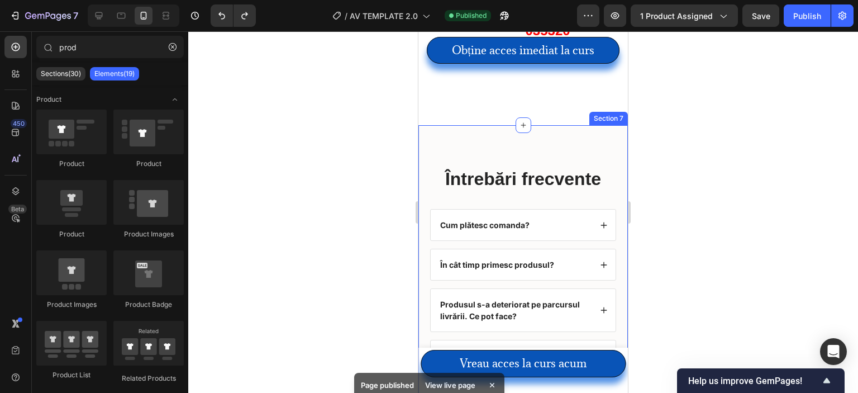
click at [643, 236] on div at bounding box center [523, 212] width 670 height 362
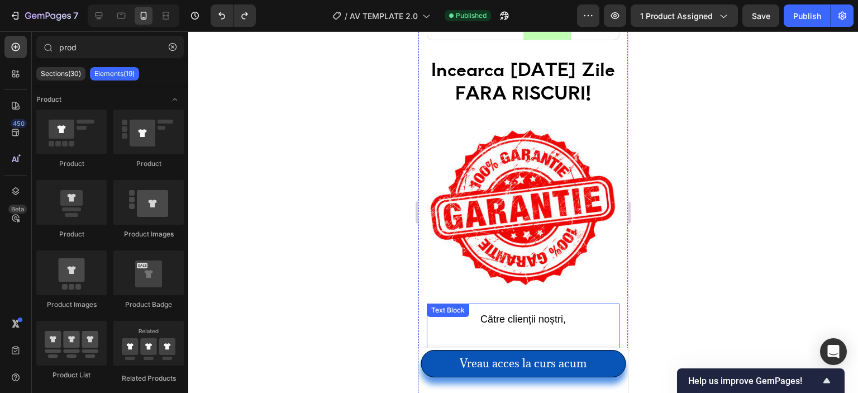
scroll to position [3232, 0]
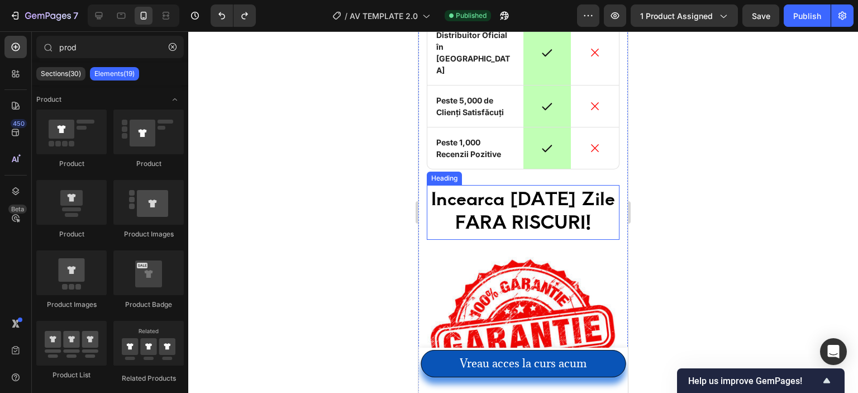
click at [546, 201] on h2 "Incearca 30 De Zile FARA RISCURI!" at bounding box center [523, 209] width 193 height 49
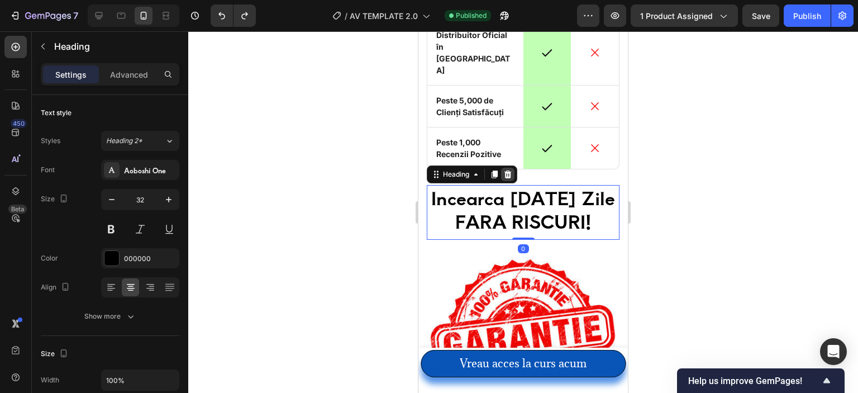
click at [510, 170] on icon at bounding box center [508, 174] width 7 height 8
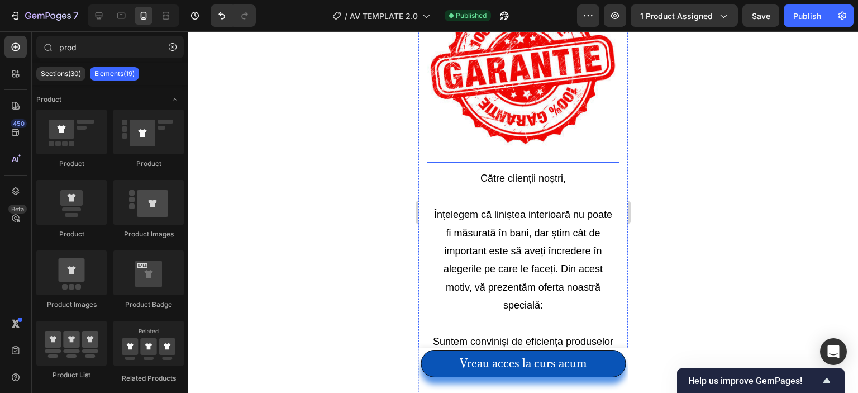
scroll to position [3512, 0]
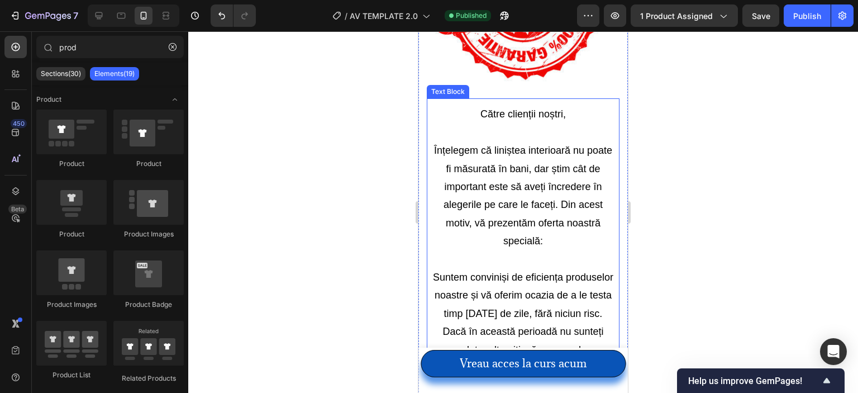
click at [511, 215] on p "Înțelegem că liniștea interioară nu poate fi măsurată în bani, dar știm cât de …" at bounding box center [524, 195] width 182 height 108
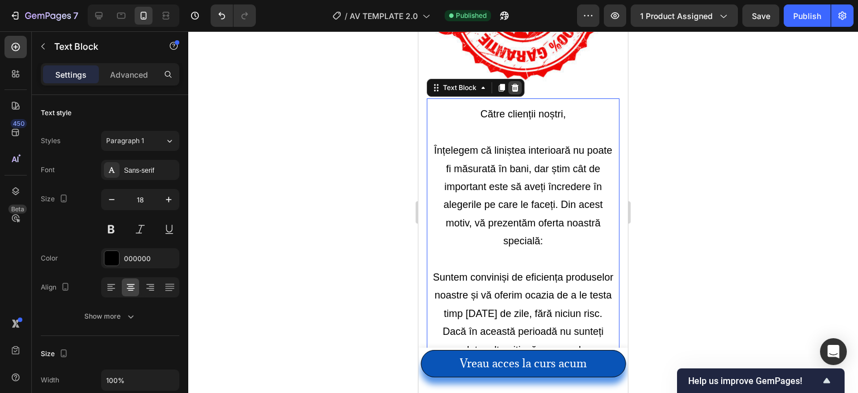
click at [511, 83] on icon at bounding box center [515, 87] width 9 height 9
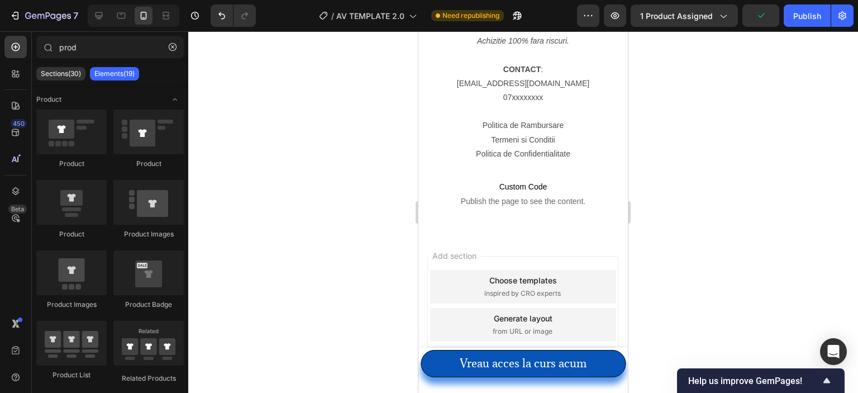
scroll to position [4029, 0]
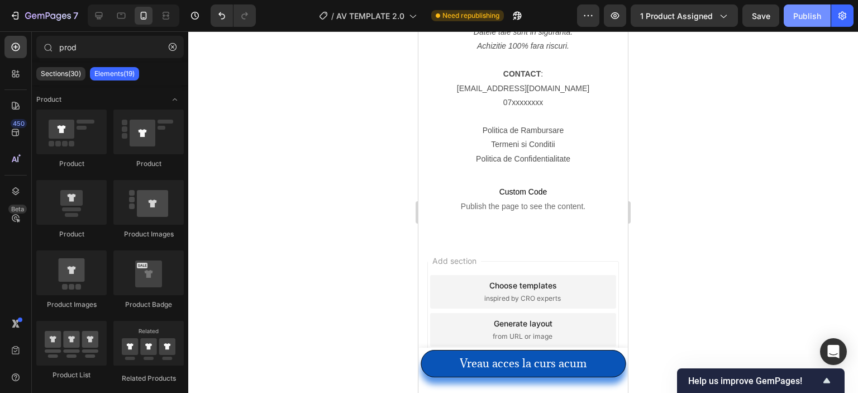
click at [802, 19] on div "Publish" at bounding box center [808, 16] width 28 height 12
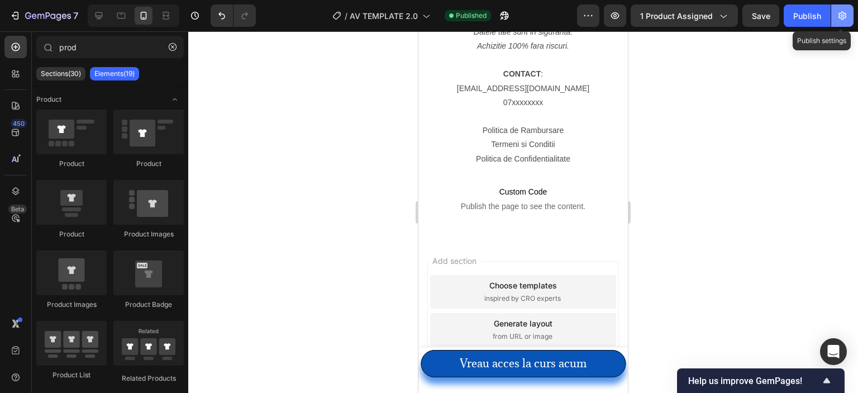
click at [846, 21] on icon "button" at bounding box center [842, 15] width 11 height 11
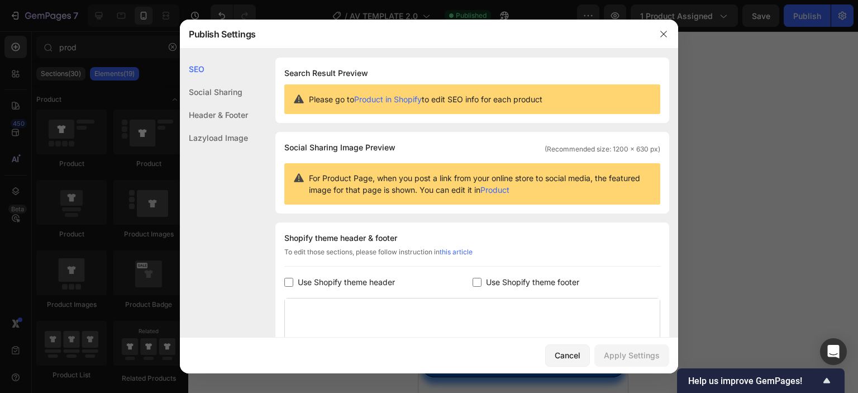
click at [288, 278] on input "checkbox" at bounding box center [288, 282] width 9 height 9
checkbox input "true"
click at [473, 281] on input "checkbox" at bounding box center [477, 282] width 9 height 9
checkbox input "false"
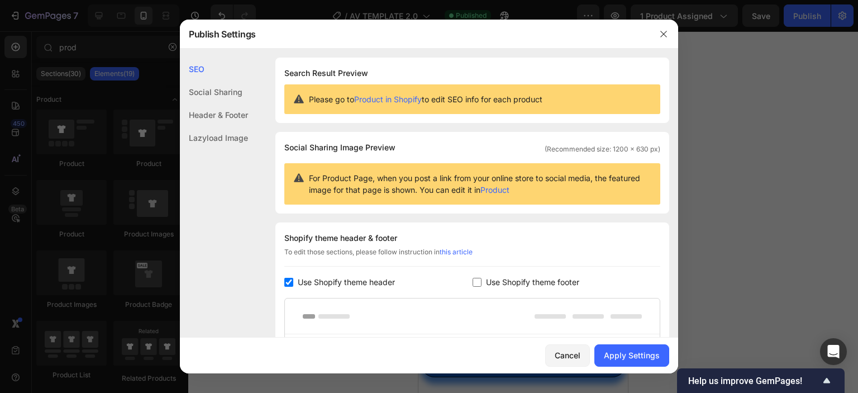
click at [291, 284] on input "checkbox" at bounding box center [288, 282] width 9 height 9
checkbox input "false"
click at [626, 349] on div "Apply Settings" at bounding box center [632, 355] width 56 height 12
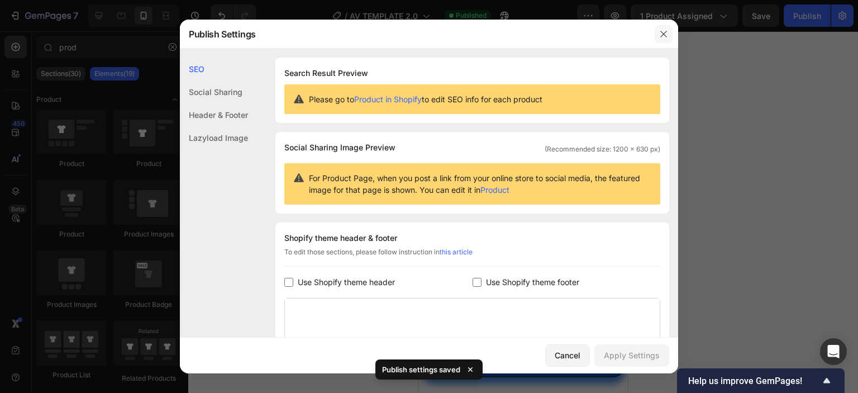
click at [663, 31] on icon "button" at bounding box center [663, 34] width 9 height 9
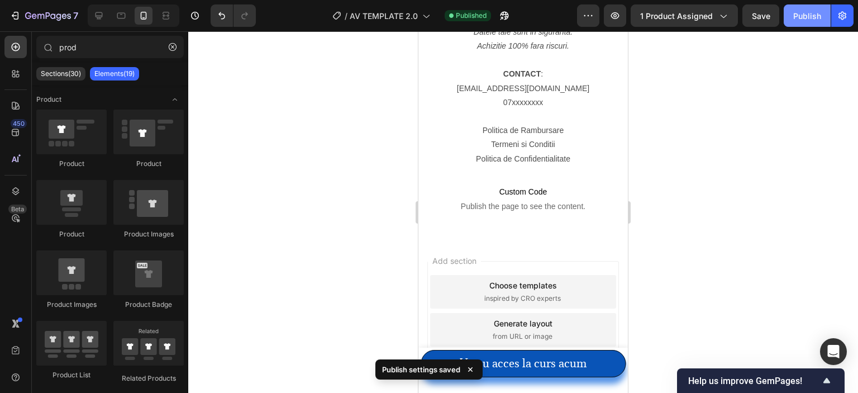
click at [801, 13] on div "Publish" at bounding box center [808, 16] width 28 height 12
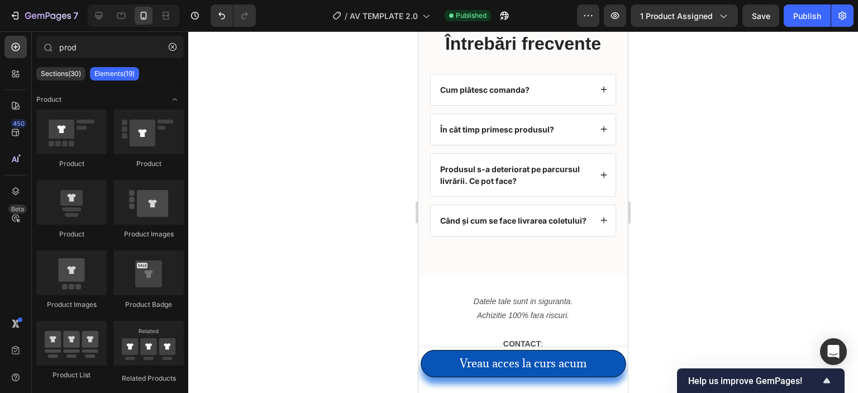
click at [833, 30] on div "7 / AV TEMPLATE 2.0 Published Preview 1 product assigned Save Publish" at bounding box center [429, 16] width 858 height 32
click at [833, 20] on button "button" at bounding box center [843, 15] width 22 height 22
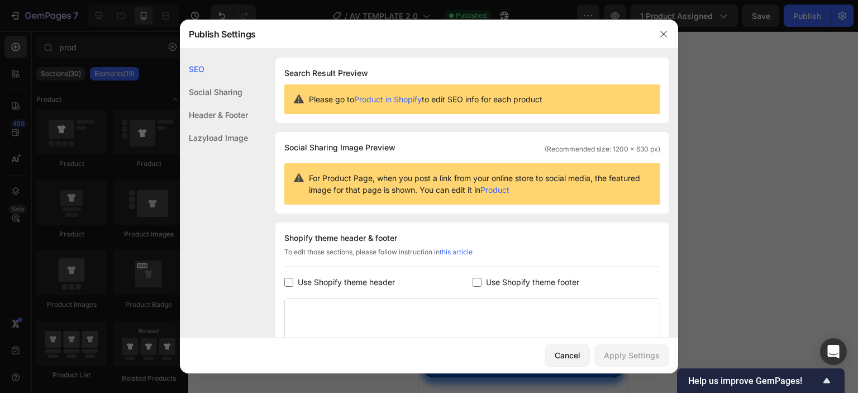
click at [295, 288] on label "Use Shopify theme header" at bounding box center [344, 281] width 102 height 13
checkbox input "true"
click at [473, 281] on input "checkbox" at bounding box center [477, 282] width 9 height 9
checkbox input "true"
click at [293, 285] on input "checkbox" at bounding box center [288, 282] width 9 height 9
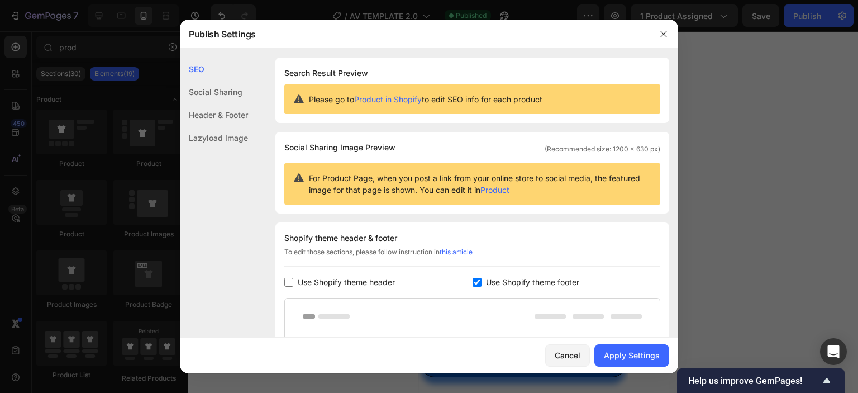
checkbox input "false"
click at [473, 281] on input "checkbox" at bounding box center [477, 282] width 9 height 9
click at [473, 288] on div "Use Shopify theme footer" at bounding box center [567, 281] width 188 height 13
checkbox input "true"
click at [290, 283] on input "checkbox" at bounding box center [288, 282] width 9 height 9
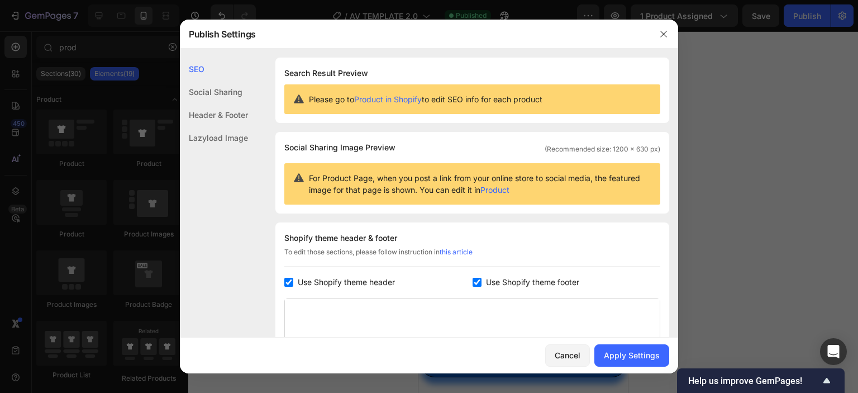
checkbox input "true"
click at [642, 357] on div "Apply Settings" at bounding box center [632, 355] width 56 height 12
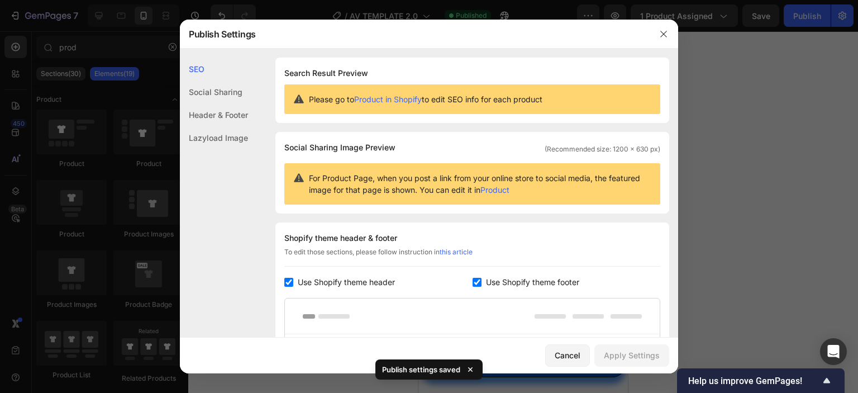
click at [475, 284] on input "checkbox" at bounding box center [477, 282] width 9 height 9
checkbox input "false"
click at [286, 282] on input "checkbox" at bounding box center [288, 282] width 9 height 9
checkbox input "false"
click at [613, 346] on button "Apply Settings" at bounding box center [632, 355] width 75 height 22
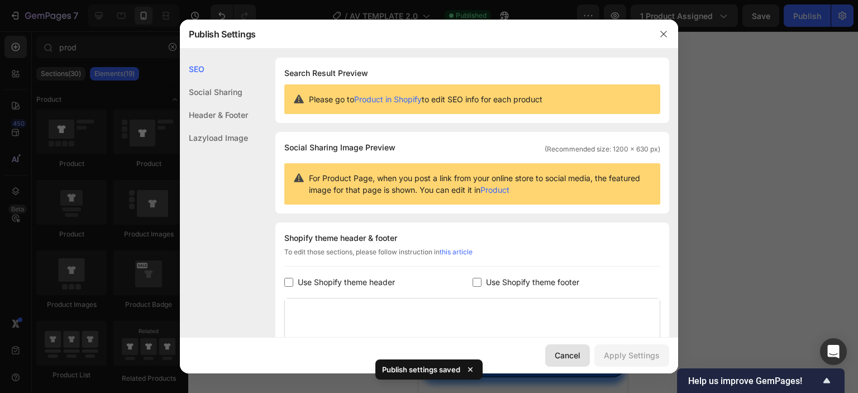
click at [570, 360] on div "Cancel" at bounding box center [568, 355] width 26 height 12
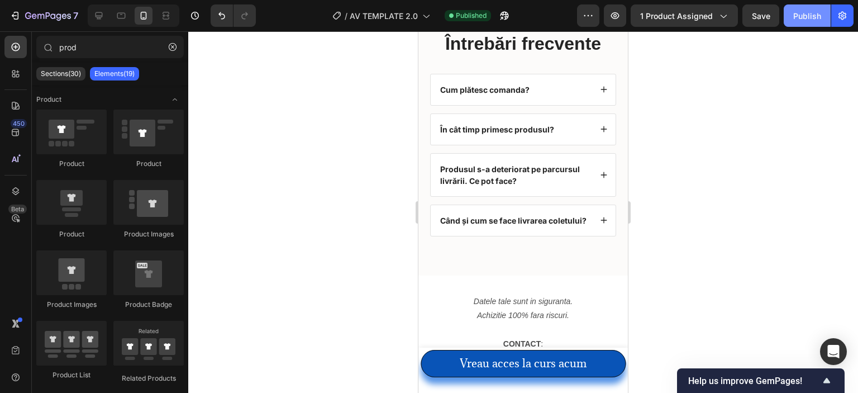
click at [798, 8] on button "Publish" at bounding box center [807, 15] width 47 height 22
click at [843, 13] on icon "button" at bounding box center [842, 15] width 11 height 11
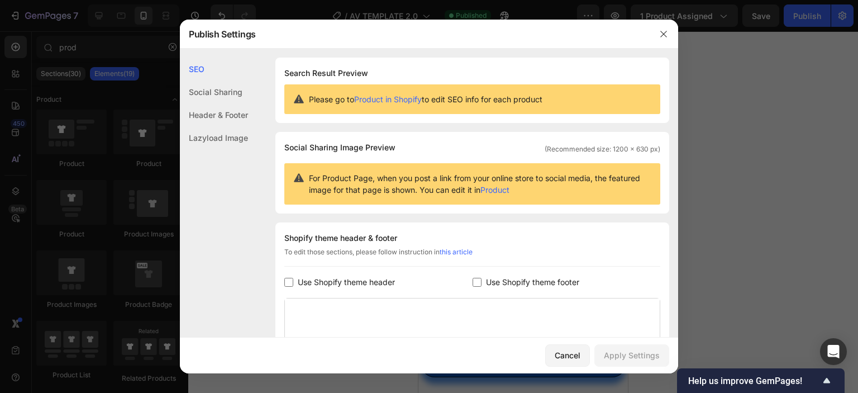
click at [282, 281] on div "Shopify theme header & footer To edit those sections, please follow instruction…" at bounding box center [472, 321] width 394 height 198
click at [292, 283] on input "checkbox" at bounding box center [288, 282] width 9 height 9
checkbox input "true"
click at [473, 281] on input "checkbox" at bounding box center [477, 282] width 9 height 9
checkbox input "true"
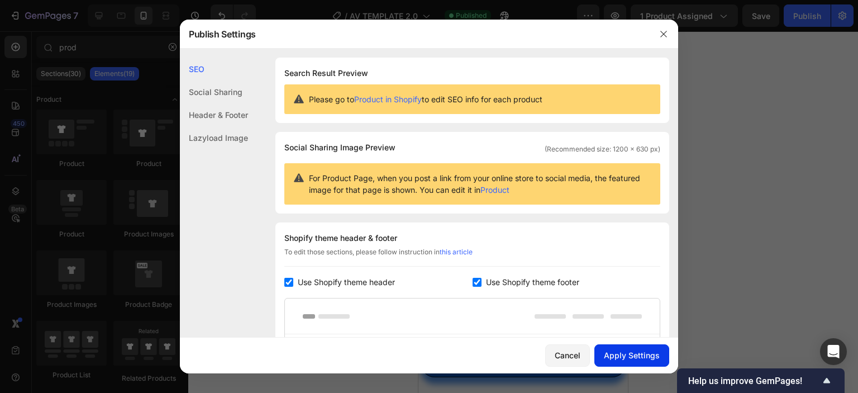
click at [620, 351] on div "Apply Settings" at bounding box center [632, 355] width 56 height 12
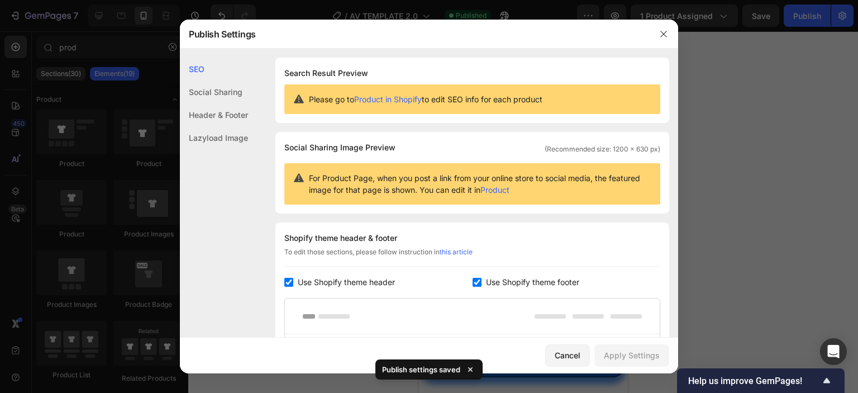
click at [849, 80] on div at bounding box center [429, 196] width 858 height 393
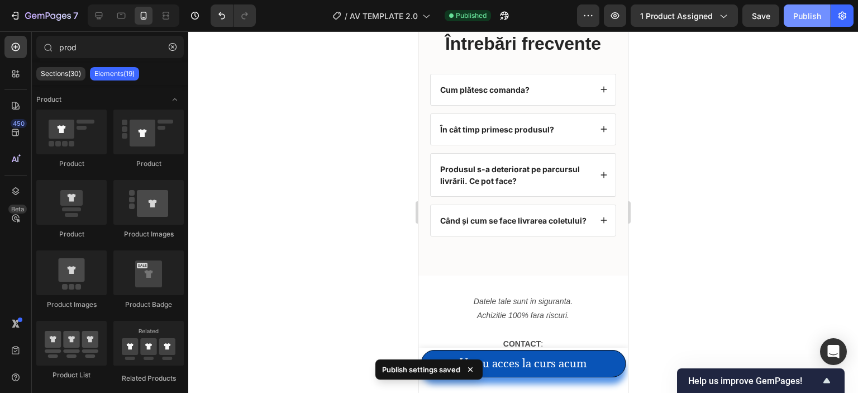
click at [801, 19] on div "Publish" at bounding box center [808, 16] width 28 height 12
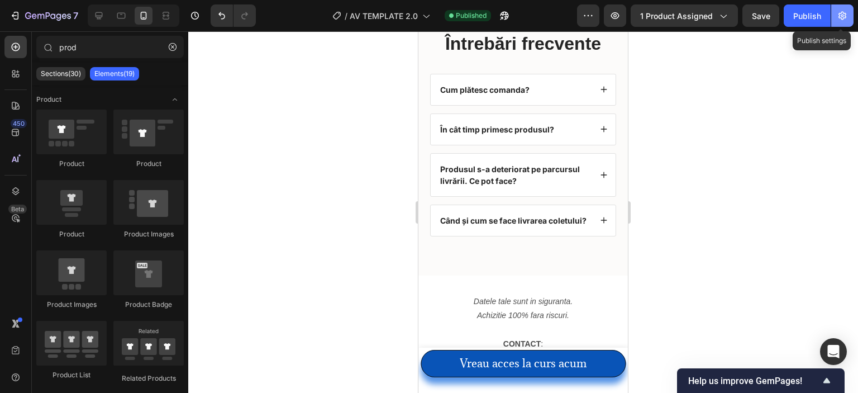
click at [840, 13] on icon "button" at bounding box center [843, 16] width 8 height 8
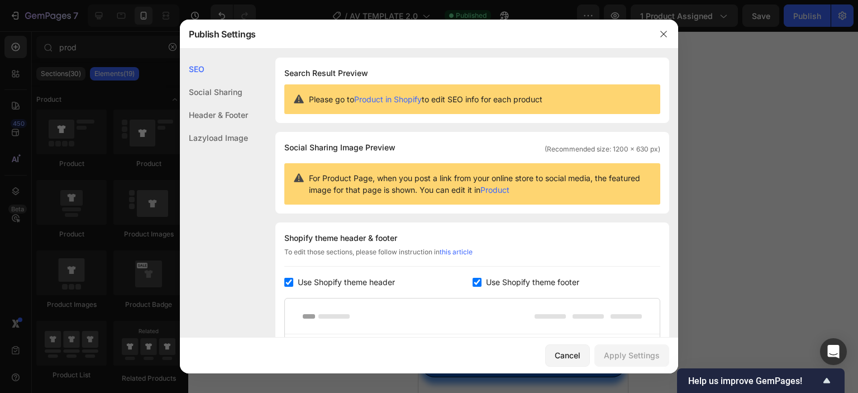
click at [473, 277] on div "Use Shopify theme footer" at bounding box center [567, 281] width 188 height 13
checkbox input "false"
click at [282, 287] on div "Shopify theme header & footer To edit those sections, please follow instruction…" at bounding box center [472, 339] width 394 height 234
click at [283, 282] on div "Shopify theme header & footer To edit those sections, please follow instruction…" at bounding box center [472, 339] width 394 height 234
click at [293, 278] on label "Use Shopify theme header" at bounding box center [344, 281] width 102 height 13
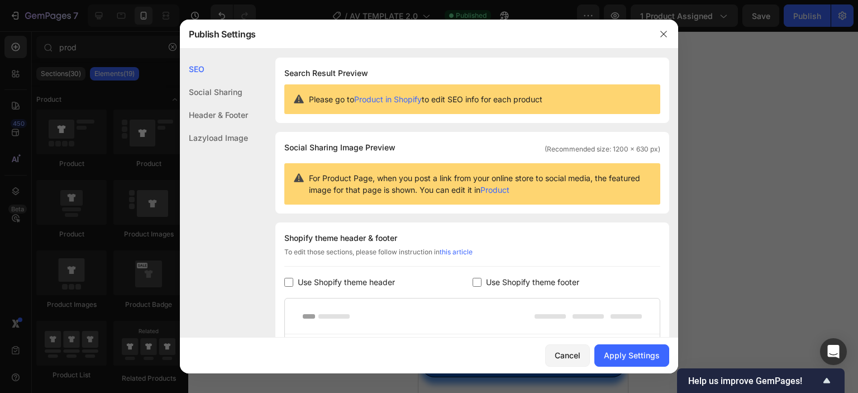
checkbox input "false"
click at [616, 357] on div "Apply Settings" at bounding box center [632, 355] width 56 height 12
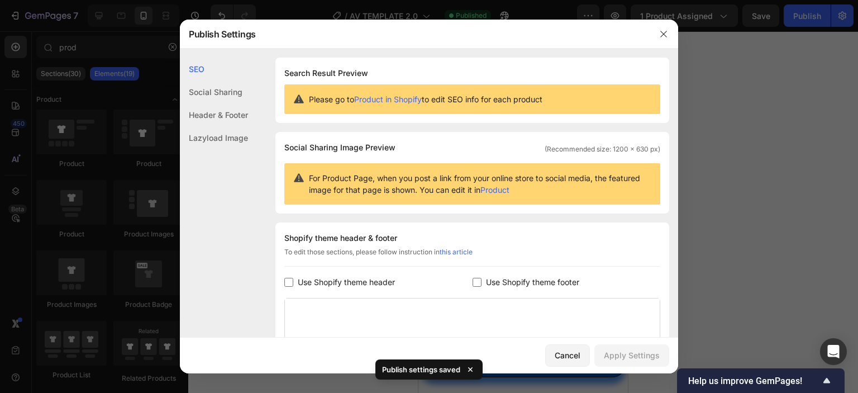
click at [682, 301] on div at bounding box center [429, 196] width 858 height 393
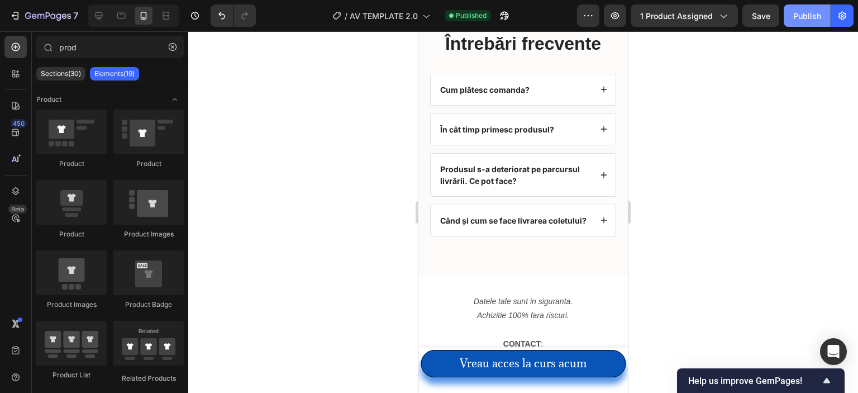
click at [800, 15] on div "Publish" at bounding box center [808, 16] width 28 height 12
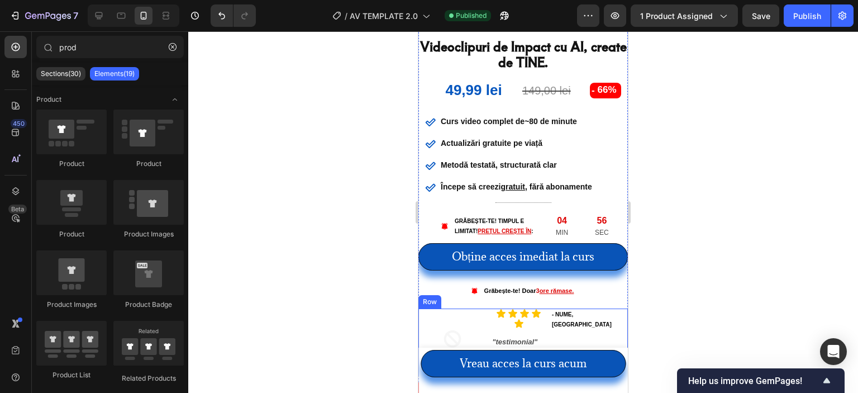
scroll to position [503, 0]
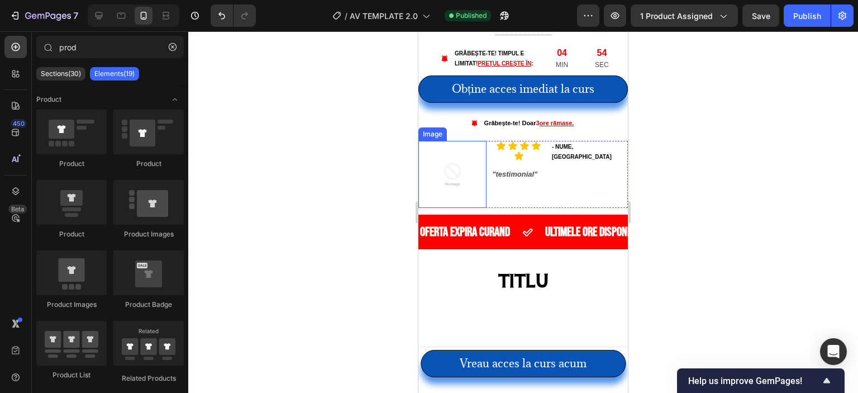
click at [464, 173] on img at bounding box center [452, 174] width 67 height 67
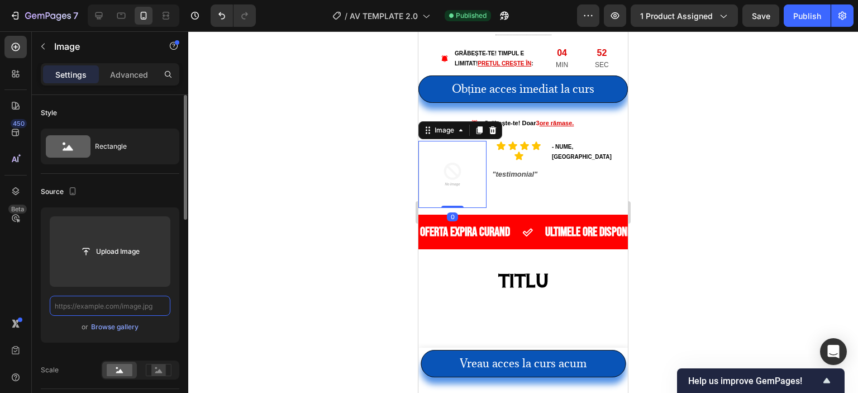
click at [112, 308] on input "text" at bounding box center [110, 306] width 121 height 20
paste input "[URL][DOMAIN_NAME]"
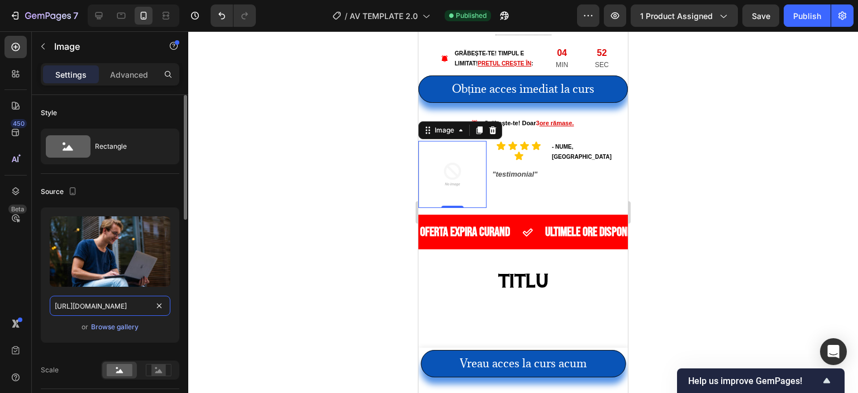
scroll to position [0, 348]
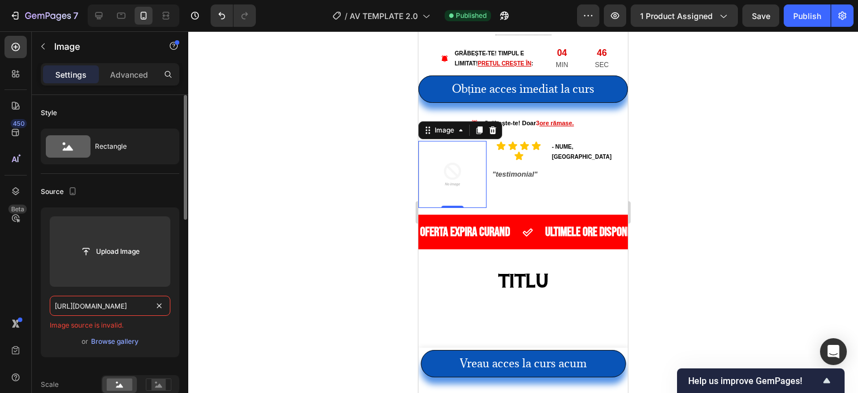
click at [116, 304] on input "[URL][DOMAIN_NAME]" at bounding box center [110, 306] width 121 height 20
paste input "text"
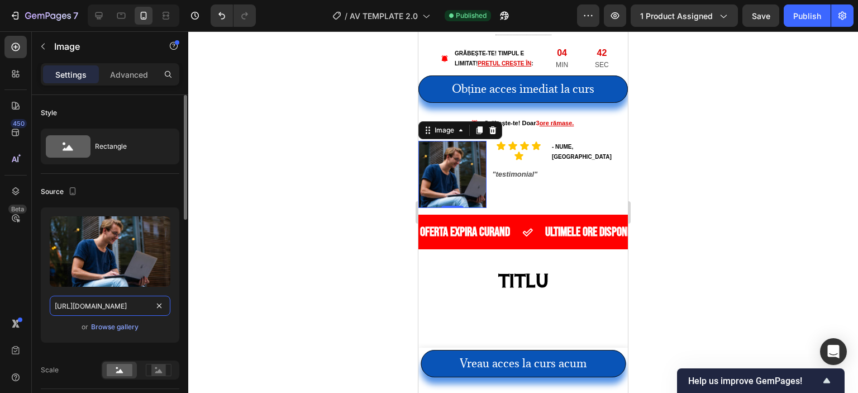
type input "[URL][DOMAIN_NAME]"
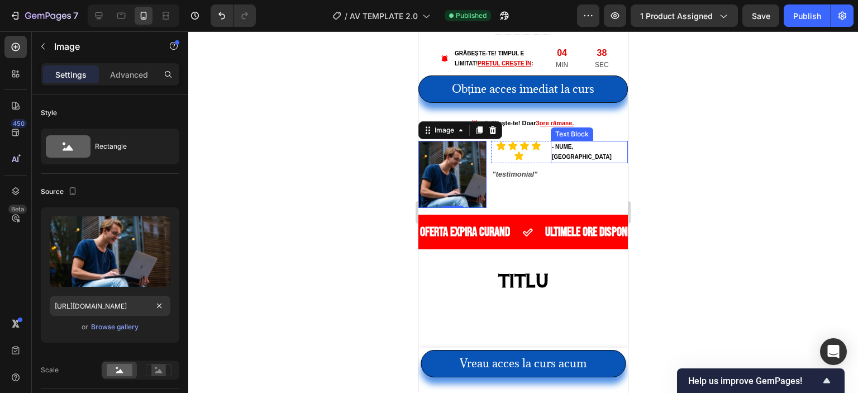
click at [566, 148] on p "- NUME, București" at bounding box center [589, 152] width 75 height 20
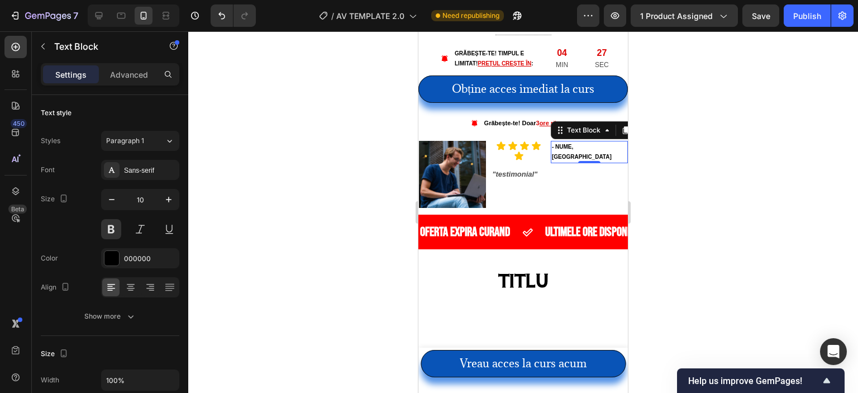
click at [581, 145] on p "- NUME, București" at bounding box center [589, 152] width 75 height 20
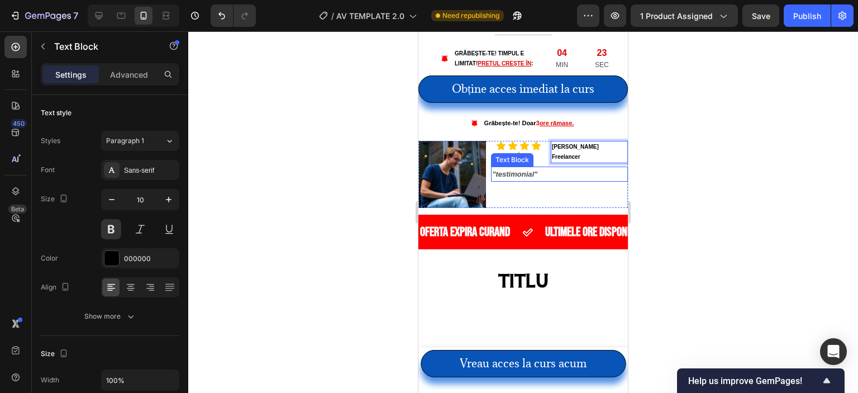
click at [538, 169] on p ""testimonial"" at bounding box center [559, 174] width 135 height 13
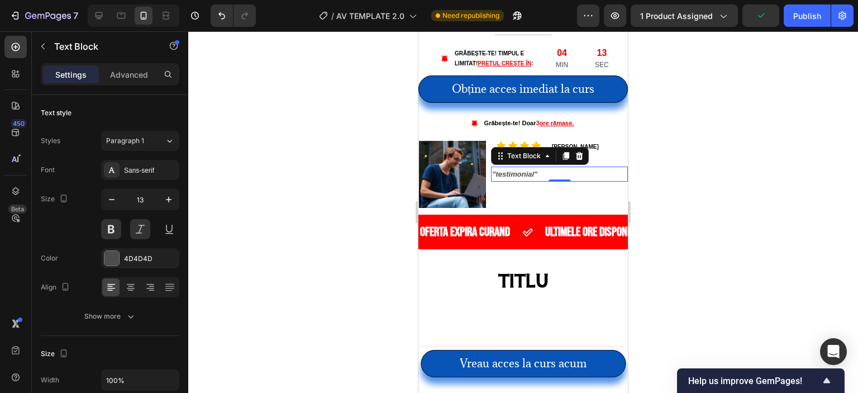
click at [547, 174] on p ""testimonial"" at bounding box center [559, 174] width 135 height 13
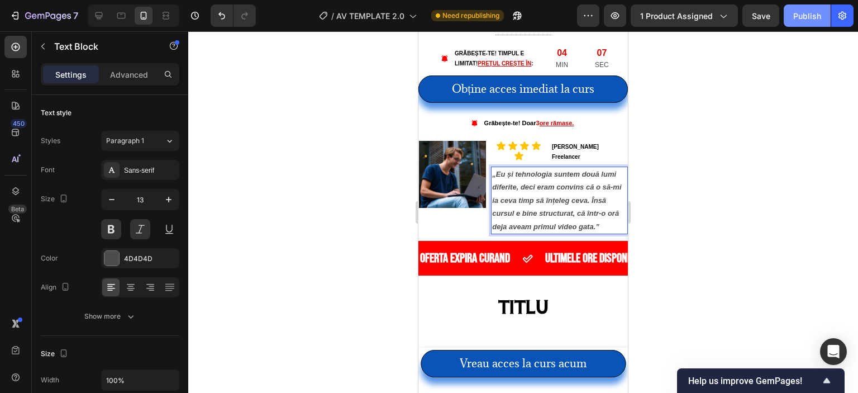
click at [798, 13] on div "Publish" at bounding box center [808, 16] width 28 height 12
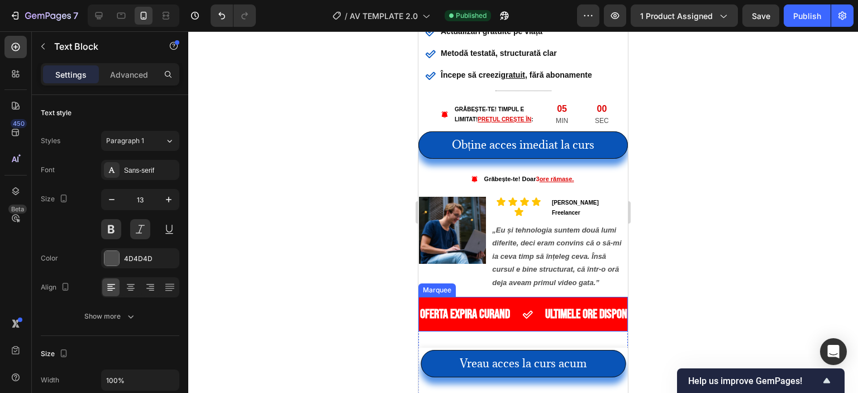
scroll to position [447, 0]
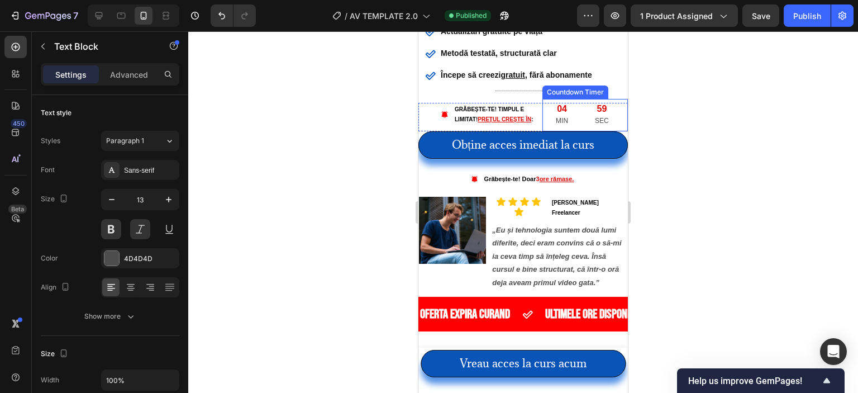
click at [569, 115] on div "04 MIN" at bounding box center [562, 115] width 39 height 32
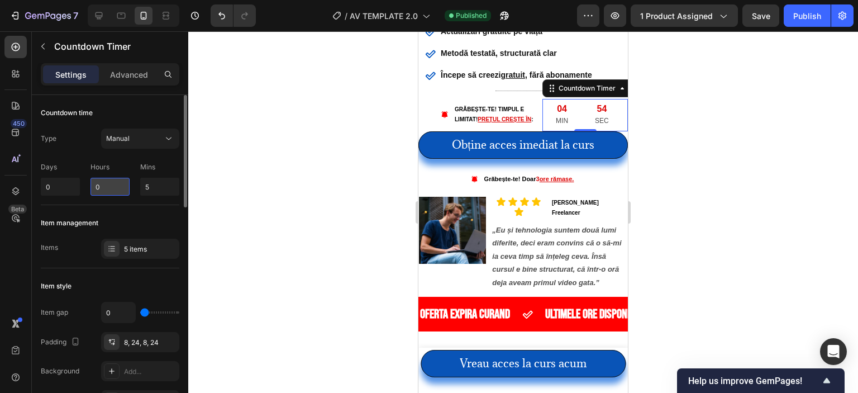
click at [114, 191] on input "0" at bounding box center [110, 187] width 39 height 18
type input "0"
type input "3"
click at [166, 190] on input "5" at bounding box center [159, 187] width 39 height 18
click at [557, 103] on div "184" at bounding box center [563, 109] width 15 height 12
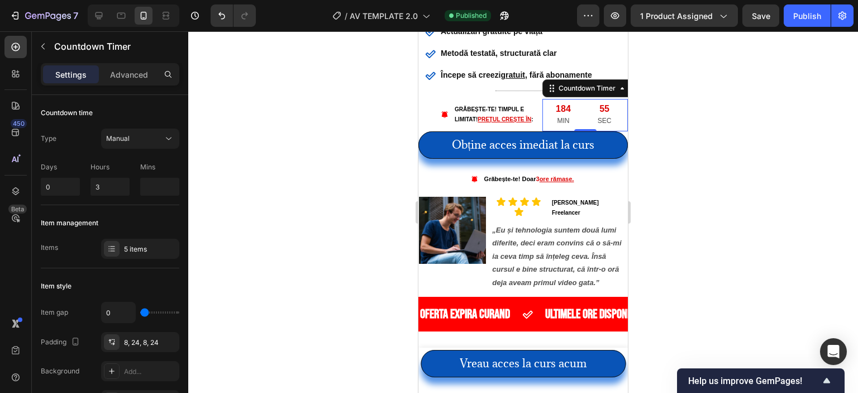
type input "0"
click at [566, 107] on div "180 MIN" at bounding box center [564, 115] width 42 height 32
click at [172, 187] on input "0" at bounding box center [159, 187] width 39 height 18
type input "0"
click at [164, 167] on p "Mins" at bounding box center [159, 167] width 39 height 10
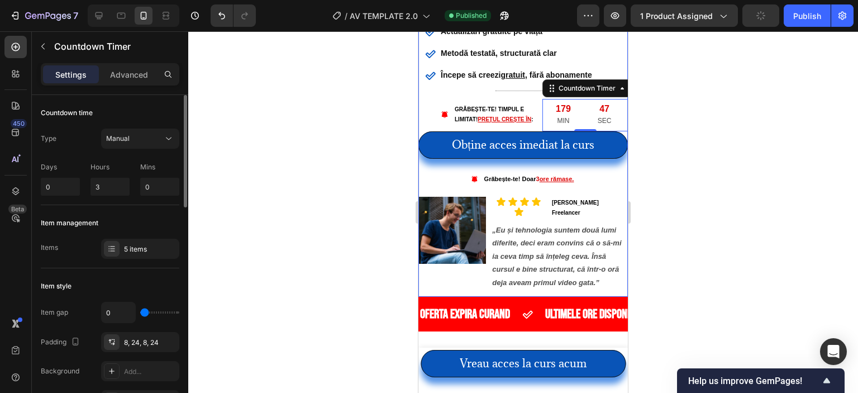
click at [155, 165] on p "Mins" at bounding box center [159, 167] width 39 height 10
click at [120, 162] on p "Hours" at bounding box center [110, 167] width 39 height 10
click at [245, 198] on div at bounding box center [523, 212] width 670 height 362
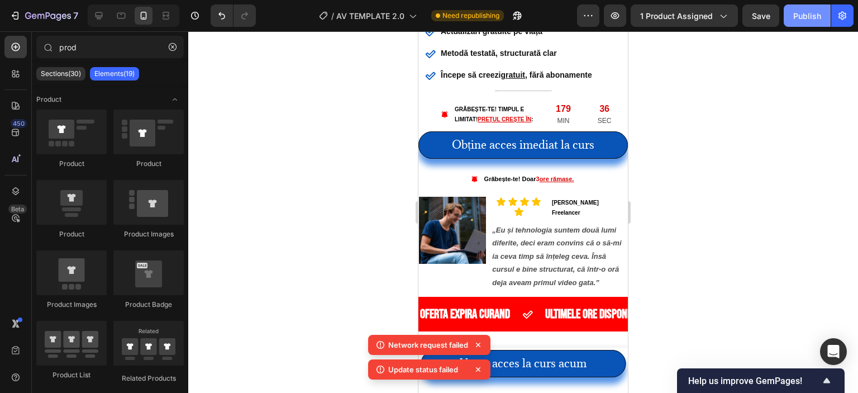
click at [805, 8] on button "Publish" at bounding box center [807, 15] width 47 height 22
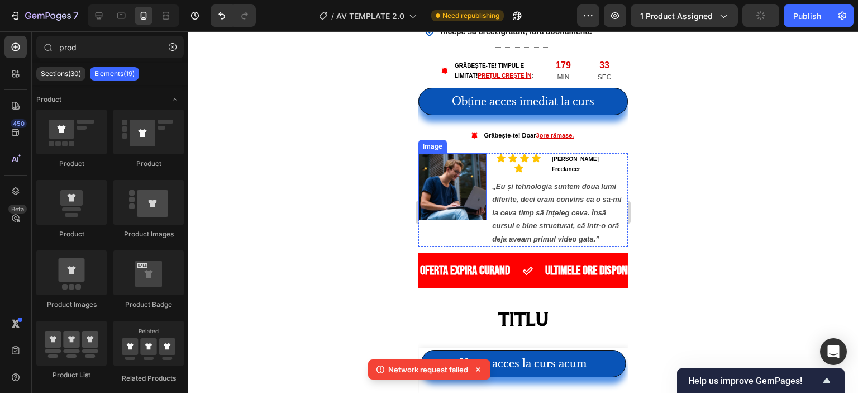
scroll to position [503, 0]
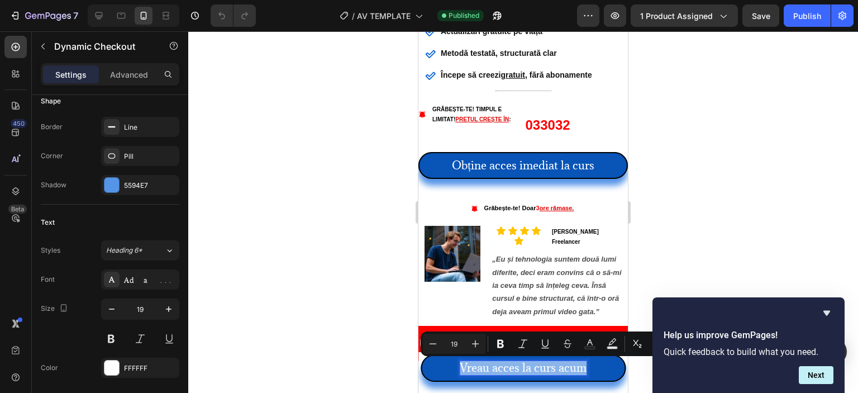
scroll to position [559, 0]
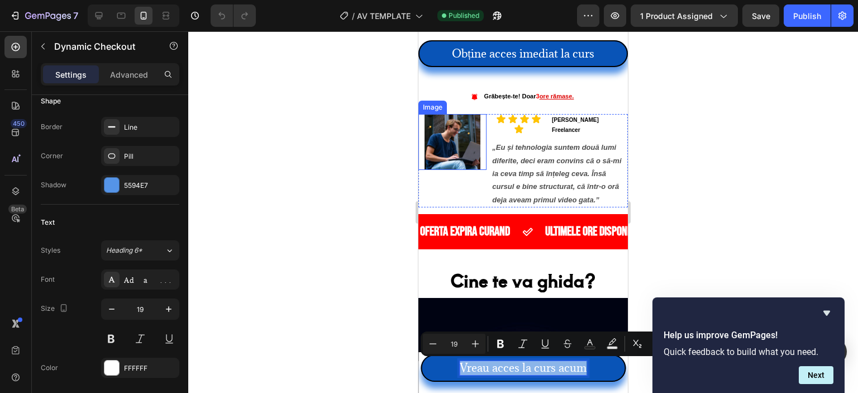
click at [461, 142] on img at bounding box center [453, 142] width 56 height 56
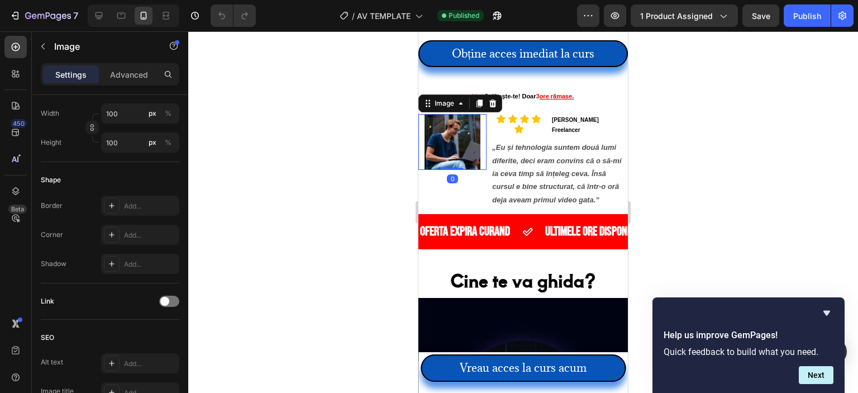
scroll to position [0, 0]
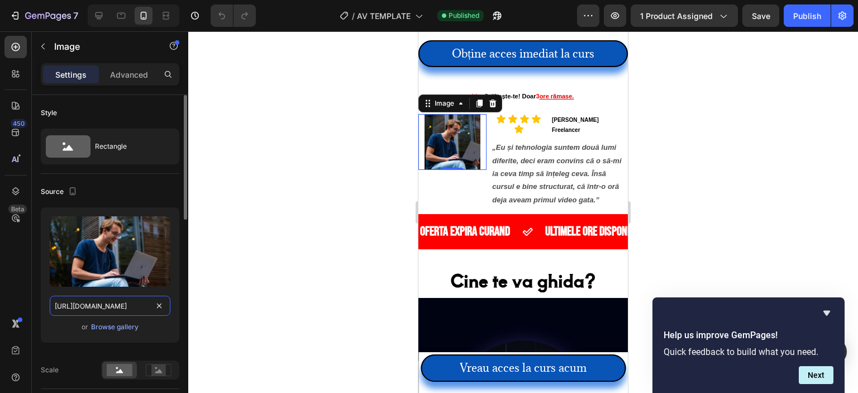
click at [136, 301] on input "[URL][DOMAIN_NAME]" at bounding box center [110, 306] width 121 height 20
click at [568, 114] on div "[PERSON_NAME] Freelancer" at bounding box center [589, 125] width 77 height 22
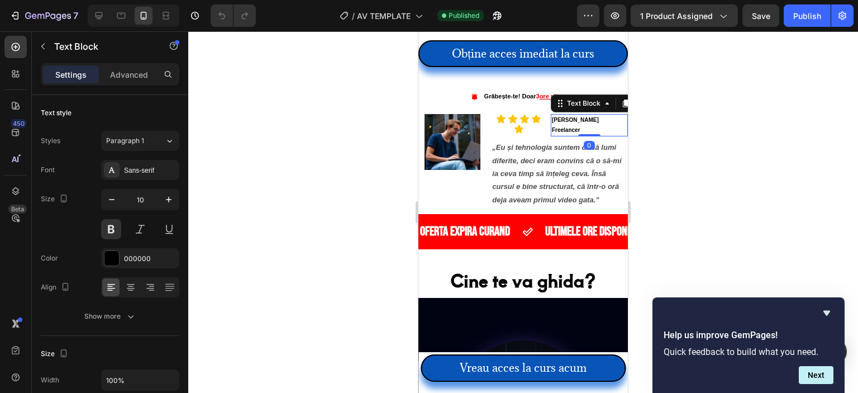
click at [566, 117] on strong "[PERSON_NAME]" at bounding box center [575, 120] width 47 height 6
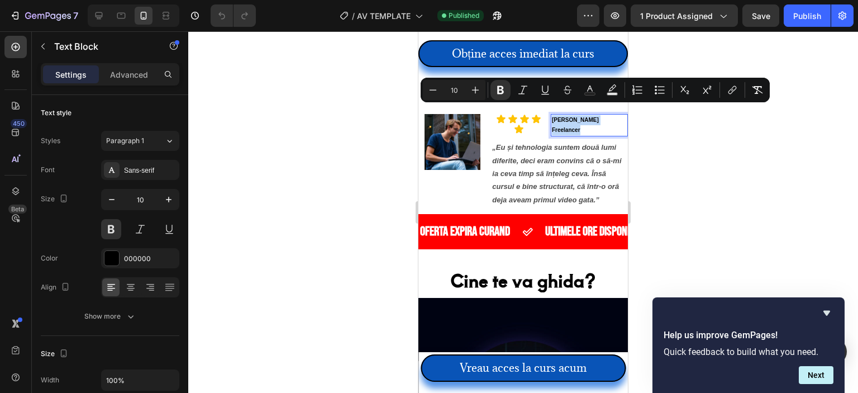
copy div "[PERSON_NAME] Freelancer"
click at [530, 147] on icon "„Eu și tehnologia suntem două lumi diferite, deci eram convins că o să-mi ia ce…" at bounding box center [556, 173] width 129 height 61
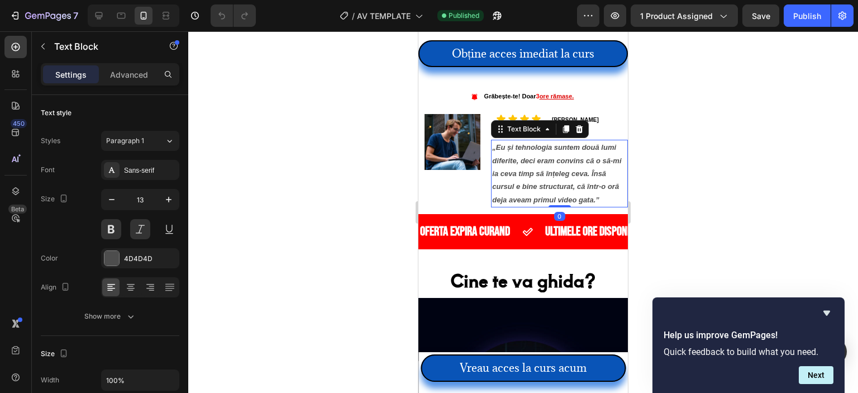
click at [530, 147] on icon "„Eu și tehnologia suntem două lumi diferite, deci eram convins că o să-mi ia ce…" at bounding box center [556, 173] width 129 height 61
